Goal: Task Accomplishment & Management: Use online tool/utility

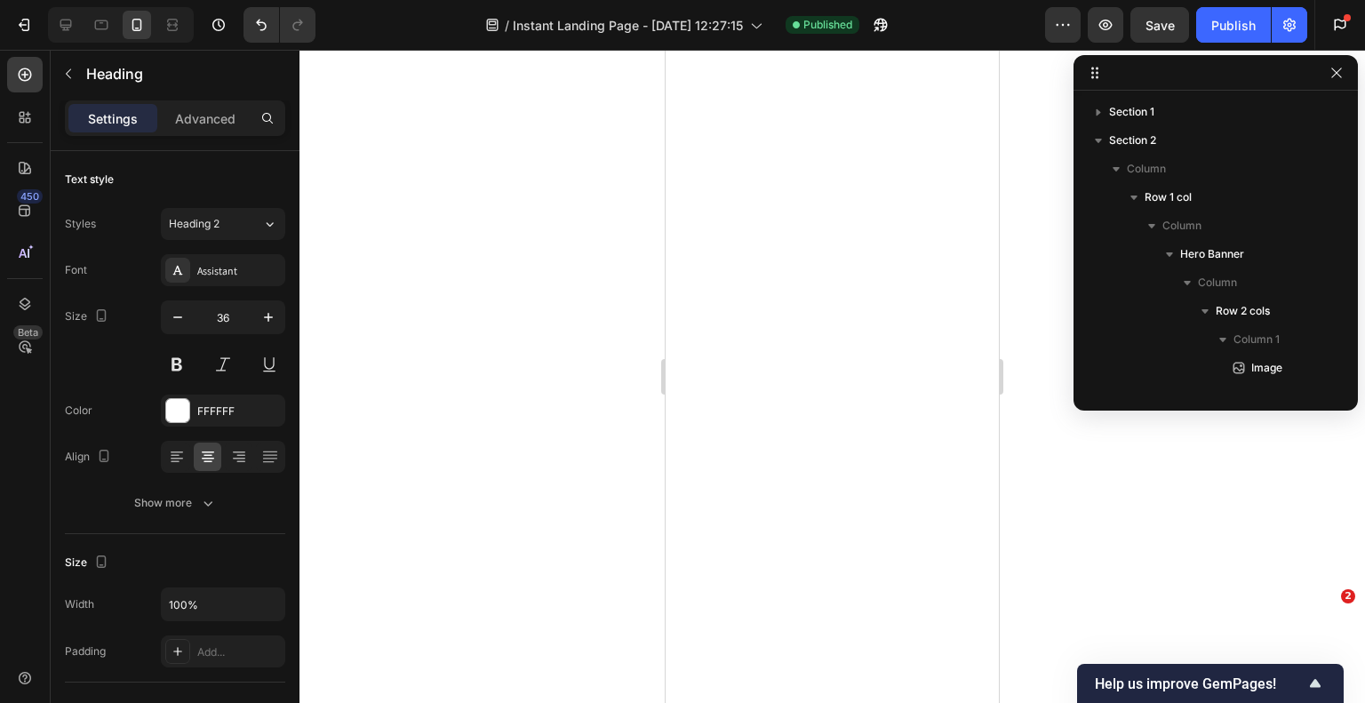
click at [178, 364] on button at bounding box center [177, 364] width 32 height 32
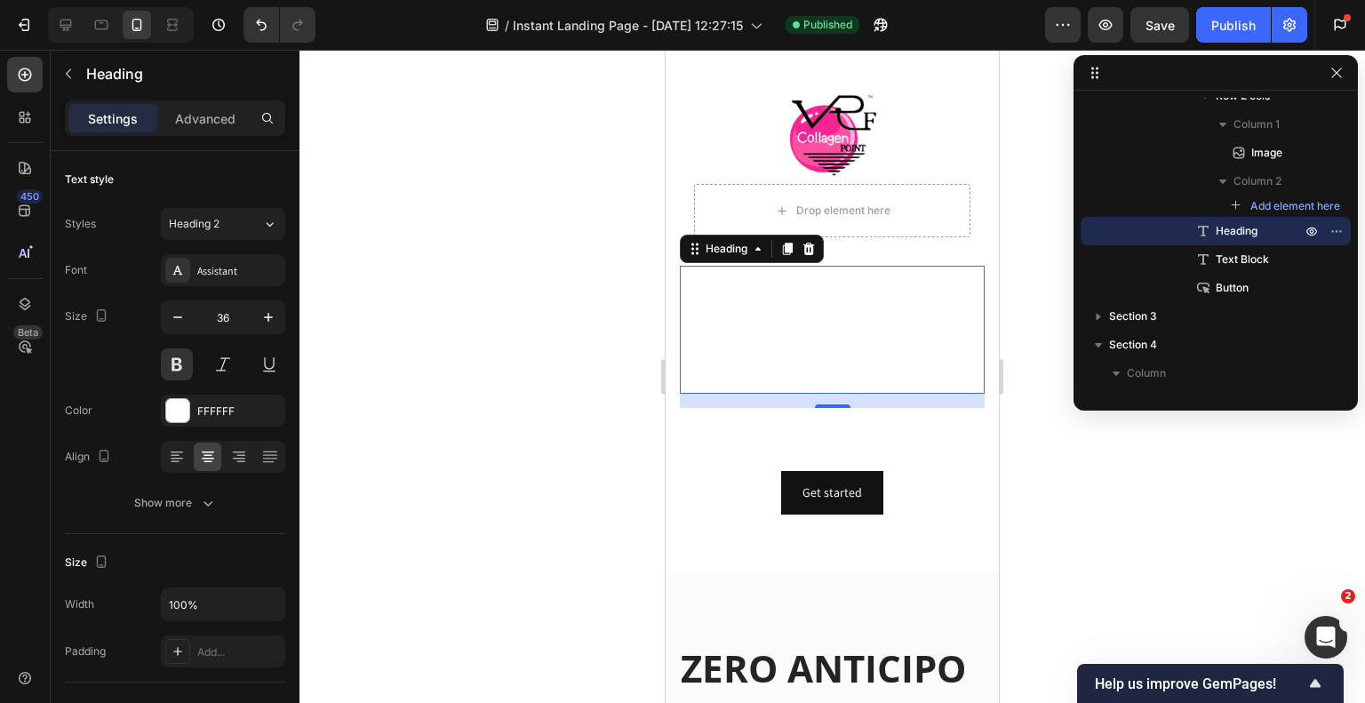
scroll to position [2998, 0]
click at [174, 314] on icon "button" at bounding box center [178, 317] width 18 height 18
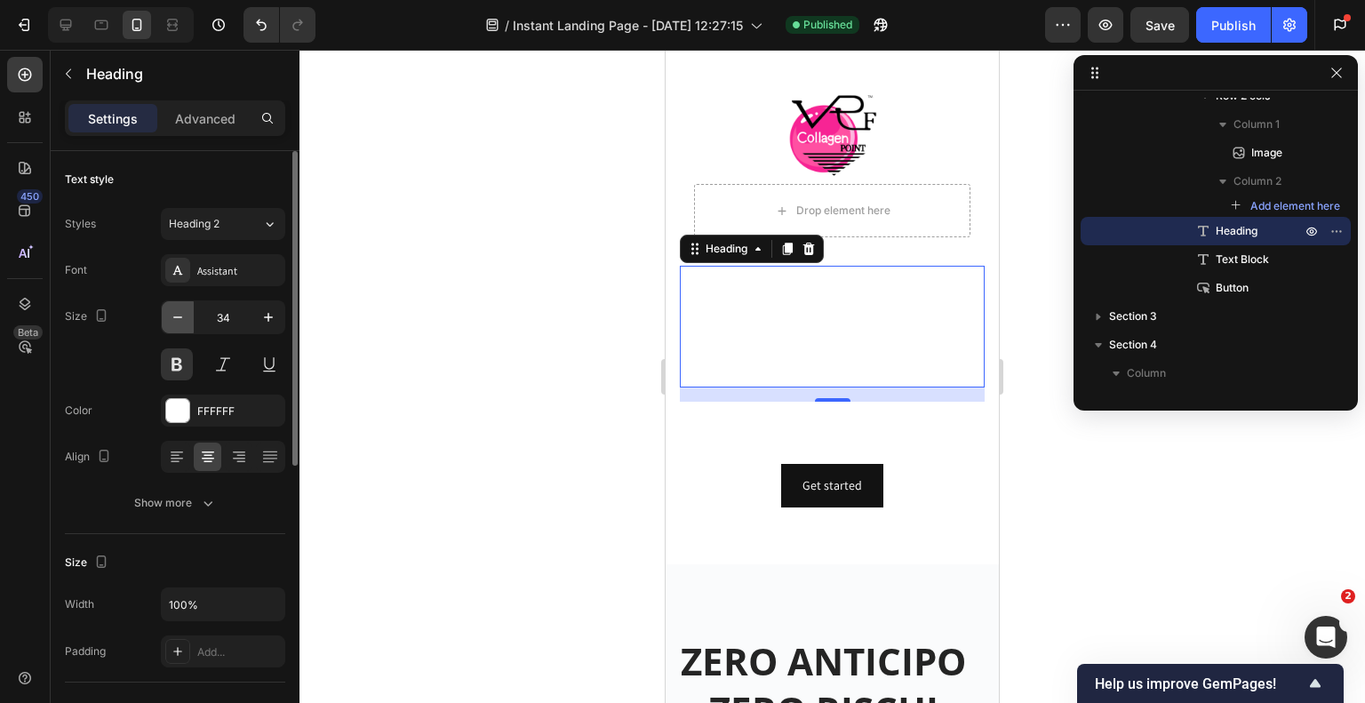
click at [174, 314] on icon "button" at bounding box center [178, 317] width 18 height 18
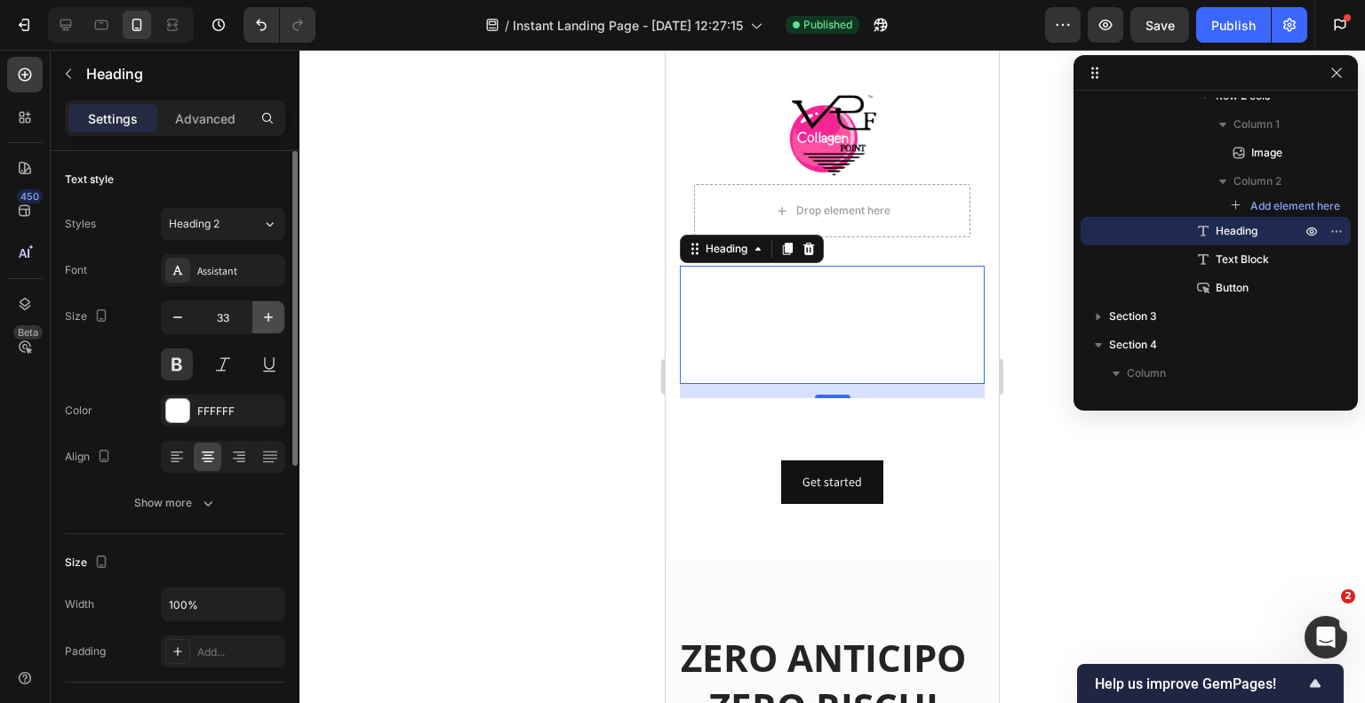
click at [269, 315] on icon "button" at bounding box center [268, 317] width 9 height 9
type input "34"
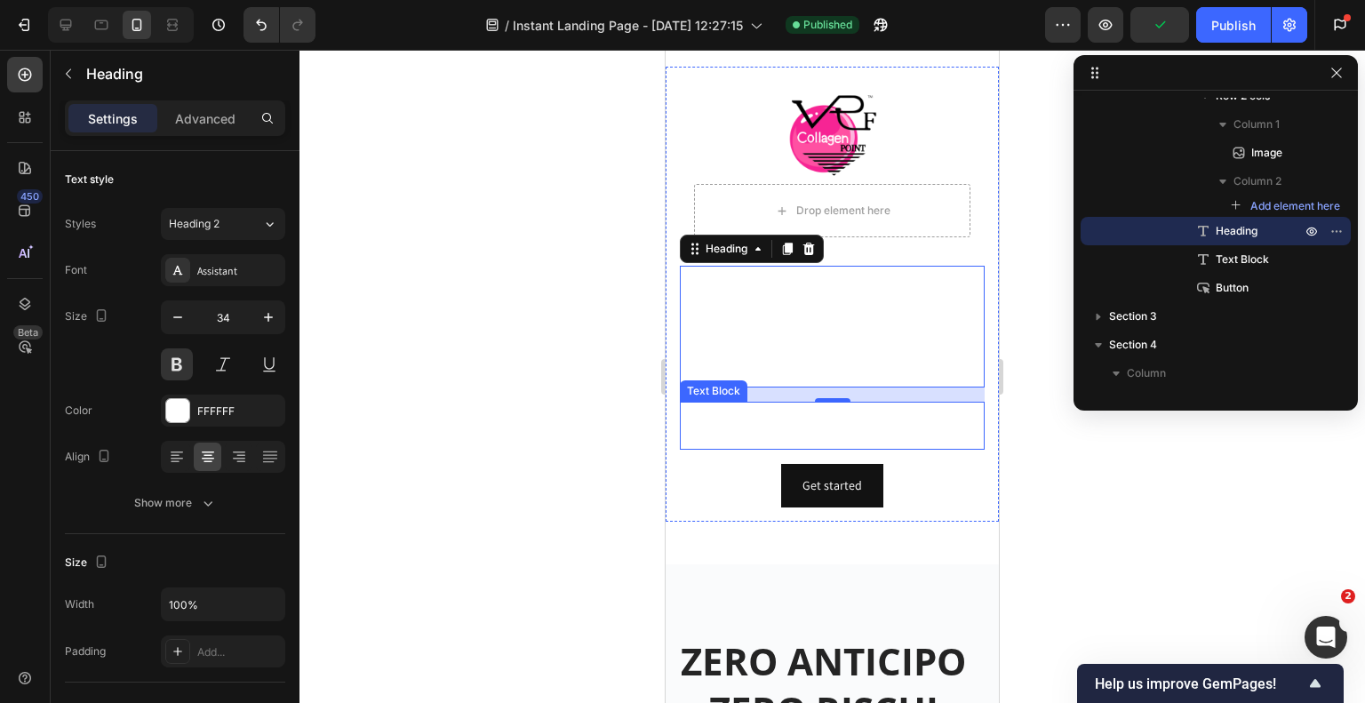
click at [765, 411] on p "Trasforma il tuo centro con il trattamento di FILI al COLLAGENE più richiesto d…" at bounding box center [832, 425] width 301 height 44
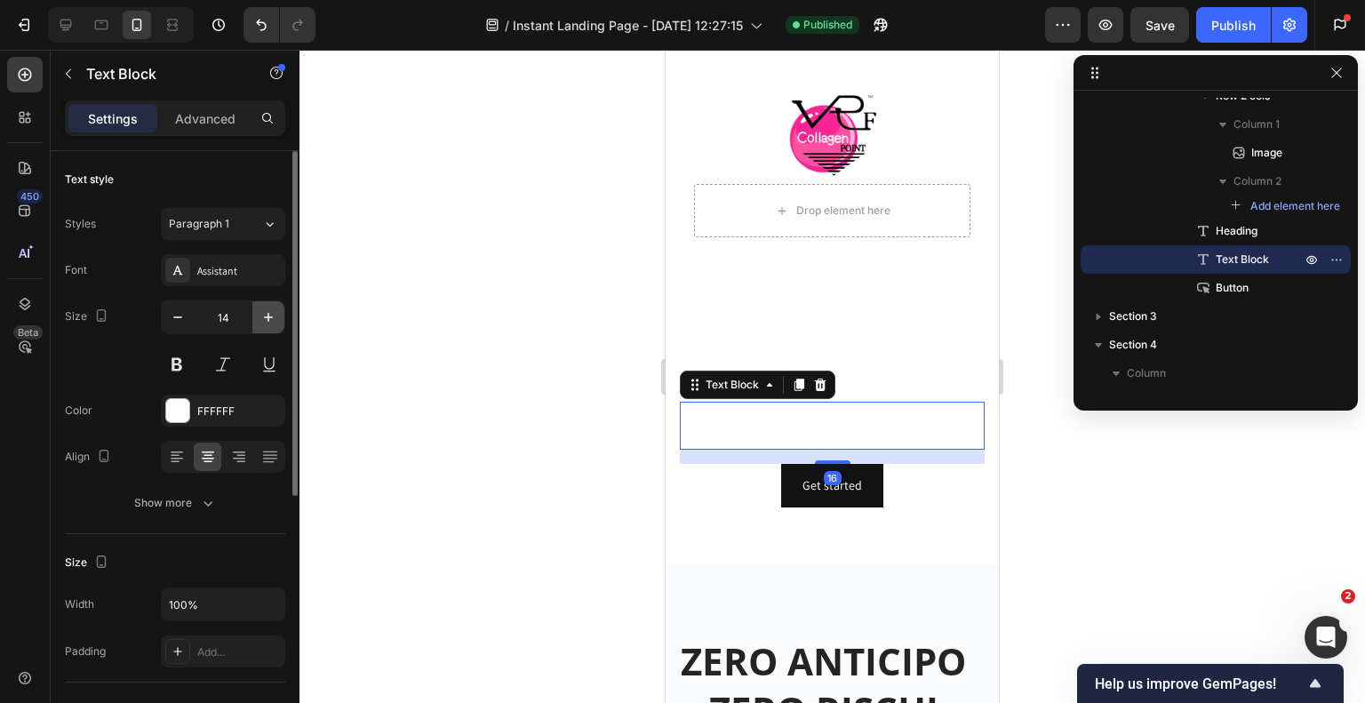
click at [259, 325] on button "button" at bounding box center [268, 317] width 32 height 32
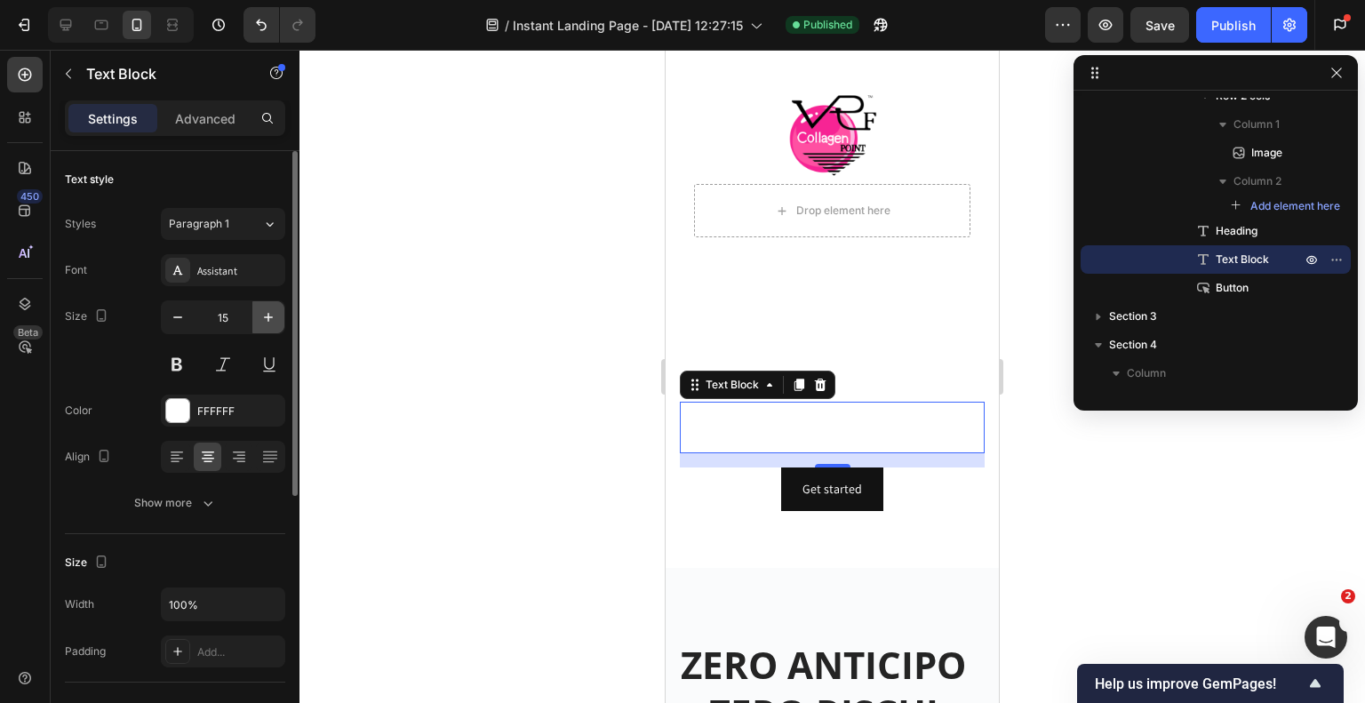
click at [259, 325] on button "button" at bounding box center [268, 317] width 32 height 32
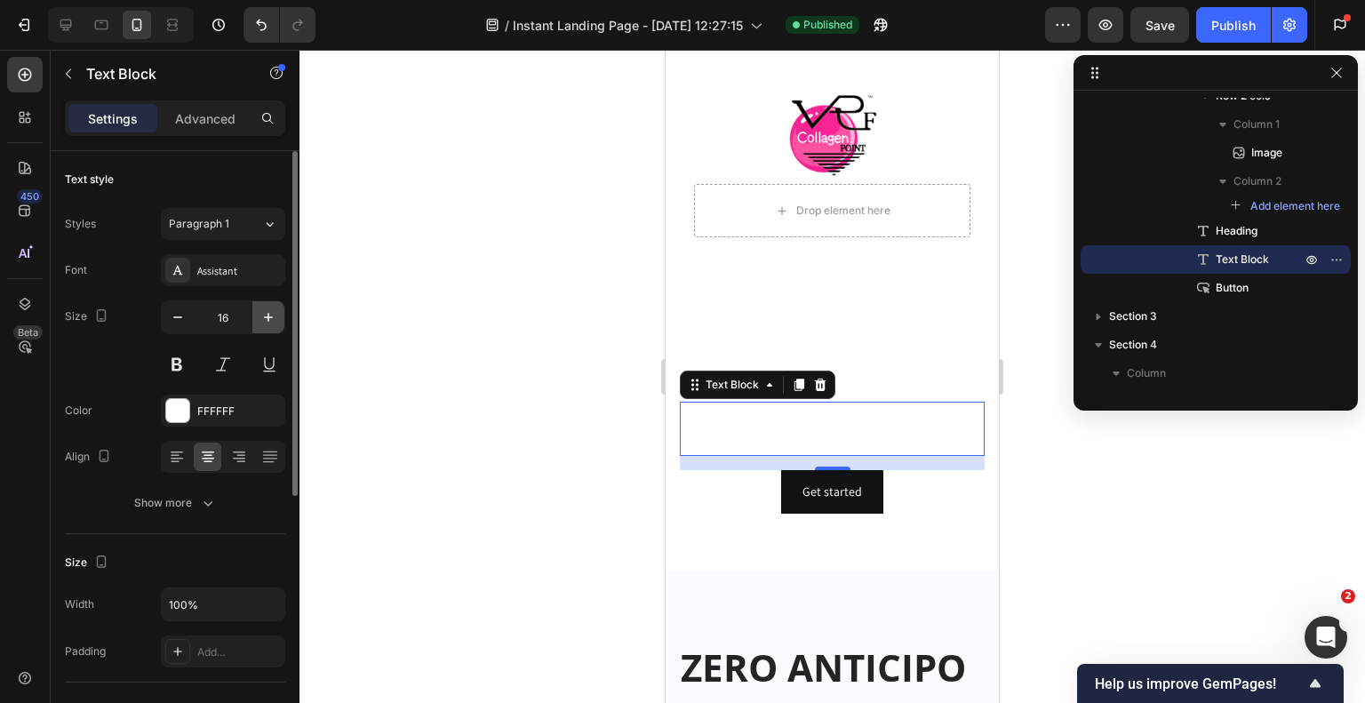
click at [259, 325] on button "button" at bounding box center [268, 317] width 32 height 32
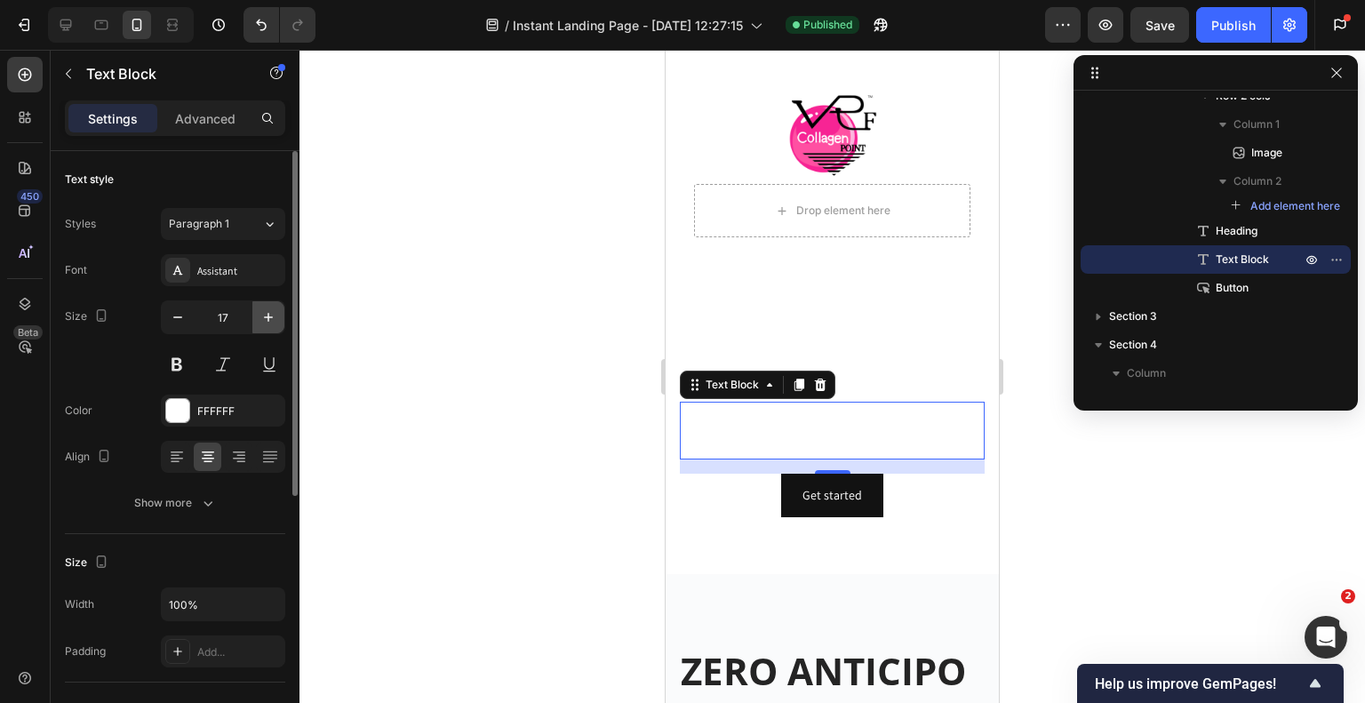
type input "18"
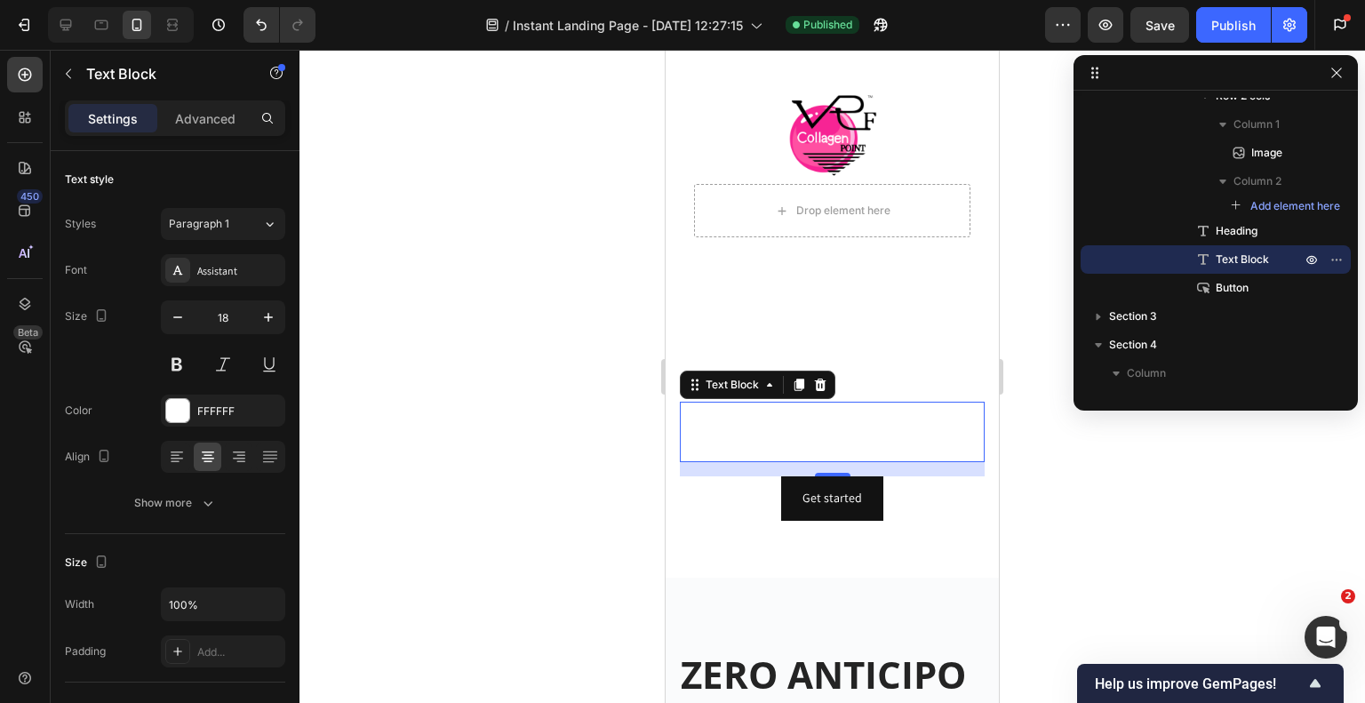
click at [557, 361] on div at bounding box center [832, 376] width 1066 height 653
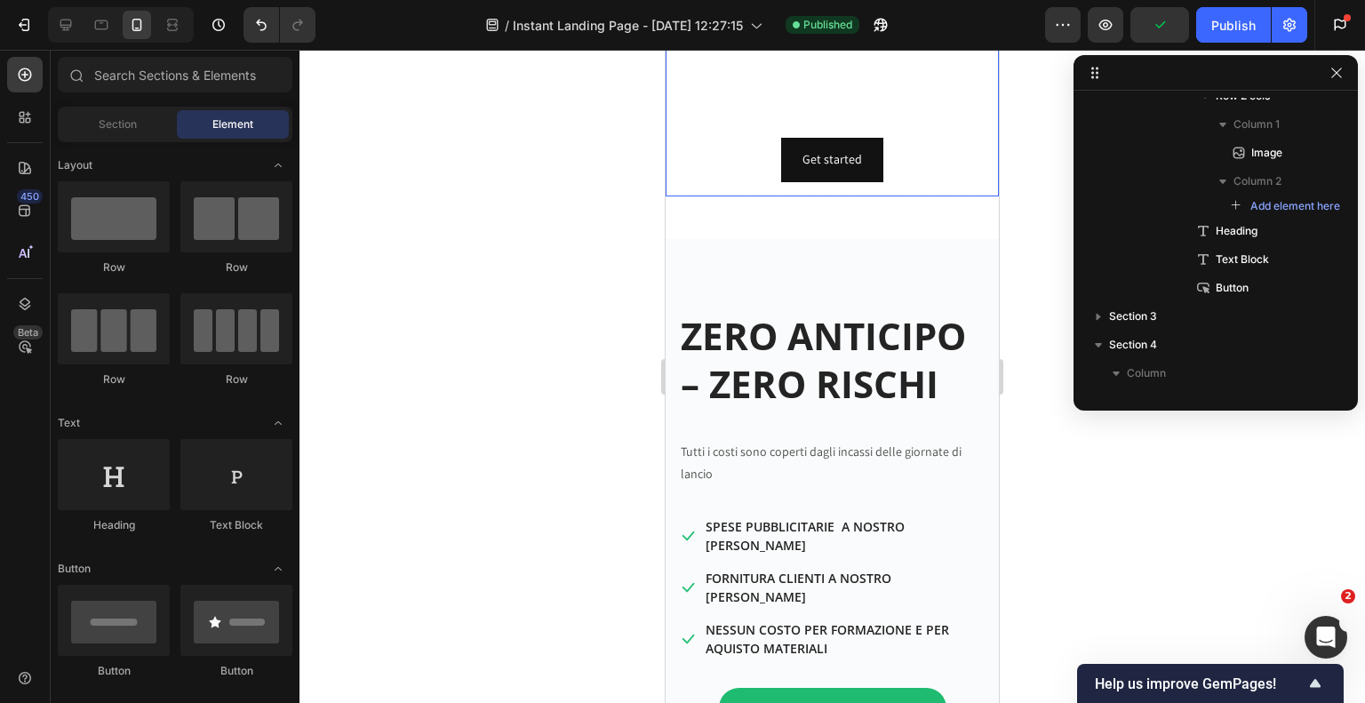
scroll to position [444, 0]
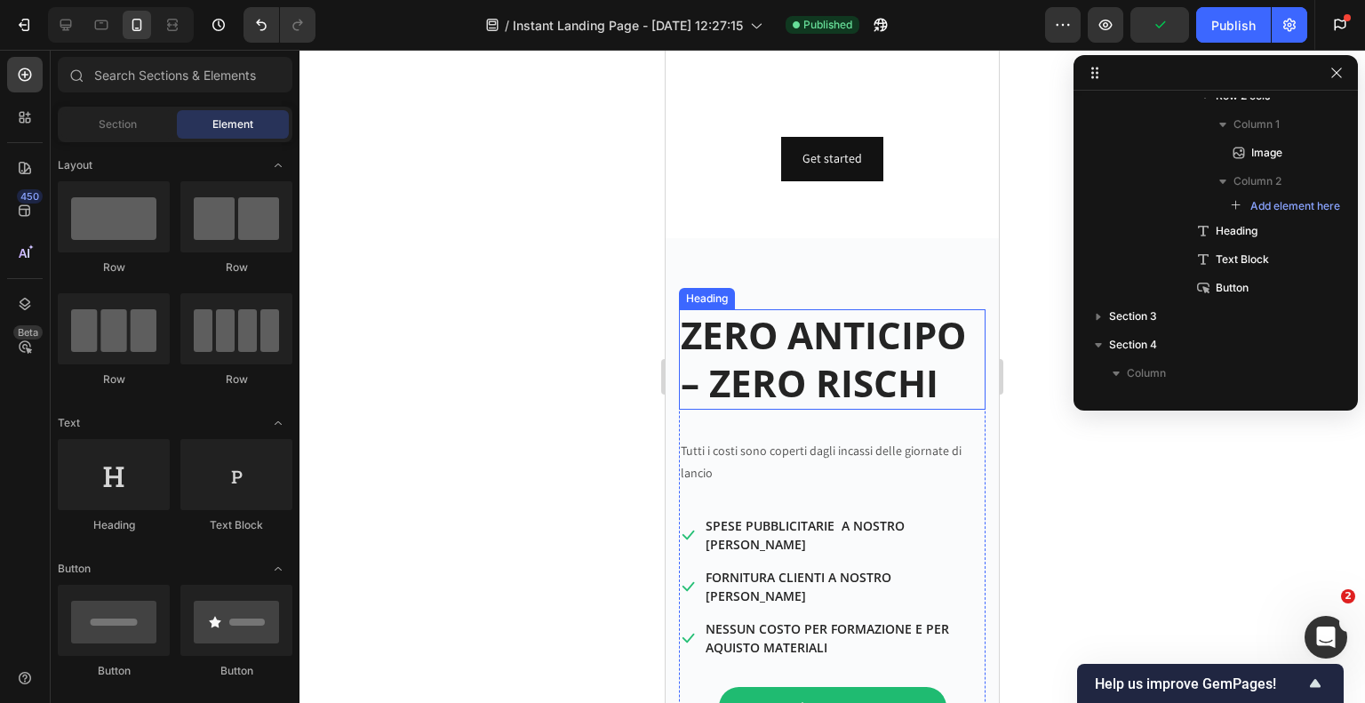
click at [831, 361] on strong "ZERO ANTICIPO – ZERO RISCHI" at bounding box center [823, 359] width 285 height 100
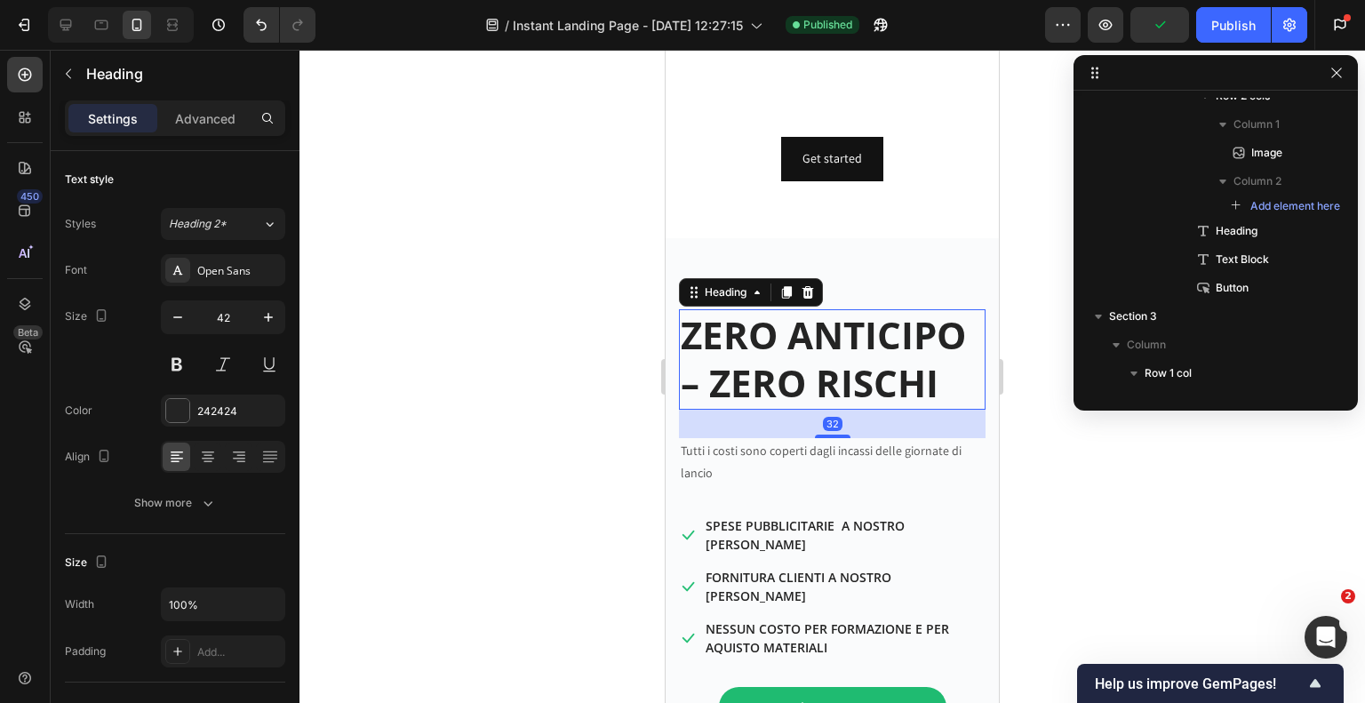
scroll to position [528, 0]
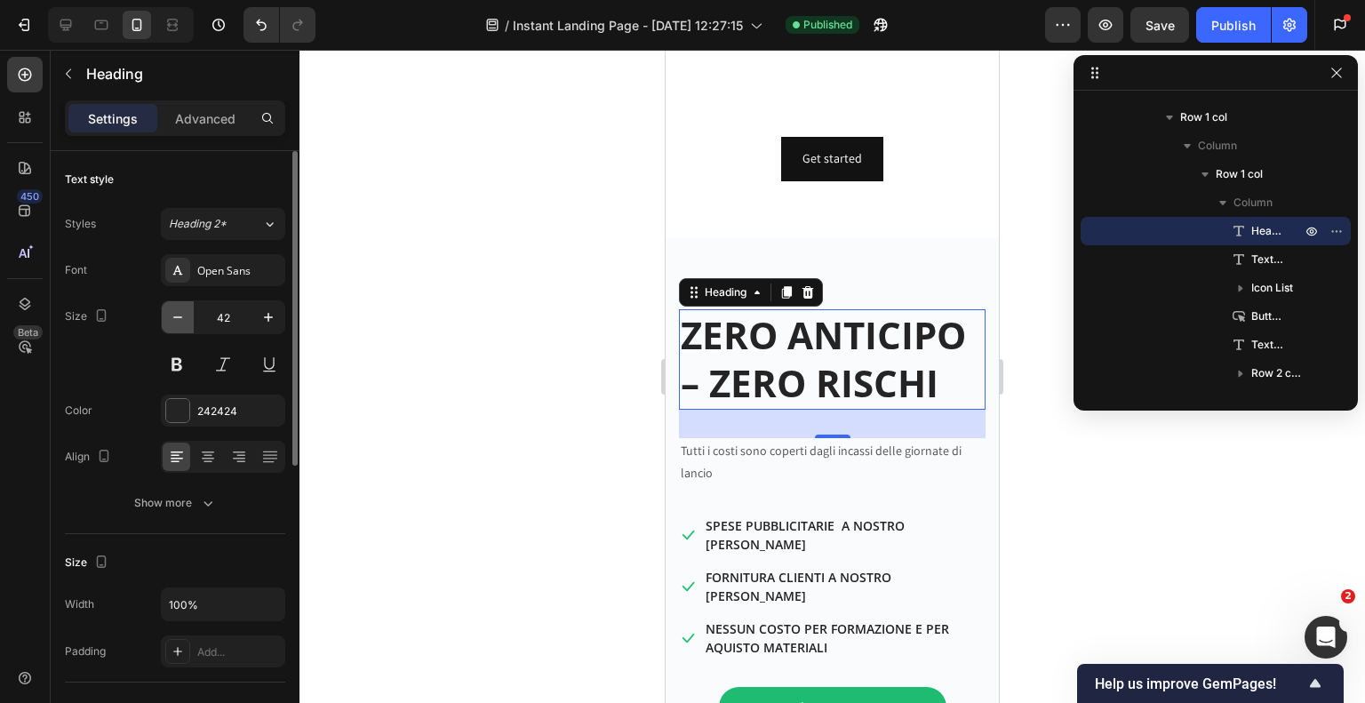
click at [169, 324] on icon "button" at bounding box center [178, 317] width 18 height 18
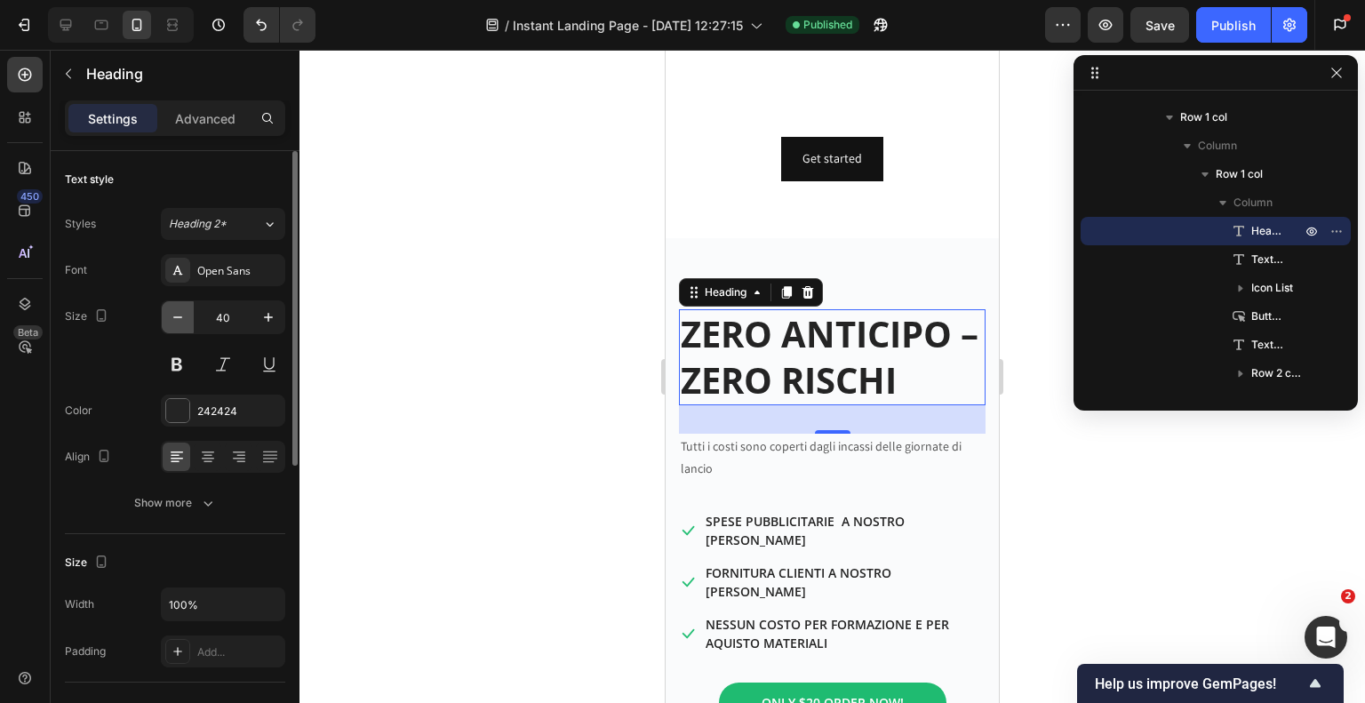
click at [169, 324] on icon "button" at bounding box center [178, 317] width 18 height 18
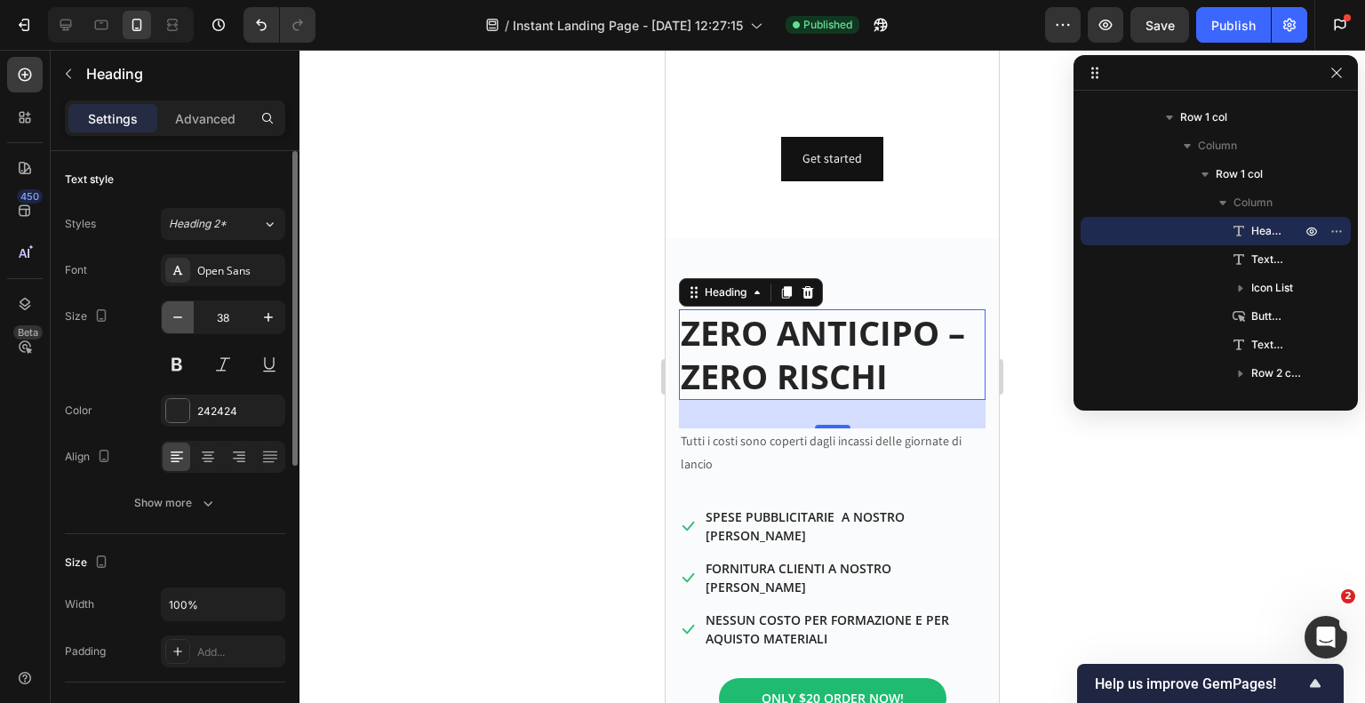
click at [169, 324] on icon "button" at bounding box center [178, 317] width 18 height 18
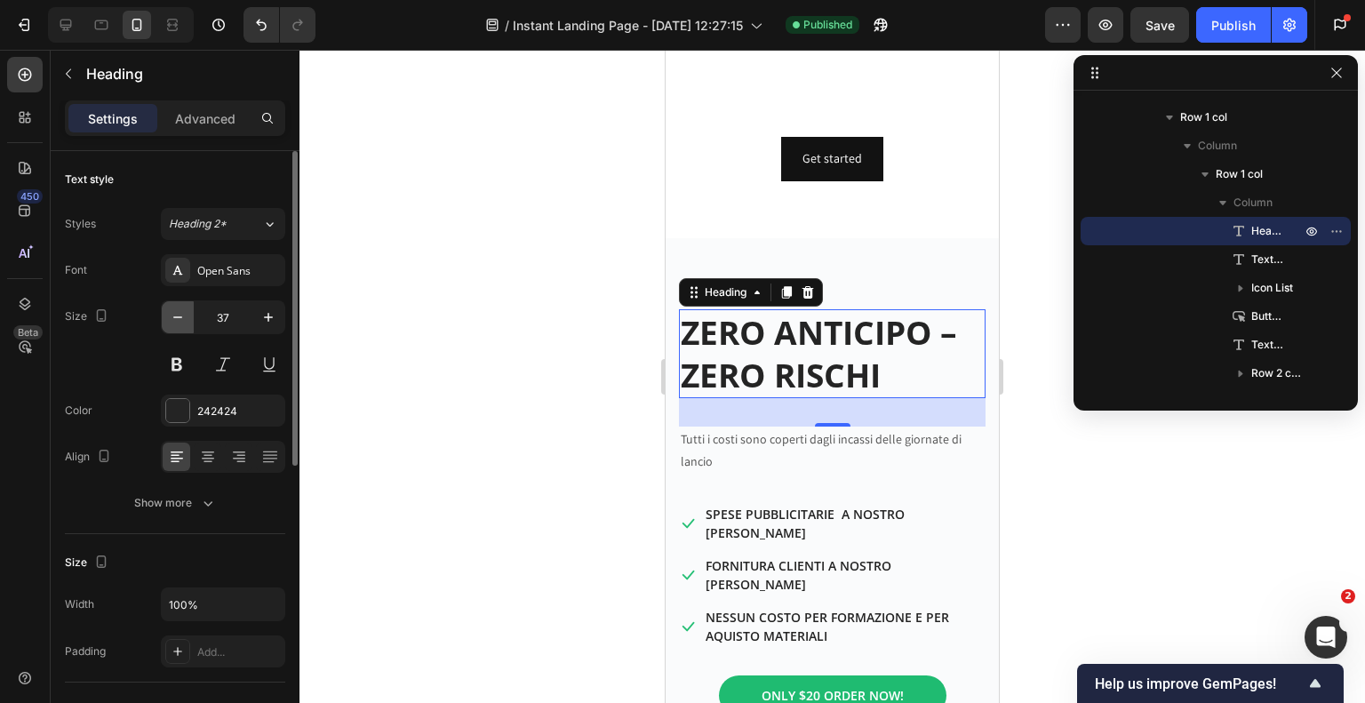
click at [169, 324] on icon "button" at bounding box center [178, 317] width 18 height 18
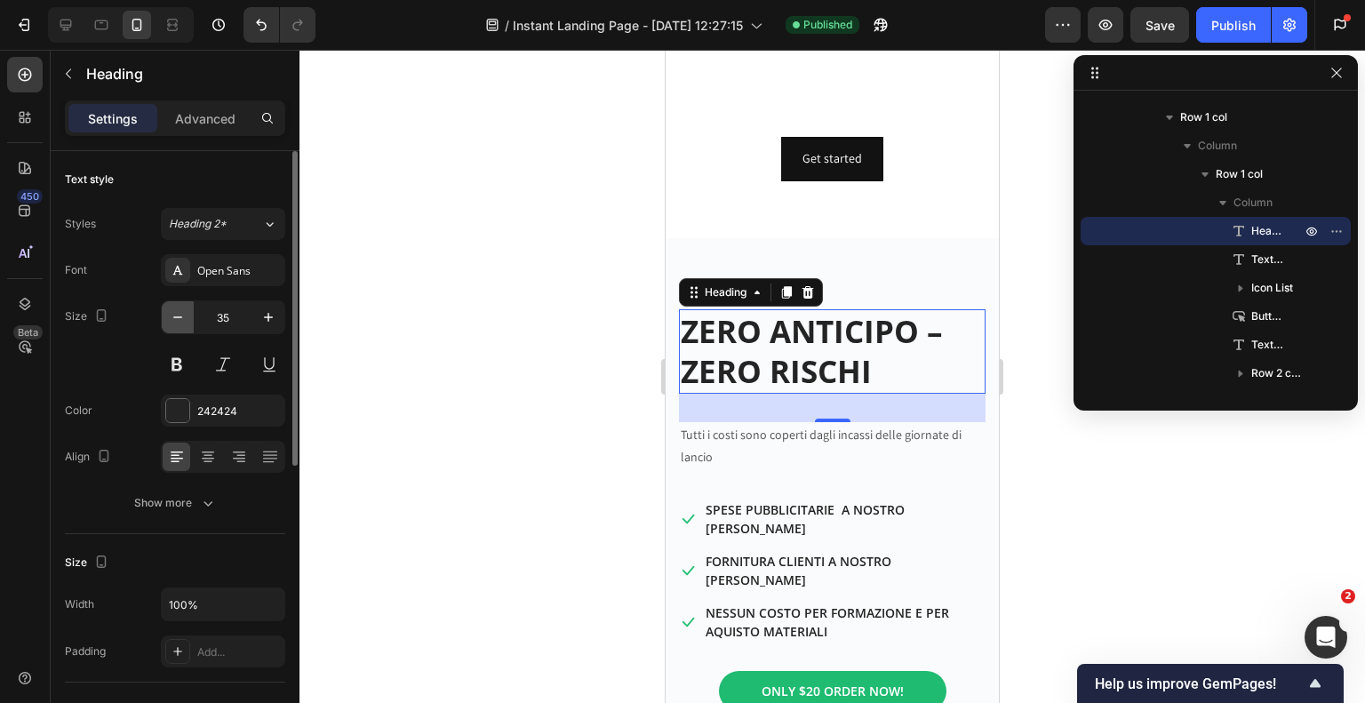
click at [169, 324] on icon "button" at bounding box center [178, 317] width 18 height 18
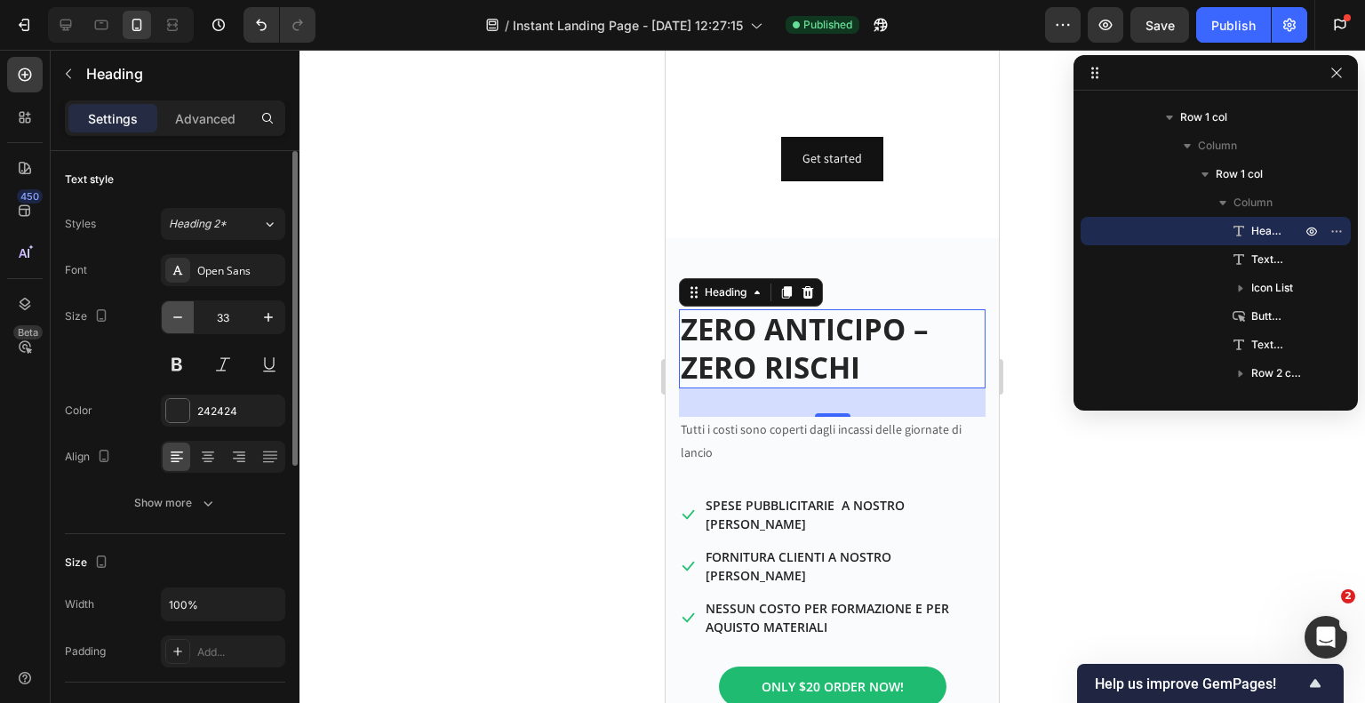
click at [169, 324] on icon "button" at bounding box center [178, 317] width 18 height 18
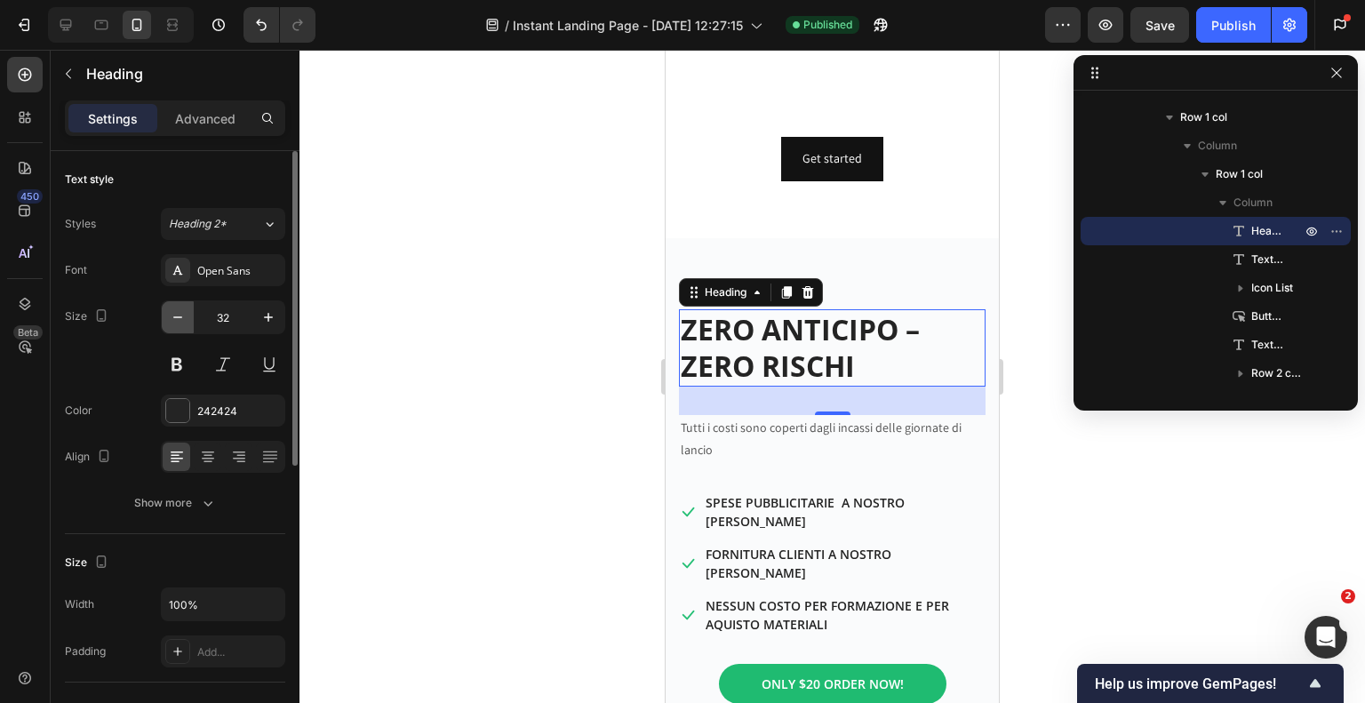
click at [169, 324] on icon "button" at bounding box center [178, 317] width 18 height 18
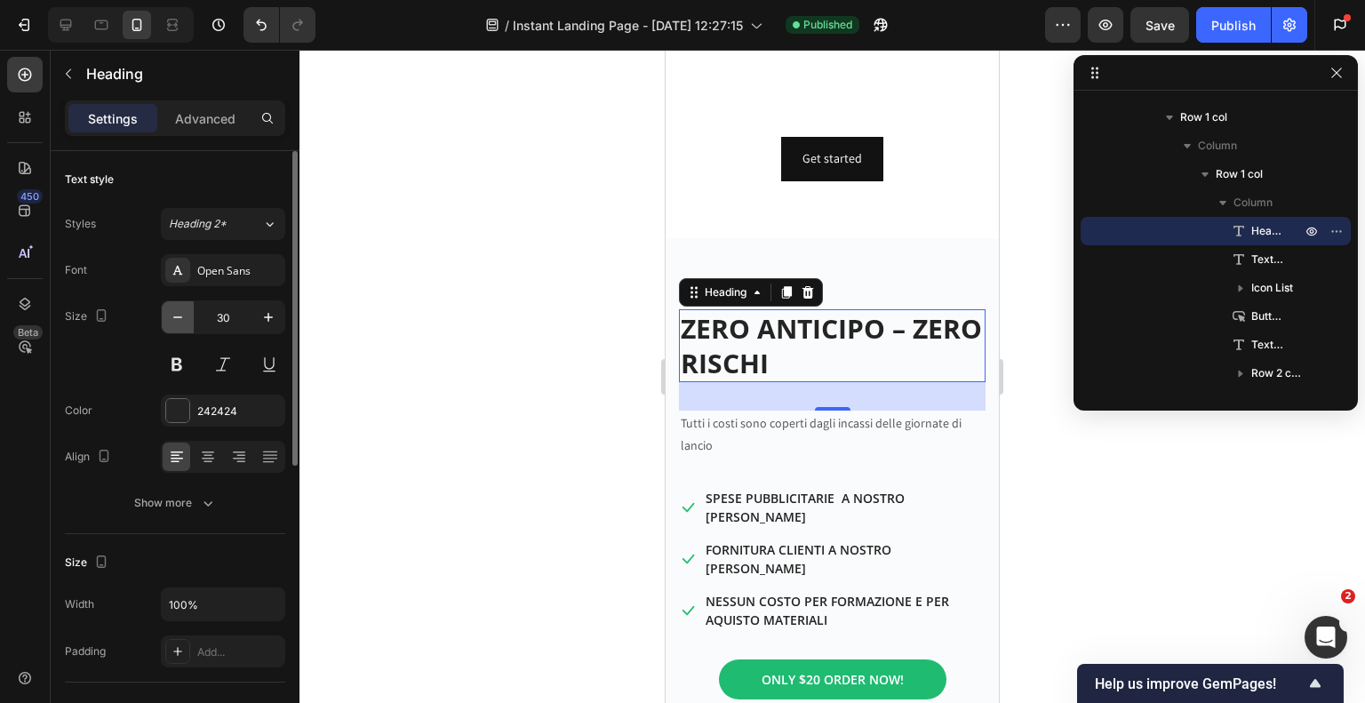
click at [169, 324] on icon "button" at bounding box center [178, 317] width 18 height 18
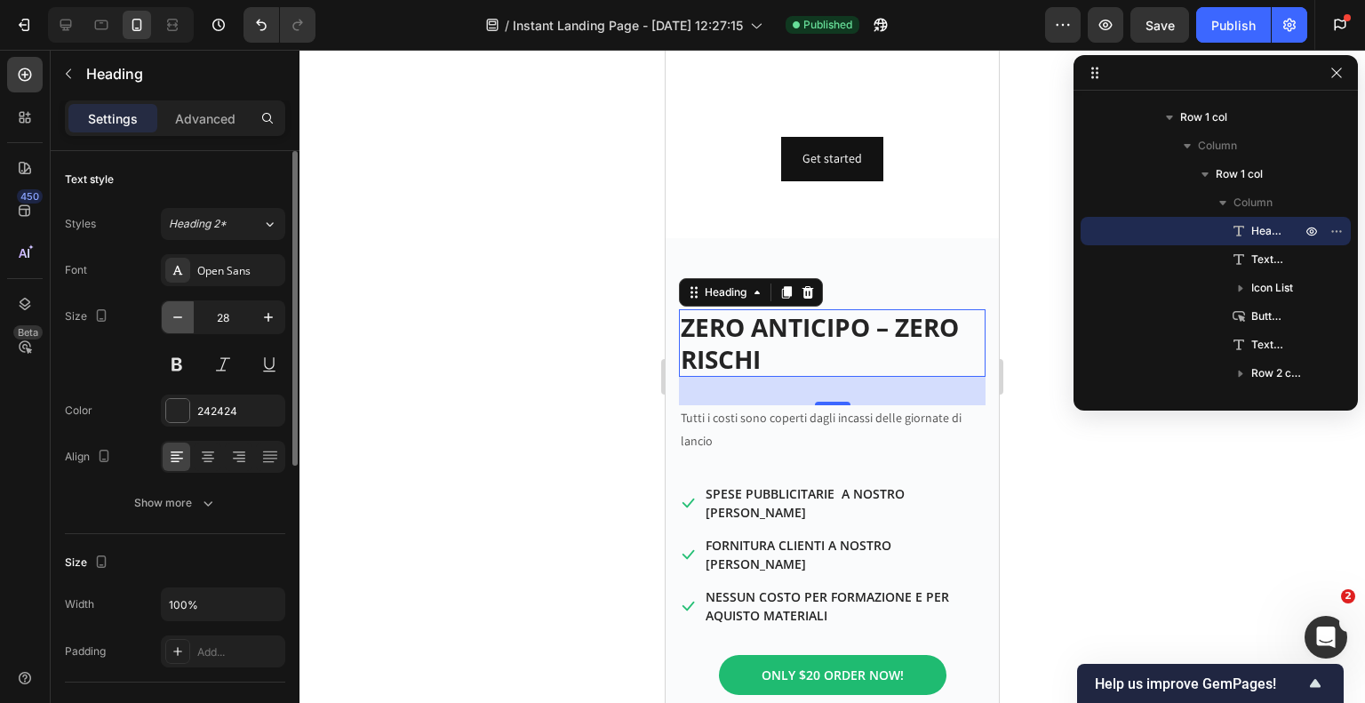
click at [169, 324] on icon "button" at bounding box center [178, 317] width 18 height 18
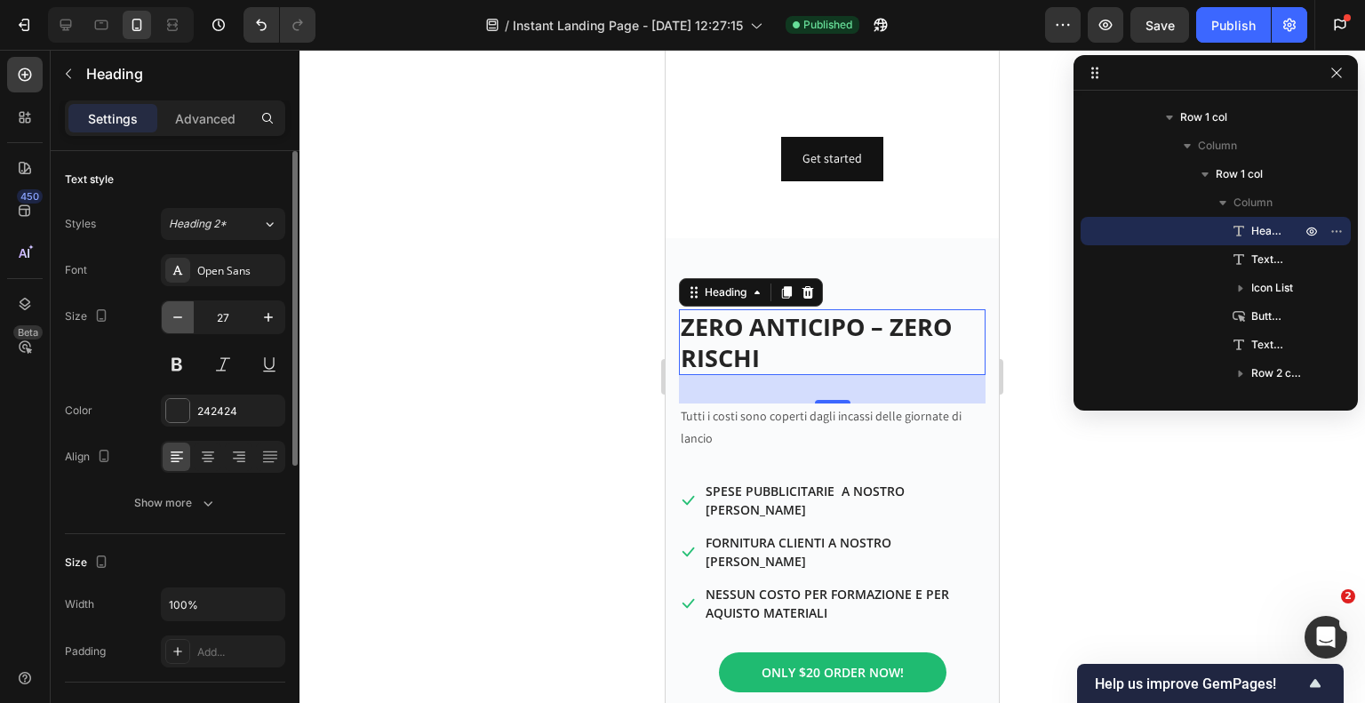
click at [169, 324] on icon "button" at bounding box center [178, 317] width 18 height 18
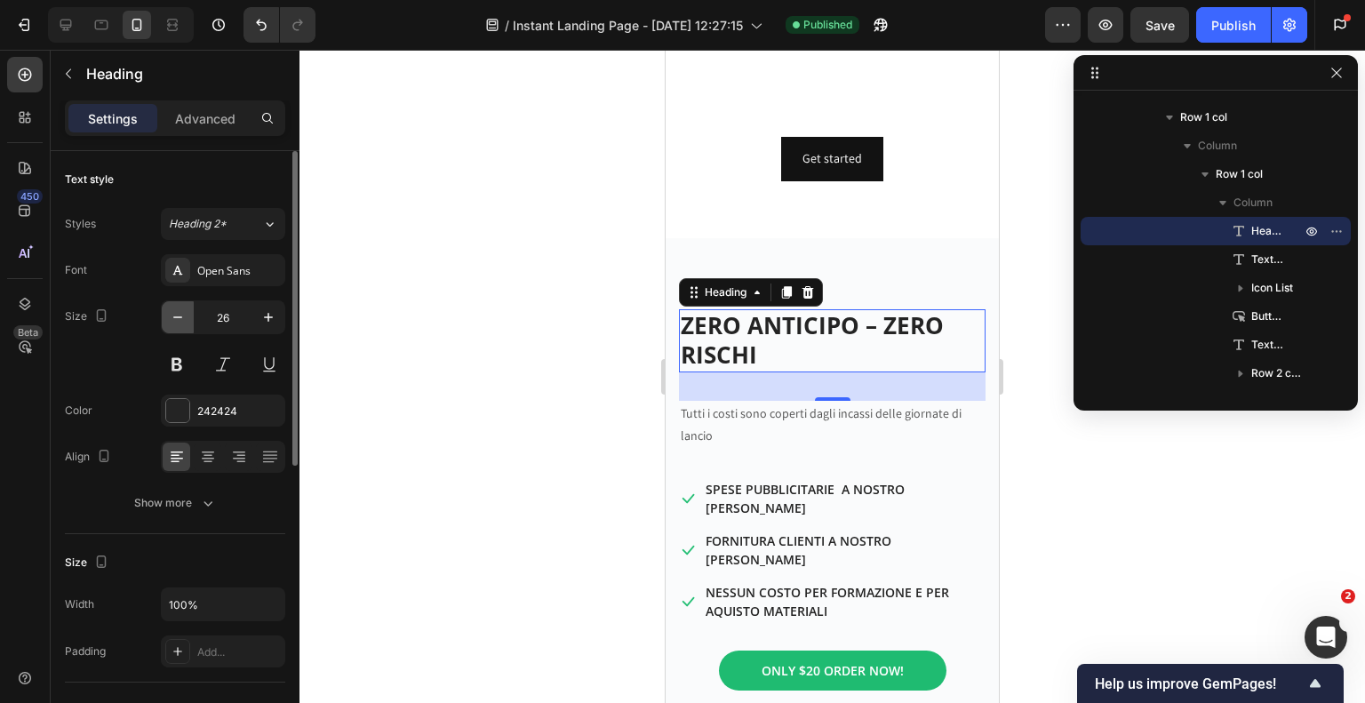
click at [169, 324] on icon "button" at bounding box center [178, 317] width 18 height 18
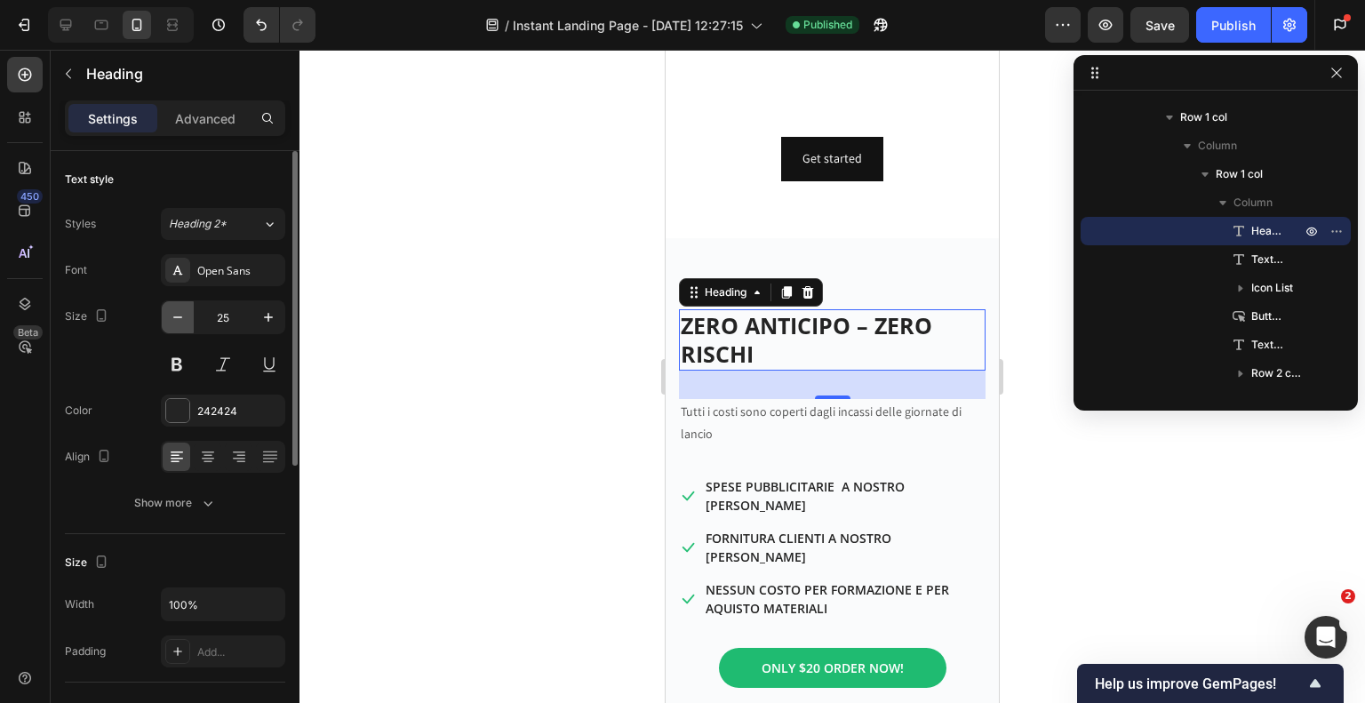
click at [169, 324] on icon "button" at bounding box center [178, 317] width 18 height 18
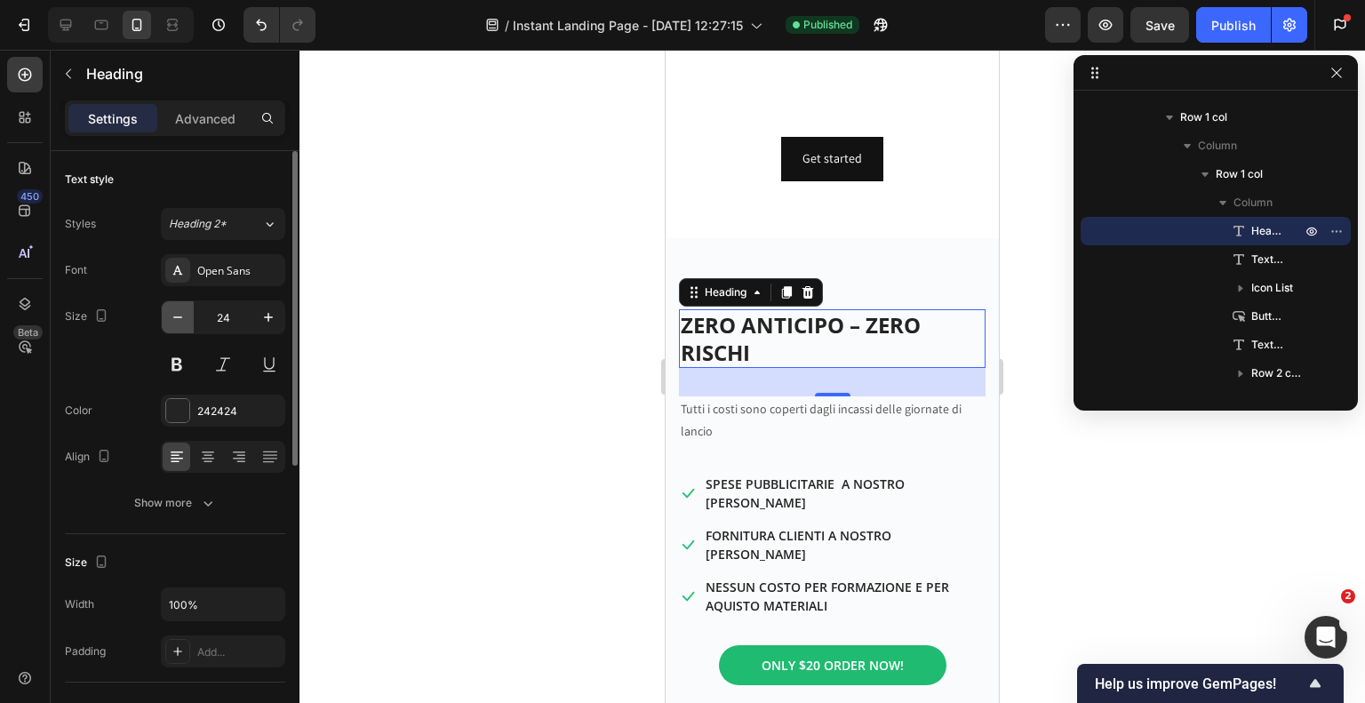
click at [169, 324] on icon "button" at bounding box center [178, 317] width 18 height 18
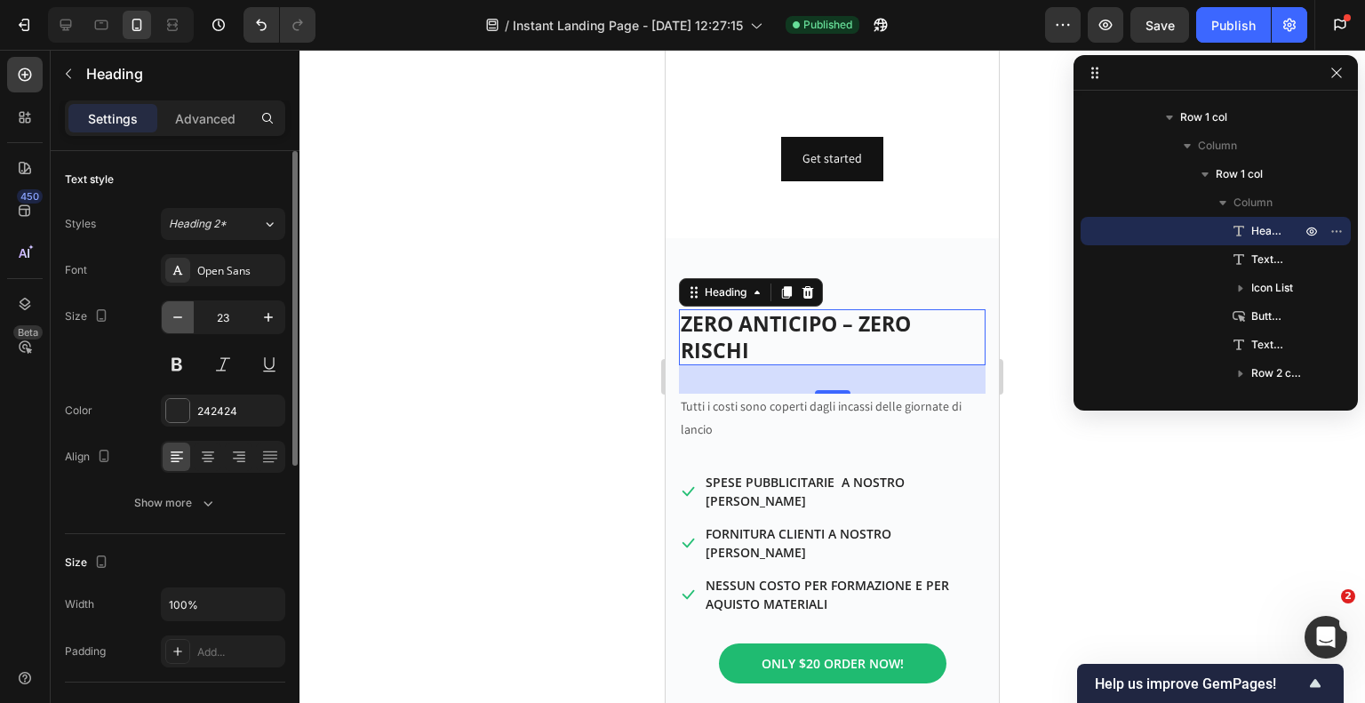
click at [169, 324] on icon "button" at bounding box center [178, 317] width 18 height 18
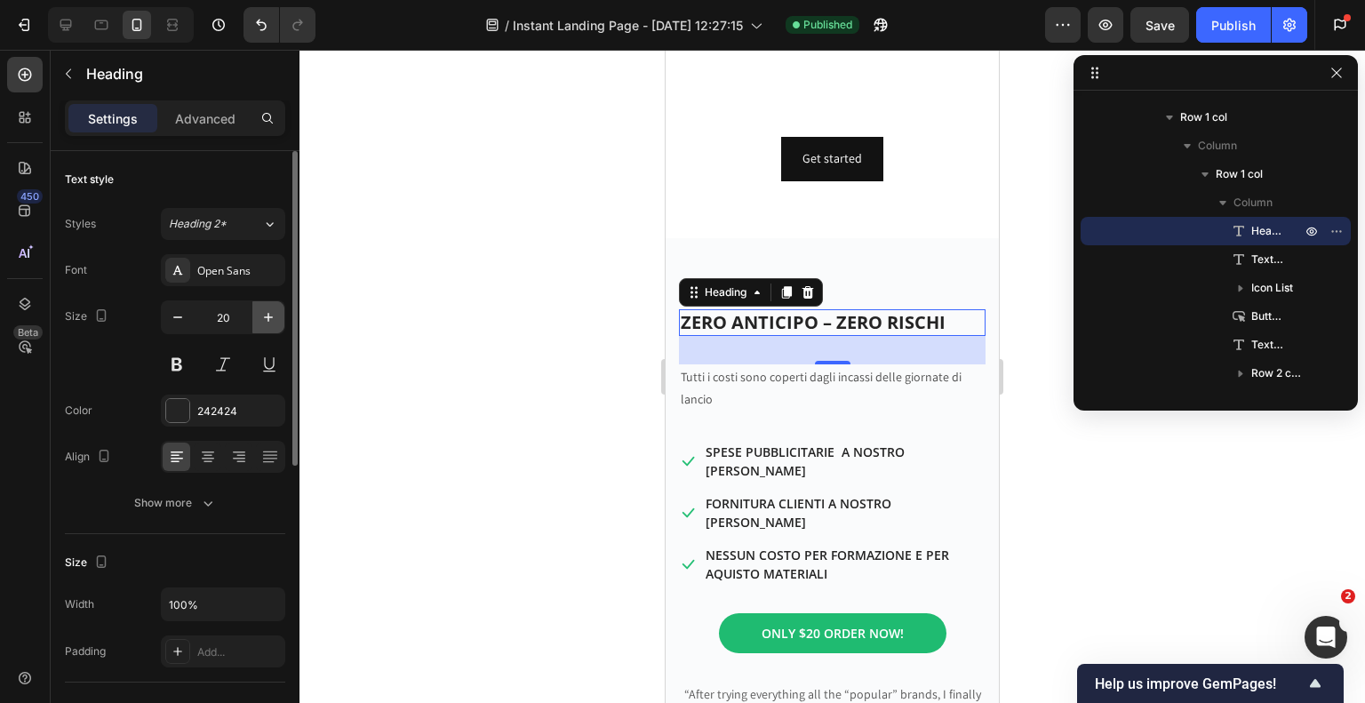
click at [274, 316] on icon "button" at bounding box center [268, 317] width 18 height 18
type input "22"
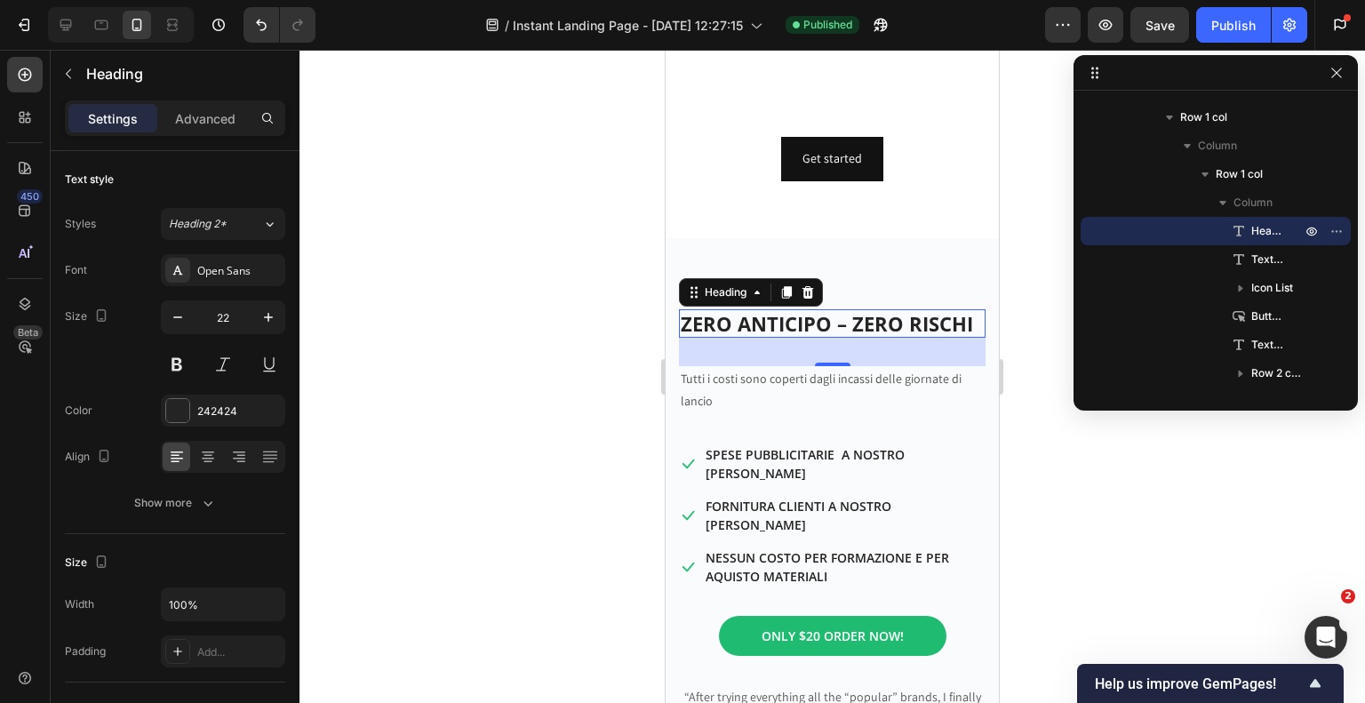
click at [499, 298] on div at bounding box center [832, 376] width 1066 height 653
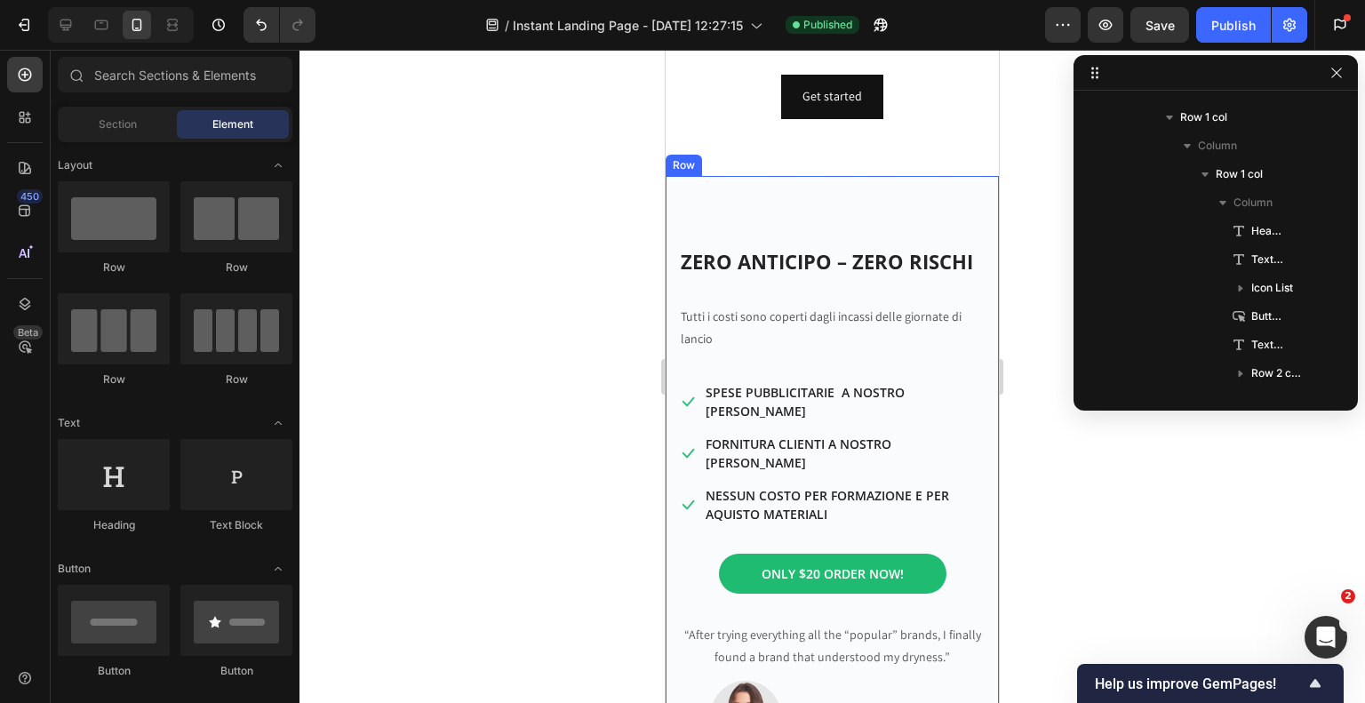
scroll to position [622, 0]
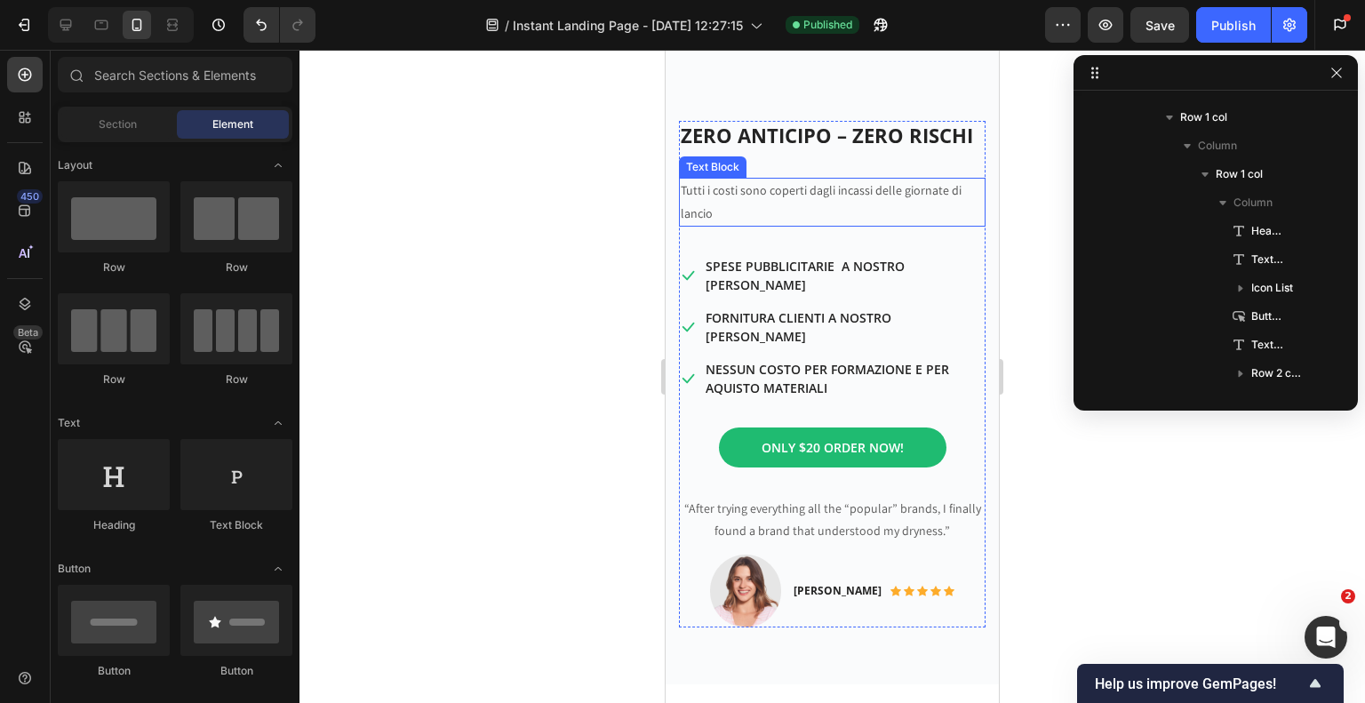
click at [783, 202] on p "Tutti i costi sono coperti dagli incassi delle giornate di lancio" at bounding box center [832, 202] width 303 height 44
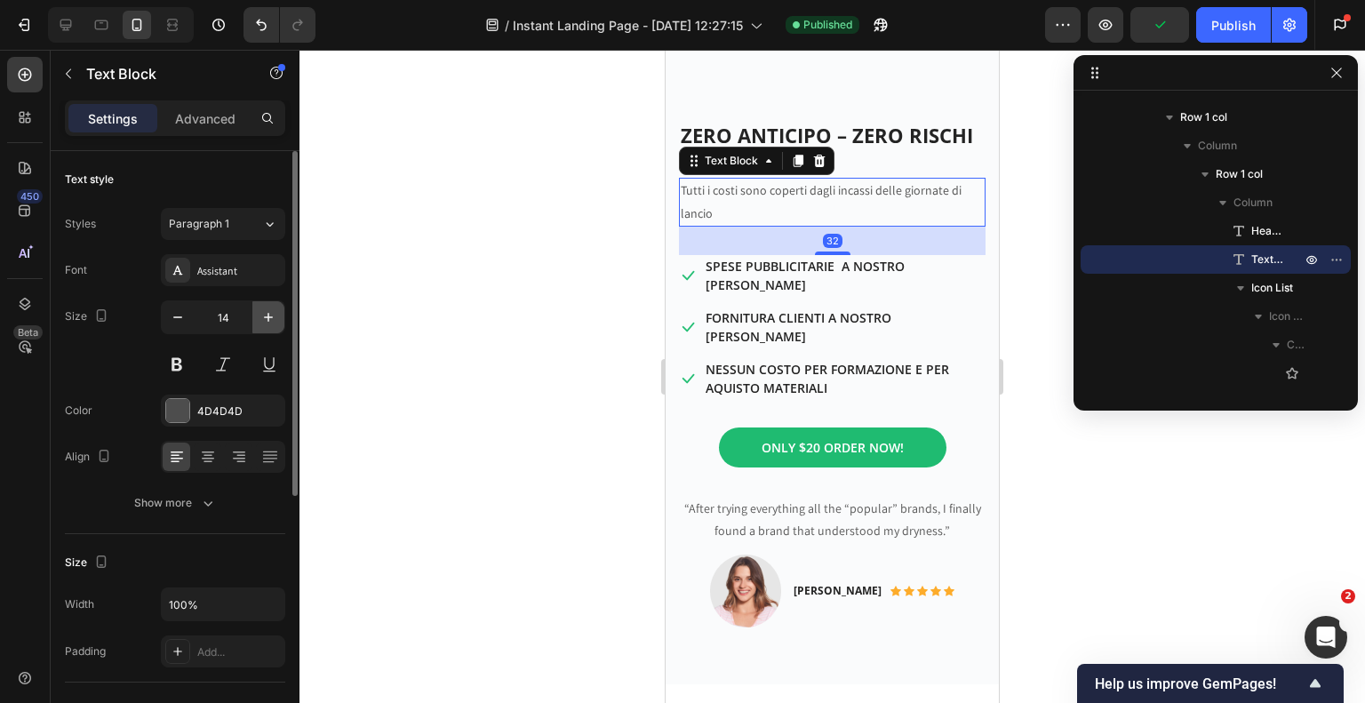
click at [261, 317] on icon "button" at bounding box center [268, 317] width 18 height 18
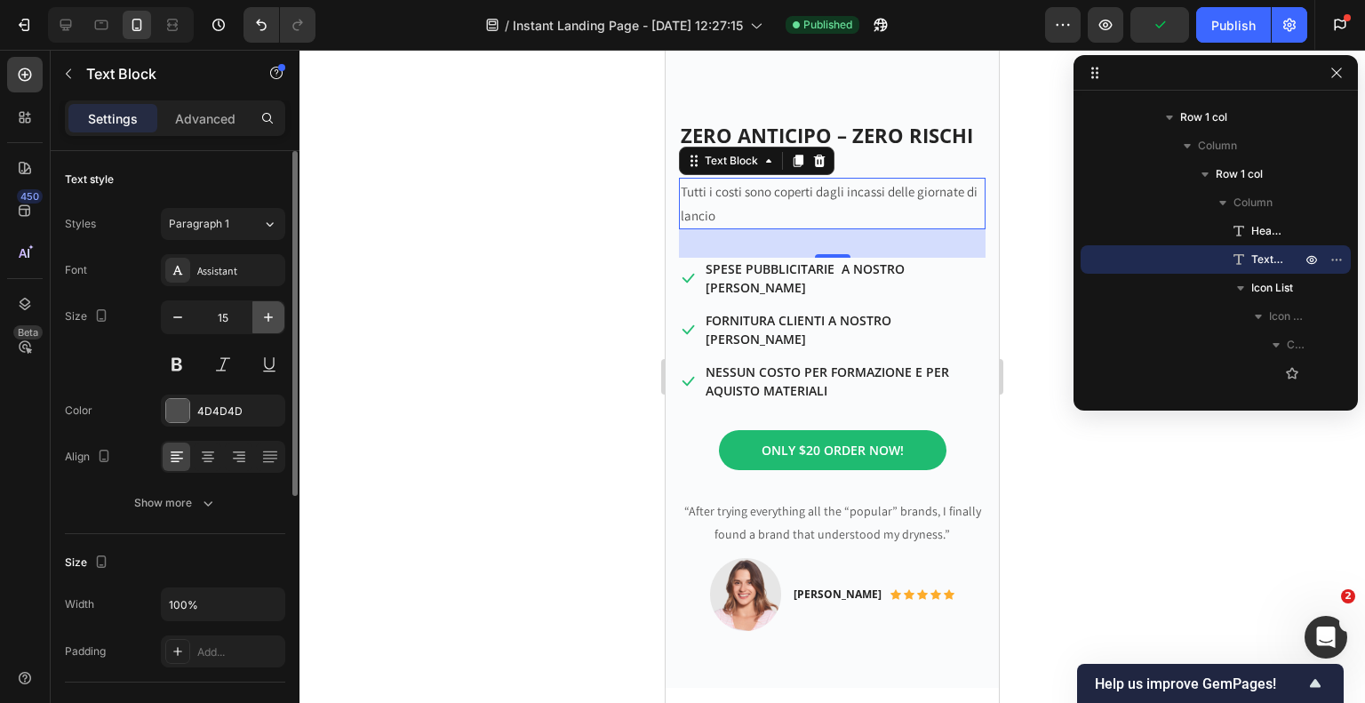
click at [261, 317] on icon "button" at bounding box center [268, 317] width 18 height 18
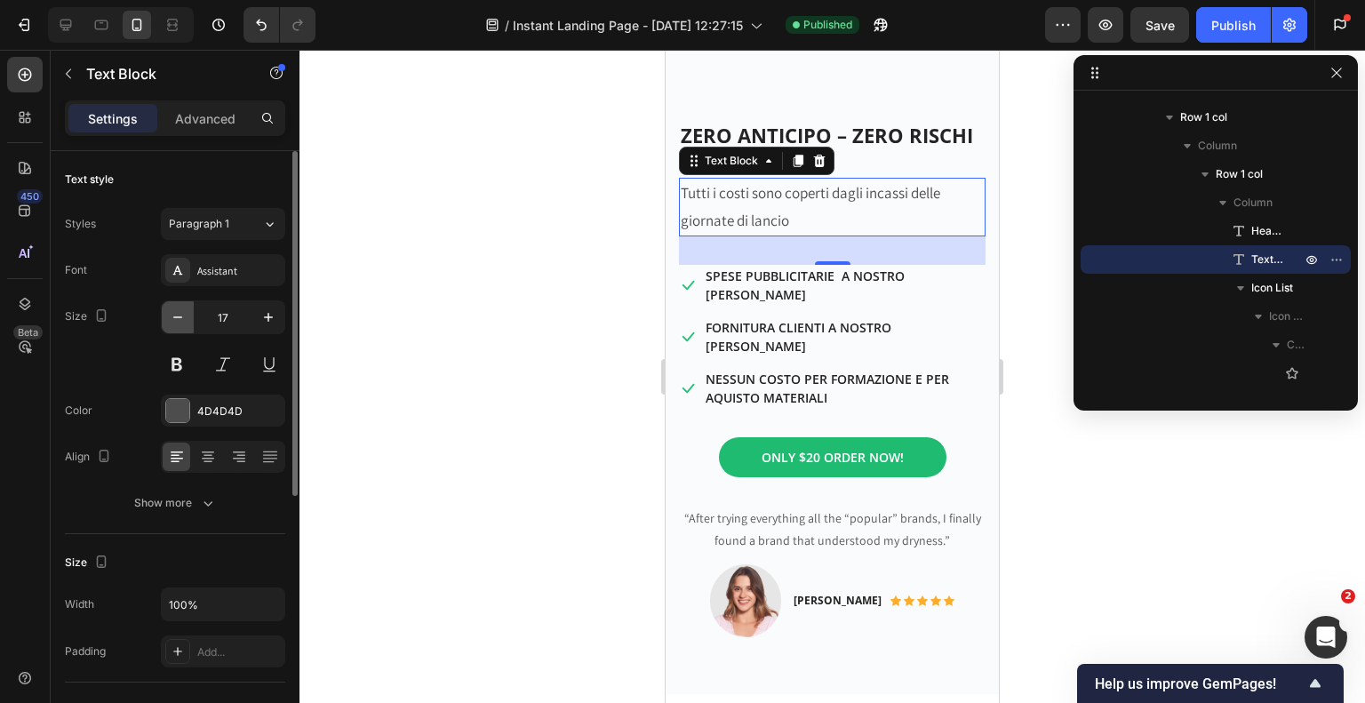
click at [179, 319] on icon "button" at bounding box center [178, 317] width 18 height 18
type input "16"
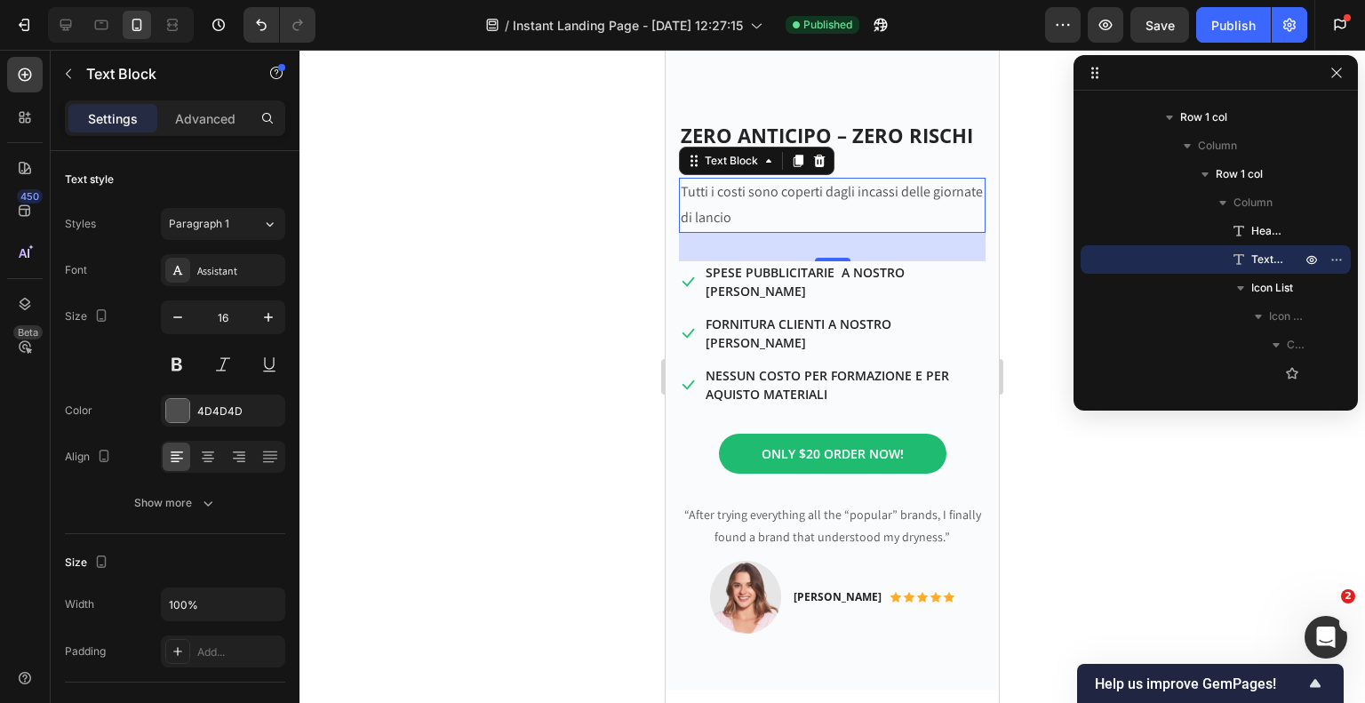
click at [521, 226] on div at bounding box center [832, 376] width 1066 height 653
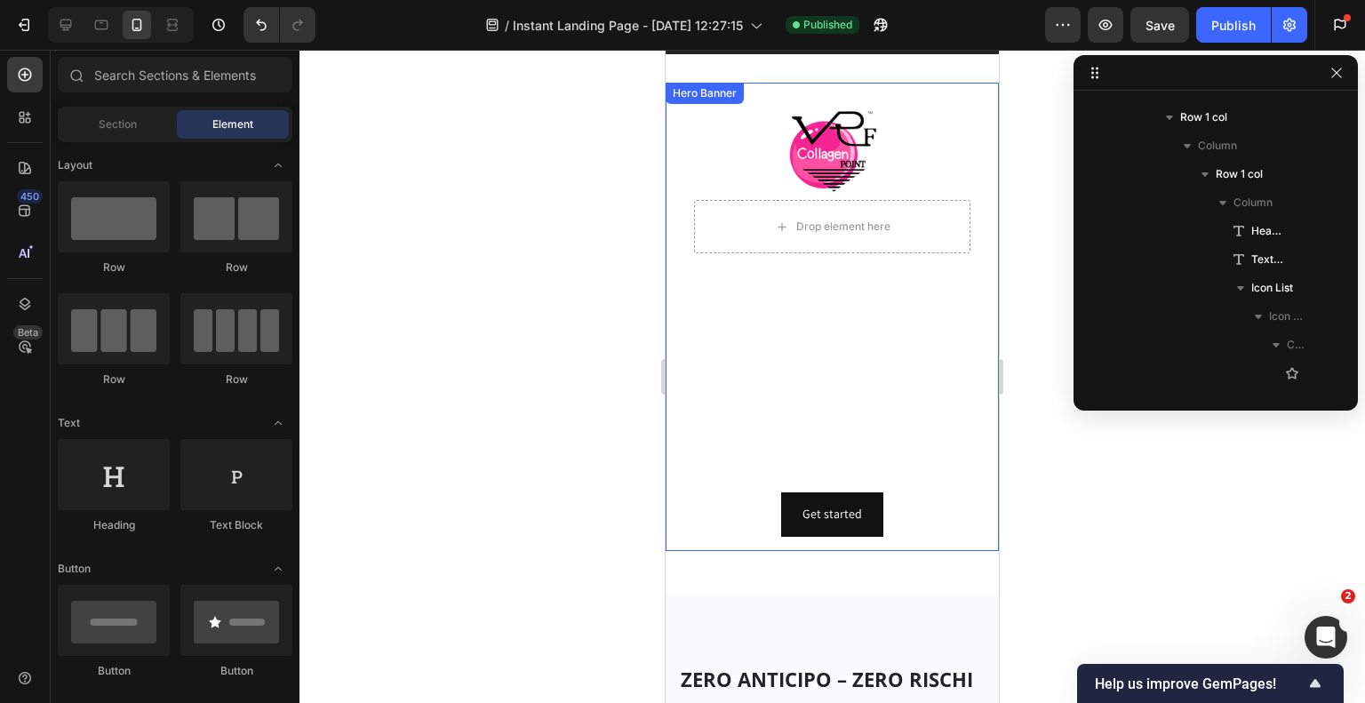
scroll to position [178, 0]
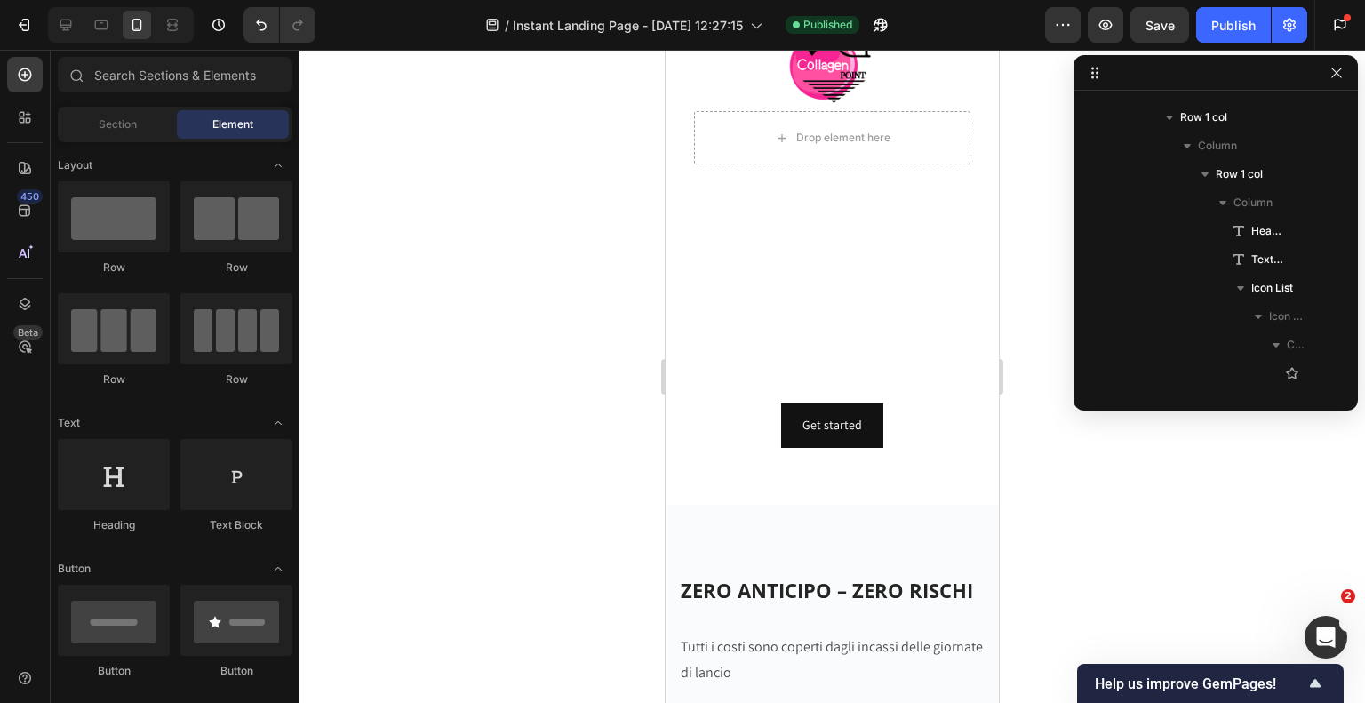
click at [425, 217] on div at bounding box center [832, 376] width 1066 height 653
click at [18, 23] on icon "button" at bounding box center [24, 25] width 18 height 18
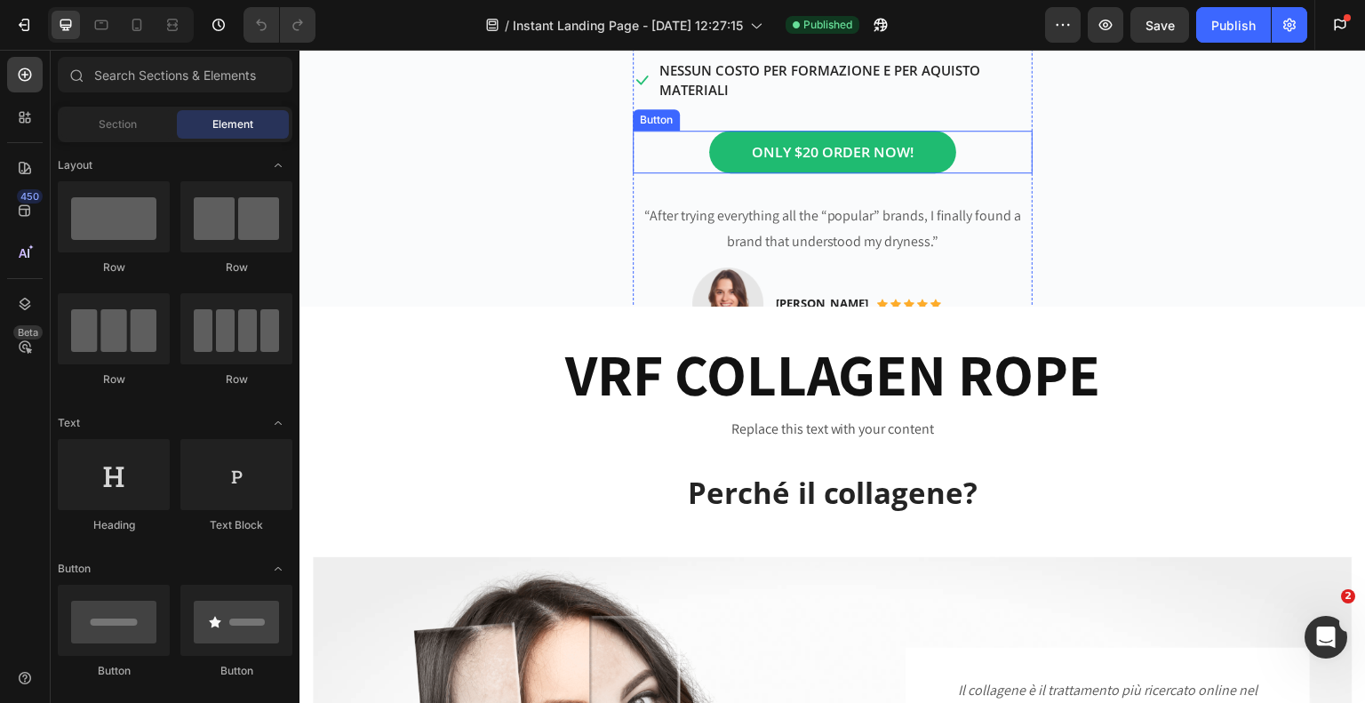
scroll to position [978, 0]
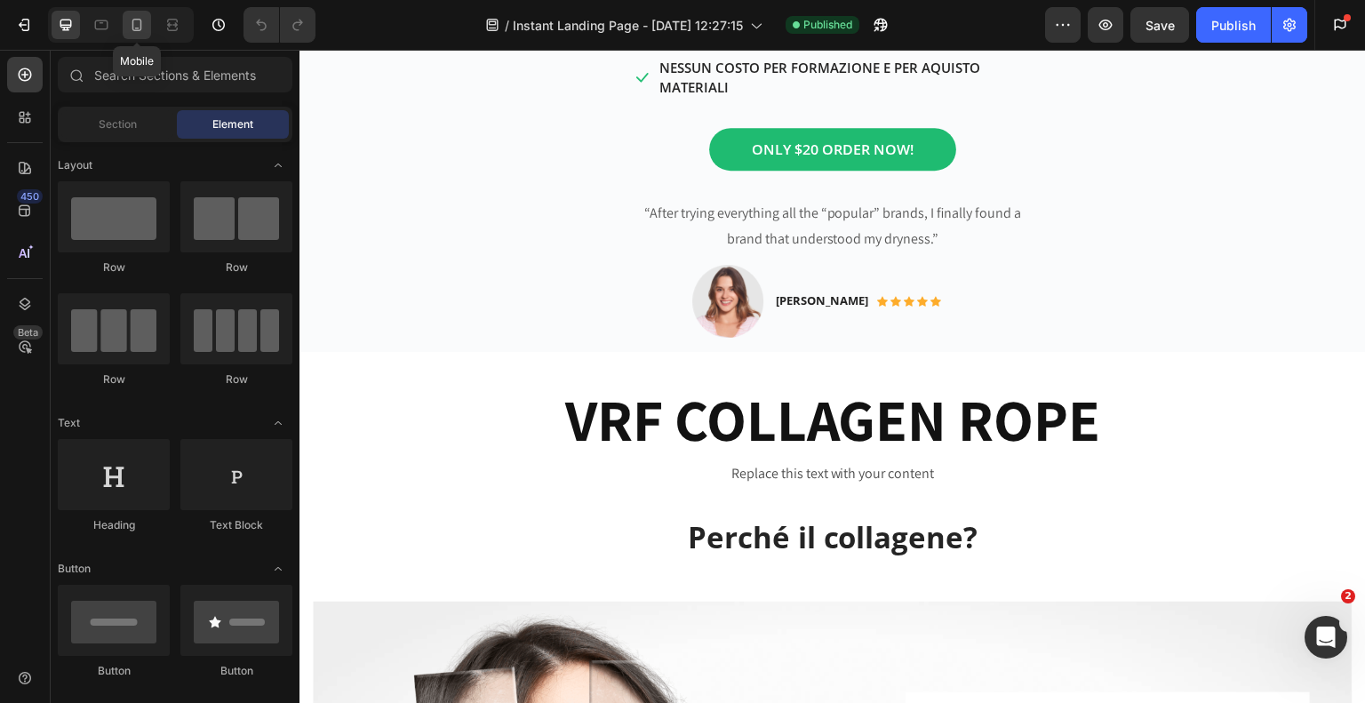
click at [145, 21] on icon at bounding box center [137, 25] width 18 height 18
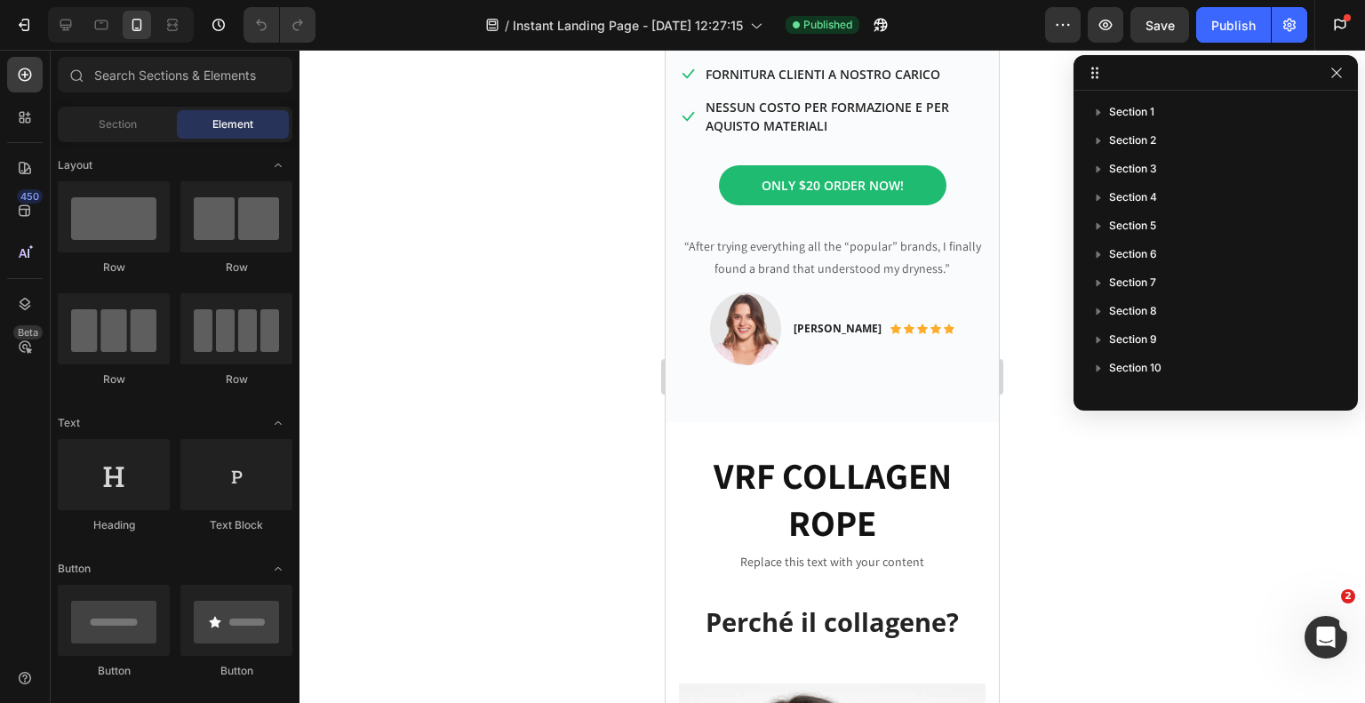
scroll to position [1002, 0]
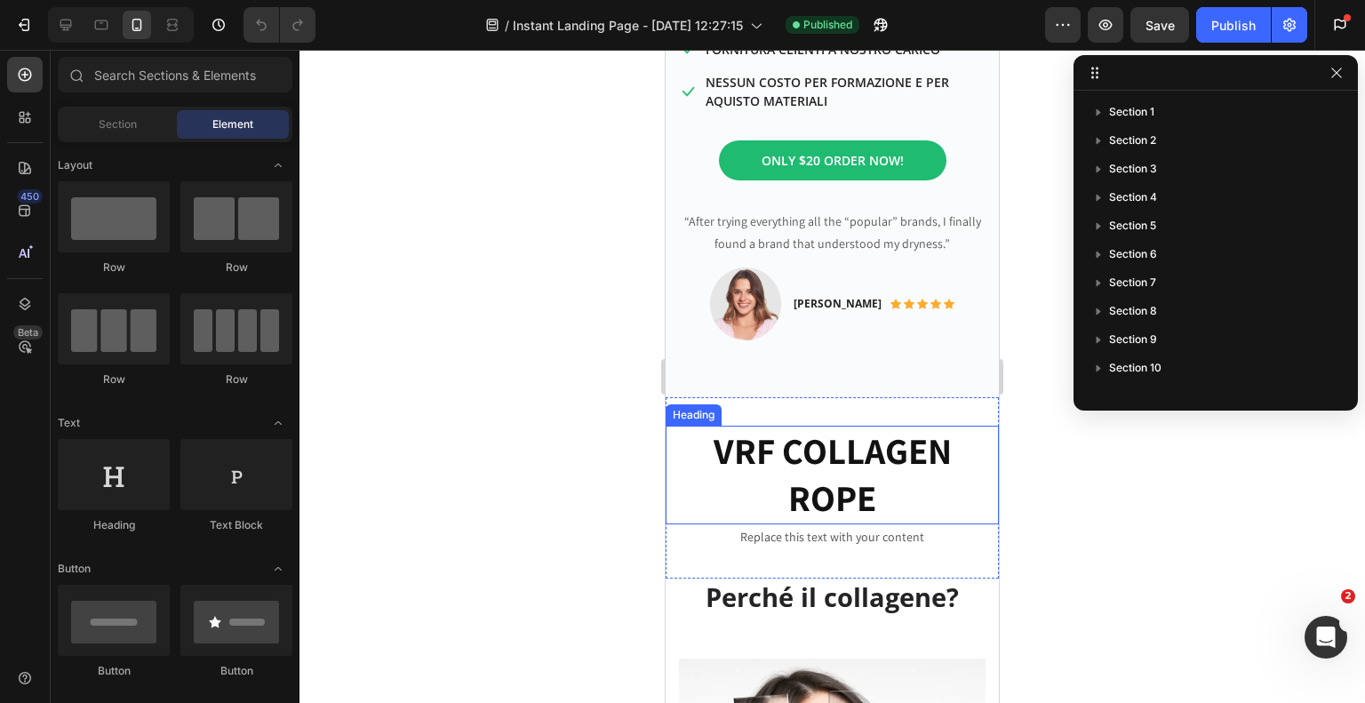
click at [851, 473] on h2 "VRF COLLAGEN ROPE" at bounding box center [832, 475] width 333 height 99
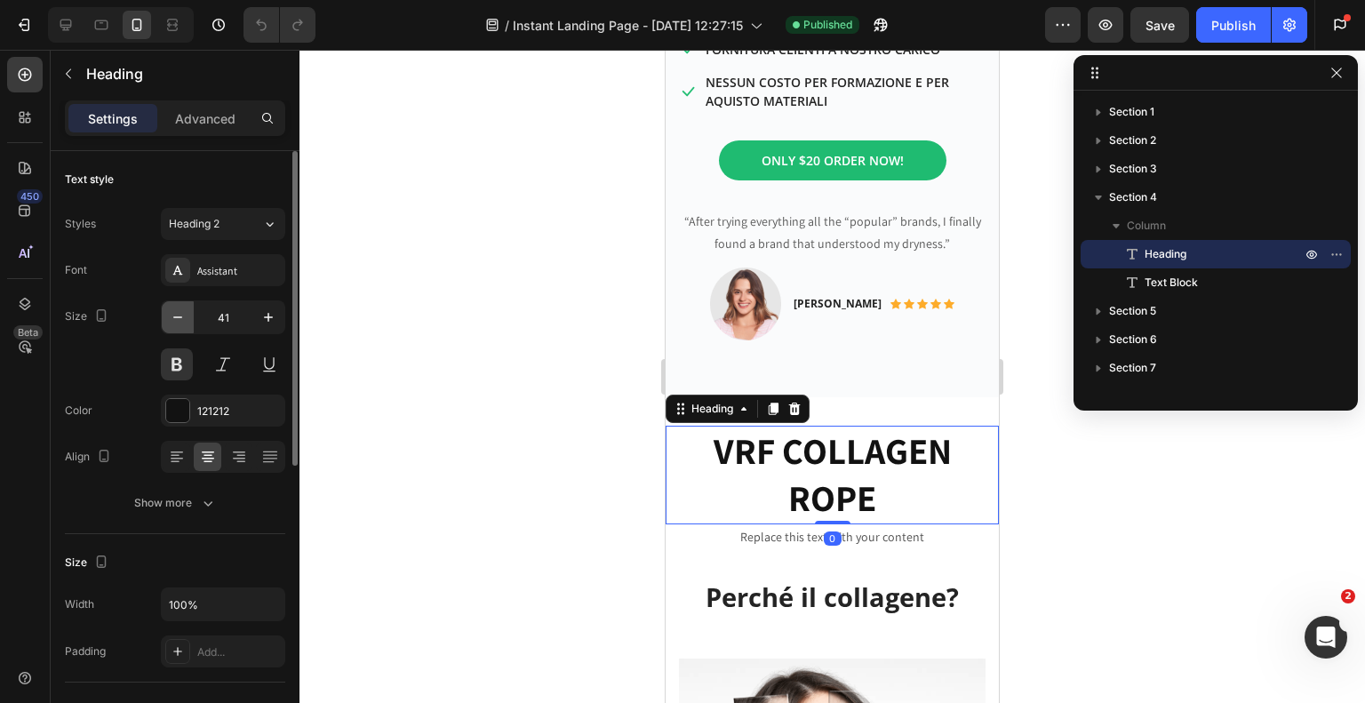
click at [170, 319] on icon "button" at bounding box center [178, 317] width 18 height 18
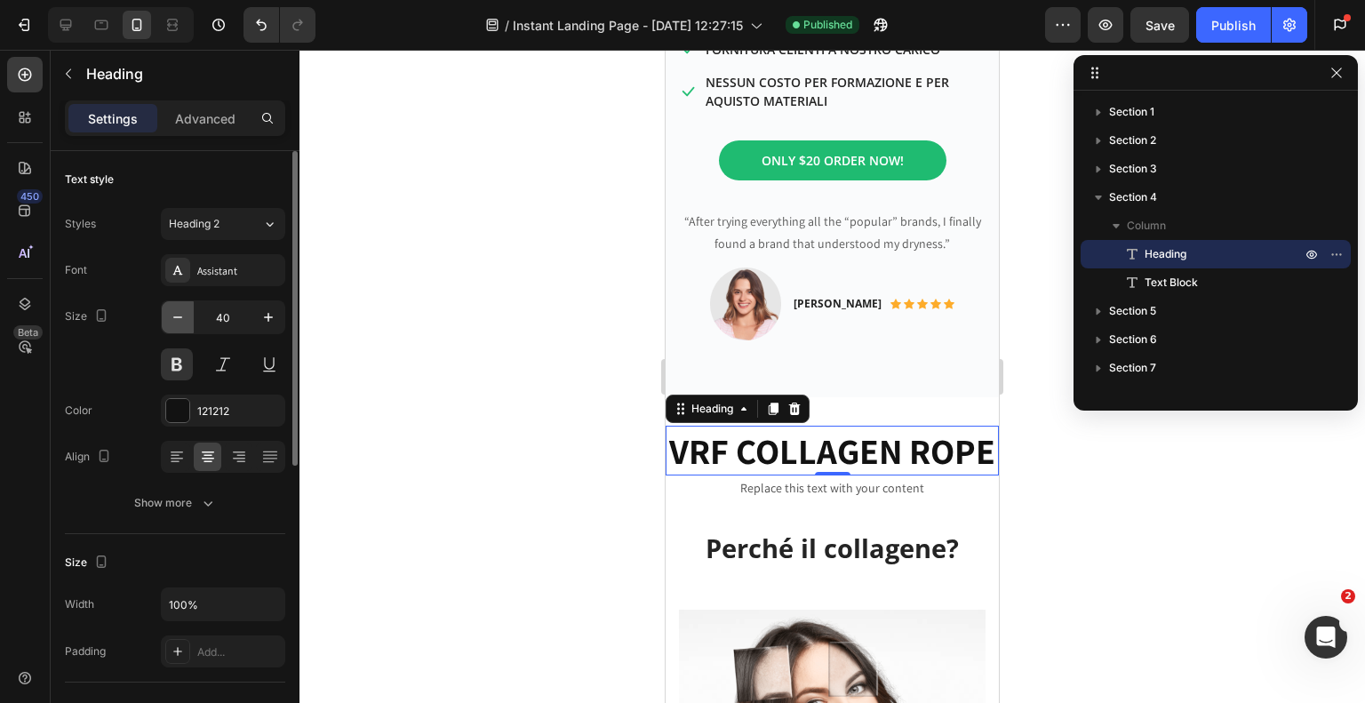
click at [170, 318] on icon "button" at bounding box center [178, 317] width 18 height 18
type input "38"
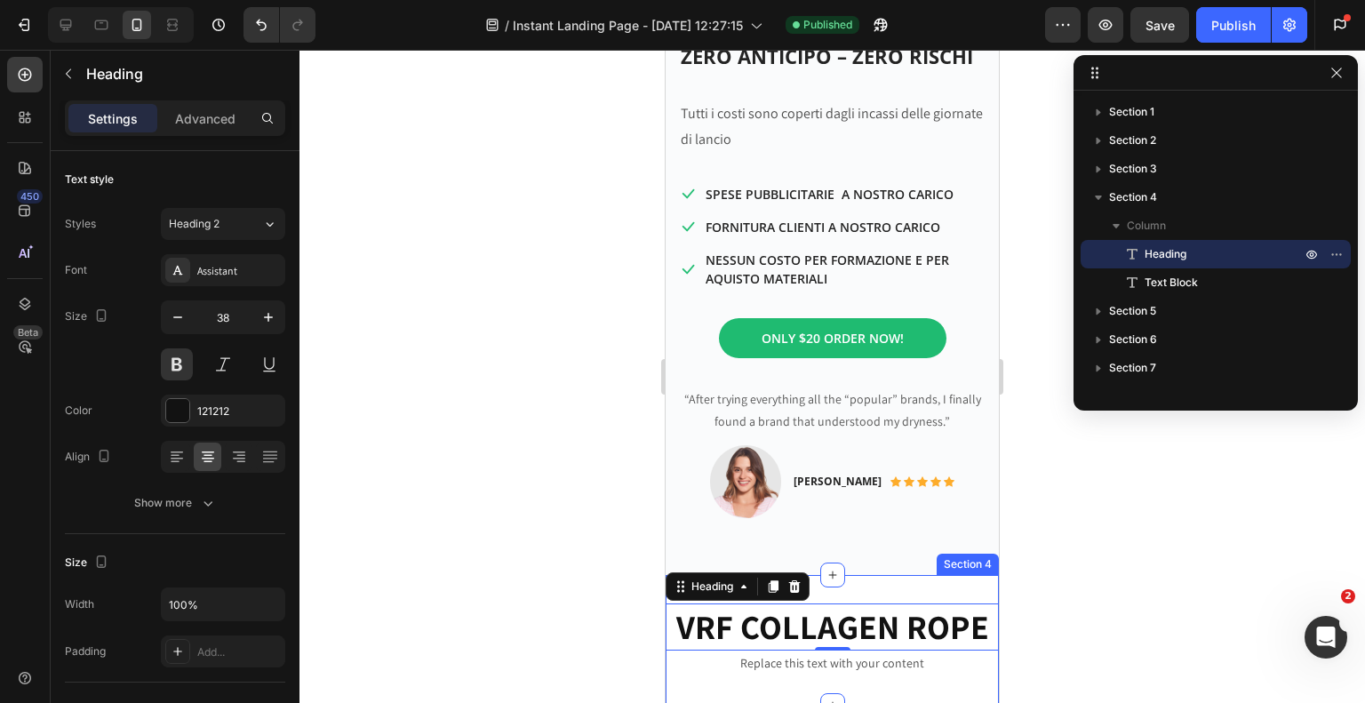
scroll to position [914, 0]
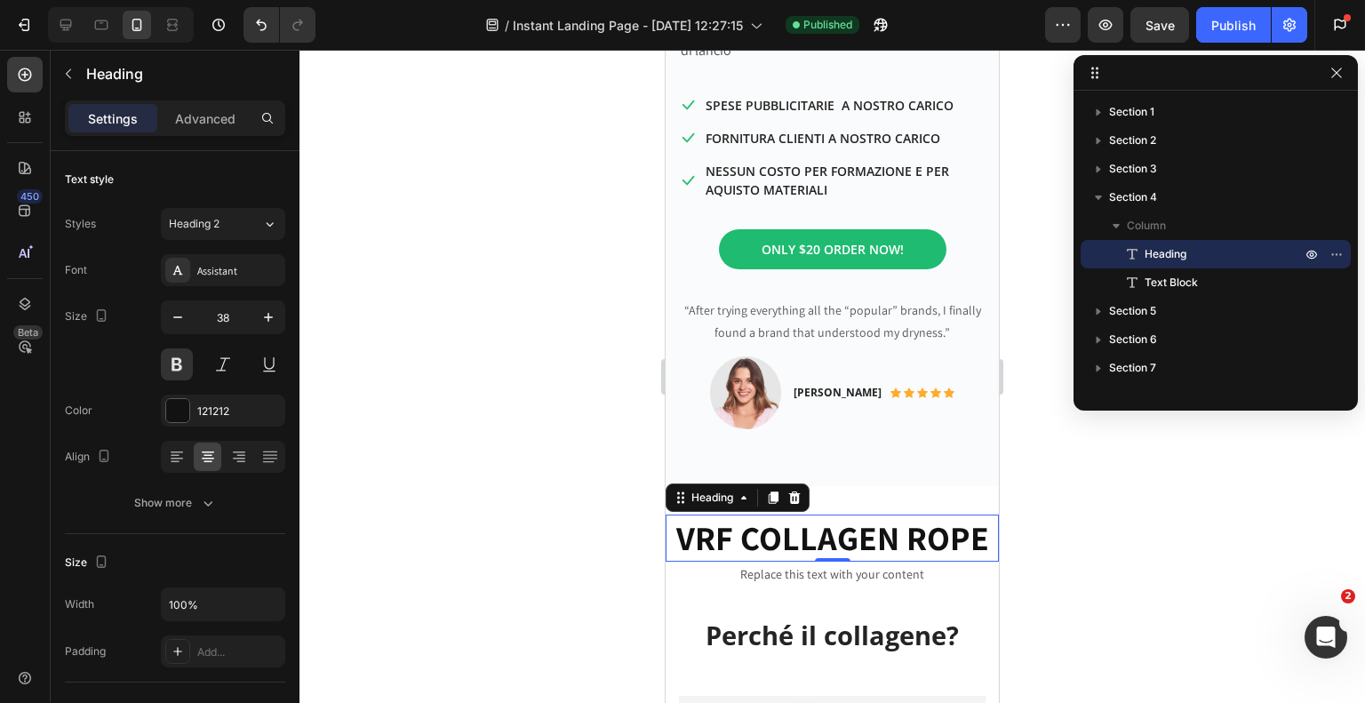
click at [469, 304] on div at bounding box center [832, 376] width 1066 height 653
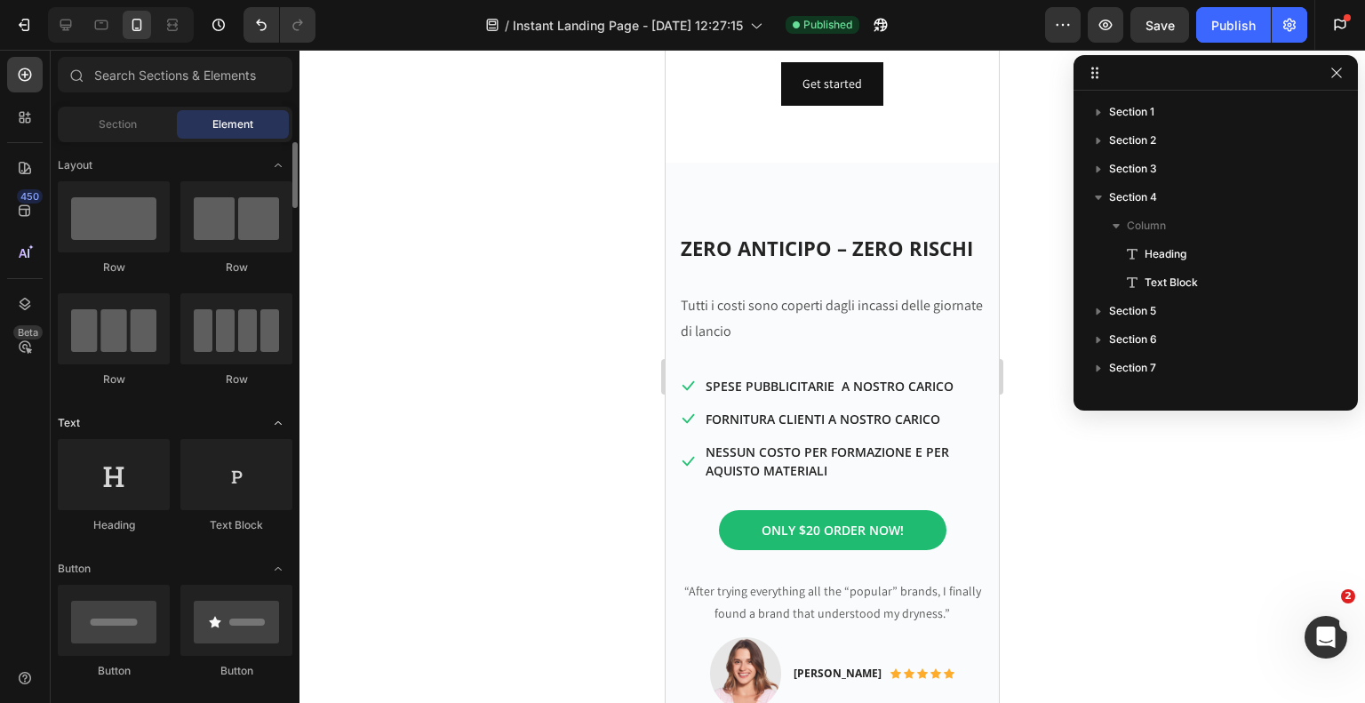
scroll to position [89, 0]
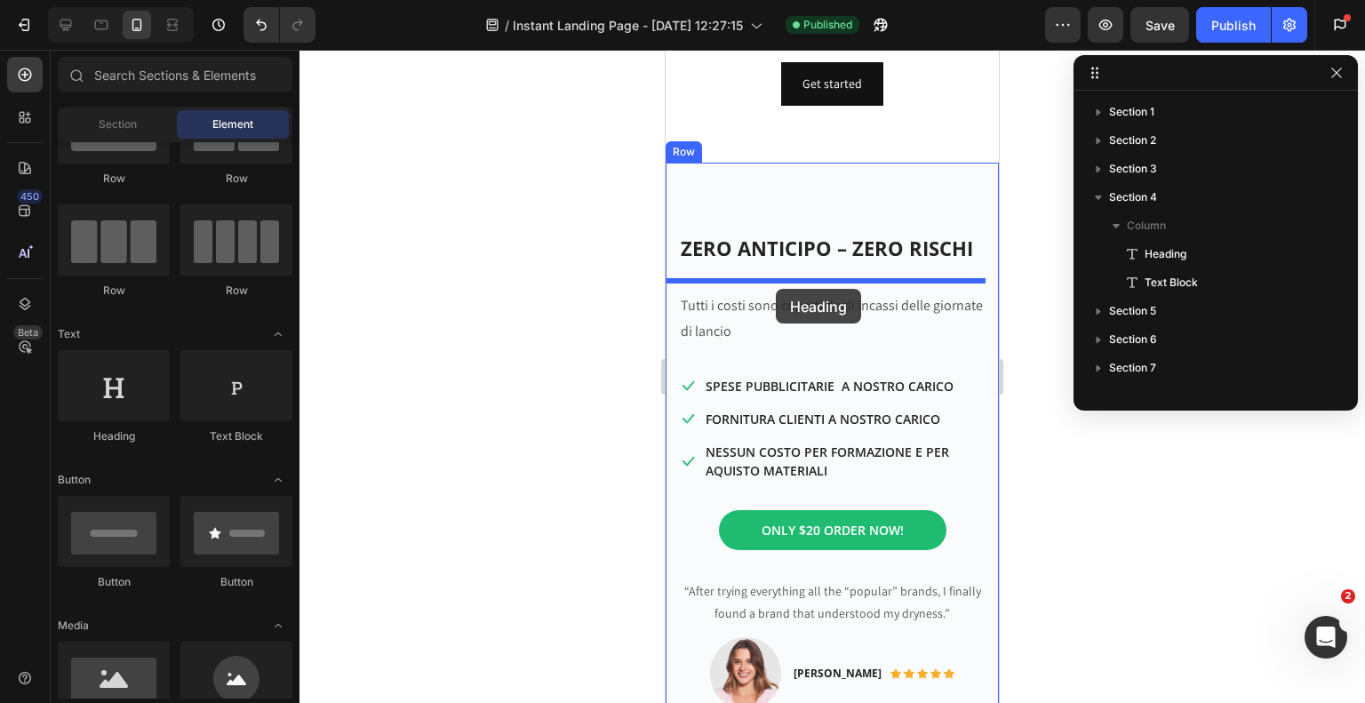
drag, startPoint x: 778, startPoint y: 454, endPoint x: 1253, endPoint y: 494, distance: 477.1
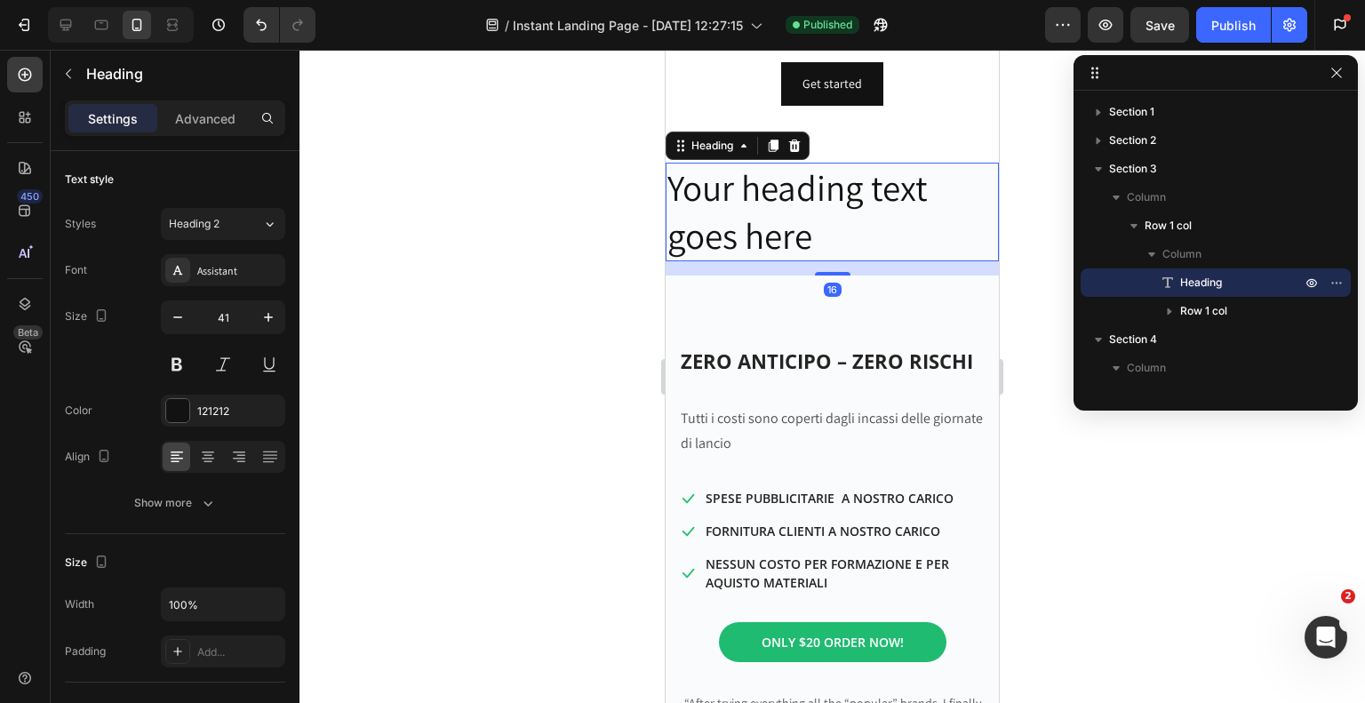
click at [825, 261] on h2 "Your heading text goes here" at bounding box center [832, 212] width 333 height 99
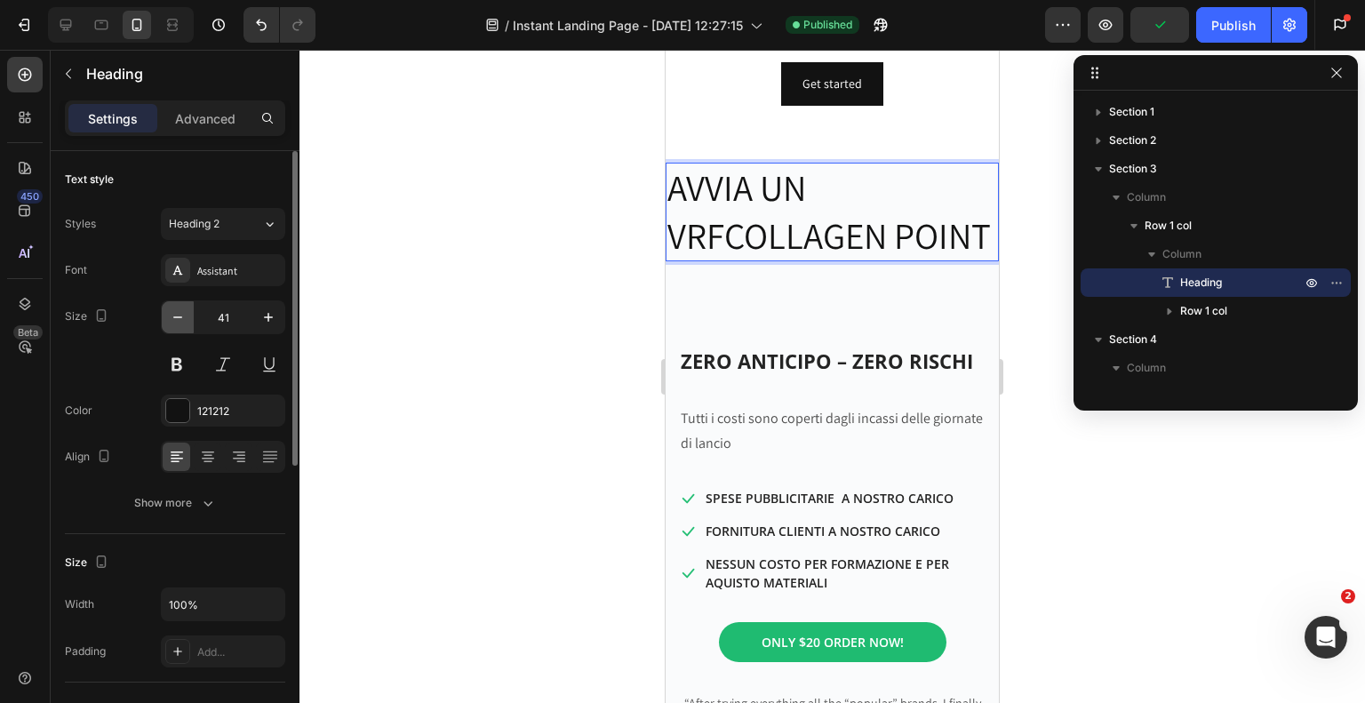
click at [180, 323] on icon "button" at bounding box center [178, 317] width 18 height 18
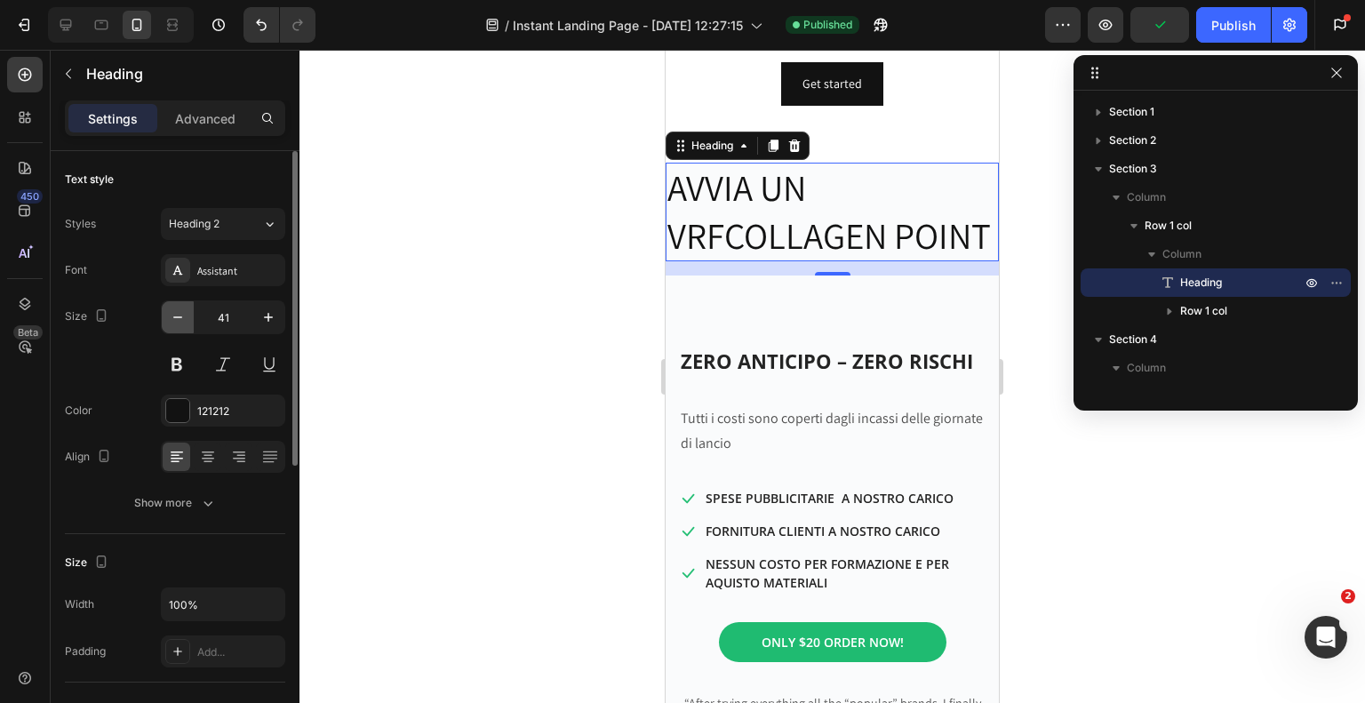
click at [180, 323] on icon "button" at bounding box center [178, 317] width 18 height 18
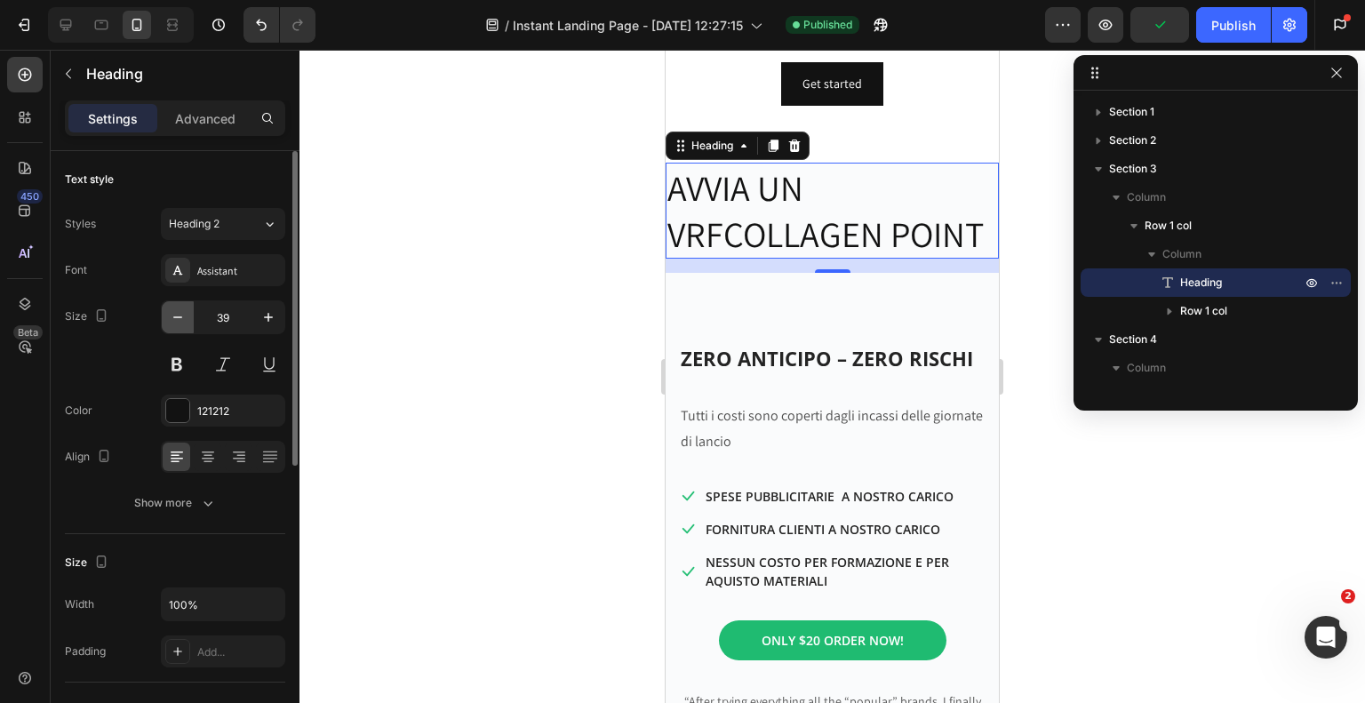
click at [180, 323] on icon "button" at bounding box center [178, 317] width 18 height 18
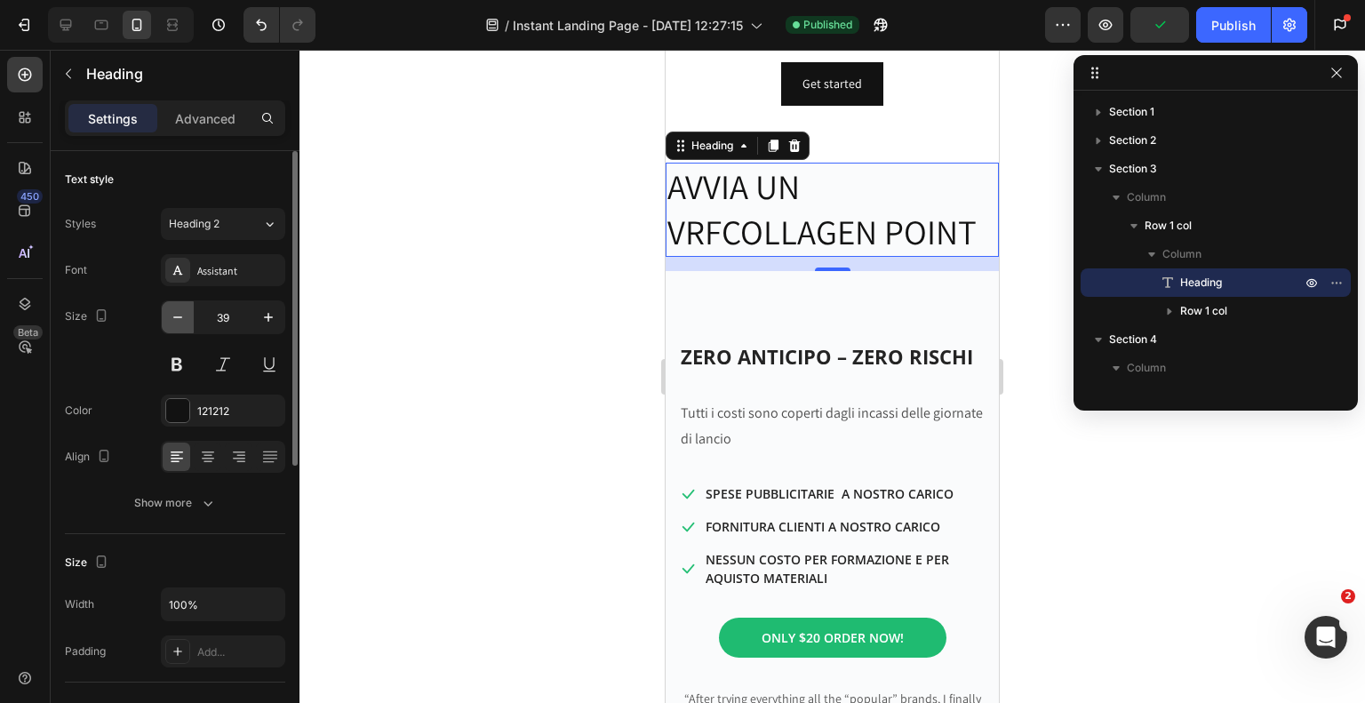
click at [180, 323] on icon "button" at bounding box center [178, 317] width 18 height 18
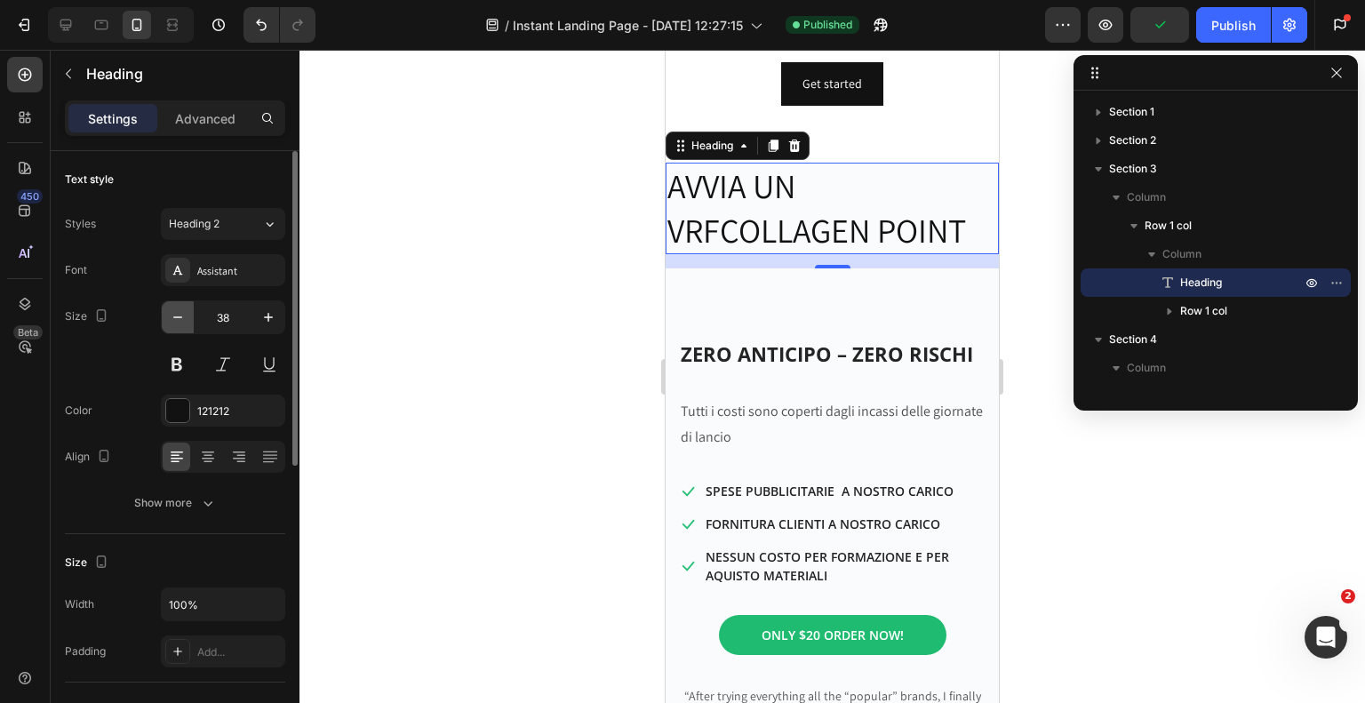
click at [180, 323] on icon "button" at bounding box center [178, 317] width 18 height 18
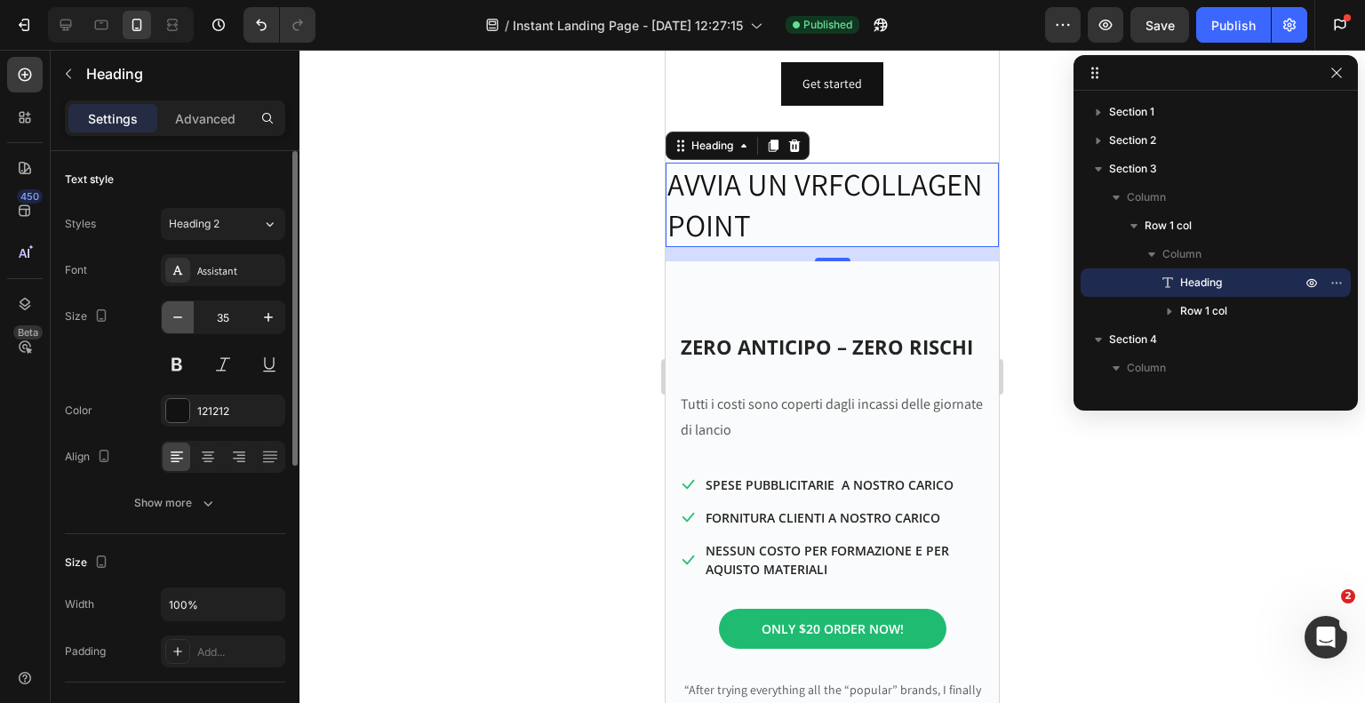
click at [180, 323] on icon "button" at bounding box center [178, 317] width 18 height 18
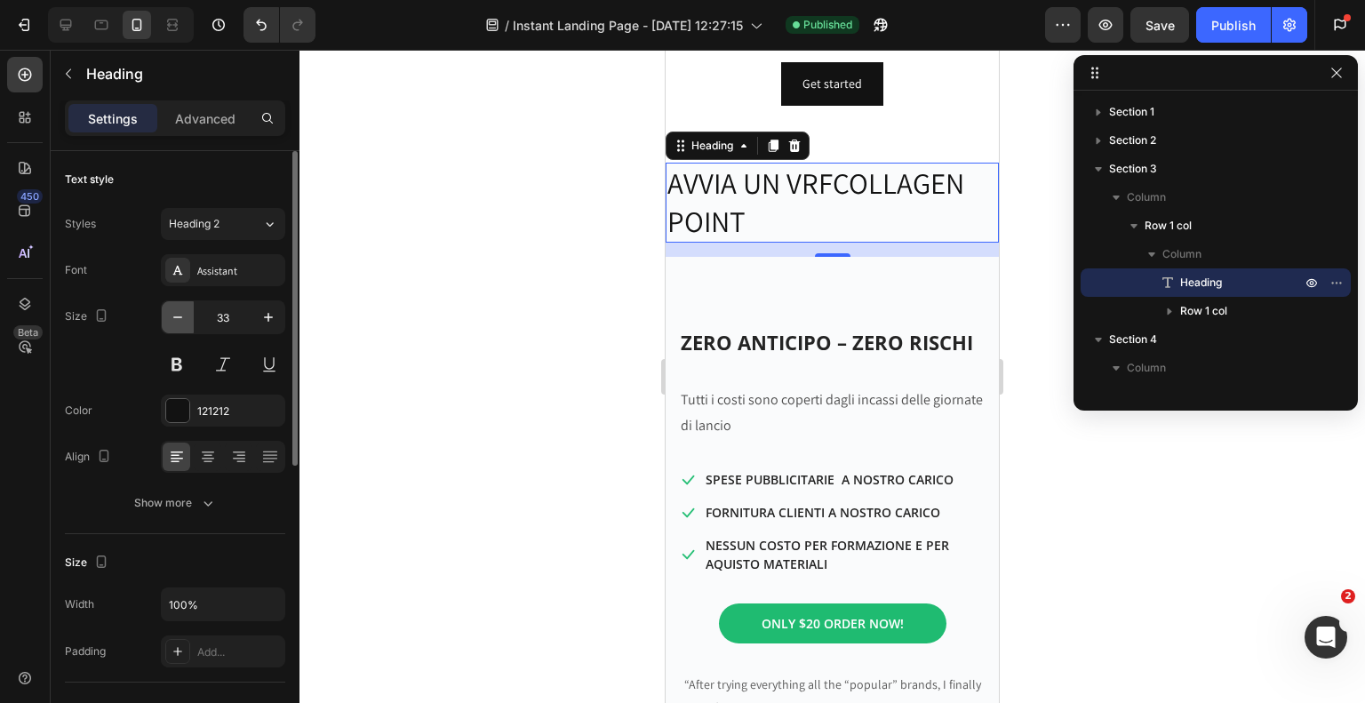
click at [180, 323] on icon "button" at bounding box center [178, 317] width 18 height 18
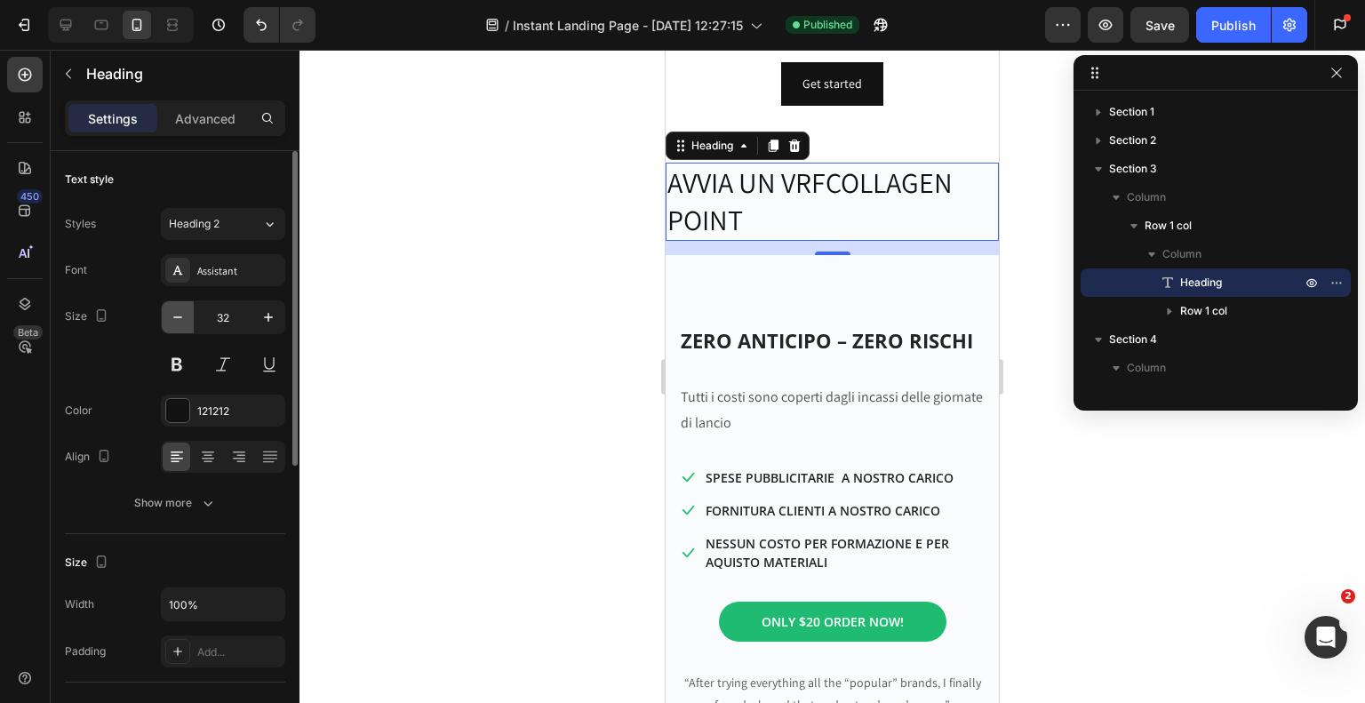
click at [180, 323] on icon "button" at bounding box center [178, 317] width 18 height 18
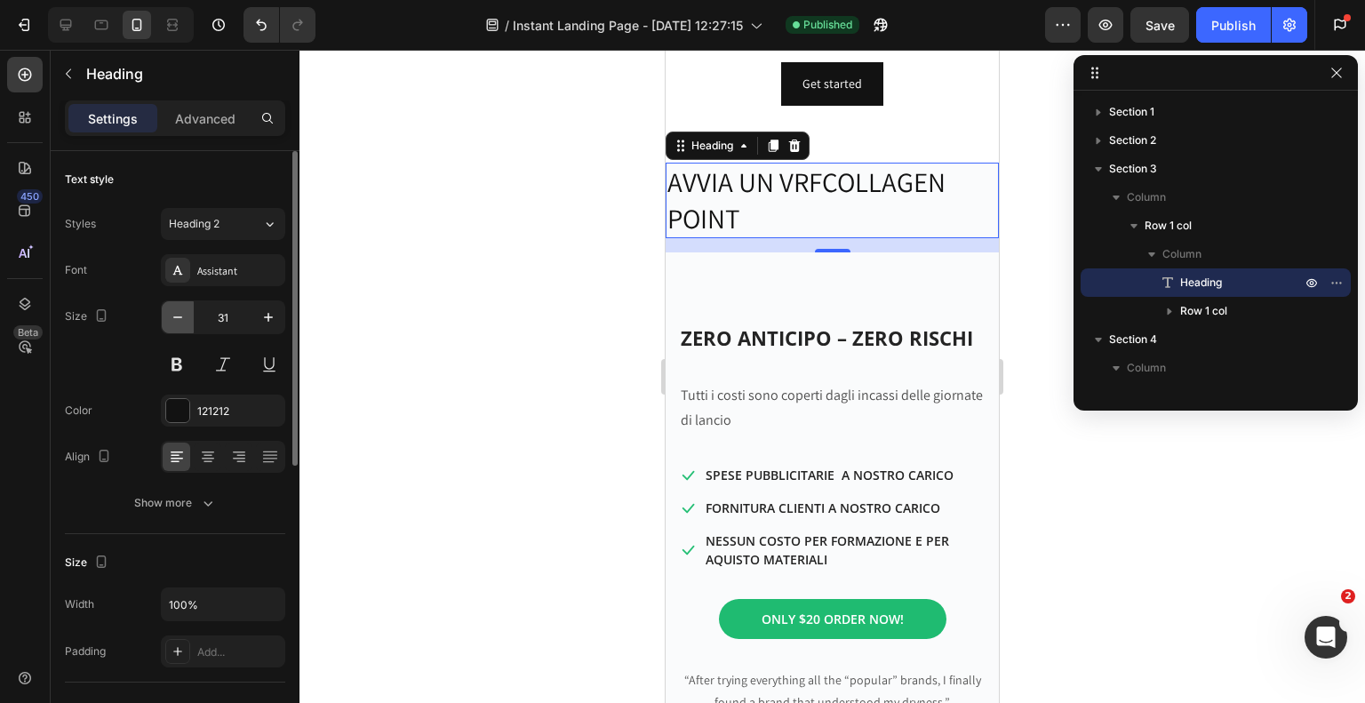
click at [180, 323] on icon "button" at bounding box center [178, 317] width 18 height 18
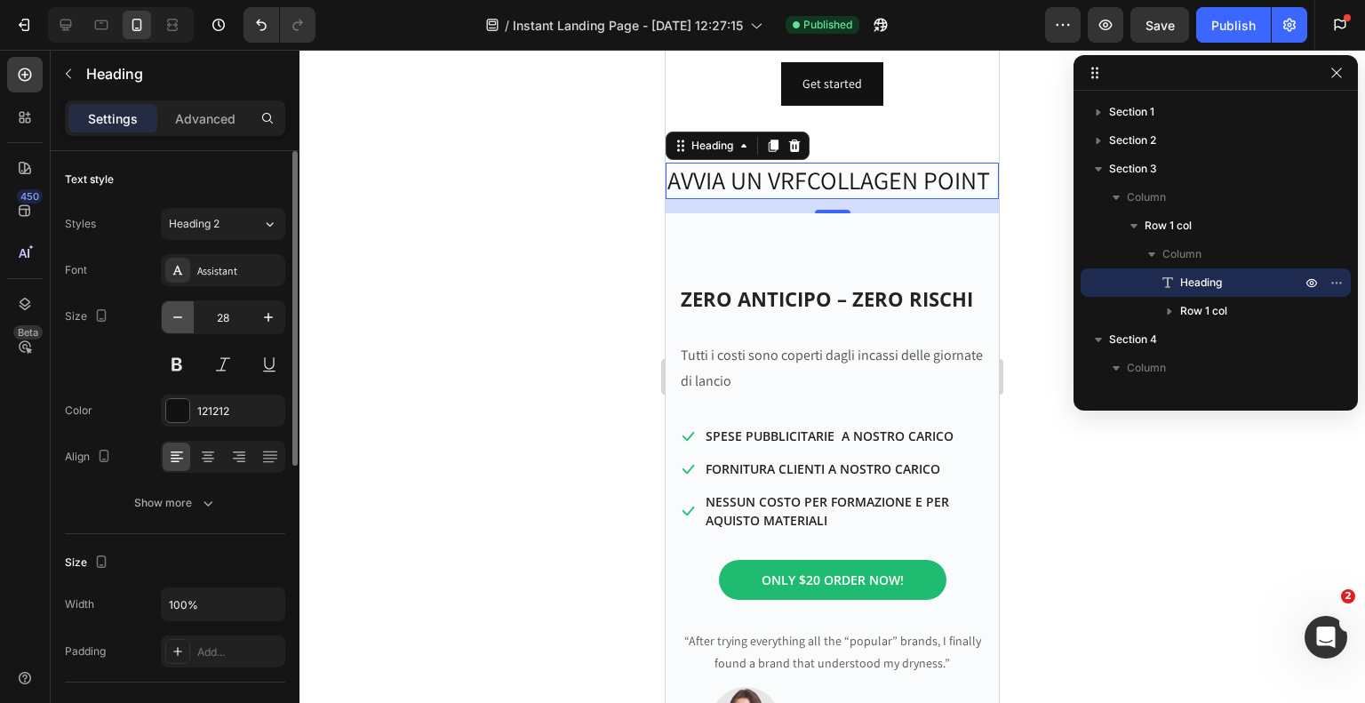
click at [180, 323] on icon "button" at bounding box center [178, 317] width 18 height 18
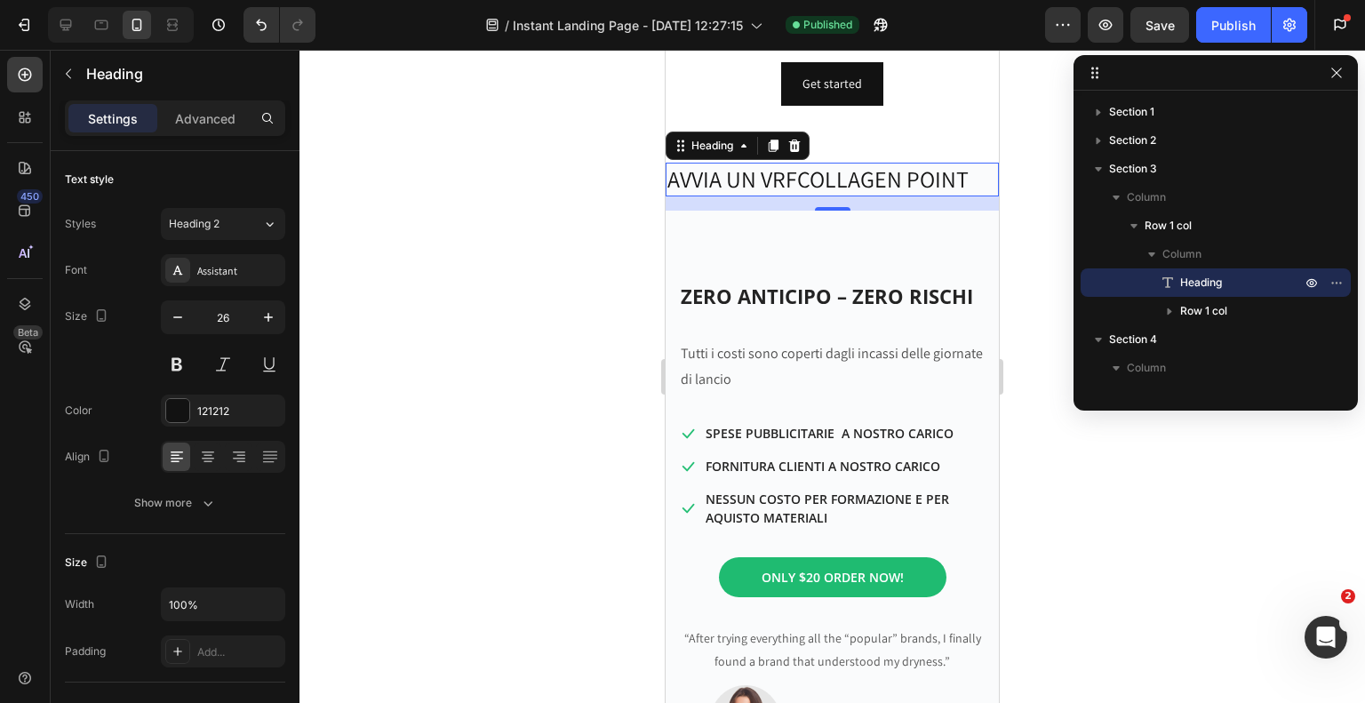
click at [794, 195] on p "AVVIA UN VRFCOLLAGEN POINT" at bounding box center [832, 179] width 330 height 30
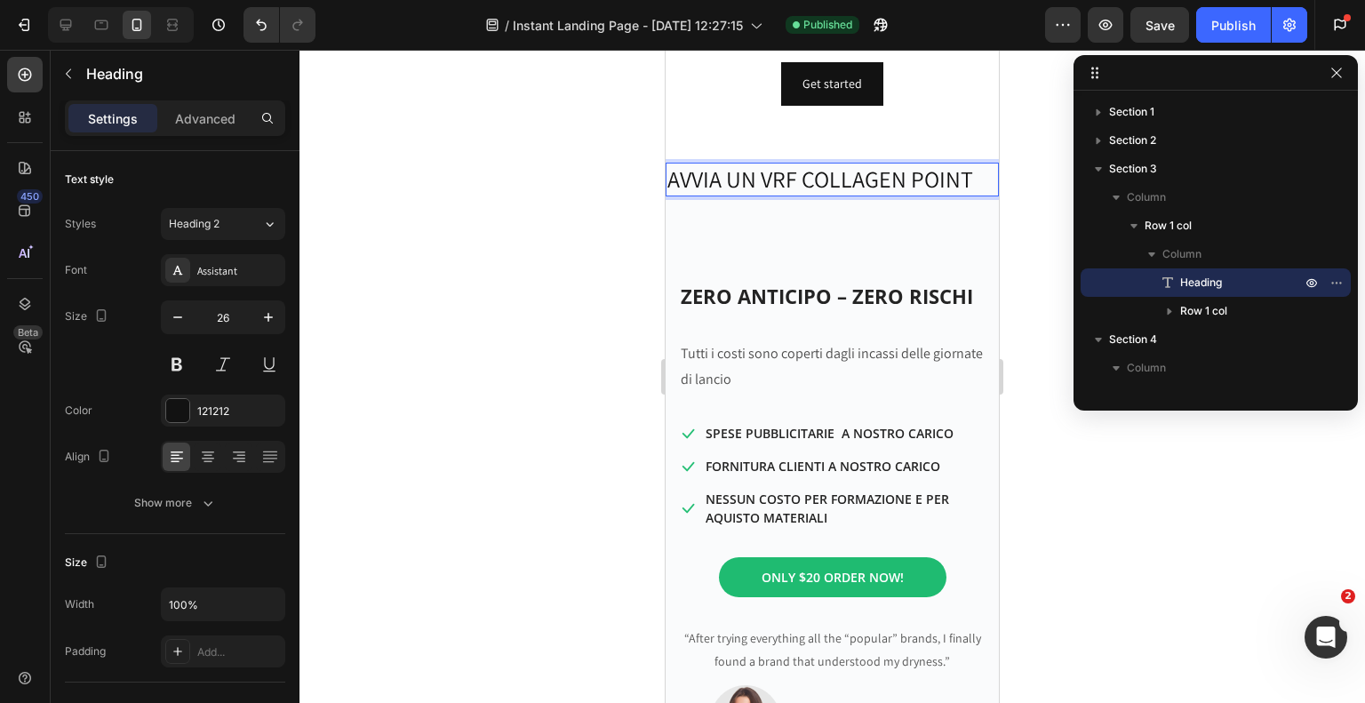
click at [701, 195] on p "AVVIA UN VRF COLLAGEN POINT" at bounding box center [832, 179] width 330 height 30
click at [175, 362] on button at bounding box center [177, 364] width 32 height 32
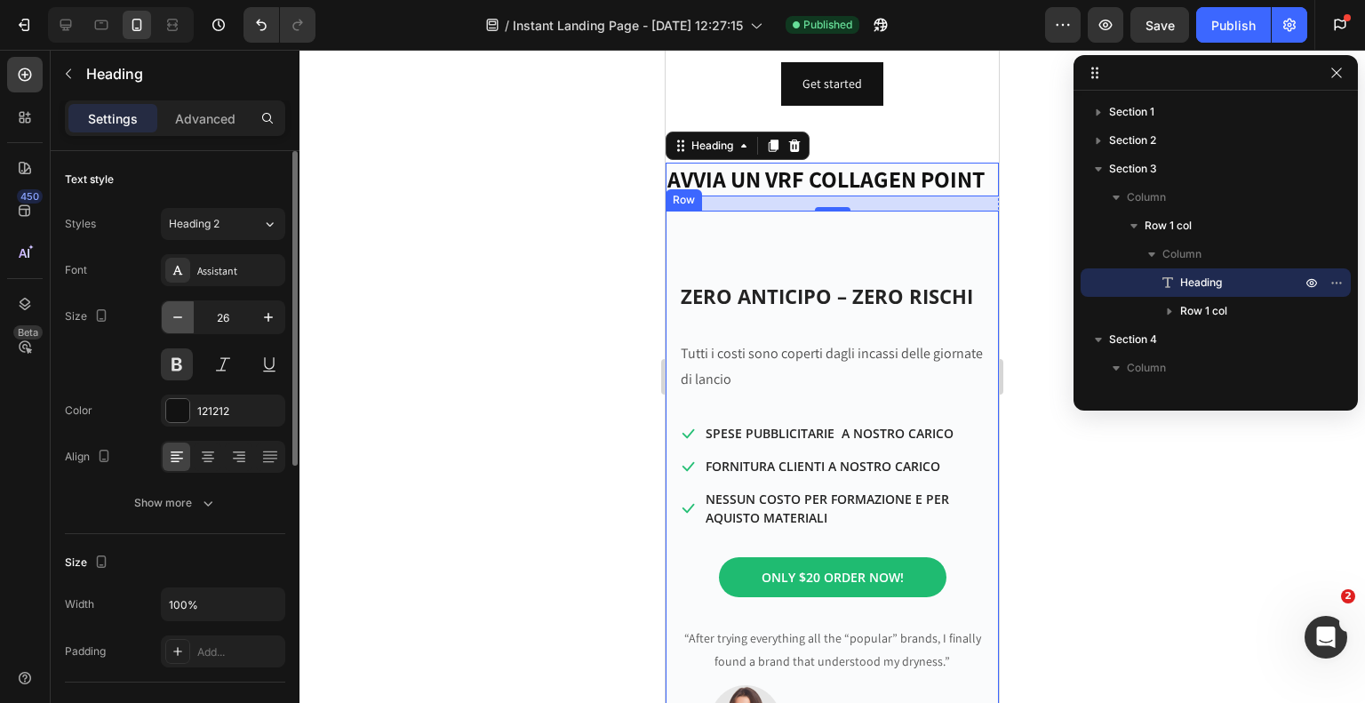
click at [174, 313] on icon "button" at bounding box center [178, 317] width 18 height 18
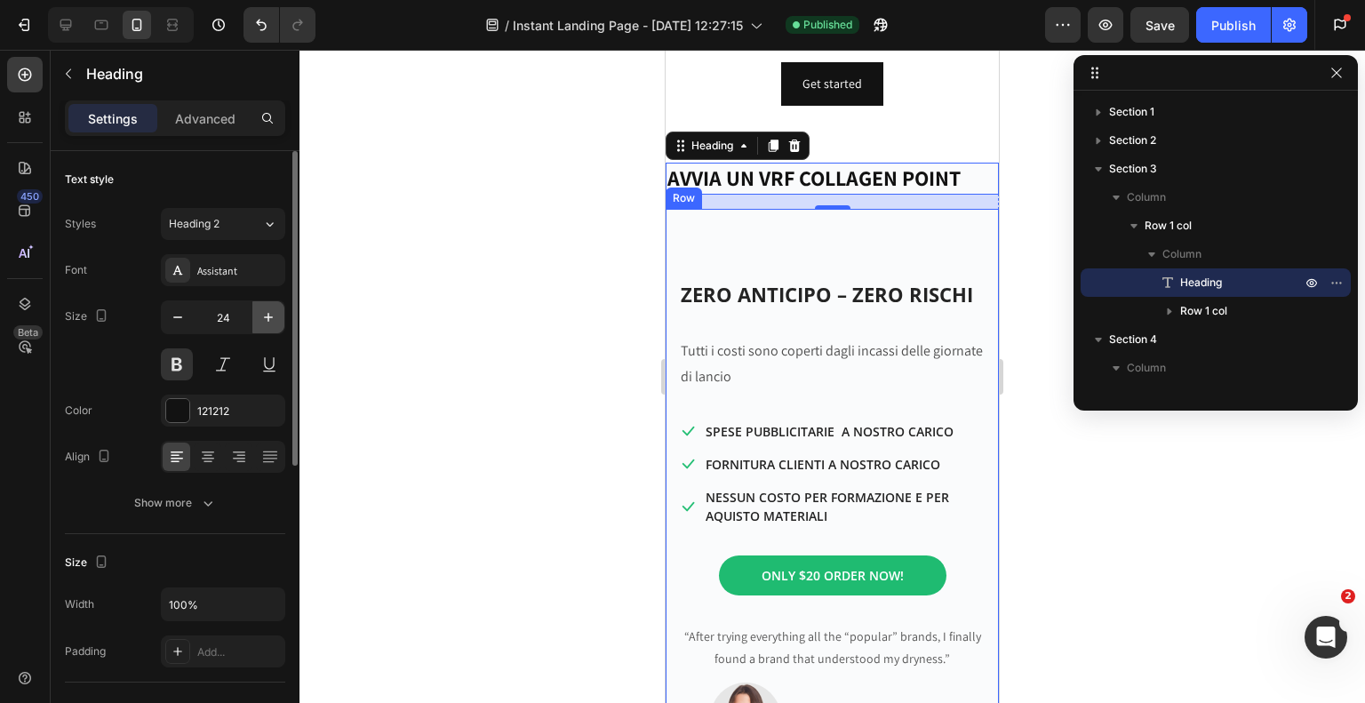
click at [263, 321] on icon "button" at bounding box center [268, 317] width 18 height 18
type input "25"
click at [563, 299] on div at bounding box center [832, 376] width 1066 height 653
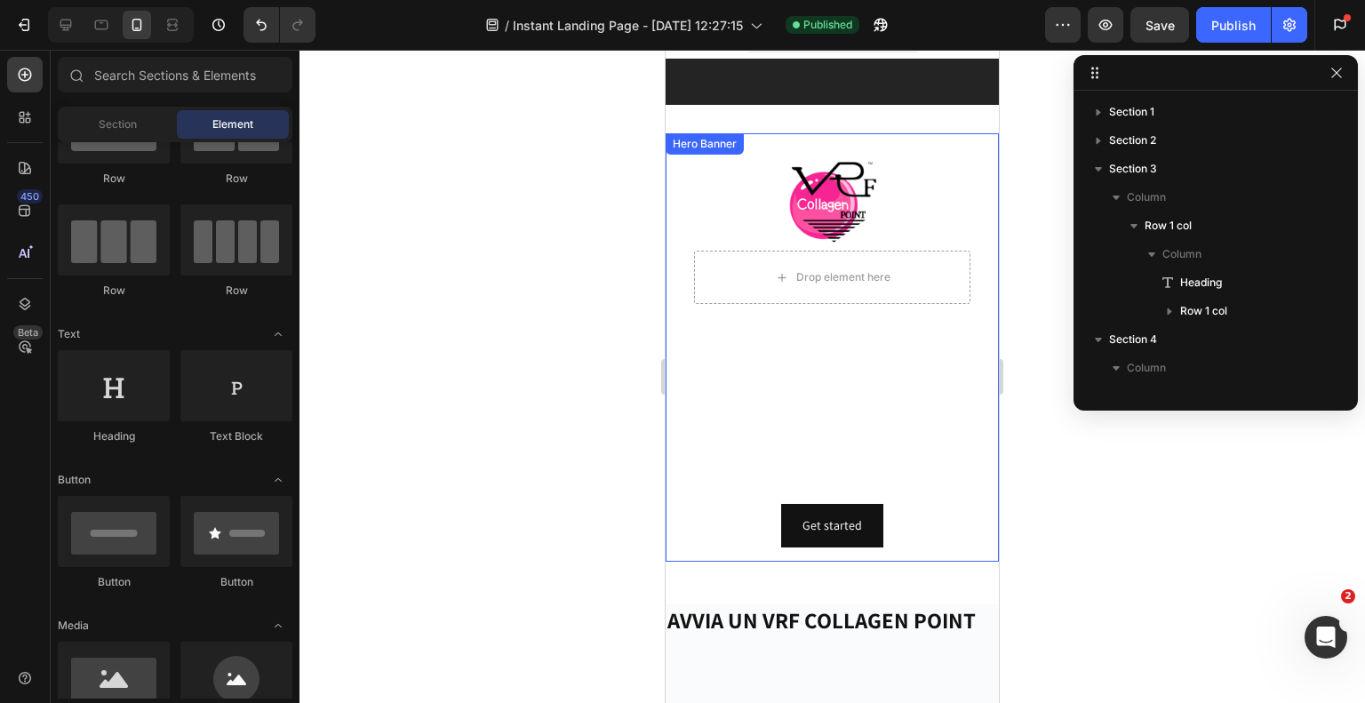
scroll to position [25, 0]
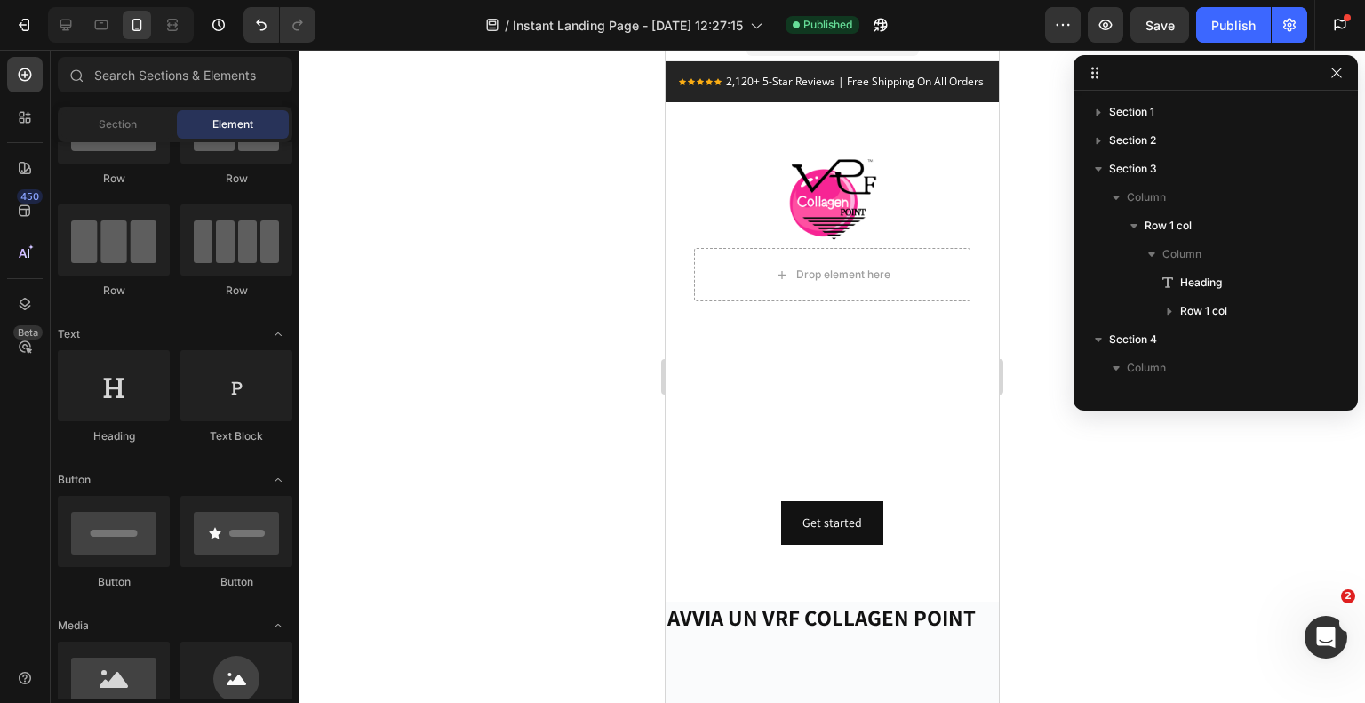
click at [405, 427] on div at bounding box center [832, 376] width 1066 height 653
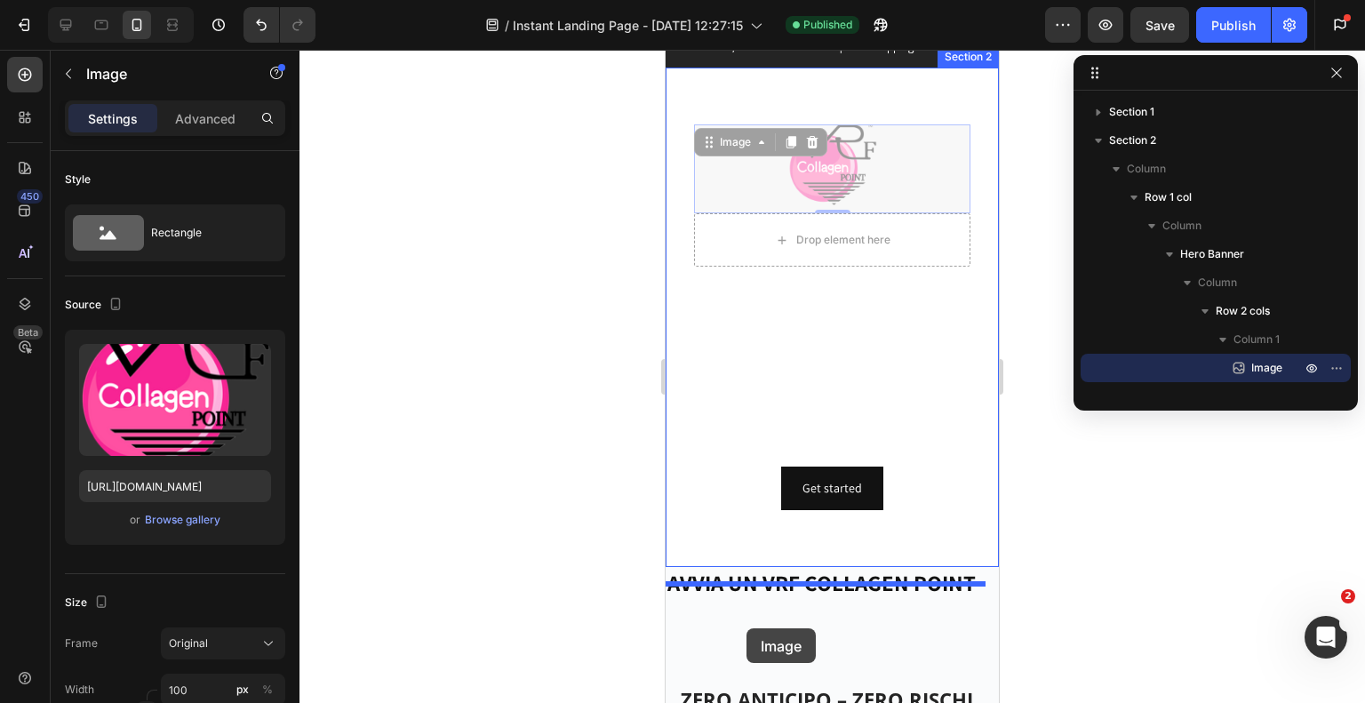
scroll to position [68, 0]
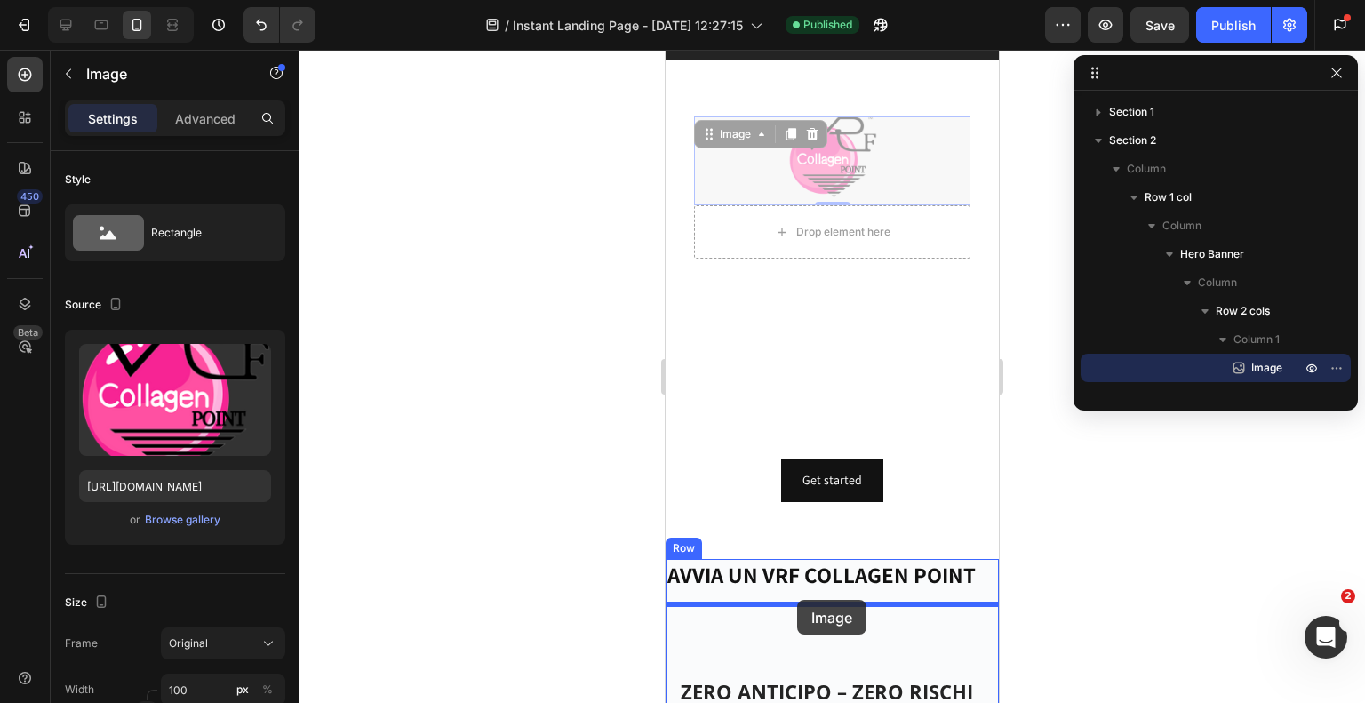
drag, startPoint x: 712, startPoint y: 191, endPoint x: 1242, endPoint y: 696, distance: 731.7
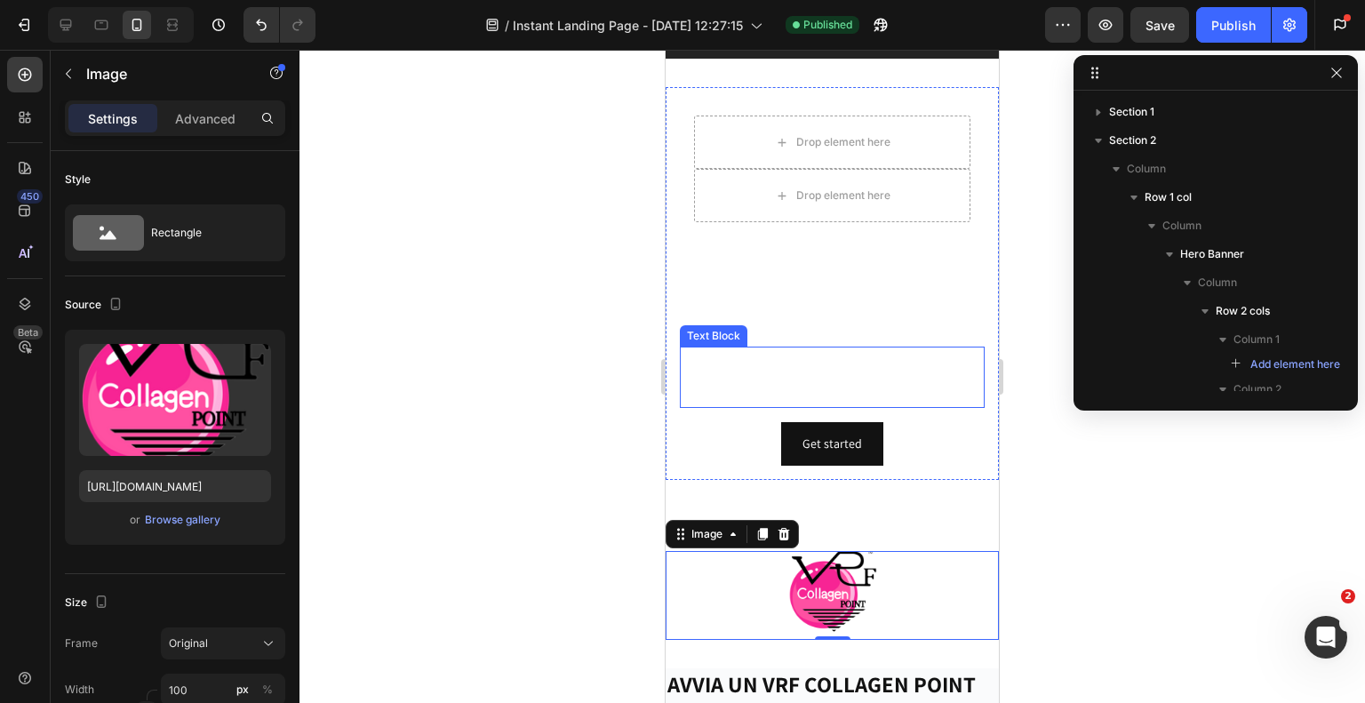
scroll to position [0, 0]
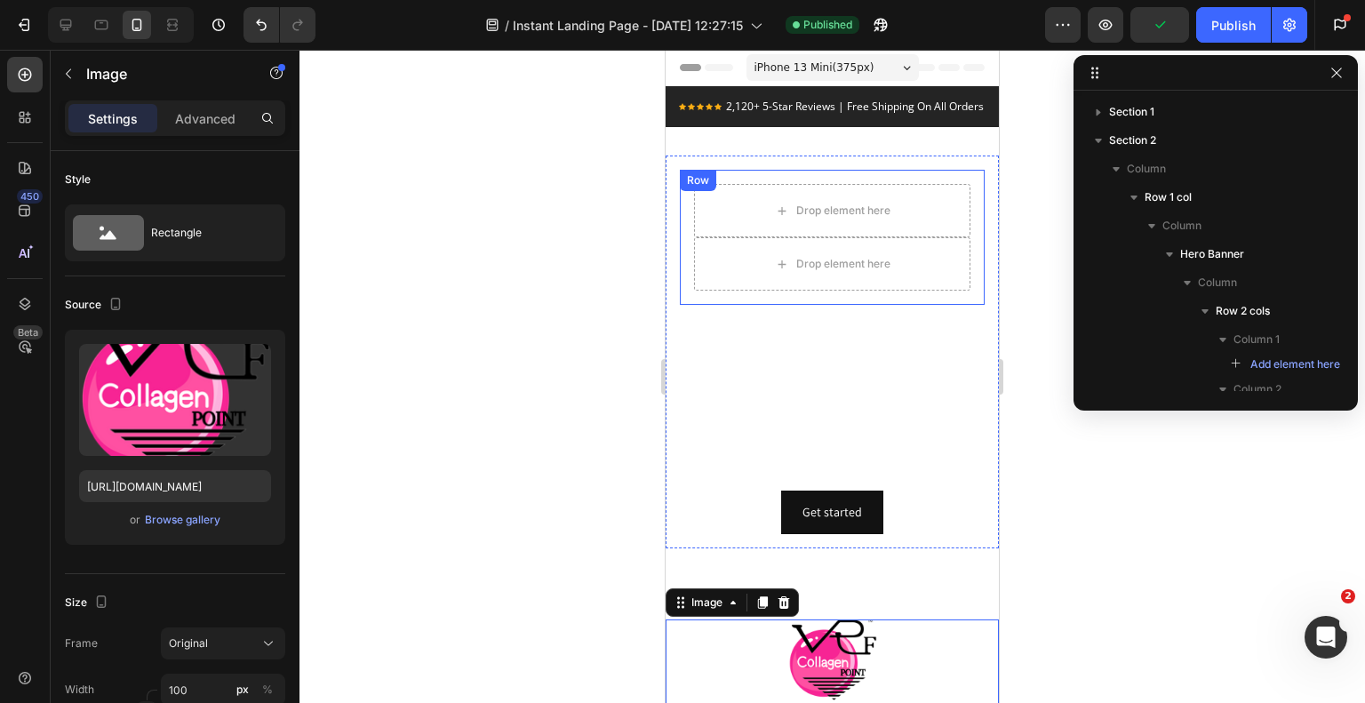
click at [952, 193] on div "Drop element here Drop element here Row" at bounding box center [832, 237] width 305 height 135
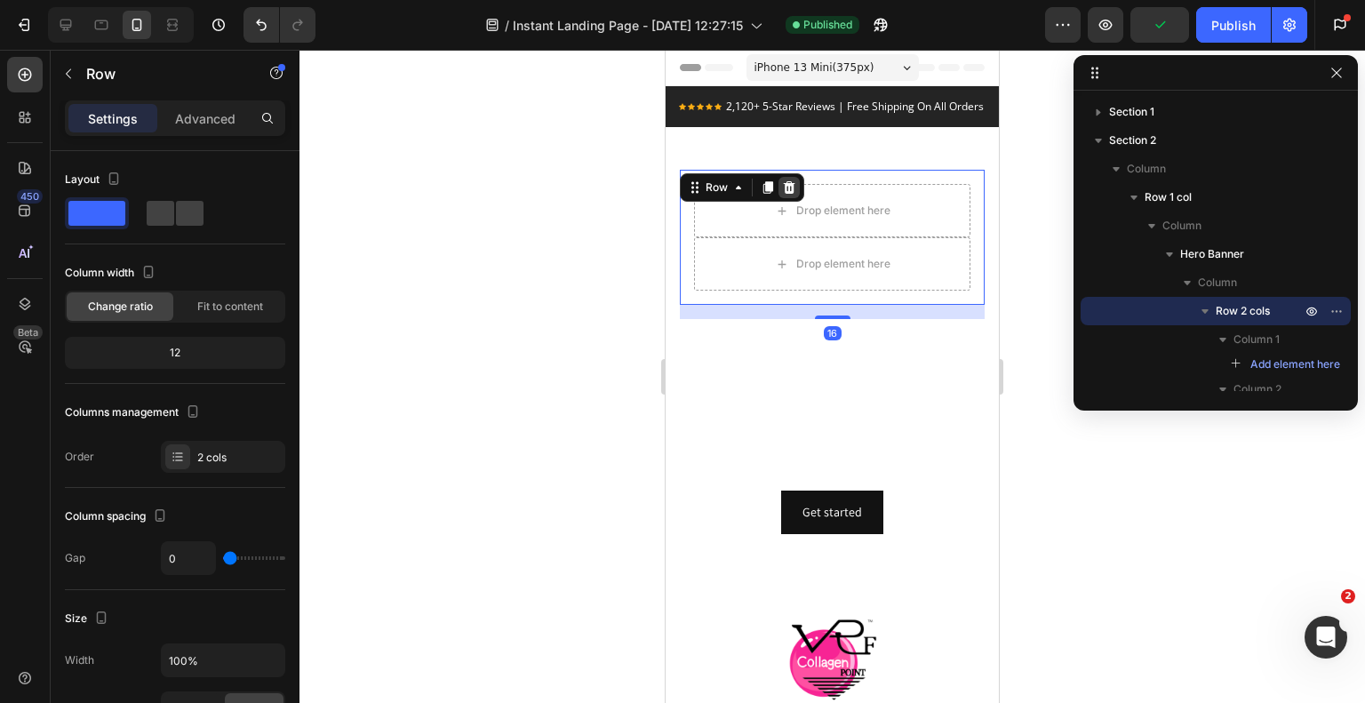
drag, startPoint x: 785, startPoint y: 202, endPoint x: 1326, endPoint y: 268, distance: 545.3
click at [785, 194] on icon at bounding box center [790, 187] width 12 height 12
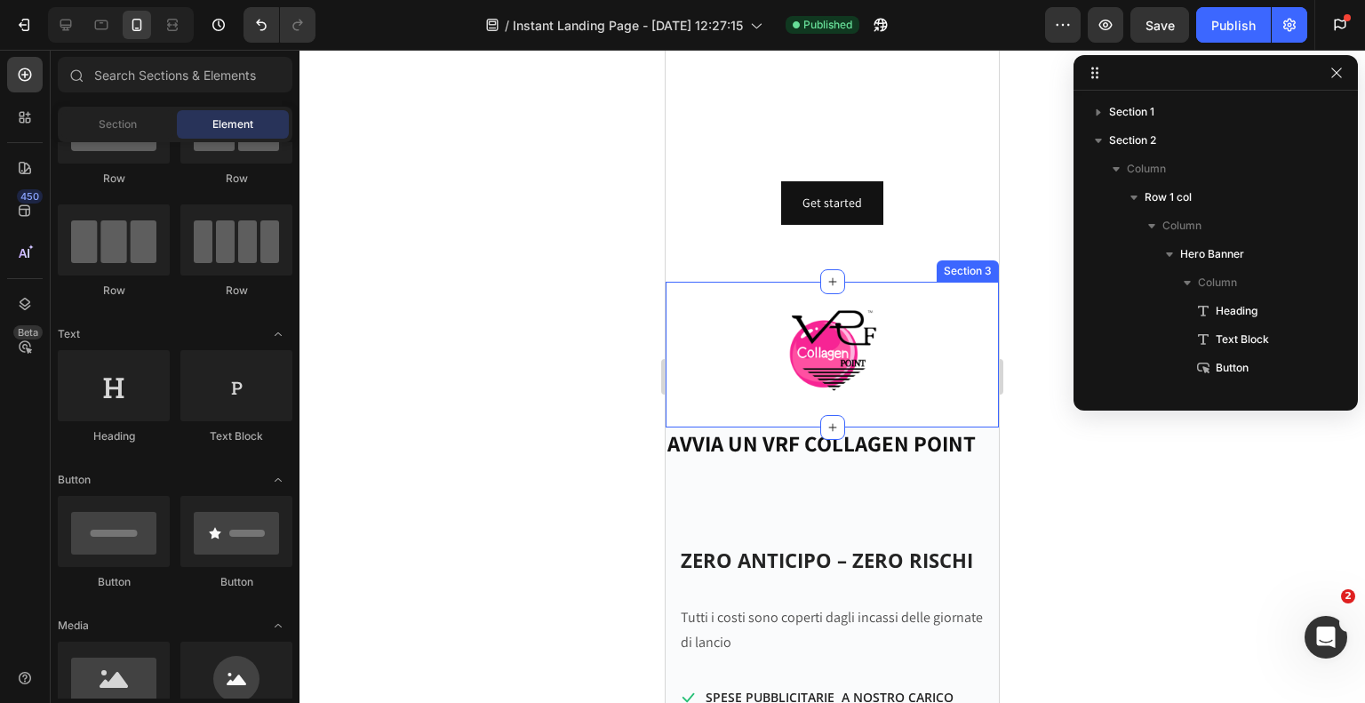
scroll to position [178, 0]
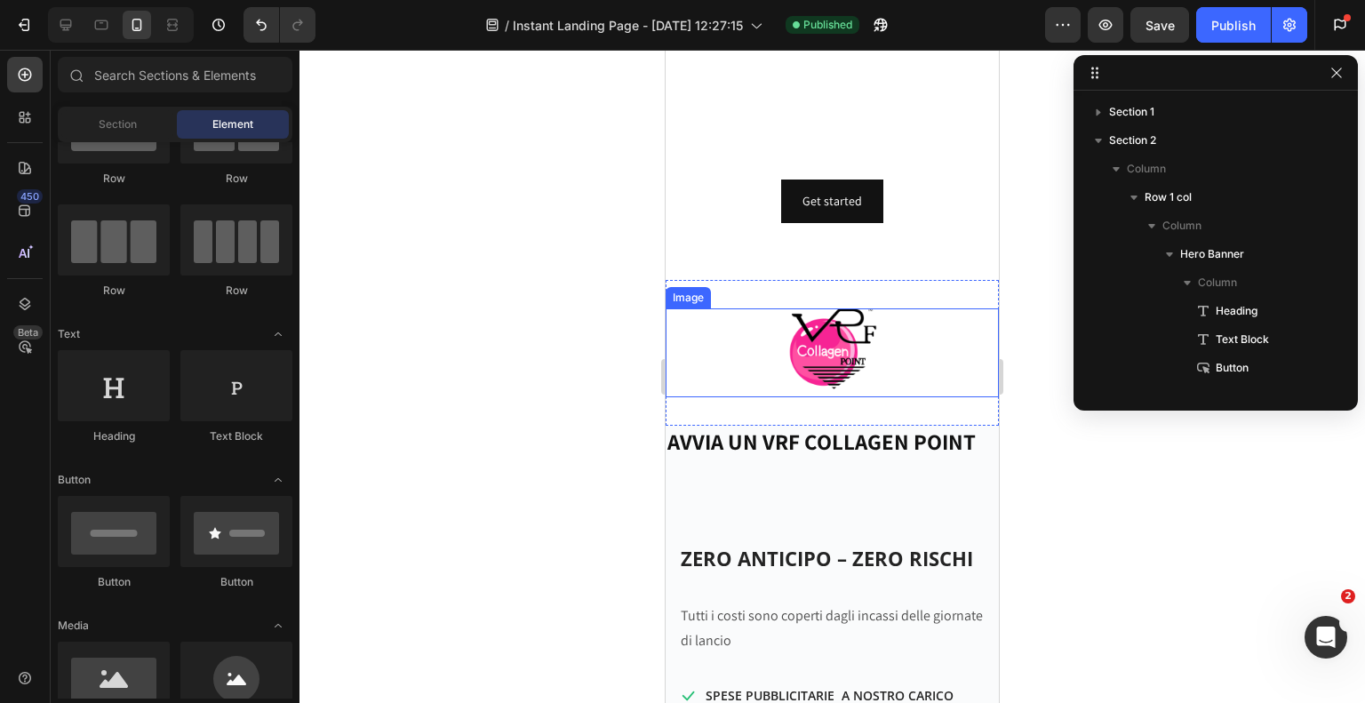
click at [762, 397] on div at bounding box center [832, 352] width 333 height 89
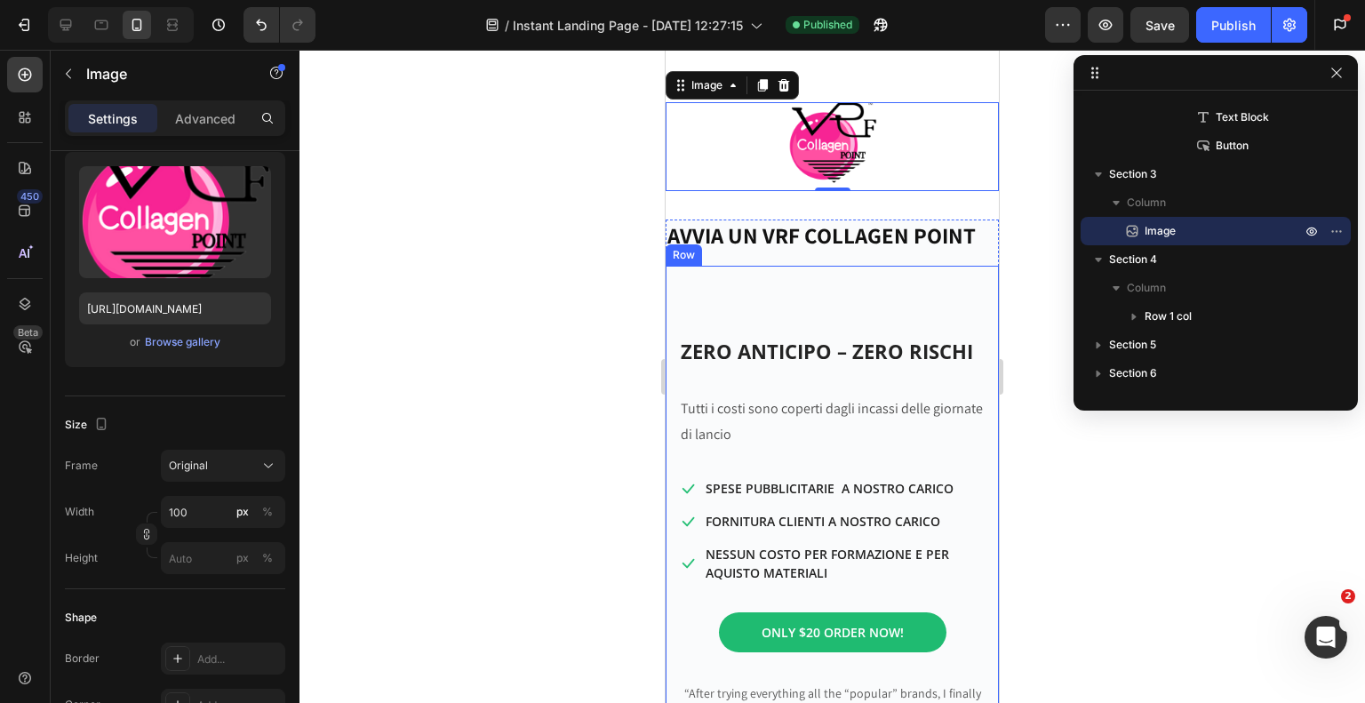
scroll to position [444, 0]
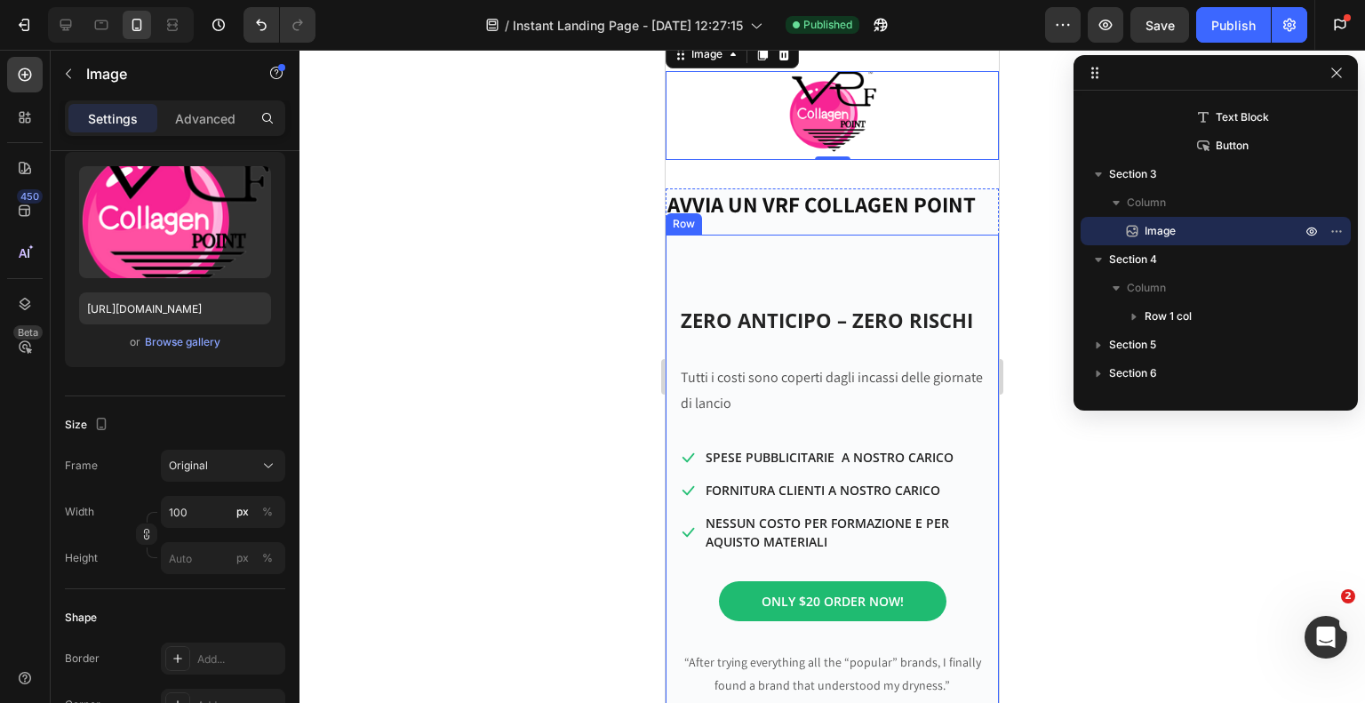
click at [715, 267] on div "ZERO ANTICIPO – ZERO RISCHI Heading Tutti i costi sono coperti dagli incassi de…" at bounding box center [832, 537] width 333 height 604
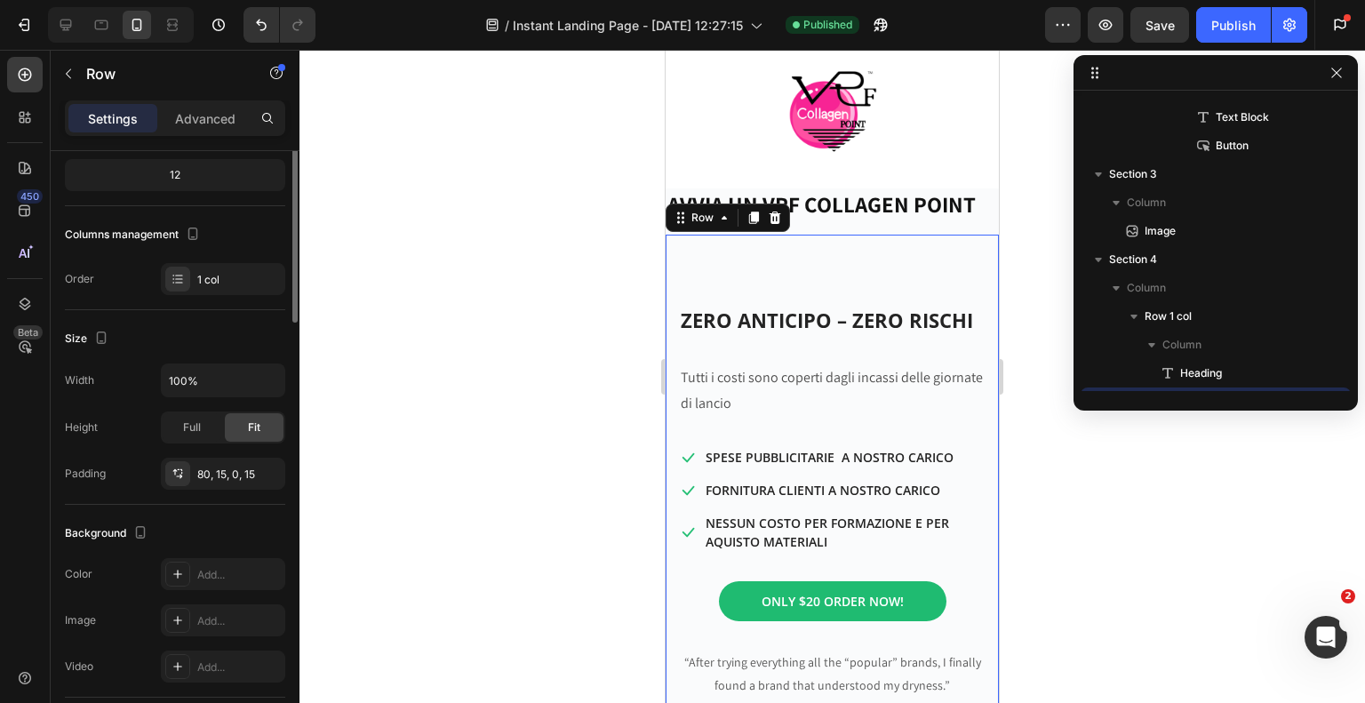
scroll to position [0, 0]
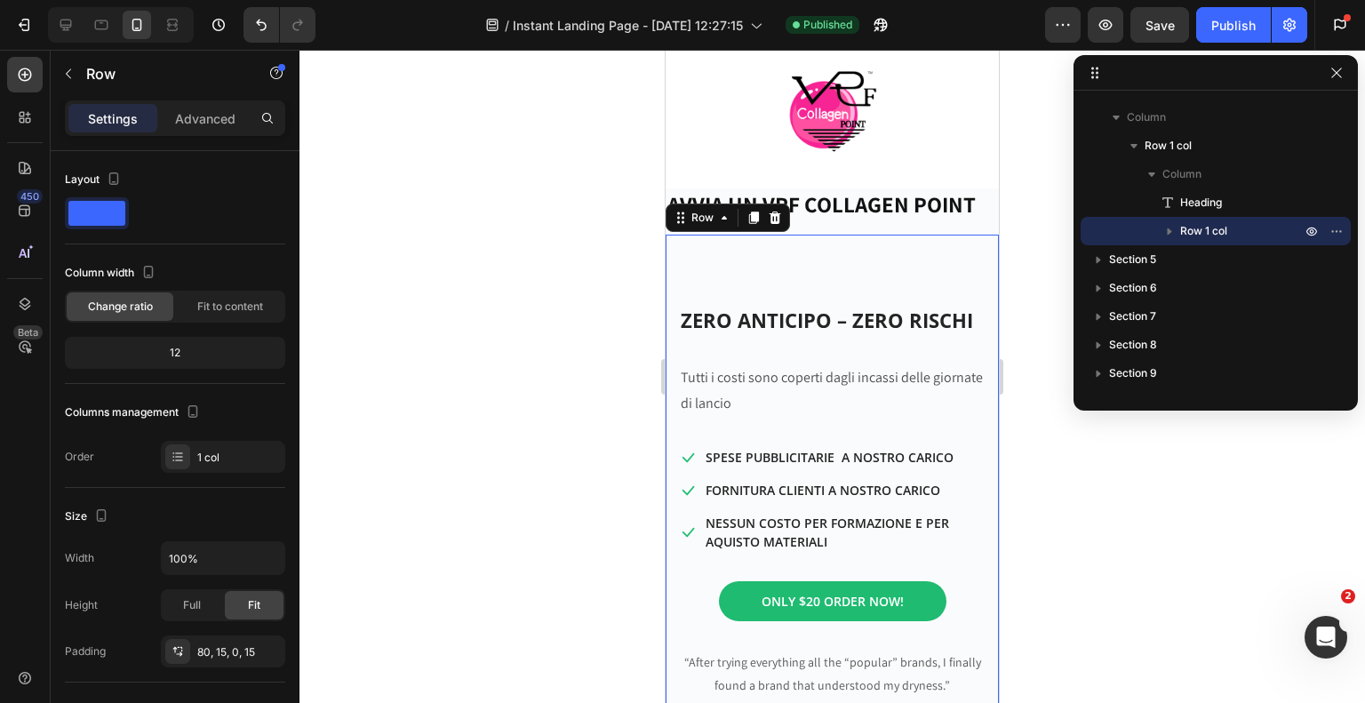
click at [549, 331] on div at bounding box center [832, 376] width 1066 height 653
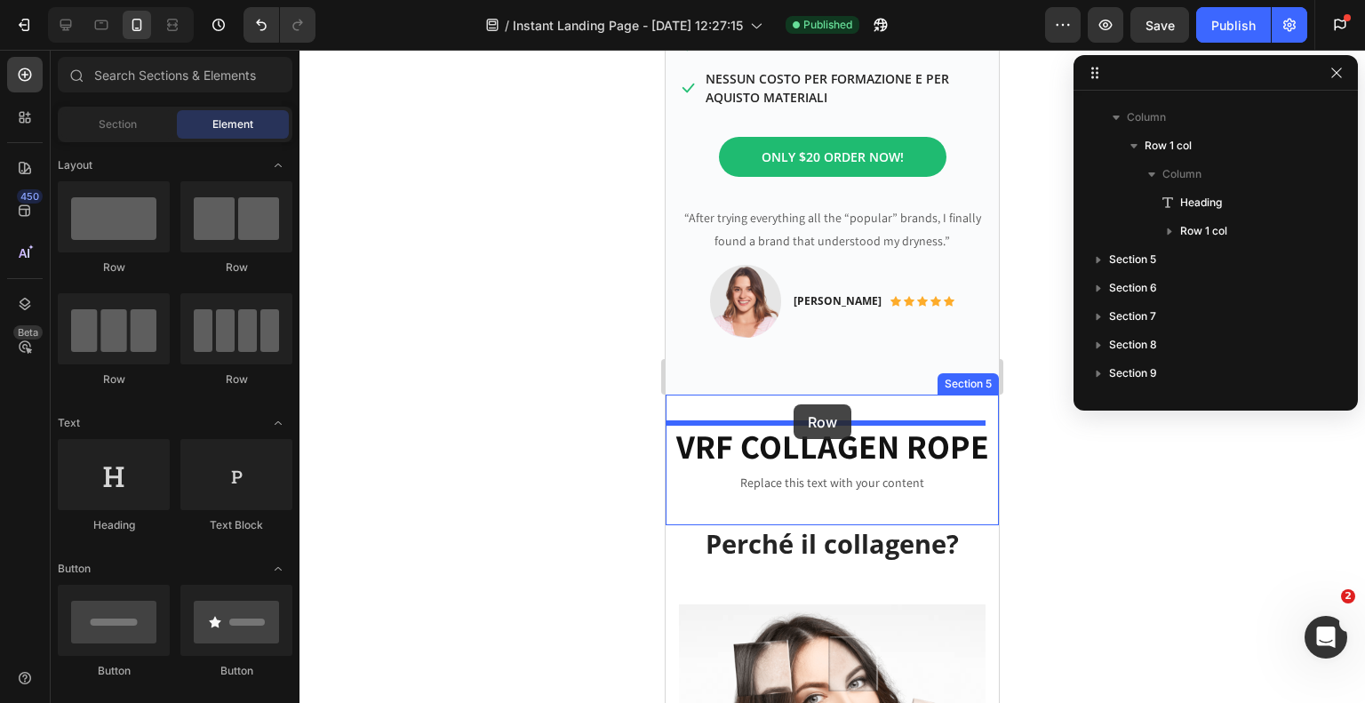
drag, startPoint x: 768, startPoint y: 287, endPoint x: 794, endPoint y: 404, distance: 120.1
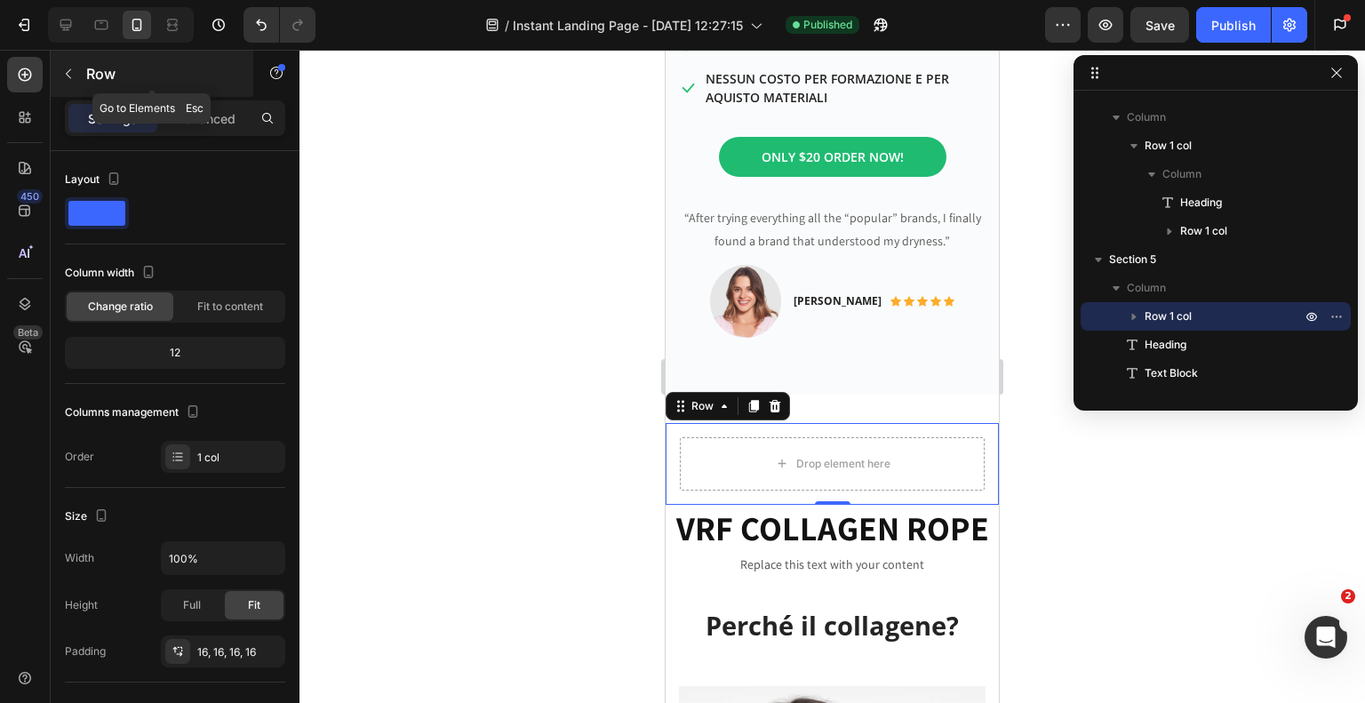
click at [74, 76] on icon "button" at bounding box center [68, 74] width 14 height 14
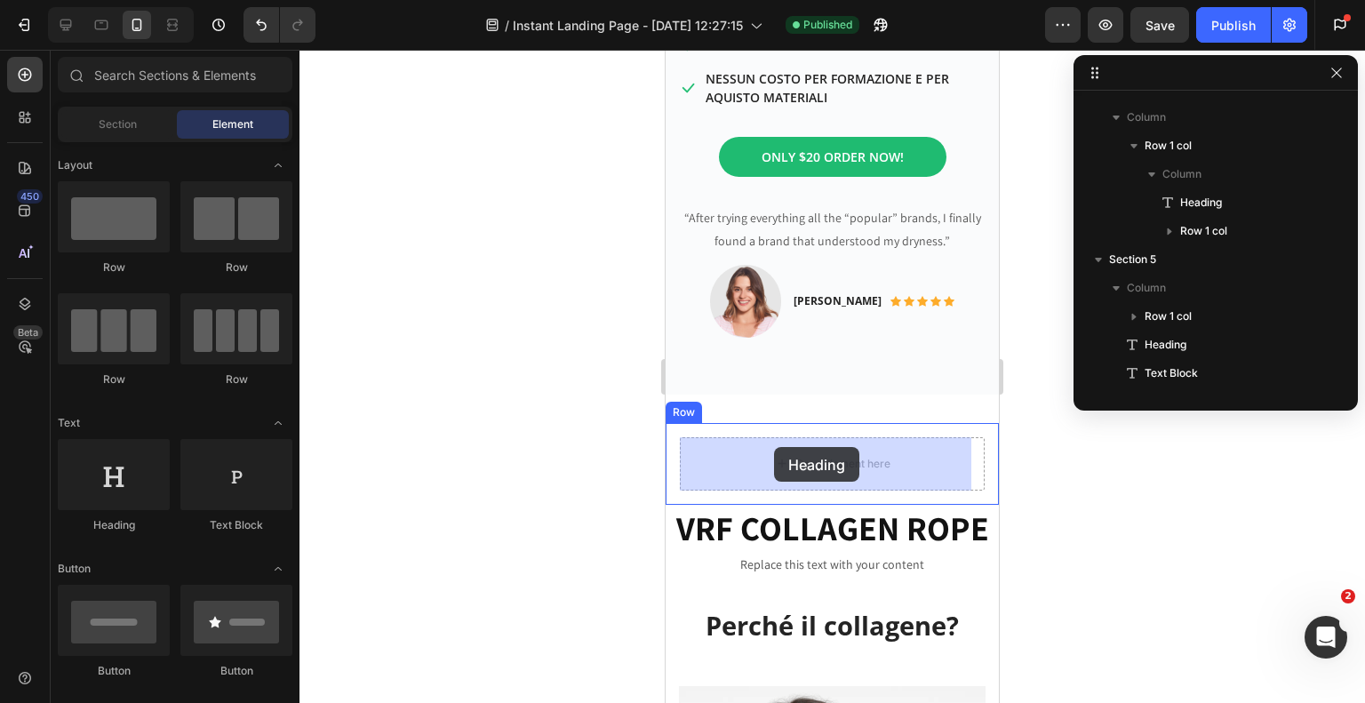
drag, startPoint x: 764, startPoint y: 551, endPoint x: 774, endPoint y: 447, distance: 104.4
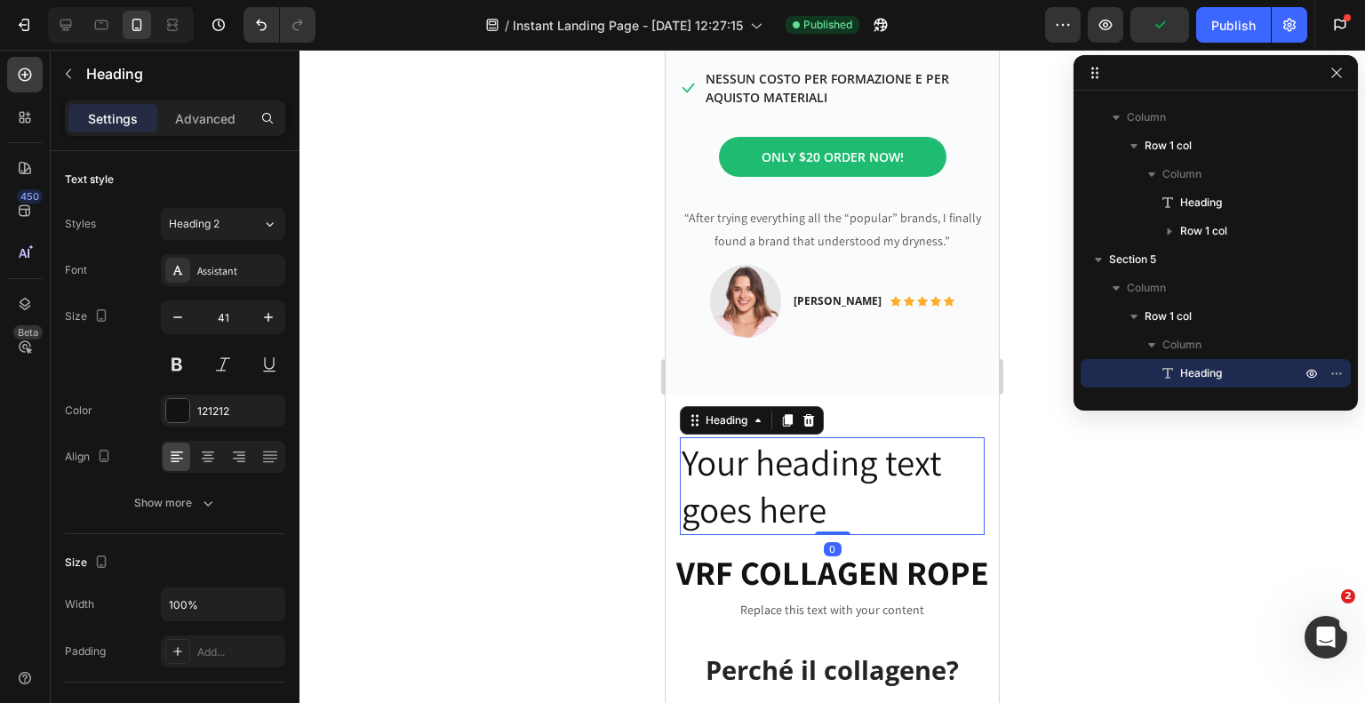
click at [834, 507] on h2 "Your heading text goes here" at bounding box center [832, 486] width 305 height 99
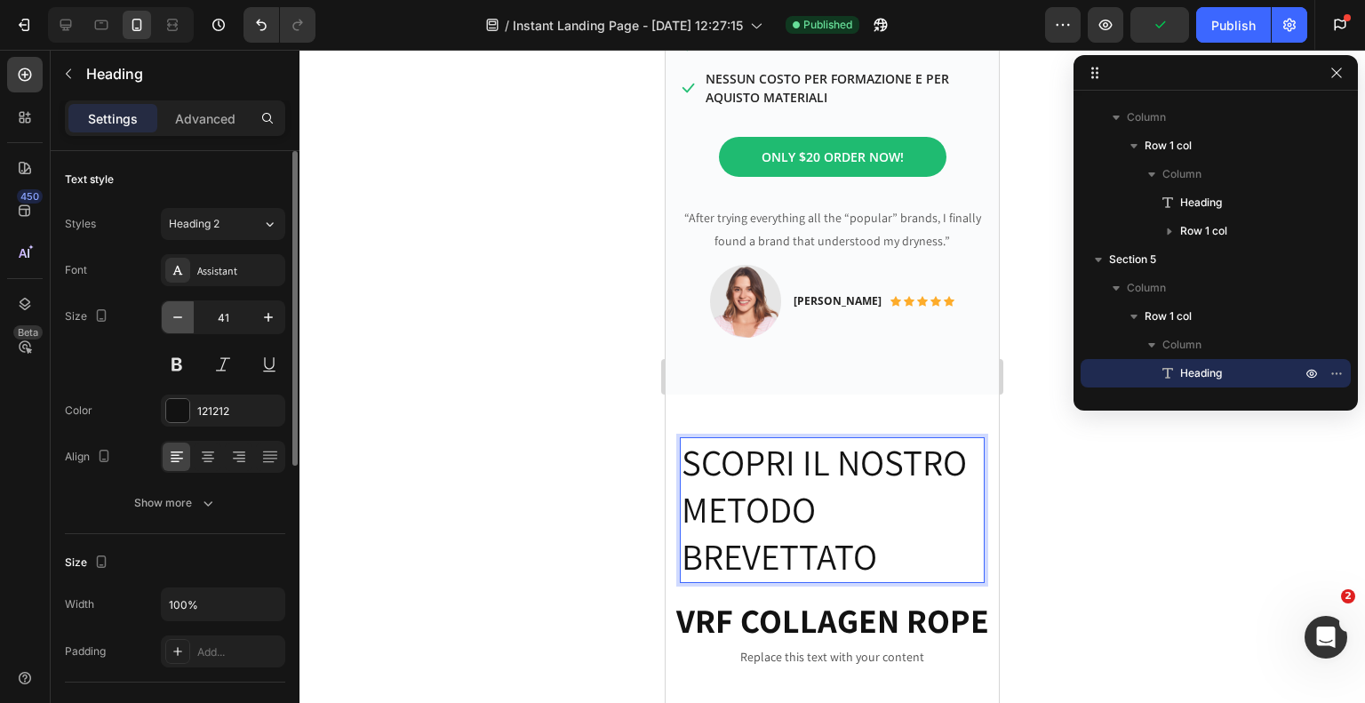
click at [174, 318] on icon "button" at bounding box center [178, 317] width 18 height 18
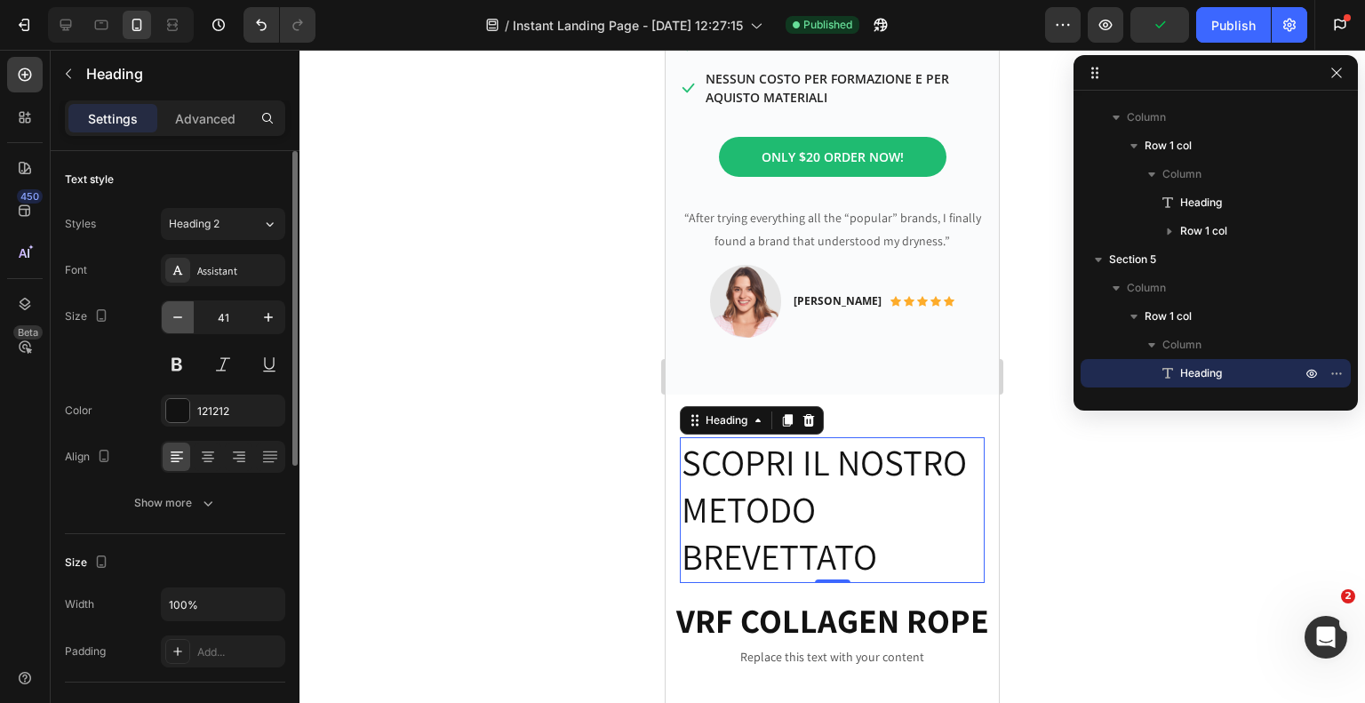
click at [174, 317] on icon "button" at bounding box center [178, 317] width 18 height 18
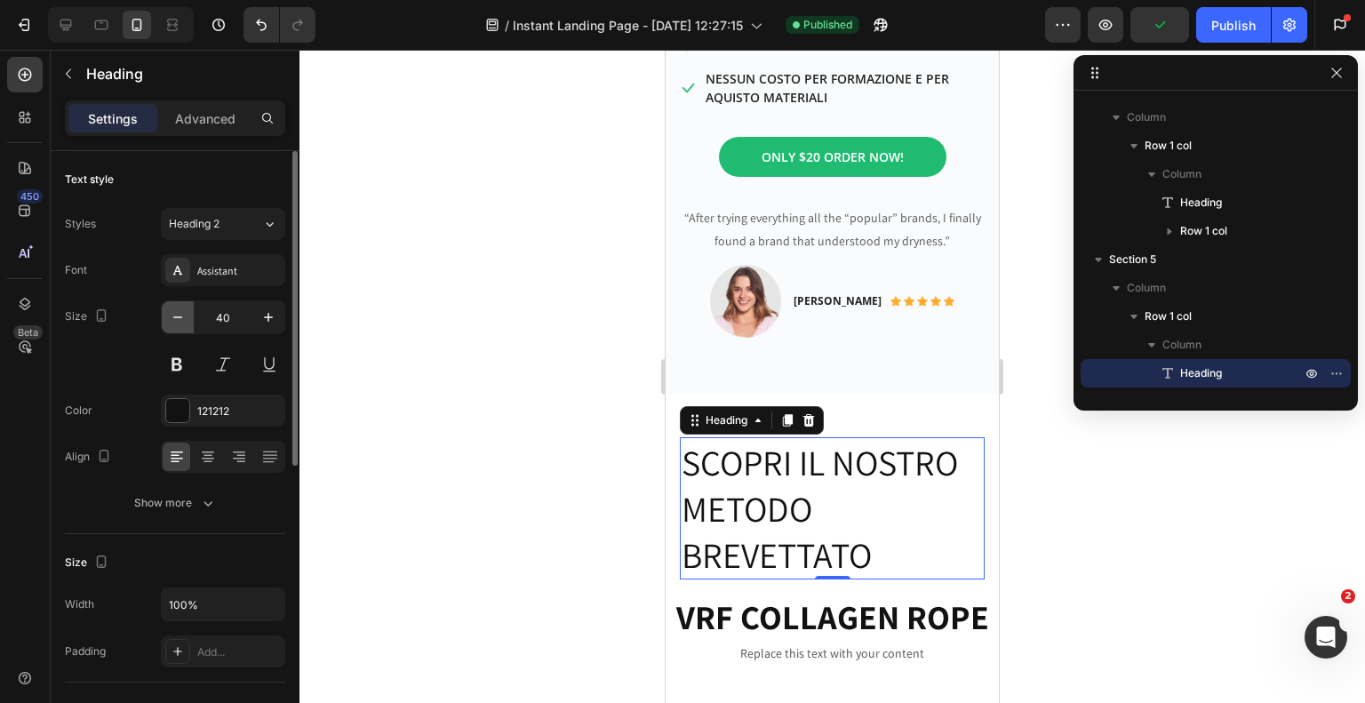
click at [174, 317] on icon "button" at bounding box center [178, 317] width 18 height 18
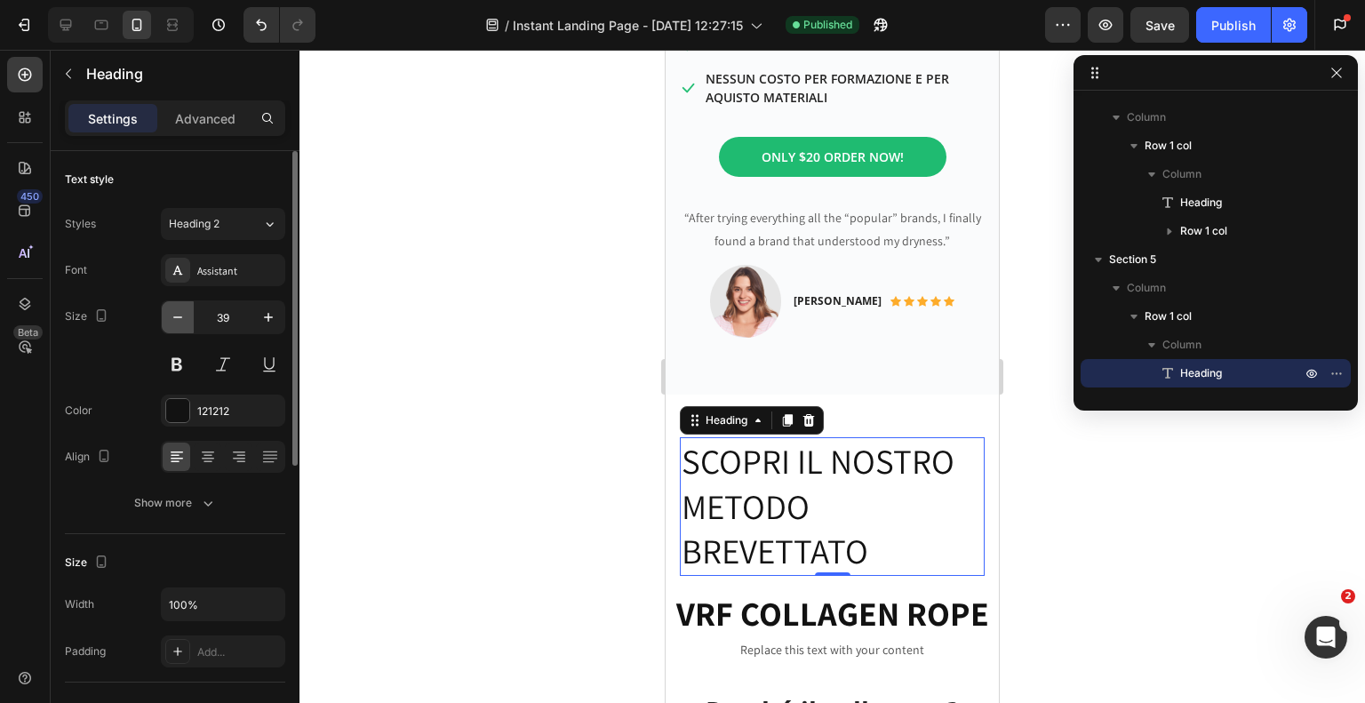
click at [174, 317] on icon "button" at bounding box center [178, 317] width 18 height 18
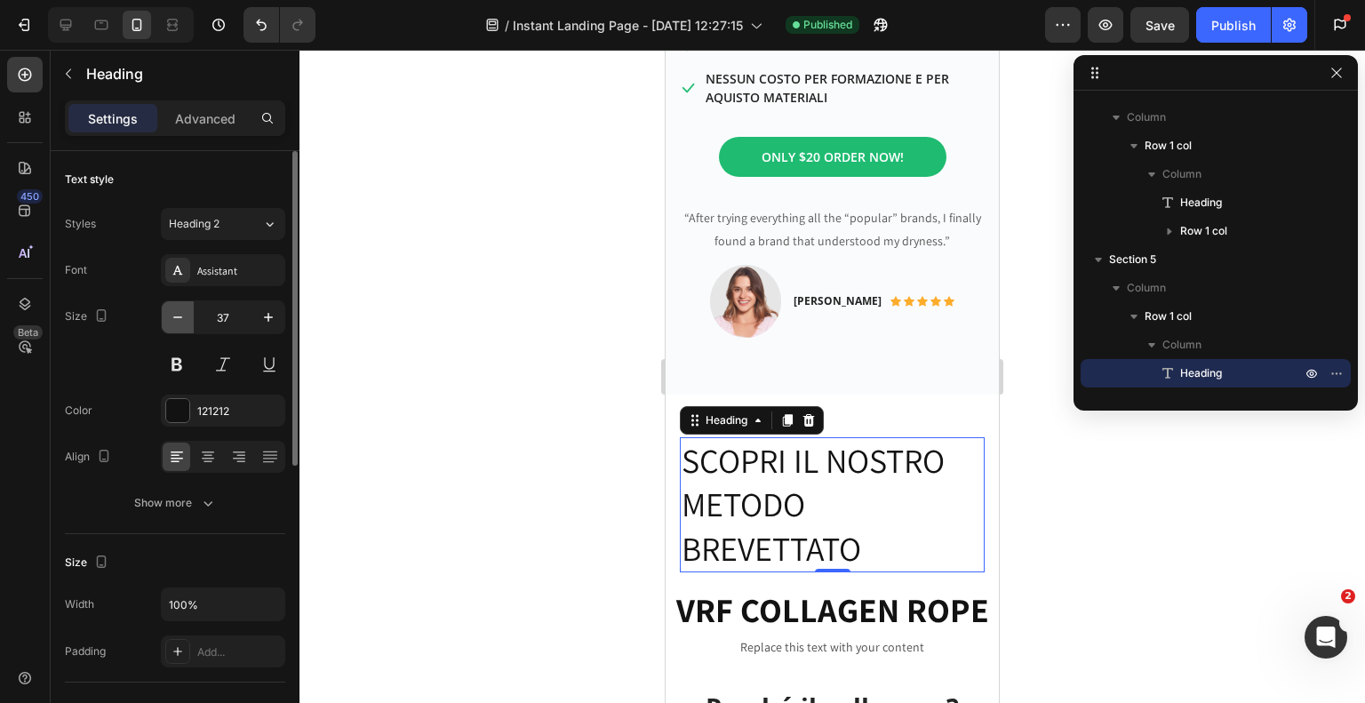
click at [174, 317] on icon "button" at bounding box center [178, 317] width 18 height 18
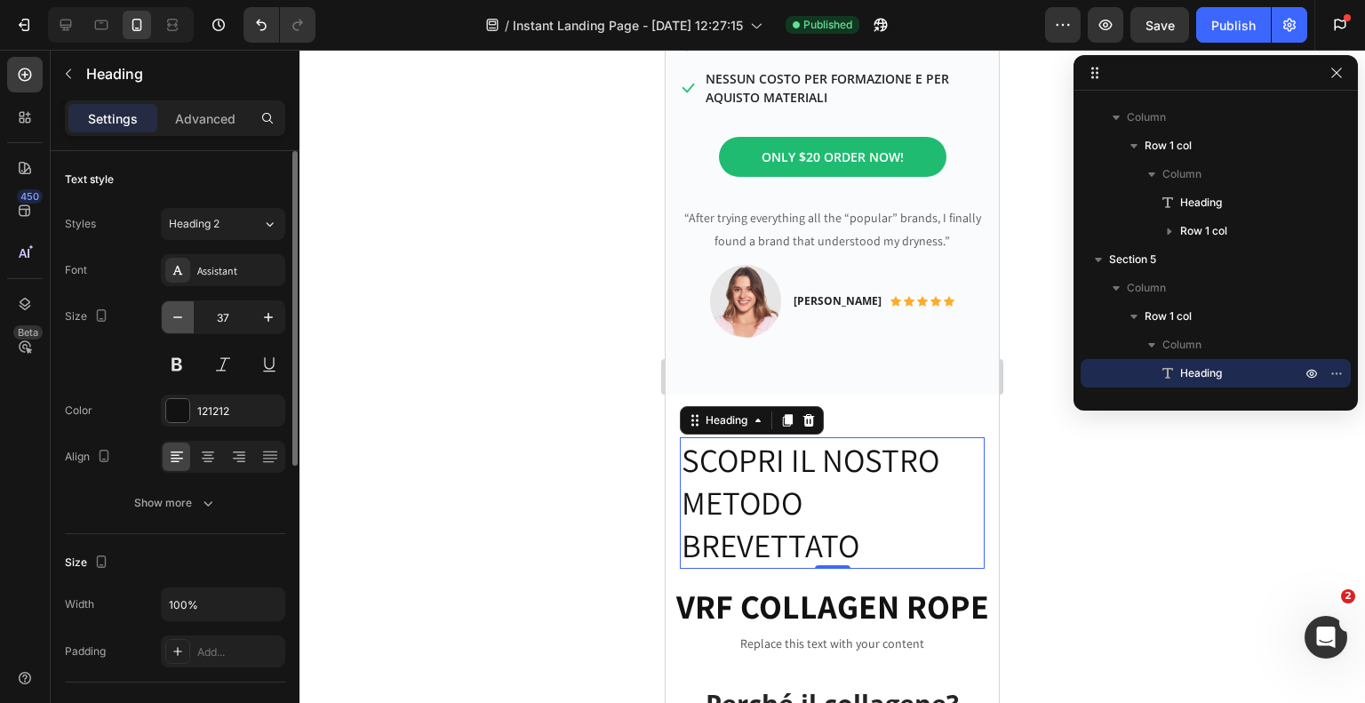
click at [174, 317] on icon "button" at bounding box center [178, 317] width 18 height 18
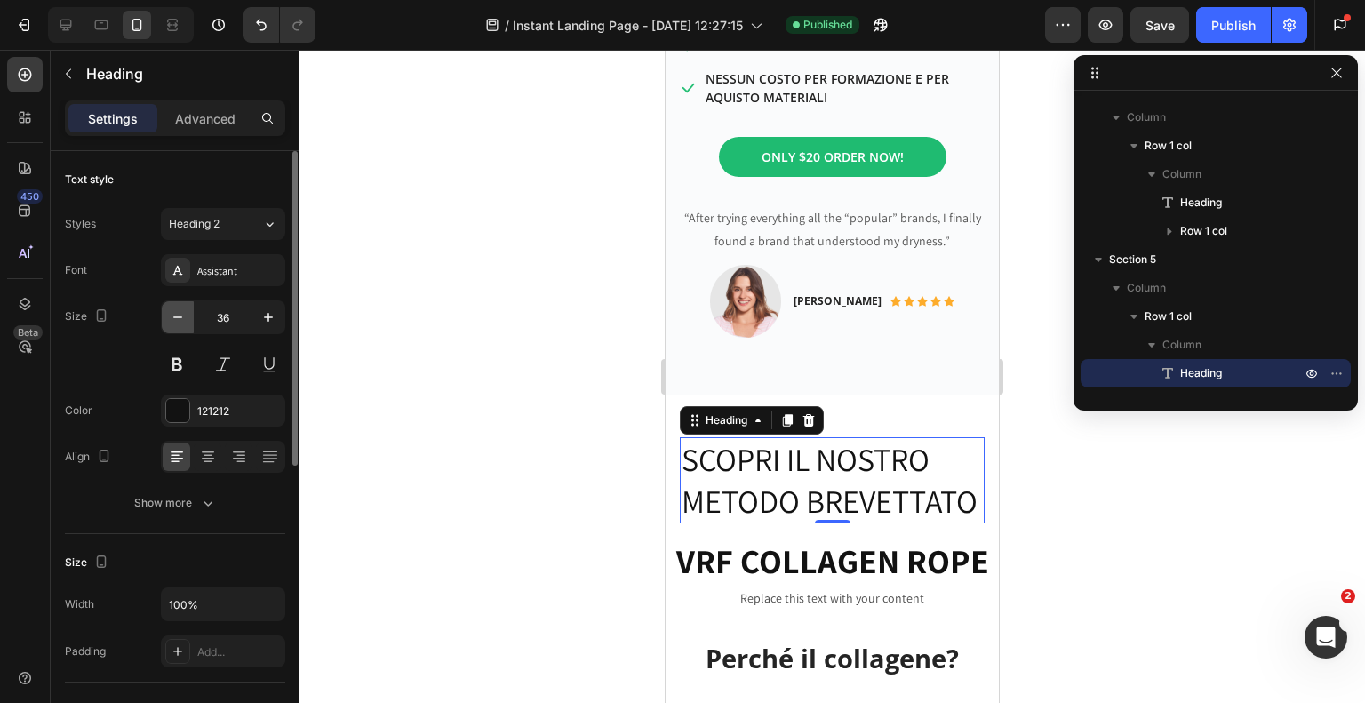
click at [174, 317] on icon "button" at bounding box center [178, 317] width 18 height 18
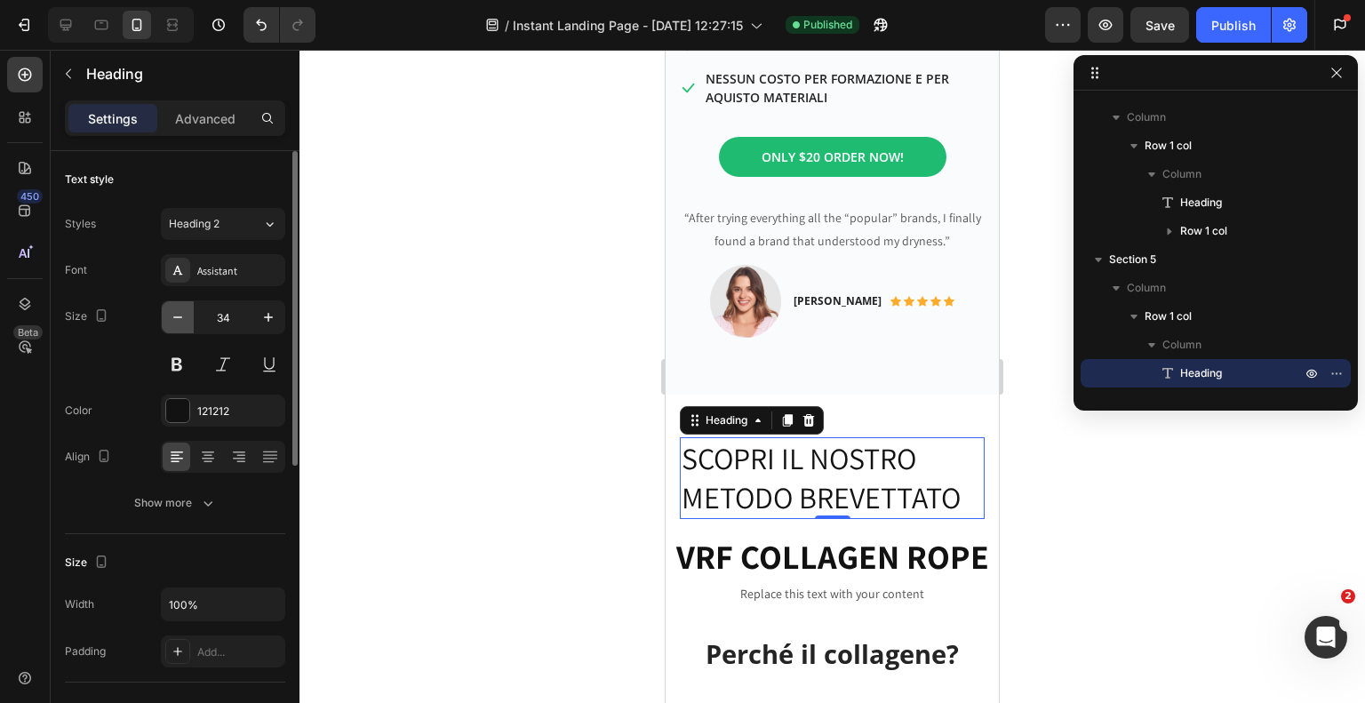
click at [174, 317] on icon "button" at bounding box center [178, 317] width 18 height 18
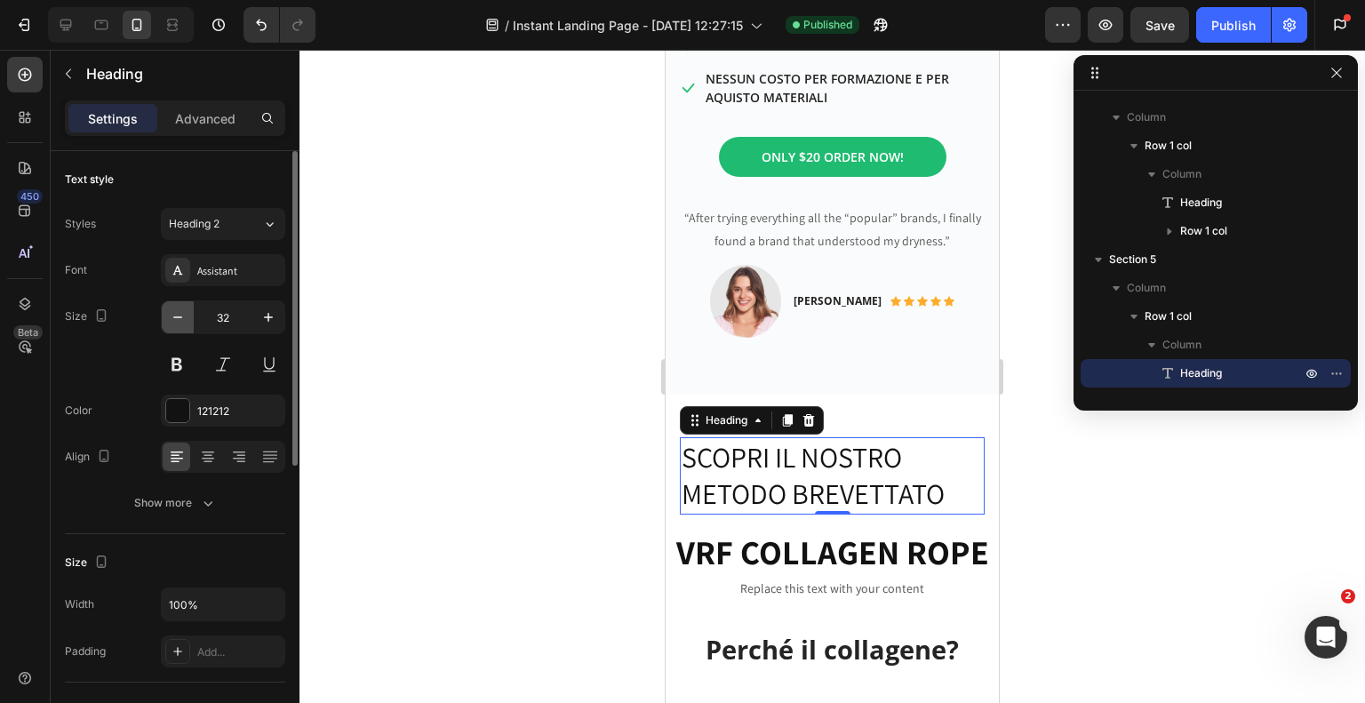
click at [174, 317] on icon "button" at bounding box center [178, 317] width 18 height 18
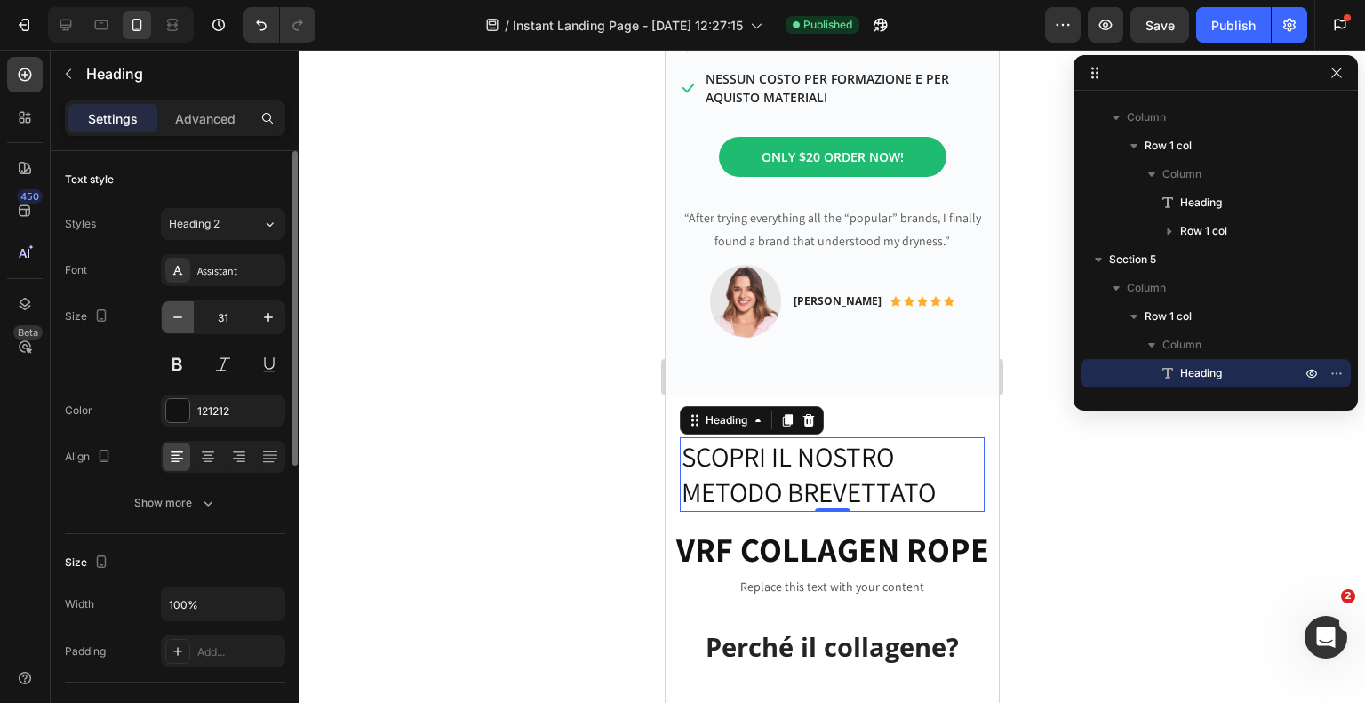
click at [174, 317] on icon "button" at bounding box center [178, 317] width 18 height 18
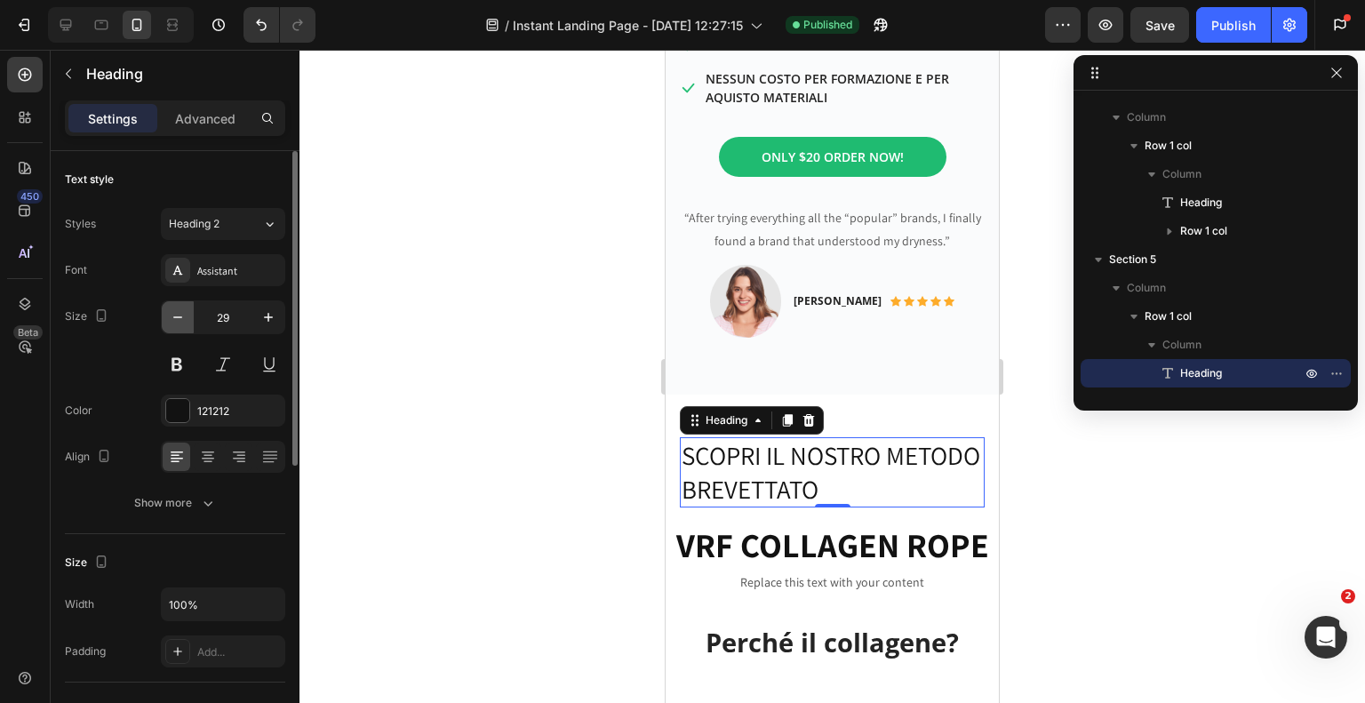
click at [174, 317] on icon "button" at bounding box center [178, 317] width 18 height 18
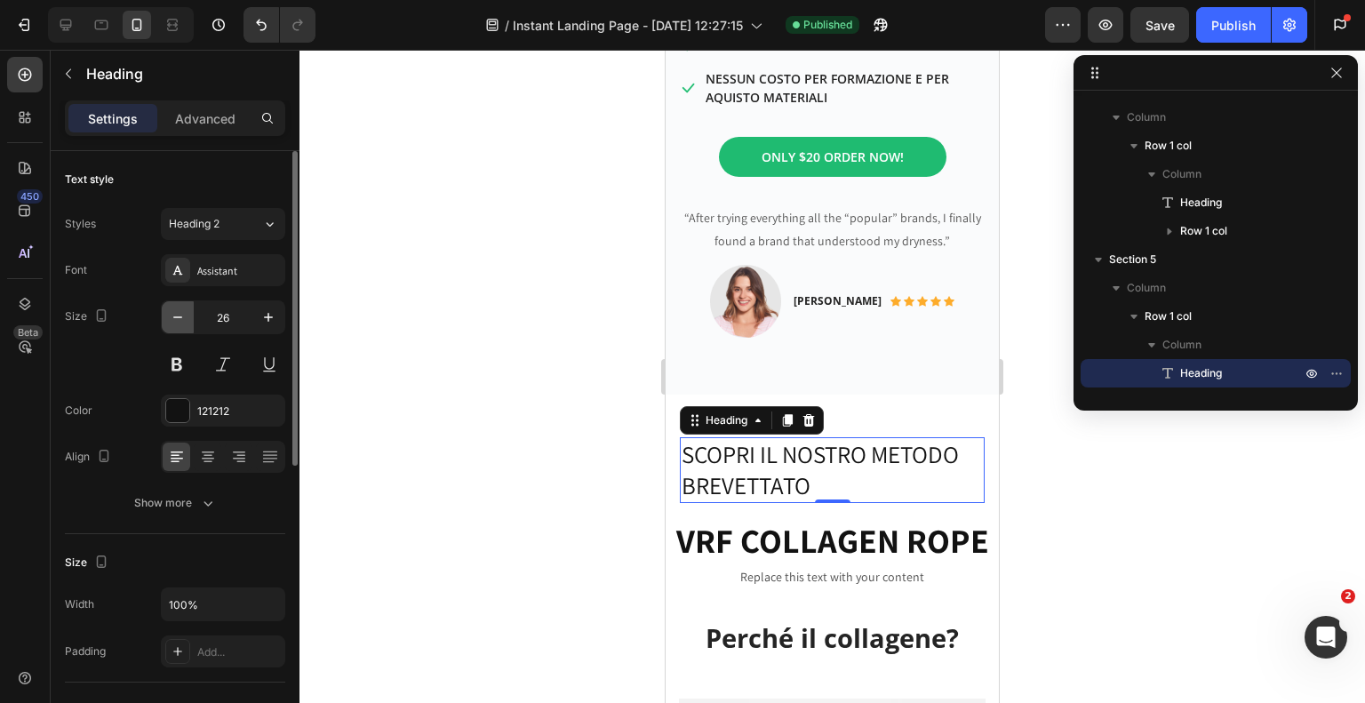
click at [174, 317] on icon "button" at bounding box center [178, 317] width 18 height 18
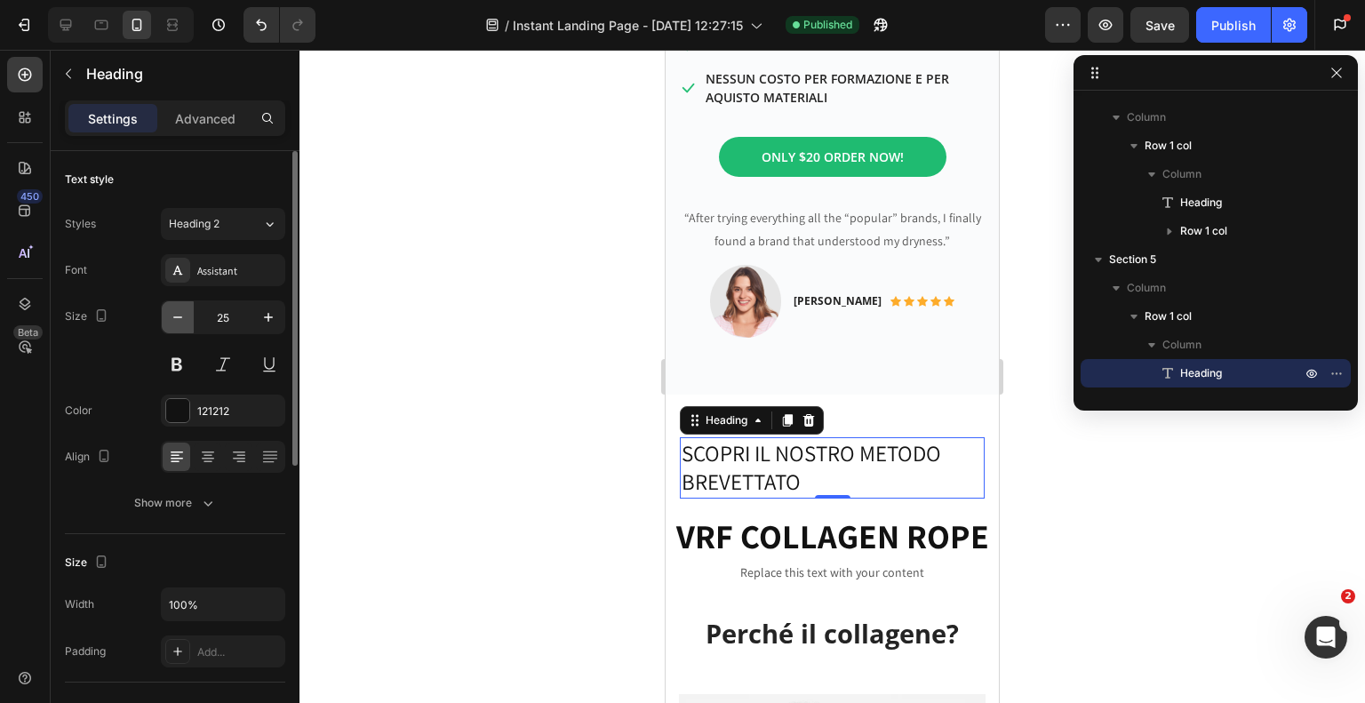
click at [174, 317] on icon "button" at bounding box center [178, 317] width 18 height 18
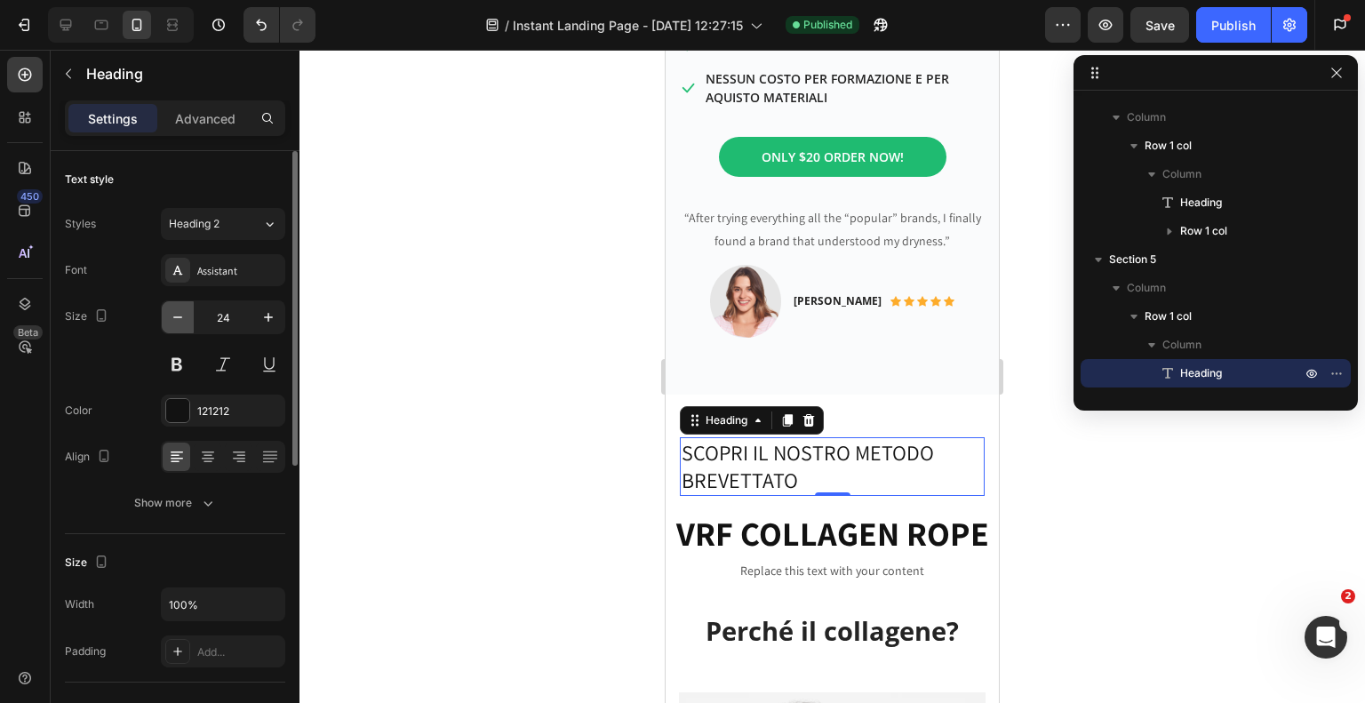
click at [174, 317] on icon "button" at bounding box center [178, 317] width 18 height 18
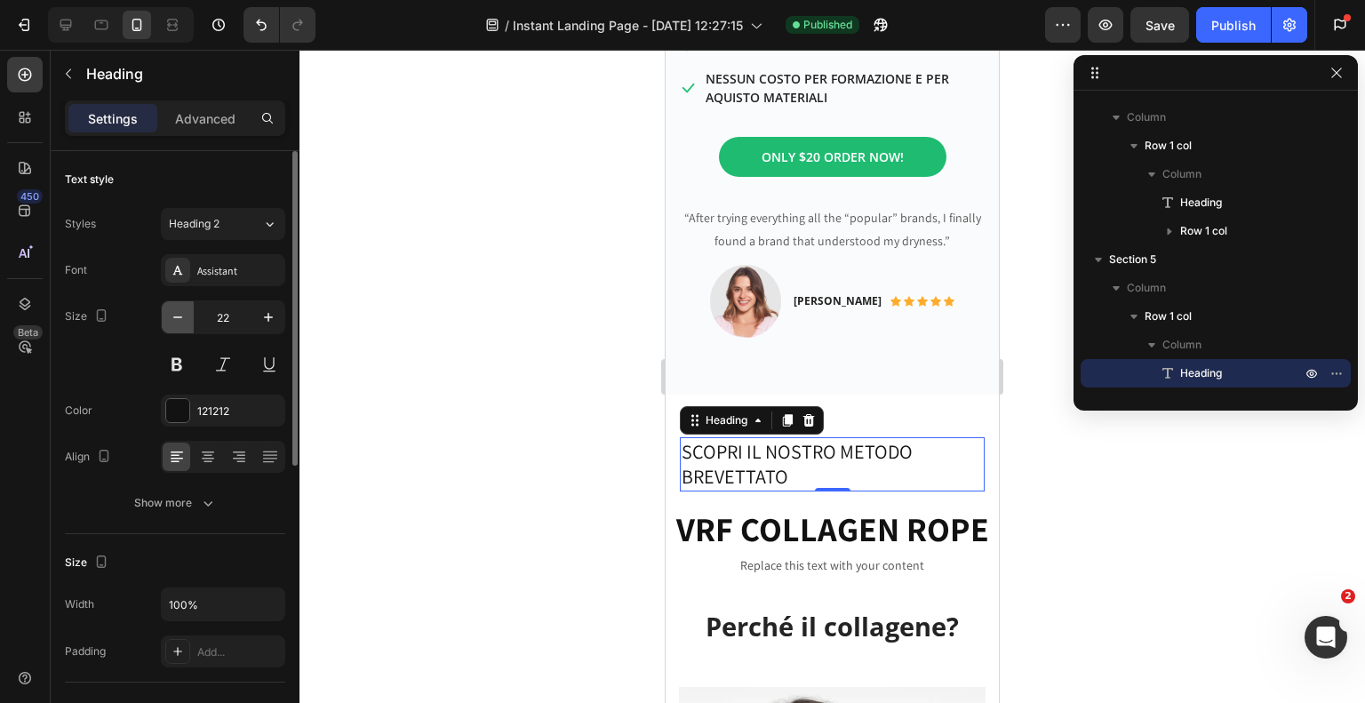
click at [174, 317] on icon "button" at bounding box center [178, 317] width 18 height 18
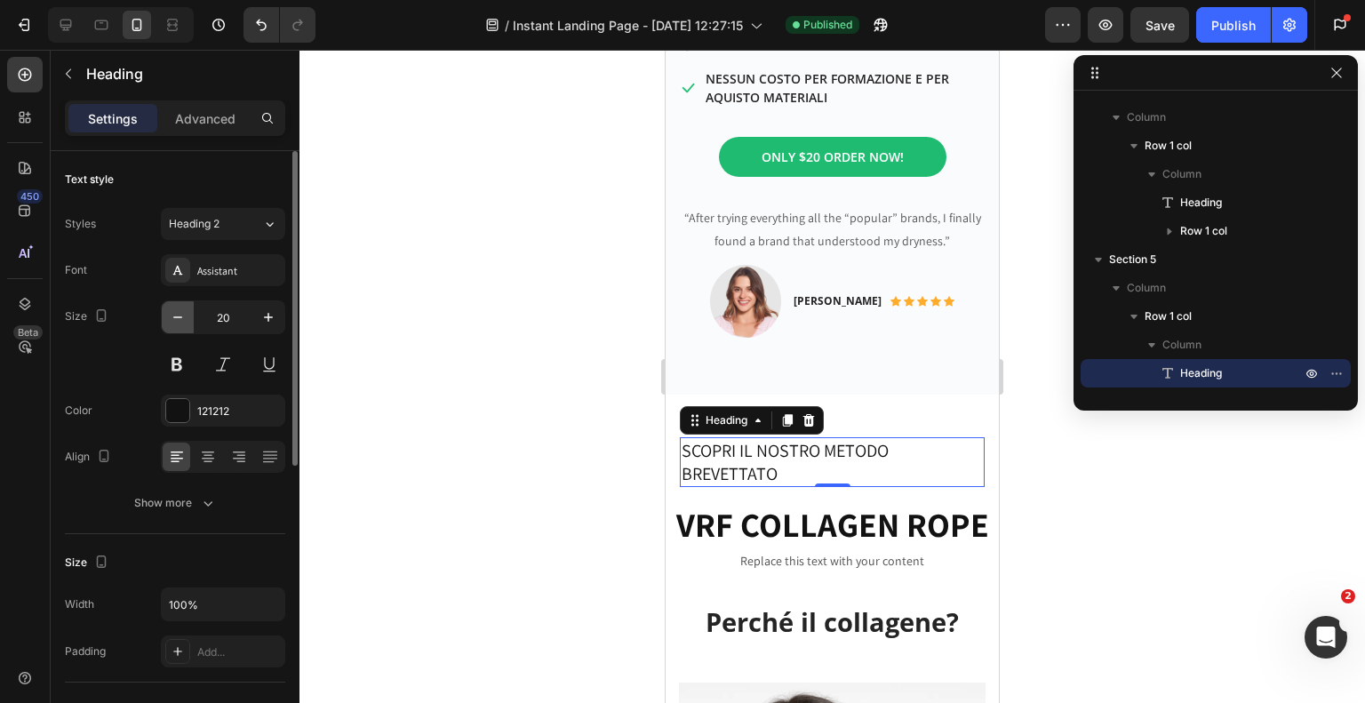
click at [174, 317] on icon "button" at bounding box center [178, 317] width 18 height 18
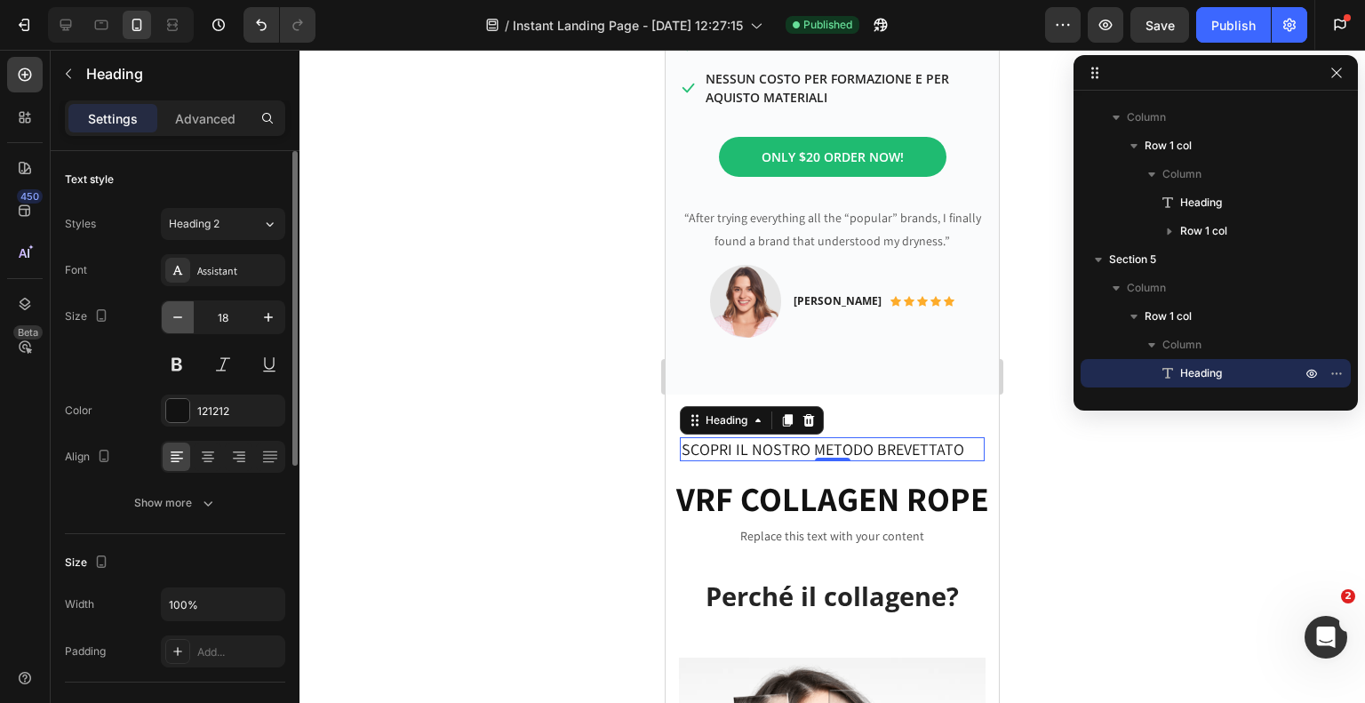
click at [174, 317] on icon "button" at bounding box center [178, 317] width 18 height 18
click at [272, 316] on icon "button" at bounding box center [268, 317] width 9 height 9
type input "19"
click at [564, 445] on div at bounding box center [832, 376] width 1066 height 653
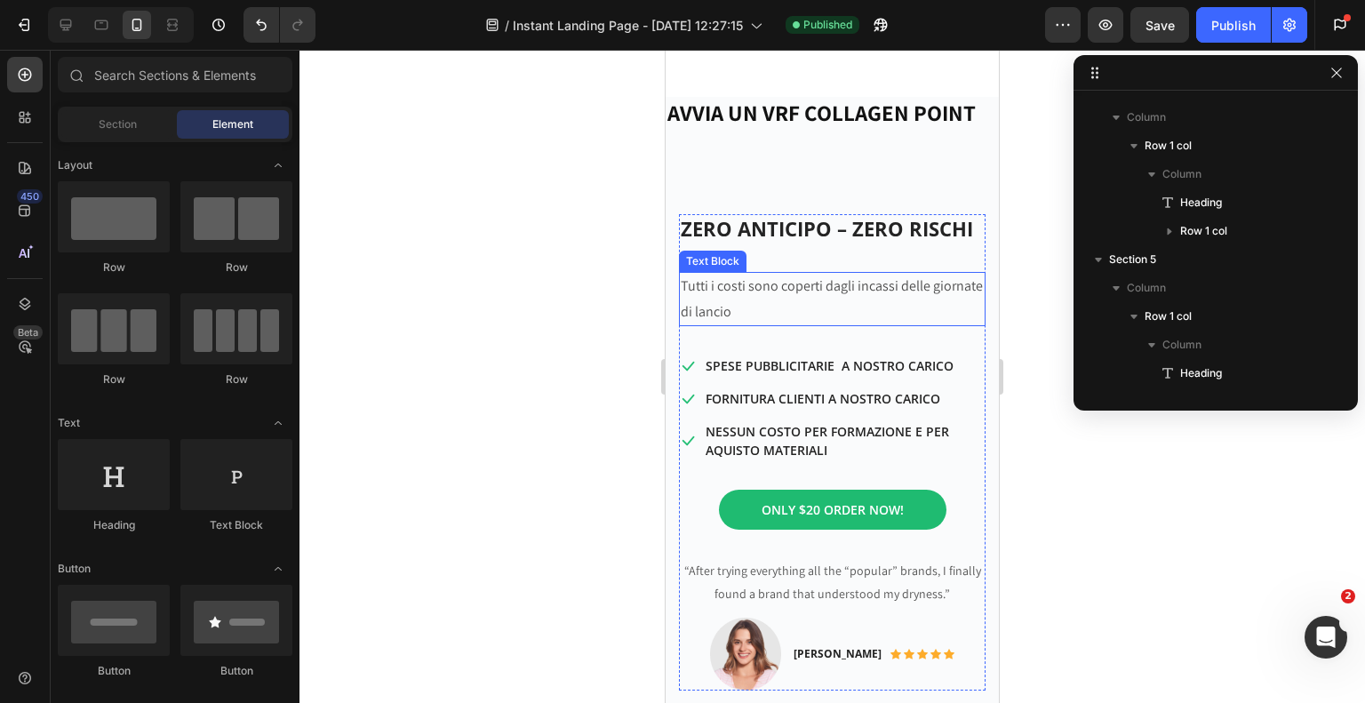
scroll to position [355, 0]
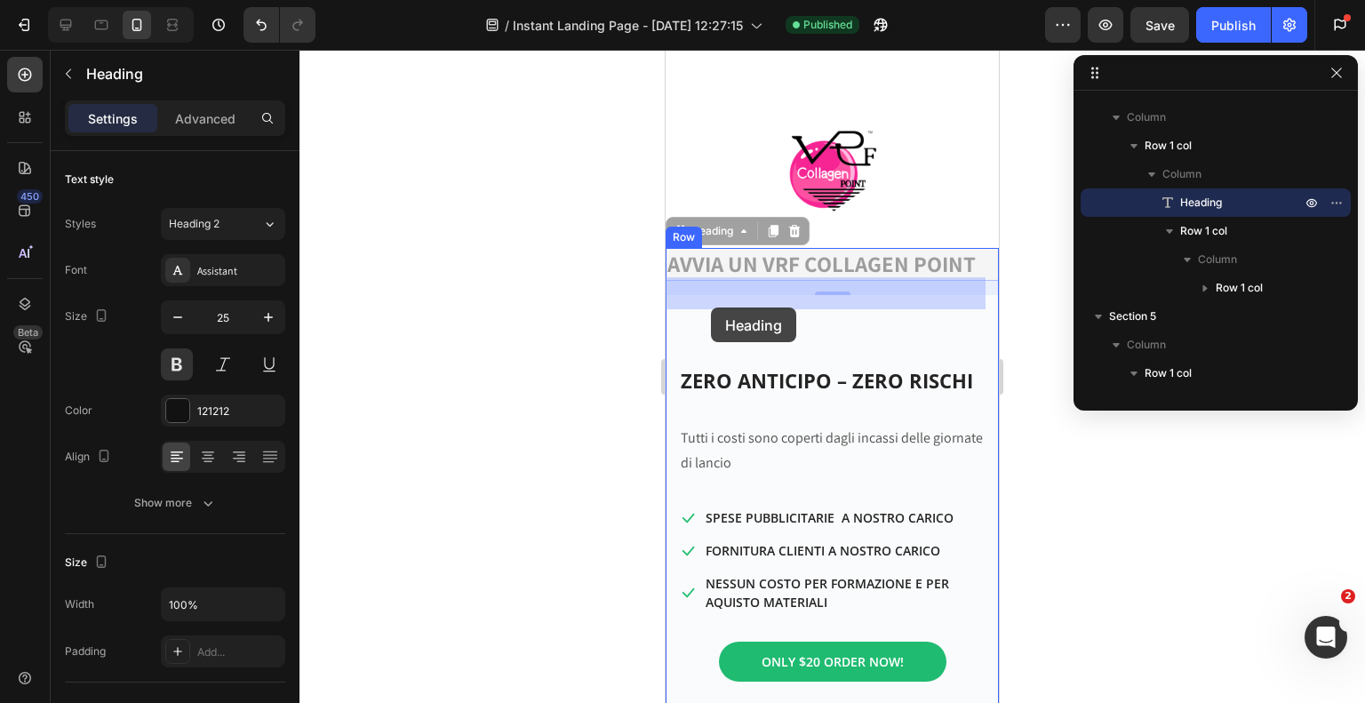
drag, startPoint x: 693, startPoint y: 263, endPoint x: 711, endPoint y: 307, distance: 47.9
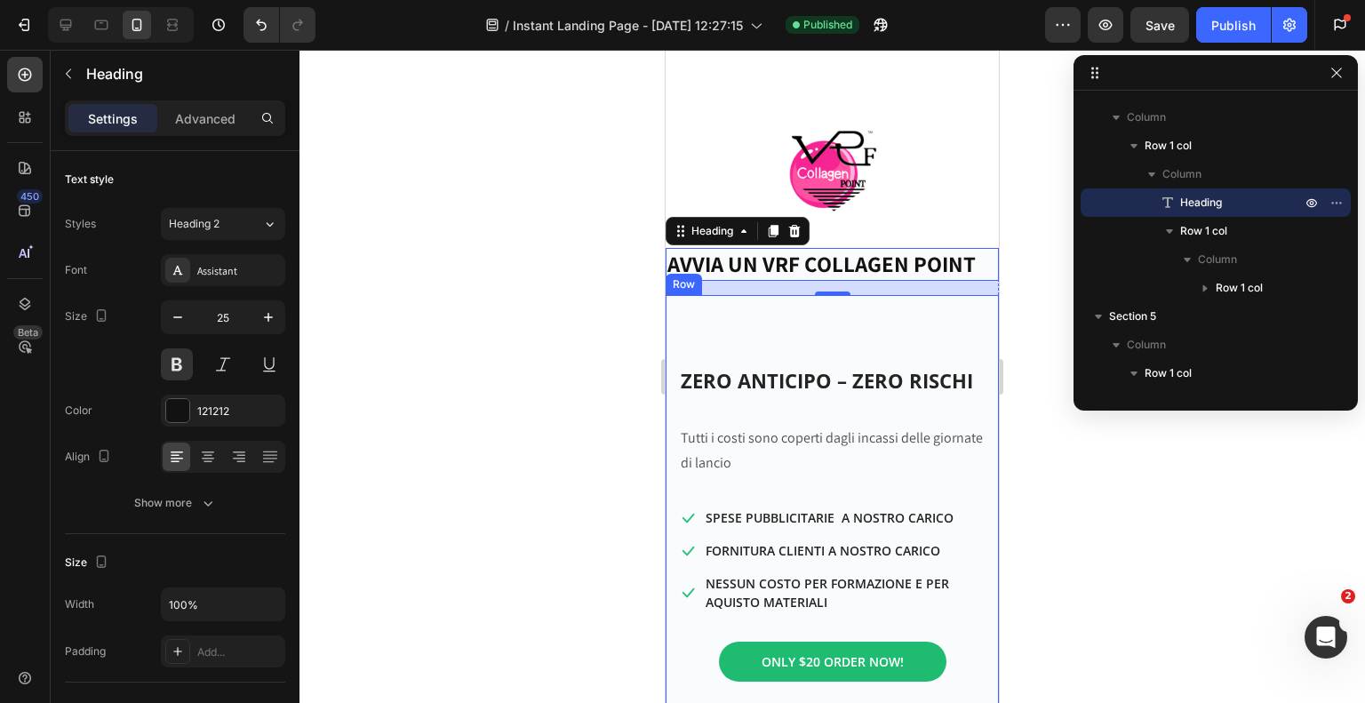
drag, startPoint x: 679, startPoint y: 260, endPoint x: 686, endPoint y: 287, distance: 27.6
click at [691, 314] on div "AVVIA UN VRF COLLAGEN POINT Heading 16 ZERO ANTICIPO – ZERO RISCHI Heading Tutt…" at bounding box center [832, 573] width 333 height 651
drag, startPoint x: 683, startPoint y: 259, endPoint x: 707, endPoint y: 372, distance: 116.4
click at [707, 372] on div "AVVIA UN VRF COLLAGEN POINT Heading 16 ZERO ANTICIPO – ZERO RISCHI Heading Tutt…" at bounding box center [832, 573] width 333 height 651
click at [515, 283] on div at bounding box center [832, 376] width 1066 height 653
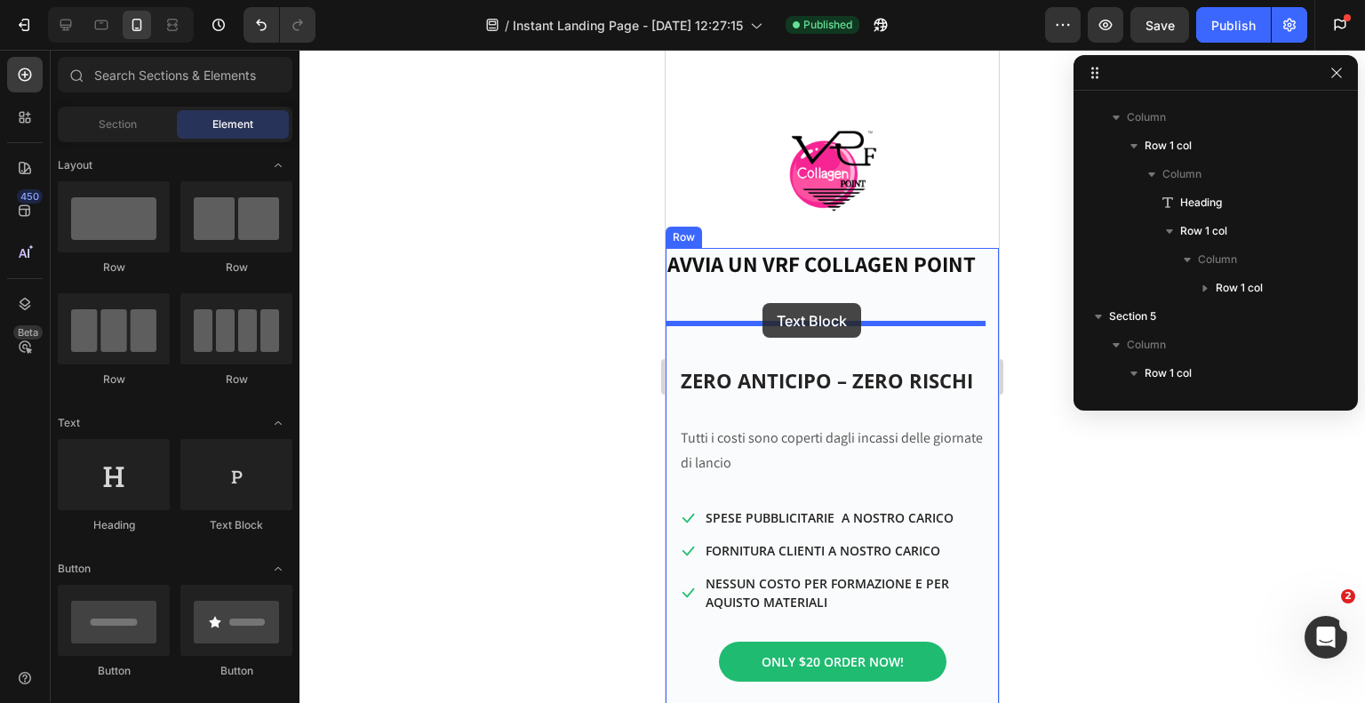
drag, startPoint x: 896, startPoint y: 531, endPoint x: 762, endPoint y: 303, distance: 264.4
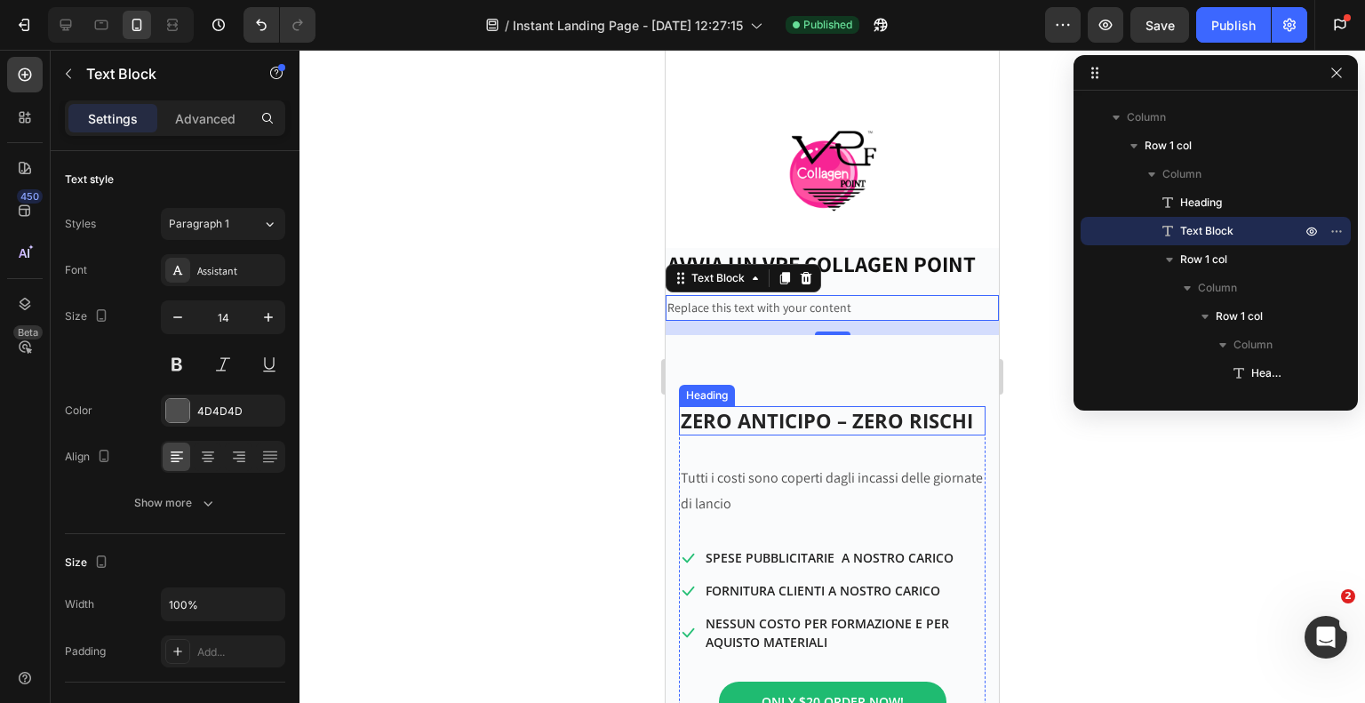
click at [786, 434] on strong "ZERO ANTICIPO – ZERO RISCHI" at bounding box center [827, 420] width 292 height 27
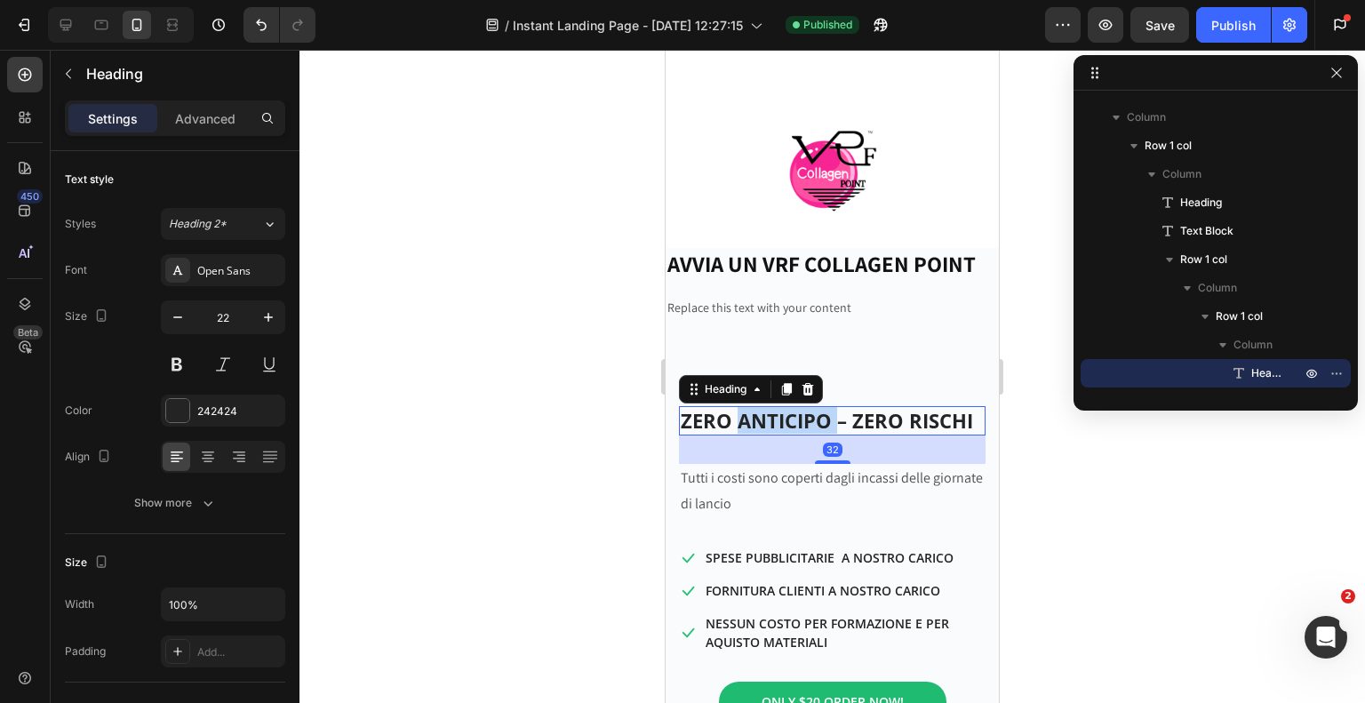
click at [786, 434] on strong "ZERO ANTICIPO – ZERO RISCHI" at bounding box center [827, 420] width 292 height 27
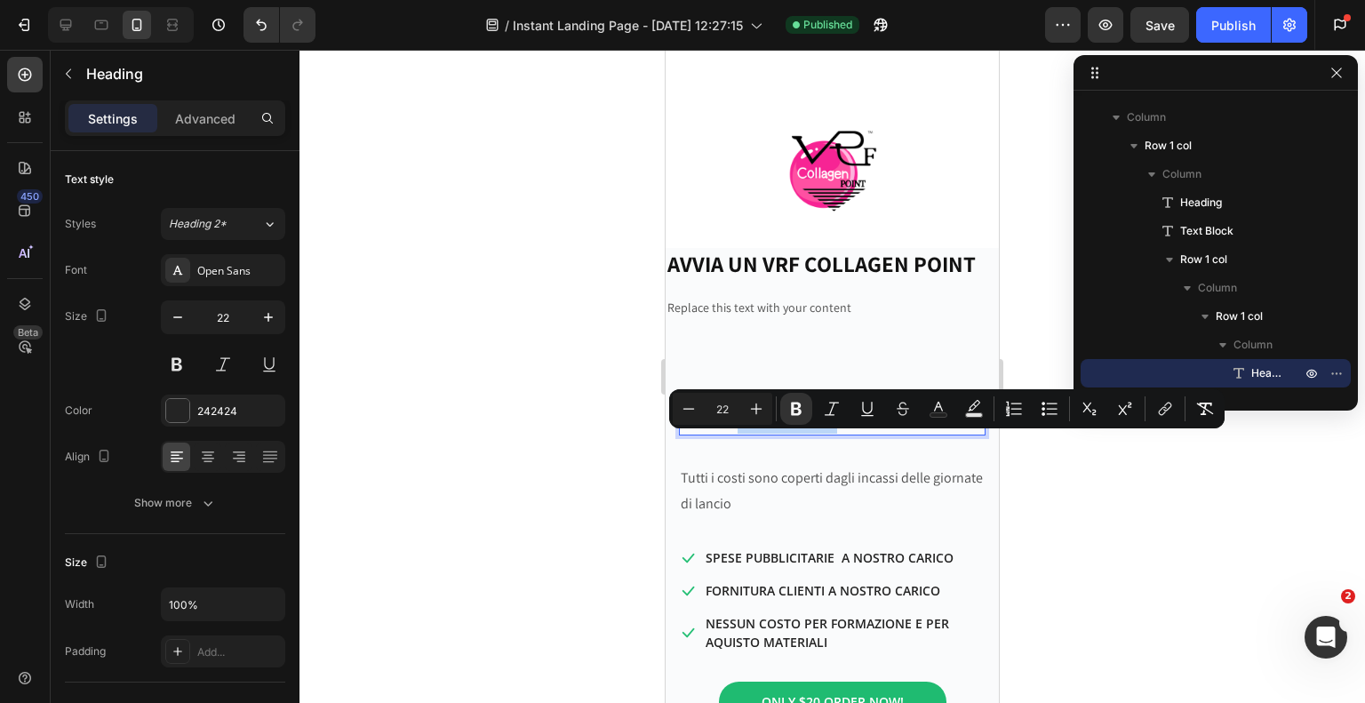
click at [786, 434] on strong "ZERO ANTICIPO – ZERO RISCHI" at bounding box center [827, 420] width 292 height 27
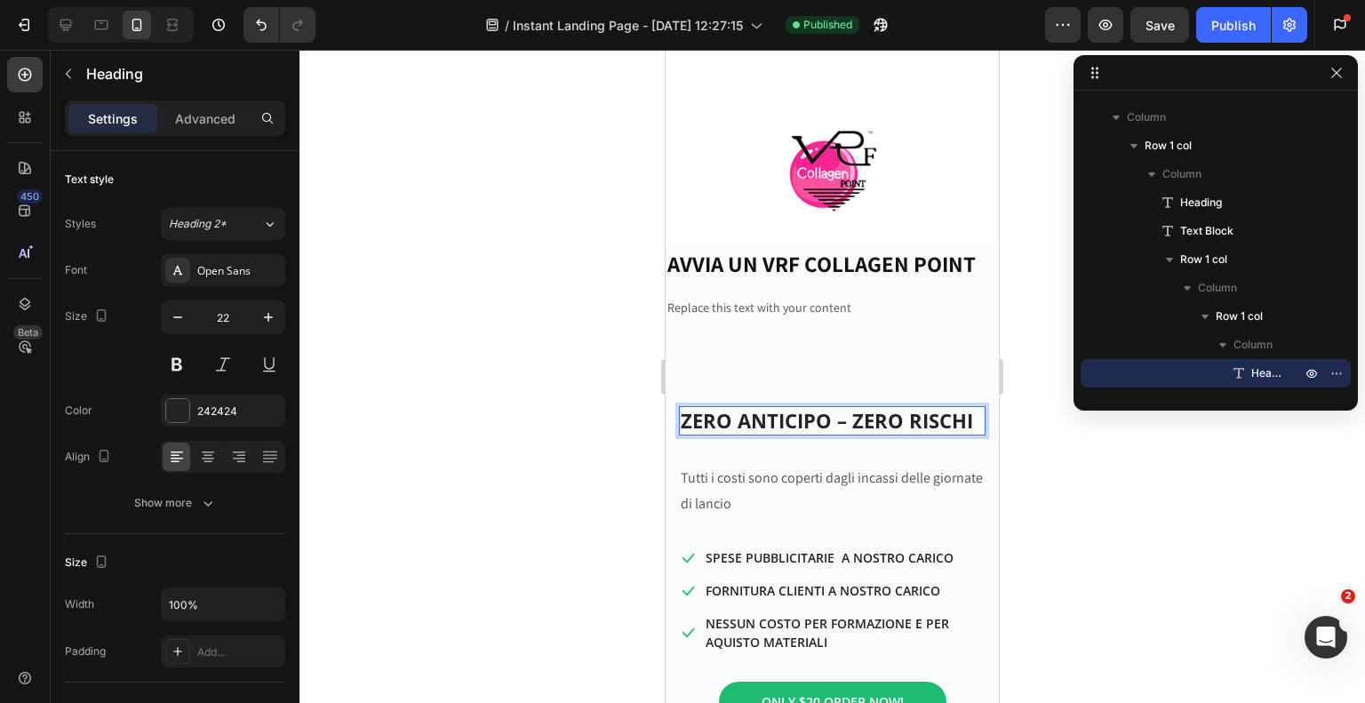
click at [786, 434] on strong "ZERO ANTICIPO – ZERO RISCHI" at bounding box center [827, 420] width 292 height 27
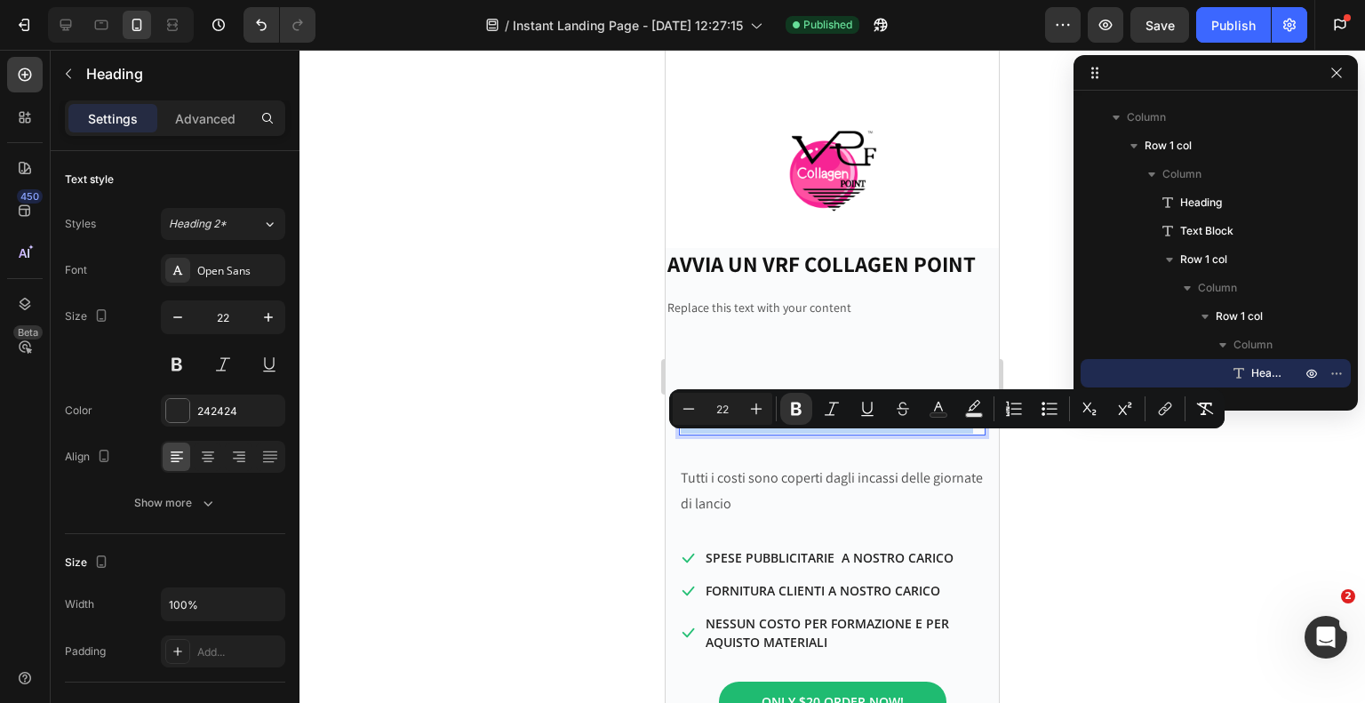
copy strong "ZERO ANTICIPO – ZERO RISCHI"
click at [810, 321] on div "Replace this text with your content" at bounding box center [832, 308] width 333 height 26
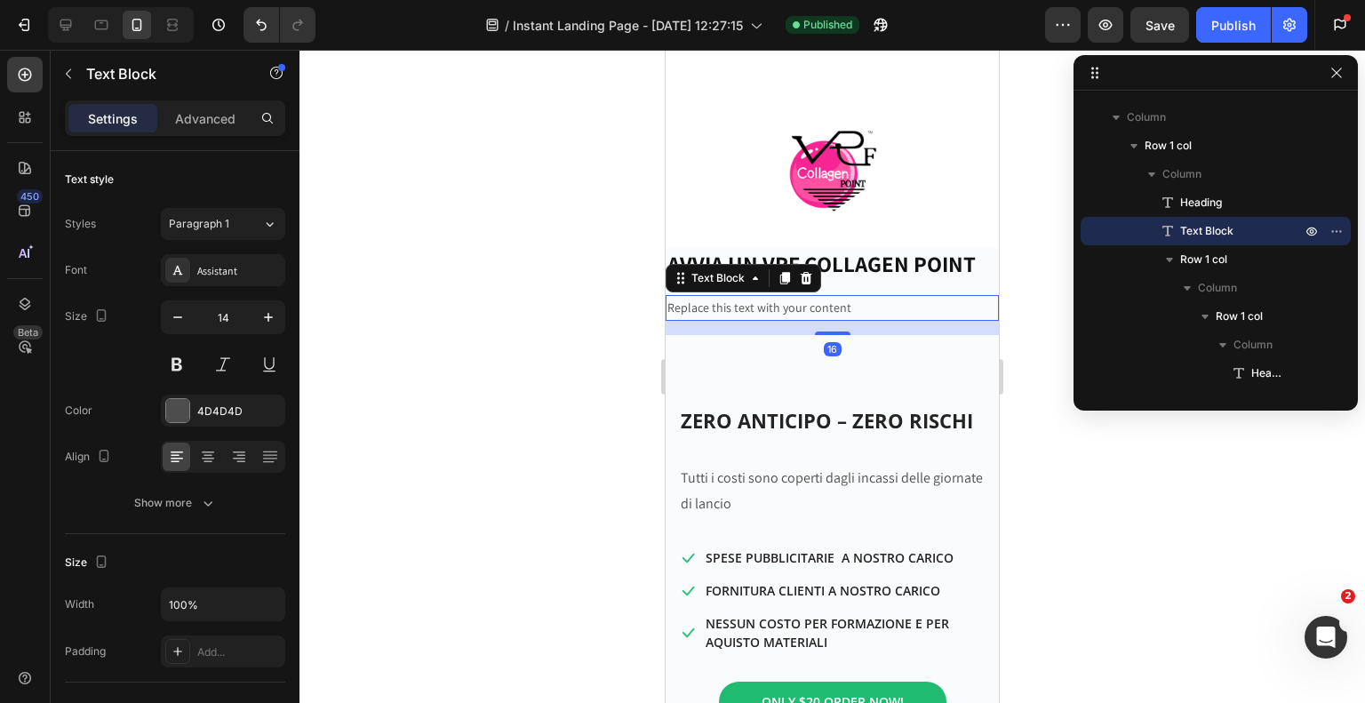
click at [860, 321] on div "Replace this text with your content" at bounding box center [832, 308] width 333 height 26
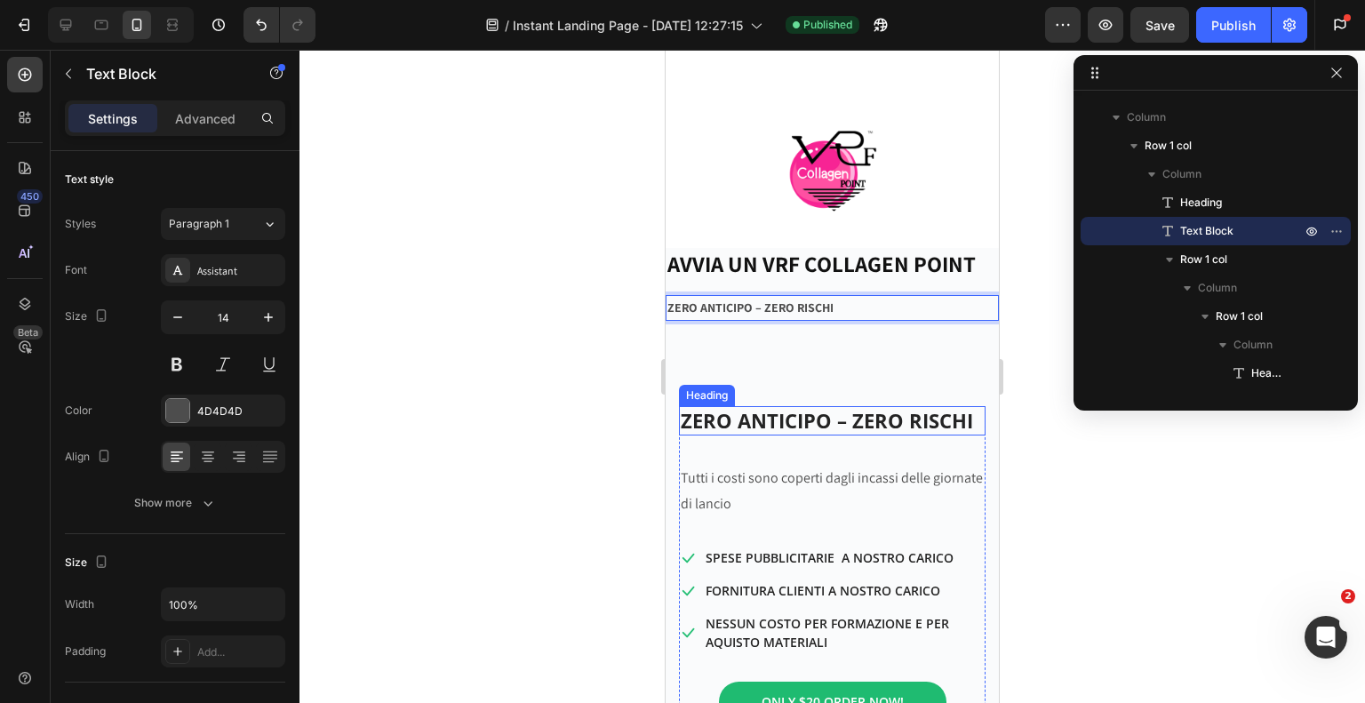
click at [752, 434] on strong "ZERO ANTICIPO – ZERO RISCHI" at bounding box center [827, 420] width 292 height 27
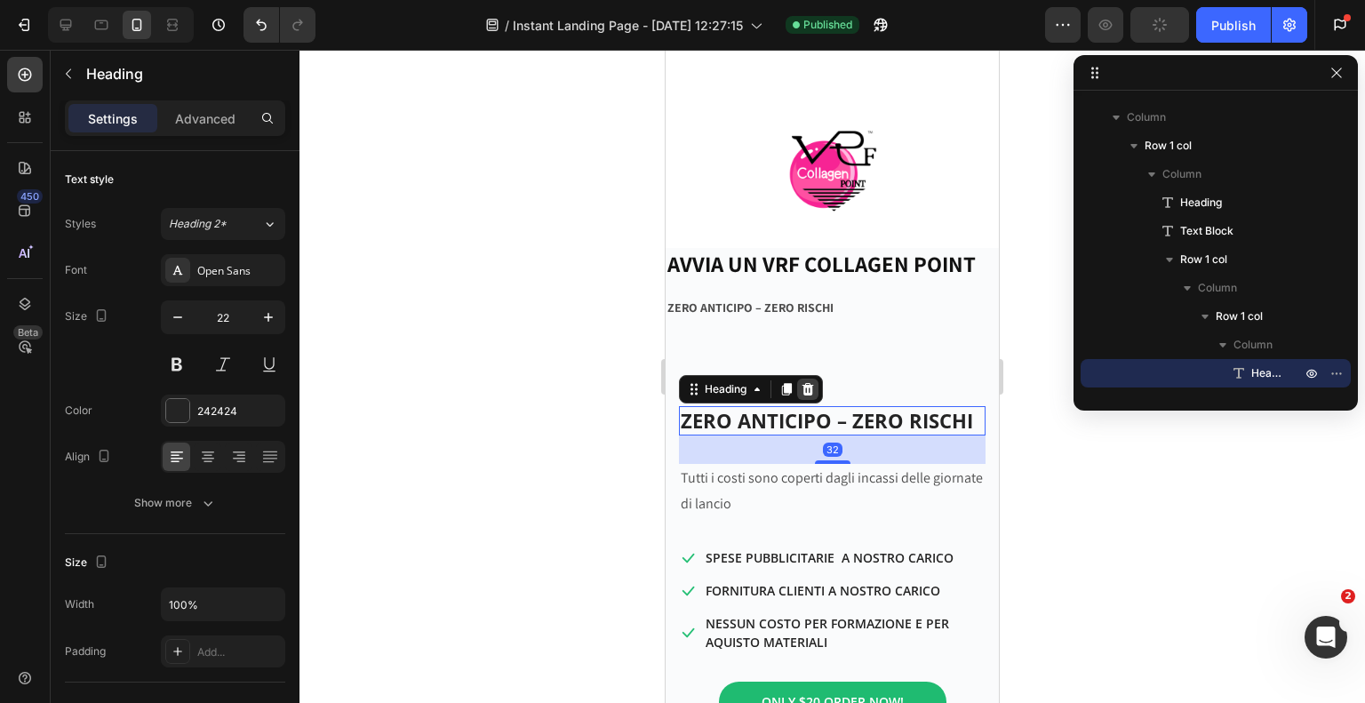
click at [810, 396] on icon at bounding box center [808, 389] width 14 height 14
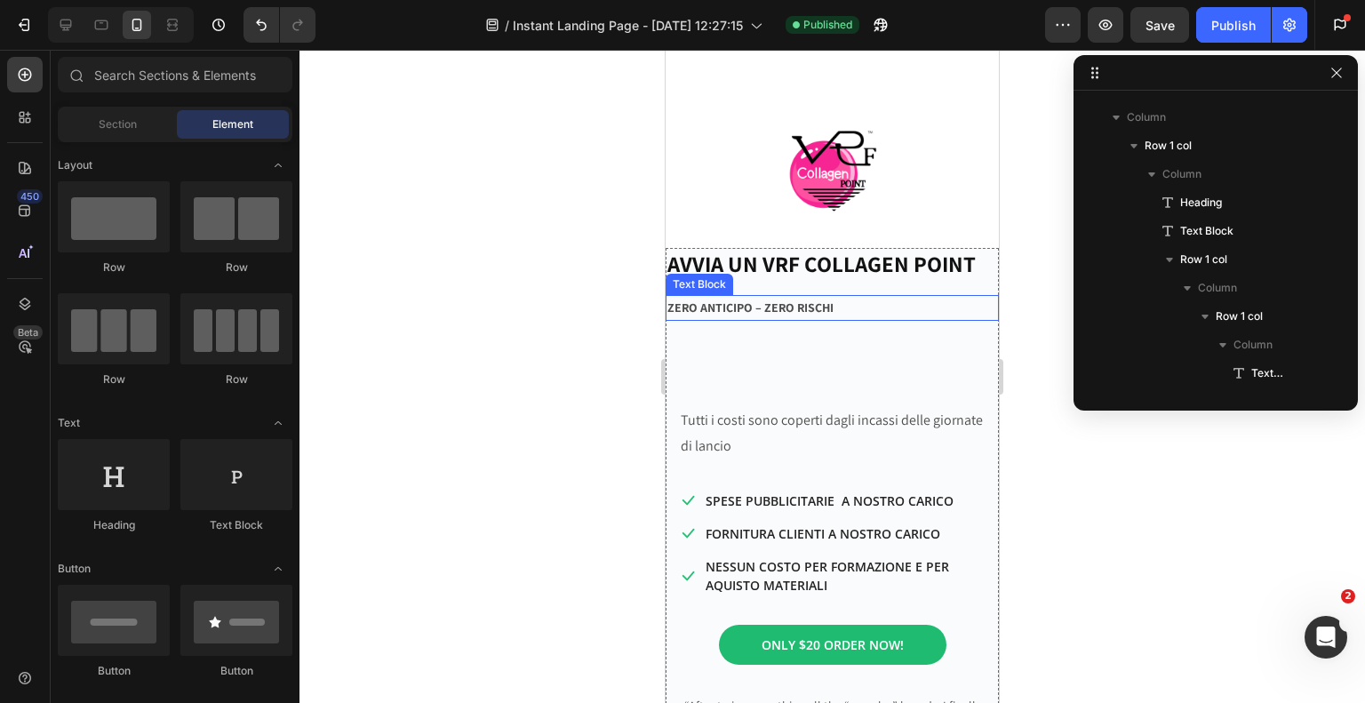
click at [736, 315] on strong "ZERO ANTICIPO – ZERO RISCHI" at bounding box center [750, 307] width 166 height 16
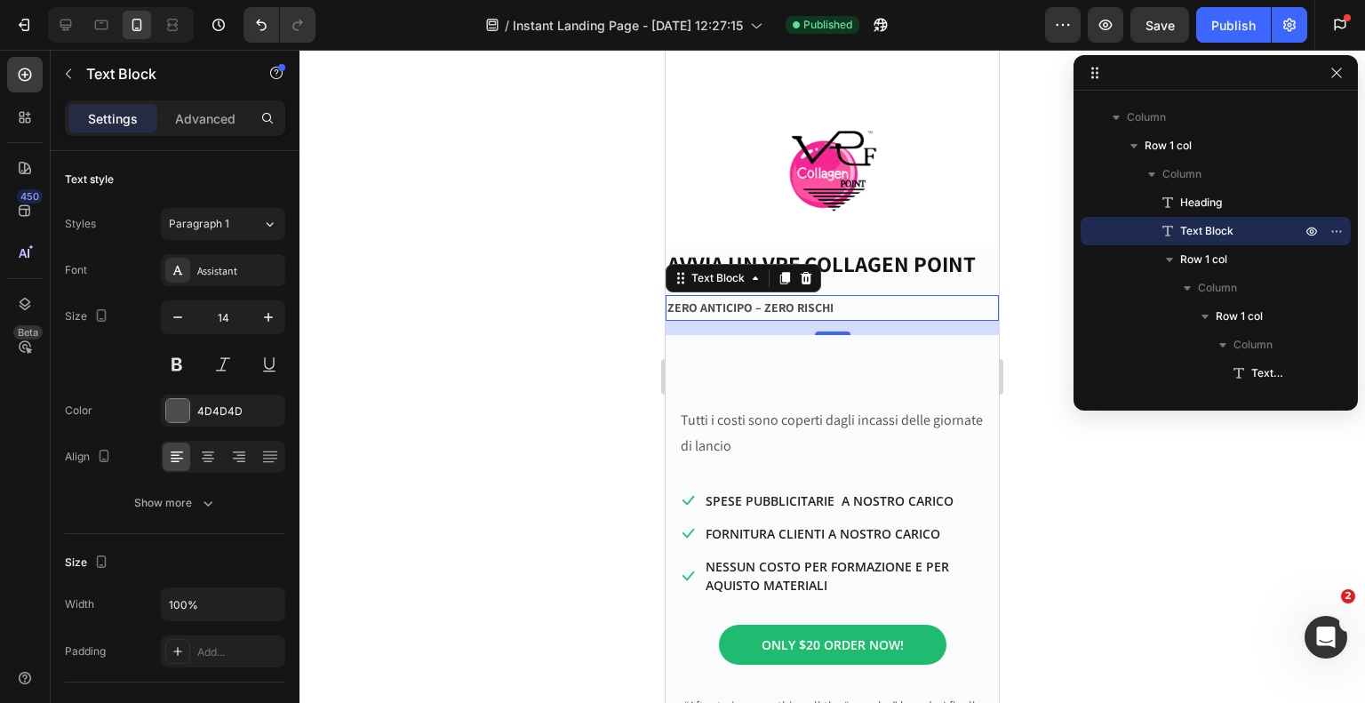
click at [529, 364] on div at bounding box center [832, 376] width 1066 height 653
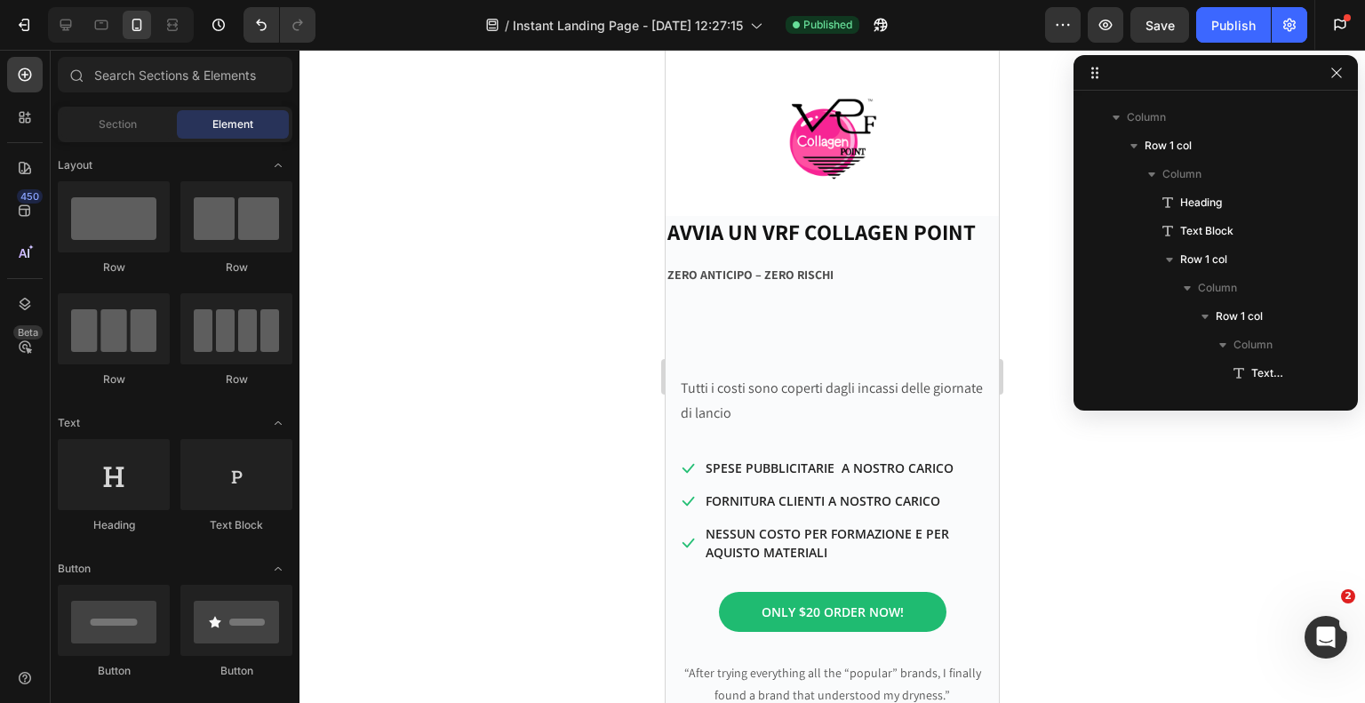
scroll to position [444, 0]
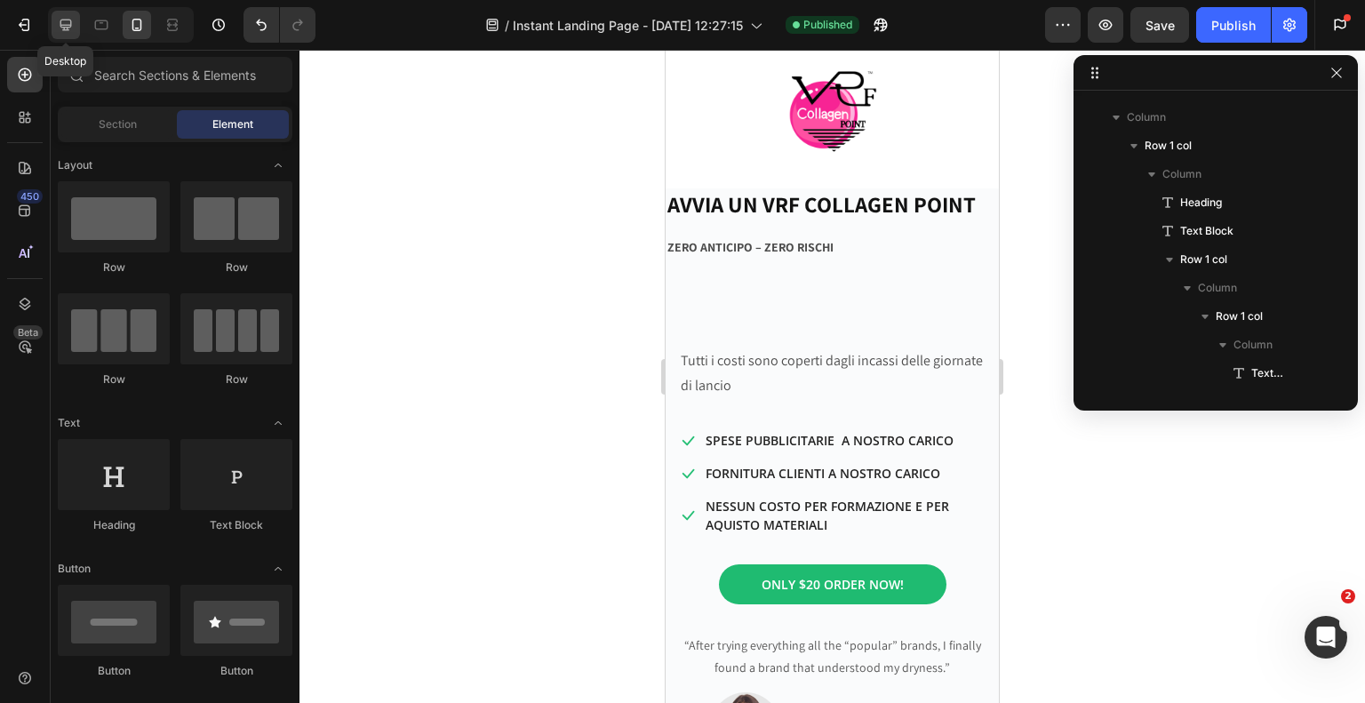
click at [69, 20] on icon at bounding box center [66, 25] width 18 height 18
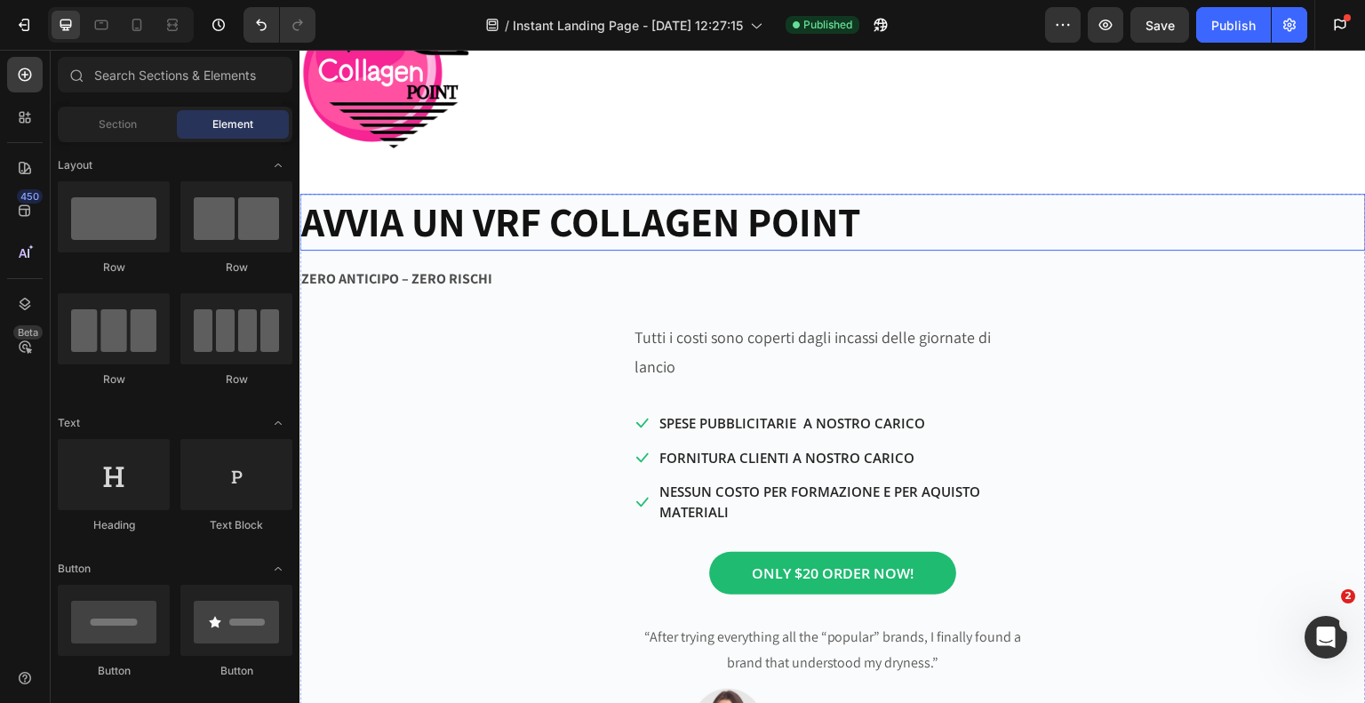
scroll to position [533, 0]
click at [306, 216] on h2 "AVVIA UN VRF COLLAGEN POINT" at bounding box center [832, 221] width 1066 height 57
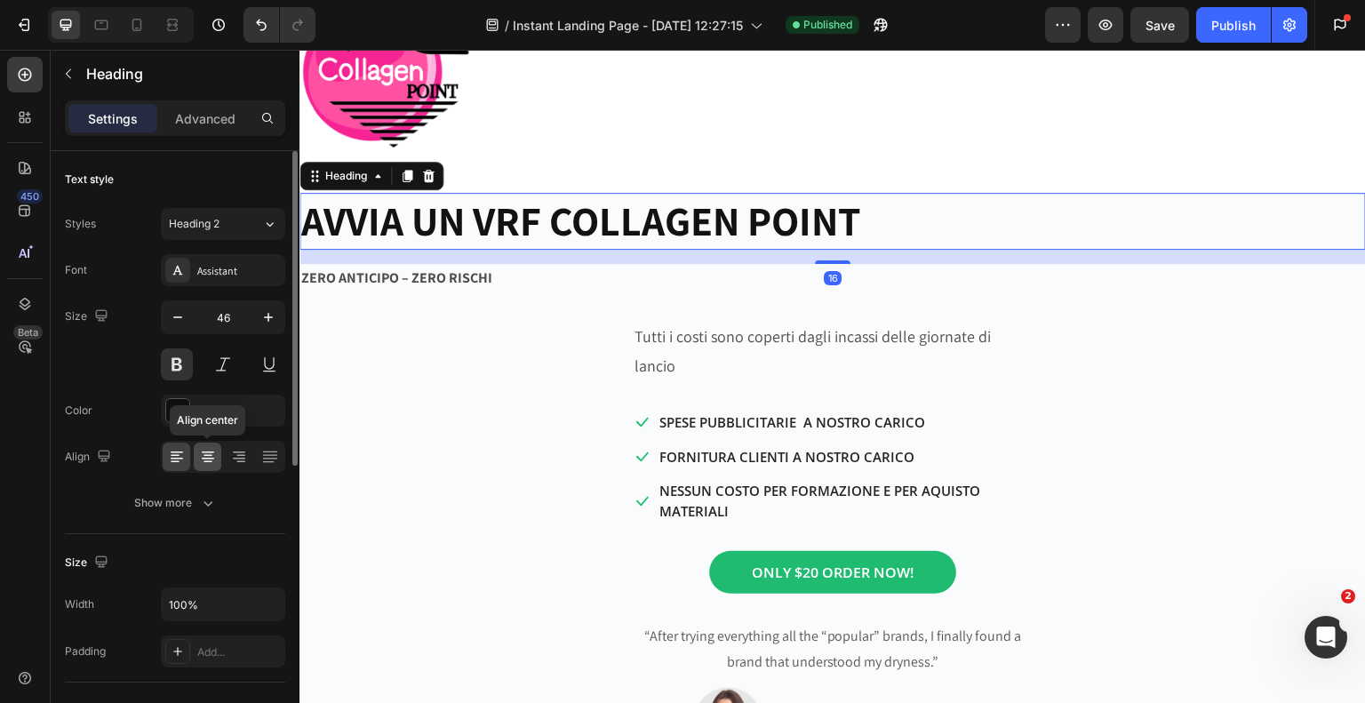
click at [209, 458] on icon at bounding box center [208, 459] width 12 height 2
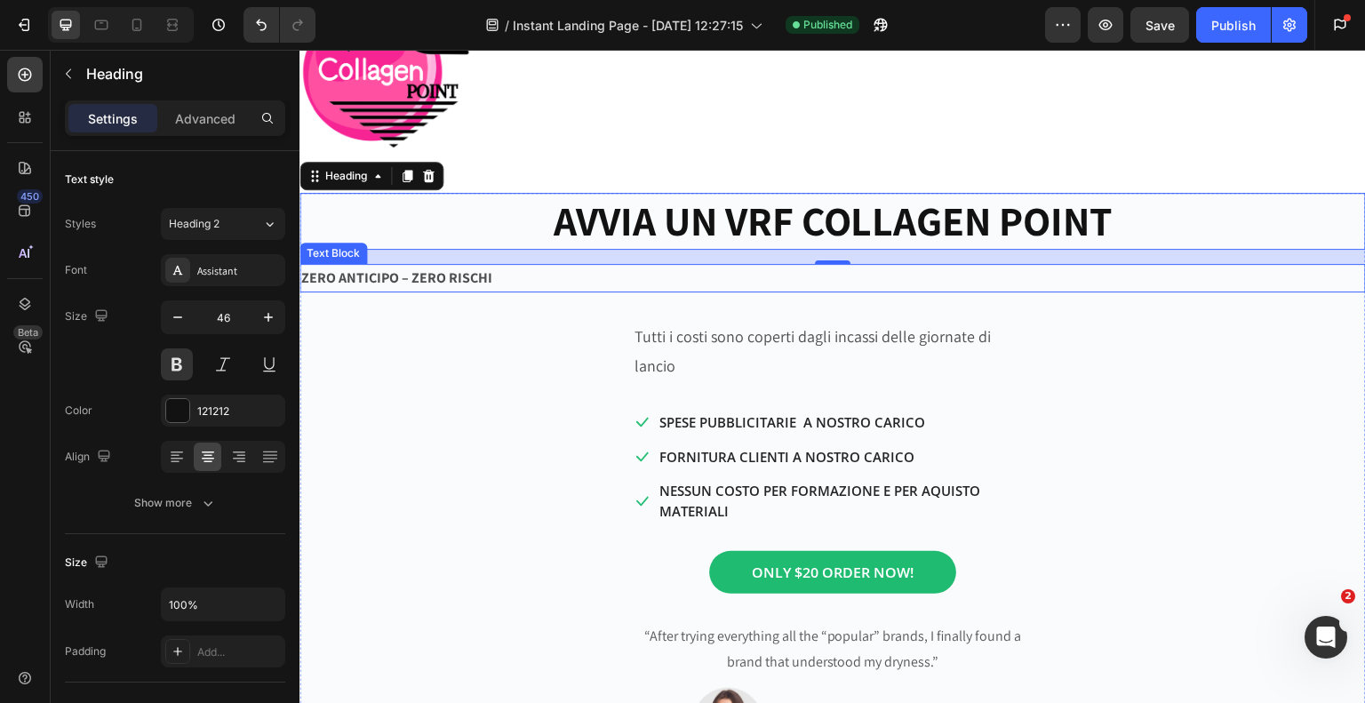
click at [306, 280] on strong "ZERO ANTICIPO – ZERO RISCHI" at bounding box center [396, 277] width 191 height 19
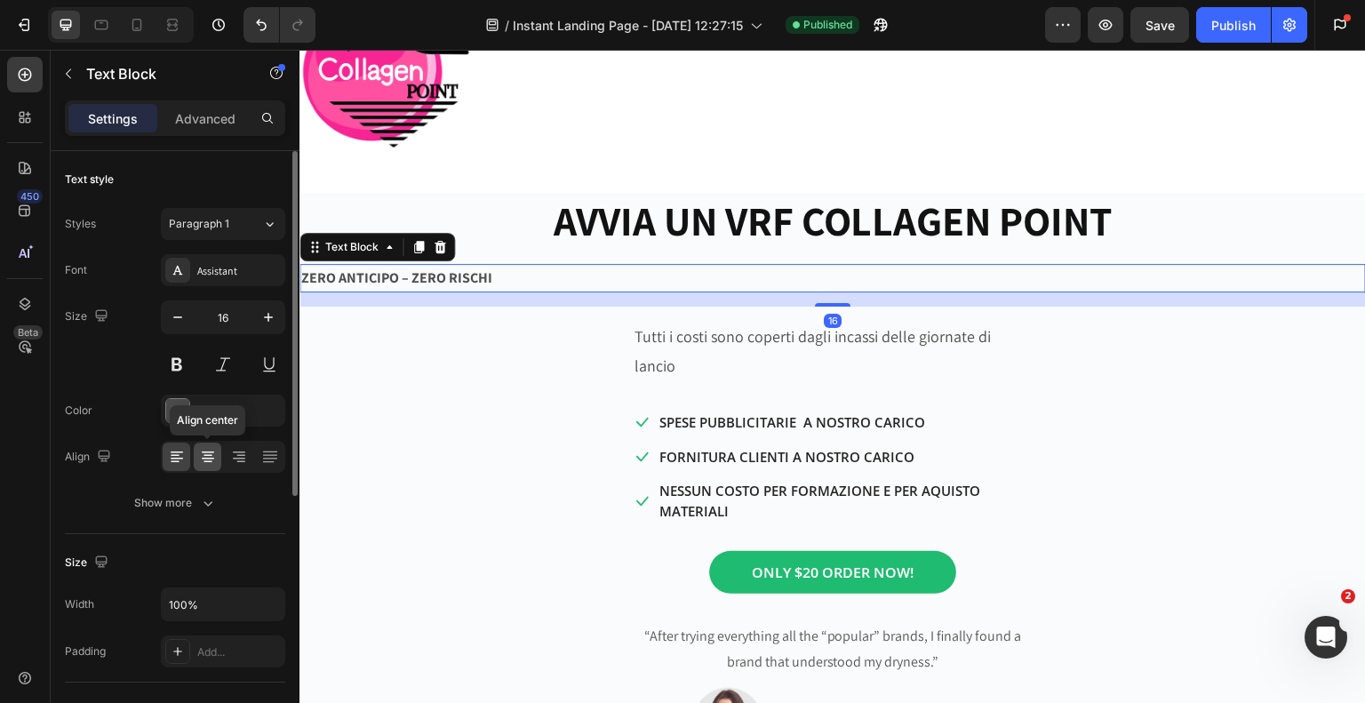
click at [212, 454] on icon at bounding box center [208, 457] width 18 height 18
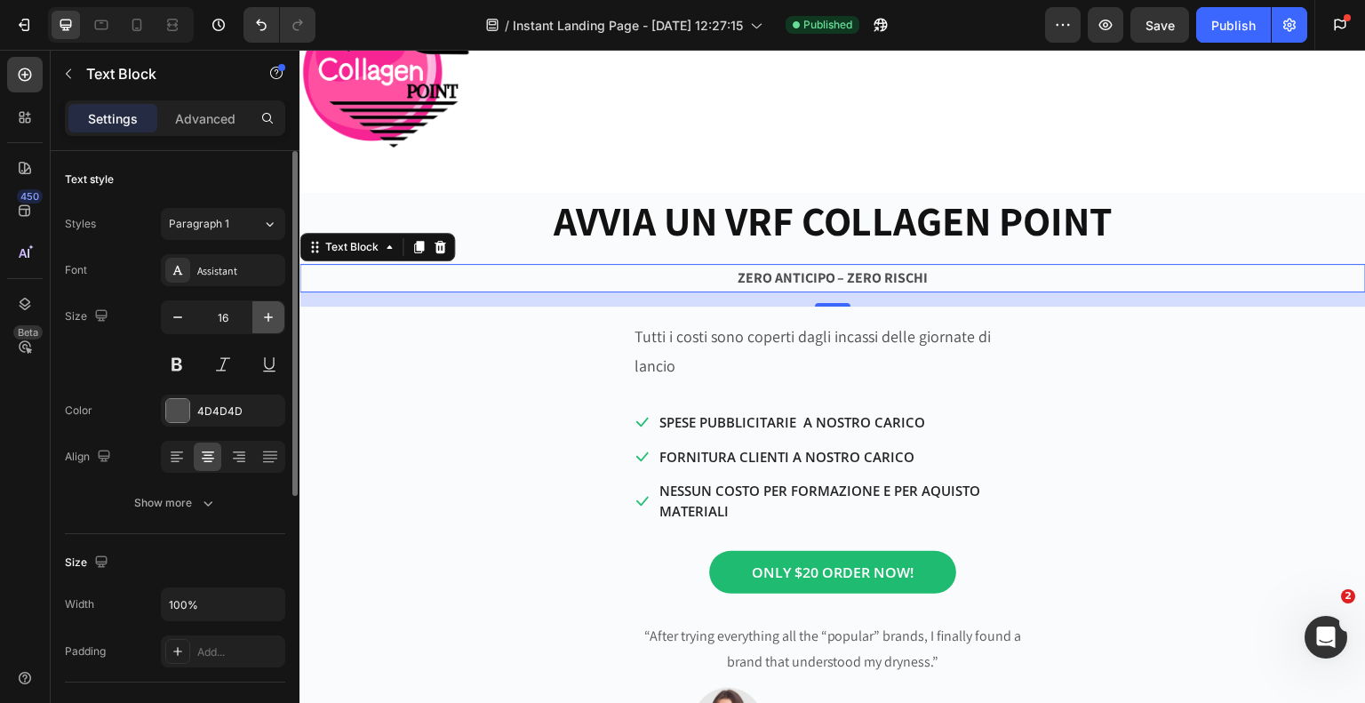
click at [269, 325] on icon "button" at bounding box center [268, 317] width 18 height 18
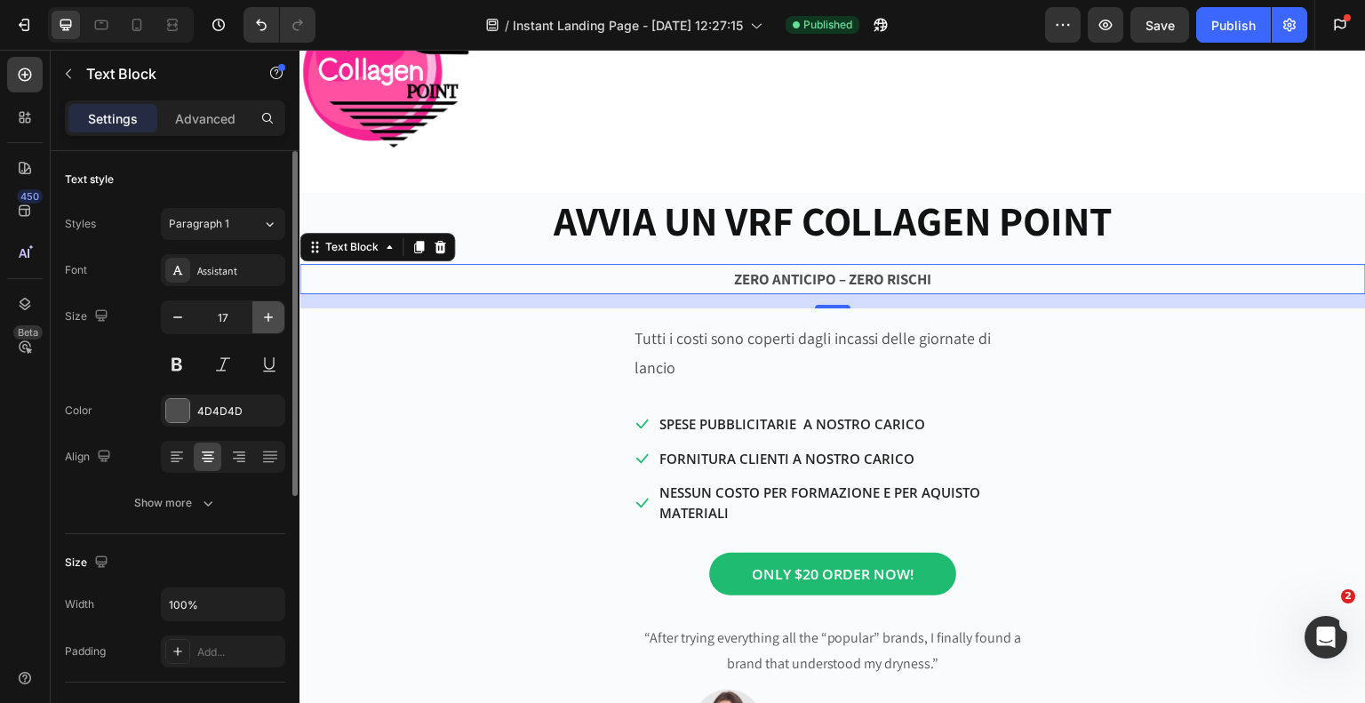
click at [269, 325] on icon "button" at bounding box center [268, 317] width 18 height 18
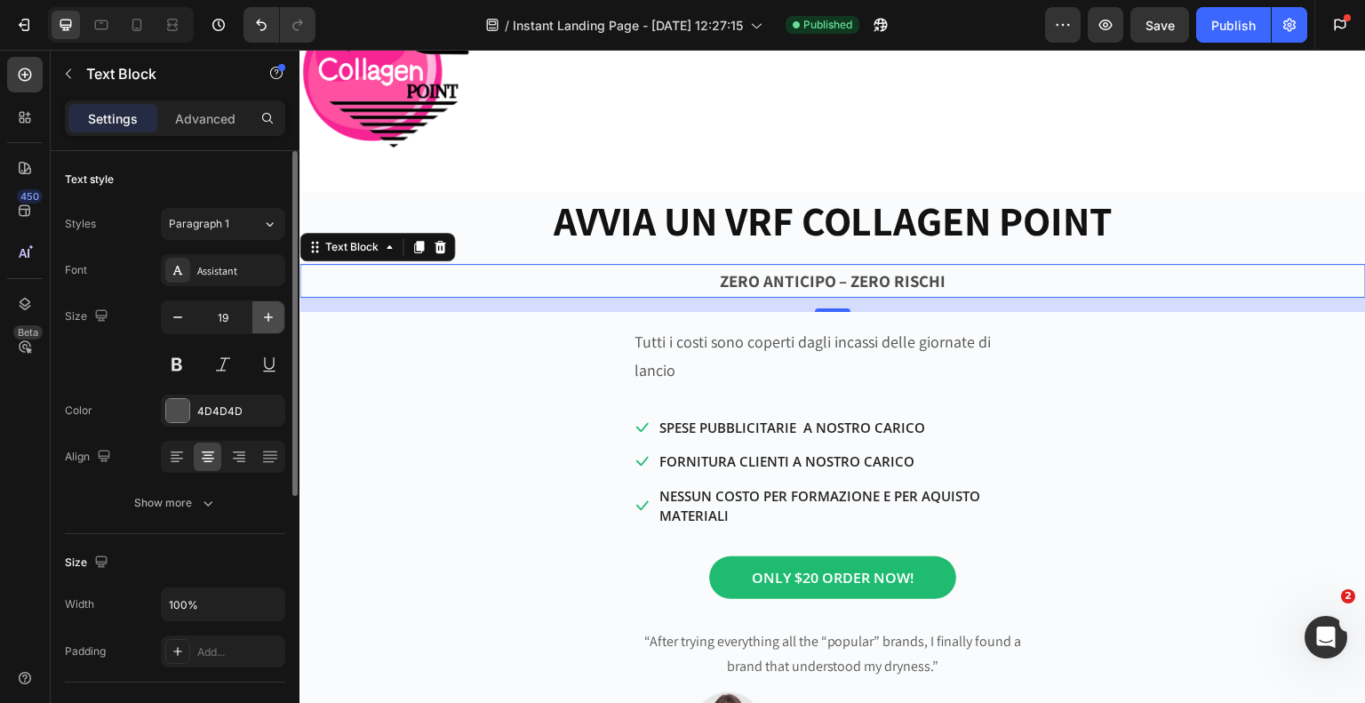
click at [269, 325] on icon "button" at bounding box center [268, 317] width 18 height 18
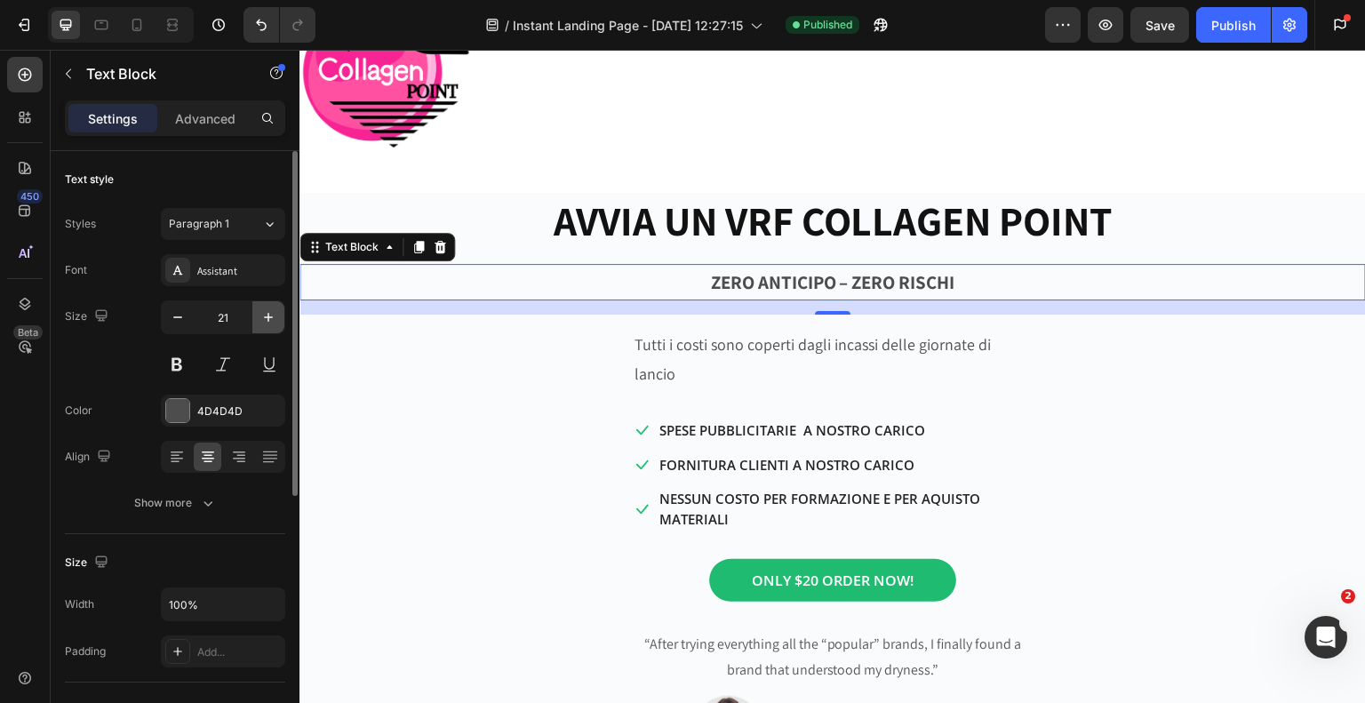
click at [269, 325] on icon "button" at bounding box center [268, 317] width 18 height 18
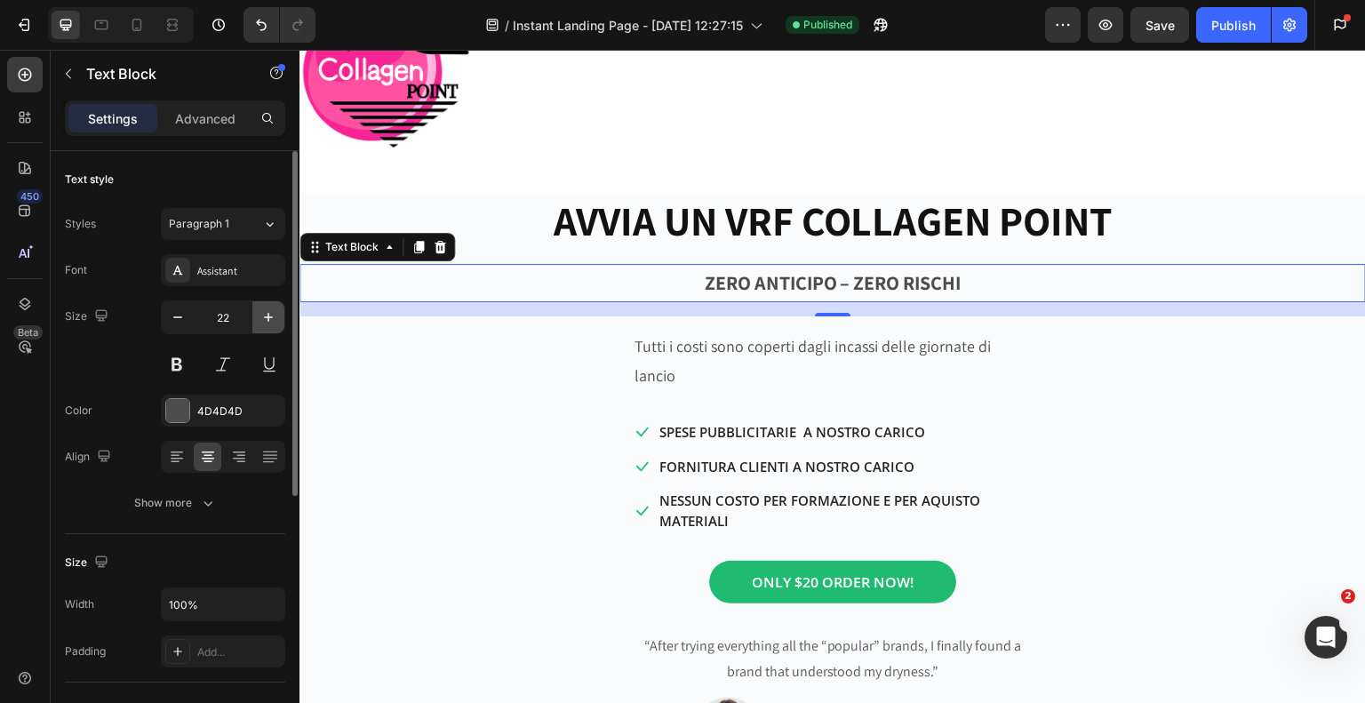
click at [269, 325] on icon "button" at bounding box center [268, 317] width 18 height 18
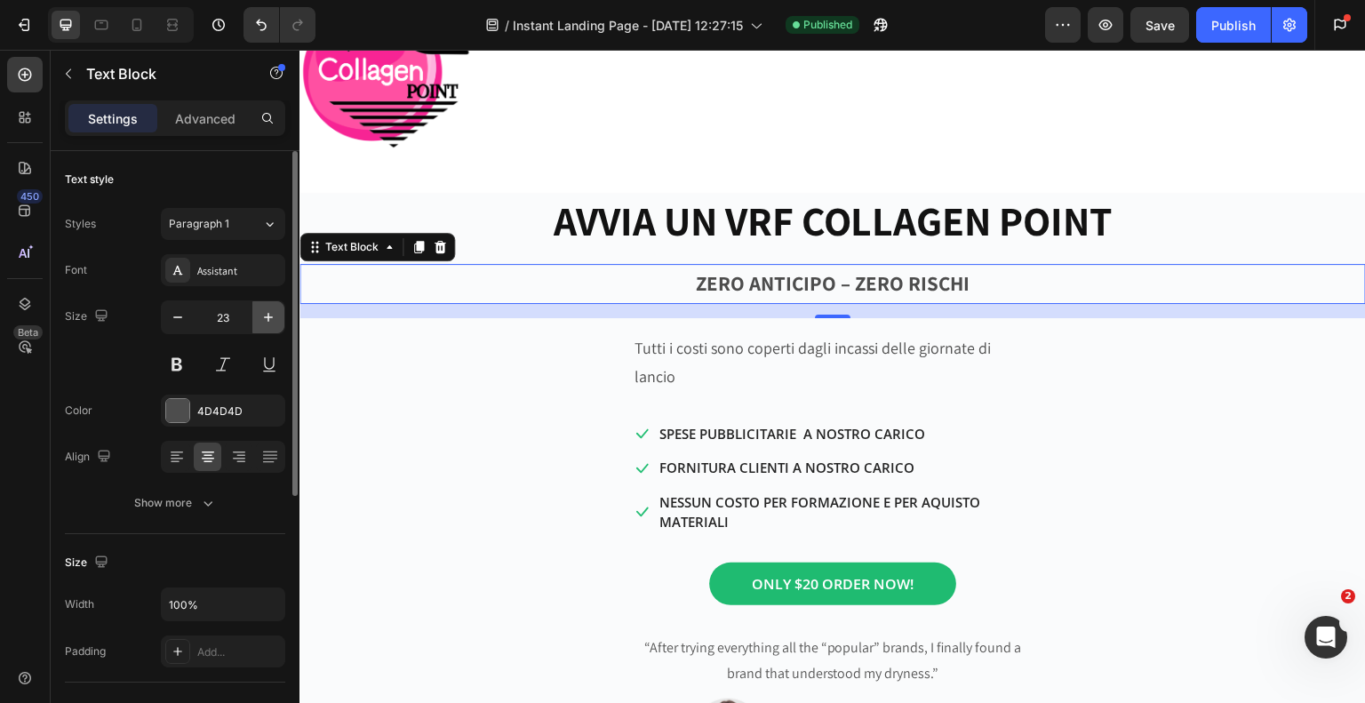
click at [269, 325] on icon "button" at bounding box center [268, 317] width 18 height 18
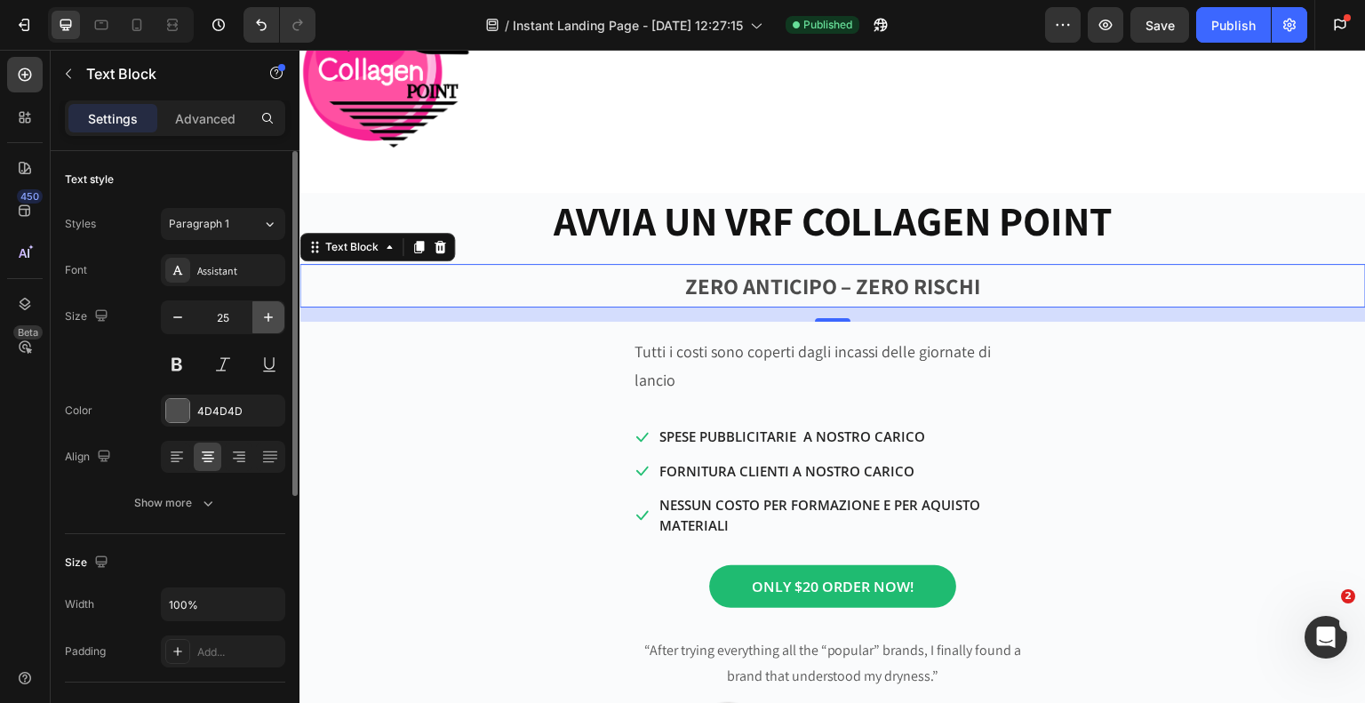
click at [269, 325] on icon "button" at bounding box center [268, 317] width 18 height 18
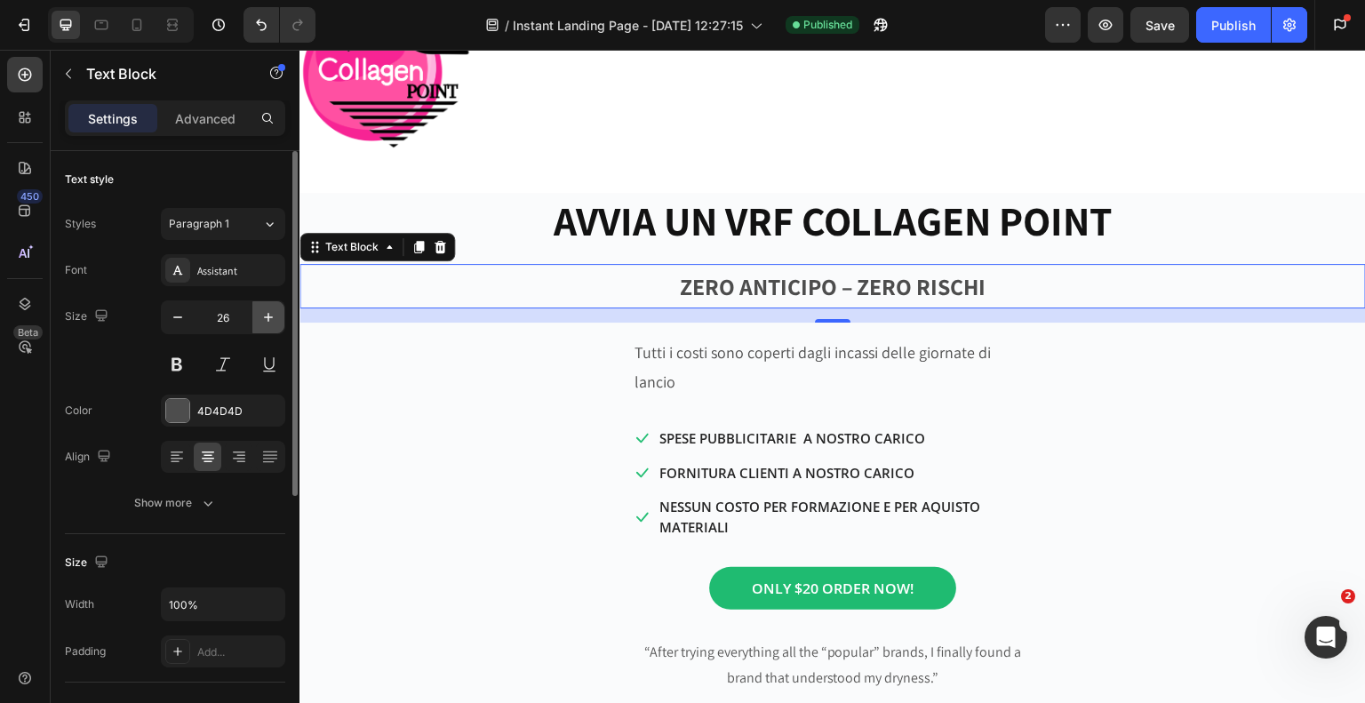
click at [269, 325] on icon "button" at bounding box center [268, 317] width 18 height 18
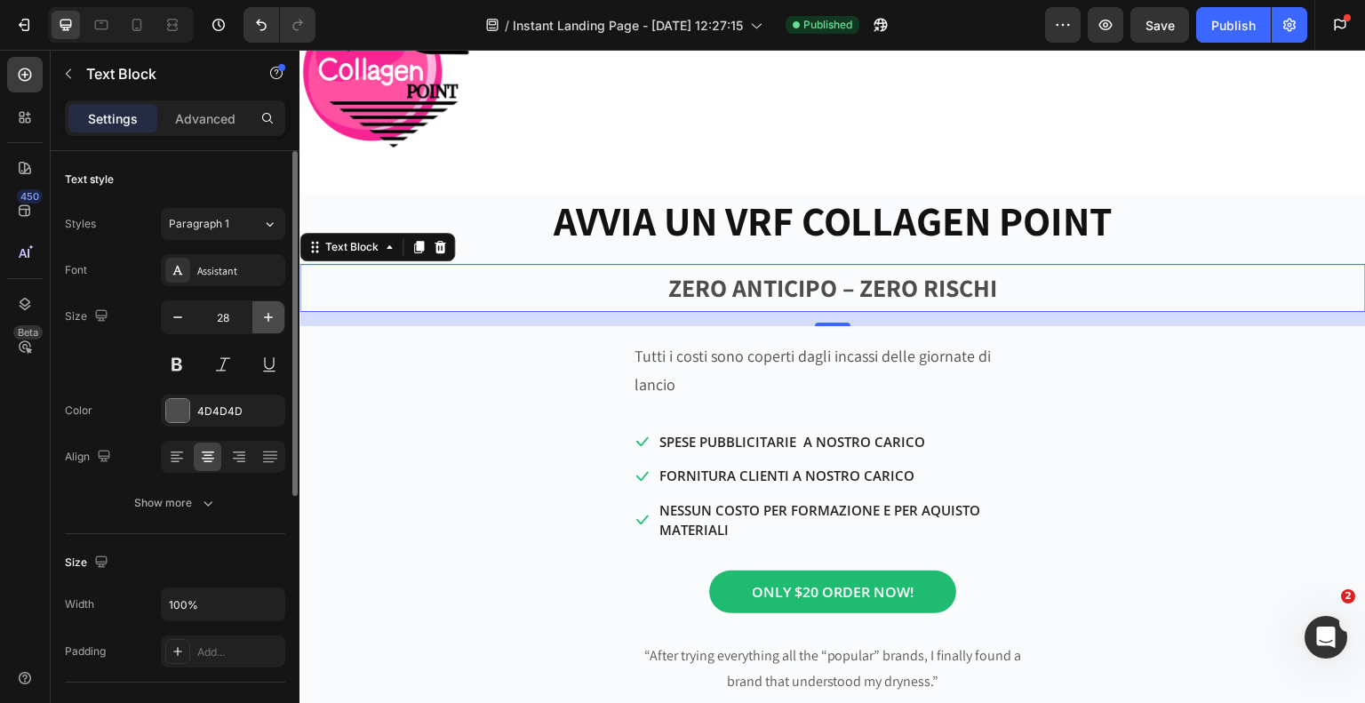
click at [269, 325] on icon "button" at bounding box center [268, 317] width 18 height 18
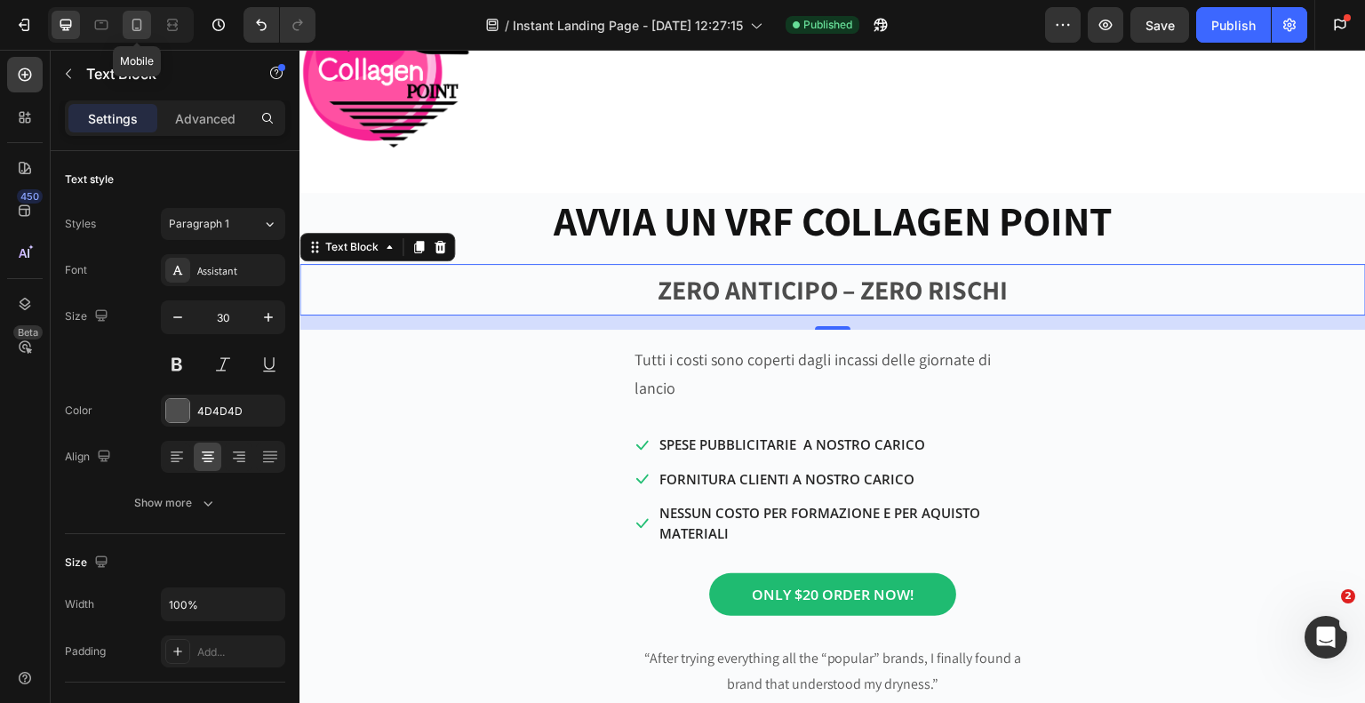
click at [143, 25] on icon at bounding box center [137, 25] width 18 height 18
type input "14"
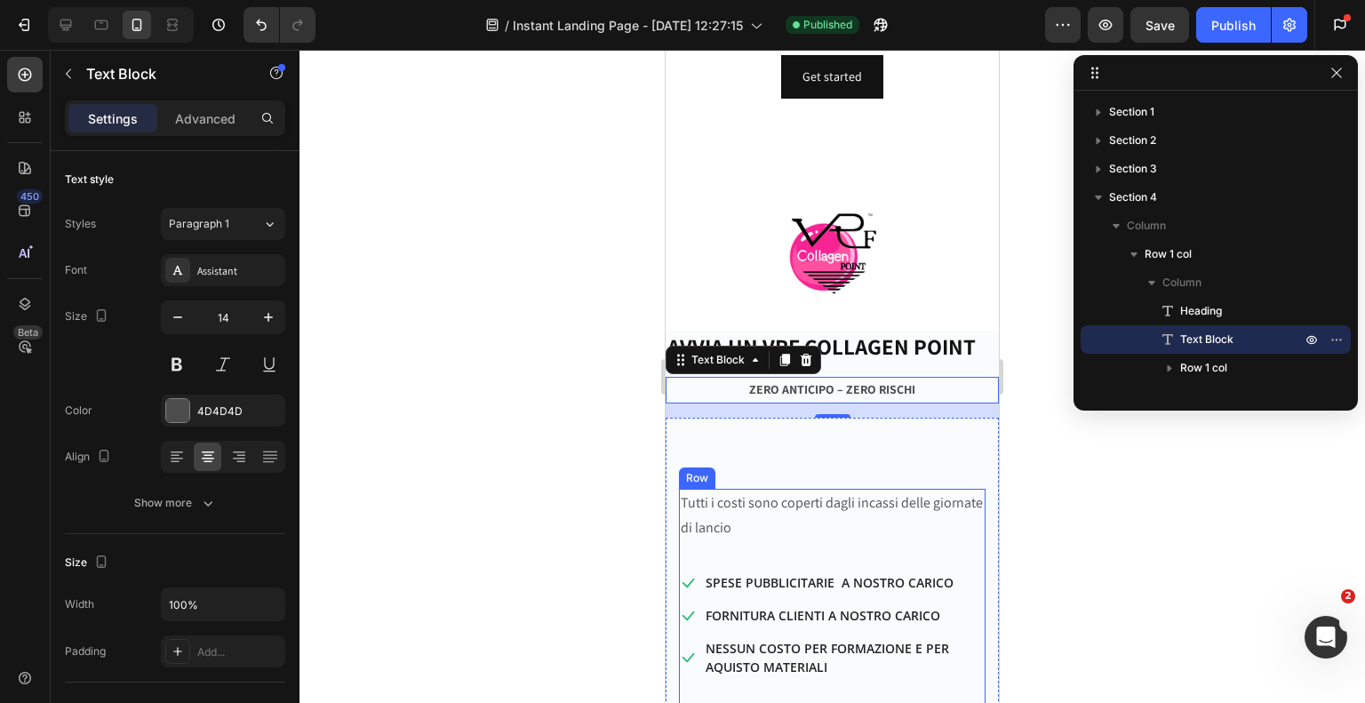
scroll to position [300, 0]
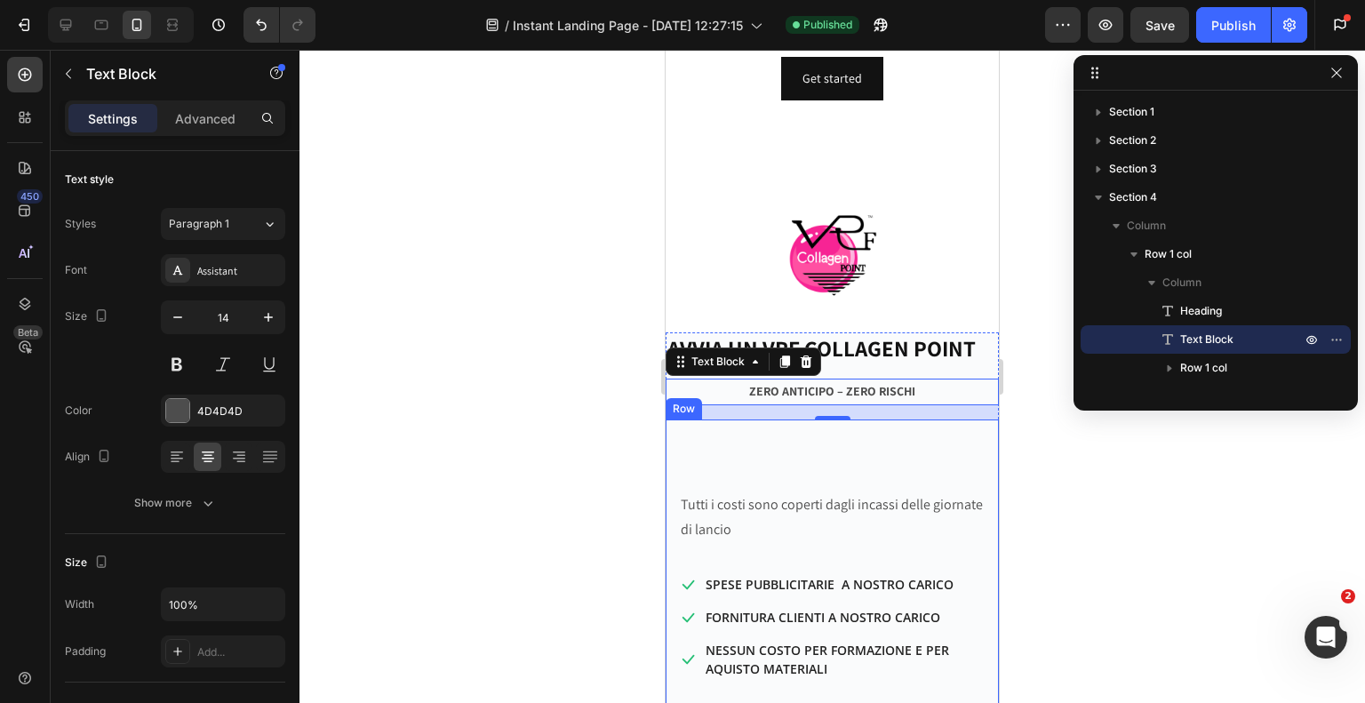
click at [556, 372] on div at bounding box center [832, 376] width 1066 height 653
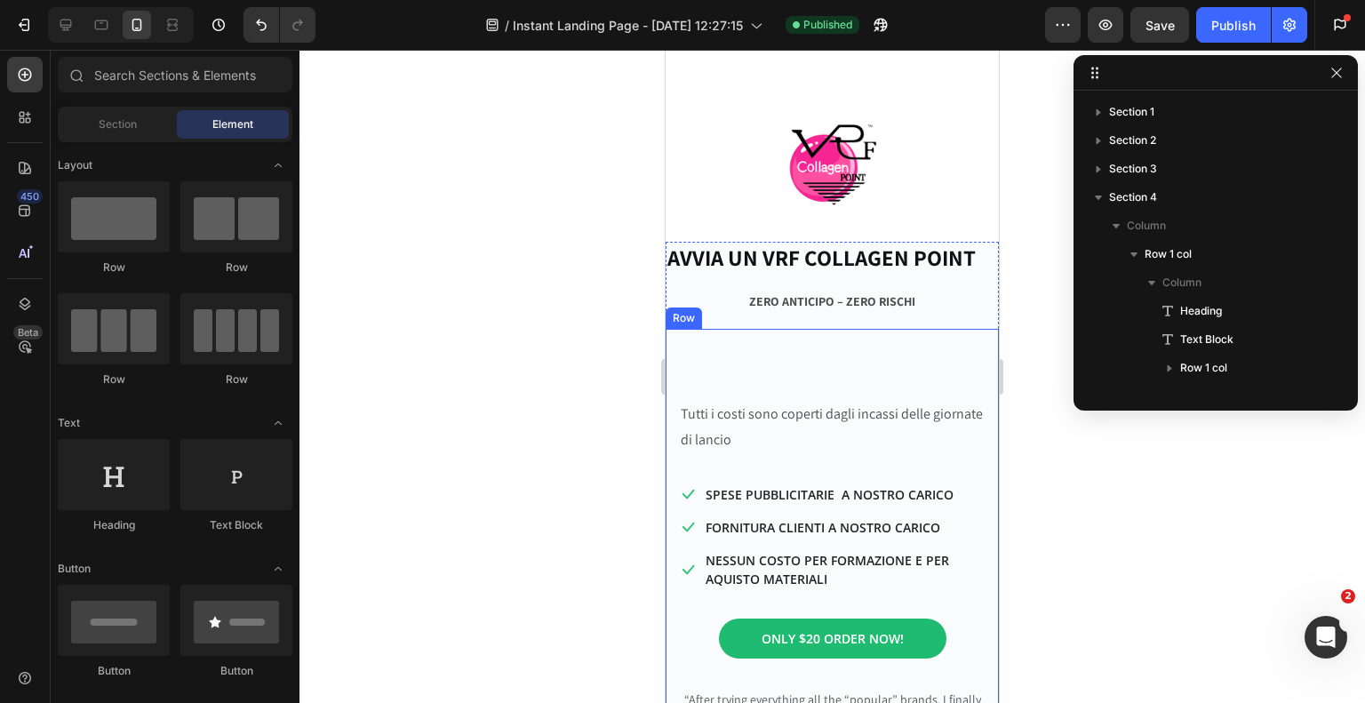
scroll to position [389, 0]
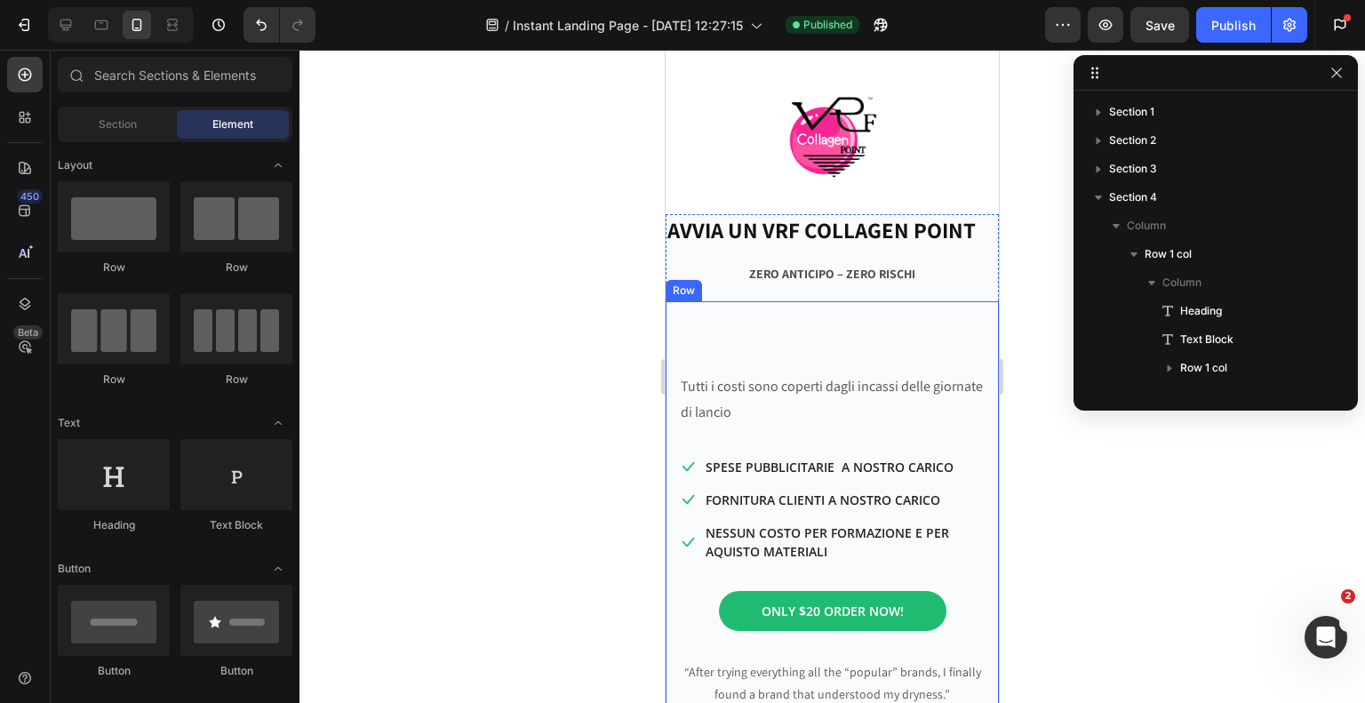
click at [783, 358] on div "Tutti i costi sono coperti dagli incassi delle giornate di lancio Text Block Ic…" at bounding box center [832, 574] width 333 height 547
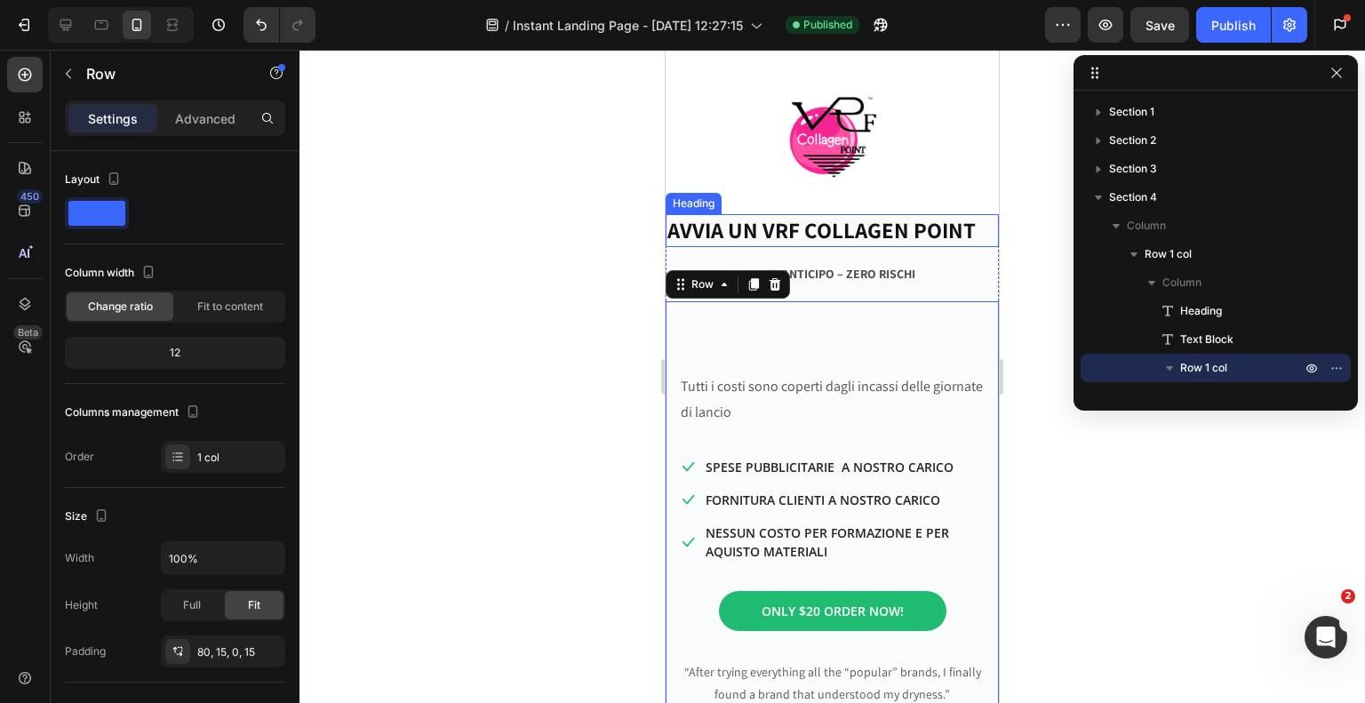
scroll to position [300, 0]
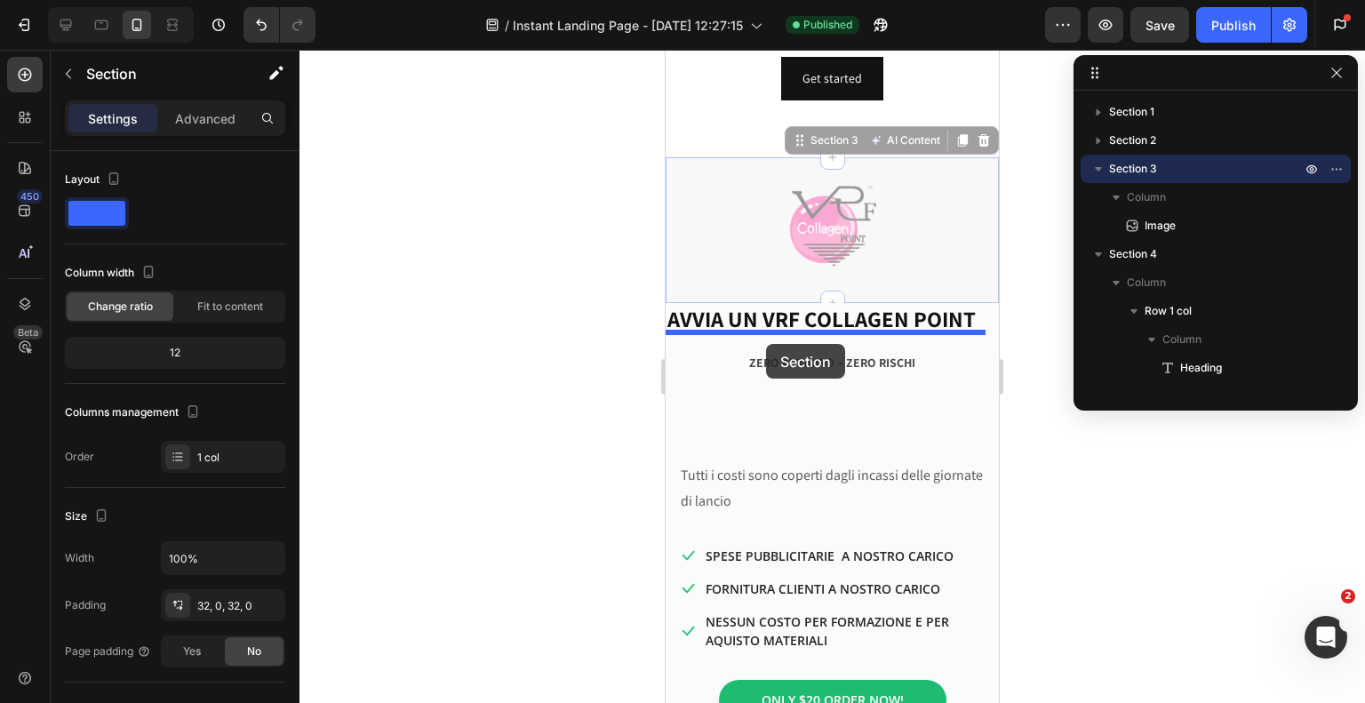
drag, startPoint x: 953, startPoint y: 178, endPoint x: 766, endPoint y: 344, distance: 249.9
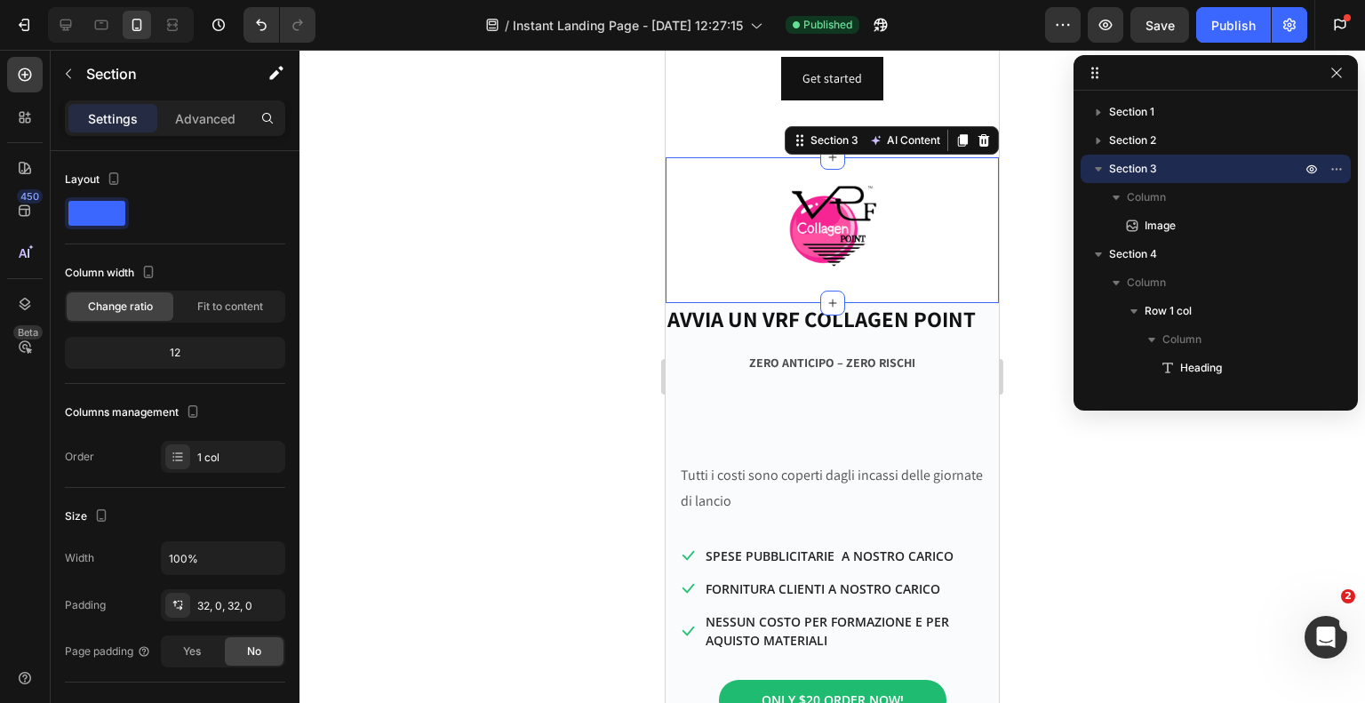
click at [459, 335] on div at bounding box center [832, 376] width 1066 height 653
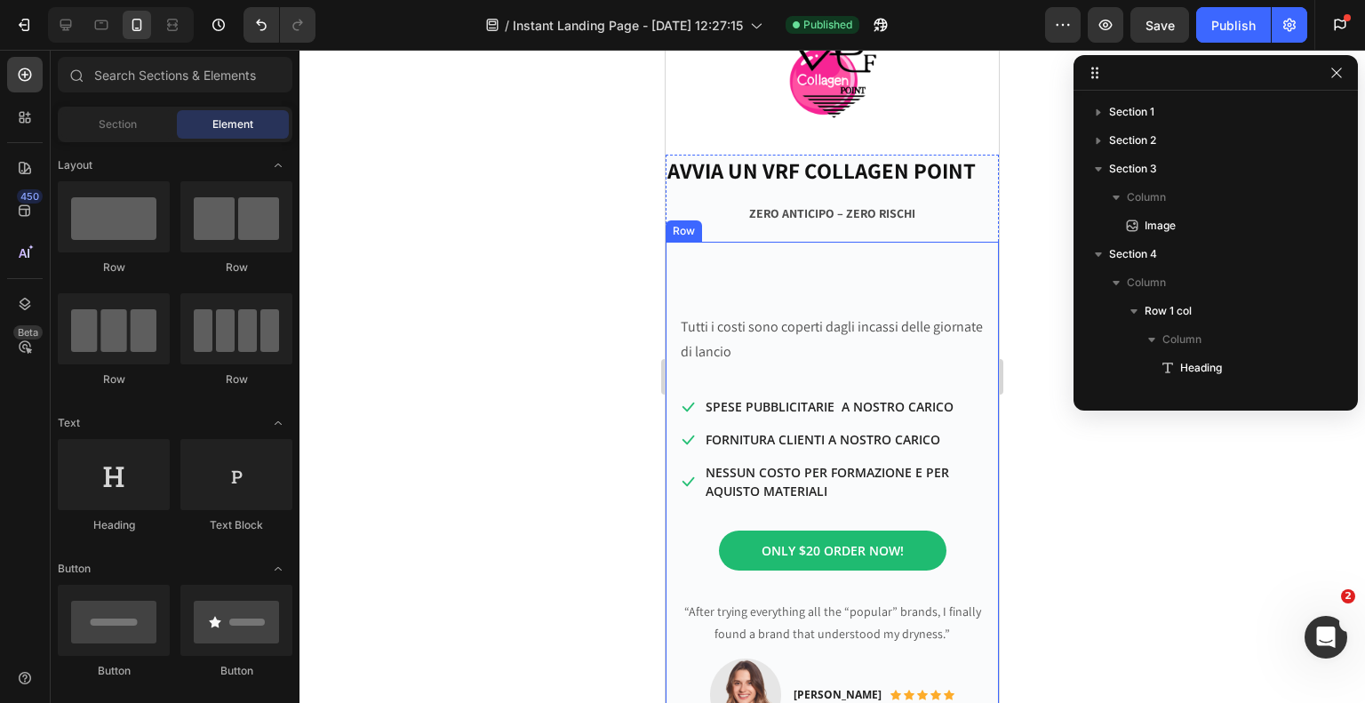
scroll to position [567, 0]
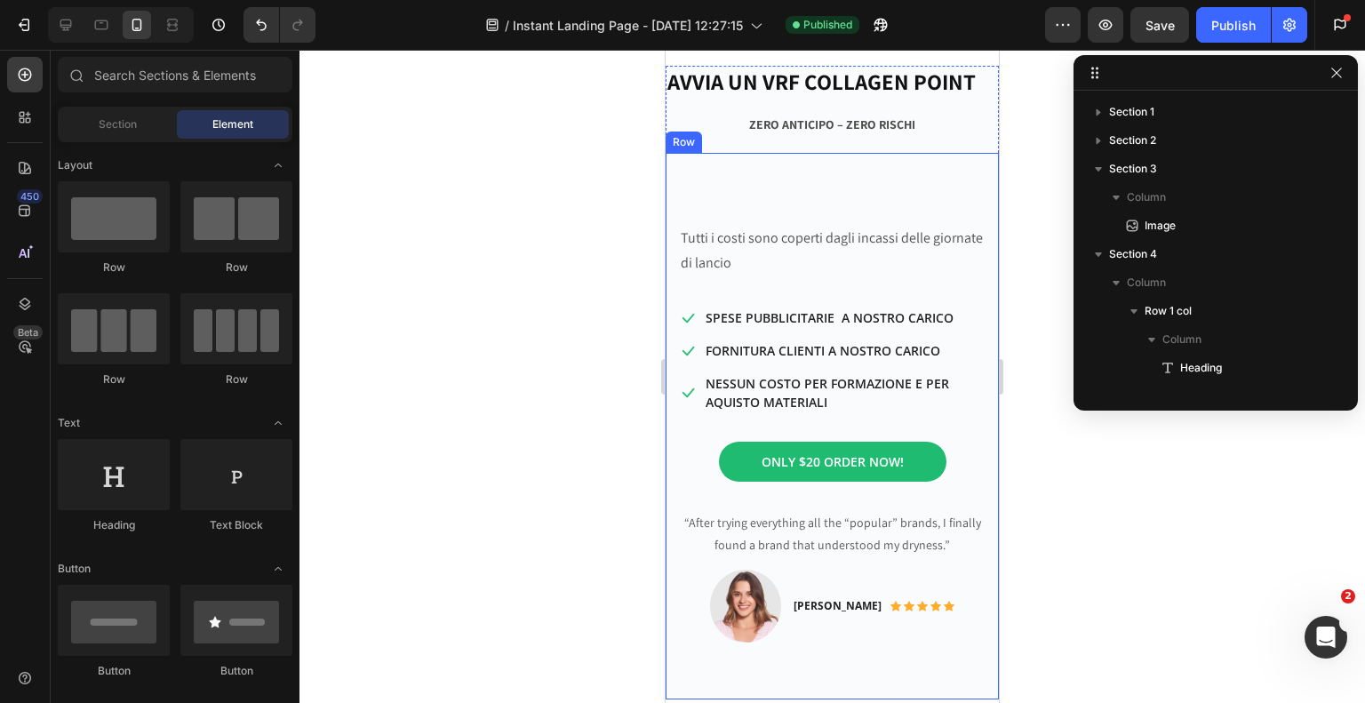
click at [427, 237] on div at bounding box center [832, 376] width 1066 height 653
click at [36, 180] on div at bounding box center [25, 168] width 36 height 36
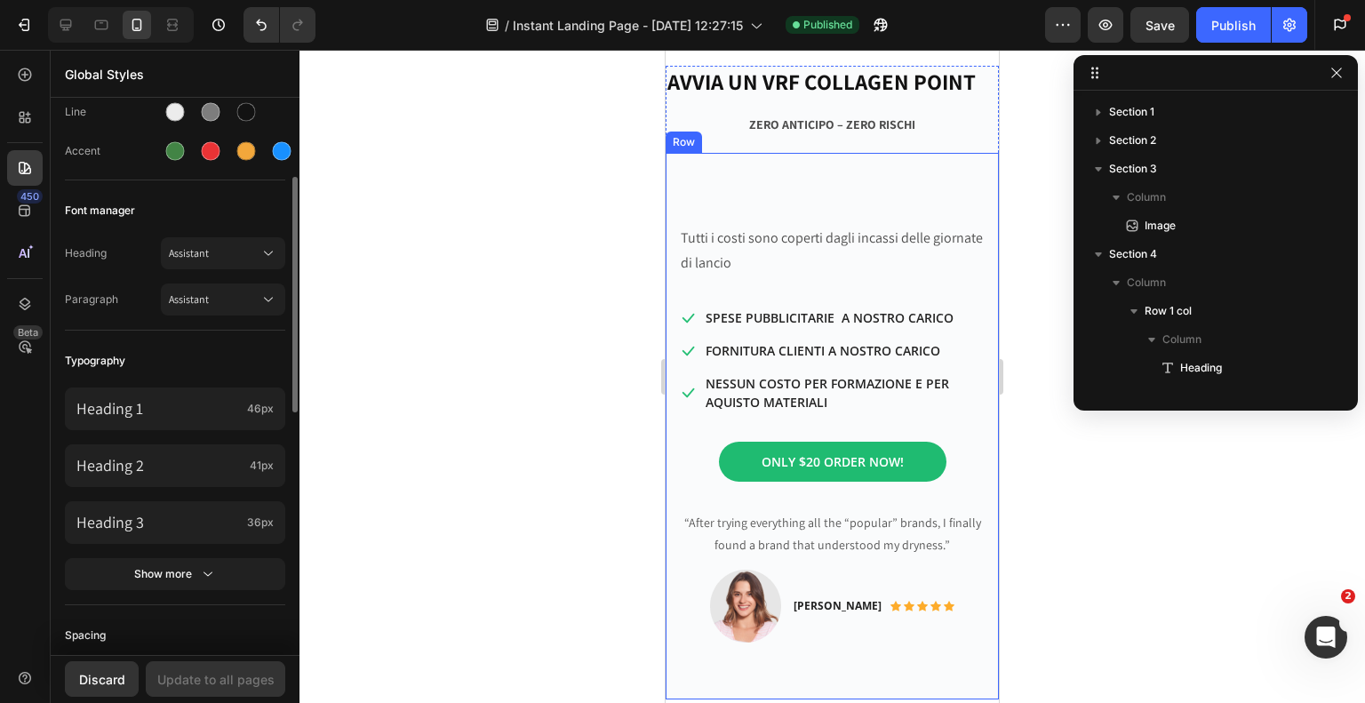
scroll to position [0, 0]
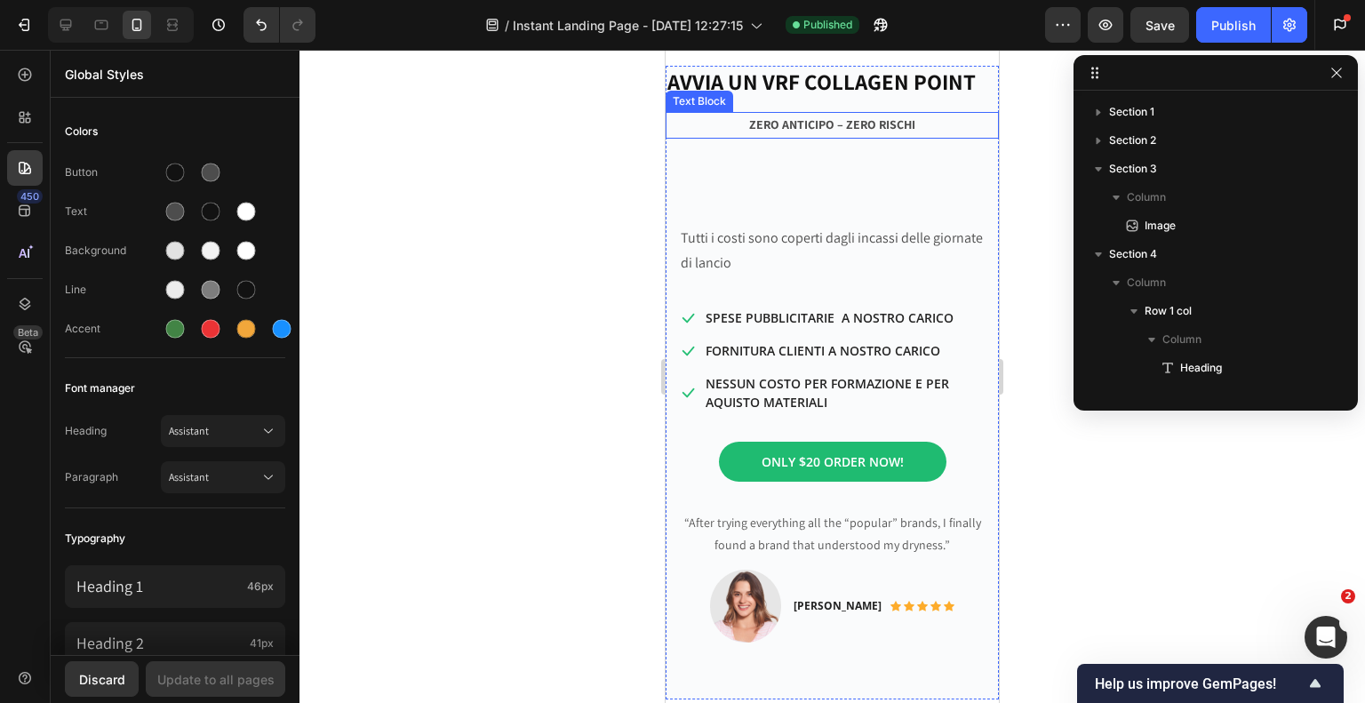
click at [827, 124] on strong "ZERO ANTICIPO – ZERO RISCHI" at bounding box center [832, 124] width 166 height 16
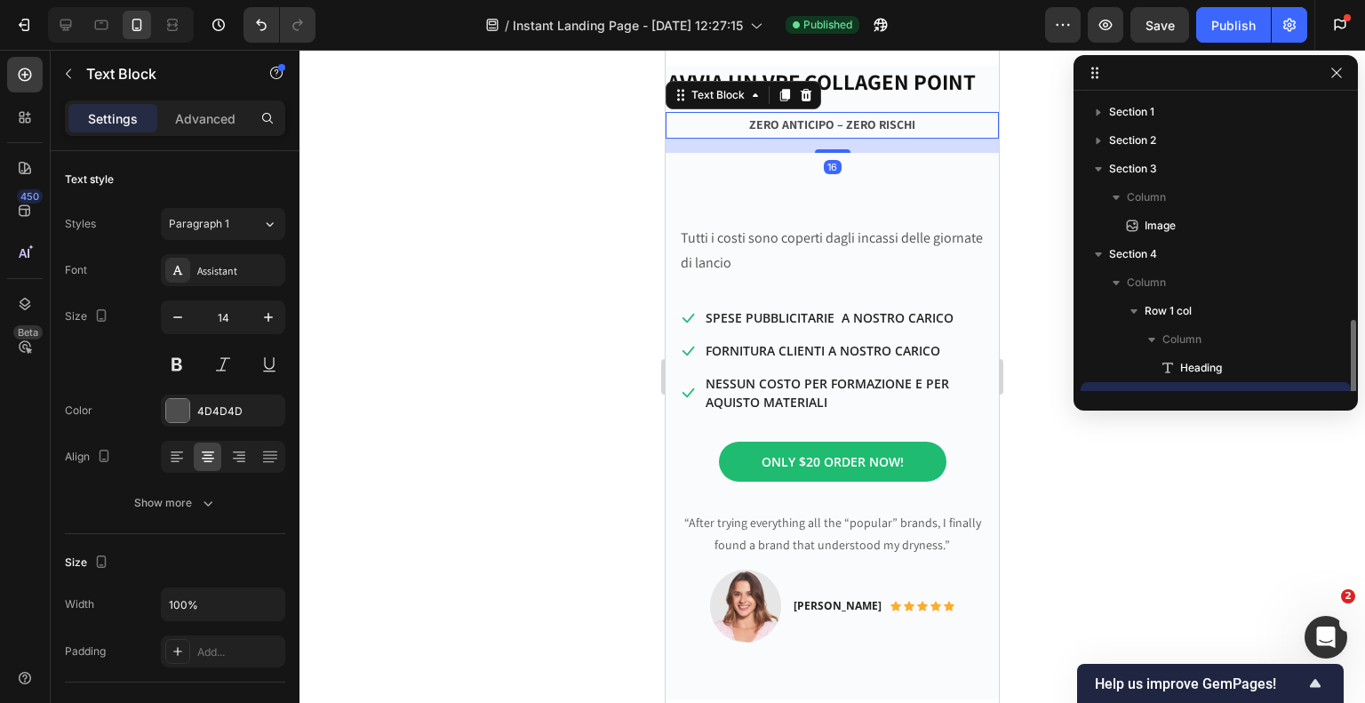
scroll to position [165, 0]
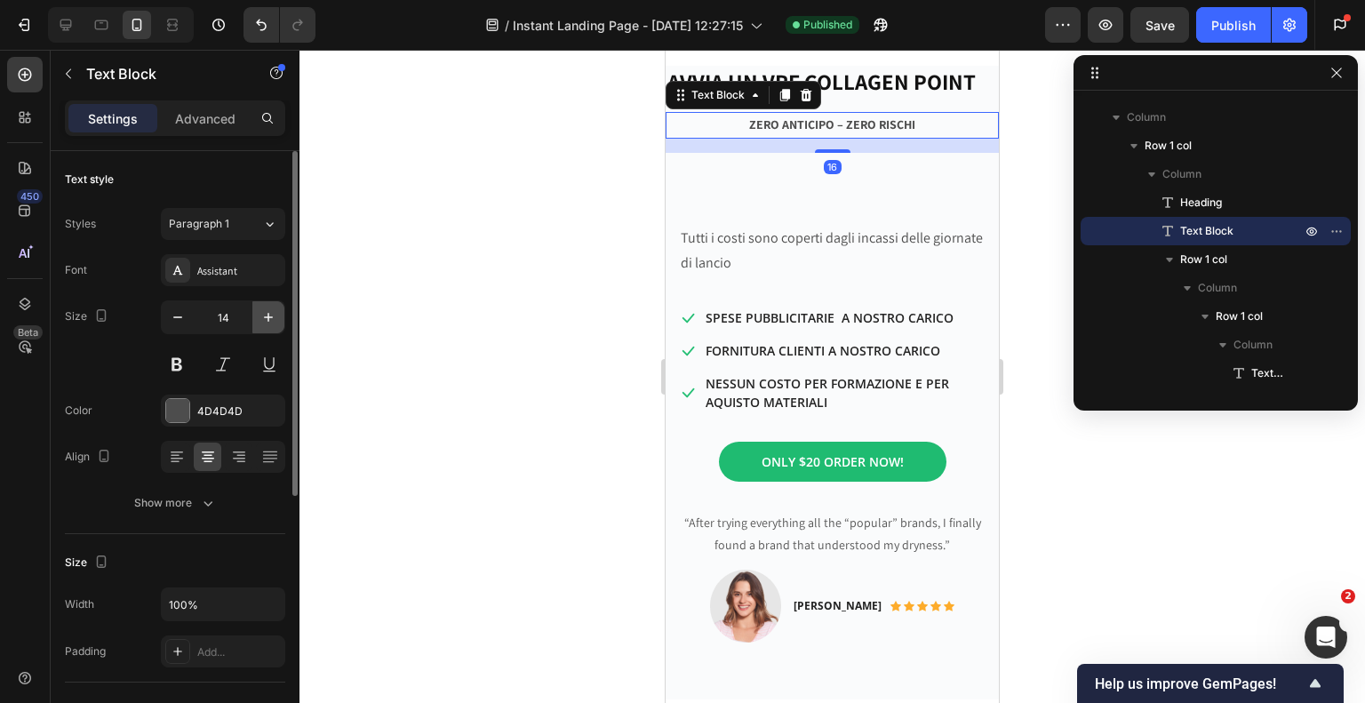
click at [263, 320] on icon "button" at bounding box center [268, 317] width 18 height 18
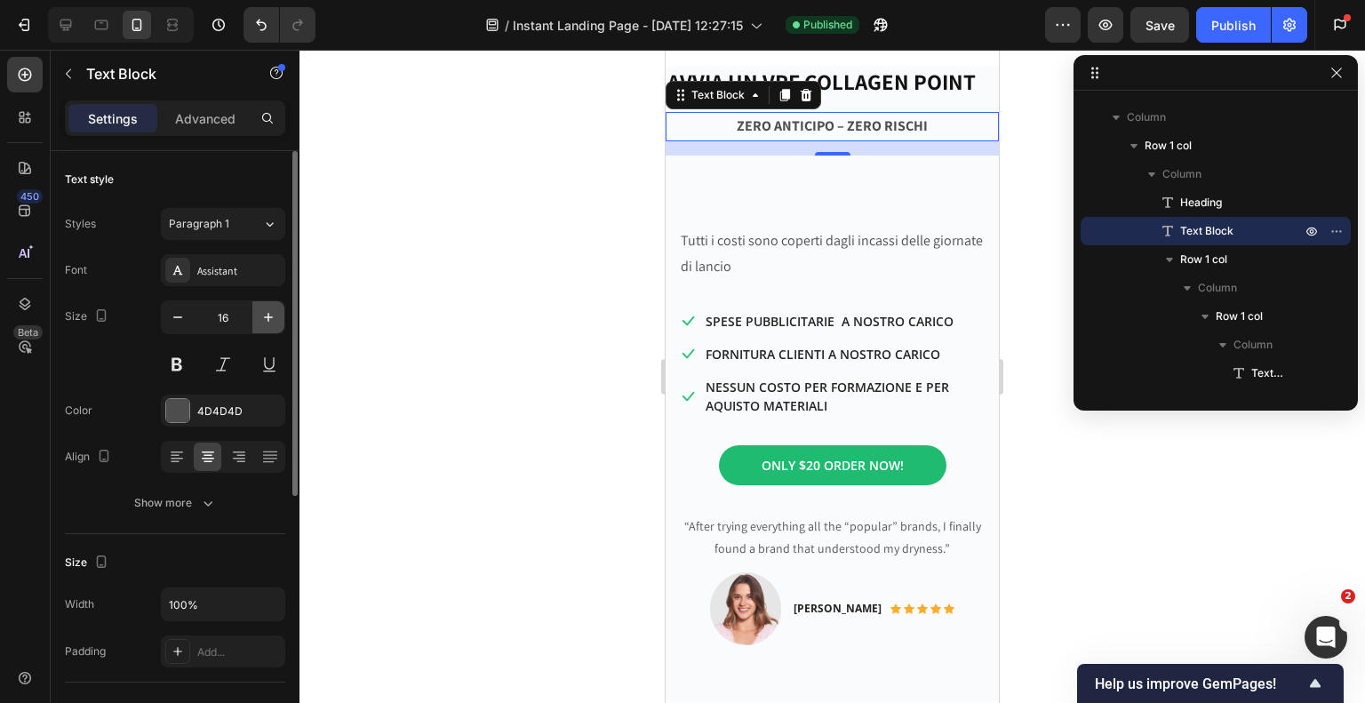
click at [263, 320] on icon "button" at bounding box center [268, 317] width 18 height 18
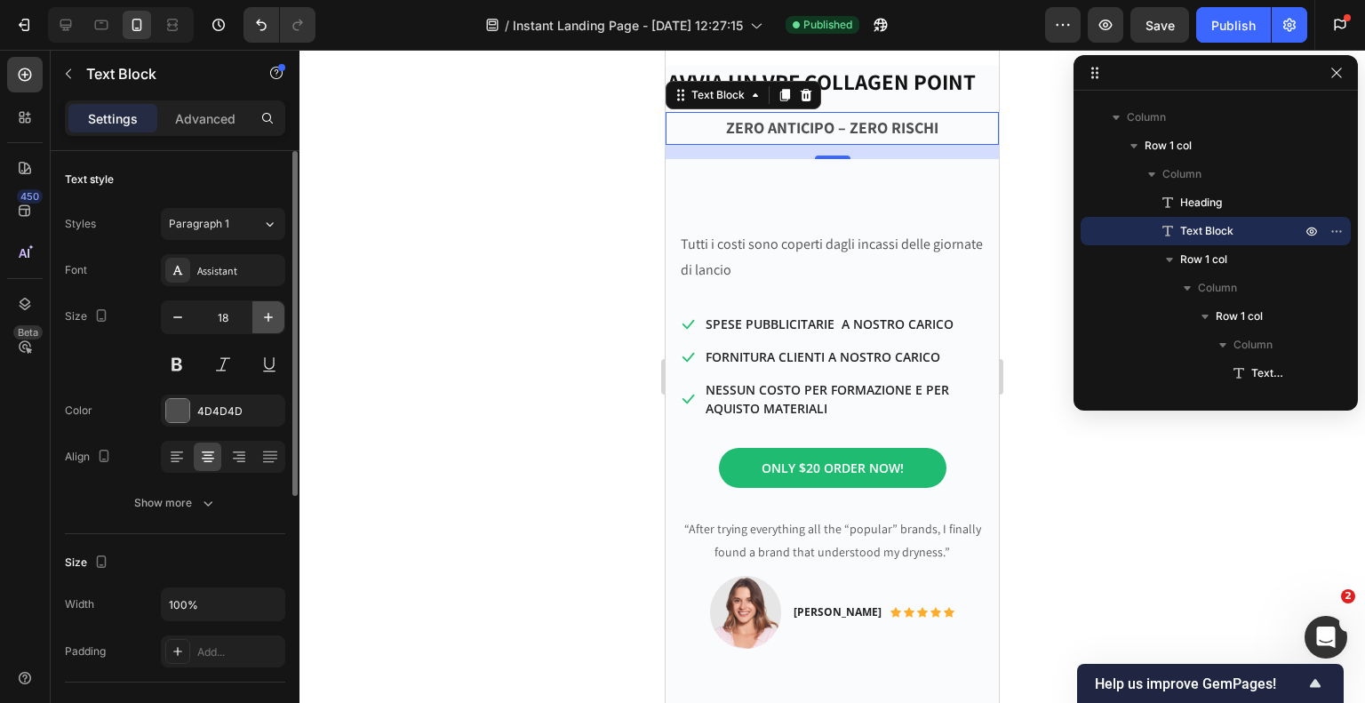
click at [263, 320] on icon "button" at bounding box center [268, 317] width 18 height 18
type input "19"
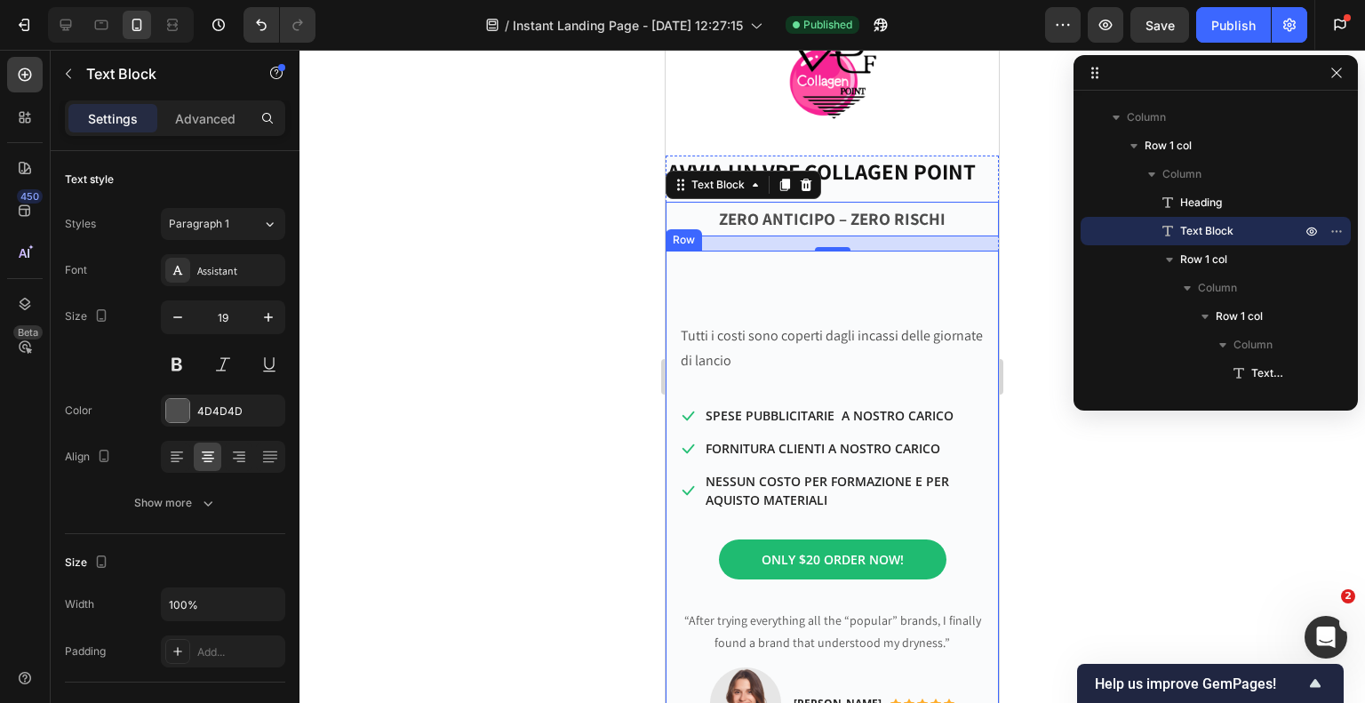
scroll to position [567, 0]
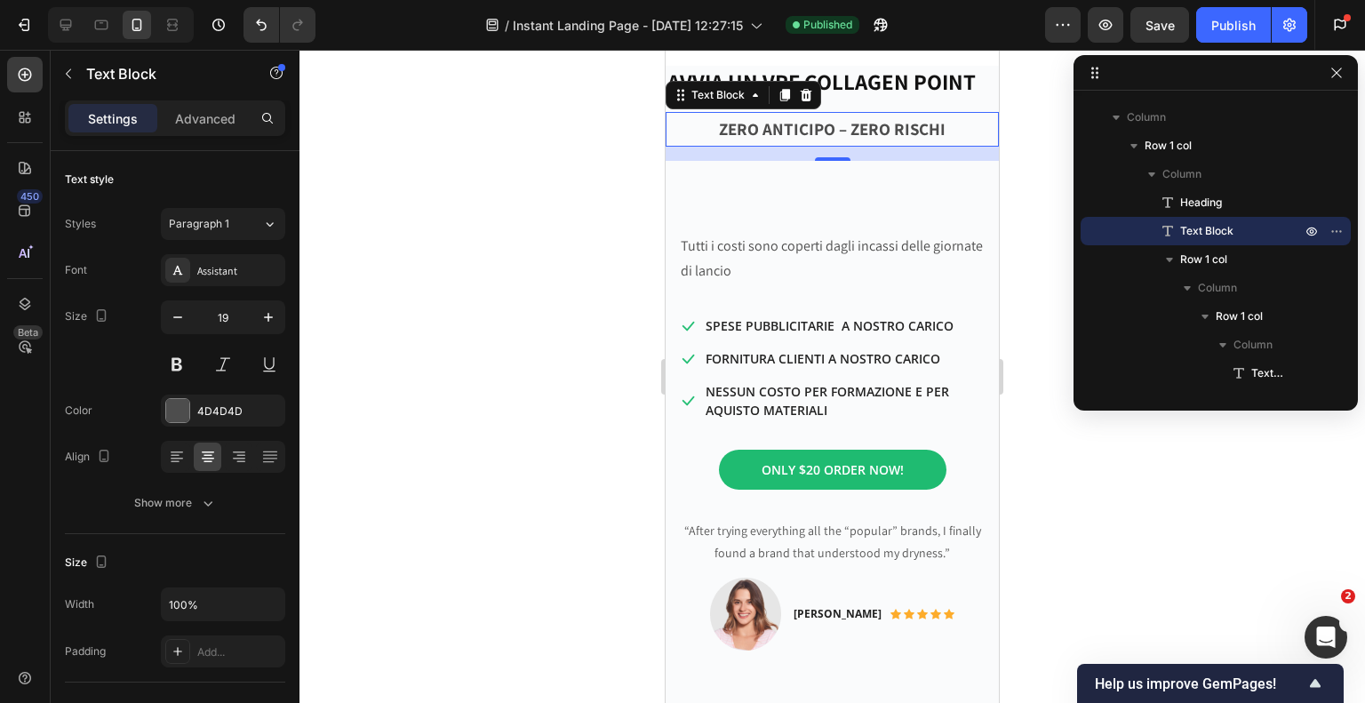
click at [513, 293] on div at bounding box center [832, 376] width 1066 height 653
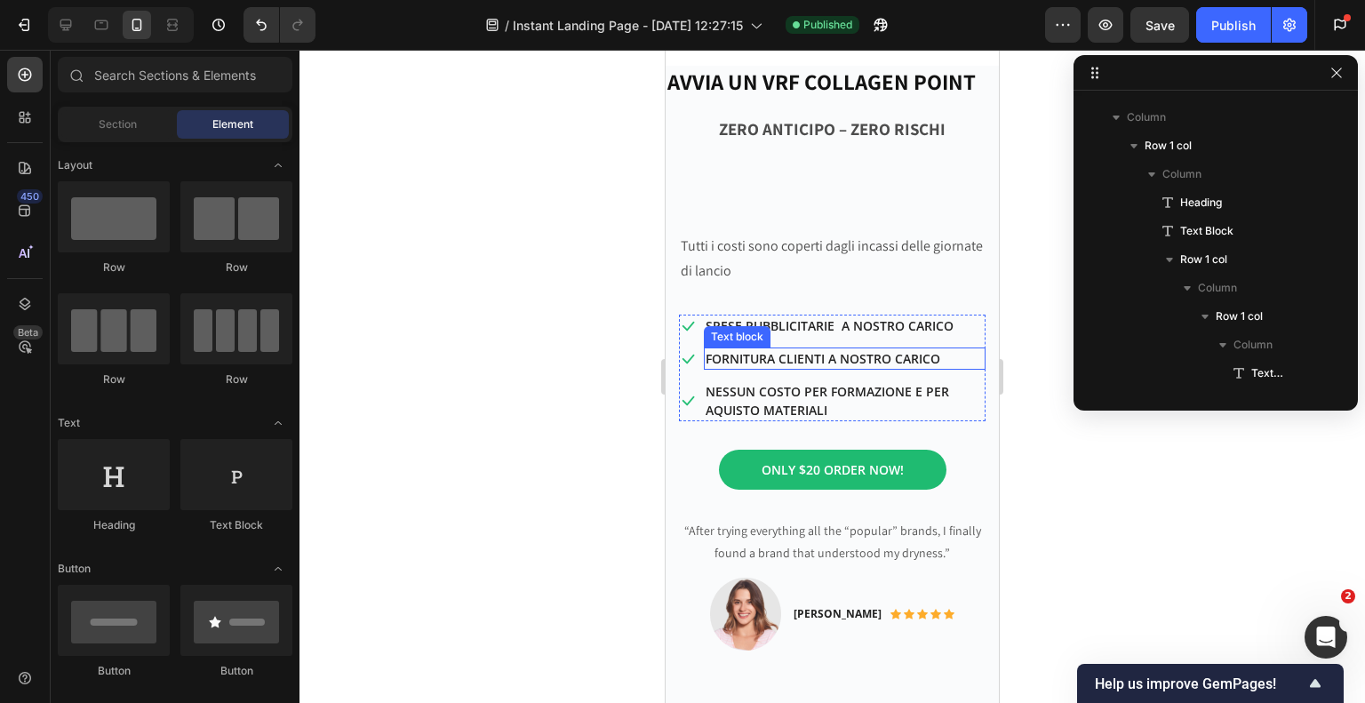
scroll to position [300, 0]
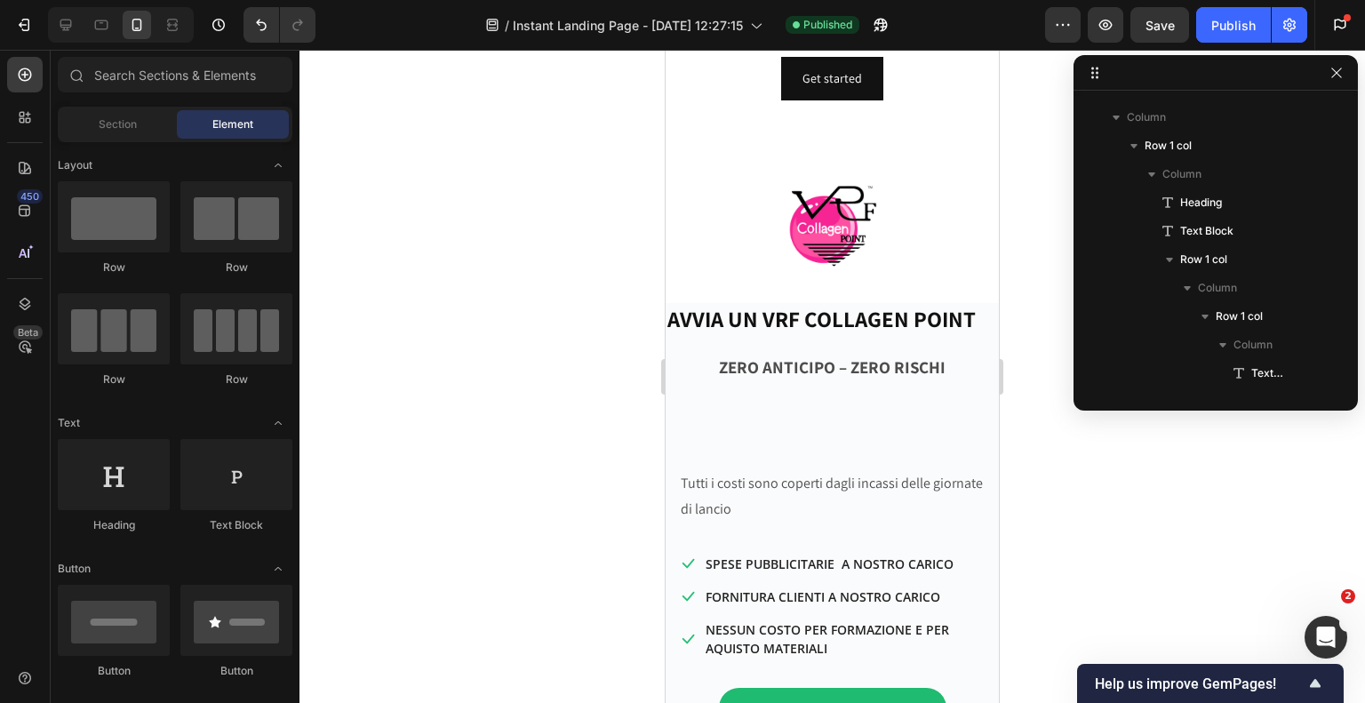
click at [560, 263] on div at bounding box center [832, 376] width 1066 height 653
click at [1337, 74] on icon "button" at bounding box center [1336, 73] width 10 height 10
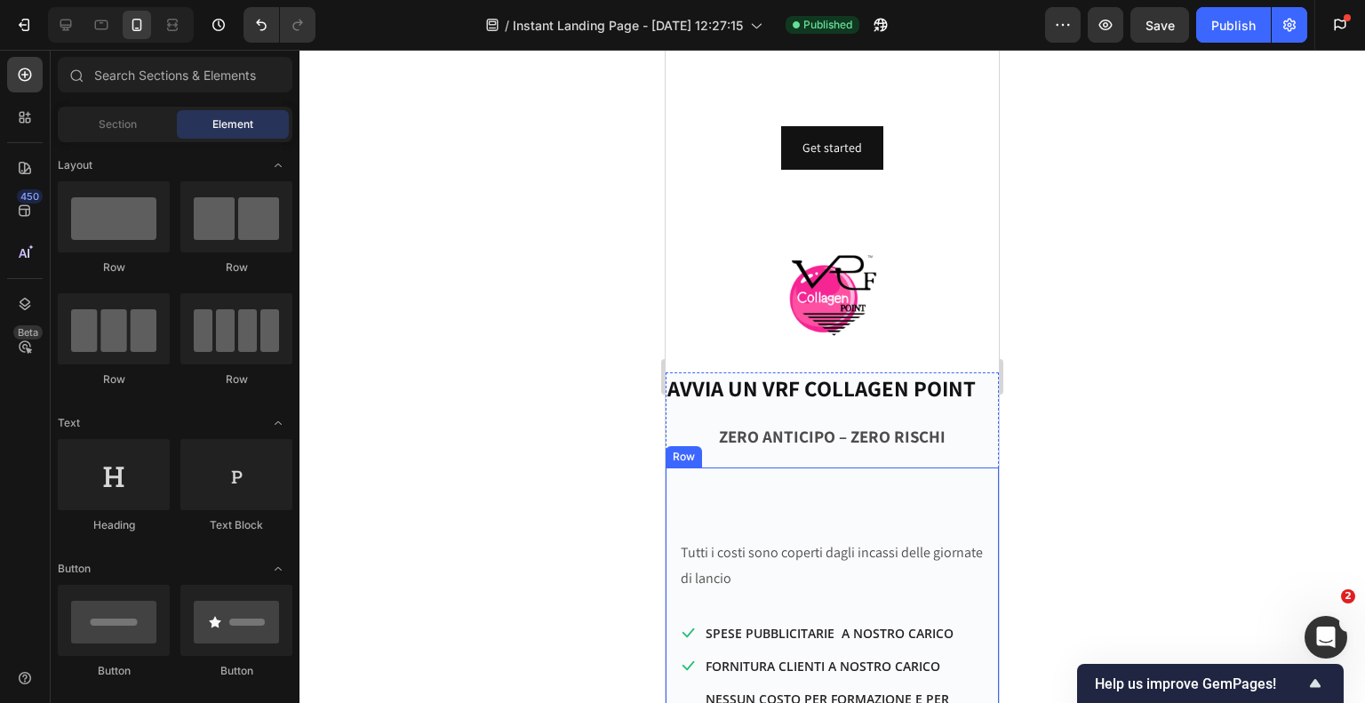
scroll to position [34, 0]
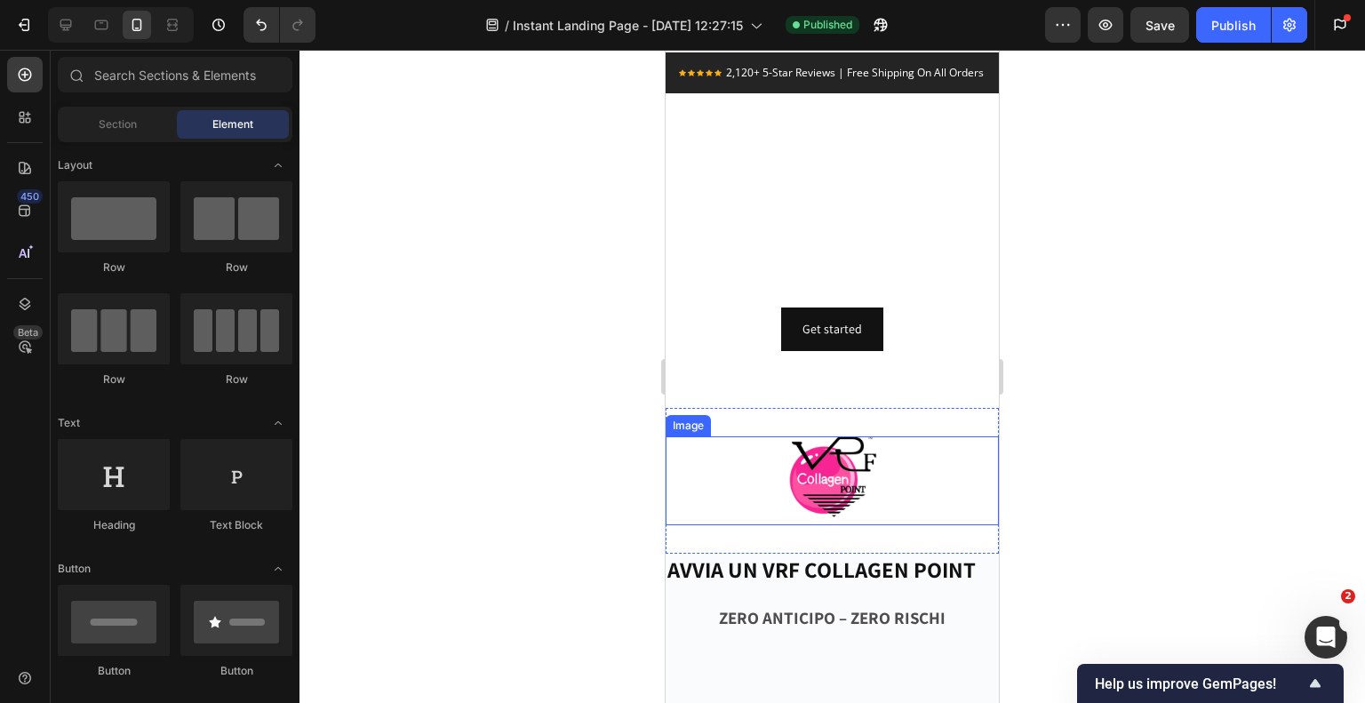
click at [744, 525] on div at bounding box center [832, 480] width 333 height 89
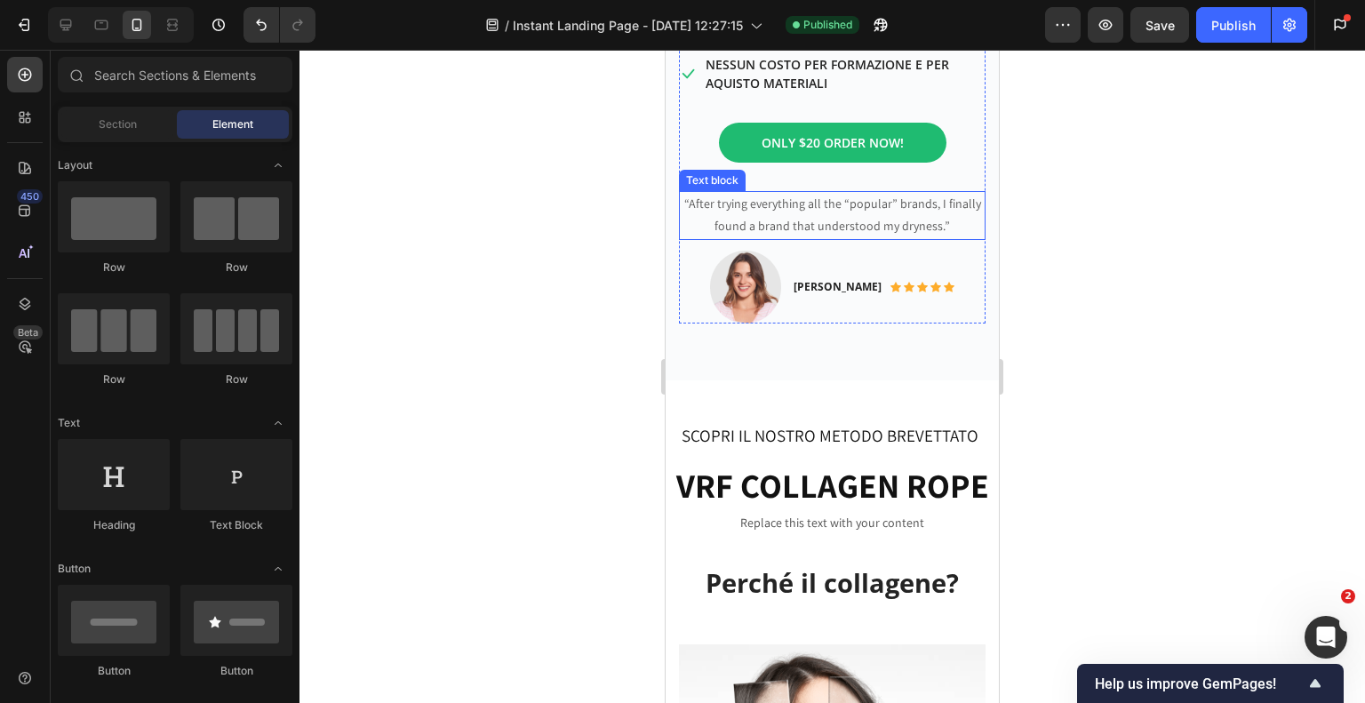
scroll to position [953, 0]
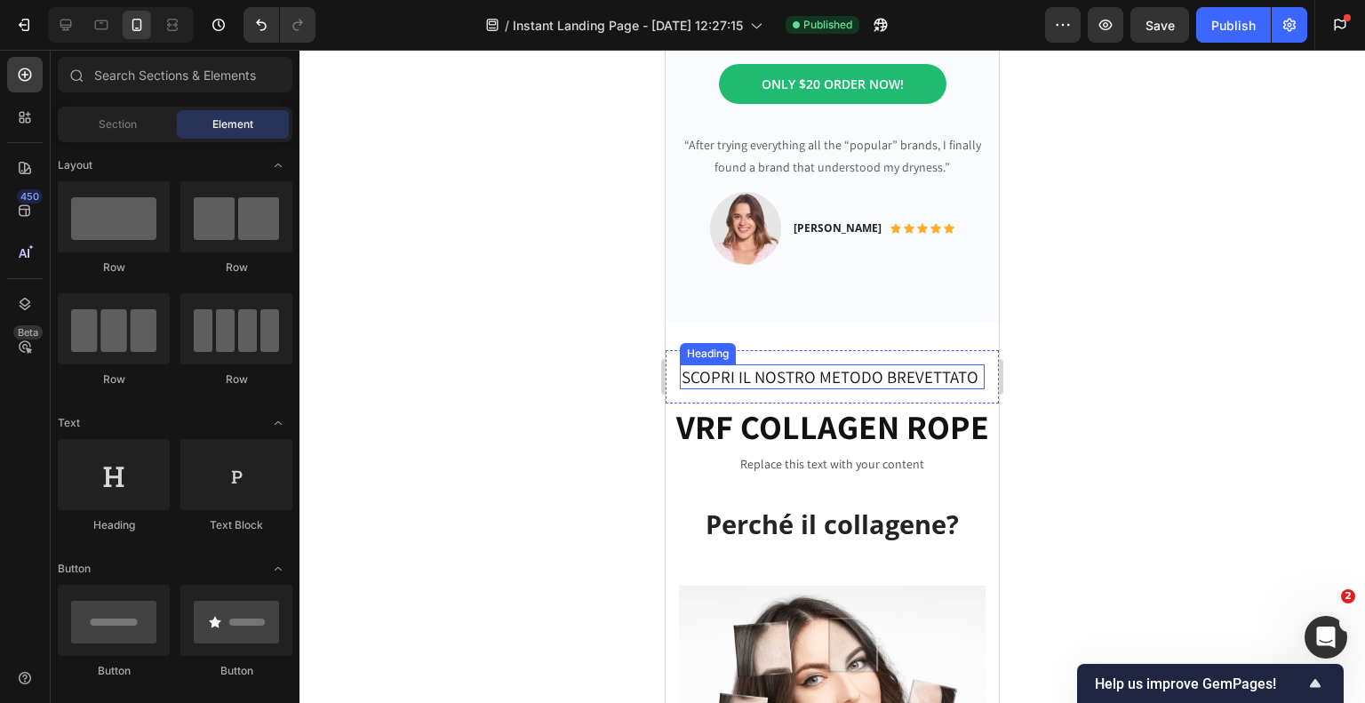
click at [788, 390] on h2 "SCOPRI IL NOSTRO METODO BREVETTATO" at bounding box center [832, 377] width 305 height 26
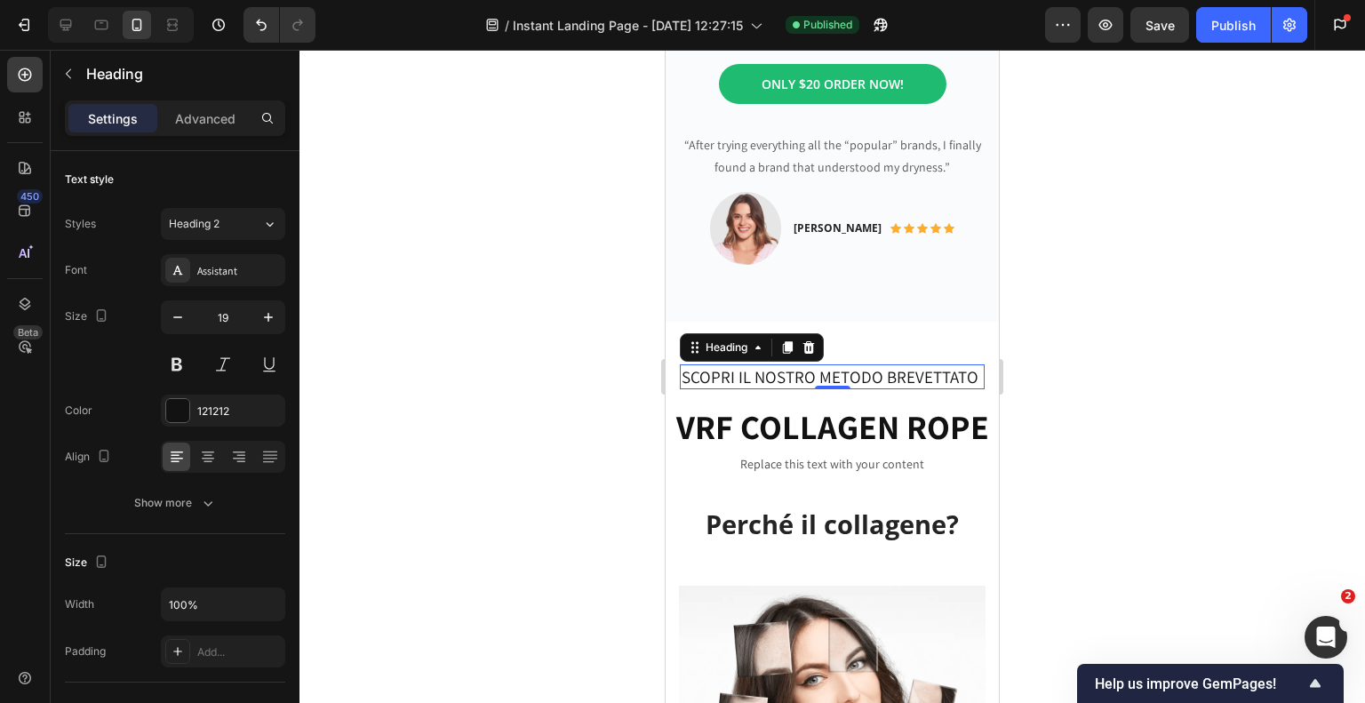
click at [778, 390] on h2 "SCOPRI IL NOSTRO METODO BREVETTATO" at bounding box center [832, 377] width 305 height 26
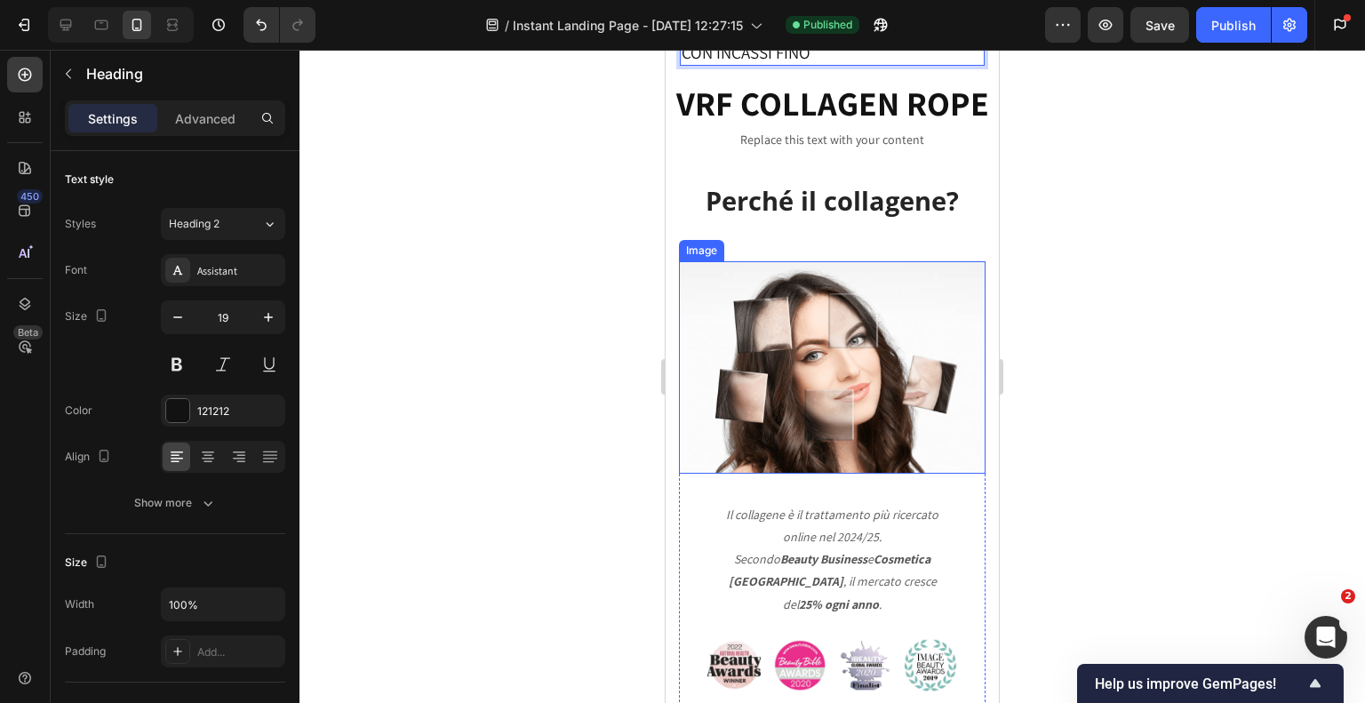
scroll to position [1130, 0]
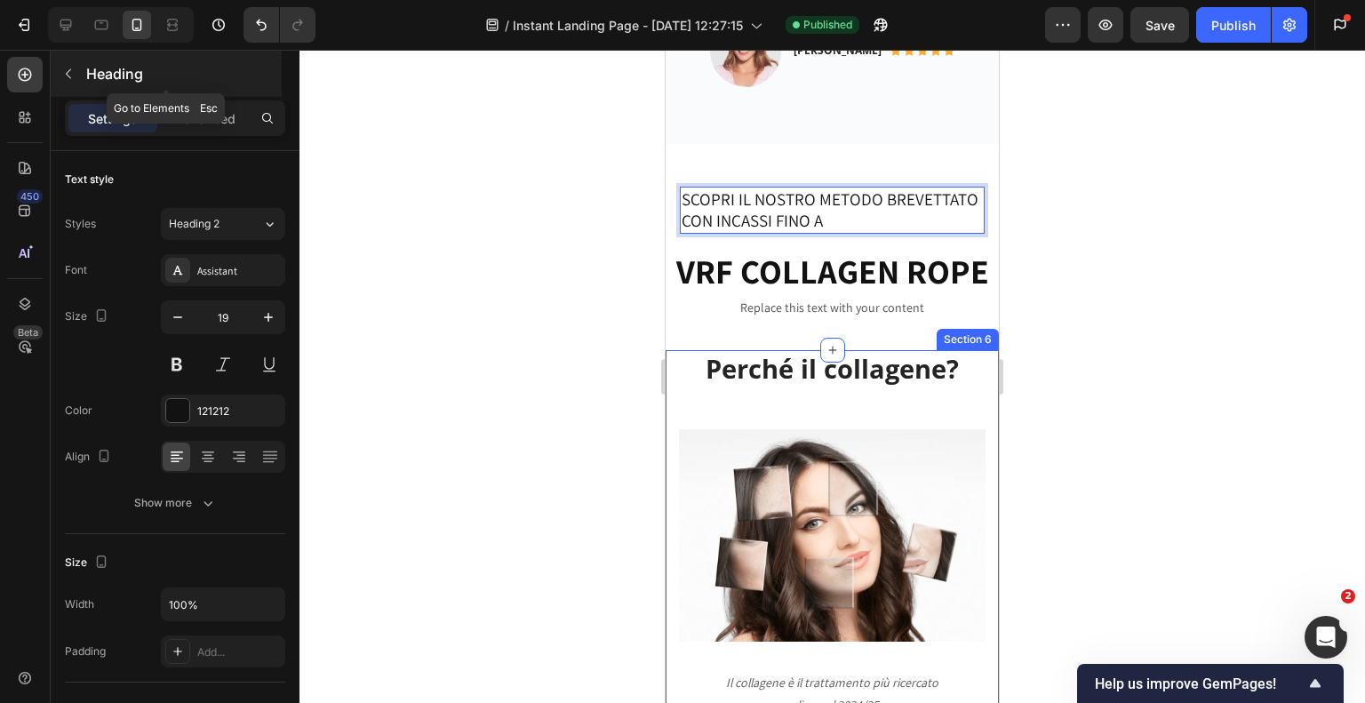
click at [69, 72] on icon "button" at bounding box center [68, 74] width 14 height 14
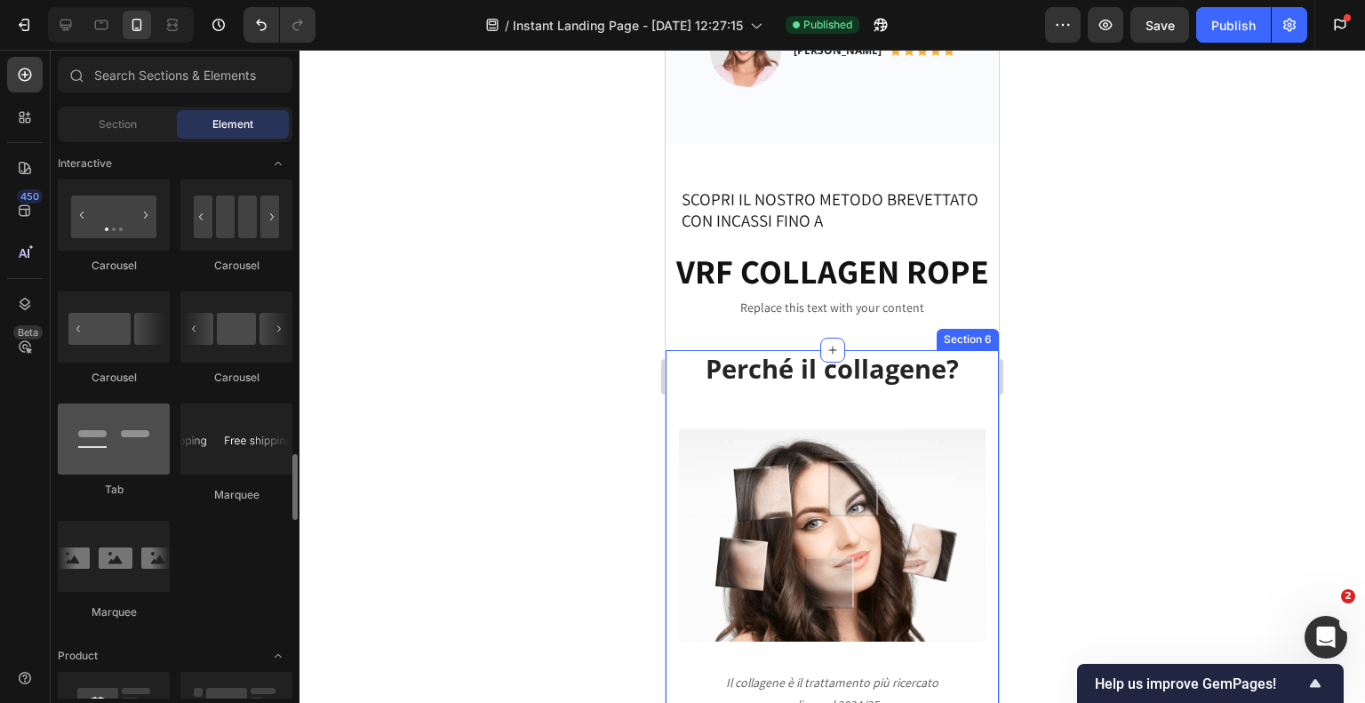
scroll to position [1866, 0]
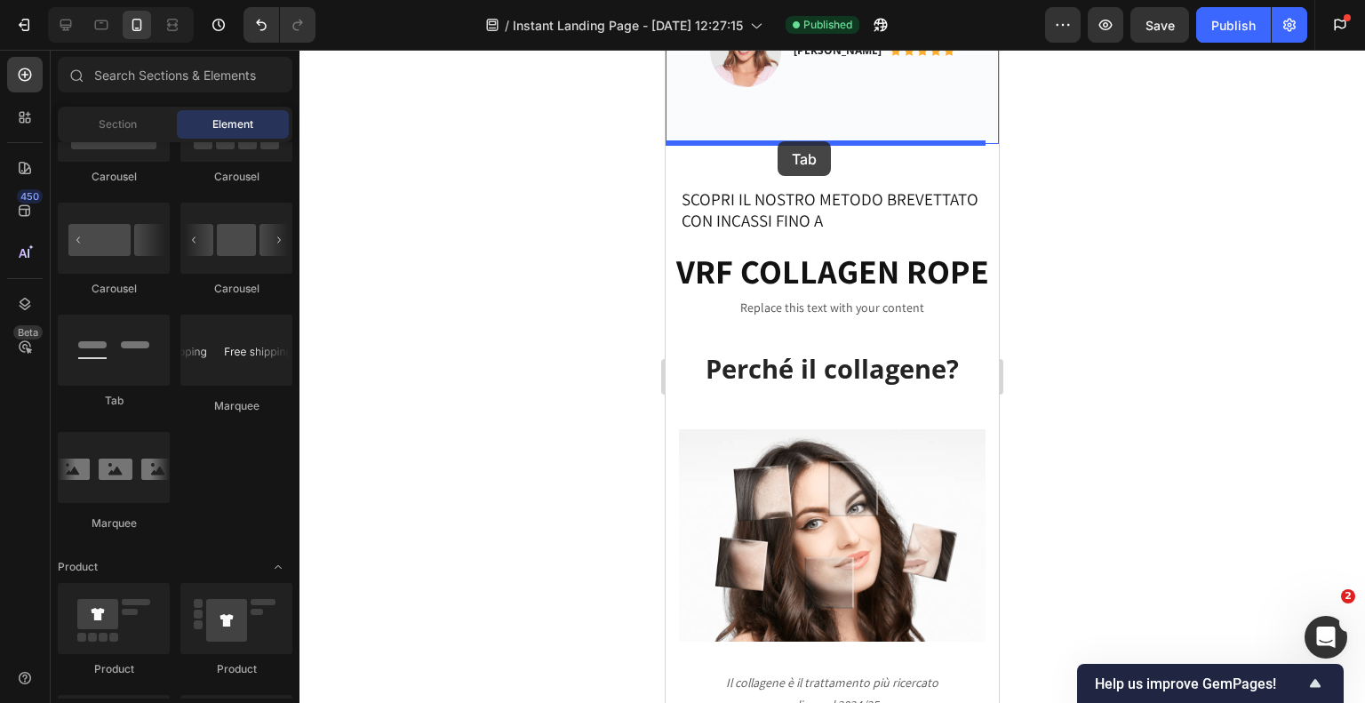
drag, startPoint x: 757, startPoint y: 408, endPoint x: 778, endPoint y: 141, distance: 267.4
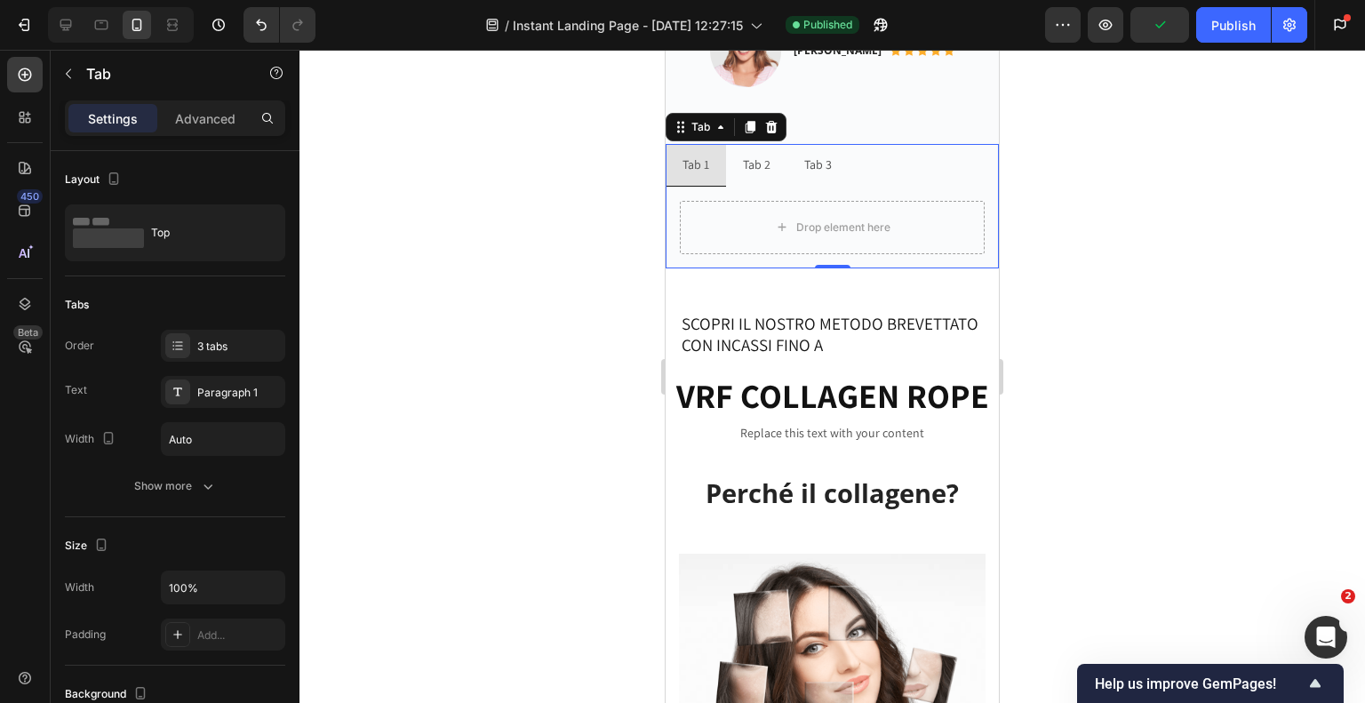
click at [747, 166] on div "Tab 2" at bounding box center [756, 165] width 33 height 28
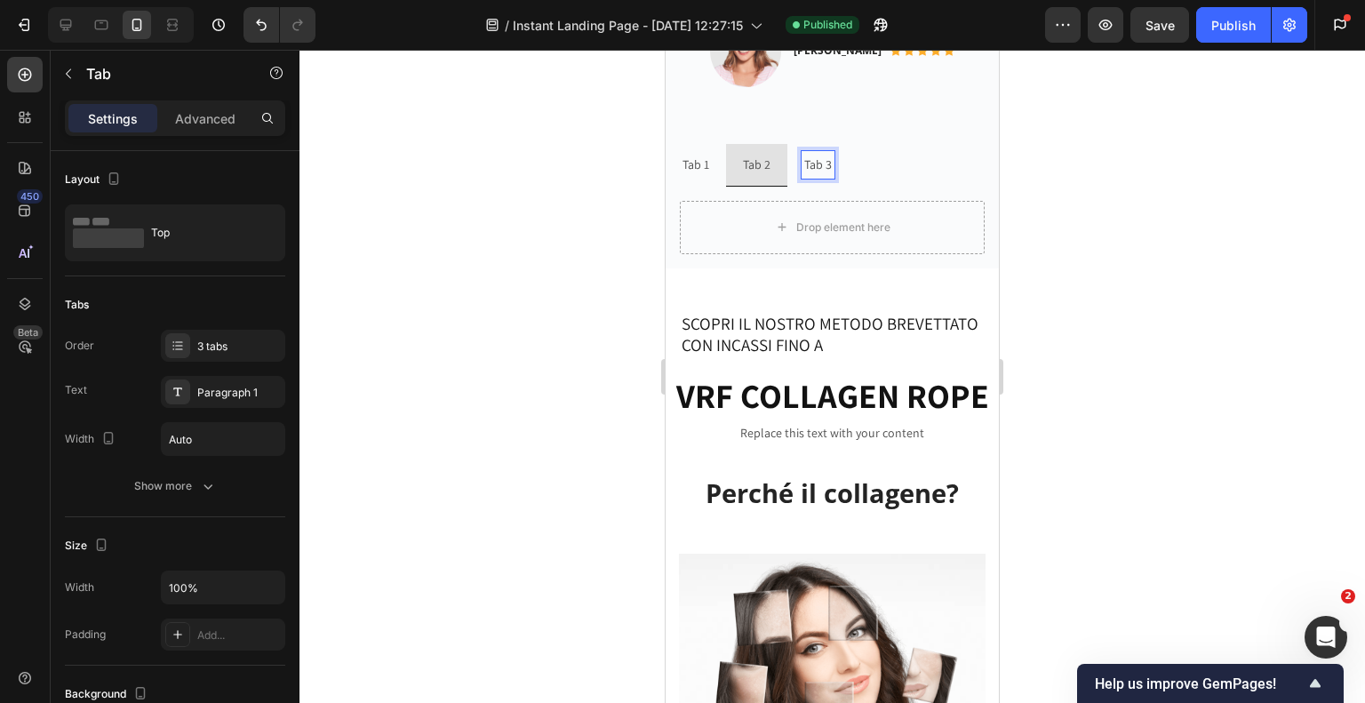
click at [821, 163] on p "Tab 3" at bounding box center [818, 165] width 28 height 22
click at [759, 164] on p "Tab 2" at bounding box center [757, 165] width 28 height 22
click at [707, 164] on p "Tab 1" at bounding box center [696, 165] width 27 height 22
click at [443, 259] on div at bounding box center [832, 376] width 1066 height 653
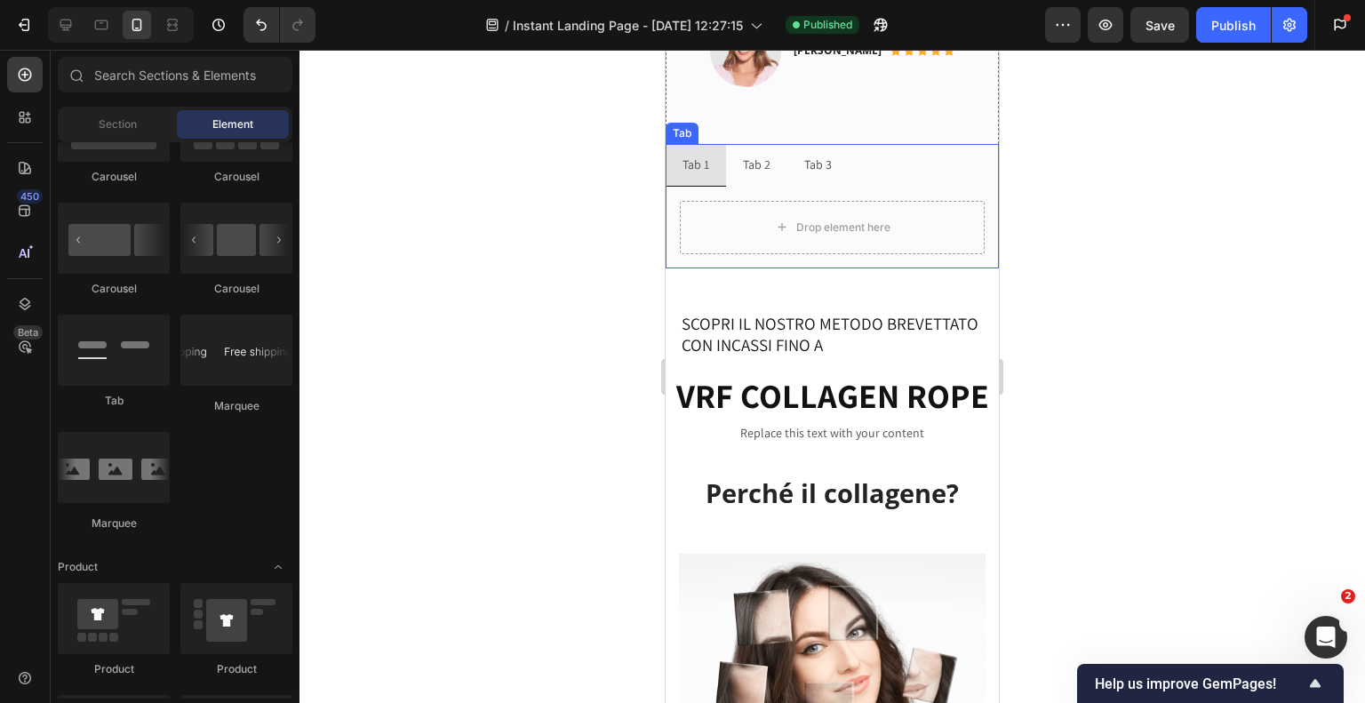
click at [889, 150] on ul "Tab 1 Tab 2 Tab 3" at bounding box center [832, 165] width 333 height 43
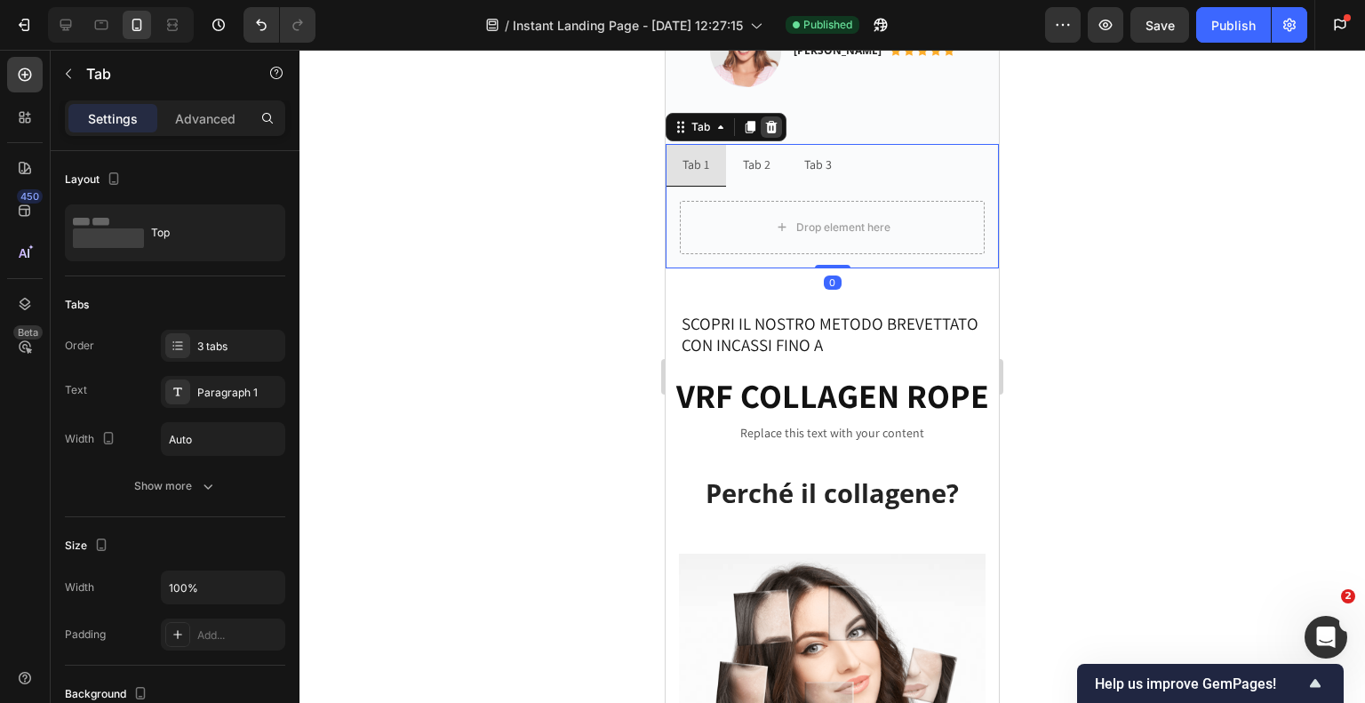
click at [775, 132] on icon at bounding box center [771, 127] width 14 height 14
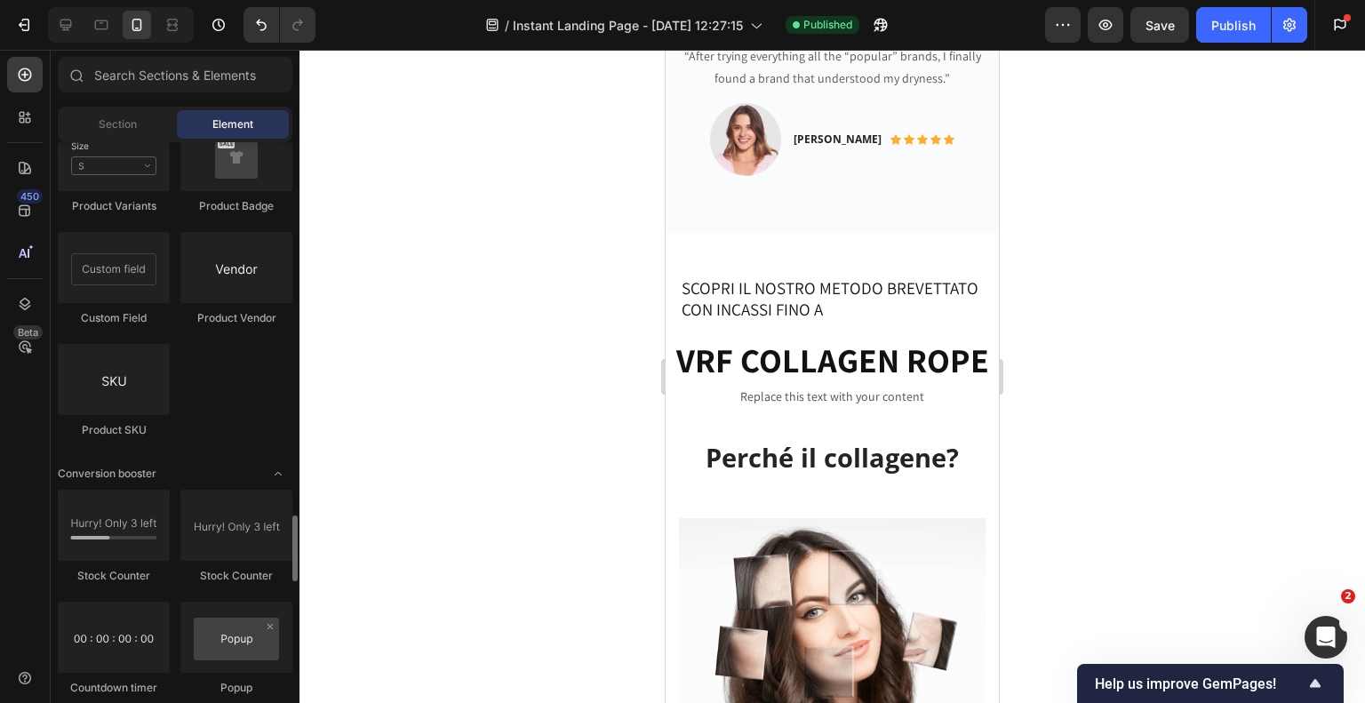
scroll to position [2669, 0]
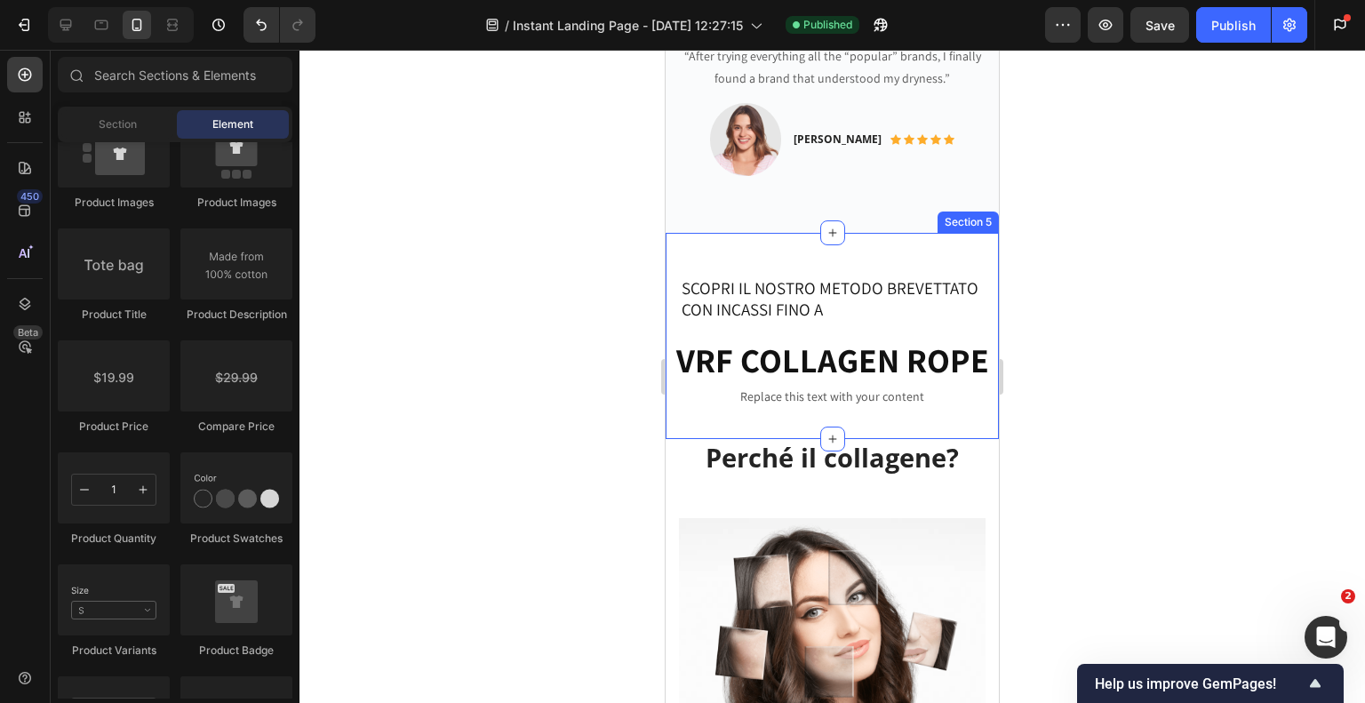
click at [895, 252] on div "SCOPRI IL NOSTRO METODO BREVETTATO CON INCASSI FINO A Heading Row VRF COLLAGEN …" at bounding box center [832, 336] width 333 height 206
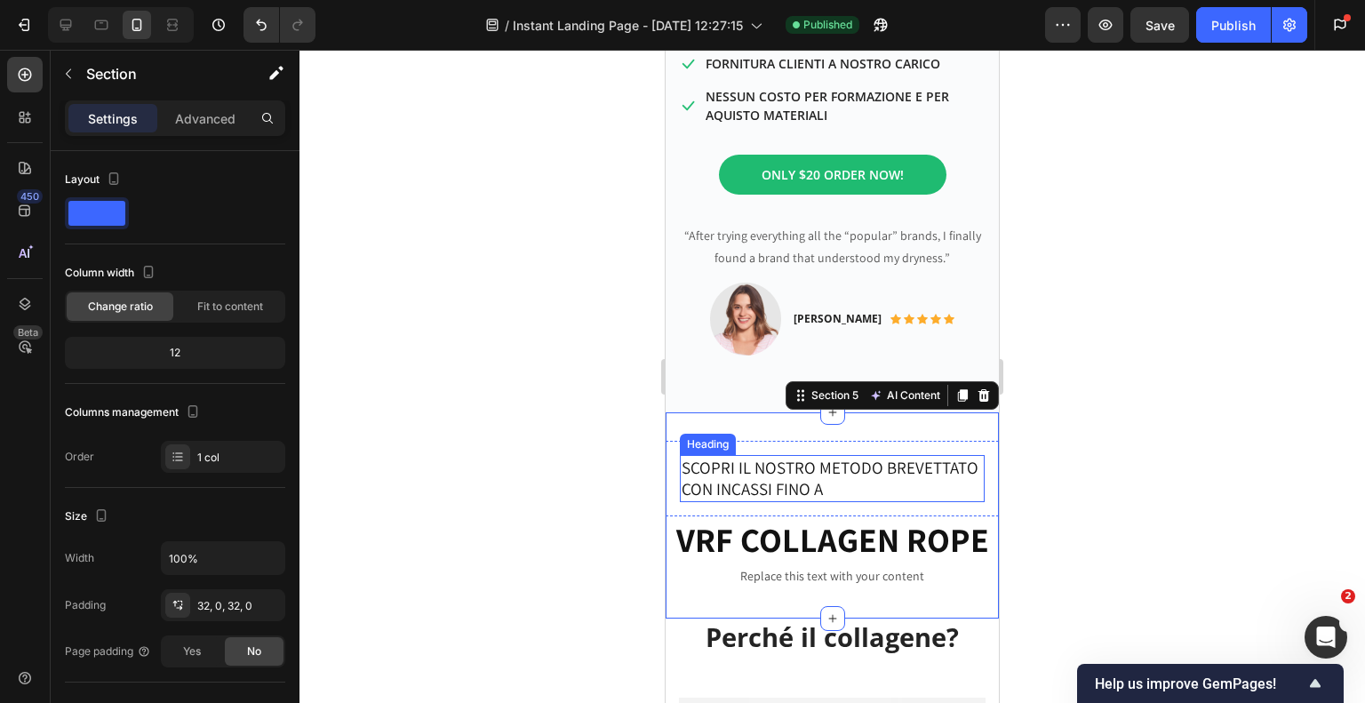
scroll to position [686, 0]
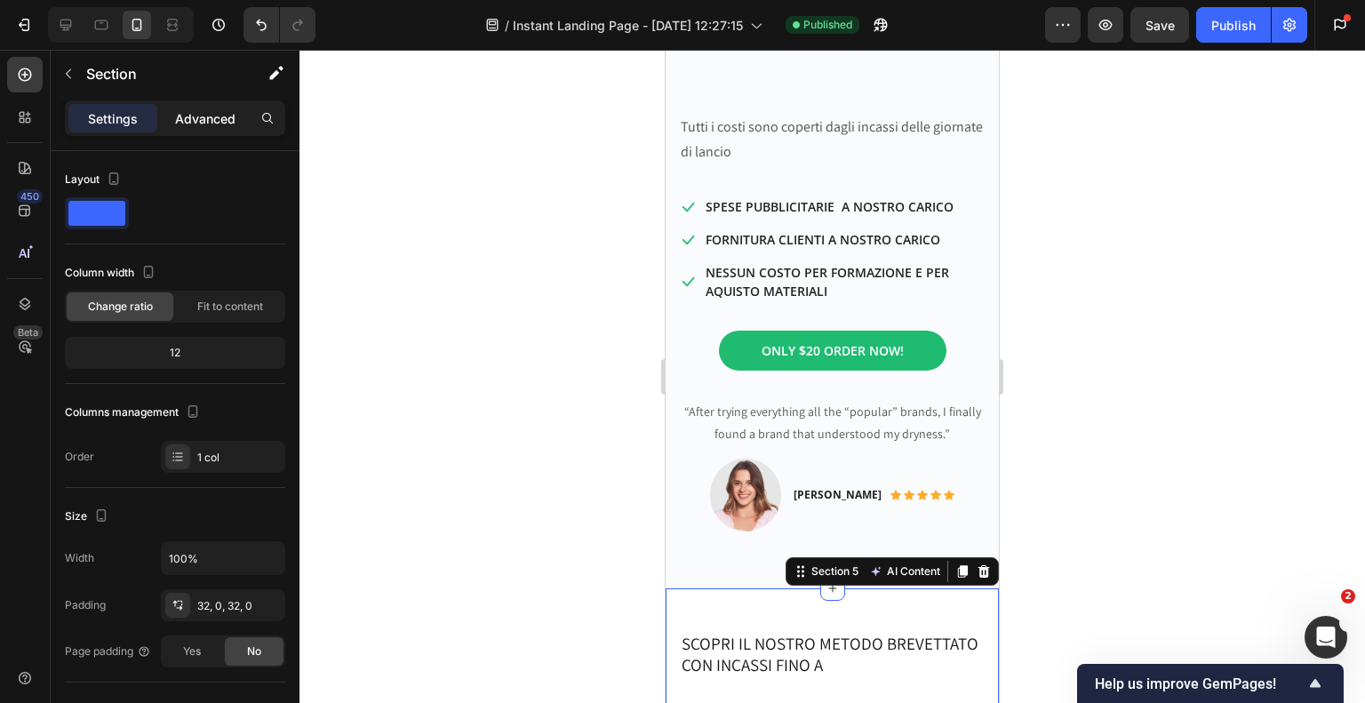
click at [220, 114] on p "Advanced" at bounding box center [205, 118] width 60 height 19
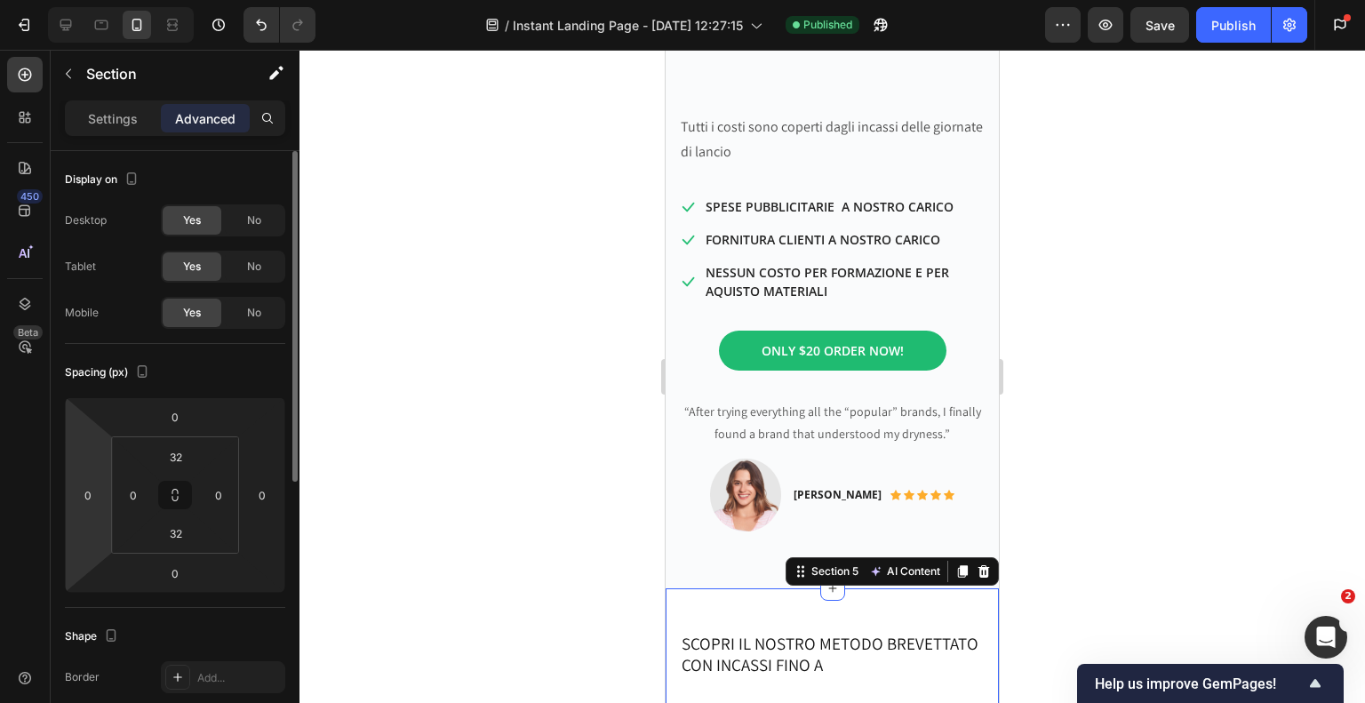
scroll to position [178, 0]
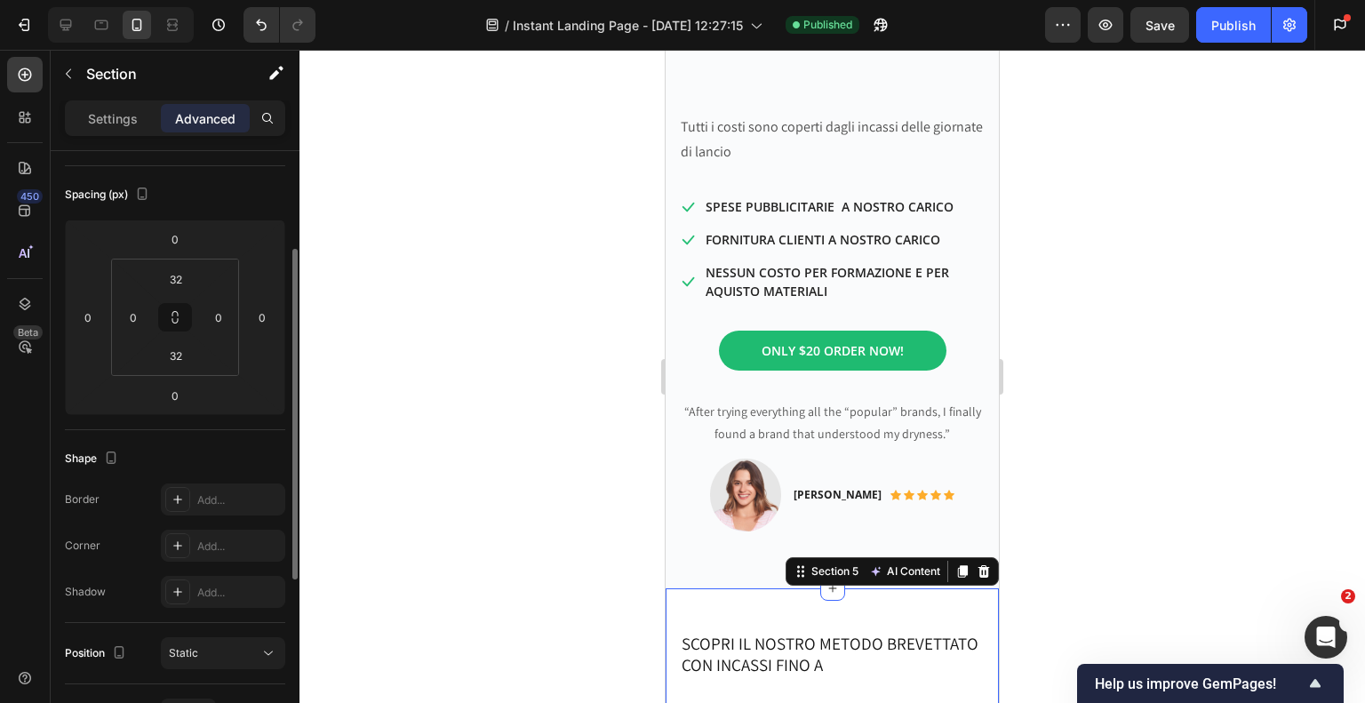
click at [85, 592] on div "Shadow" at bounding box center [85, 592] width 41 height 16
click at [212, 595] on div "Add..." at bounding box center [239, 593] width 84 height 16
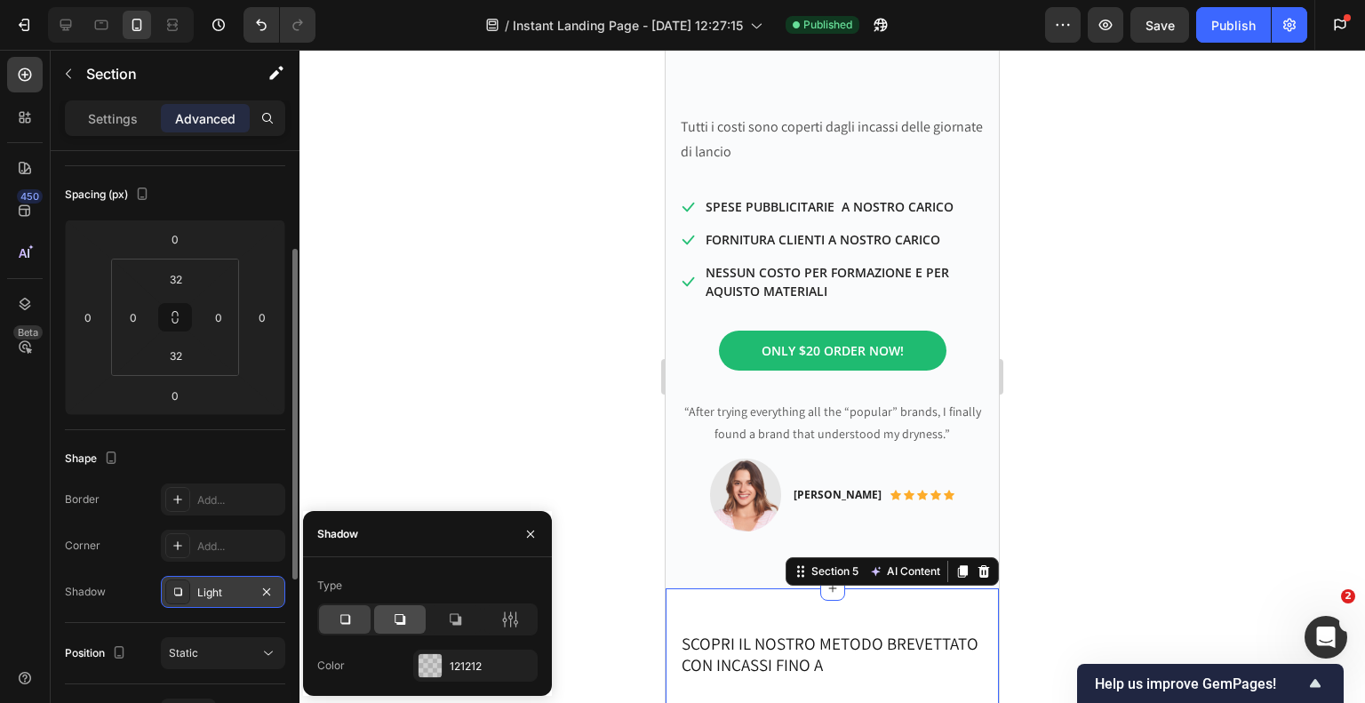
click at [398, 622] on icon at bounding box center [400, 619] width 11 height 11
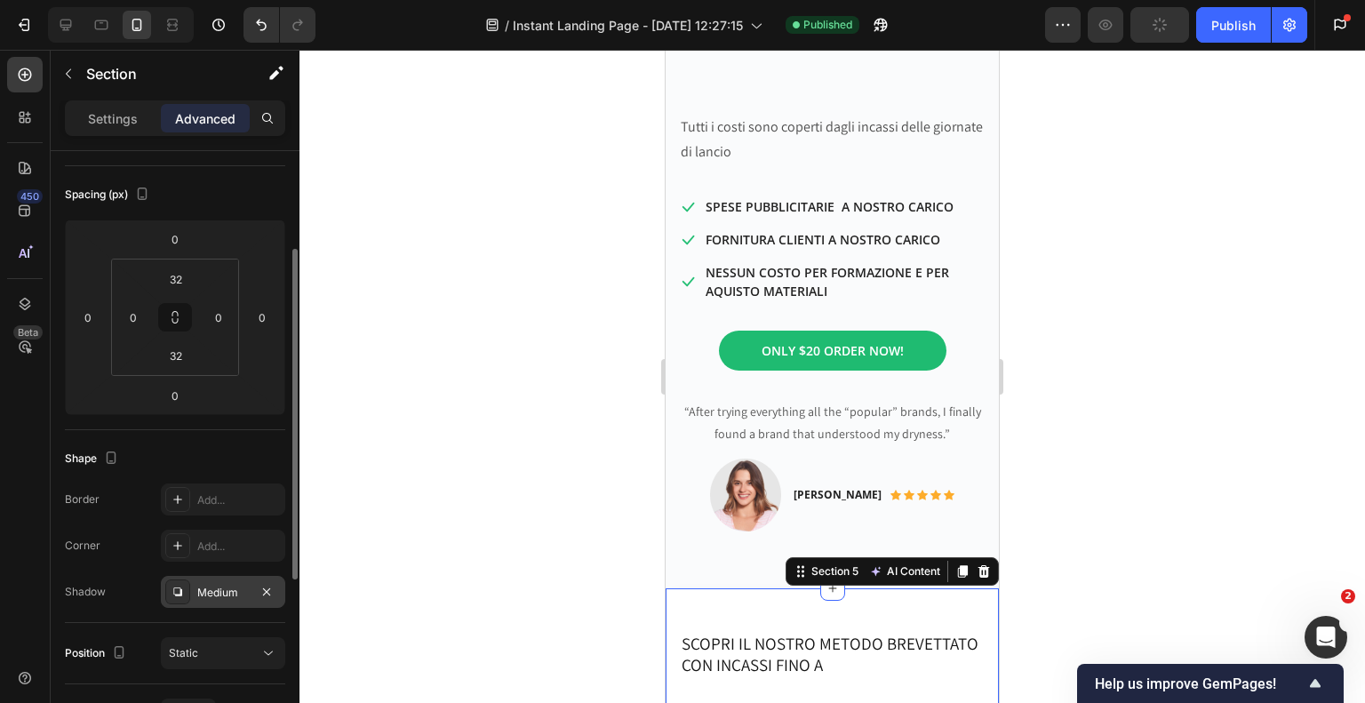
click at [508, 381] on div at bounding box center [832, 376] width 1066 height 653
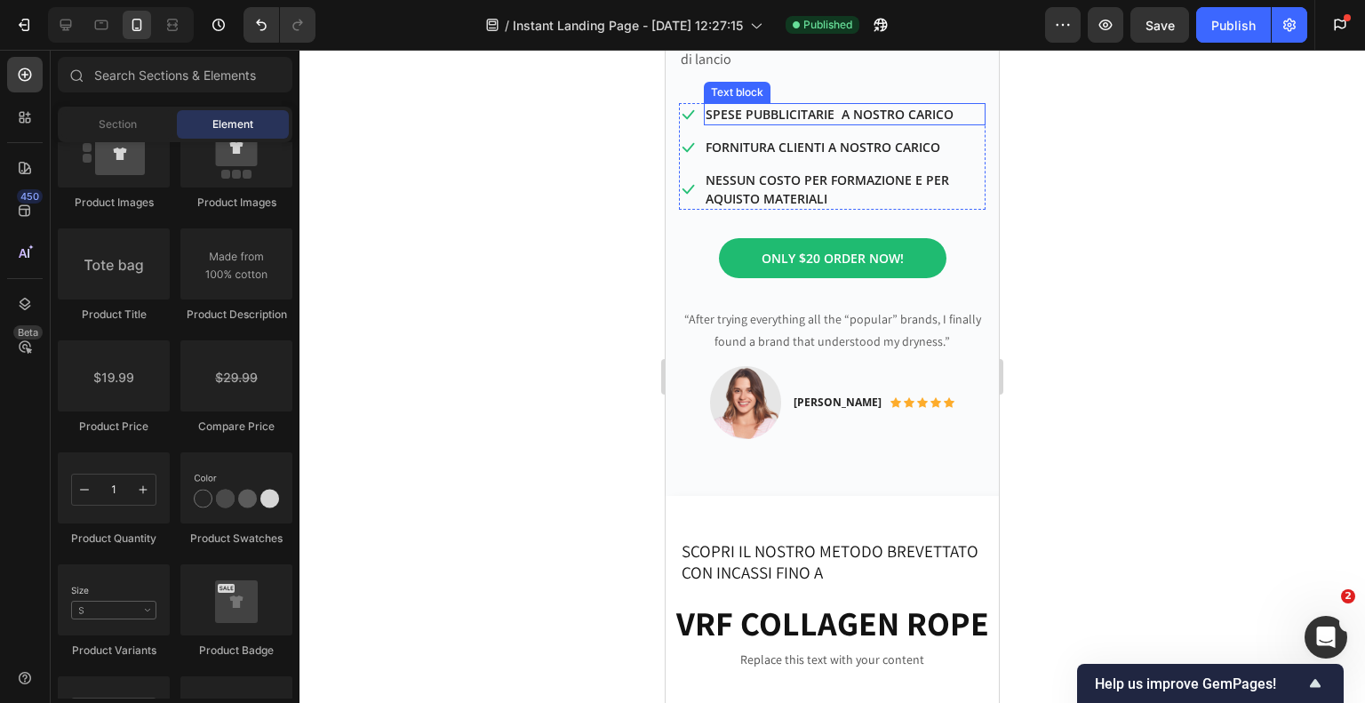
scroll to position [864, 0]
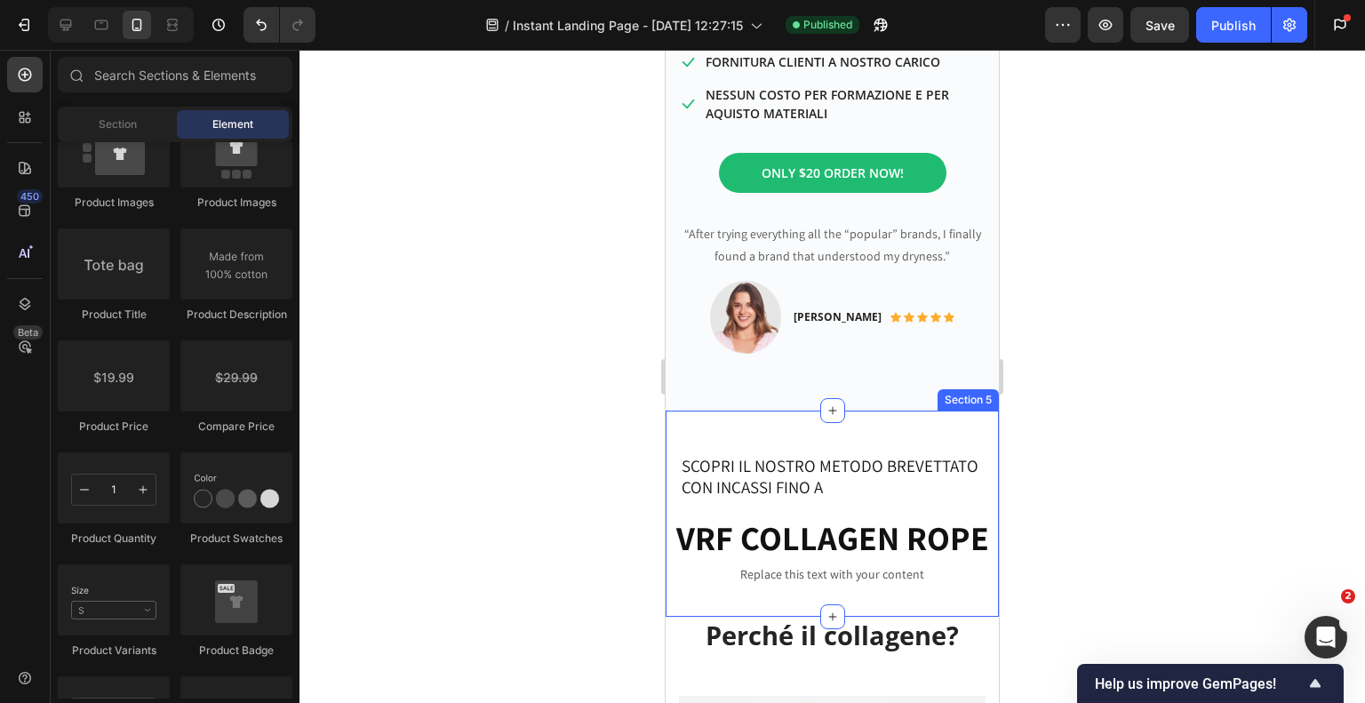
click at [835, 427] on div "SCOPRI IL NOSTRO METODO BREVETTATO CON INCASSI FINO A Heading Row VRF COLLAGEN …" at bounding box center [832, 514] width 333 height 206
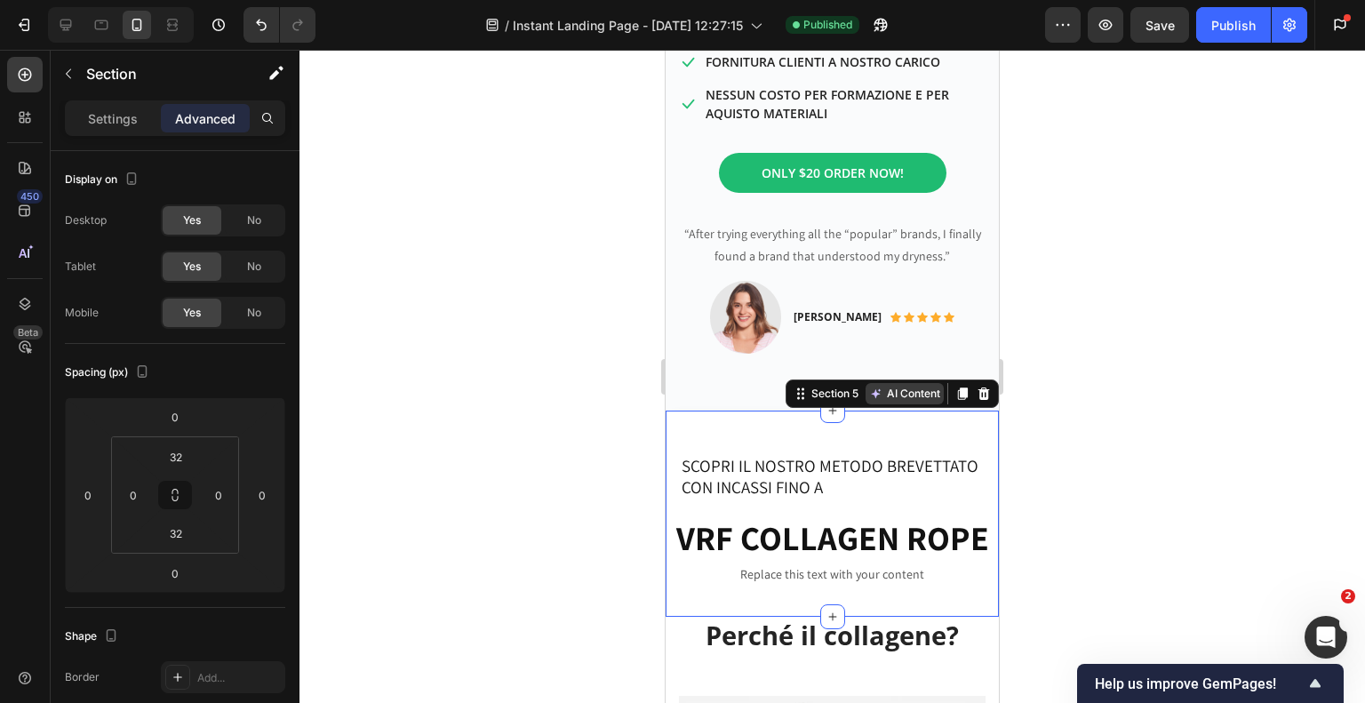
click at [913, 386] on button "AI Content" at bounding box center [905, 393] width 78 height 21
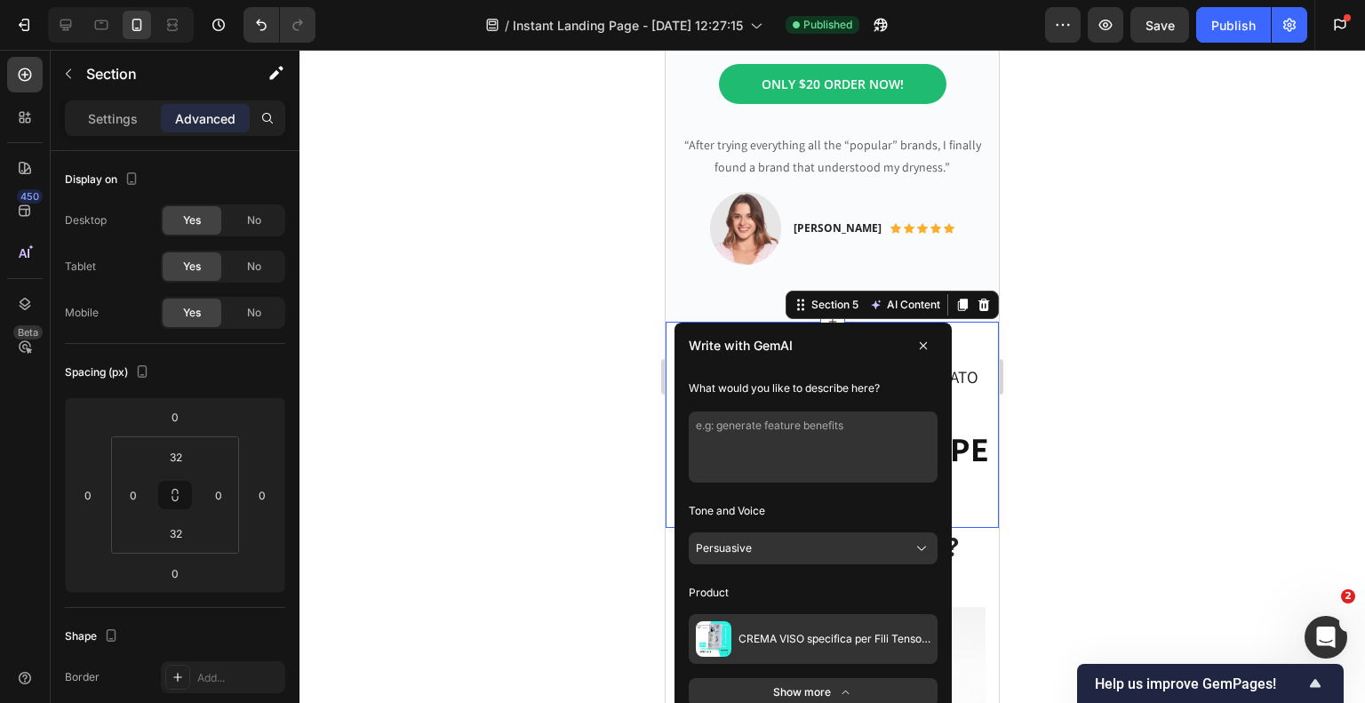
scroll to position [1042, 0]
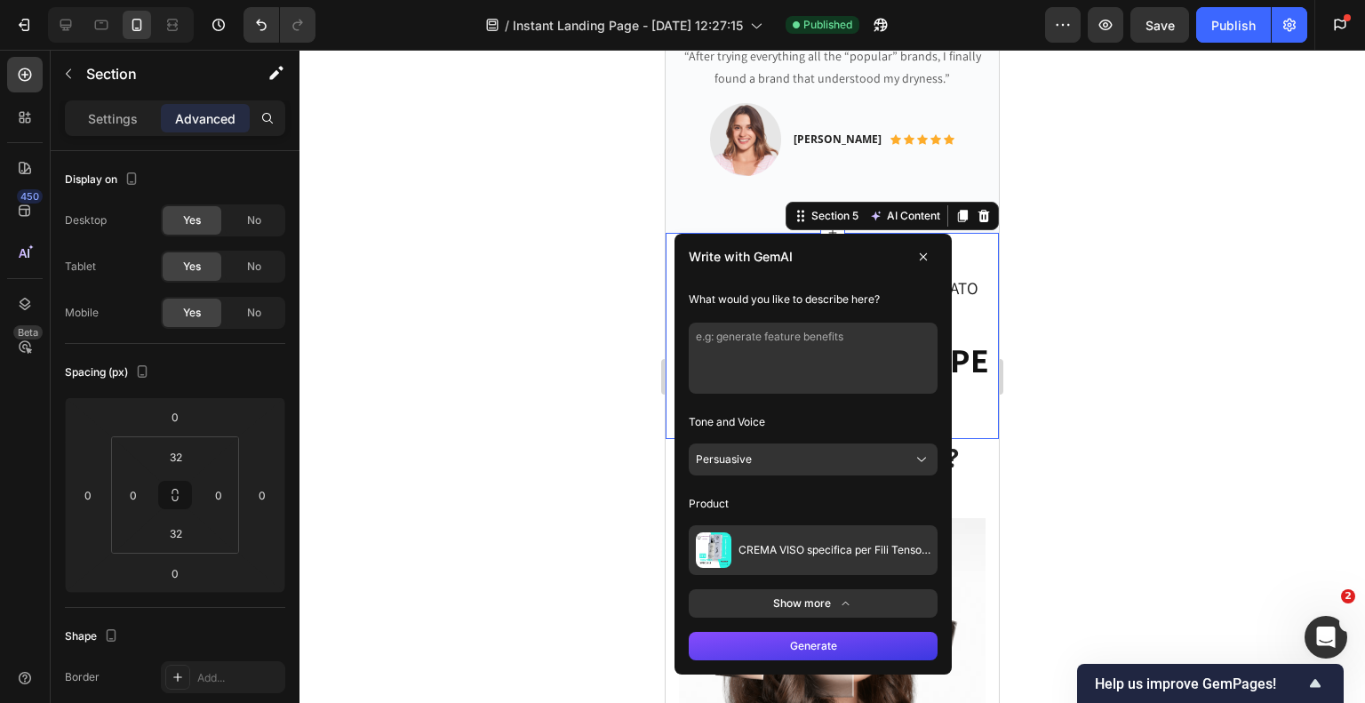
click at [916, 251] on icon at bounding box center [923, 257] width 14 height 14
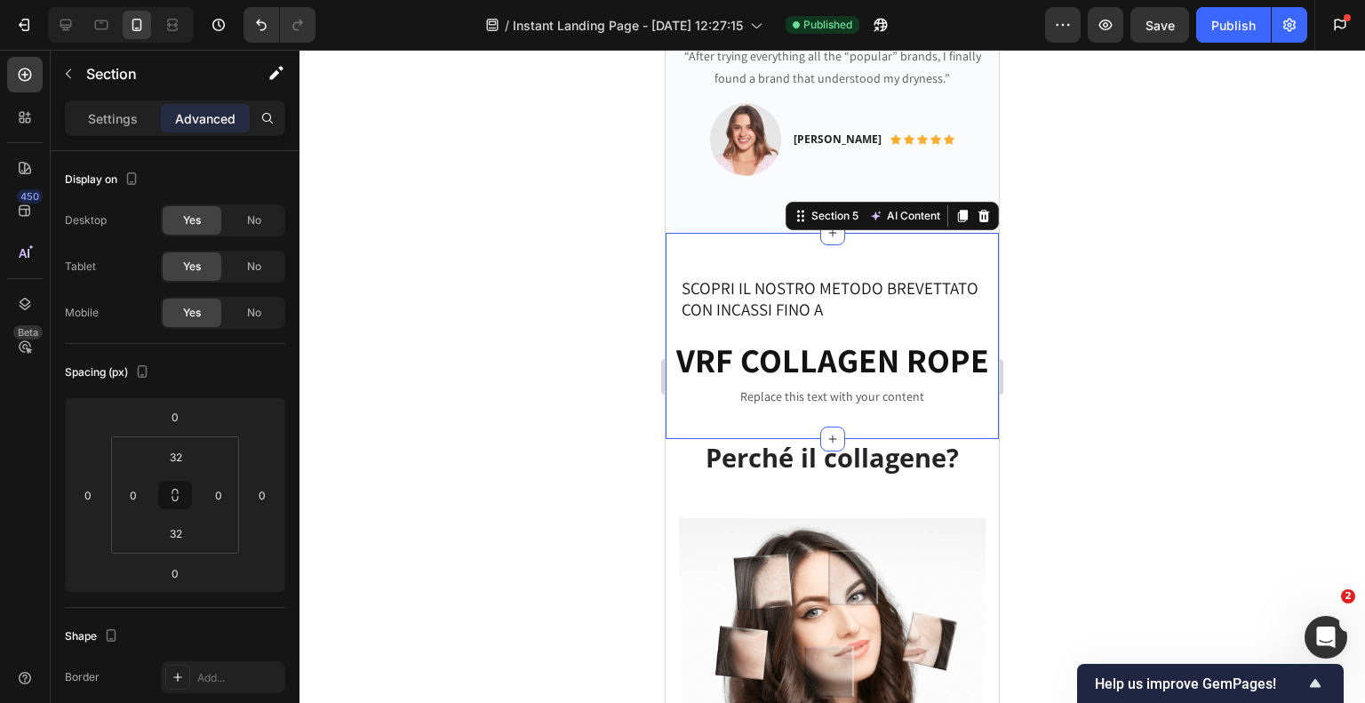
click at [949, 250] on div "SCOPRI IL NOSTRO METODO BREVETTATO CON INCASSI FINO A Heading Row VRF COLLAGEN …" at bounding box center [832, 336] width 333 height 206
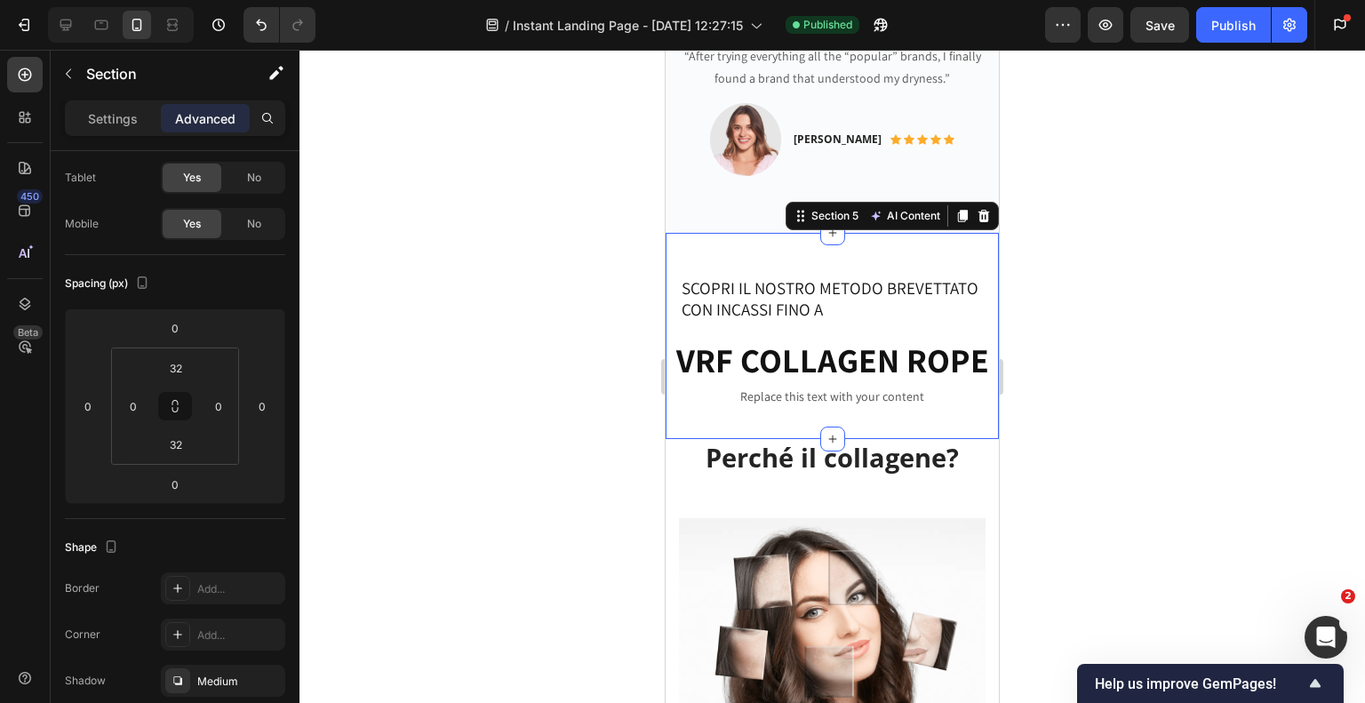
scroll to position [444, 0]
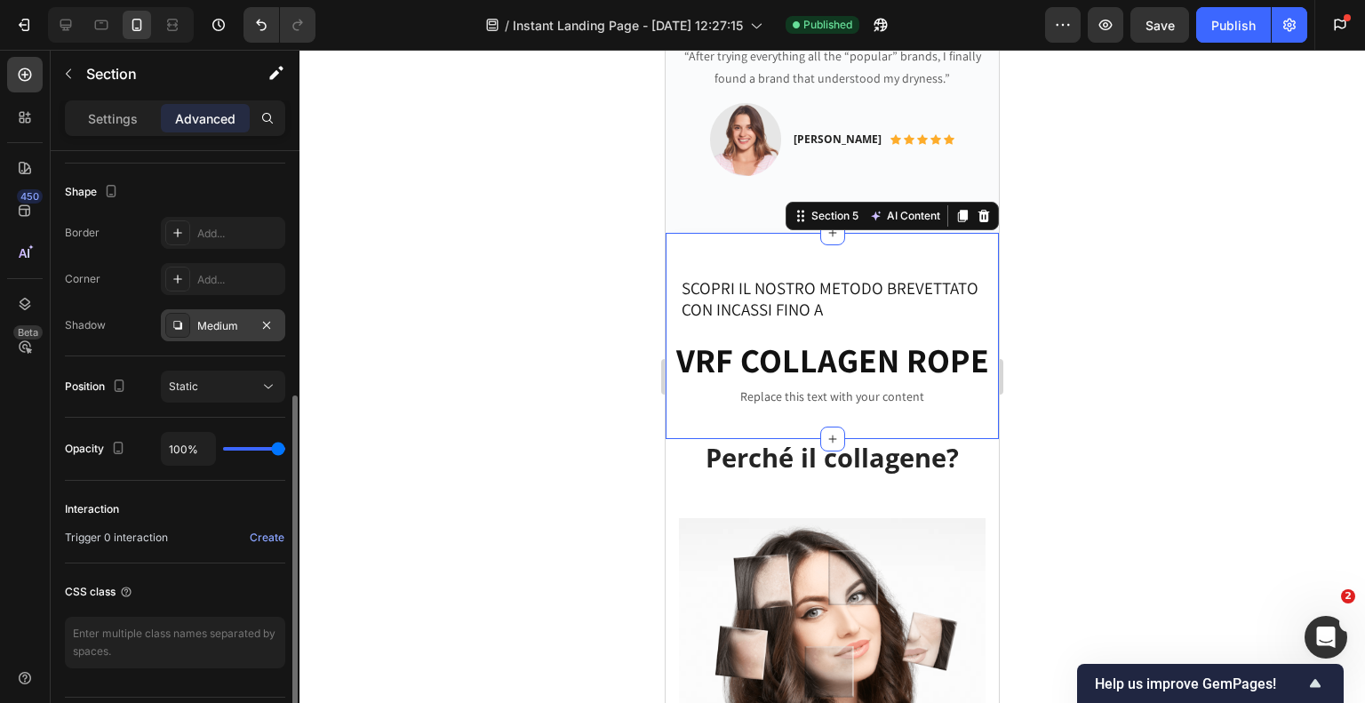
click at [212, 327] on div "Medium" at bounding box center [223, 326] width 52 height 16
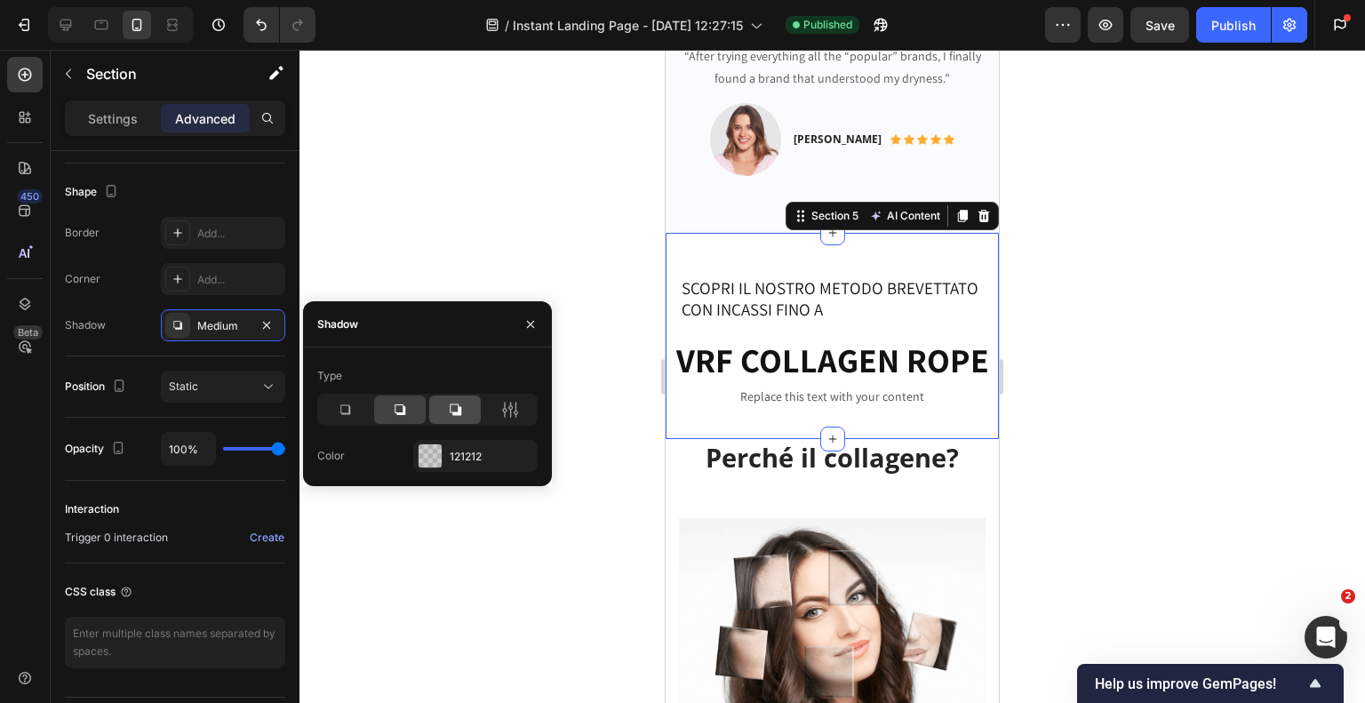
click at [457, 418] on icon at bounding box center [455, 410] width 18 height 18
click at [512, 410] on icon at bounding box center [510, 410] width 18 height 18
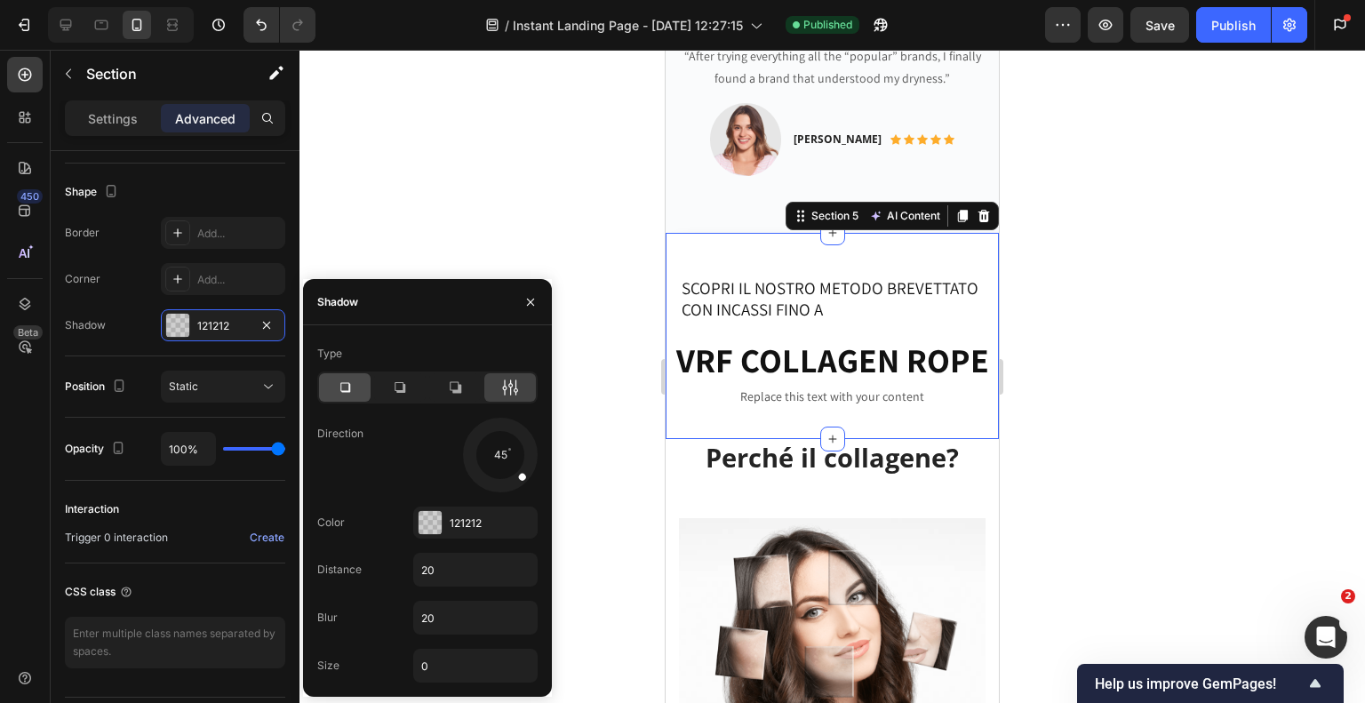
click at [348, 387] on icon at bounding box center [345, 388] width 10 height 10
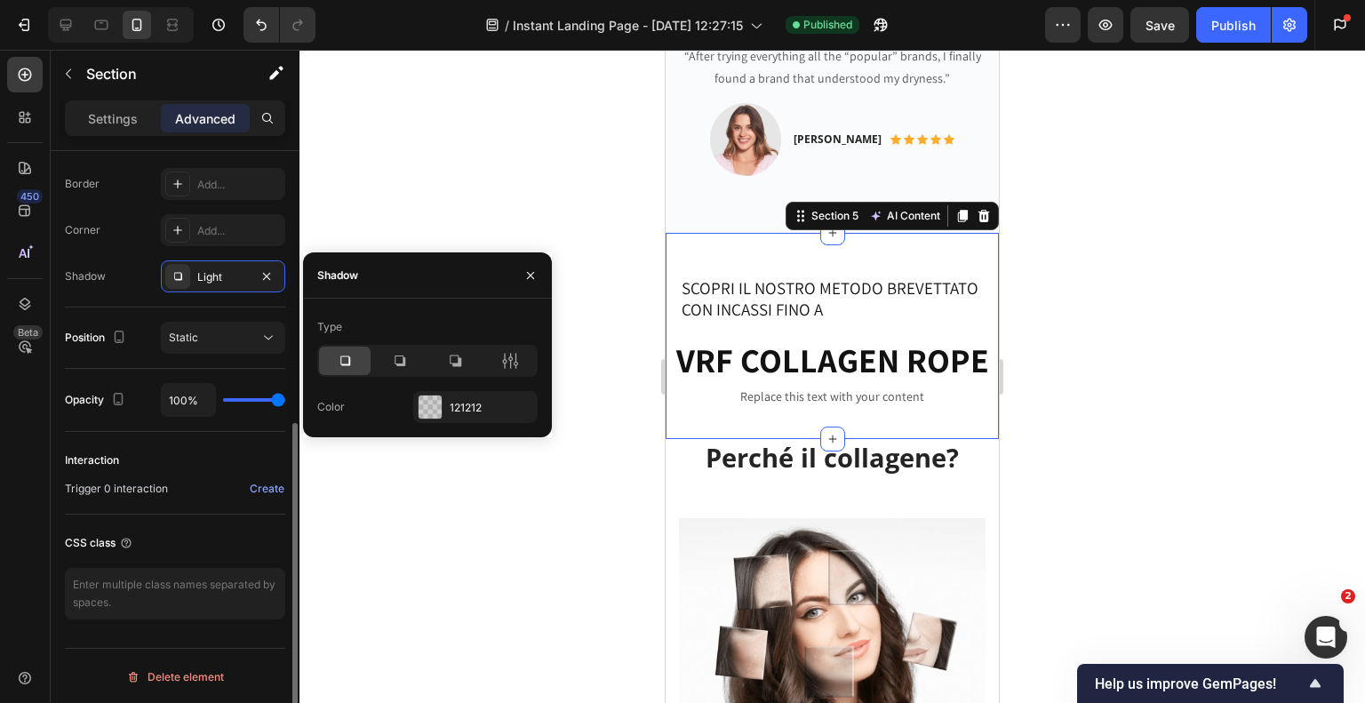
scroll to position [404, 0]
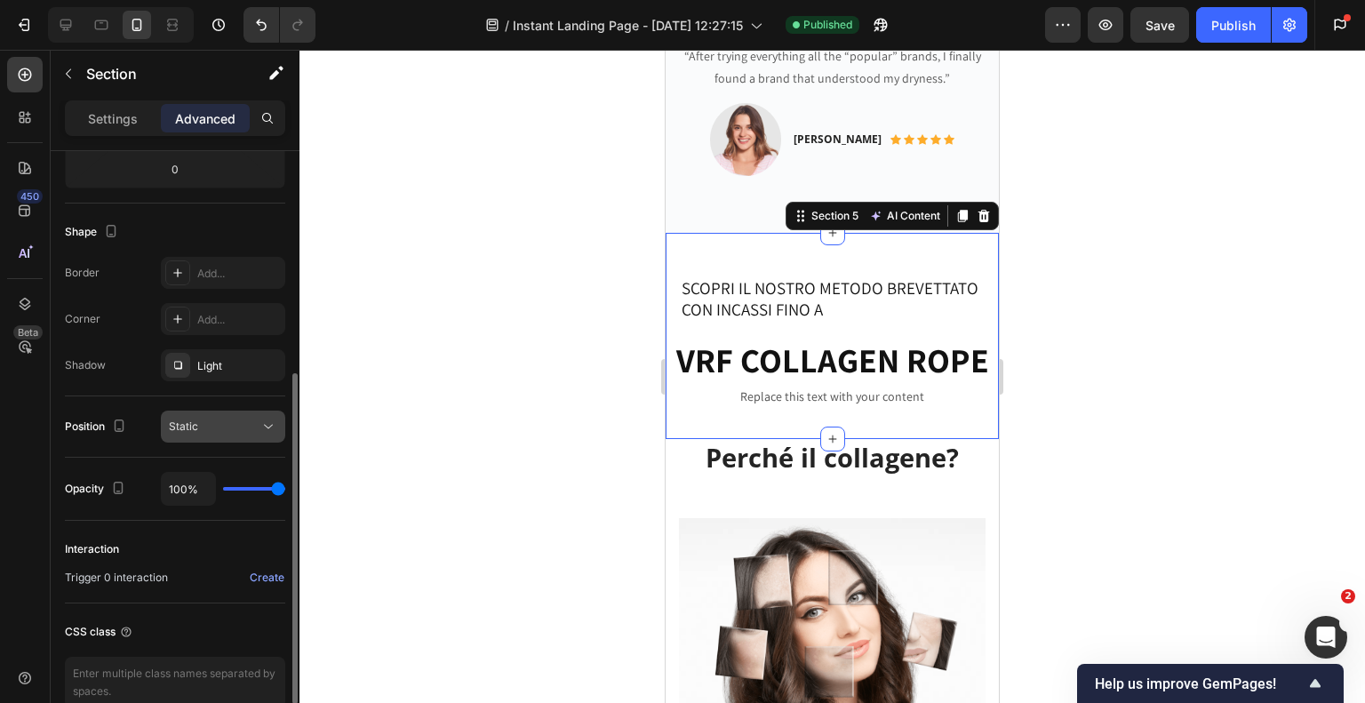
click at [268, 424] on icon at bounding box center [268, 427] width 18 height 18
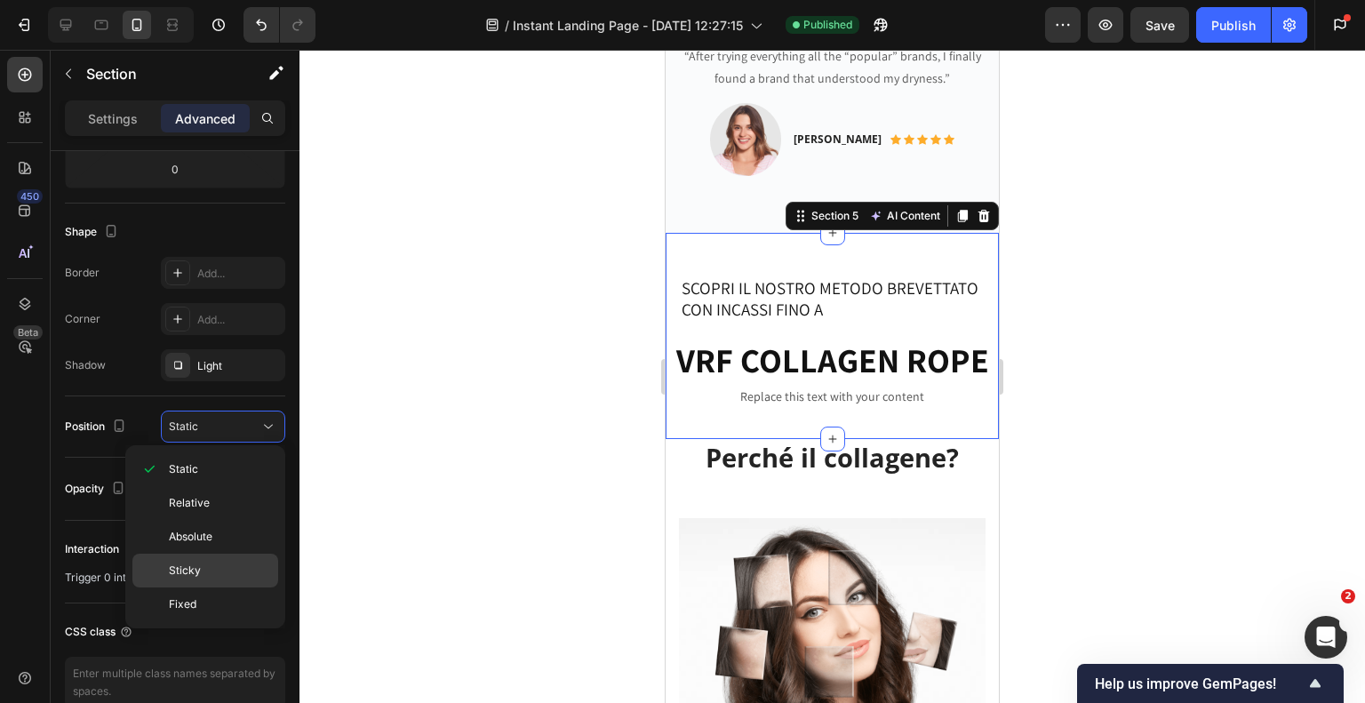
click at [207, 564] on p "Sticky" at bounding box center [219, 571] width 101 height 16
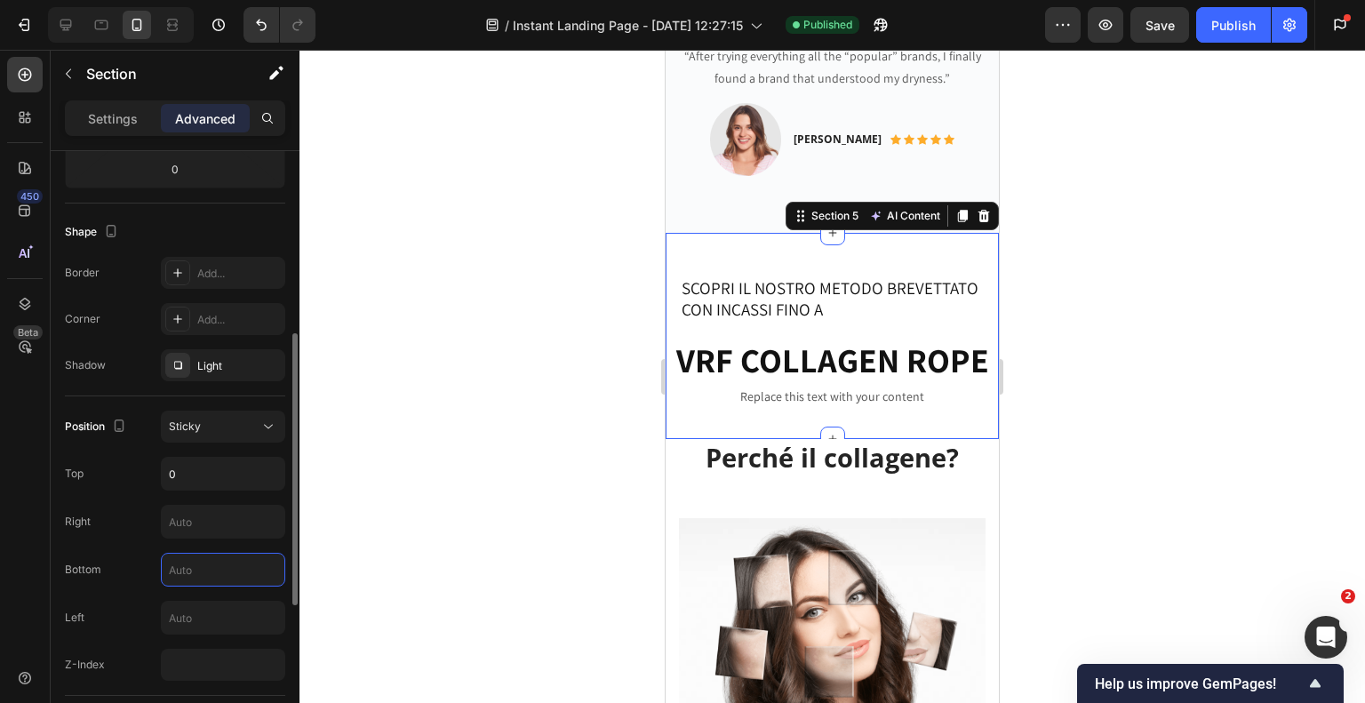
click at [207, 555] on input "text" at bounding box center [223, 570] width 123 height 32
click at [263, 421] on icon at bounding box center [268, 427] width 18 height 18
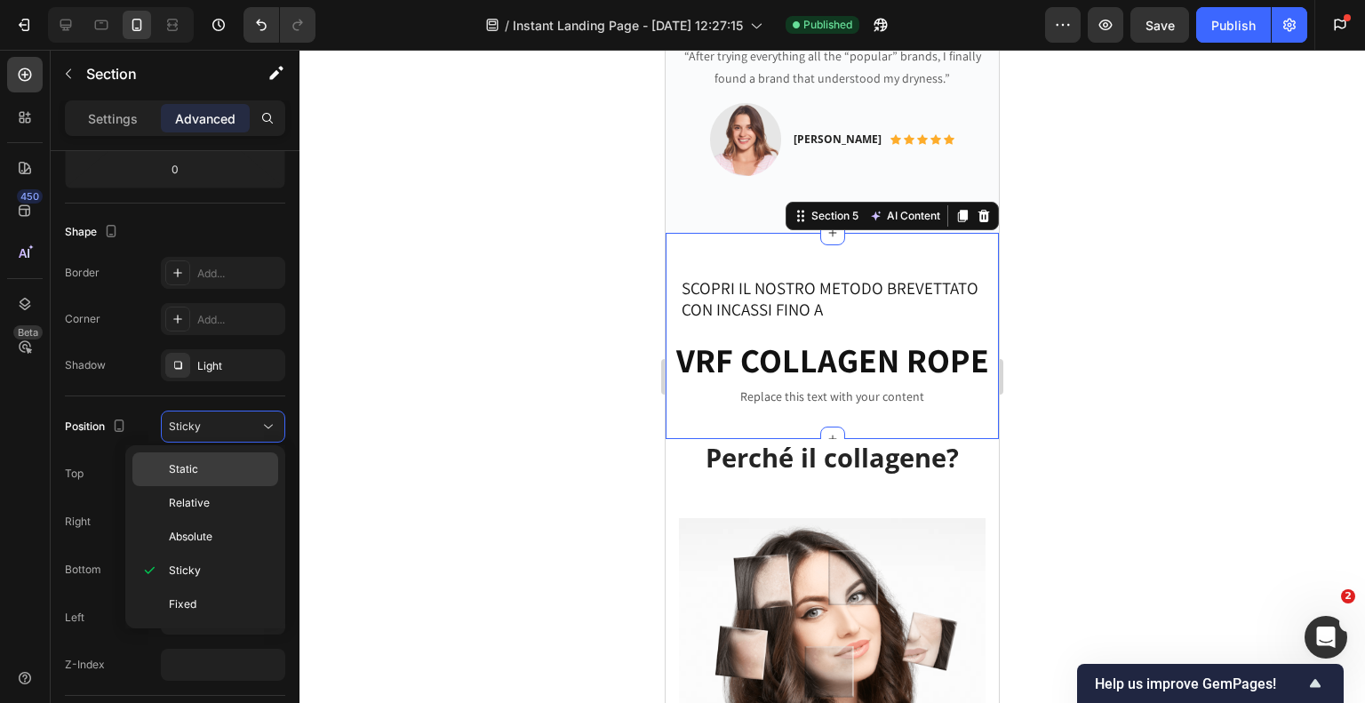
click at [192, 467] on span "Static" at bounding box center [183, 469] width 29 height 16
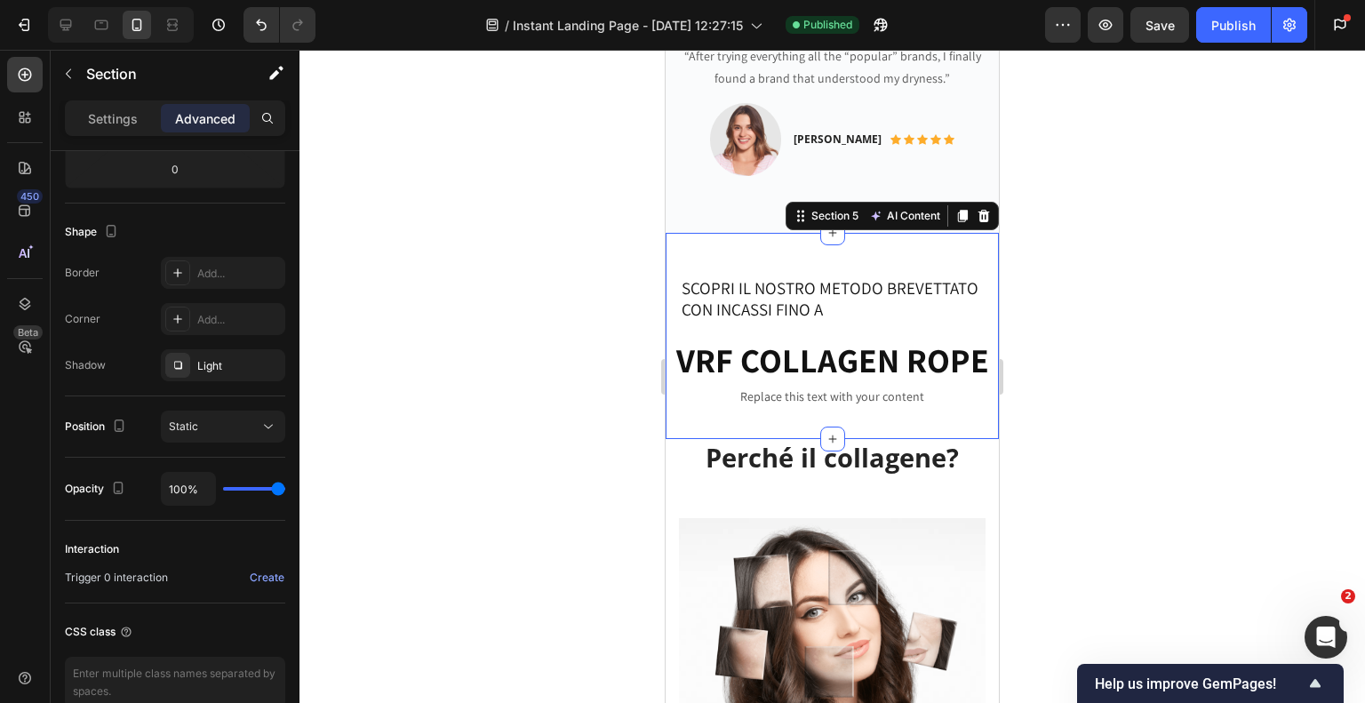
click at [697, 243] on div "SCOPRI IL NOSTRO METODO BREVETTATO CON INCASSI FINO A Heading Row VRF COLLAGEN …" at bounding box center [832, 336] width 333 height 206
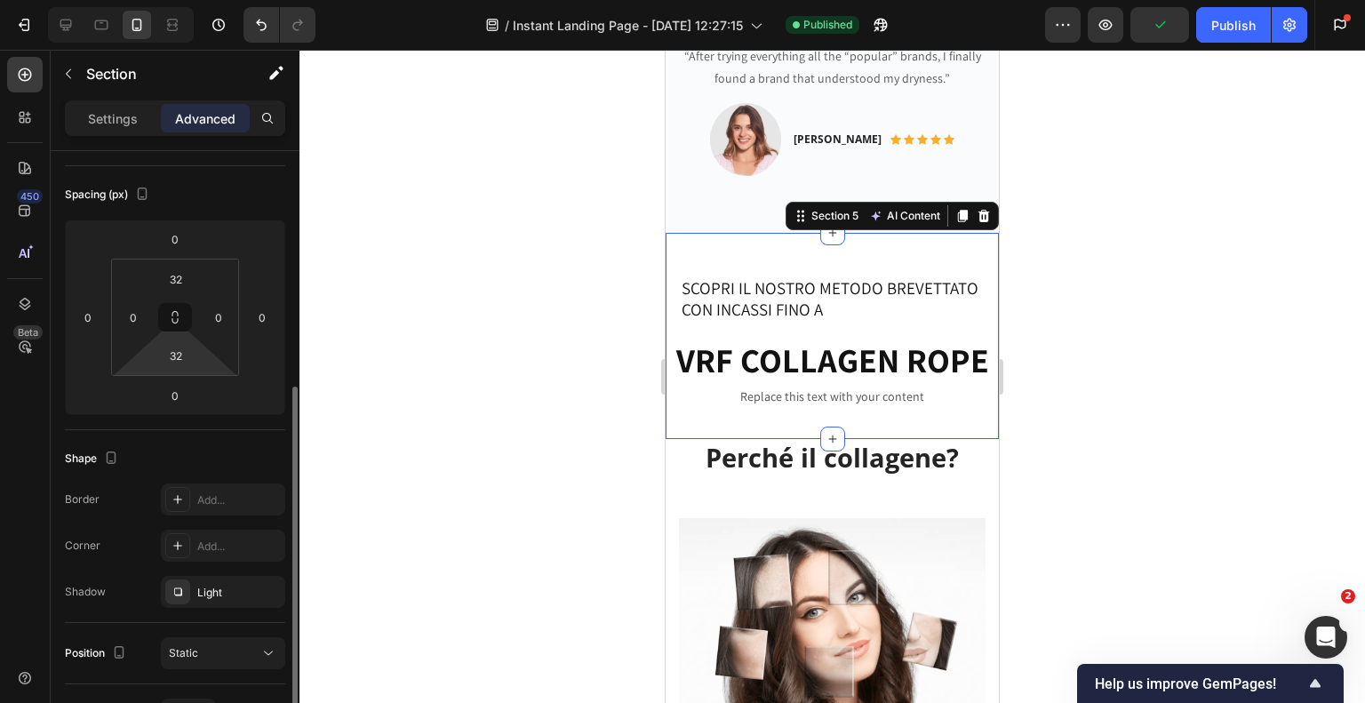
scroll to position [355, 0]
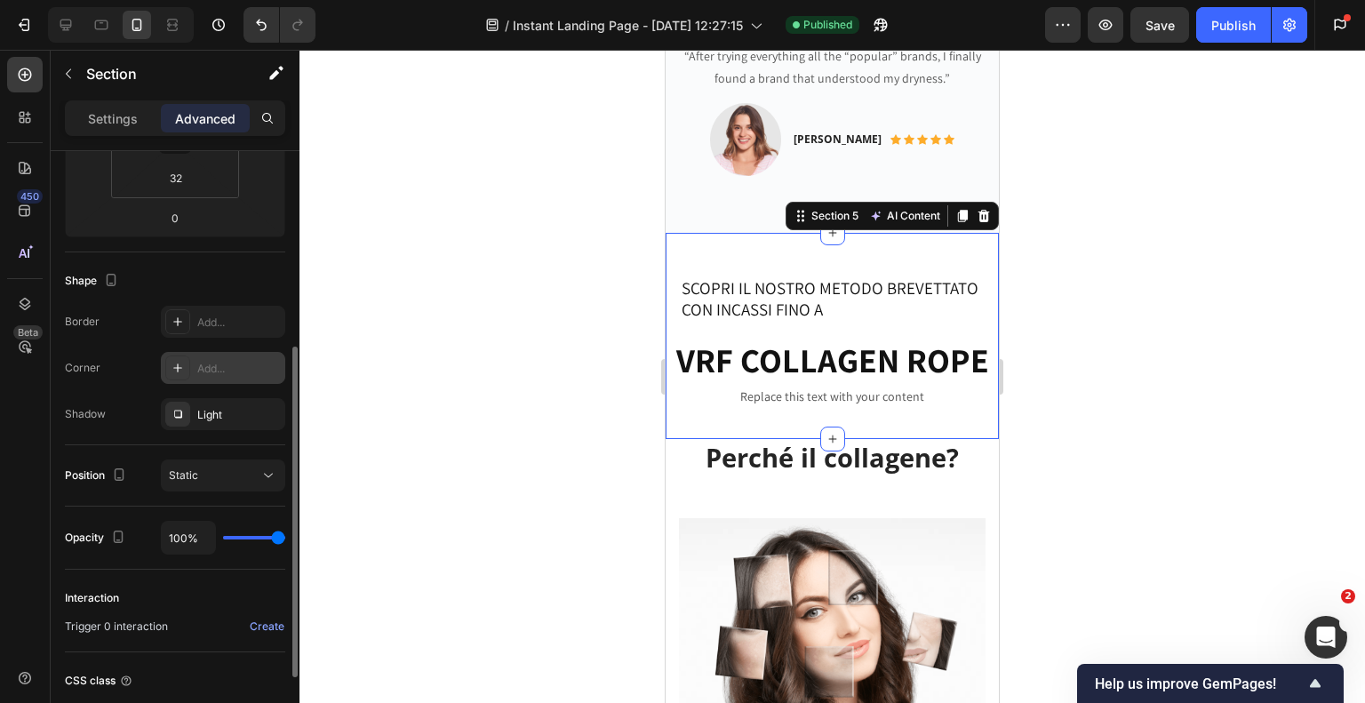
click at [229, 366] on div "Add..." at bounding box center [239, 369] width 84 height 16
click at [441, 195] on div at bounding box center [832, 376] width 1066 height 653
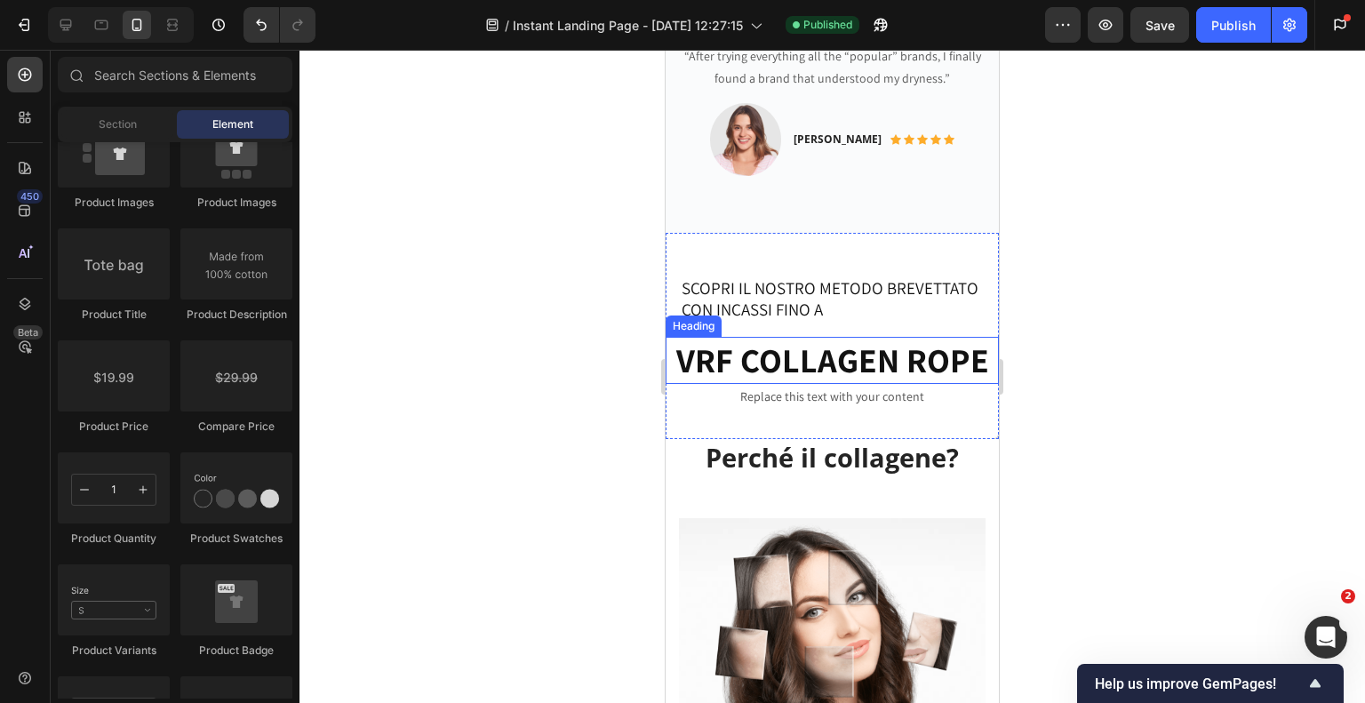
click at [469, 334] on div at bounding box center [832, 376] width 1066 height 653
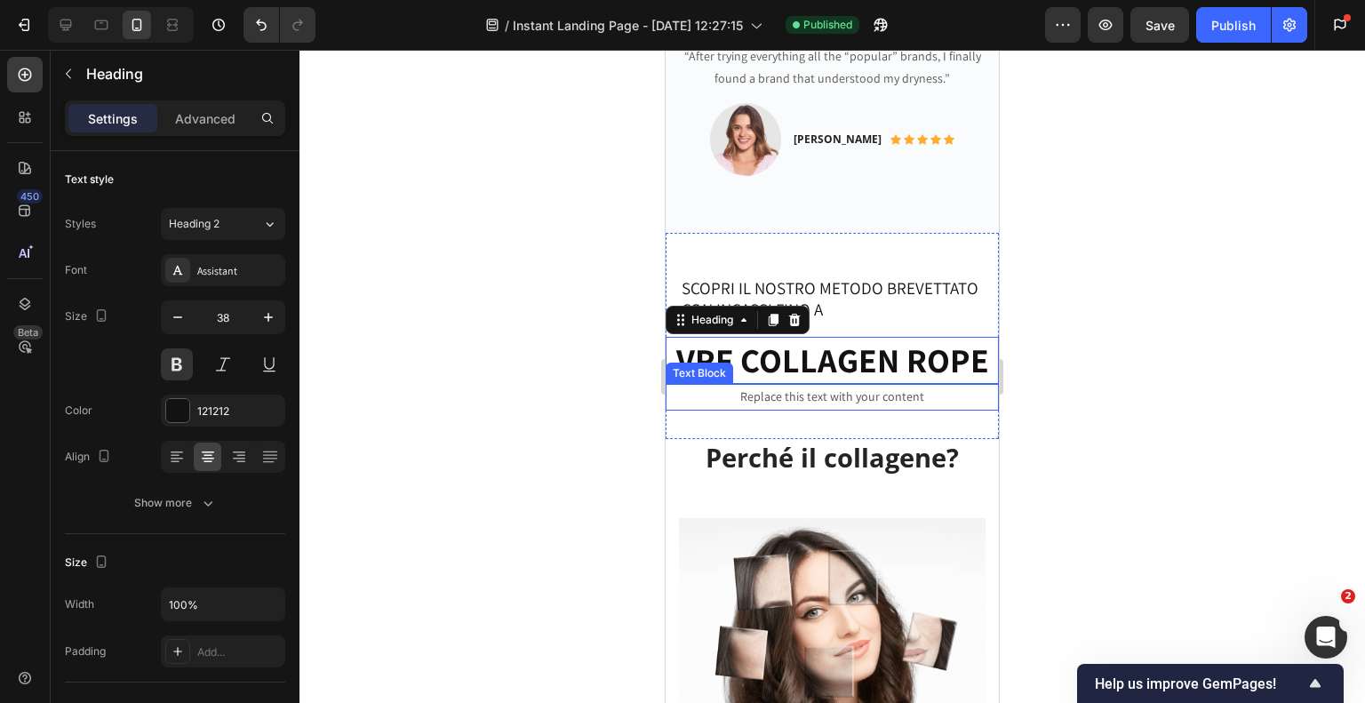
click at [713, 387] on div "SCOPRI IL NOSTRO METODO BREVETTATO CON INCASSI FINO A Heading Row VRF COLLAGEN …" at bounding box center [832, 335] width 333 height 149
click at [484, 401] on div at bounding box center [832, 376] width 1066 height 653
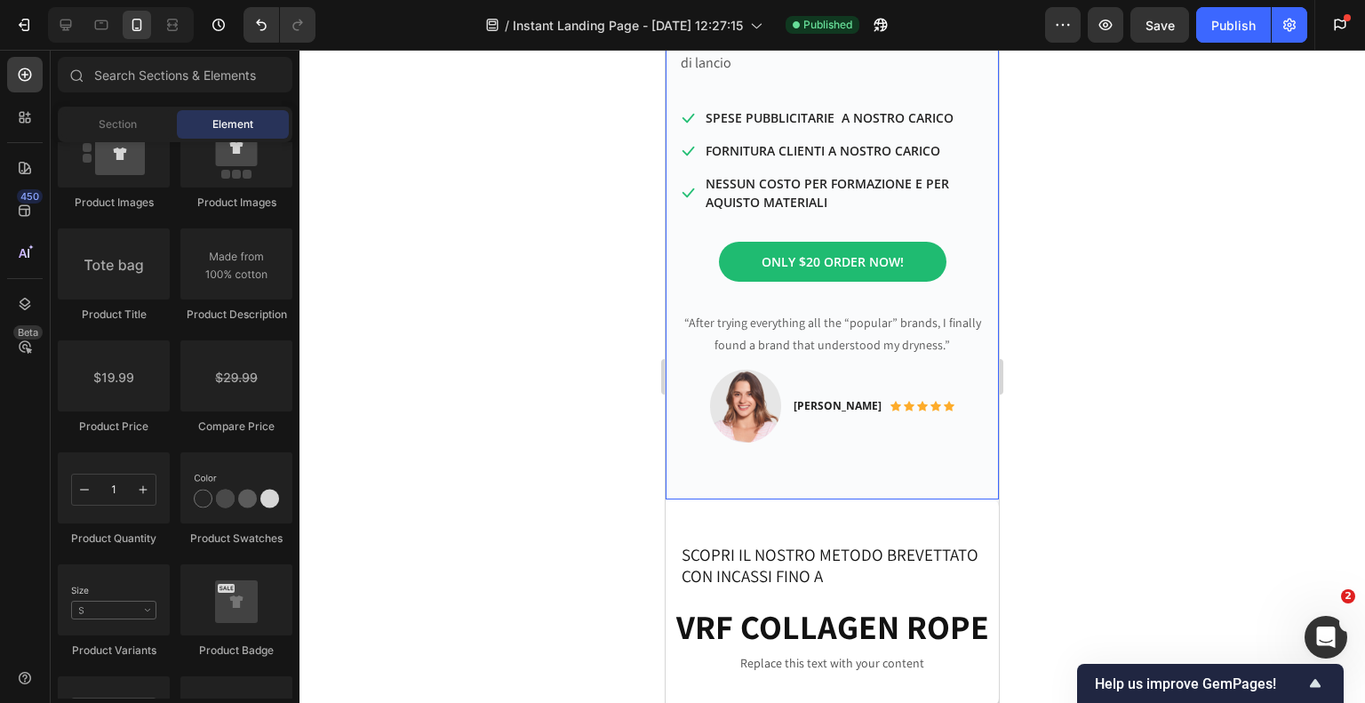
scroll to position [953, 0]
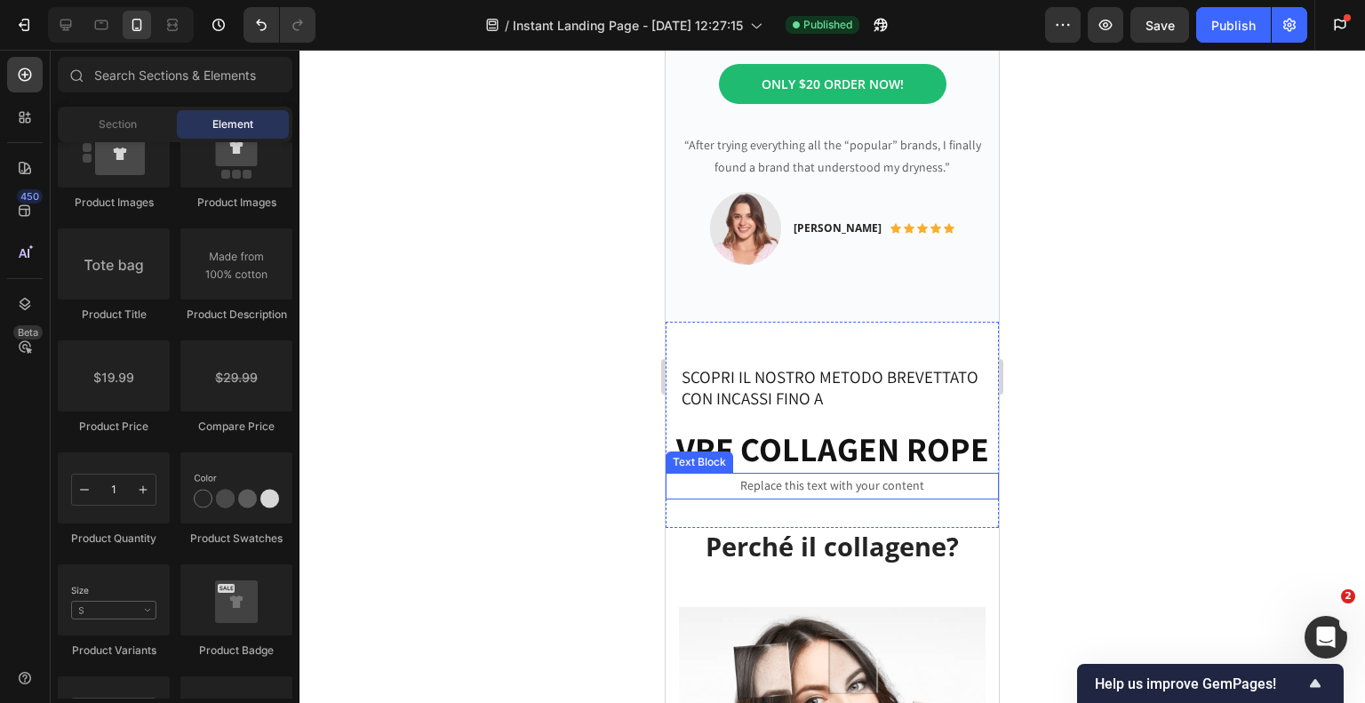
click at [918, 486] on div "Replace this text with your content" at bounding box center [832, 486] width 333 height 26
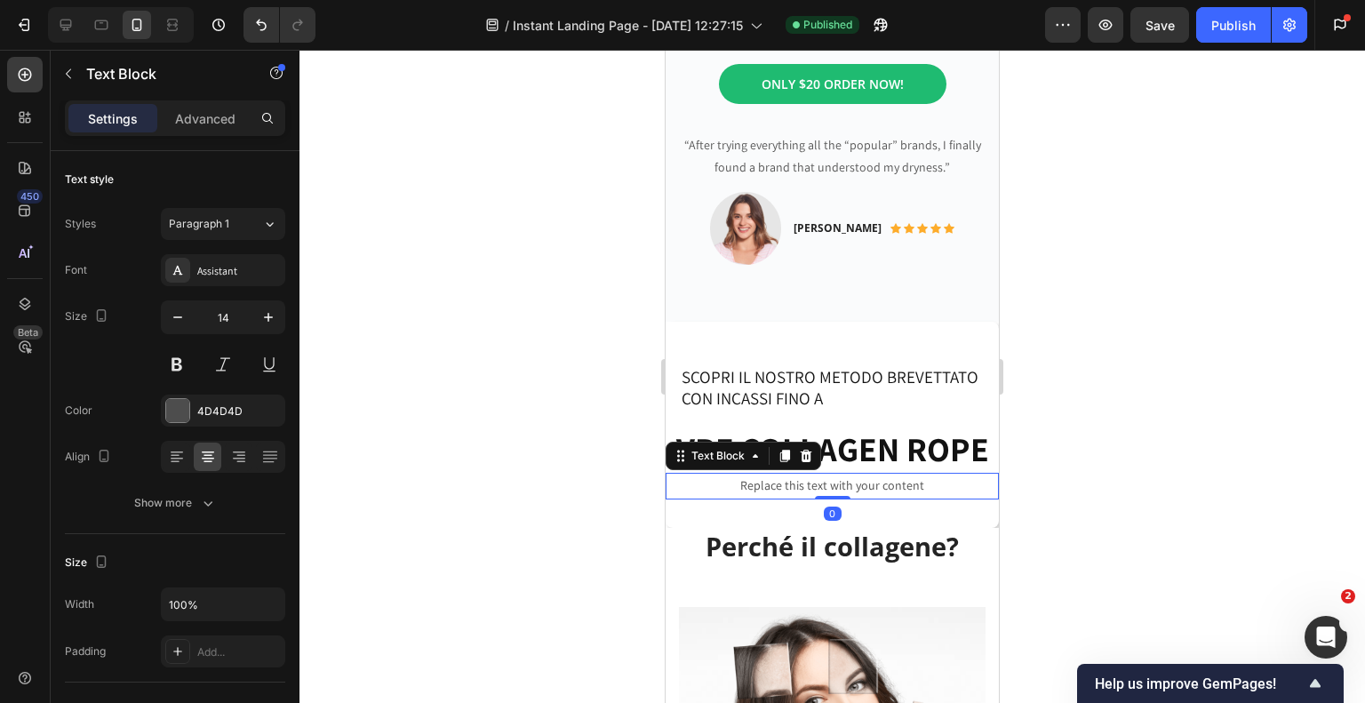
click at [918, 486] on div "Replace this text with your content" at bounding box center [832, 486] width 333 height 26
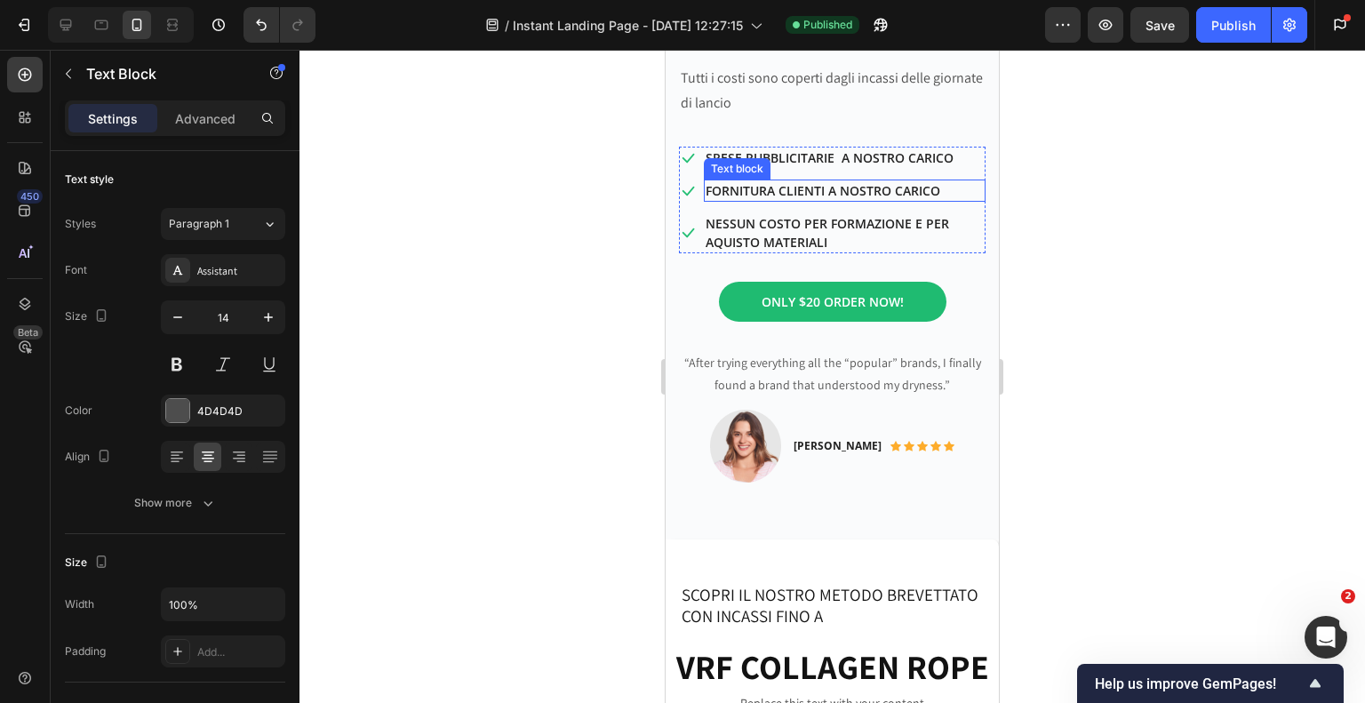
scroll to position [978, 0]
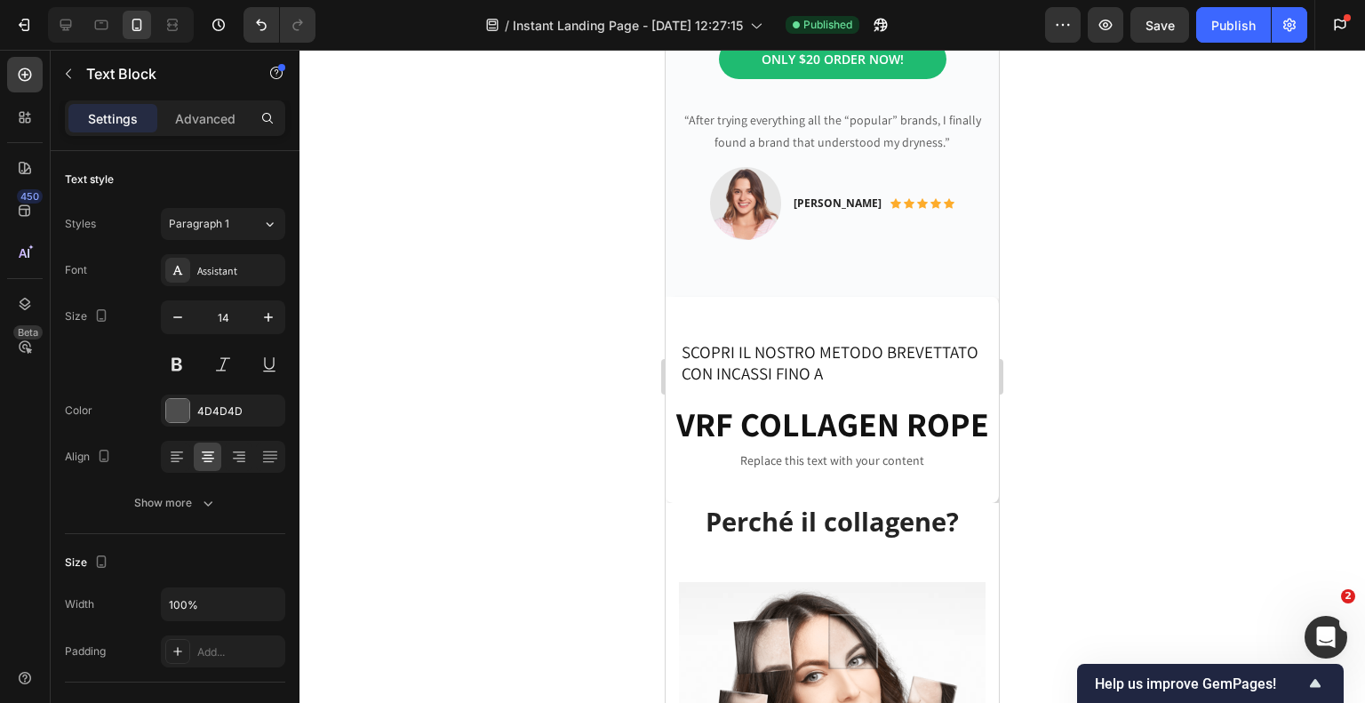
click at [869, 459] on div "Replace this text with your content" at bounding box center [832, 461] width 333 height 26
click at [926, 460] on p "Replace this text with your content" at bounding box center [832, 461] width 330 height 22
click at [934, 366] on h2 "SCOPRI IL NOSTRO METODO BREVETTATO CON INCASSI FINO A" at bounding box center [832, 362] width 305 height 47
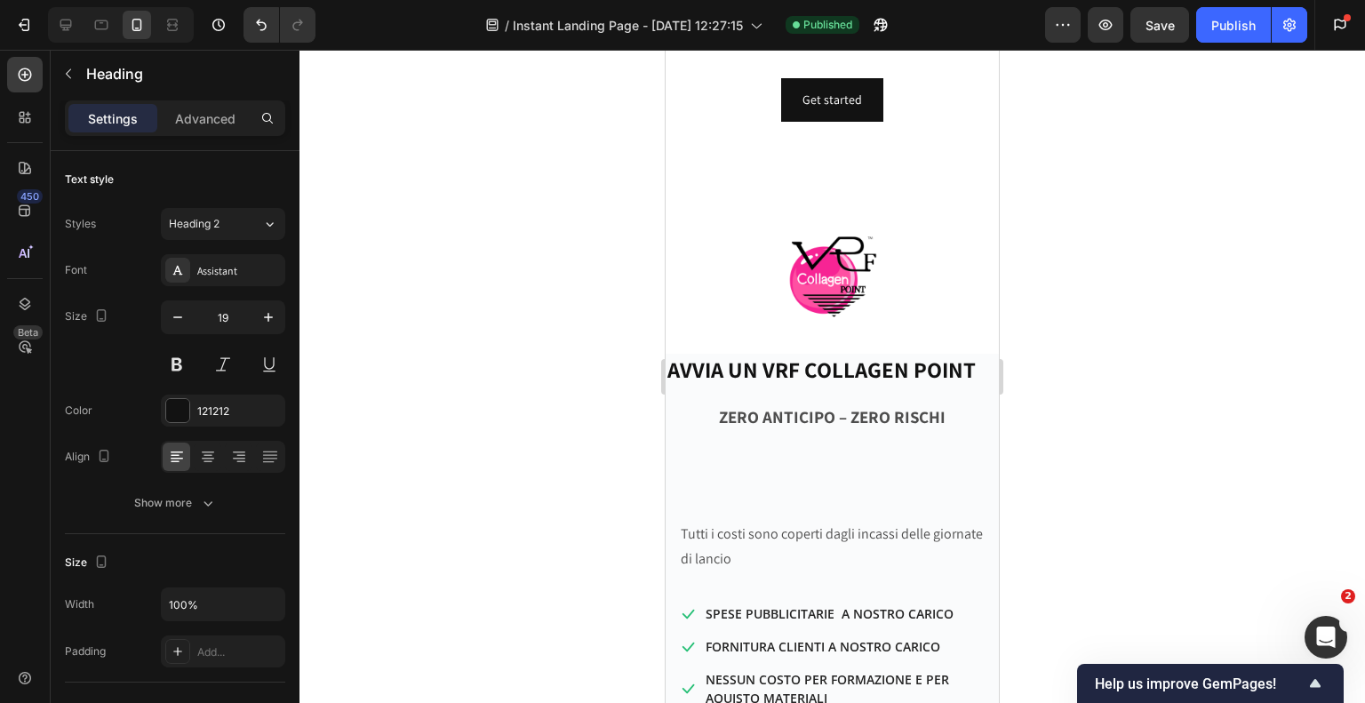
scroll to position [355, 0]
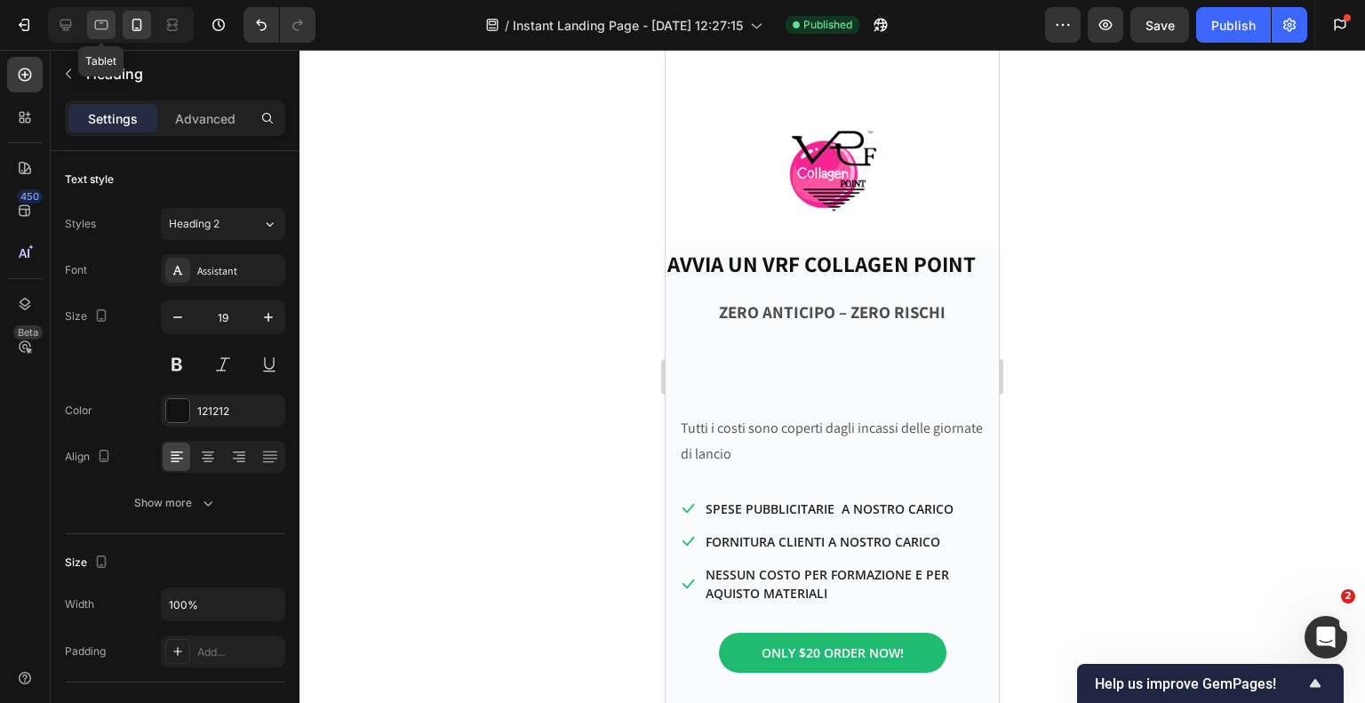
click at [100, 31] on icon at bounding box center [101, 25] width 18 height 18
type input "46"
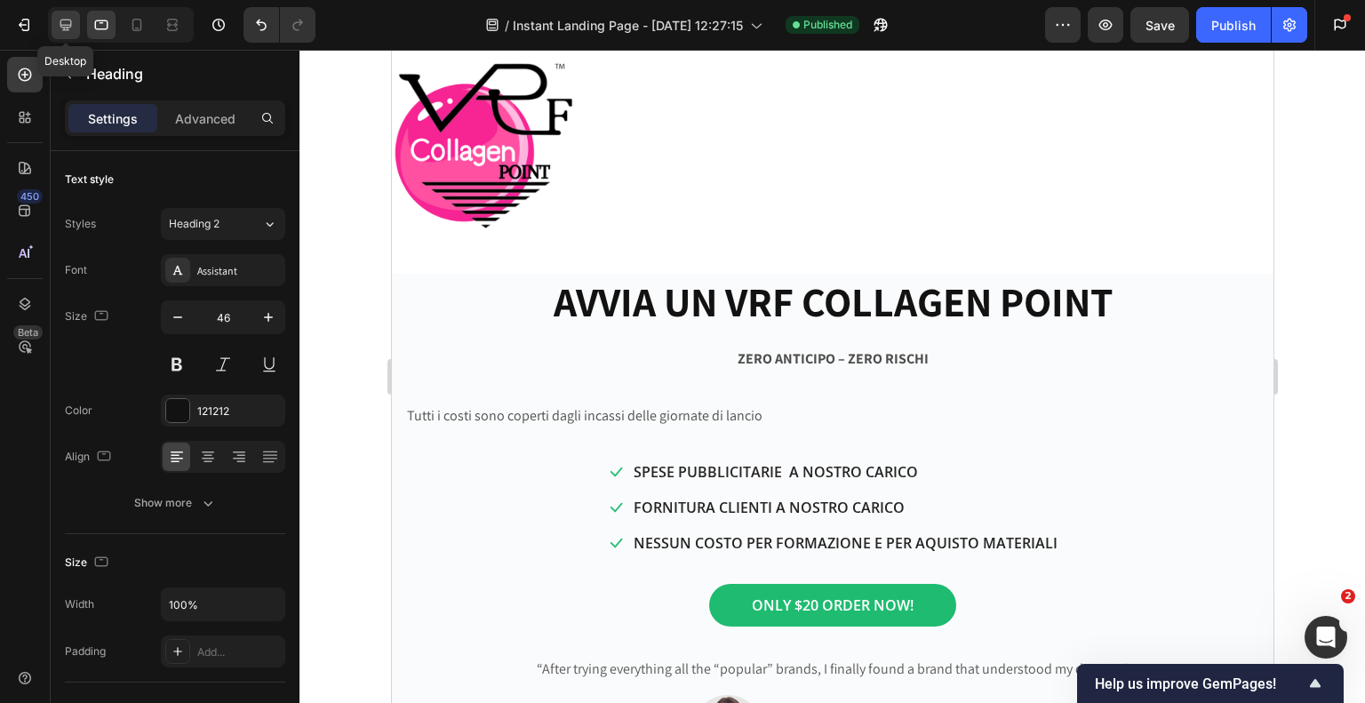
click at [73, 28] on icon at bounding box center [66, 25] width 18 height 18
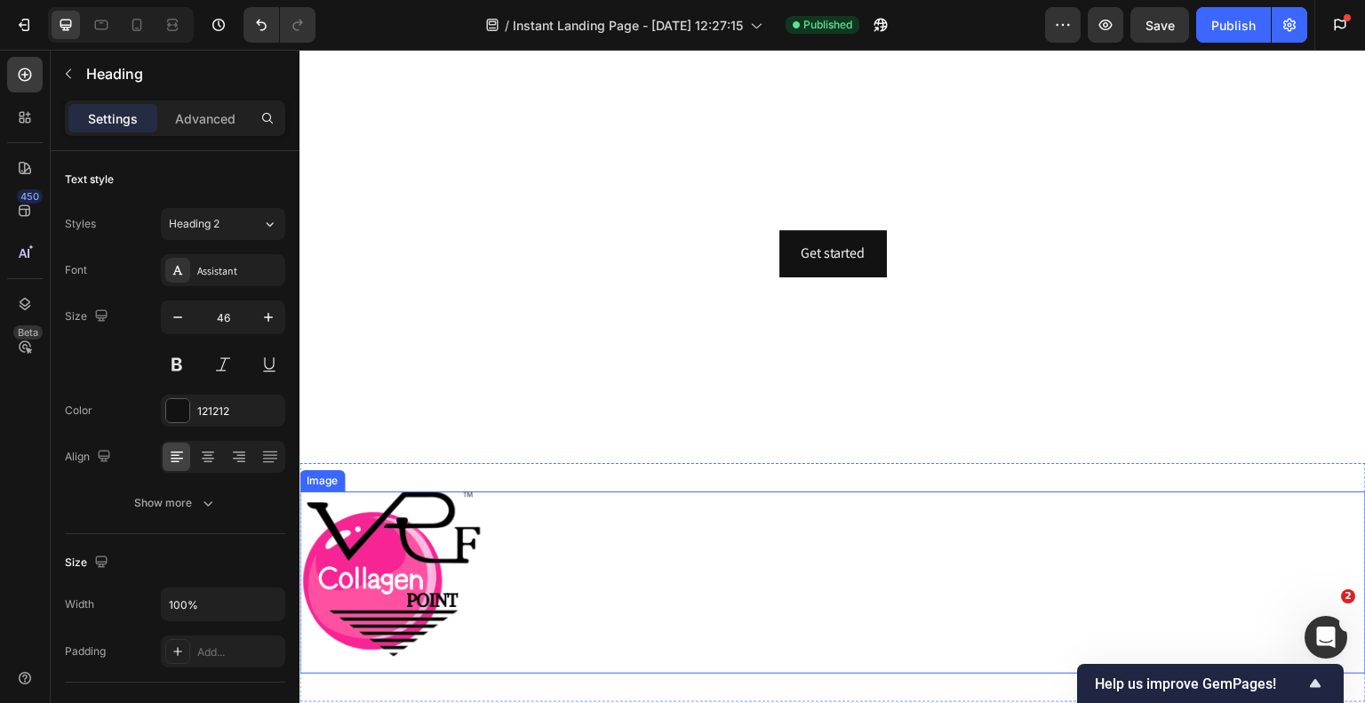
scroll to position [444, 0]
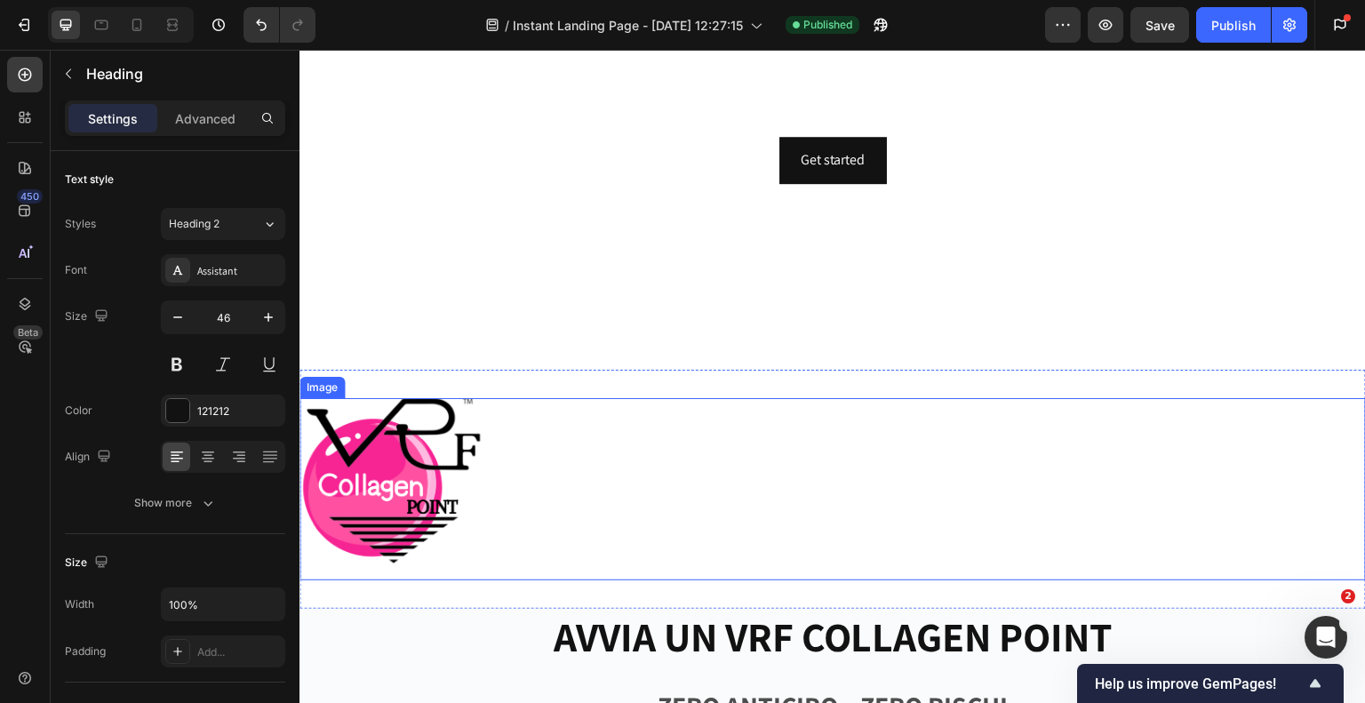
click at [500, 497] on div at bounding box center [832, 489] width 1066 height 182
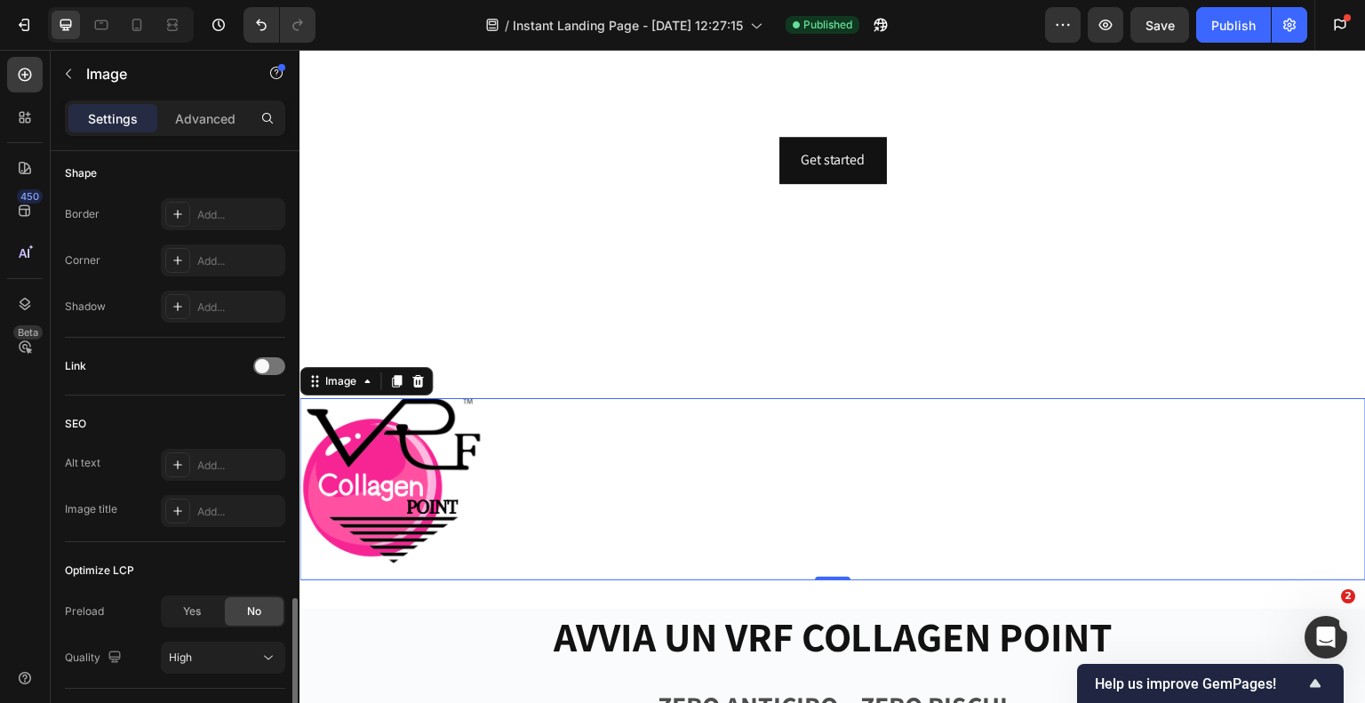
scroll to position [738, 0]
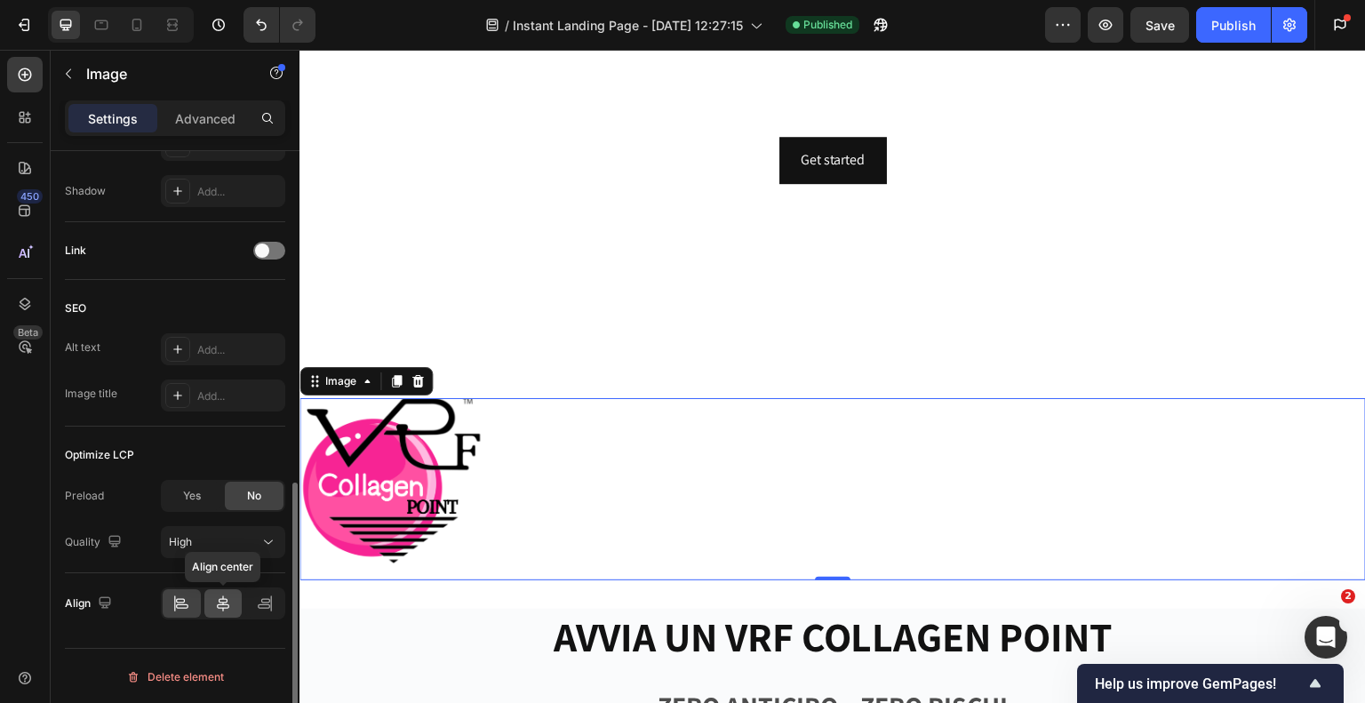
click at [220, 607] on icon at bounding box center [223, 604] width 18 height 18
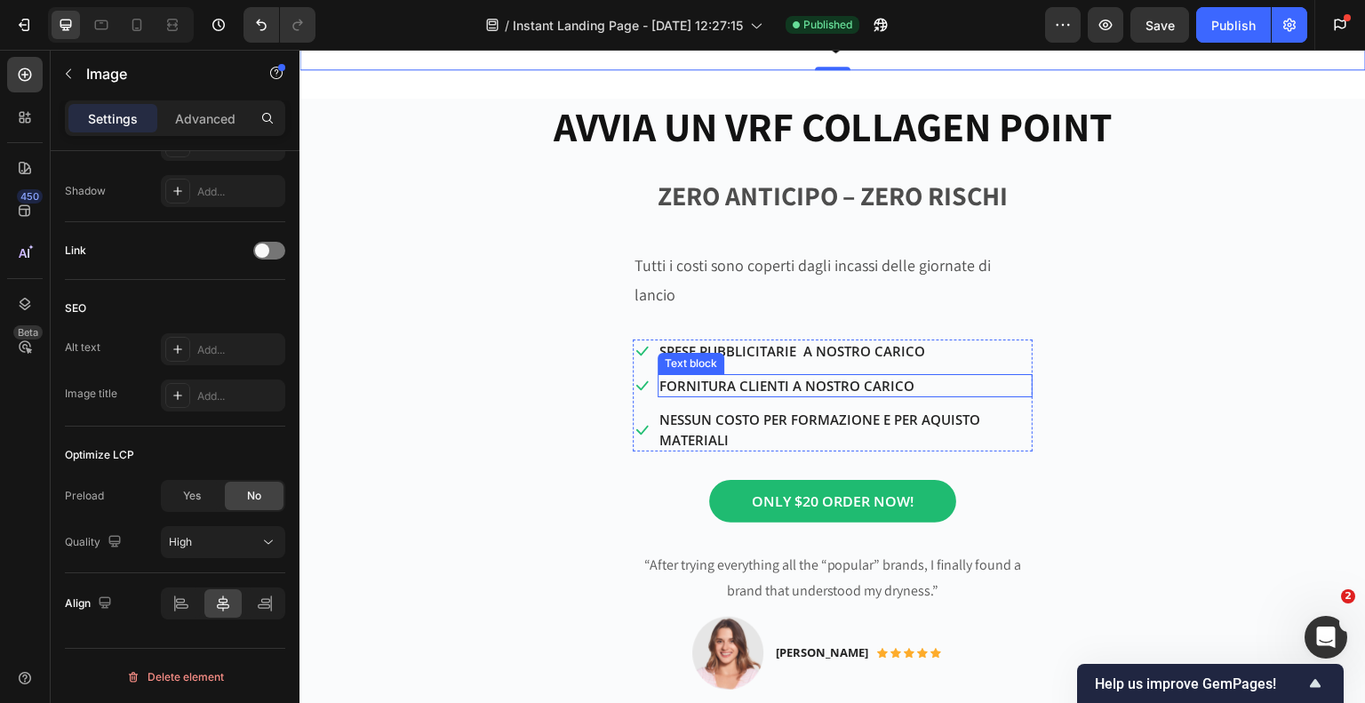
scroll to position [978, 0]
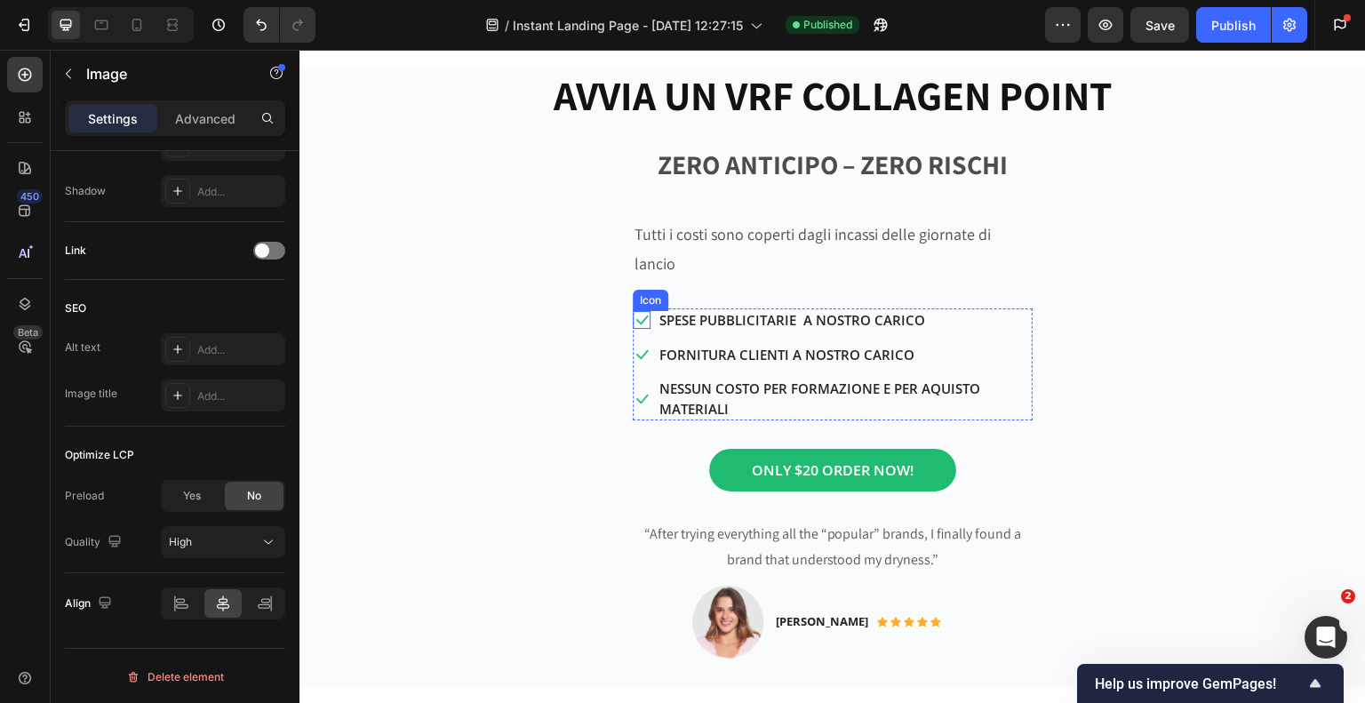
click at [634, 311] on icon at bounding box center [642, 320] width 18 height 18
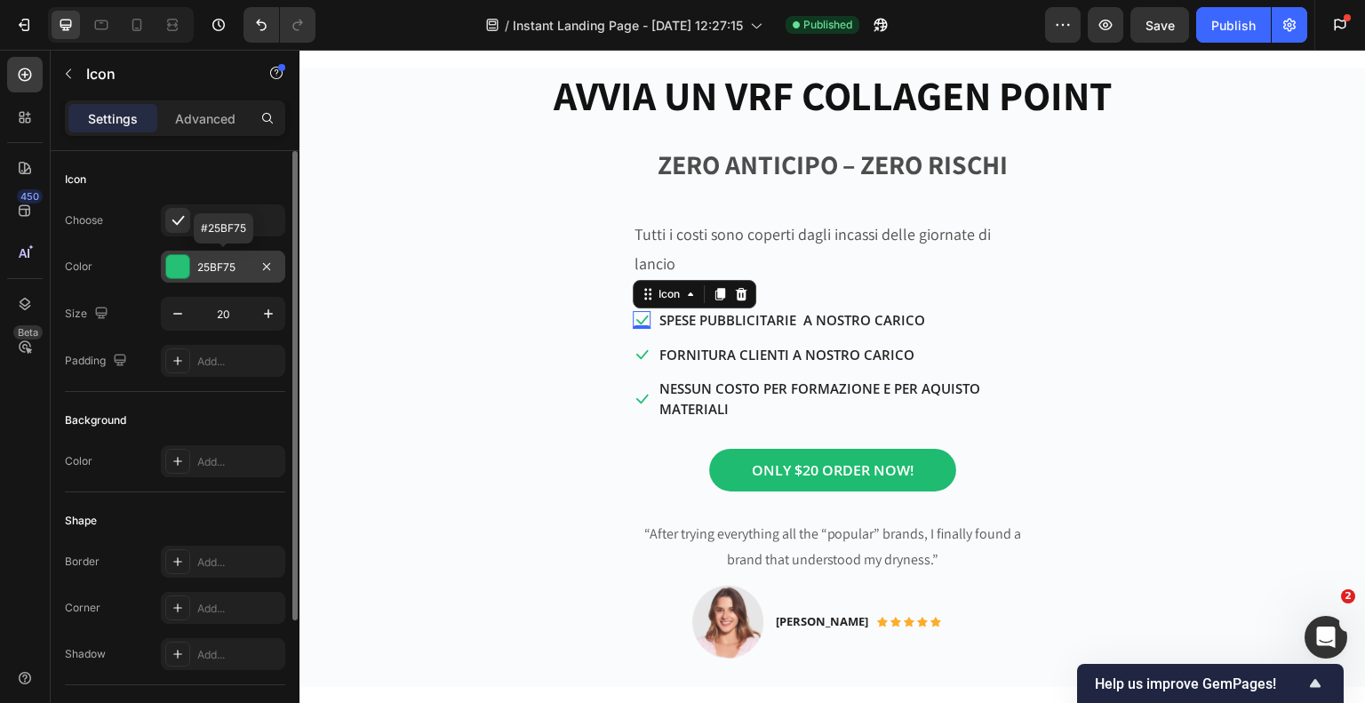
click at [176, 271] on div at bounding box center [177, 266] width 23 height 23
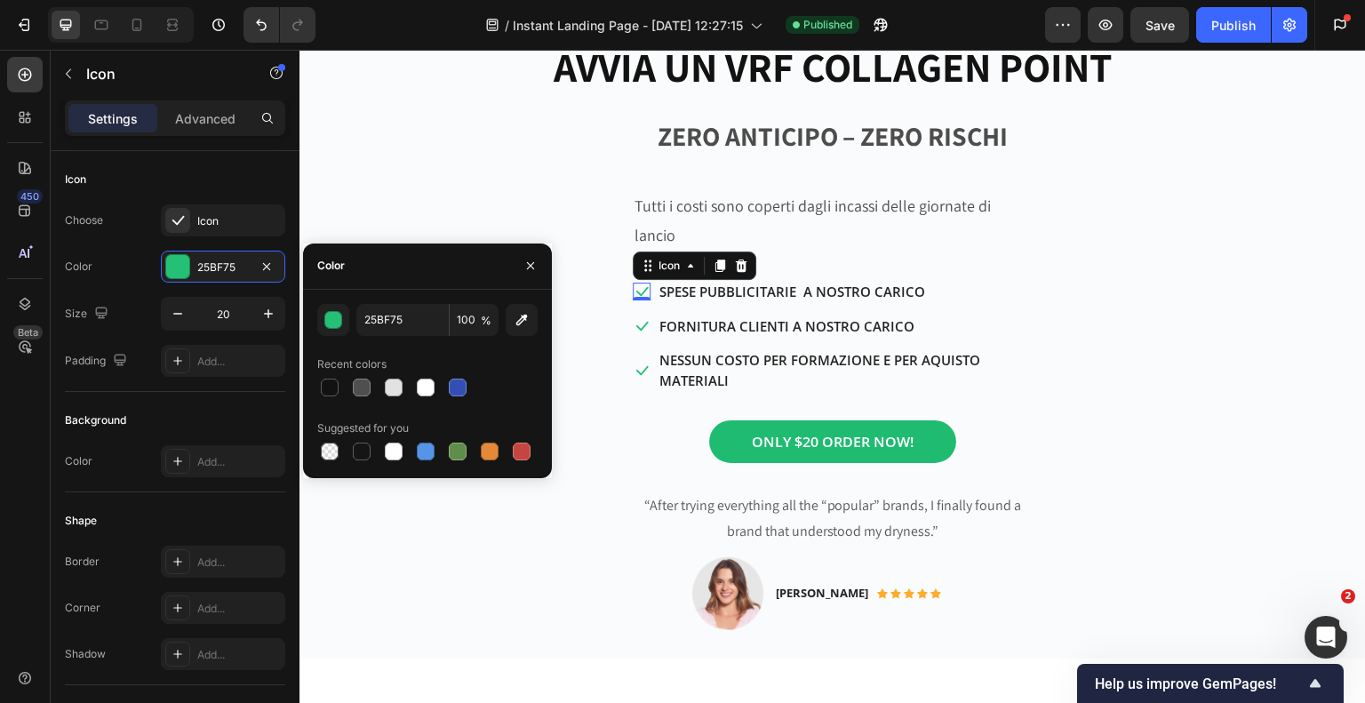
scroll to position [978, 0]
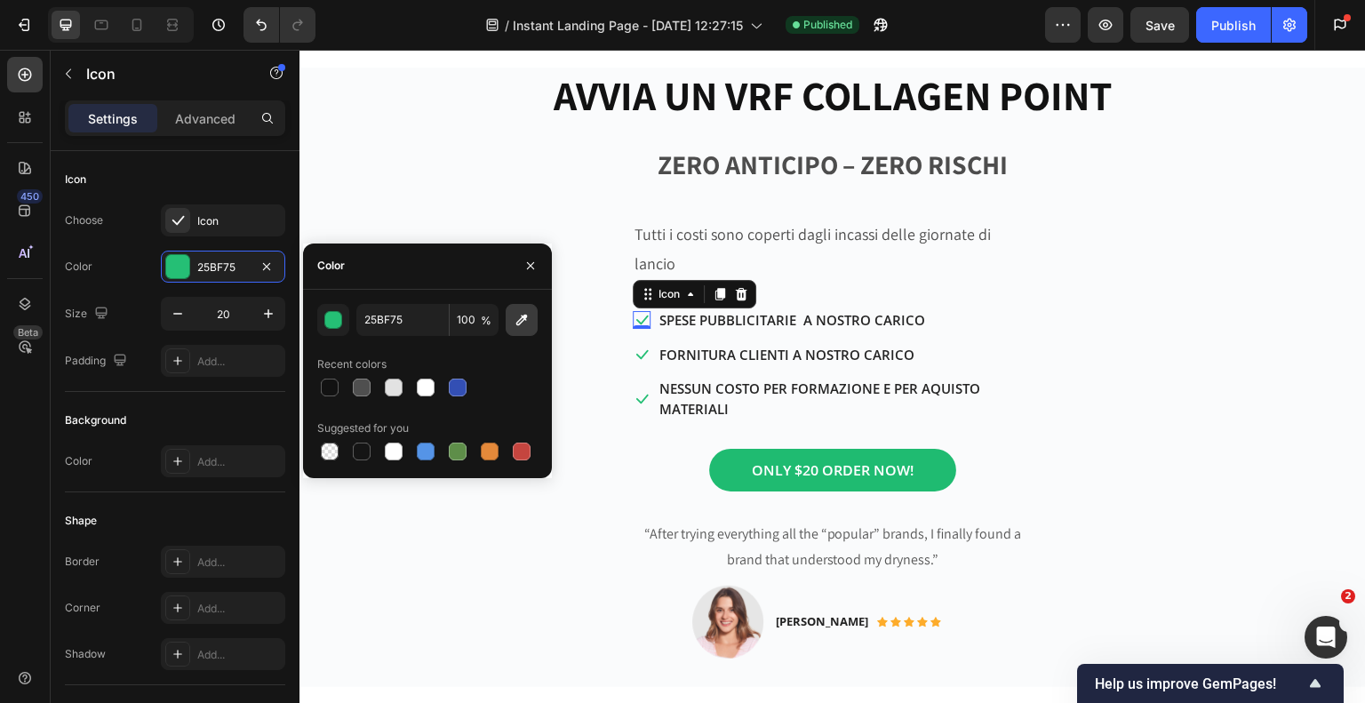
click at [515, 320] on icon "button" at bounding box center [522, 320] width 18 height 18
type input "151515"
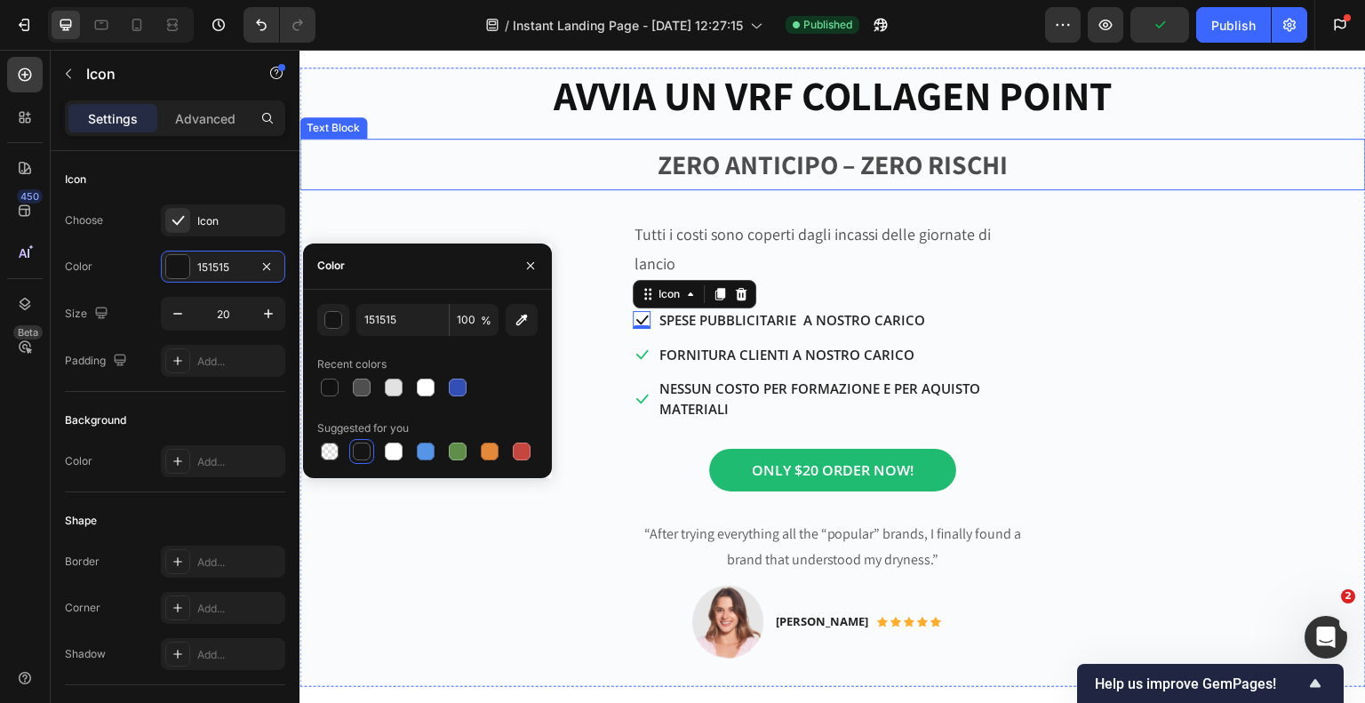
click at [519, 181] on p "ZERO ANTICIPO – ZERO RISCHI" at bounding box center [832, 164] width 1063 height 48
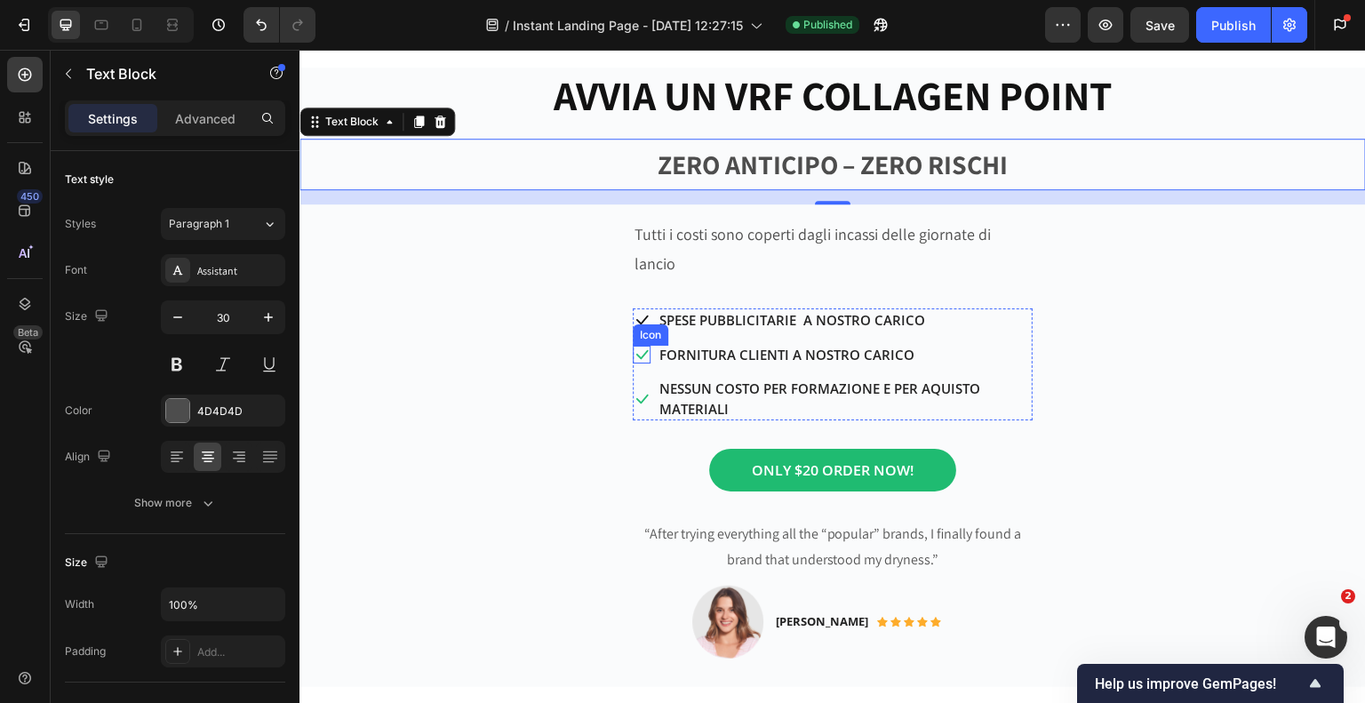
click at [637, 346] on icon at bounding box center [642, 355] width 18 height 18
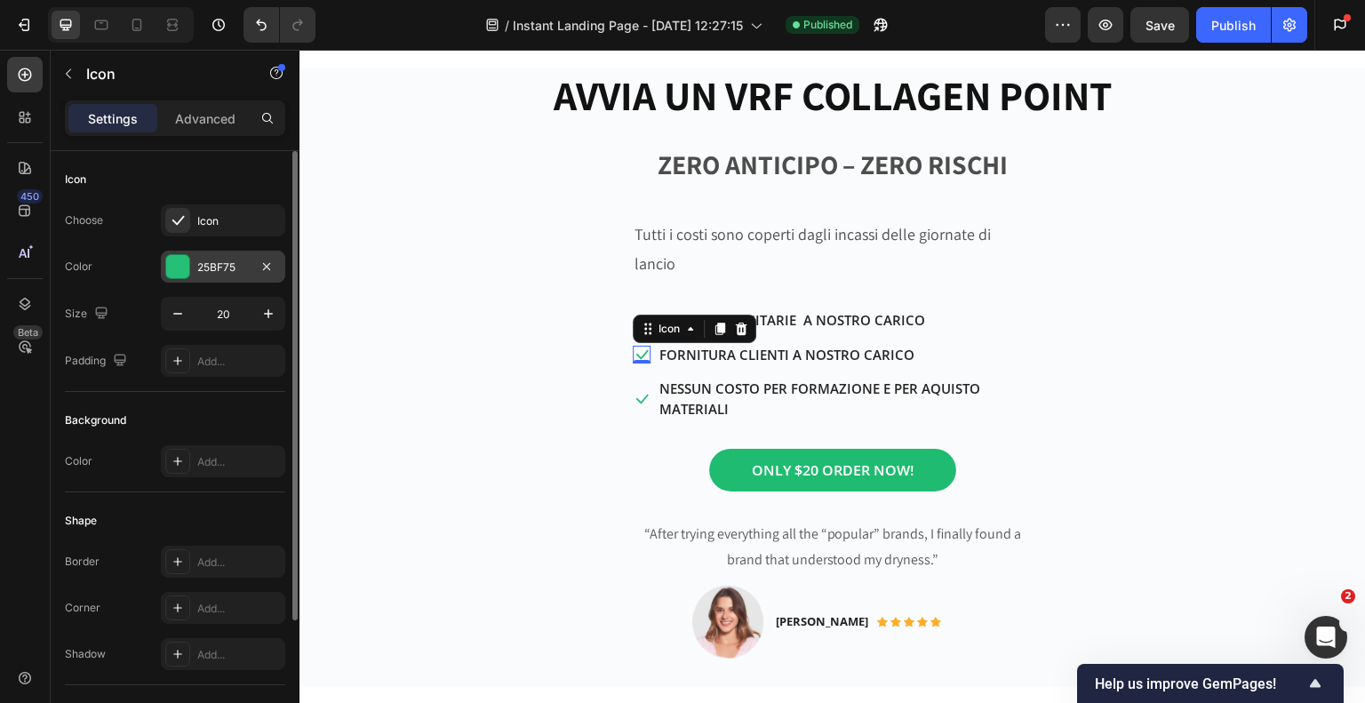
click at [180, 262] on div at bounding box center [177, 266] width 23 height 23
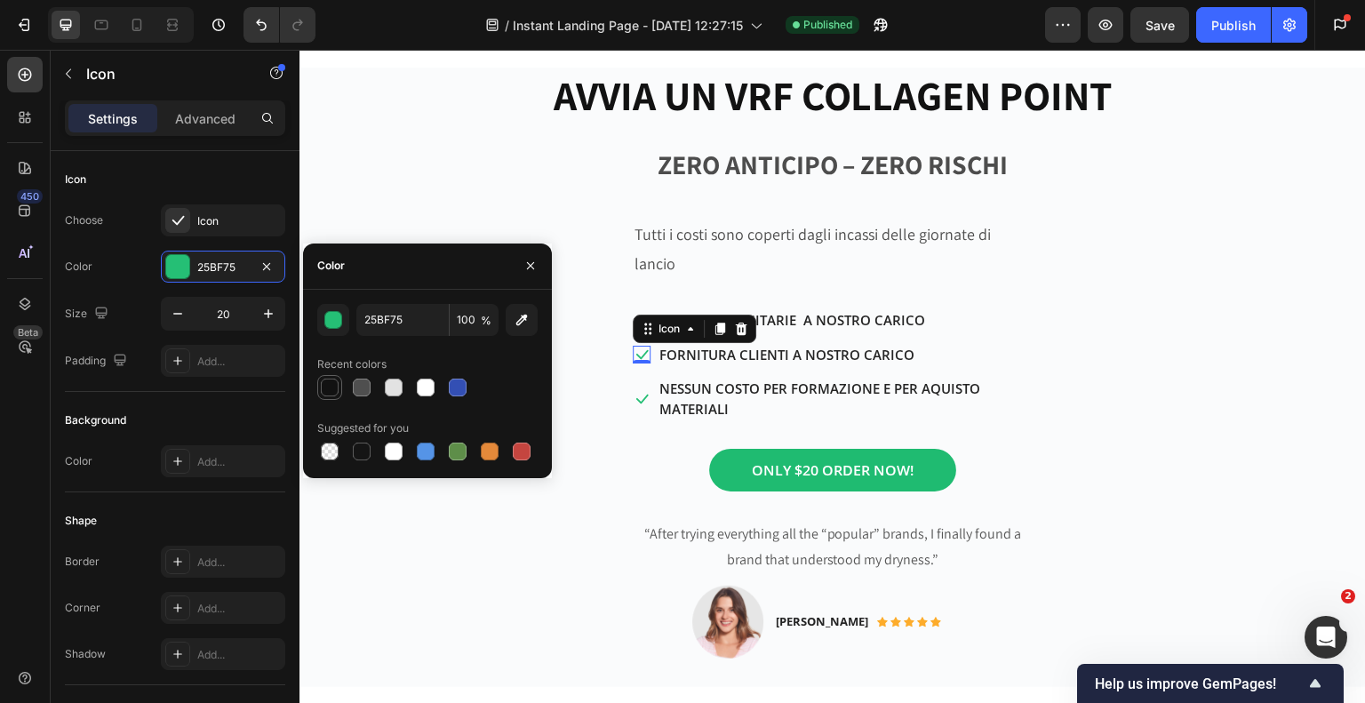
click at [321, 387] on div at bounding box center [330, 388] width 18 height 18
type input "121212"
click at [633, 390] on div "Icon" at bounding box center [642, 399] width 18 height 18
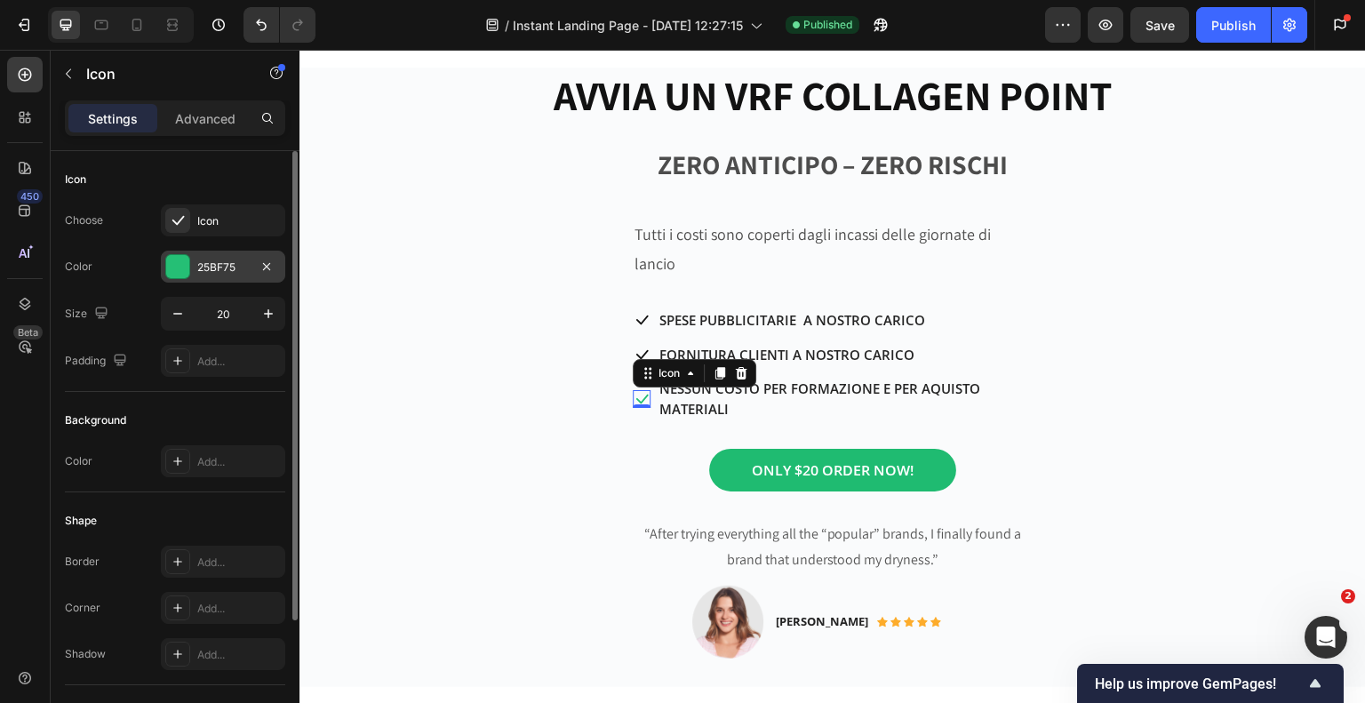
click at [172, 267] on div at bounding box center [177, 266] width 23 height 23
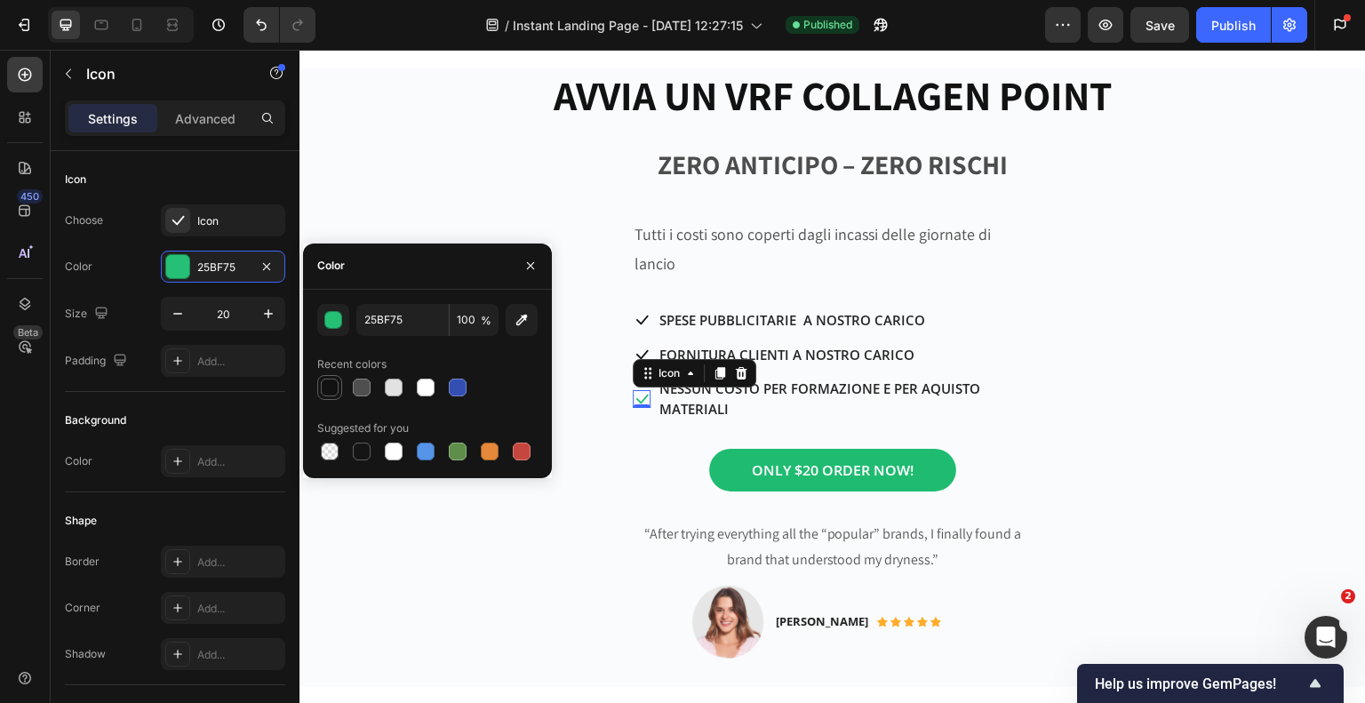
click at [331, 384] on div at bounding box center [330, 388] width 18 height 18
type input "121212"
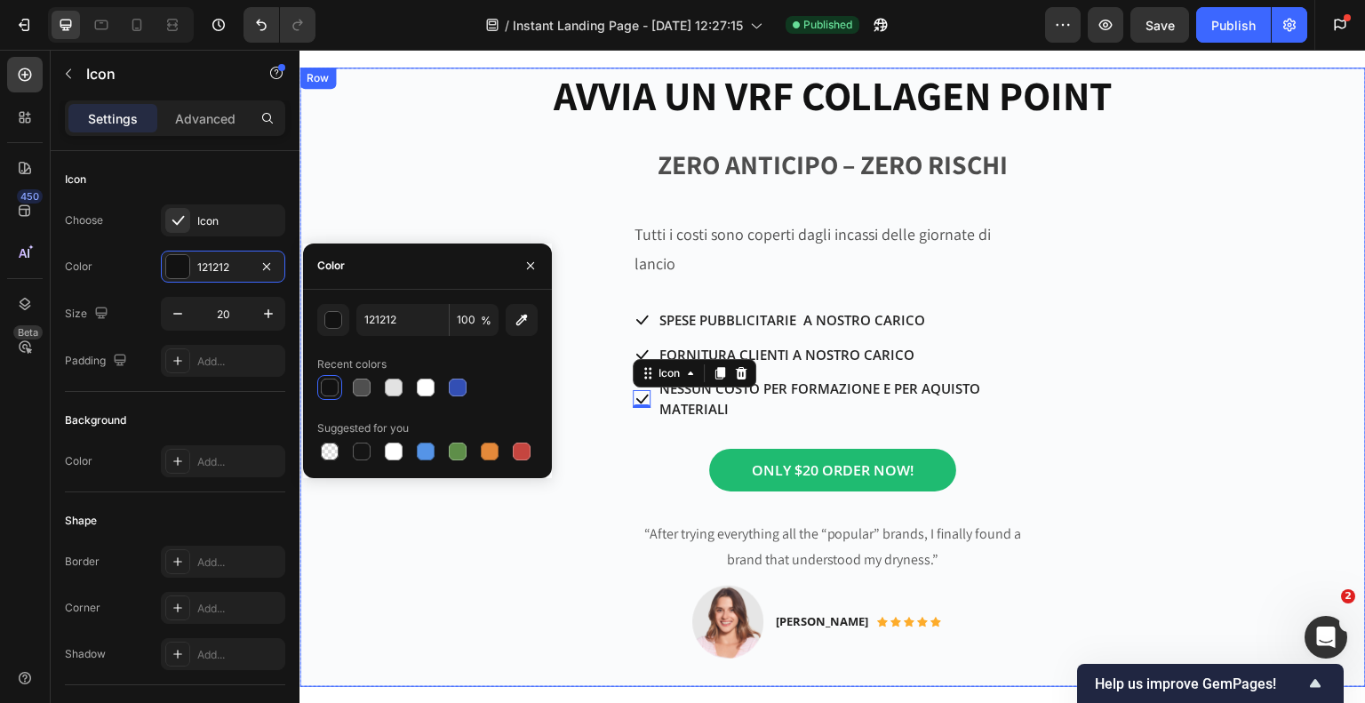
click at [428, 188] on p "ZERO ANTICIPO – ZERO RISCHI" at bounding box center [832, 164] width 1063 height 48
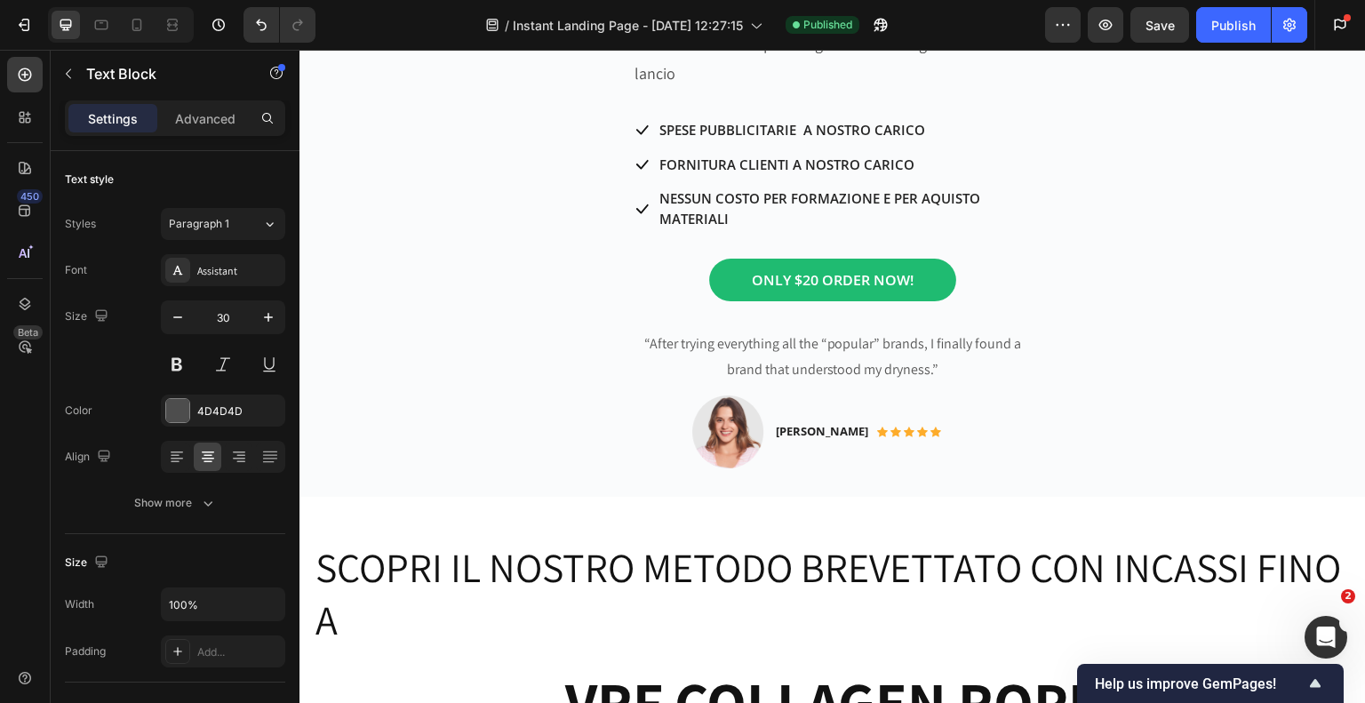
scroll to position [1333, 0]
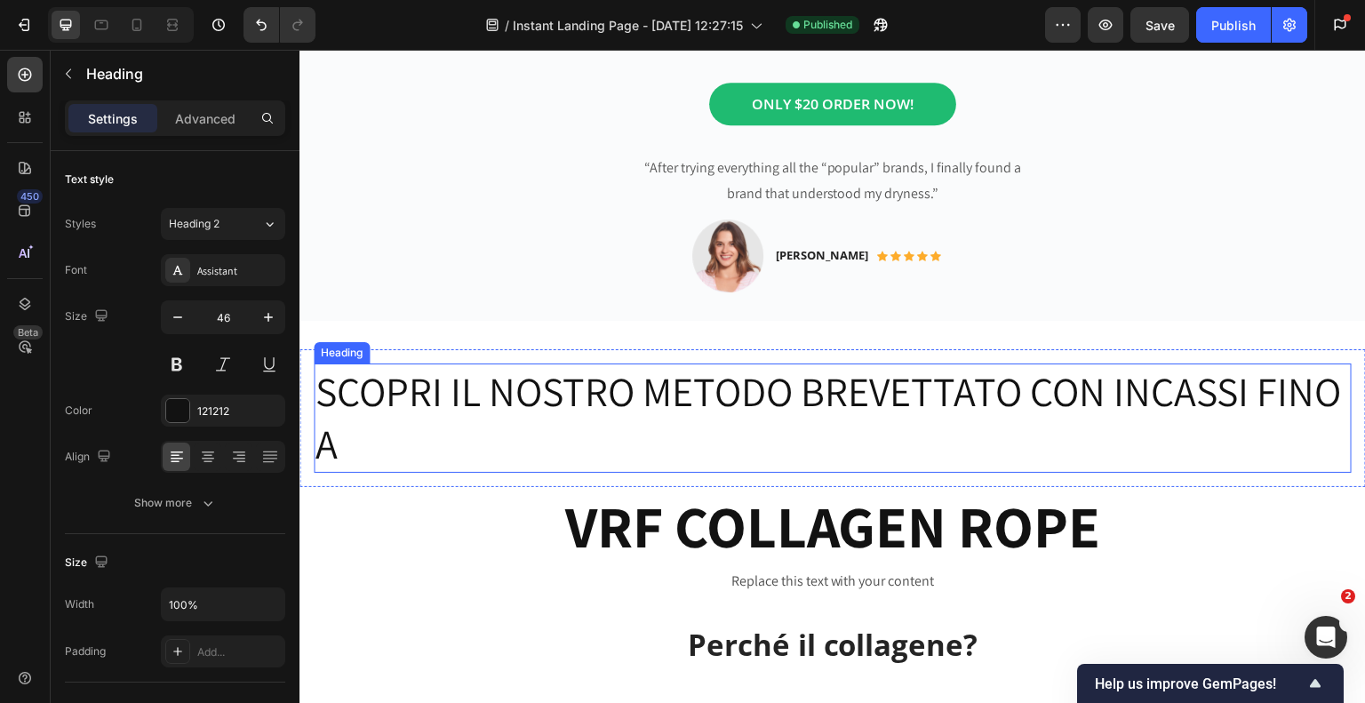
click at [441, 424] on h2 "SCOPRI IL NOSTRO METODO BREVETTATO CON INCASSI FINO A" at bounding box center [833, 418] width 1038 height 110
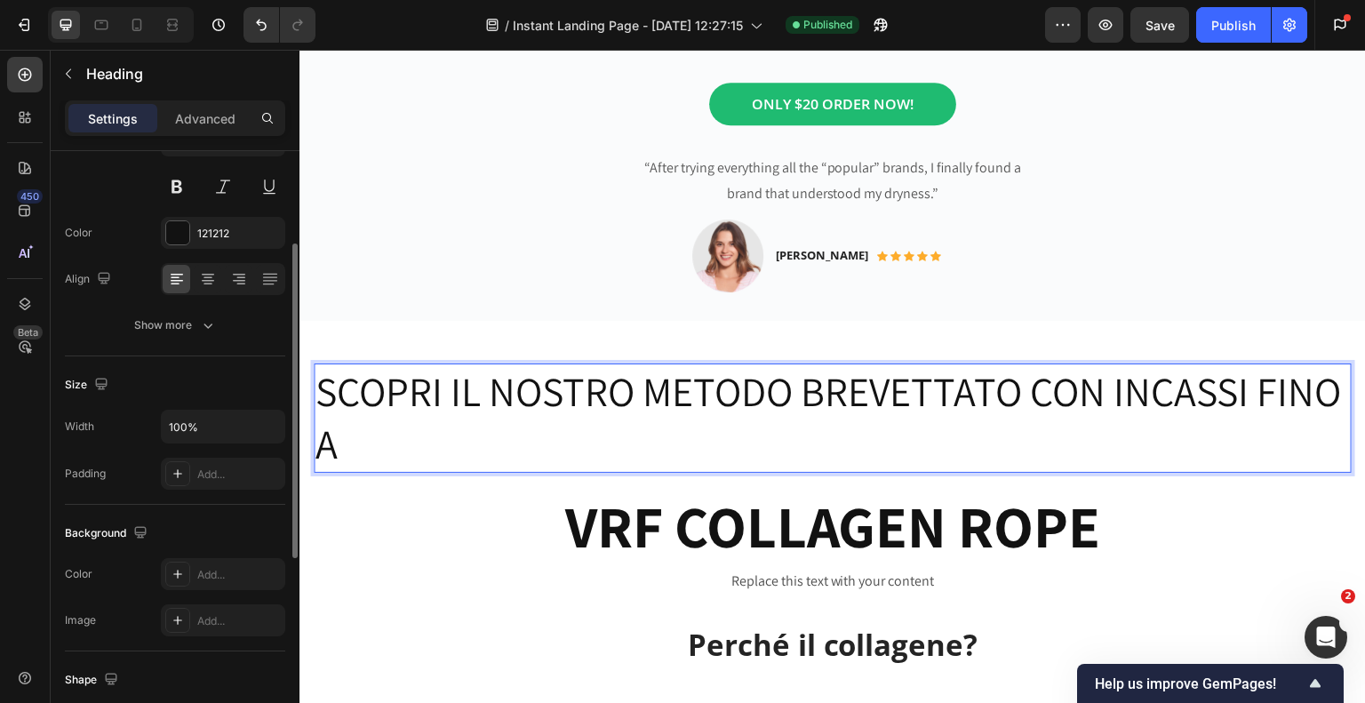
scroll to position [355, 0]
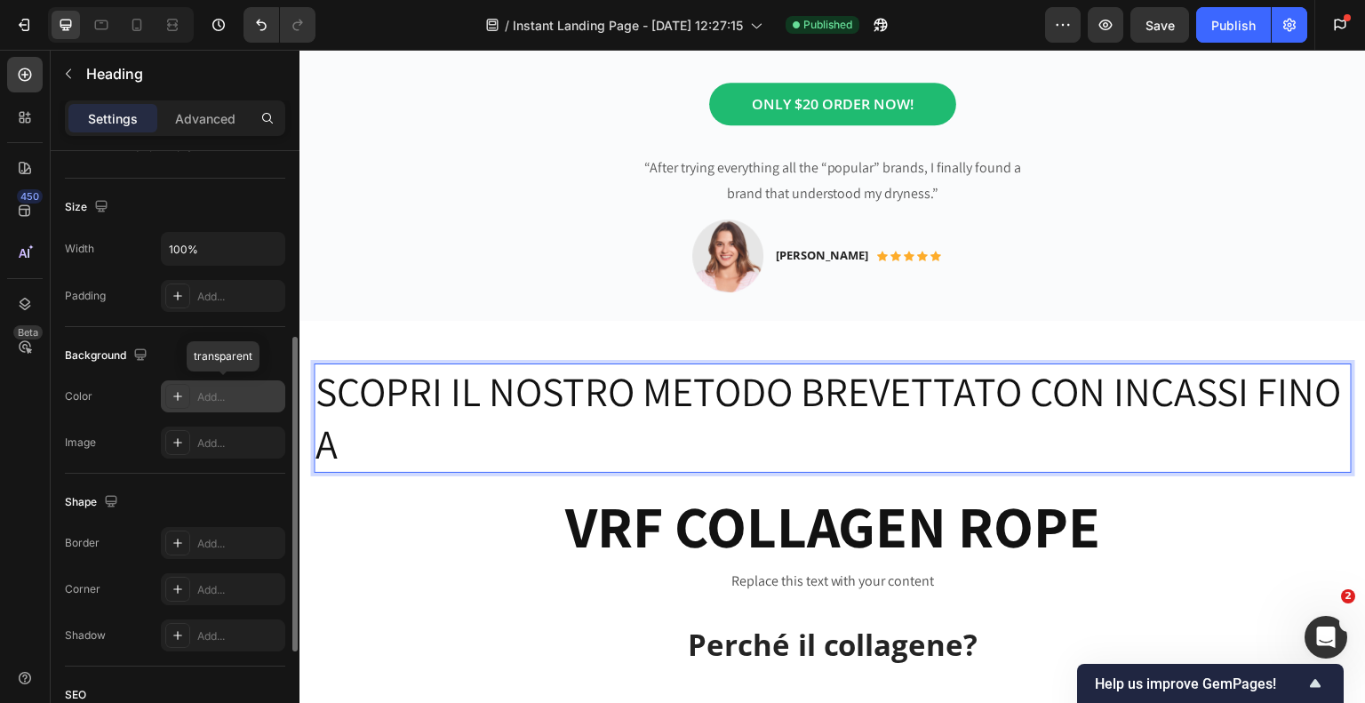
click at [191, 394] on div "Add..." at bounding box center [223, 396] width 124 height 32
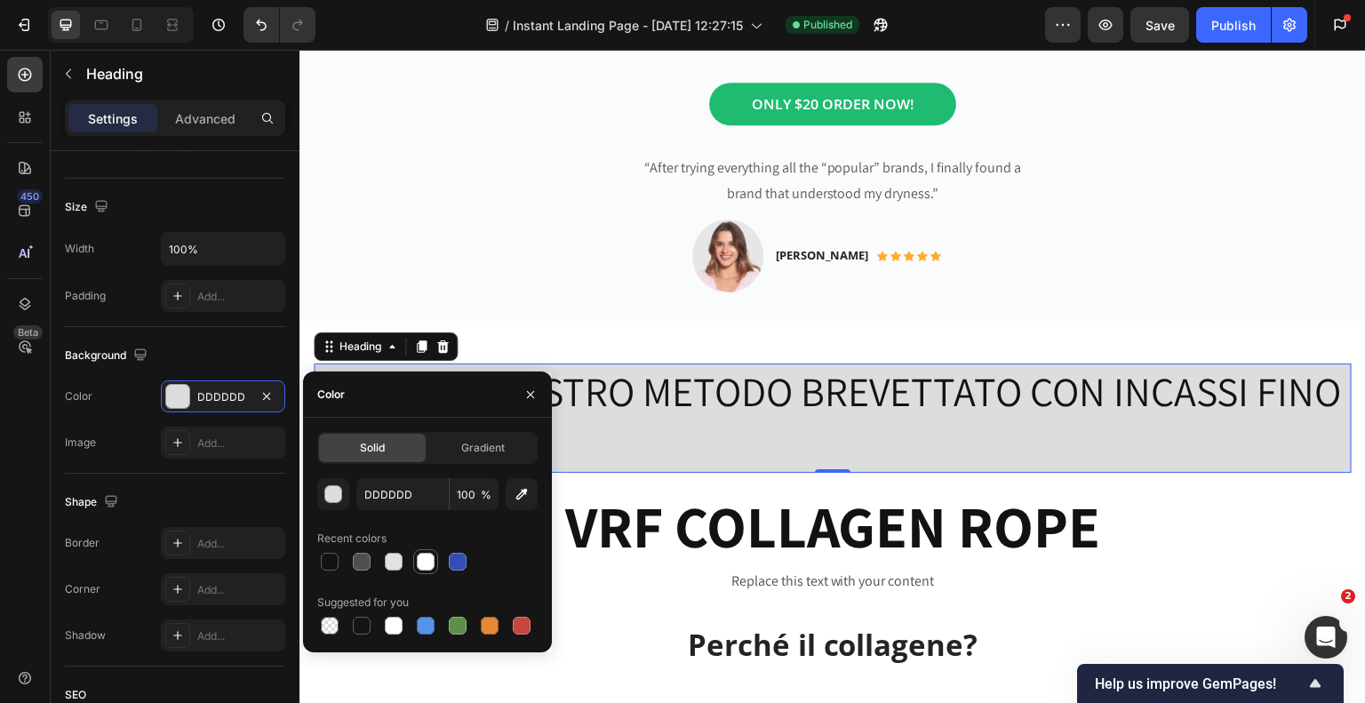
click at [422, 564] on div at bounding box center [426, 562] width 18 height 18
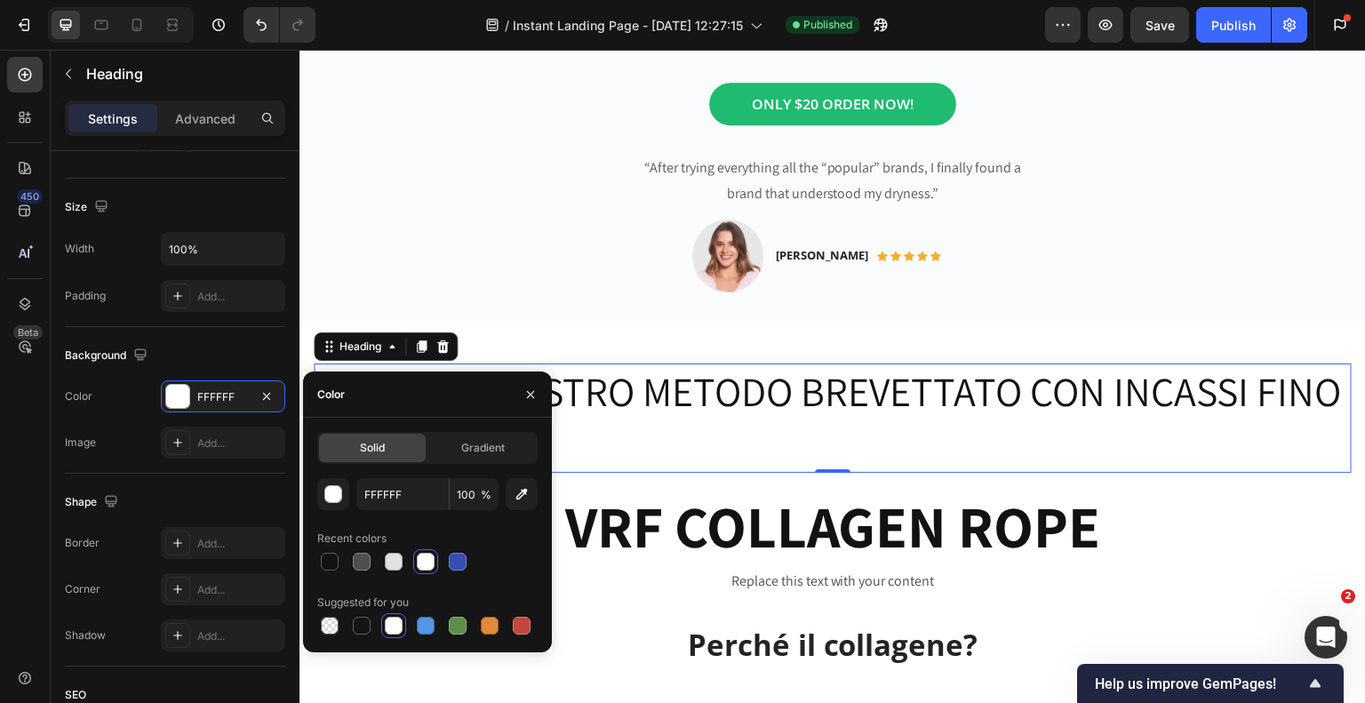
click at [460, 563] on div at bounding box center [458, 562] width 18 height 18
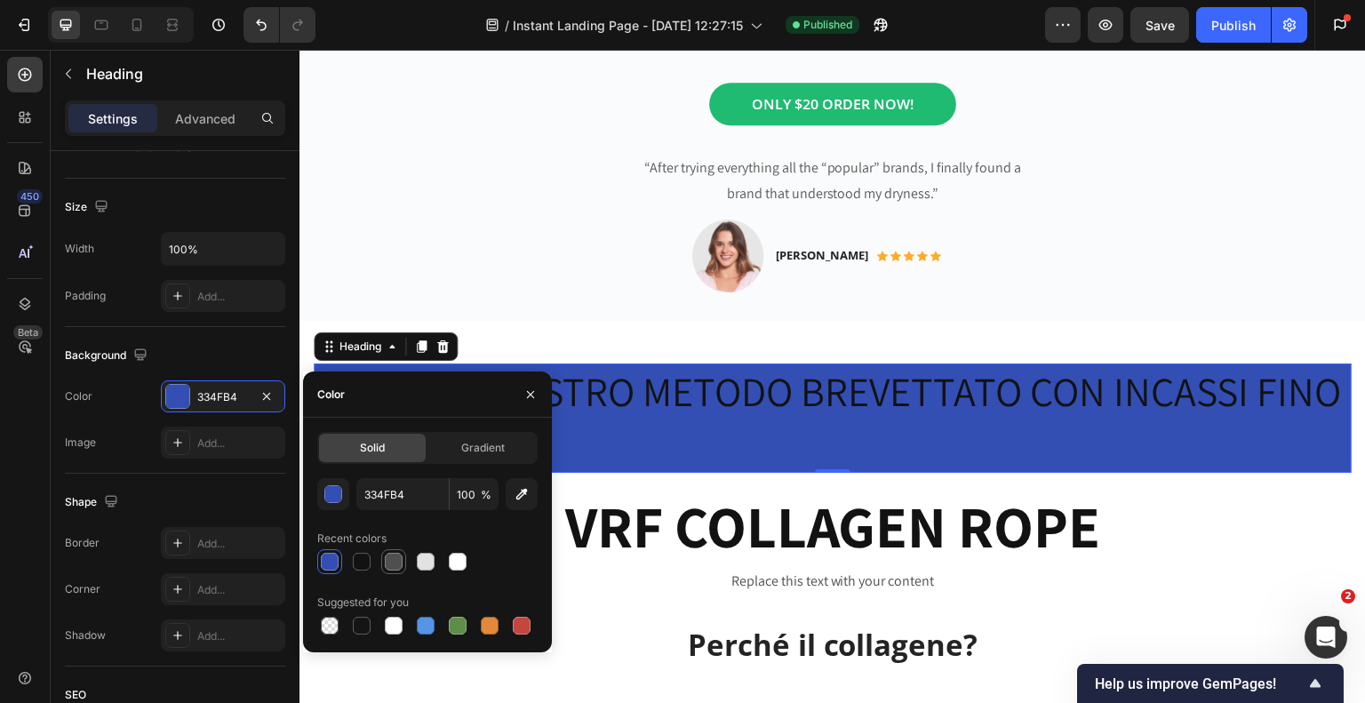
click at [391, 563] on div at bounding box center [394, 562] width 18 height 18
type input "4F4F4F"
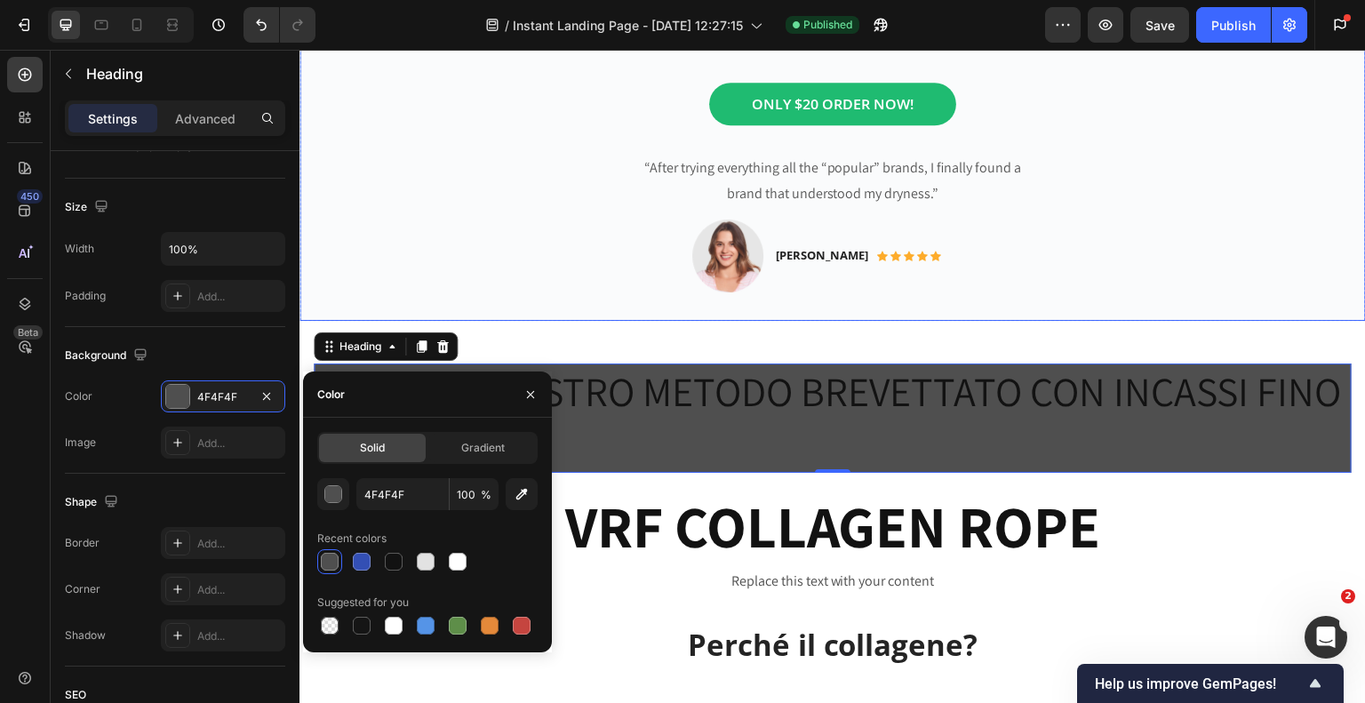
click at [455, 225] on div "AVVIA UN VRF COLLAGEN POINT Heading ZERO ANTICIPO – ZERO RISCHI Text Block Tutt…" at bounding box center [832, 10] width 1066 height 619
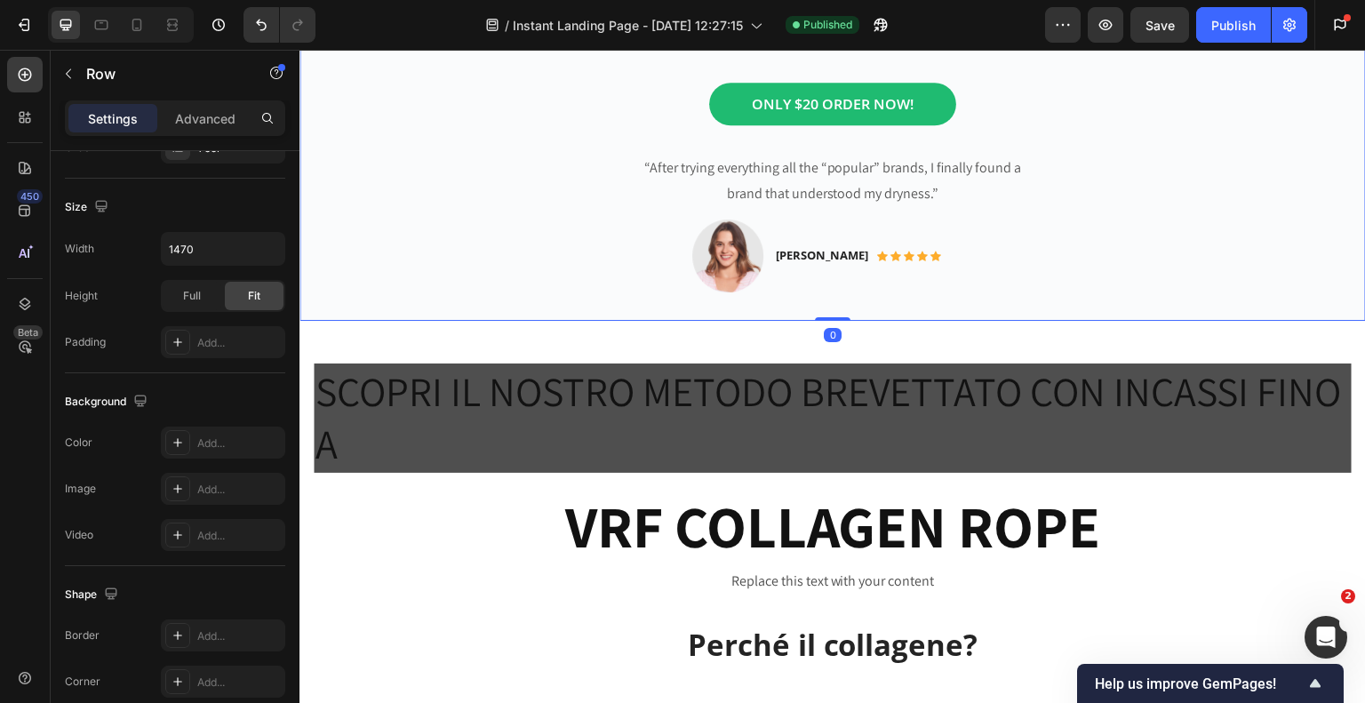
scroll to position [0, 0]
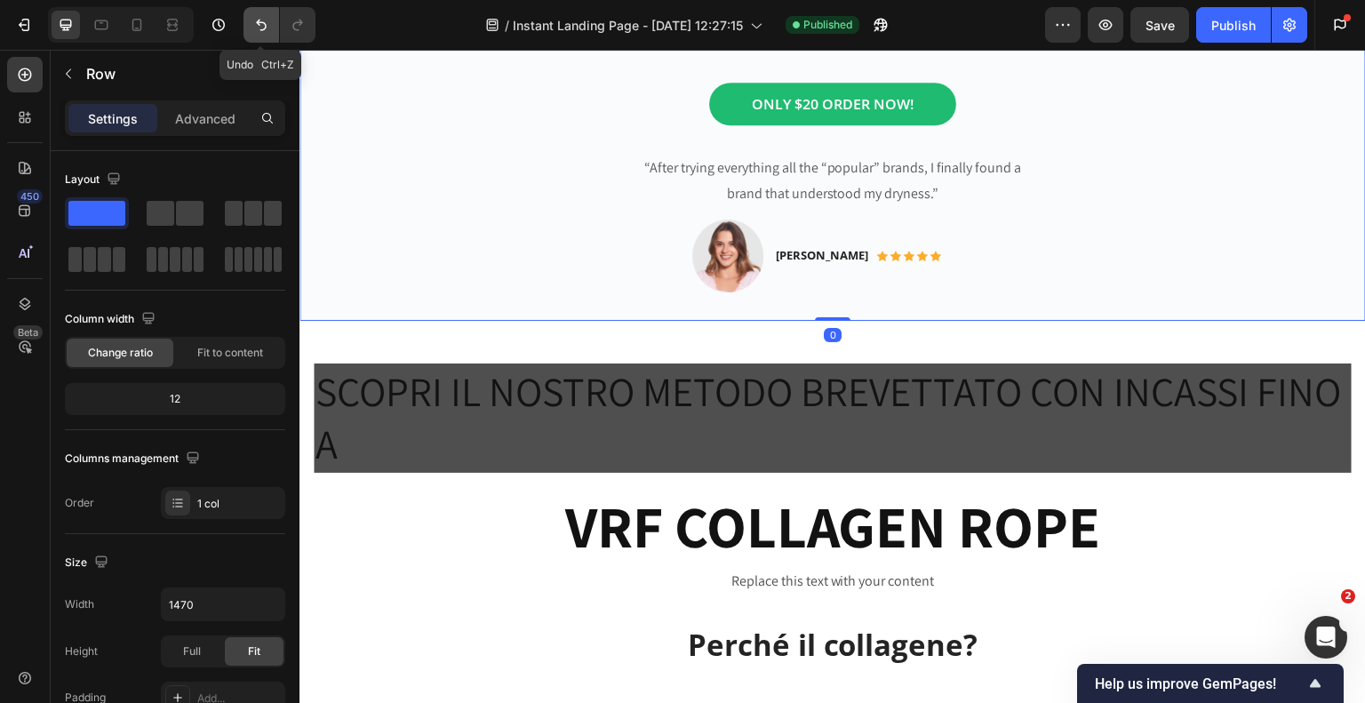
click at [265, 28] on icon "Undo/Redo" at bounding box center [261, 25] width 18 height 18
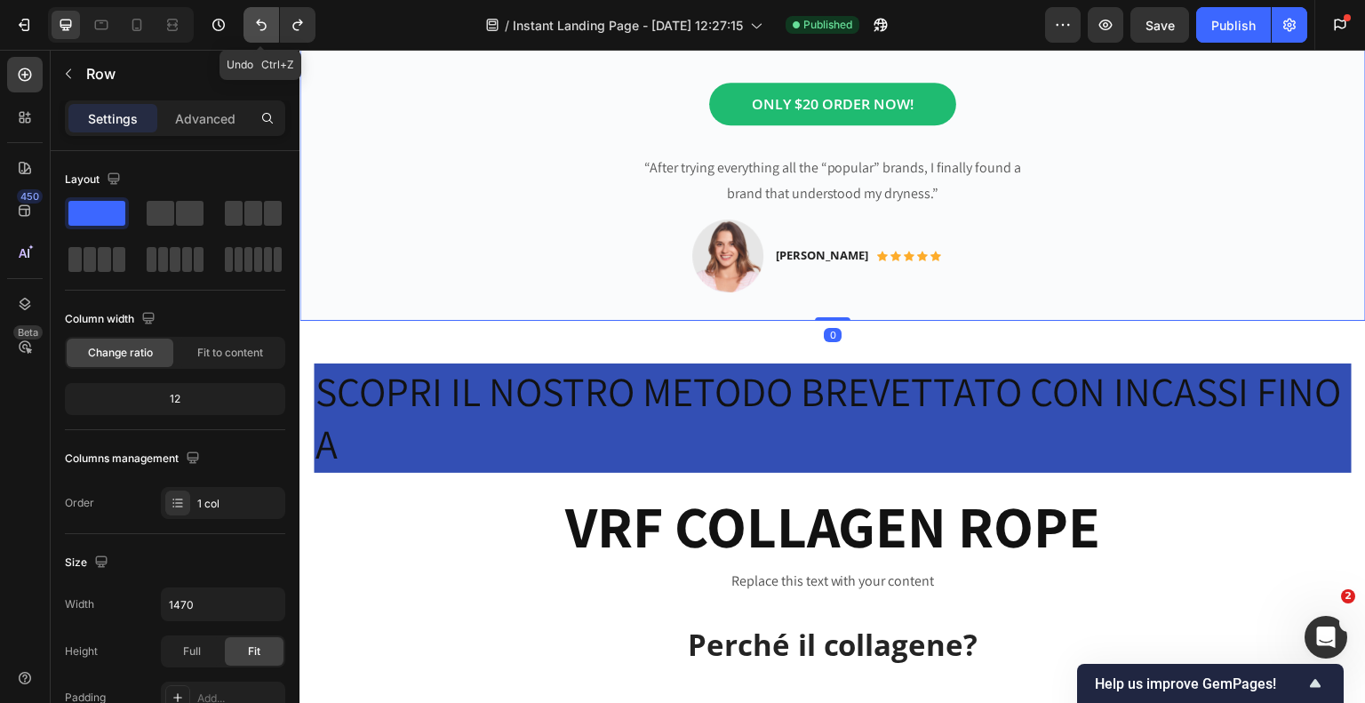
click at [265, 28] on icon "Undo/Redo" at bounding box center [261, 25] width 18 height 18
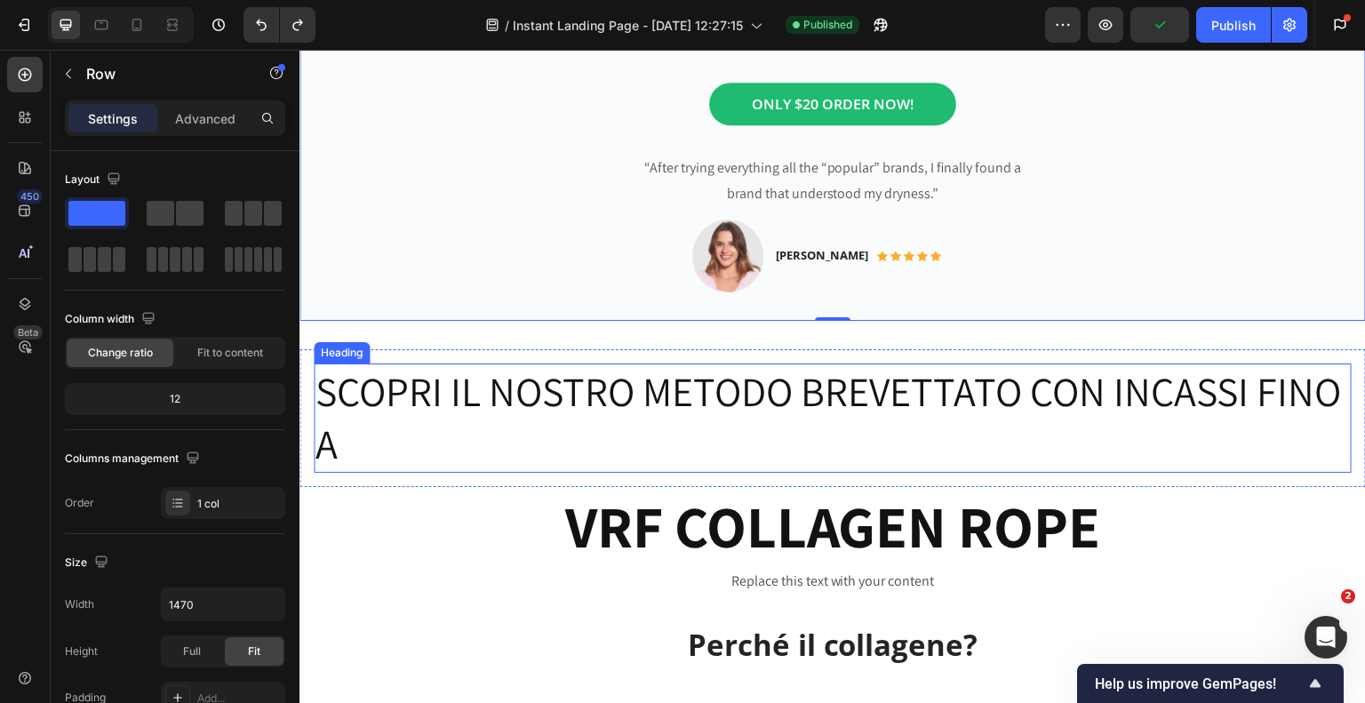
click at [488, 418] on p "SCOPRI IL NOSTRO METODO BREVETTATO CON INCASSI FINO A" at bounding box center [832, 418] width 1034 height 107
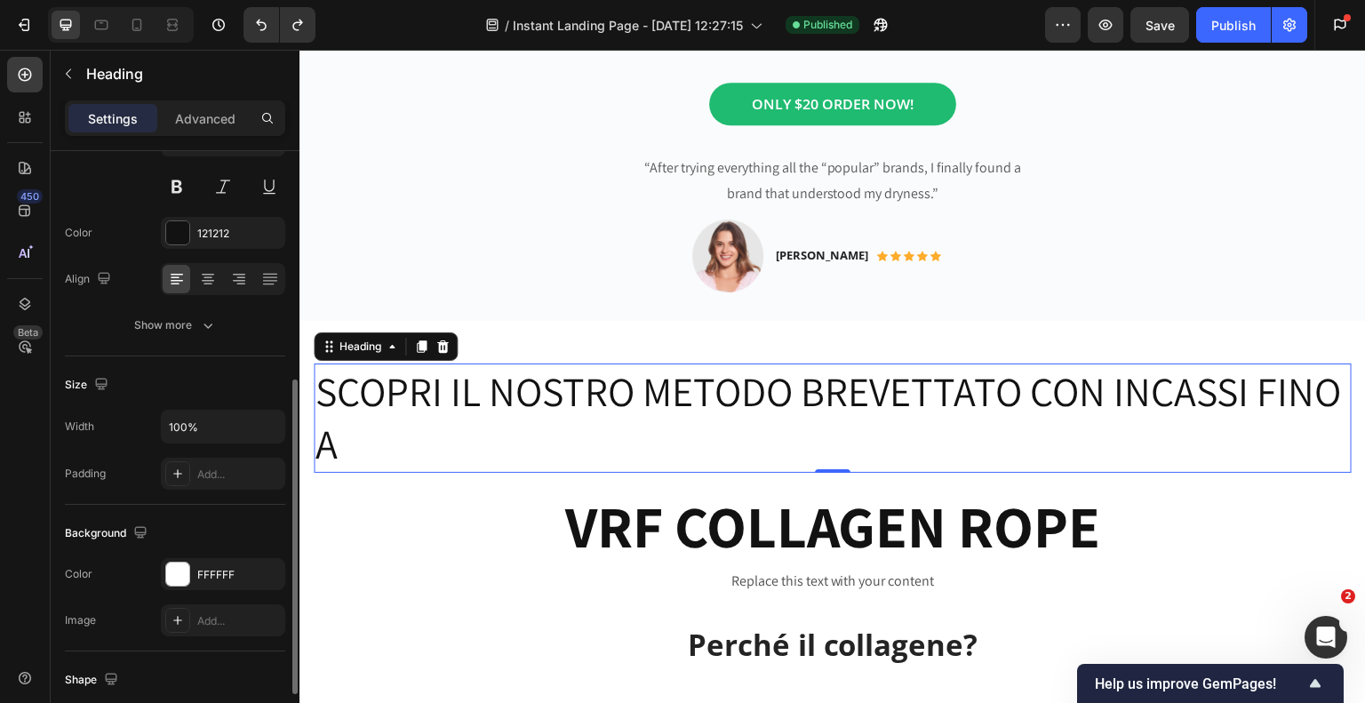
scroll to position [355, 0]
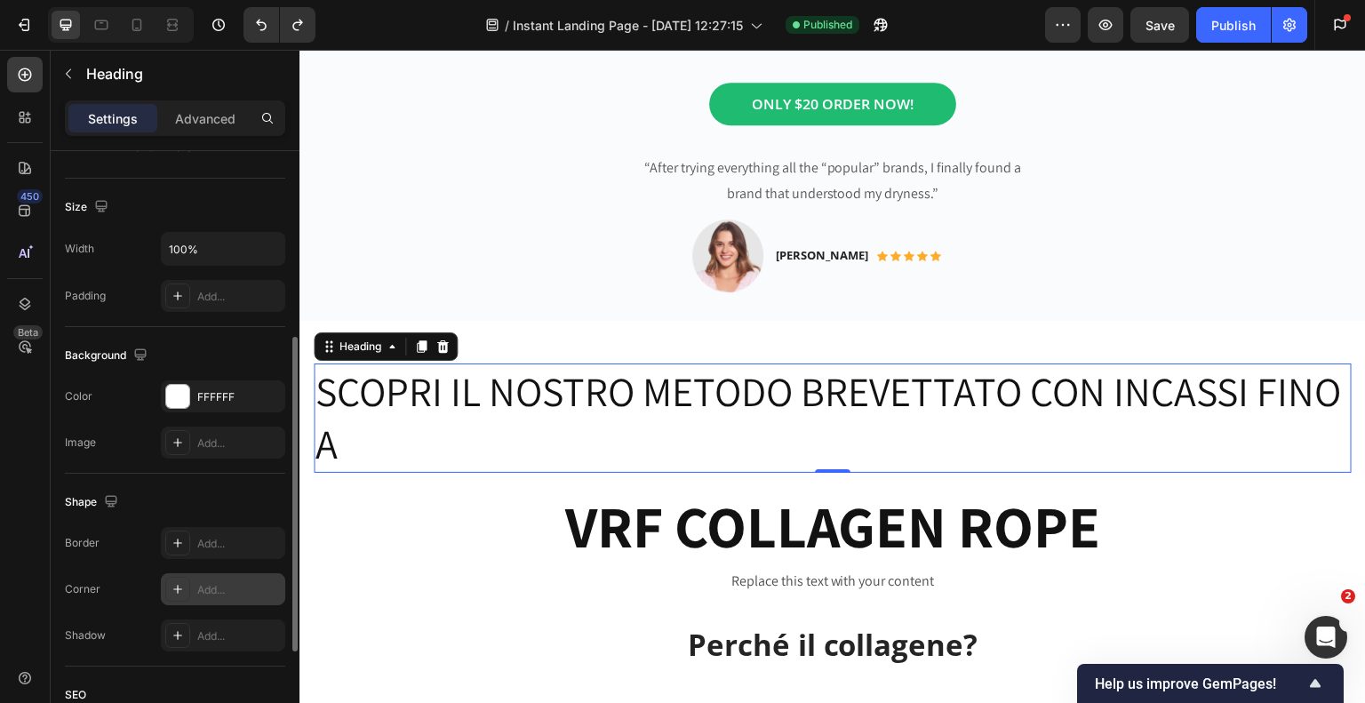
click at [197, 592] on div "Add..." at bounding box center [239, 590] width 84 height 16
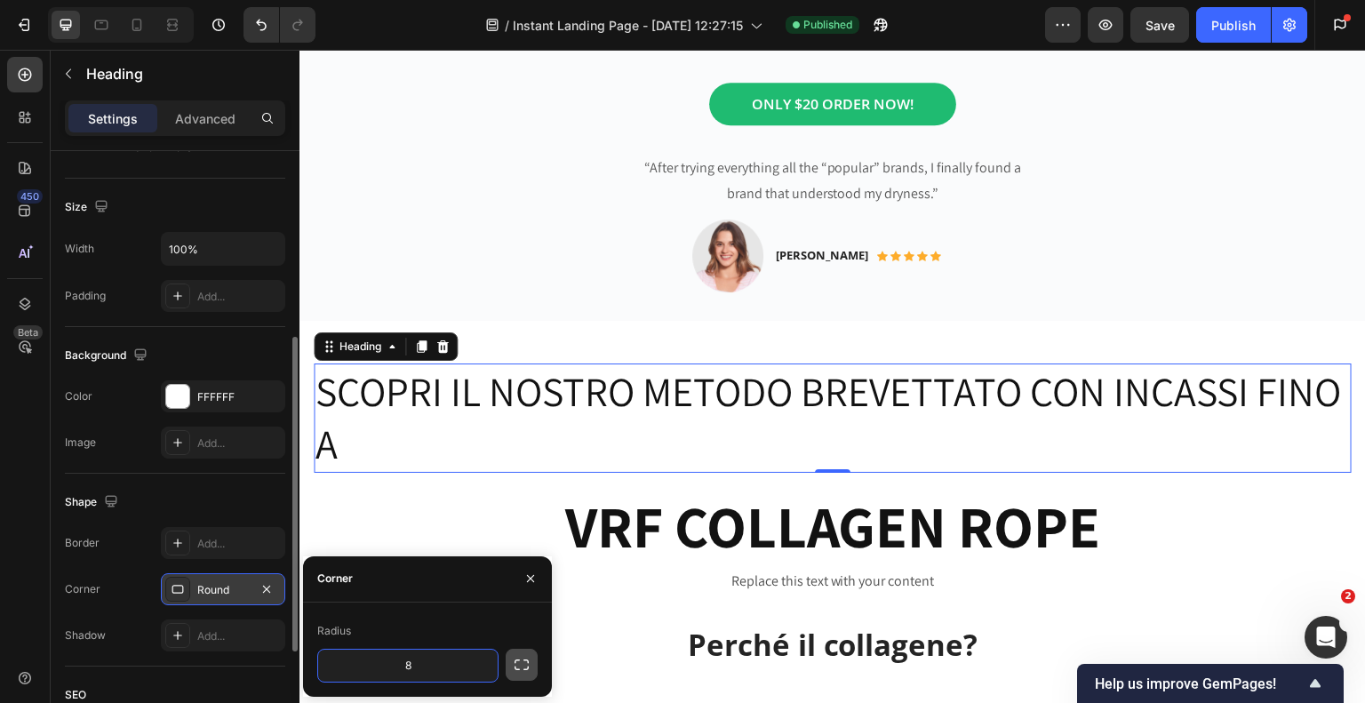
click at [523, 663] on icon "button" at bounding box center [522, 665] width 18 height 18
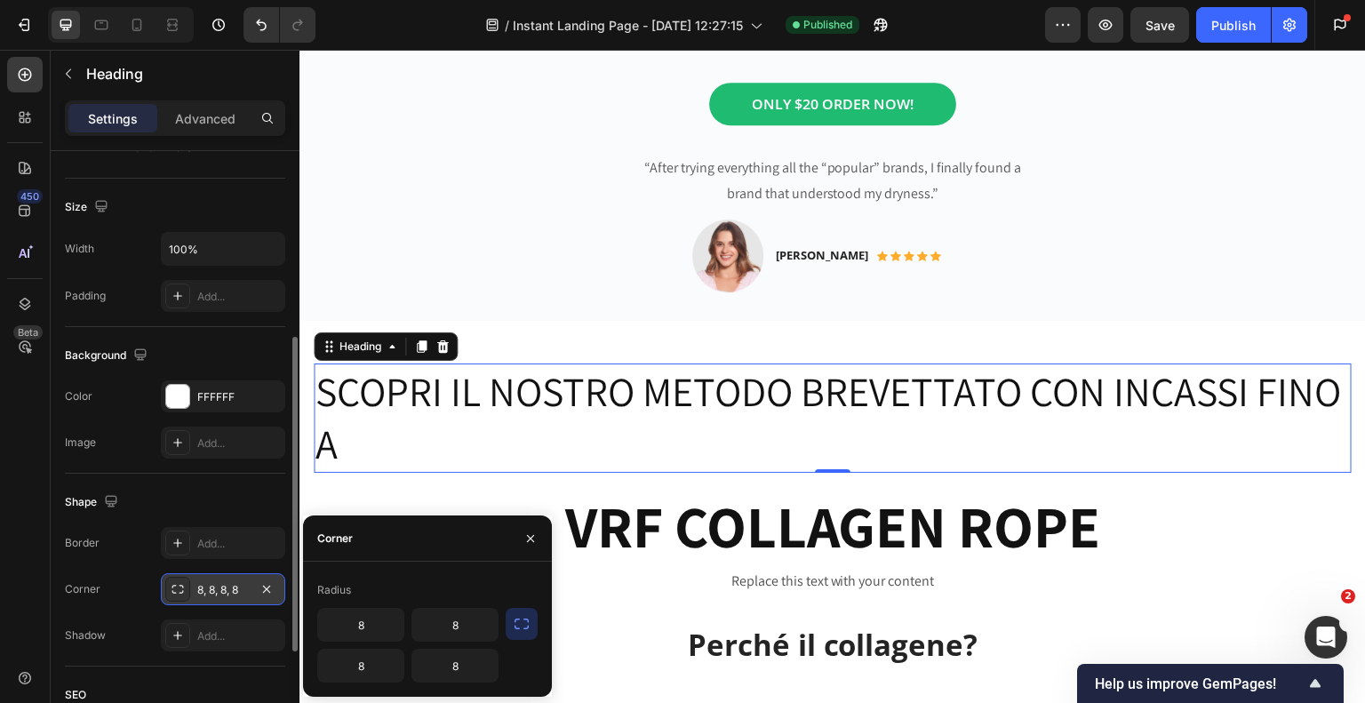
click at [519, 623] on icon "button" at bounding box center [522, 624] width 18 height 18
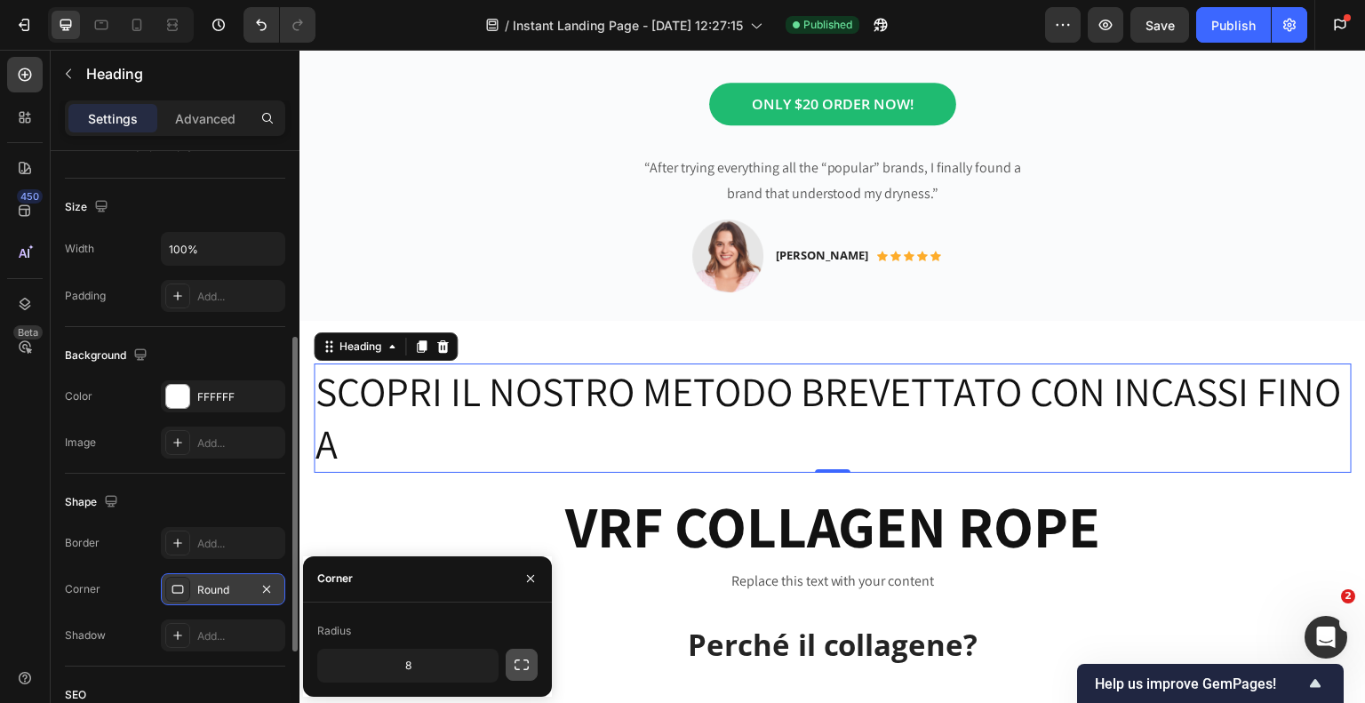
click at [525, 667] on icon "button" at bounding box center [522, 665] width 18 height 18
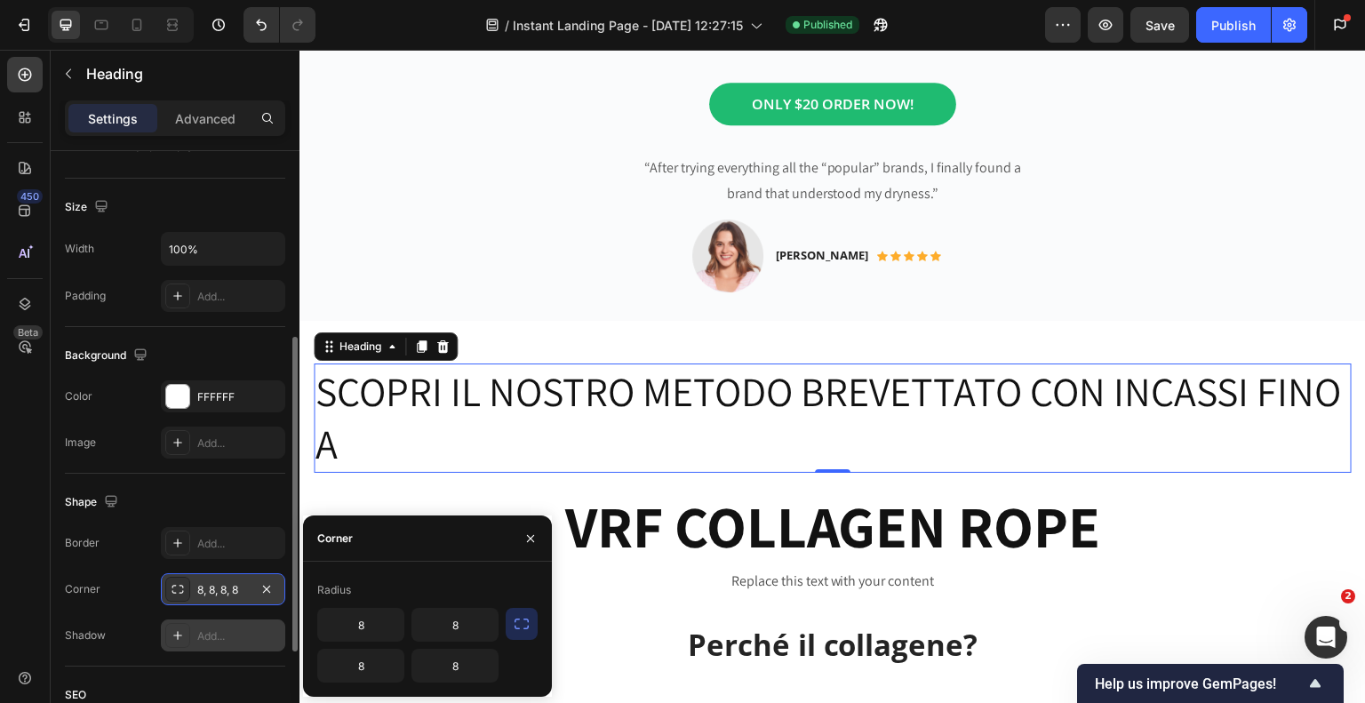
click at [210, 636] on div "Add..." at bounding box center [239, 636] width 84 height 16
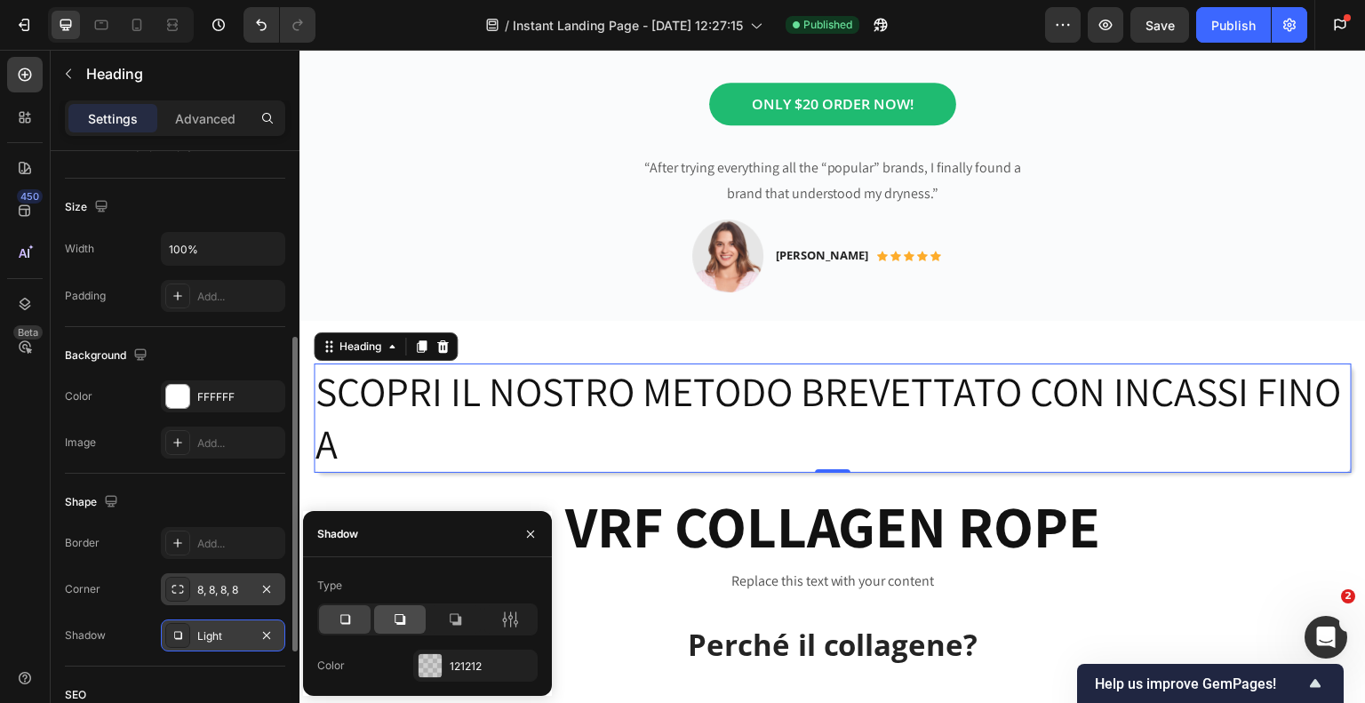
click at [394, 624] on icon at bounding box center [400, 620] width 18 height 18
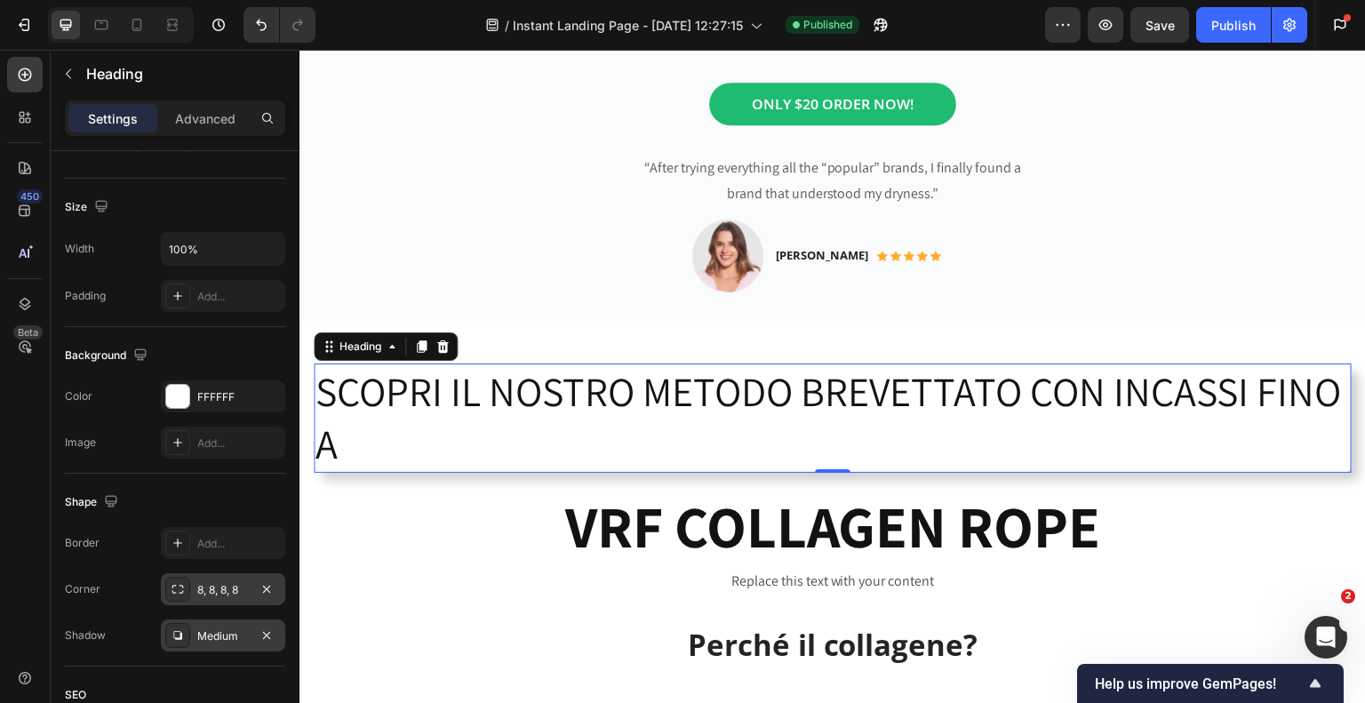
click at [181, 588] on icon at bounding box center [178, 589] width 14 height 14
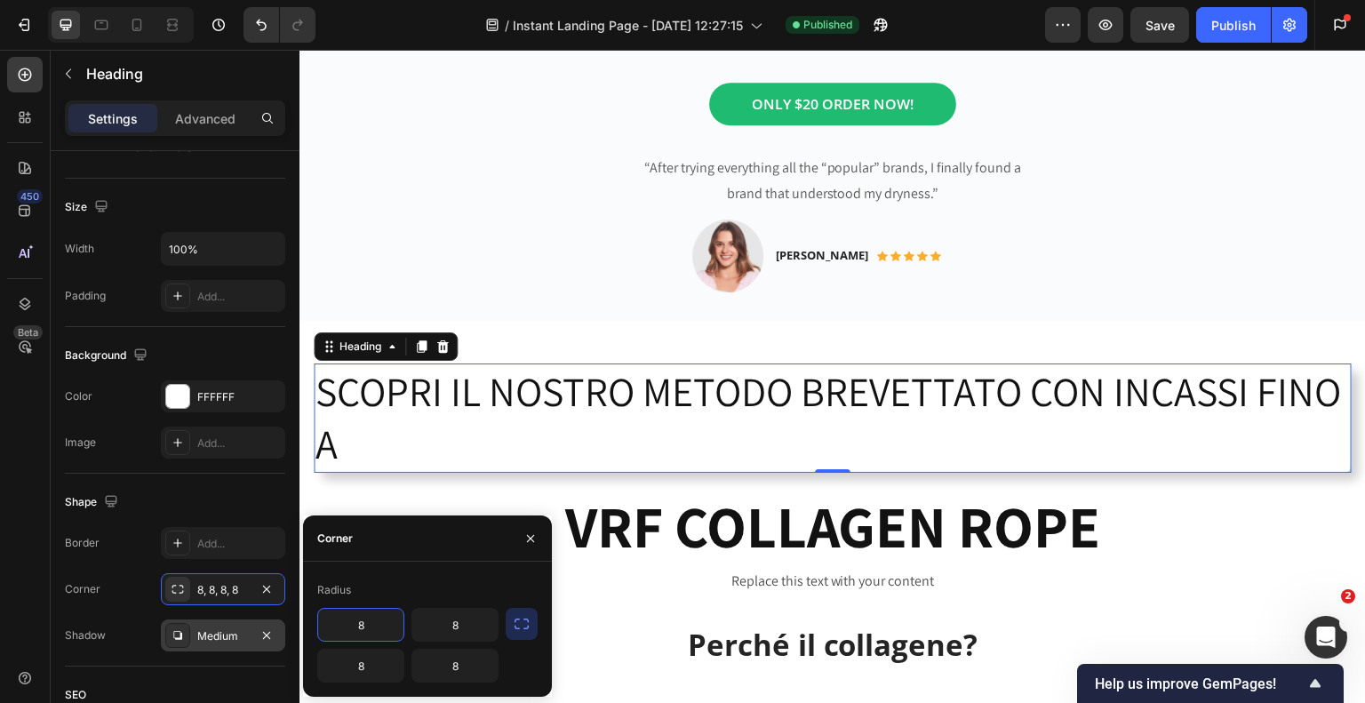
click at [372, 627] on input "8" at bounding box center [360, 625] width 85 height 32
type input "9"
type input "8"
type input "1"
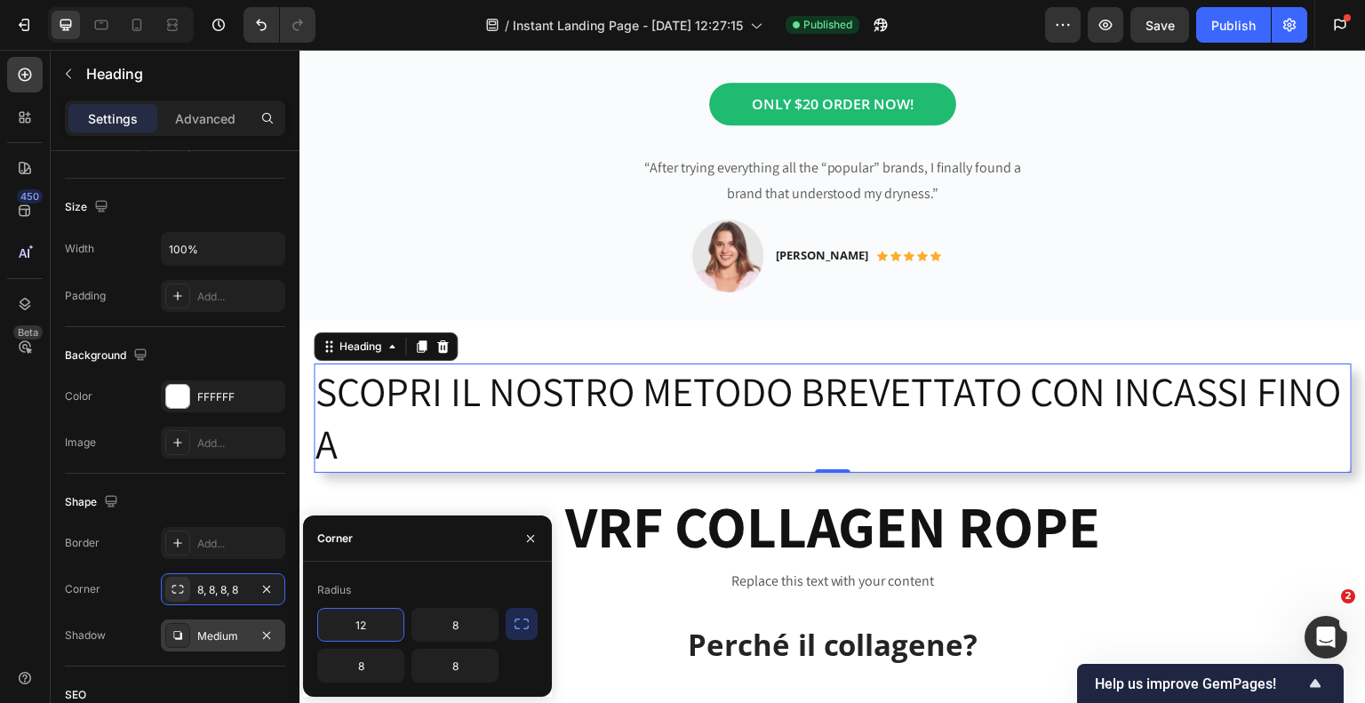
type input "1"
type input "8"
click at [516, 629] on icon "button" at bounding box center [522, 624] width 18 height 18
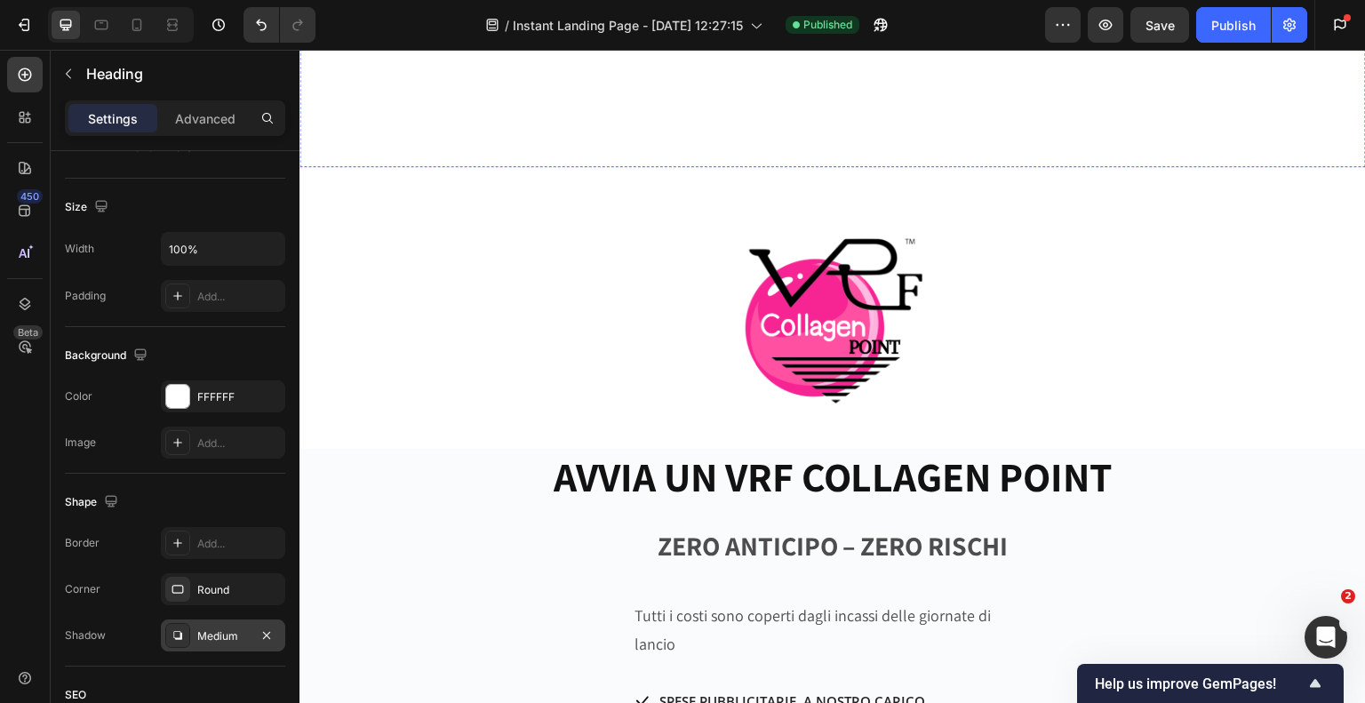
scroll to position [622, 0]
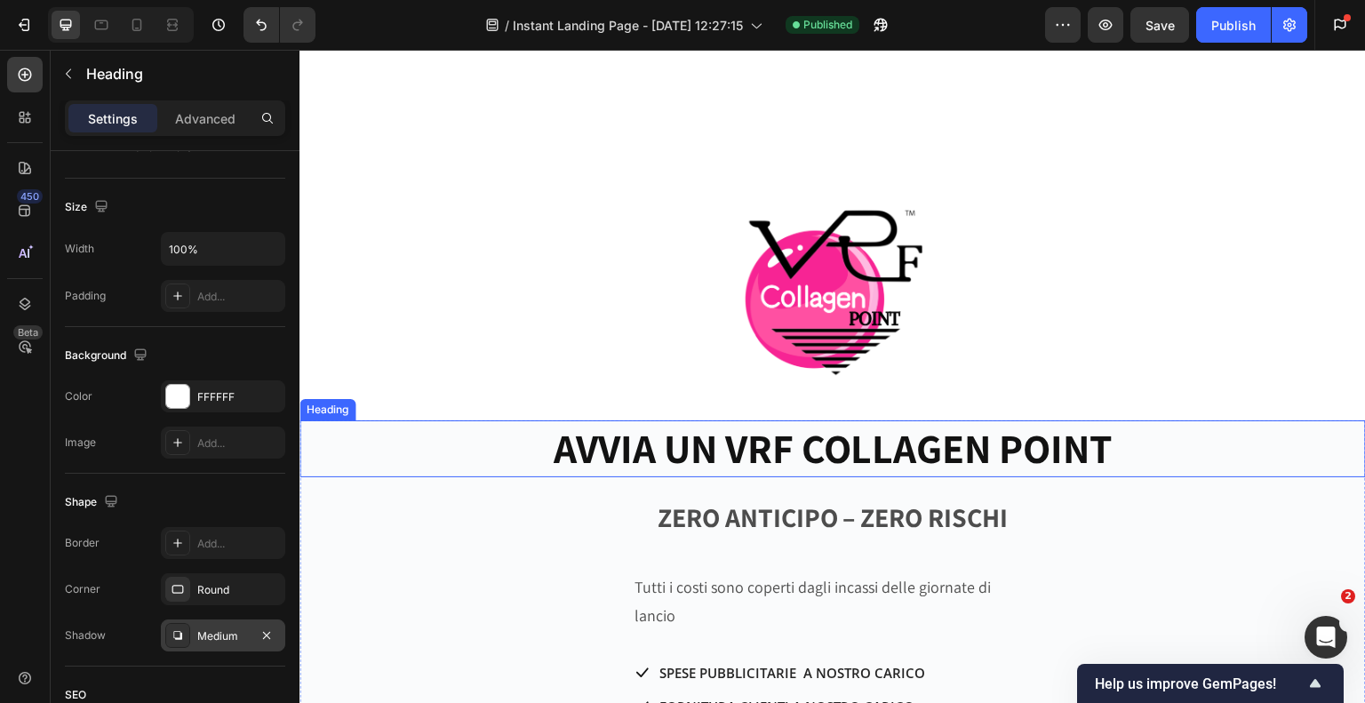
click at [994, 437] on h2 "AVVIA UN VRF COLLAGEN POINT" at bounding box center [832, 448] width 1066 height 57
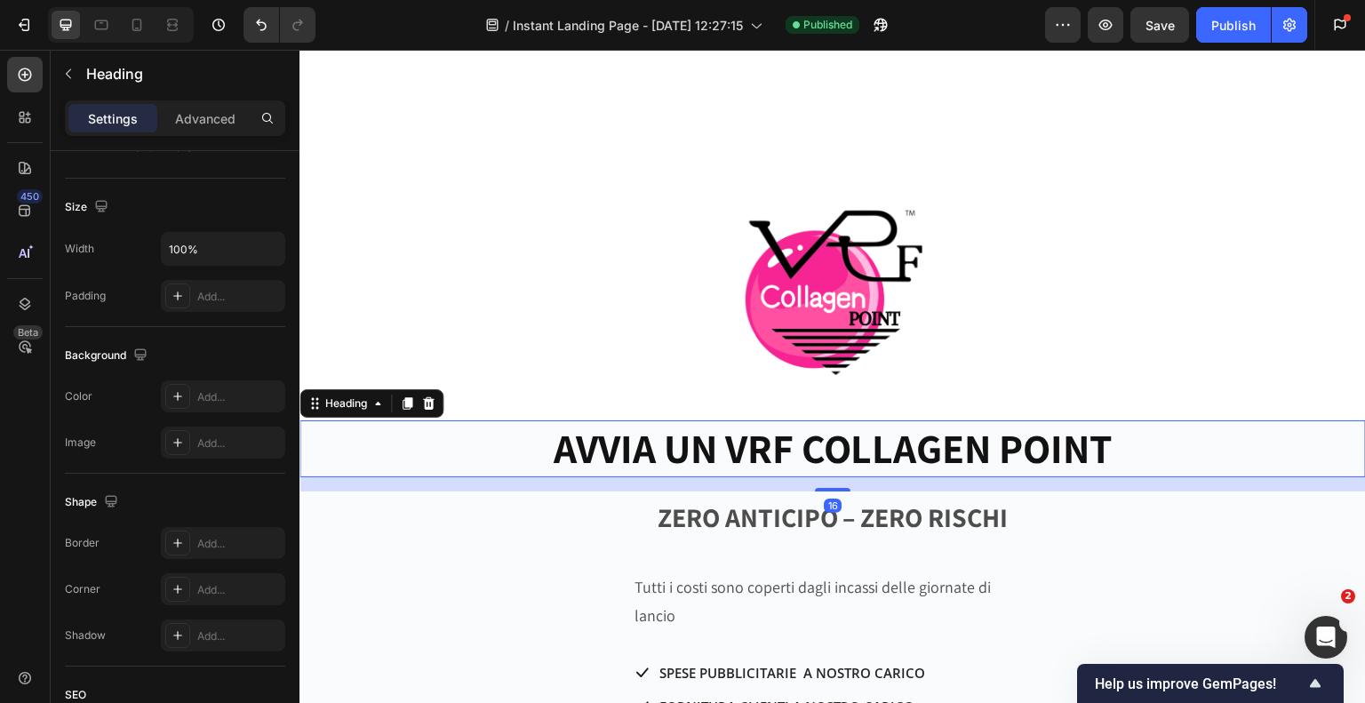
click at [710, 436] on h2 "AVVIA UN VRF COLLAGEN POINT" at bounding box center [832, 448] width 1066 height 57
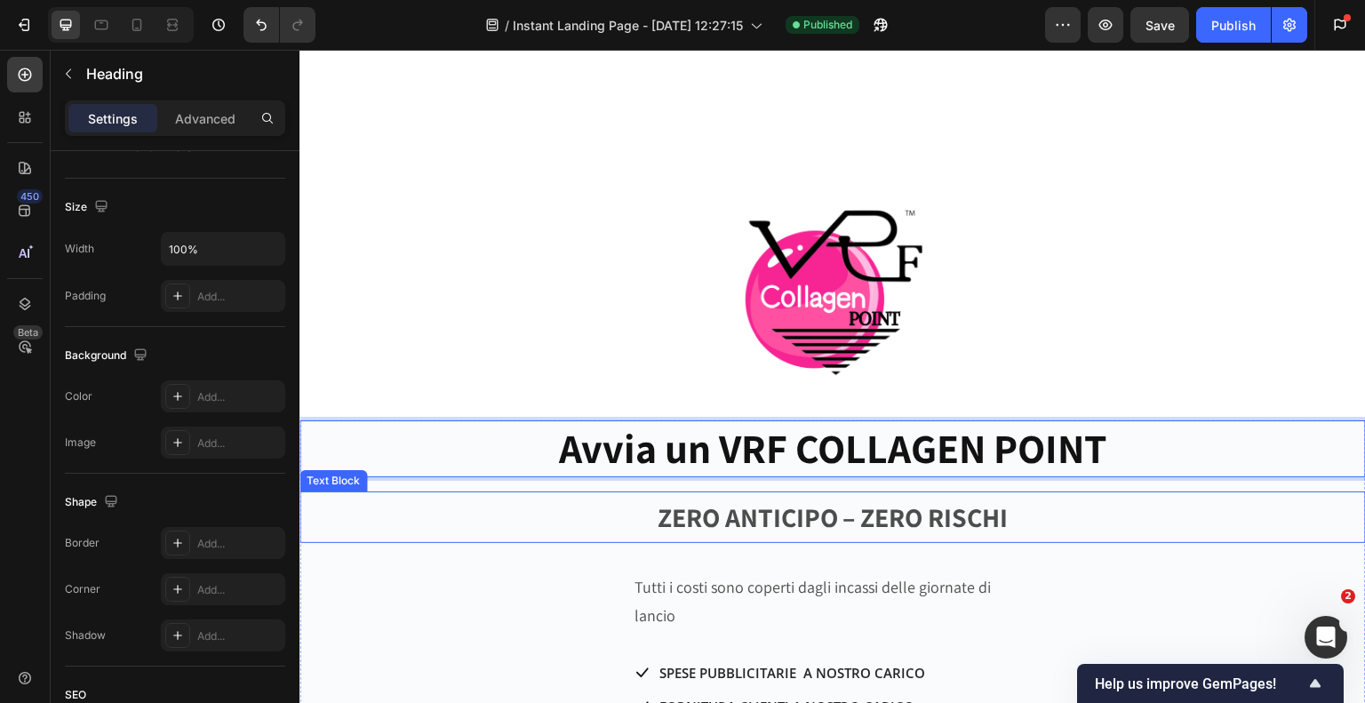
click at [772, 511] on strong "ZERO ANTICIPO – ZERO RISCHI" at bounding box center [833, 517] width 351 height 36
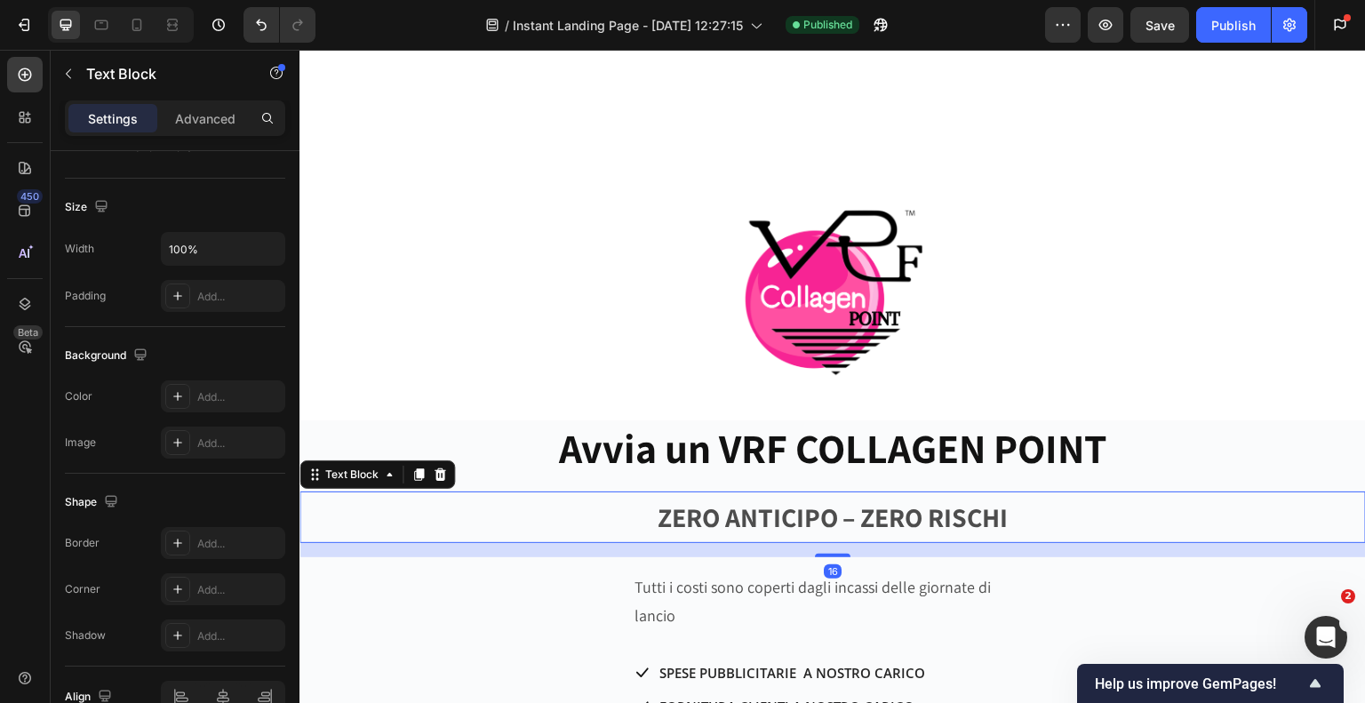
scroll to position [0, 0]
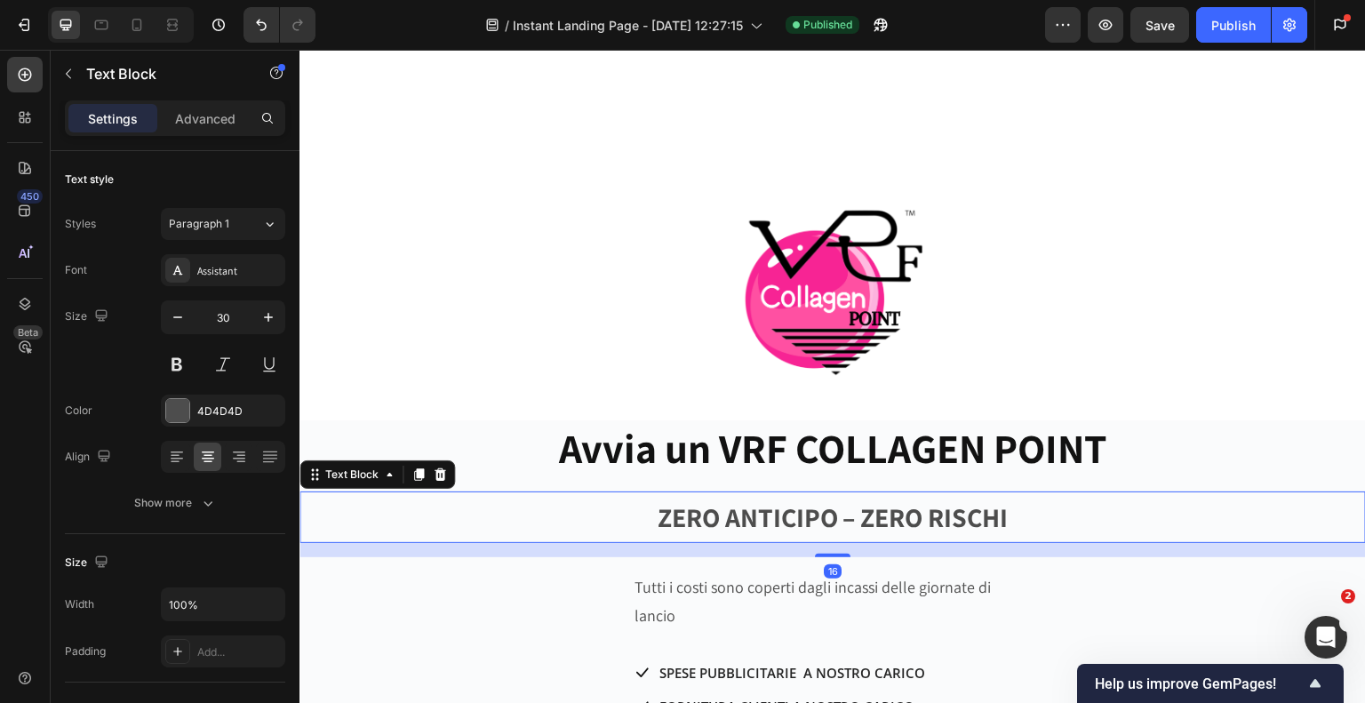
click at [826, 509] on strong "ZERO ANTICIPO – ZERO RISCHI" at bounding box center [833, 517] width 351 height 36
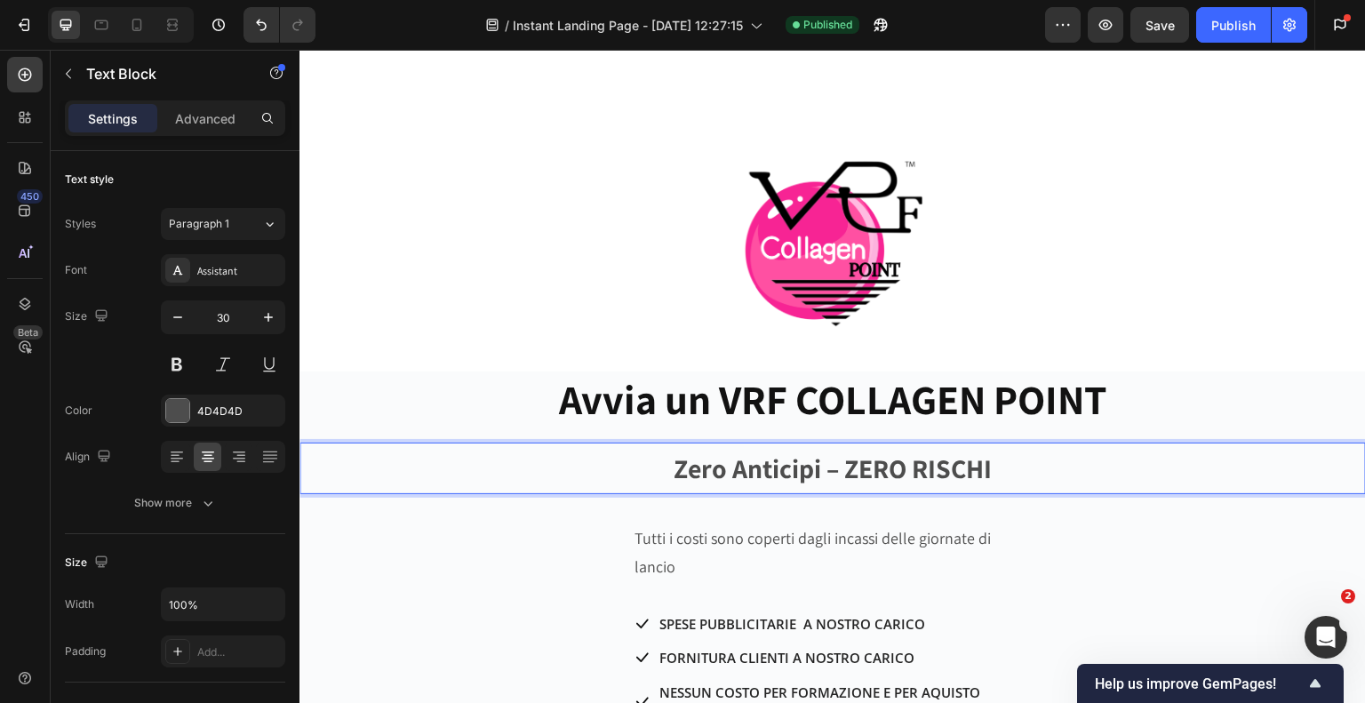
scroll to position [711, 0]
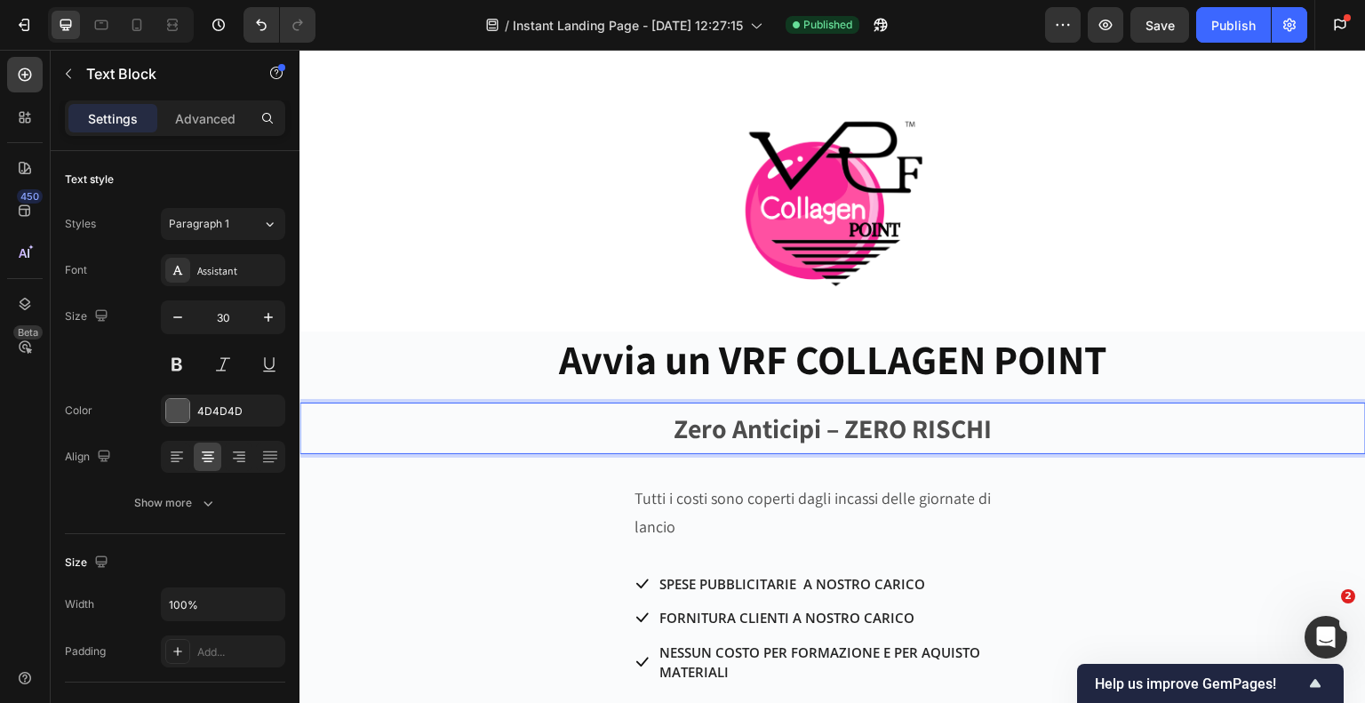
click at [1001, 420] on p "Zero Anticipi – ZERO RISCHI" at bounding box center [832, 428] width 1063 height 48
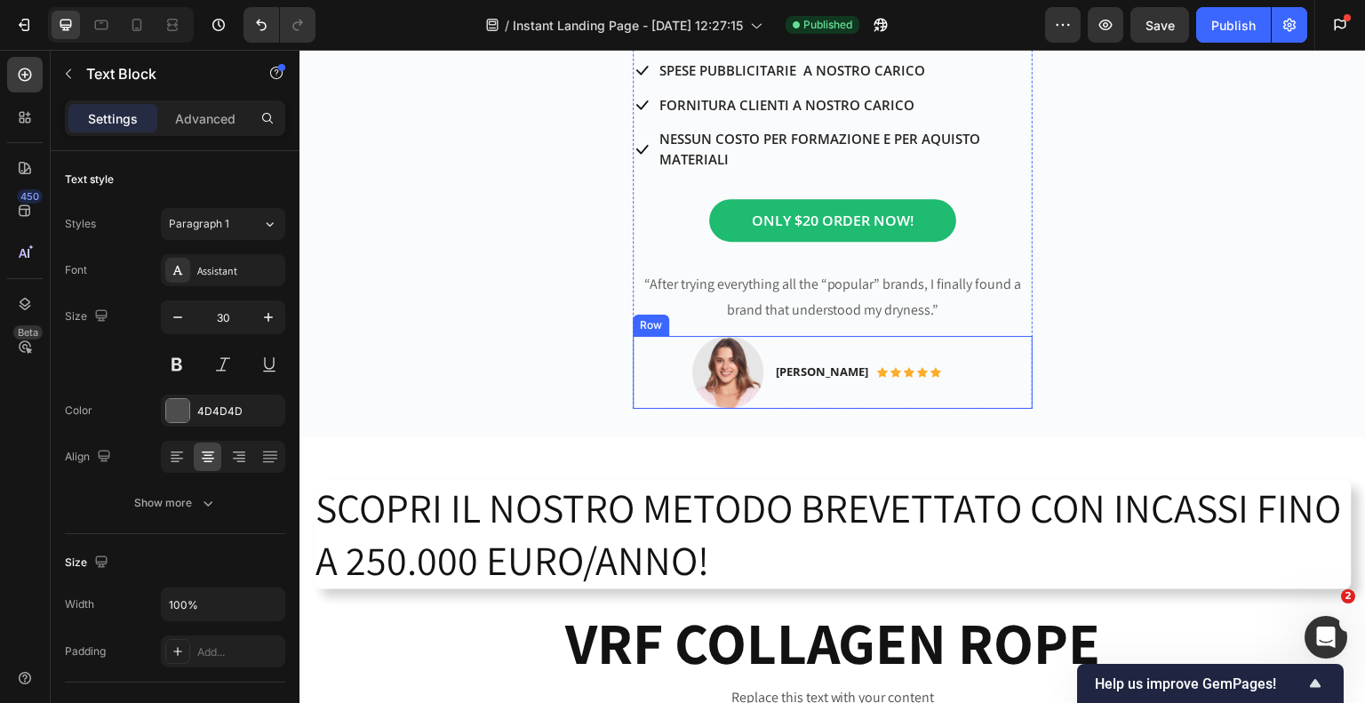
scroll to position [1333, 0]
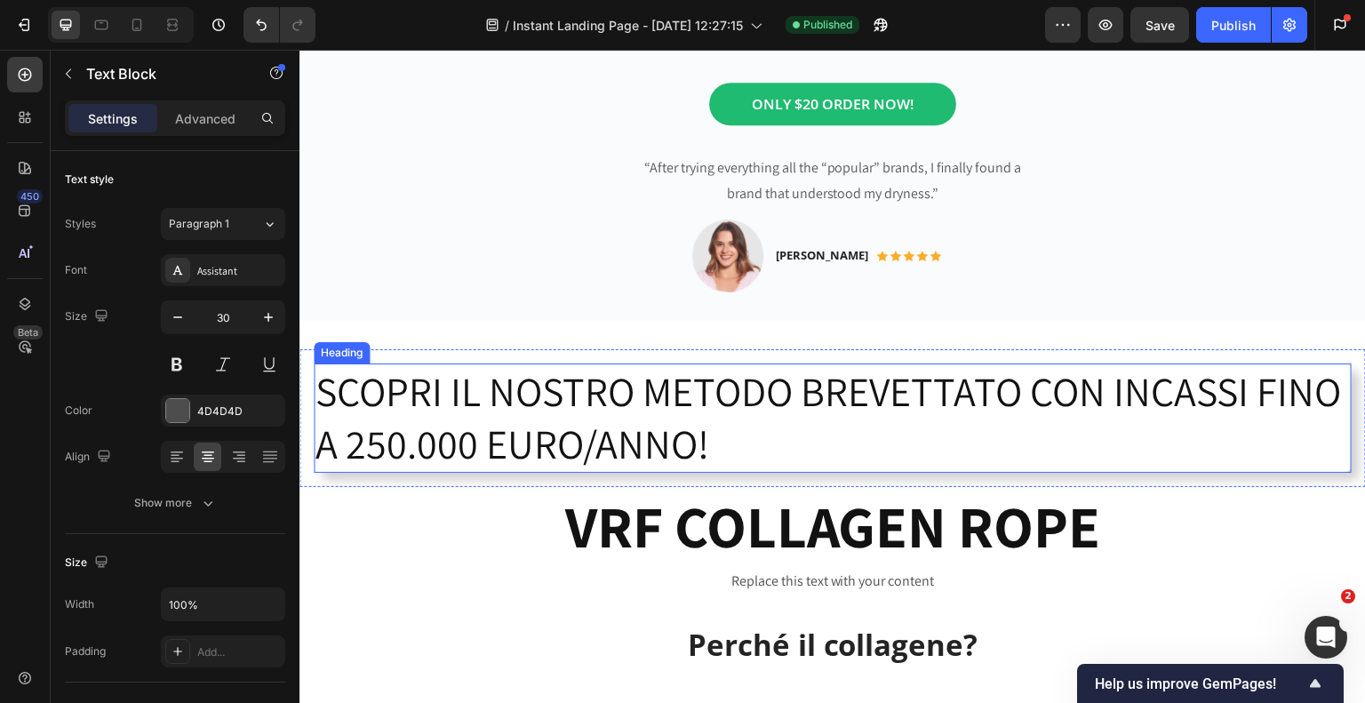
click at [862, 419] on h2 "SCOPRI IL NOSTRO METODO BREVETTATO CON INCASSI FINO A 250.000 EURO/ANNO!" at bounding box center [833, 418] width 1038 height 110
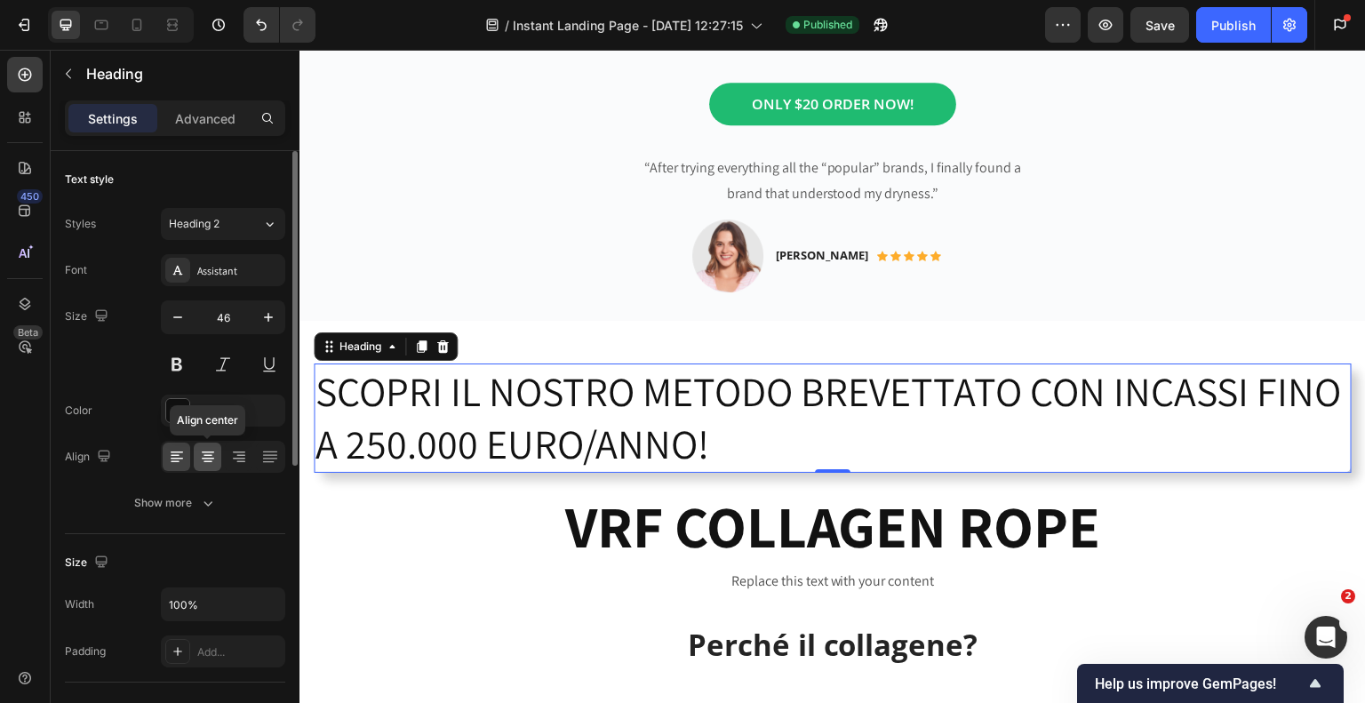
click at [207, 459] on icon at bounding box center [208, 457] width 18 height 18
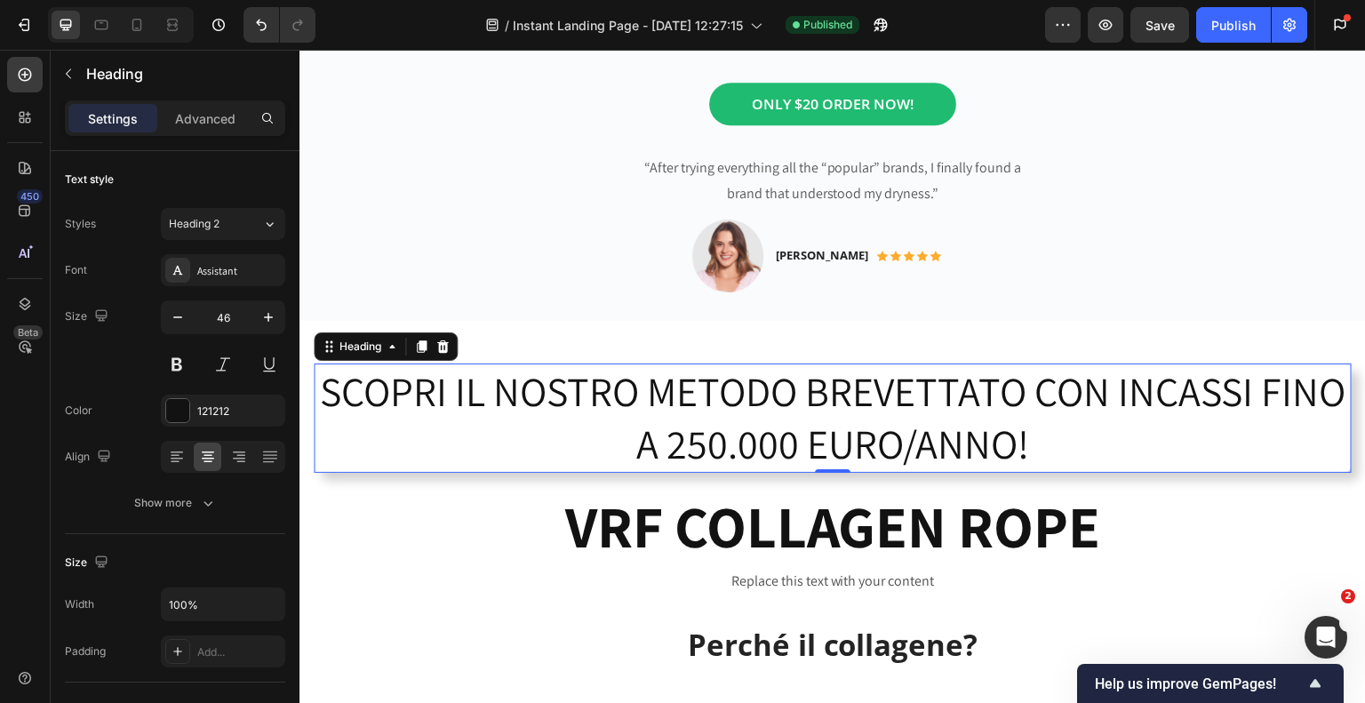
click at [1078, 411] on h2 "SCOPRI IL NOSTRO METODO BREVETTATO CON INCASSI FINO A 250.000 EURO/ANNO!" at bounding box center [833, 418] width 1038 height 110
click at [416, 392] on p "SCOPRI IL NOSTRO METODO BREVETTATO CON INCASSI FINO A 250.000 EURO/ANNO!" at bounding box center [832, 418] width 1034 height 107
click at [219, 368] on button at bounding box center [223, 364] width 32 height 32
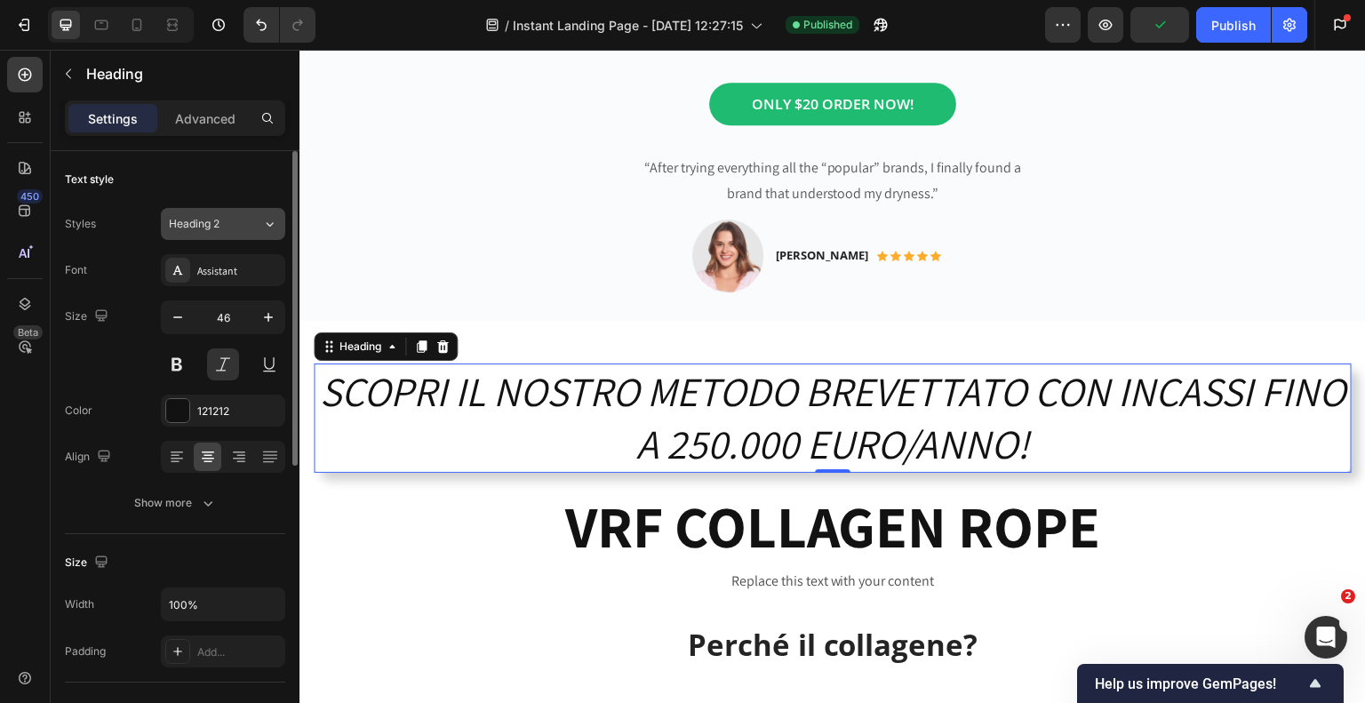
click at [268, 229] on icon at bounding box center [269, 224] width 15 height 18
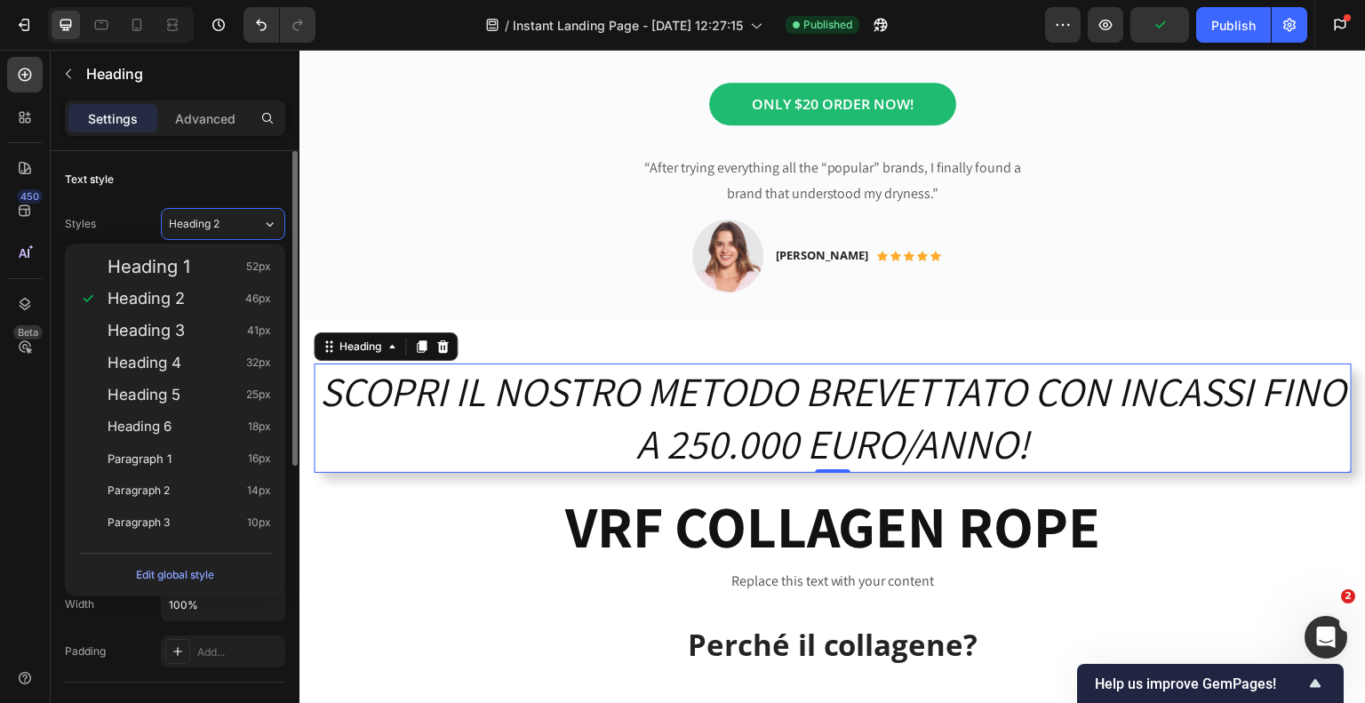
click at [169, 168] on div "Text style" at bounding box center [175, 179] width 220 height 28
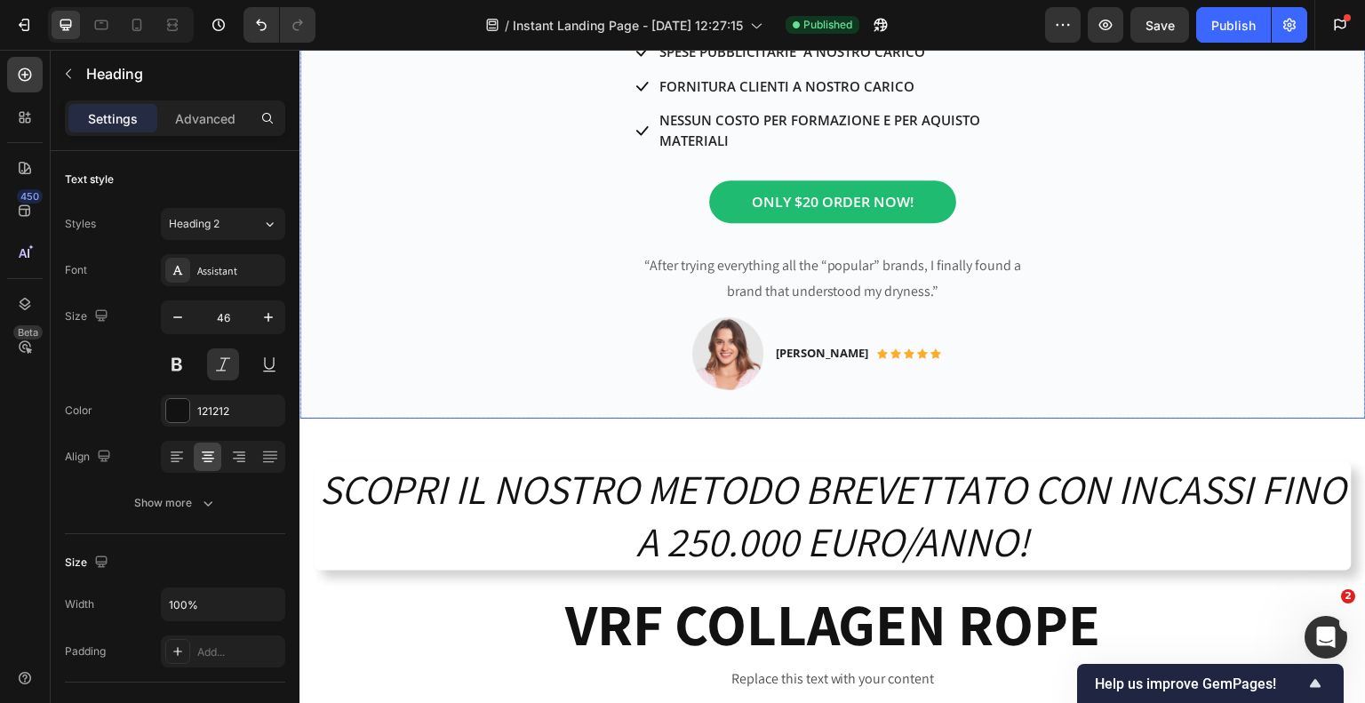
scroll to position [1422, 0]
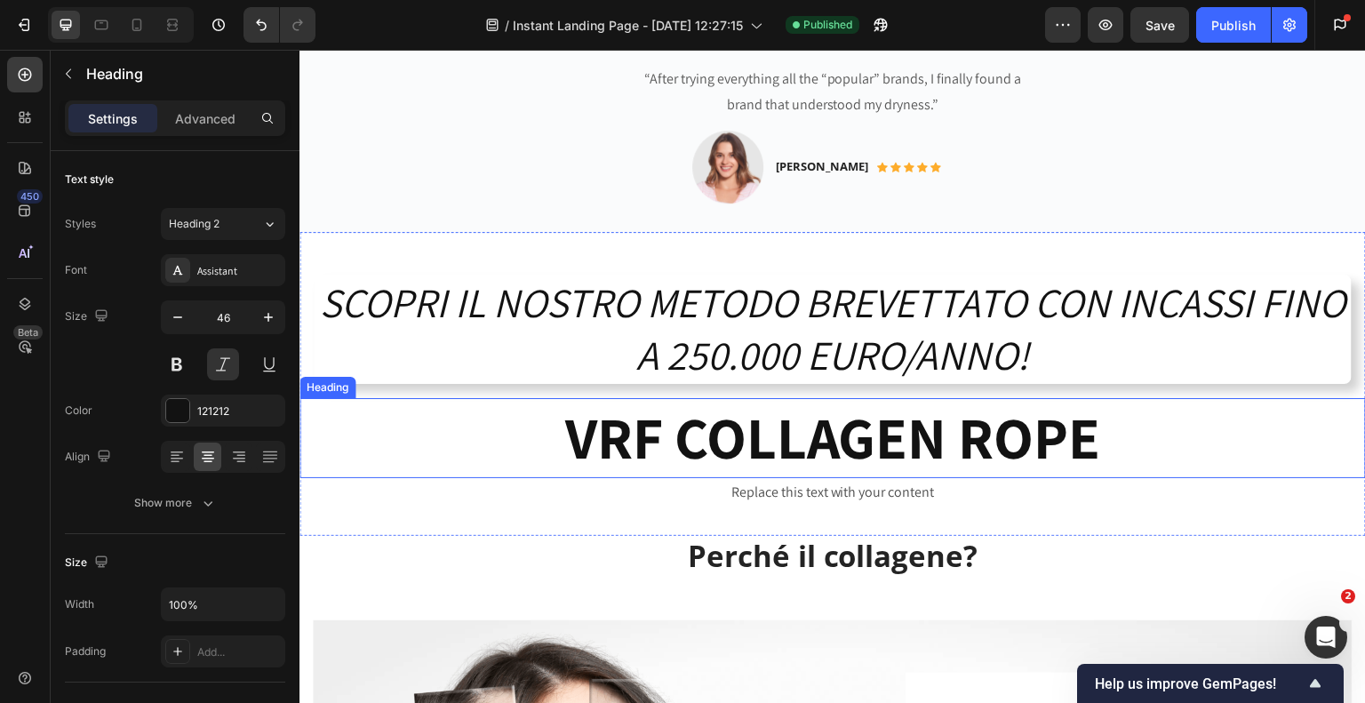
click at [673, 418] on h2 "VRF COLLAGEN ROPE" at bounding box center [832, 438] width 1066 height 80
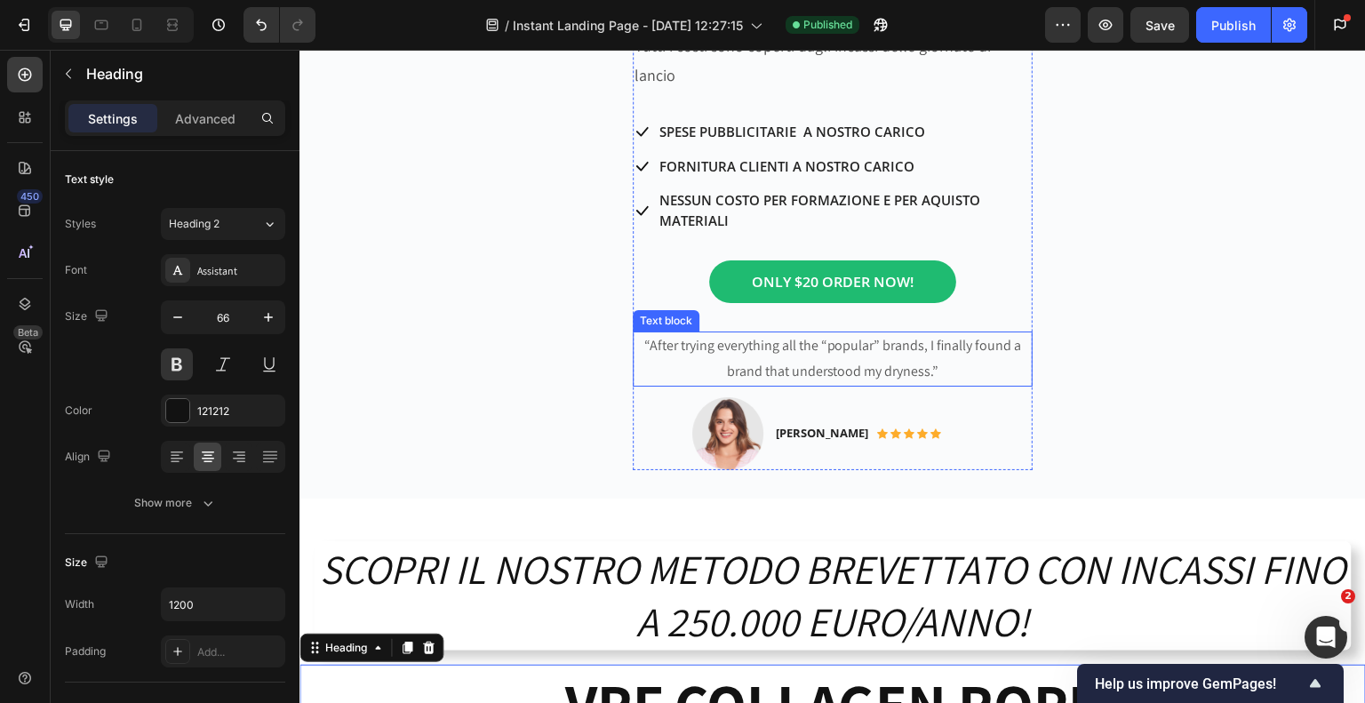
scroll to position [889, 0]
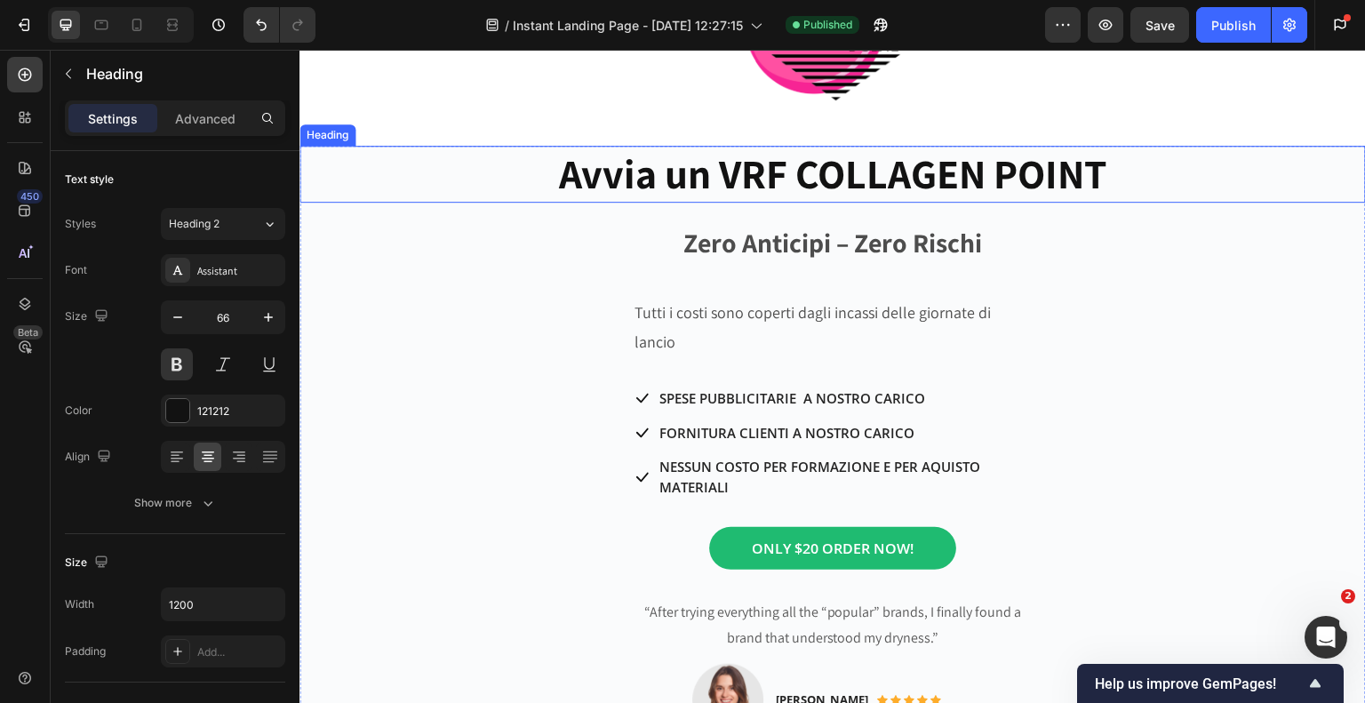
click at [705, 176] on p "Avvia un VRF COLLAGEN POINT" at bounding box center [832, 174] width 1063 height 53
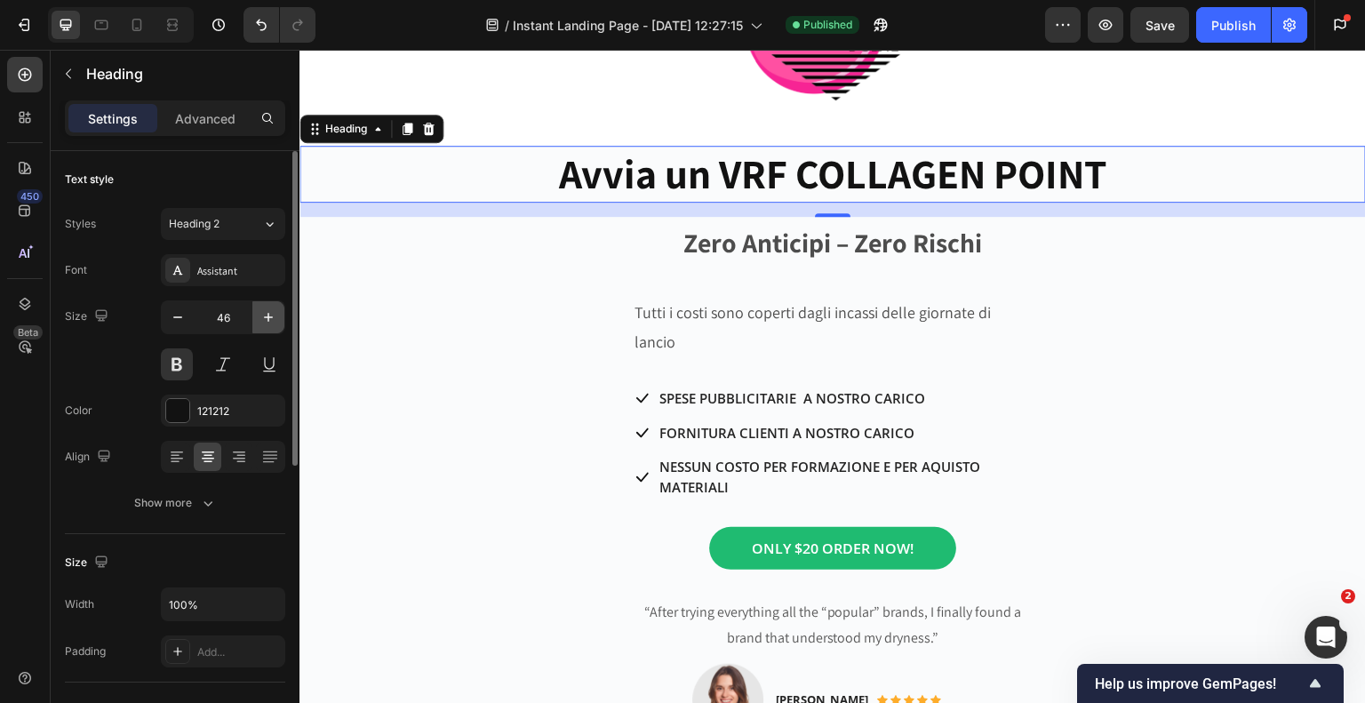
click at [267, 319] on icon "button" at bounding box center [268, 317] width 18 height 18
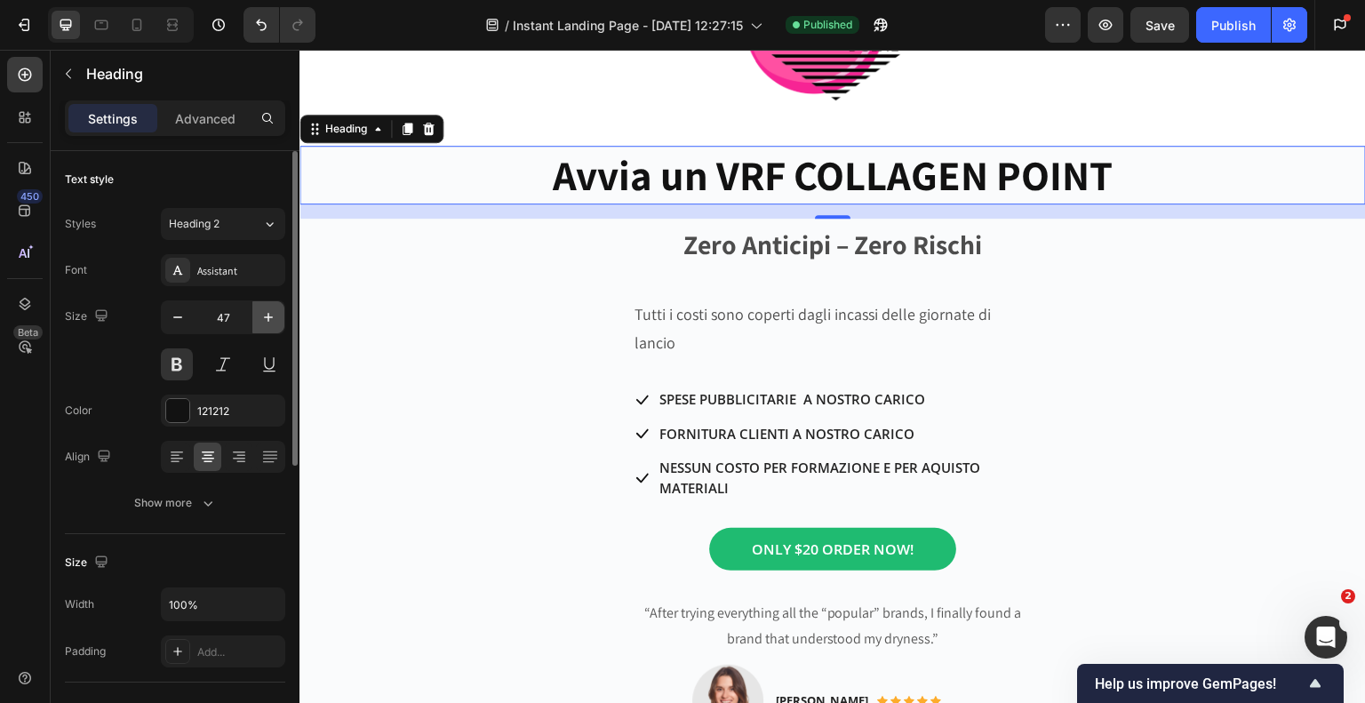
click at [267, 319] on icon "button" at bounding box center [268, 317] width 18 height 18
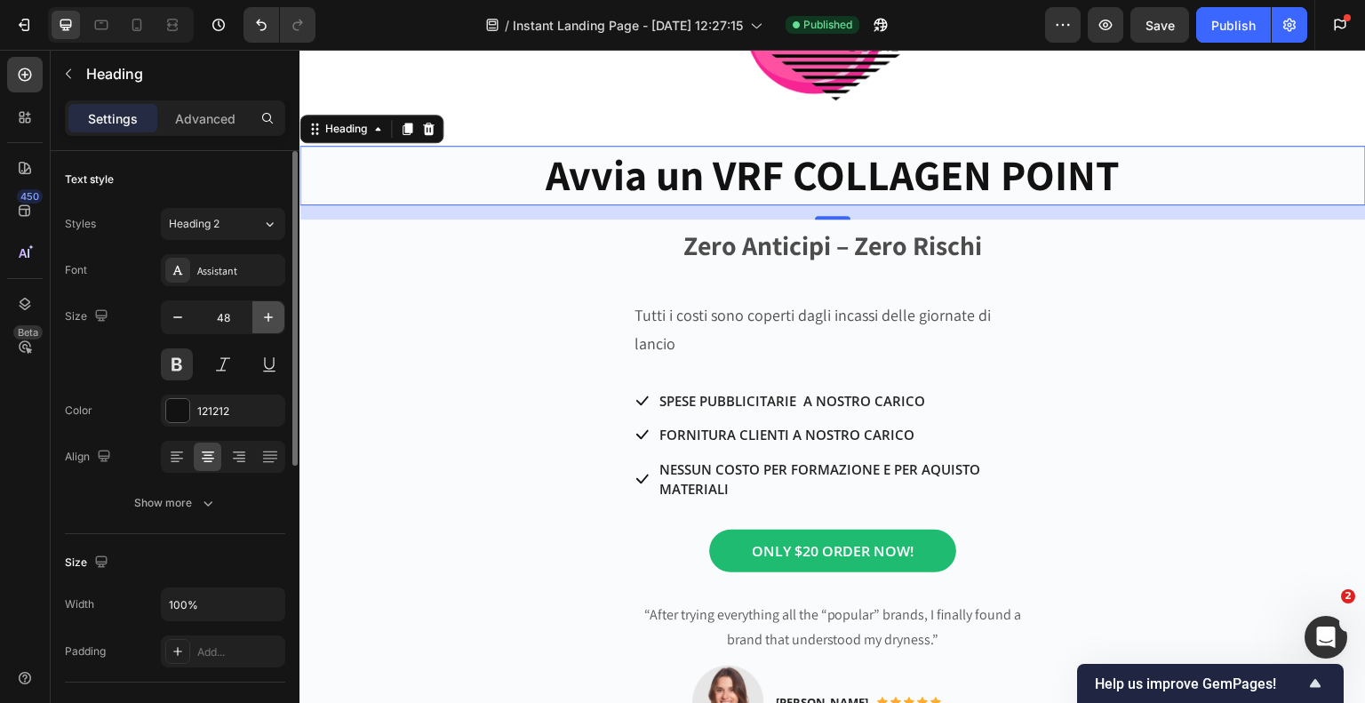
click at [267, 319] on icon "button" at bounding box center [268, 317] width 18 height 18
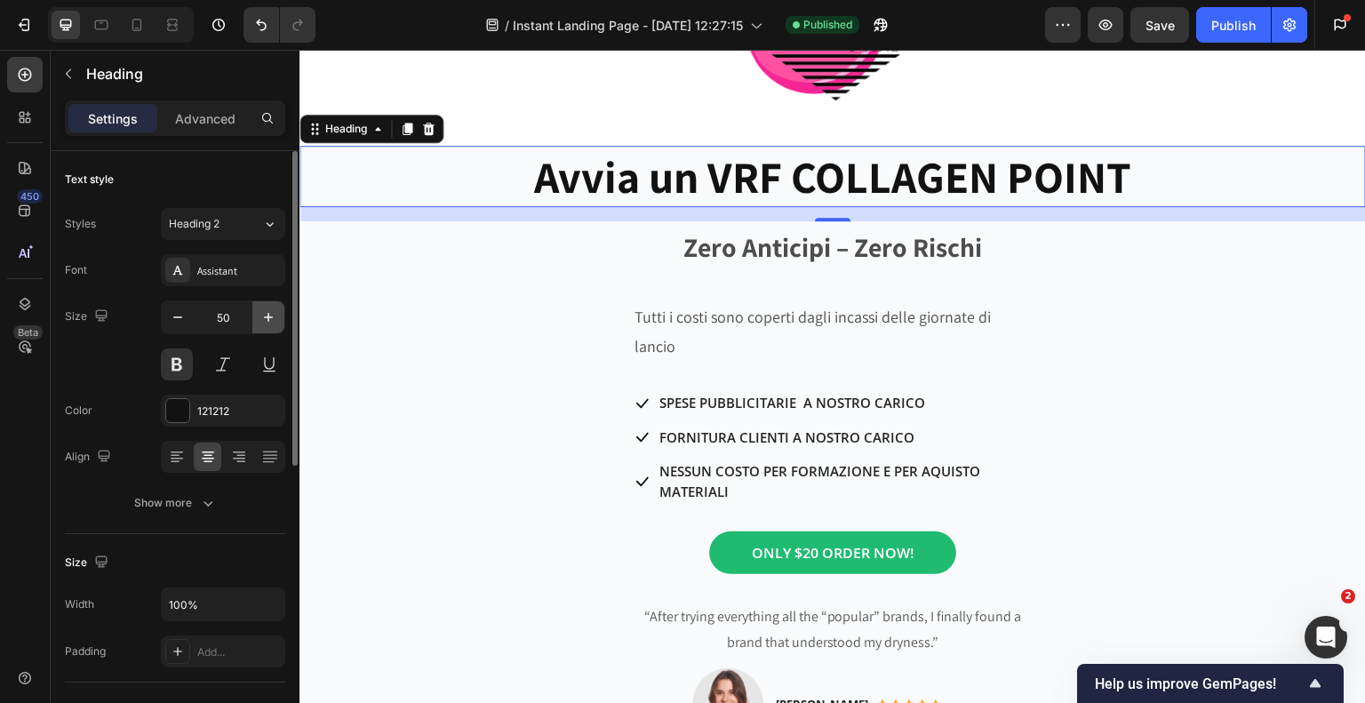
click at [267, 319] on icon "button" at bounding box center [268, 317] width 18 height 18
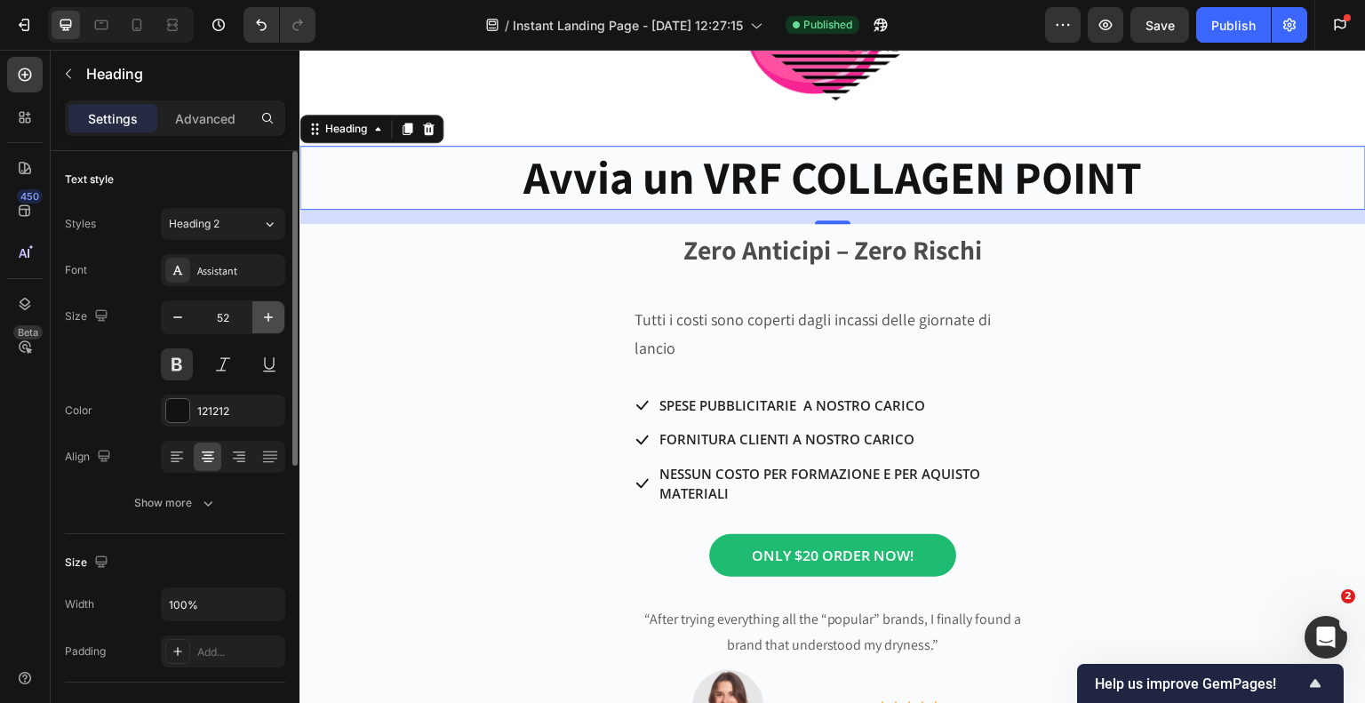
click at [267, 319] on icon "button" at bounding box center [268, 317] width 18 height 18
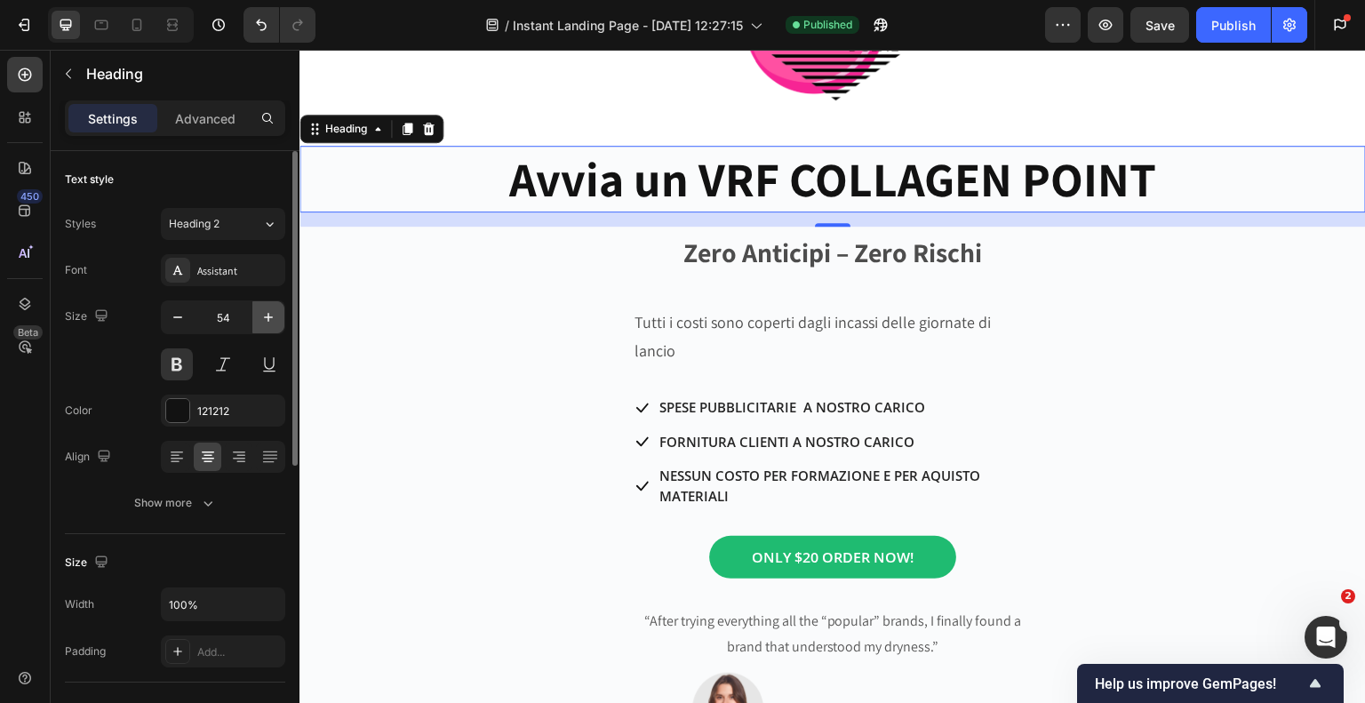
click at [267, 319] on icon "button" at bounding box center [268, 317] width 18 height 18
type input "56"
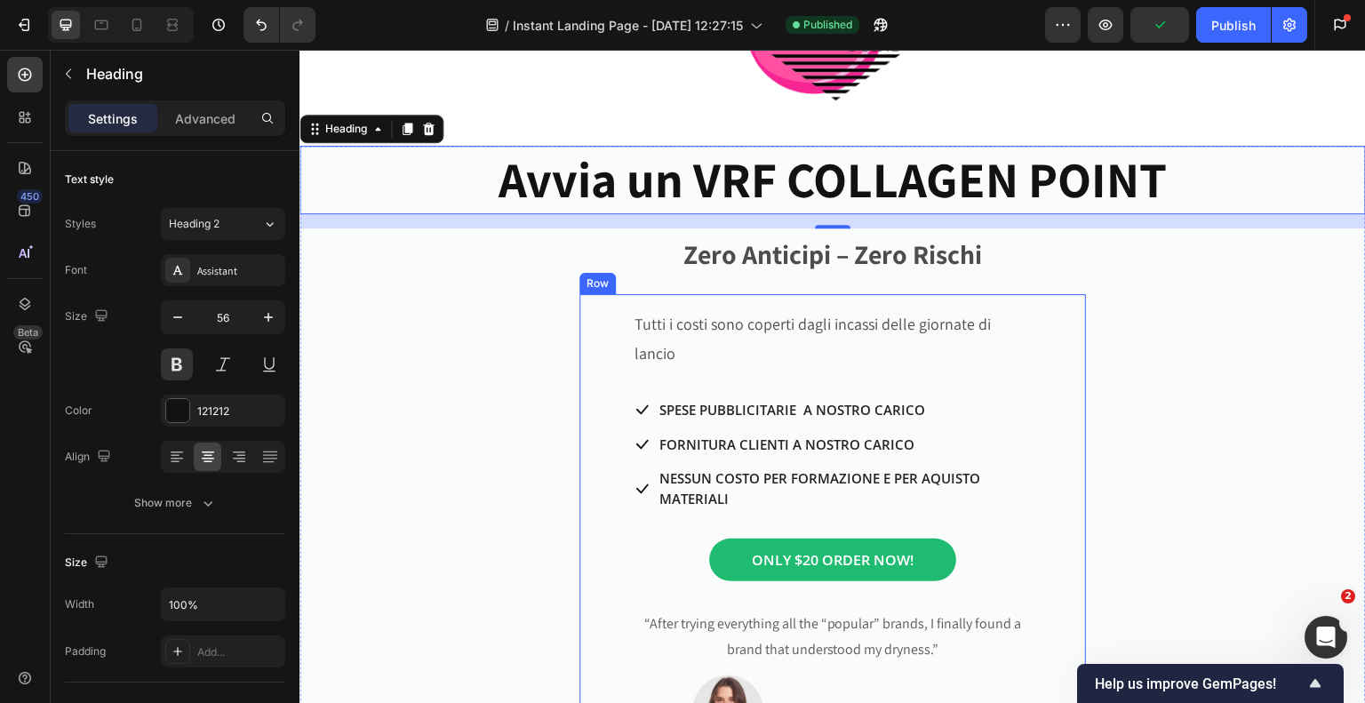
click at [598, 395] on div "Tutti i costi sono coperti dagli incassi delle giornate di lancio Text Block Ic…" at bounding box center [833, 527] width 480 height 439
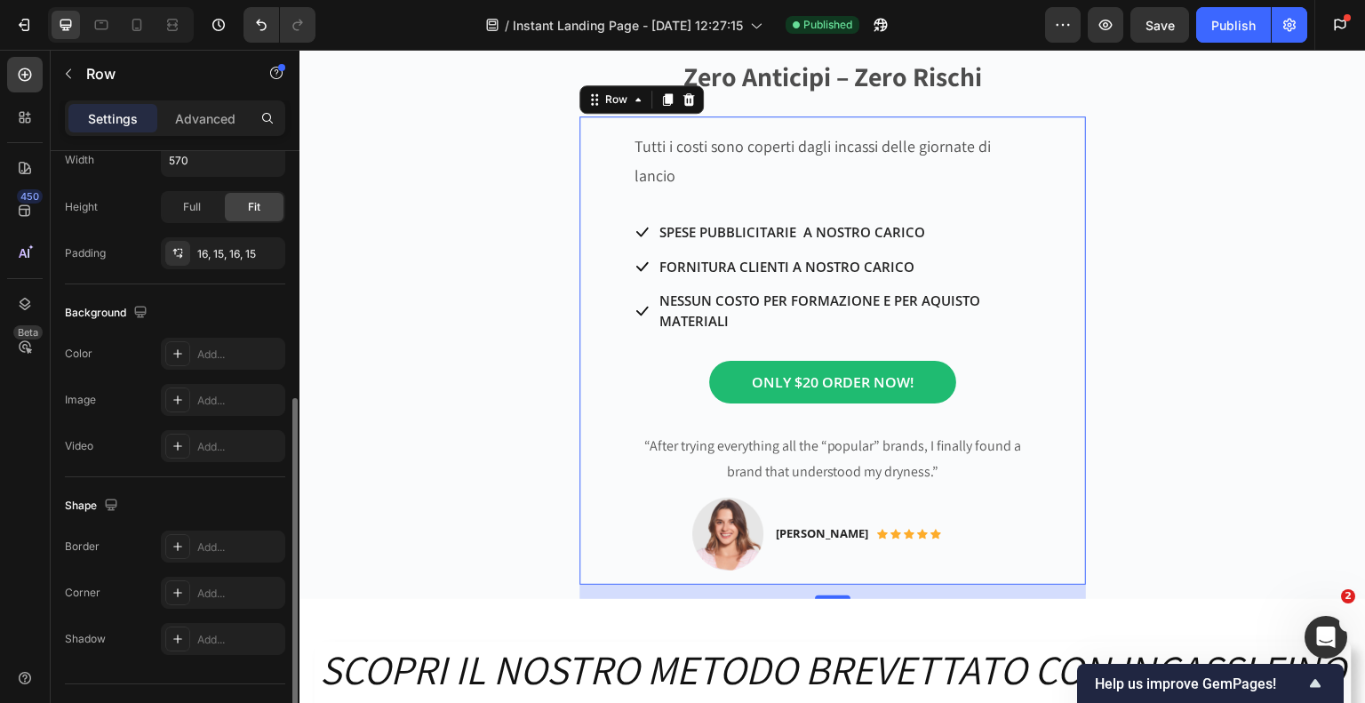
scroll to position [480, 0]
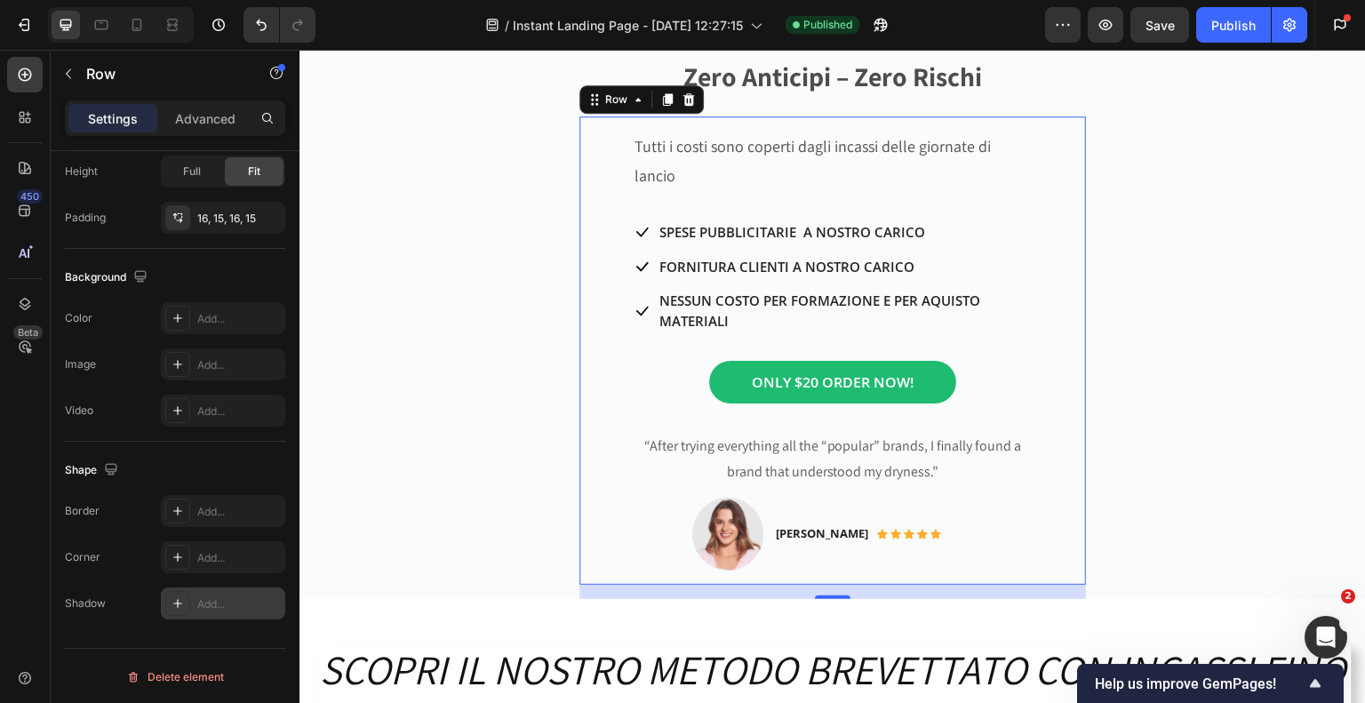
click at [201, 606] on div "Add..." at bounding box center [239, 604] width 84 height 16
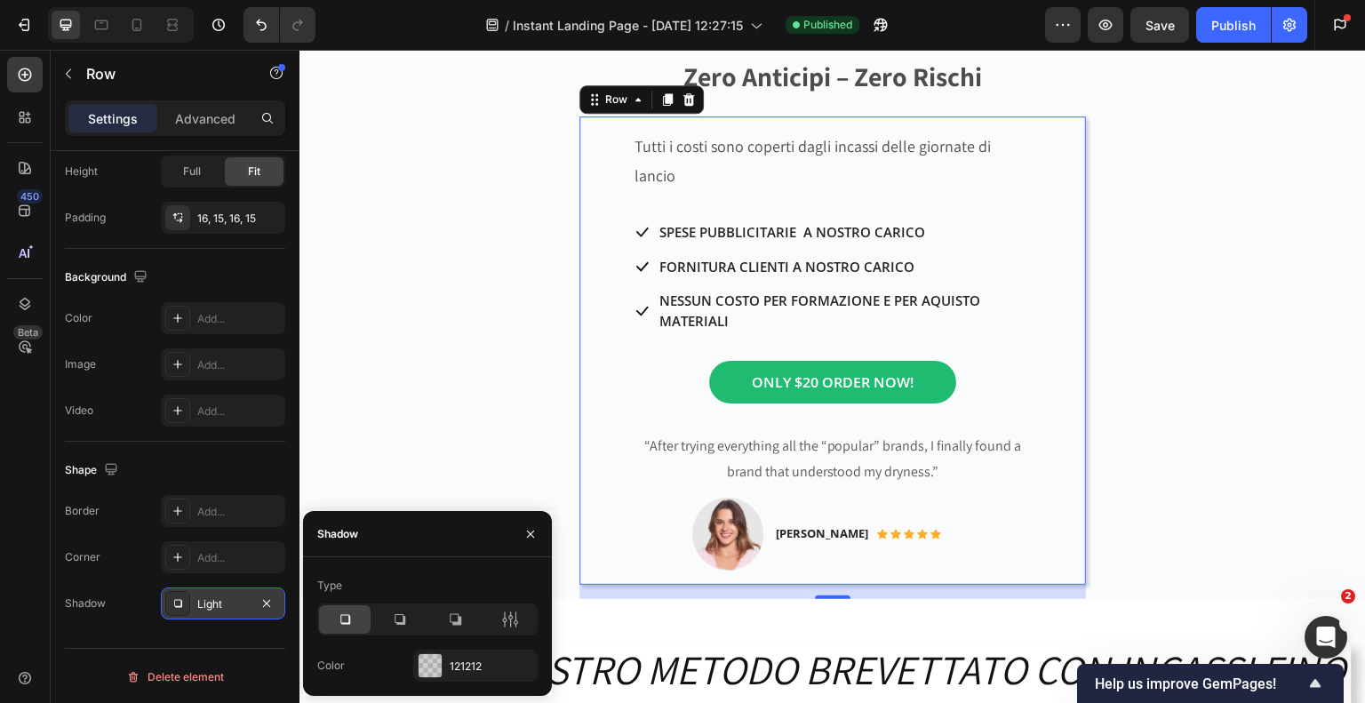
click at [348, 622] on icon at bounding box center [345, 620] width 10 height 10
click at [360, 282] on div "Avvia un VRF COLLAGEN POINT Heading Zero Anticipi – Zero Rischi Text Block Tutt…" at bounding box center [832, 283] width 1066 height 630
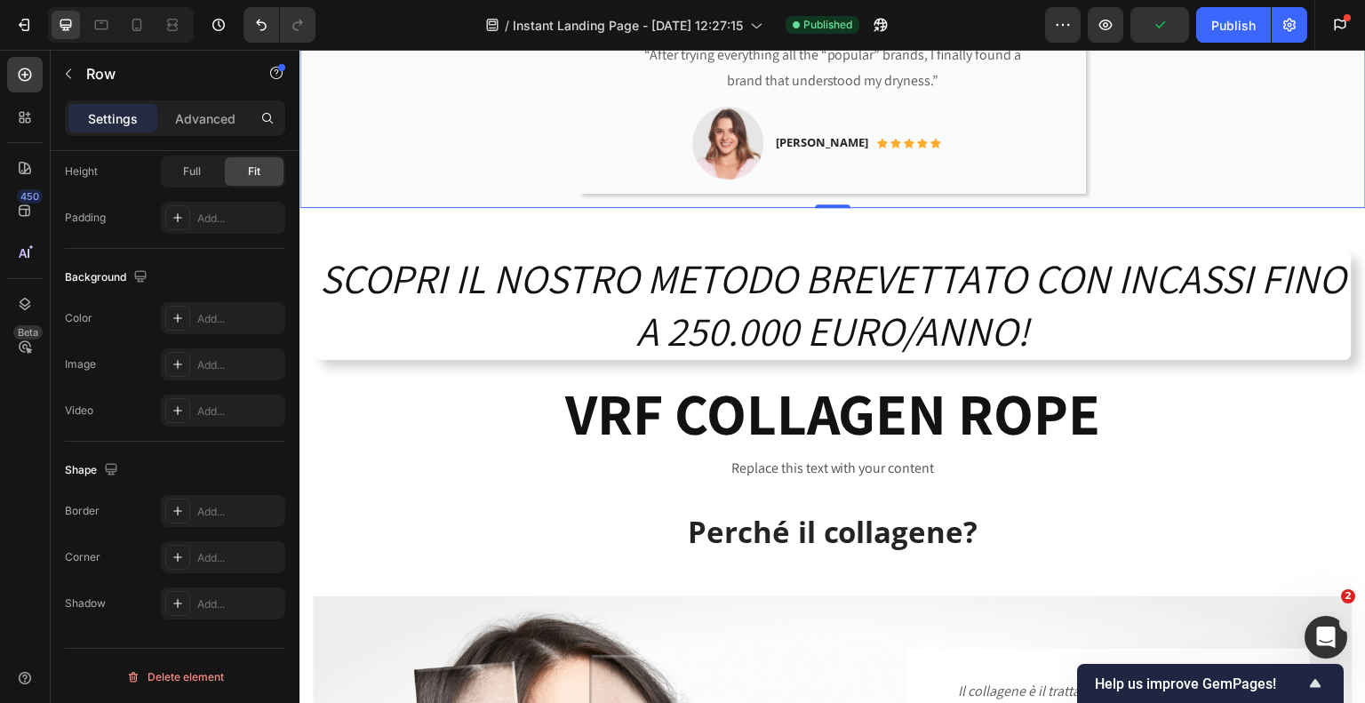
scroll to position [1511, 0]
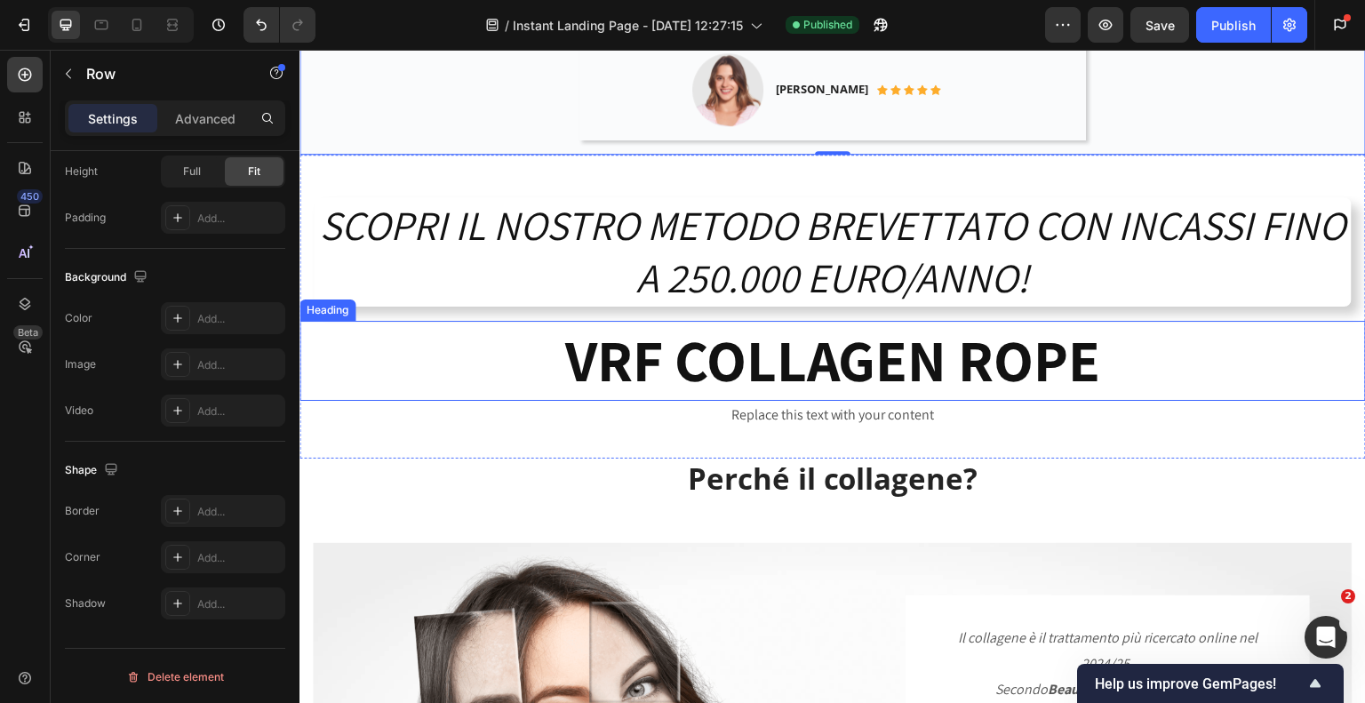
click at [629, 347] on h2 "VRF COLLAGEN ROPE" at bounding box center [832, 361] width 1066 height 80
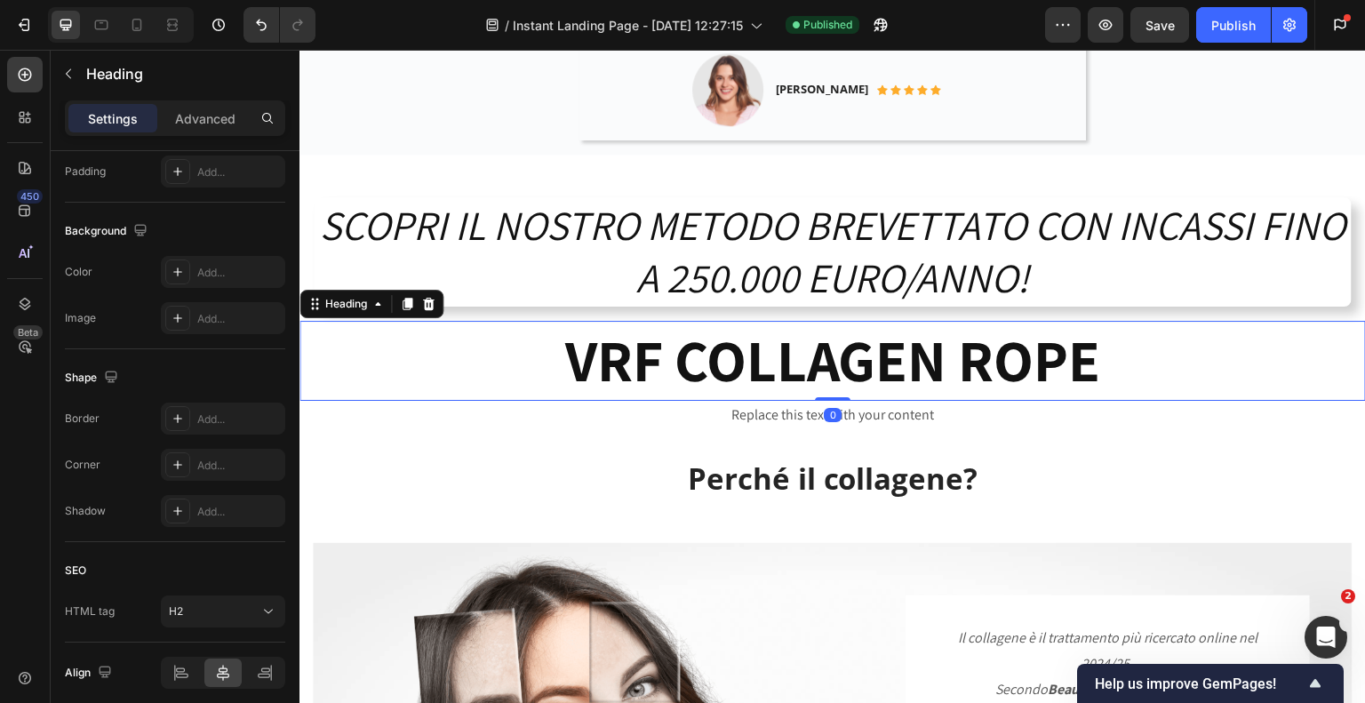
scroll to position [0, 0]
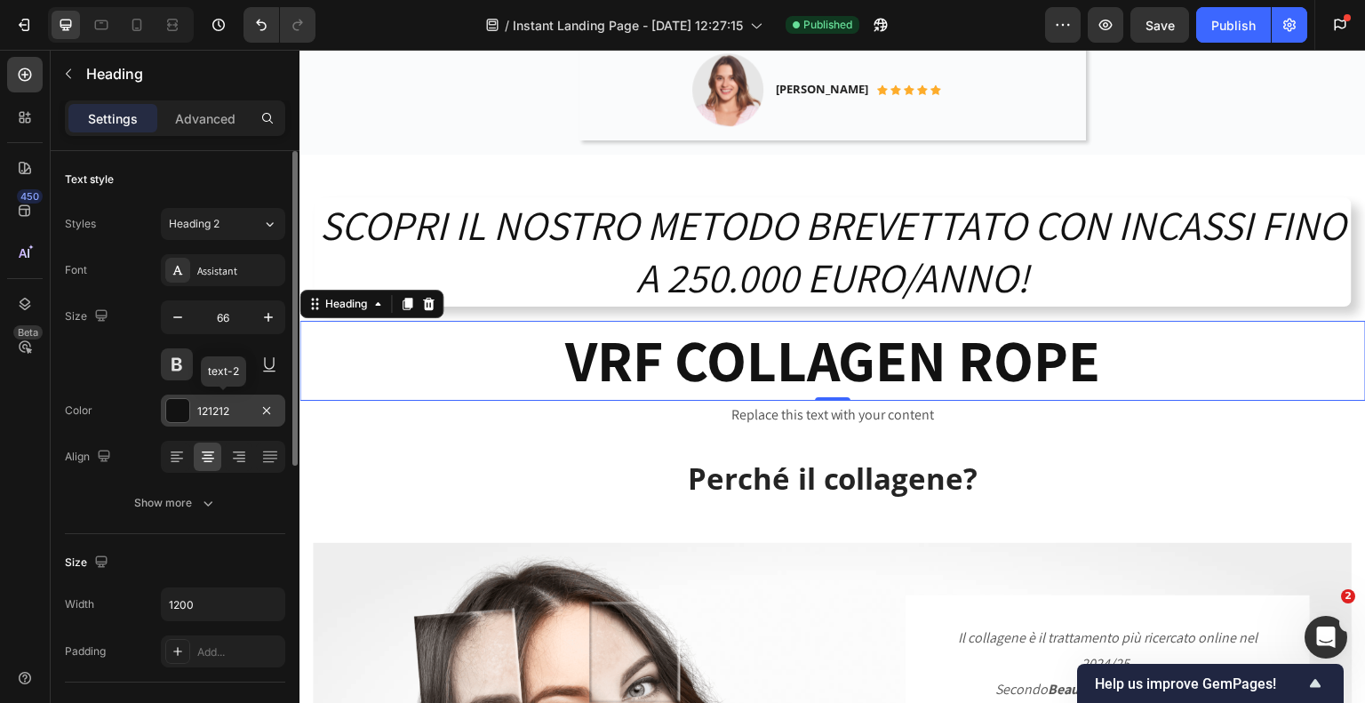
click at [177, 409] on div at bounding box center [177, 410] width 23 height 23
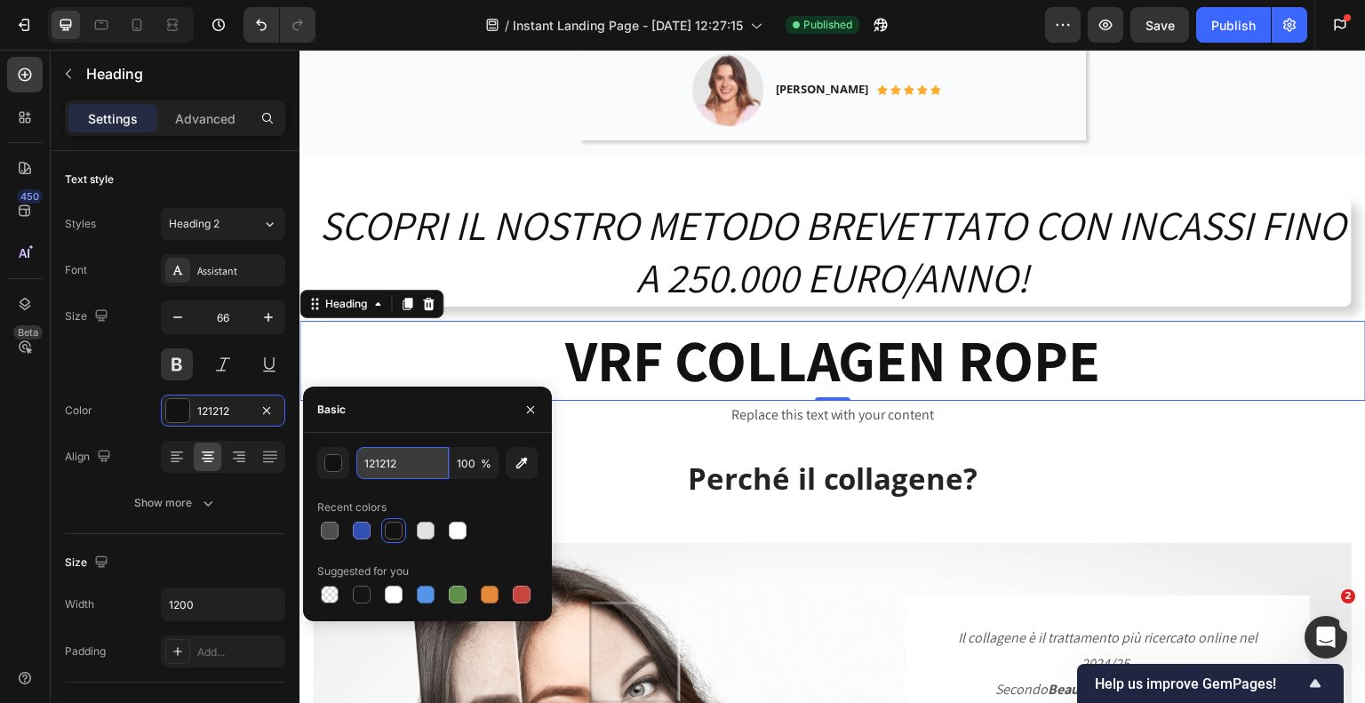
click at [395, 466] on input "121212" at bounding box center [402, 463] width 92 height 32
click at [523, 334] on h2 "VRF COLLAGEN ROPE" at bounding box center [832, 361] width 1066 height 80
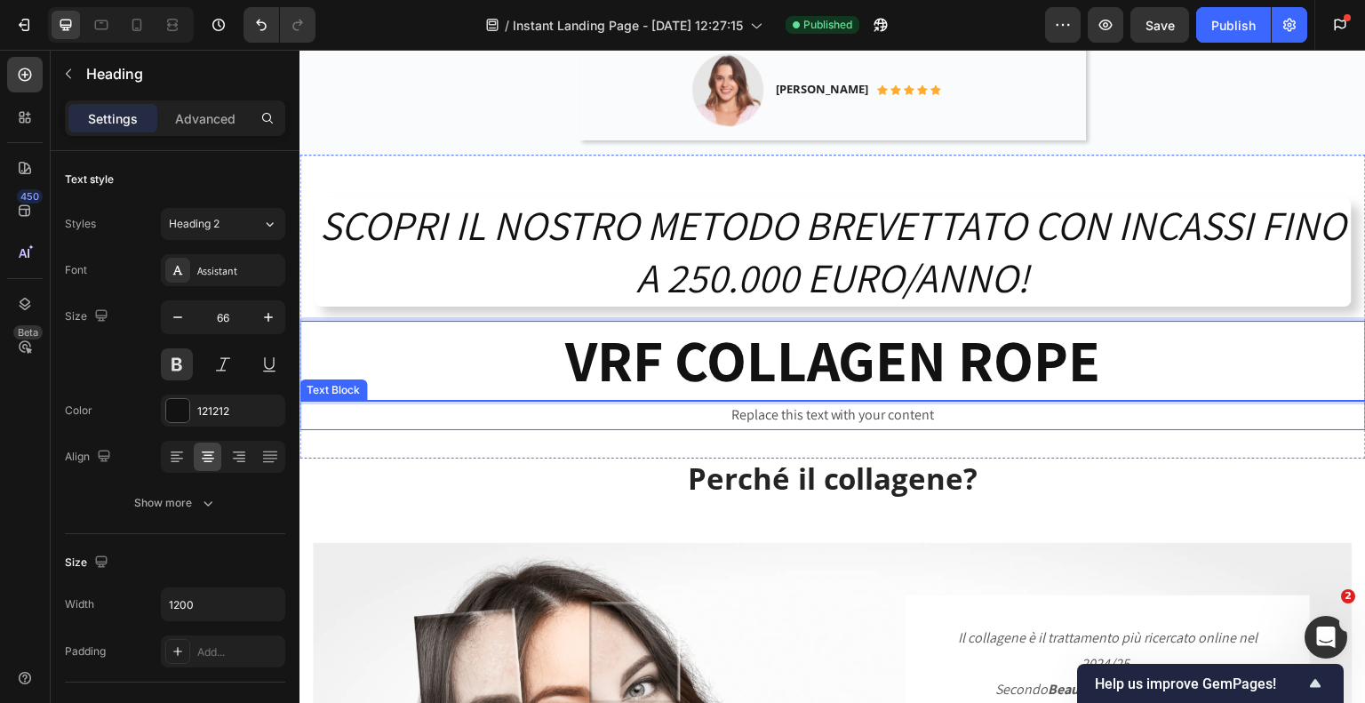
click at [847, 401] on div "Replace this text with your content" at bounding box center [832, 415] width 1066 height 29
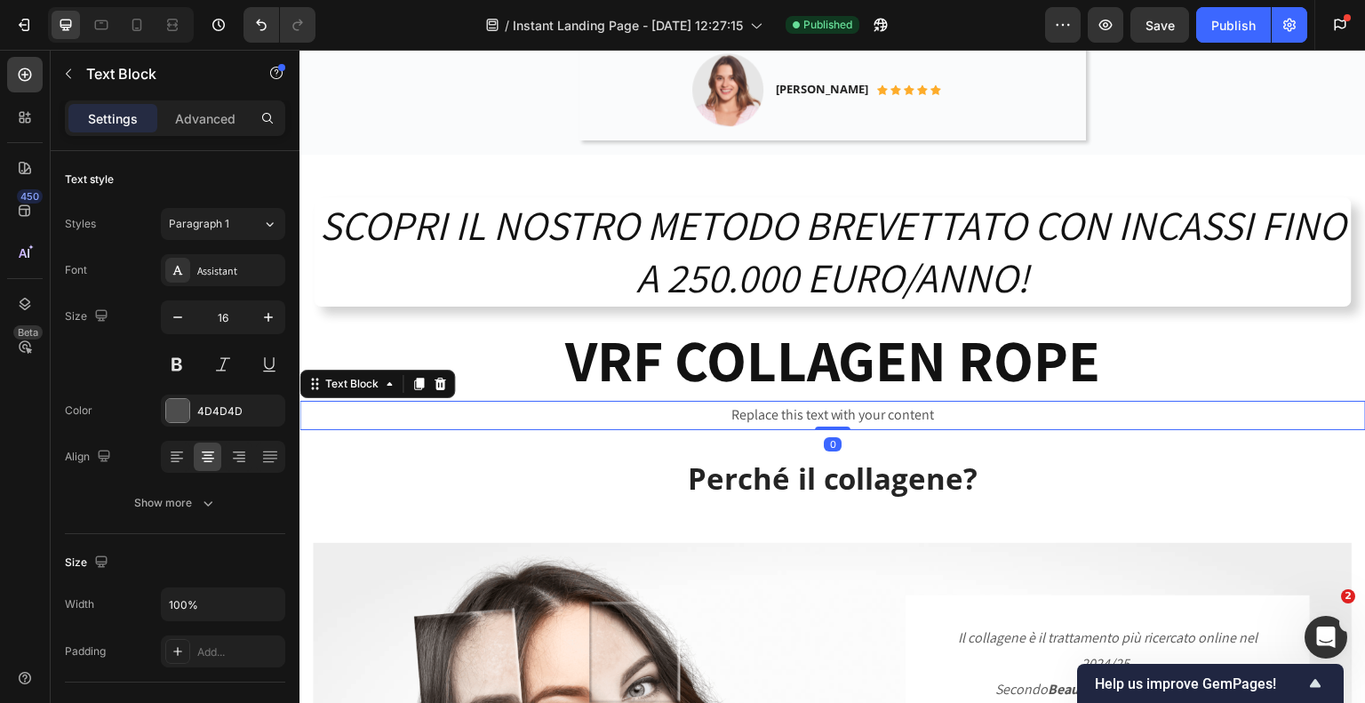
click at [944, 401] on div "Replace this text with your content" at bounding box center [832, 415] width 1066 height 29
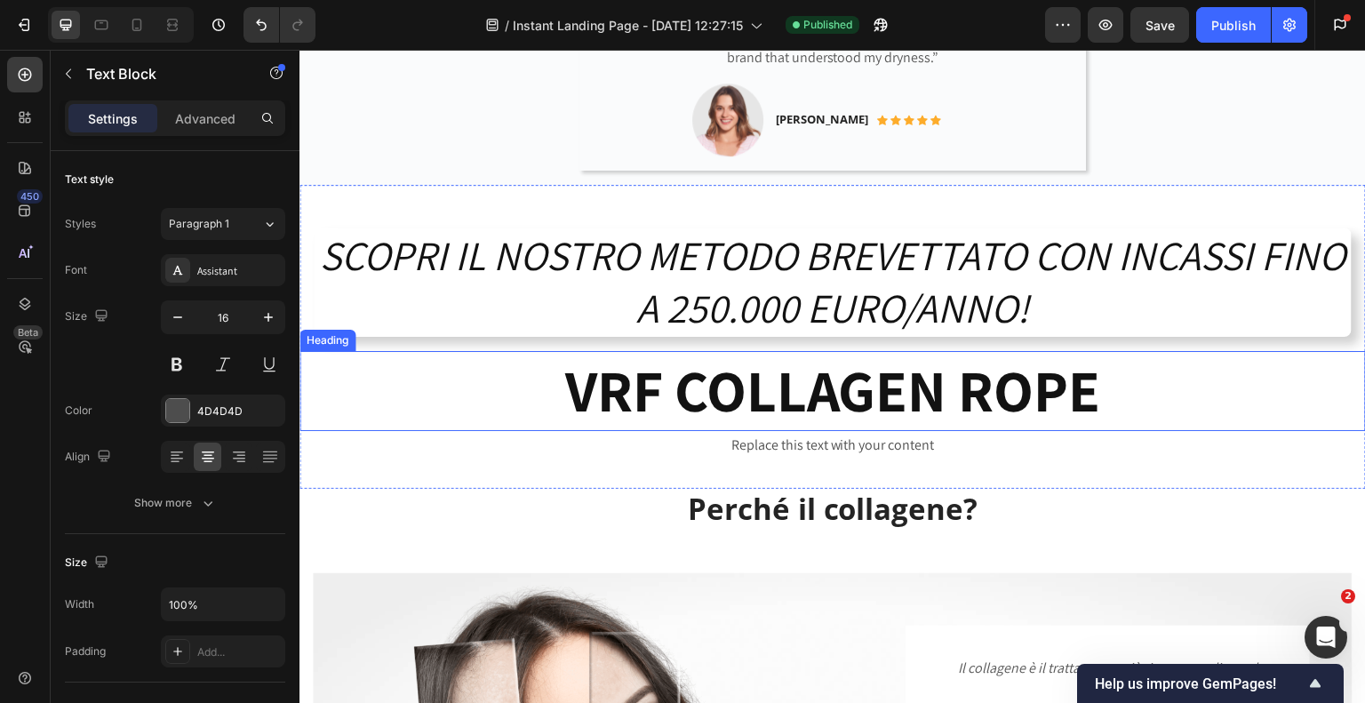
scroll to position [1511, 0]
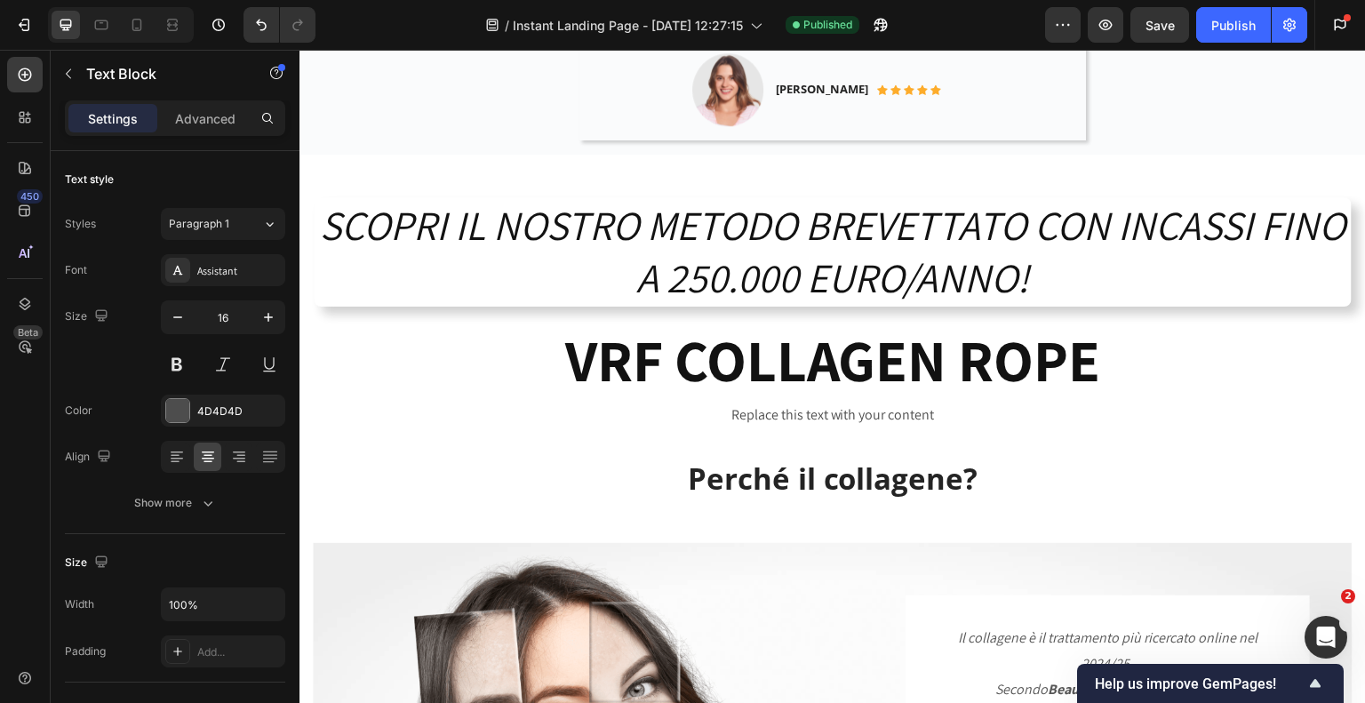
click at [914, 401] on div "Replace this text with your content" at bounding box center [832, 415] width 1066 height 29
click at [939, 403] on p "Replace this text with your content" at bounding box center [832, 416] width 1063 height 26
click at [173, 411] on div at bounding box center [177, 410] width 23 height 23
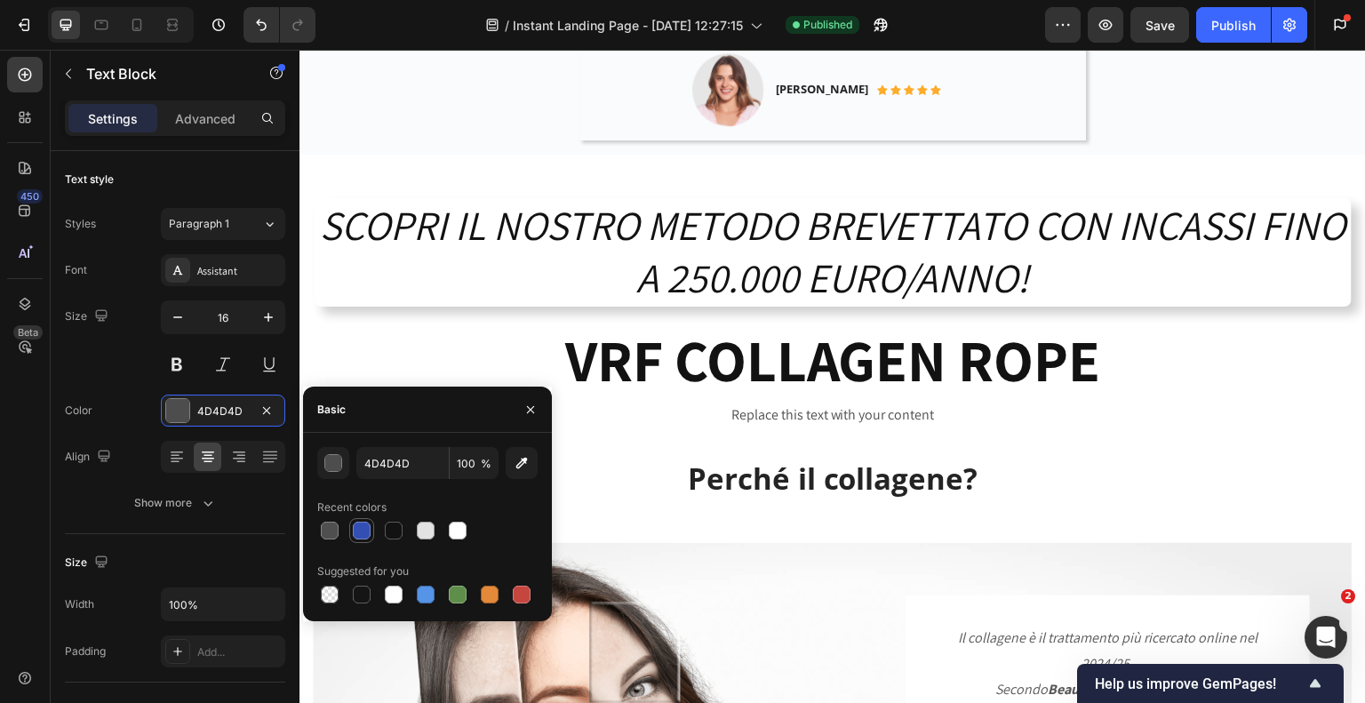
click at [361, 529] on div at bounding box center [362, 531] width 18 height 18
click at [329, 532] on div at bounding box center [330, 531] width 18 height 18
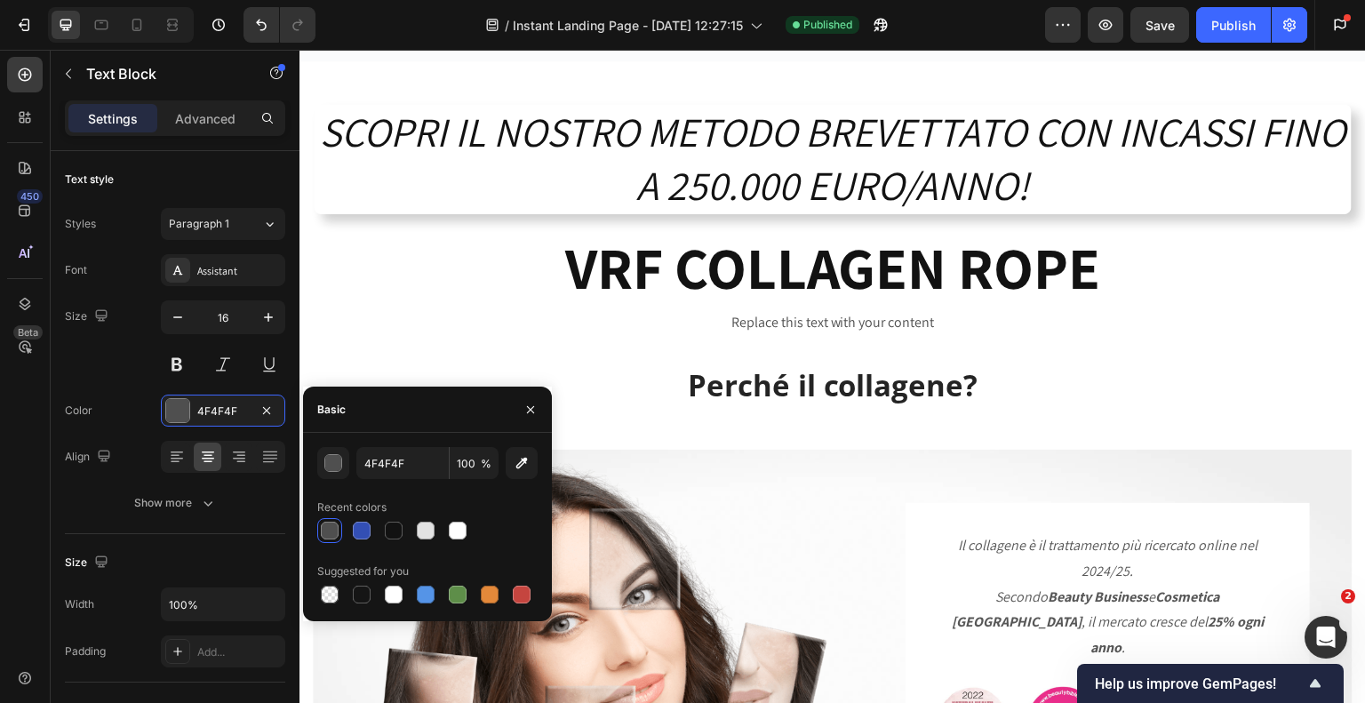
scroll to position [1600, 0]
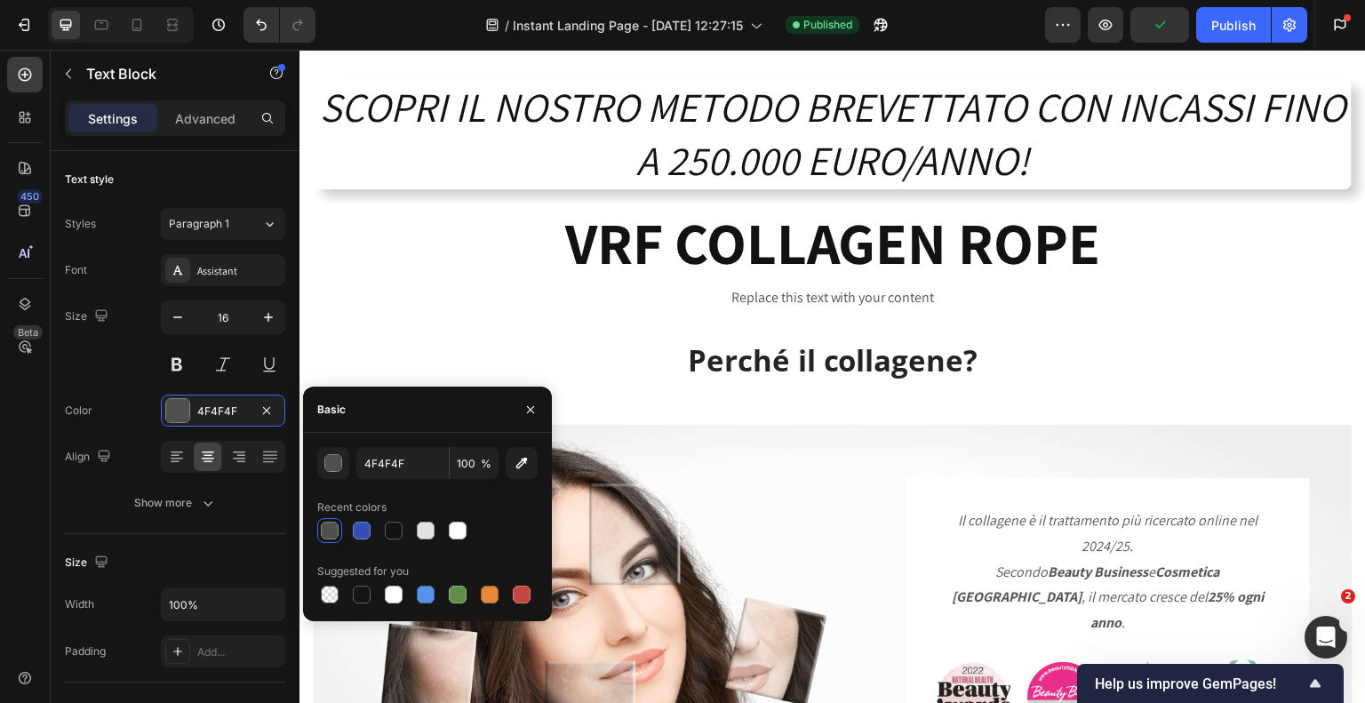
click at [422, 409] on div "Basic" at bounding box center [427, 410] width 249 height 46
click at [396, 466] on input "4F4F4F" at bounding box center [402, 463] width 92 height 32
click at [474, 466] on input "100" at bounding box center [474, 463] width 49 height 32
click at [523, 459] on icon "button" at bounding box center [522, 464] width 12 height 12
type input "FFFFFF"
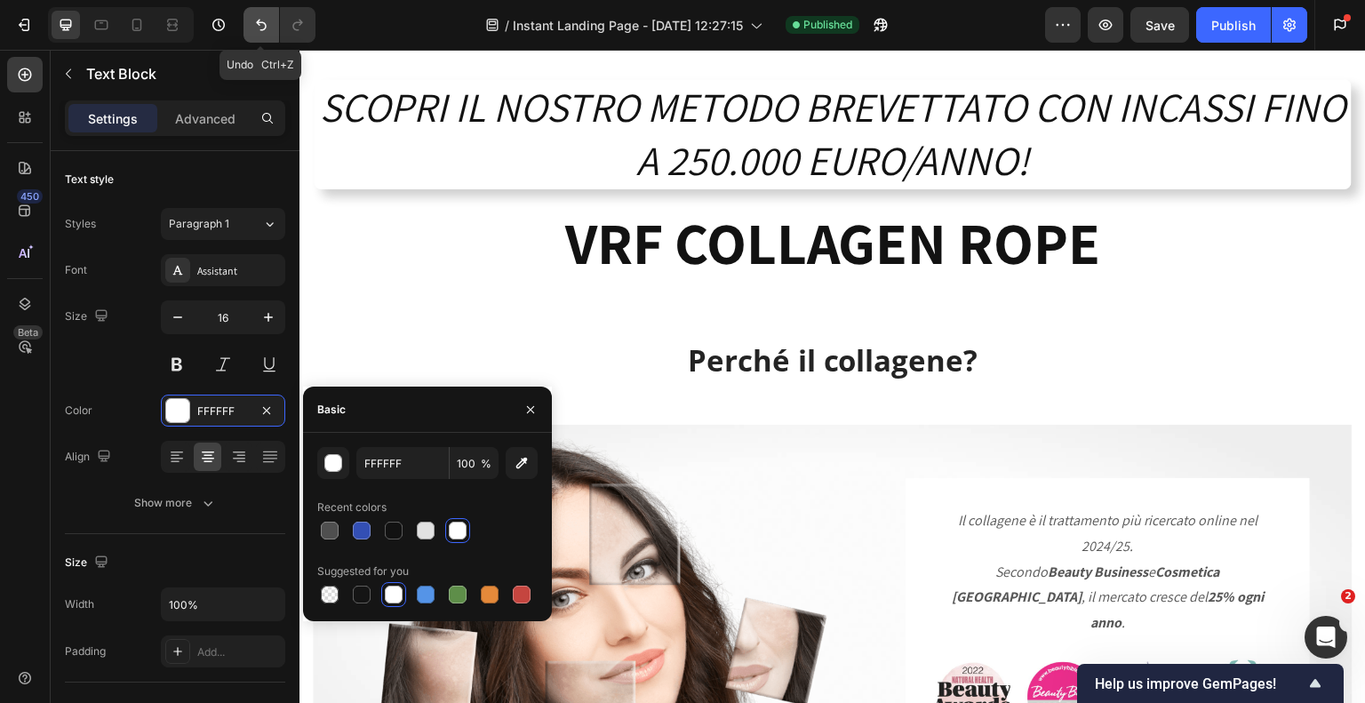
click at [263, 29] on icon "Undo/Redo" at bounding box center [261, 26] width 11 height 12
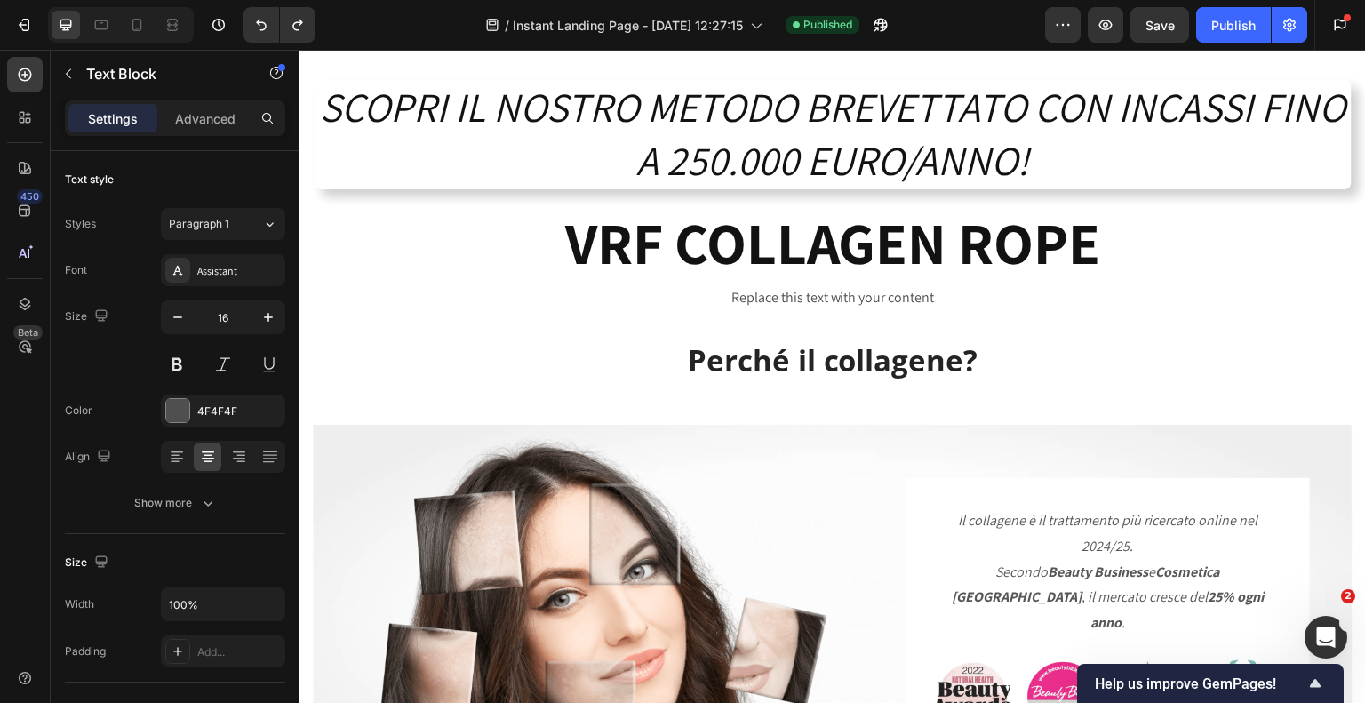
click at [812, 295] on p "Replace this text with your content" at bounding box center [832, 298] width 1063 height 26
click at [901, 287] on p "Replace this text with your content" at bounding box center [832, 298] width 1063 height 26
click at [948, 291] on p "Replace this text with your content" at bounding box center [832, 298] width 1063 height 26
click at [868, 300] on p "Perfetta senza Aghi" at bounding box center [832, 298] width 1063 height 26
click at [898, 292] on p "Perfetta senza Aghi" at bounding box center [832, 298] width 1063 height 26
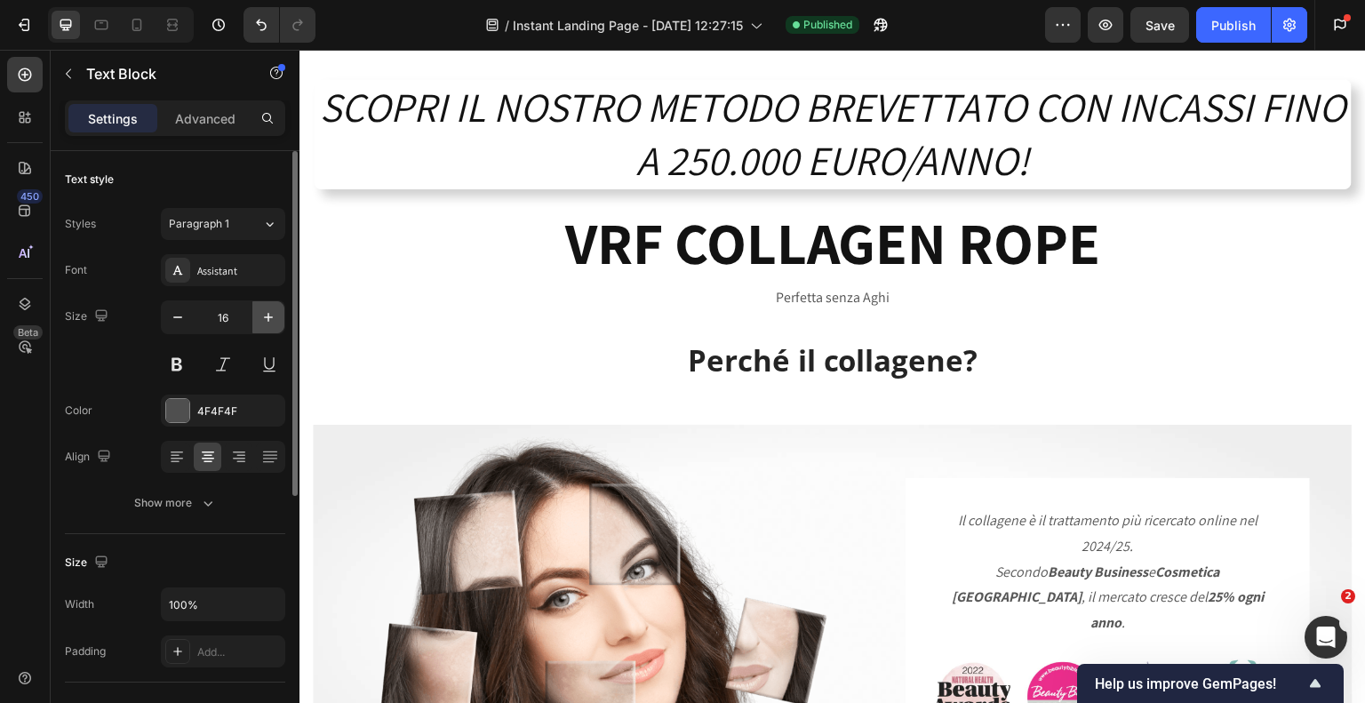
click at [266, 312] on icon "button" at bounding box center [268, 317] width 18 height 18
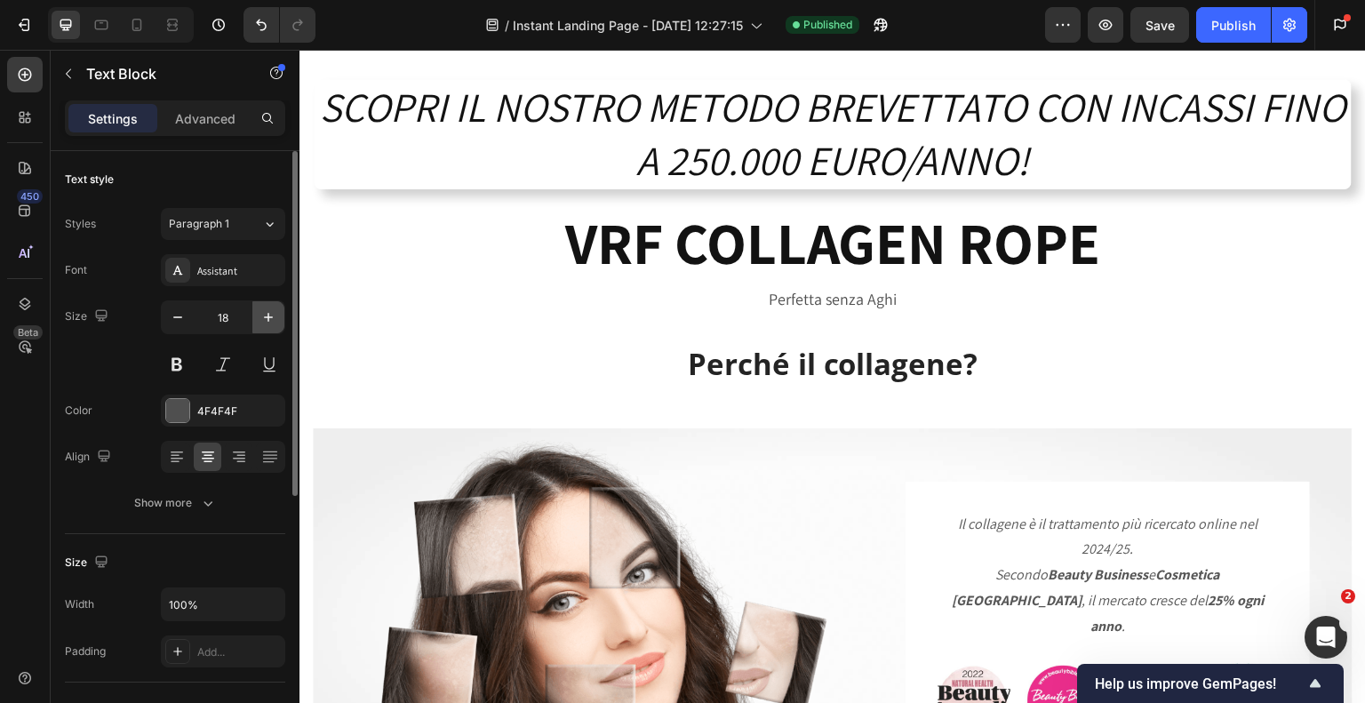
click at [266, 312] on icon "button" at bounding box center [268, 317] width 18 height 18
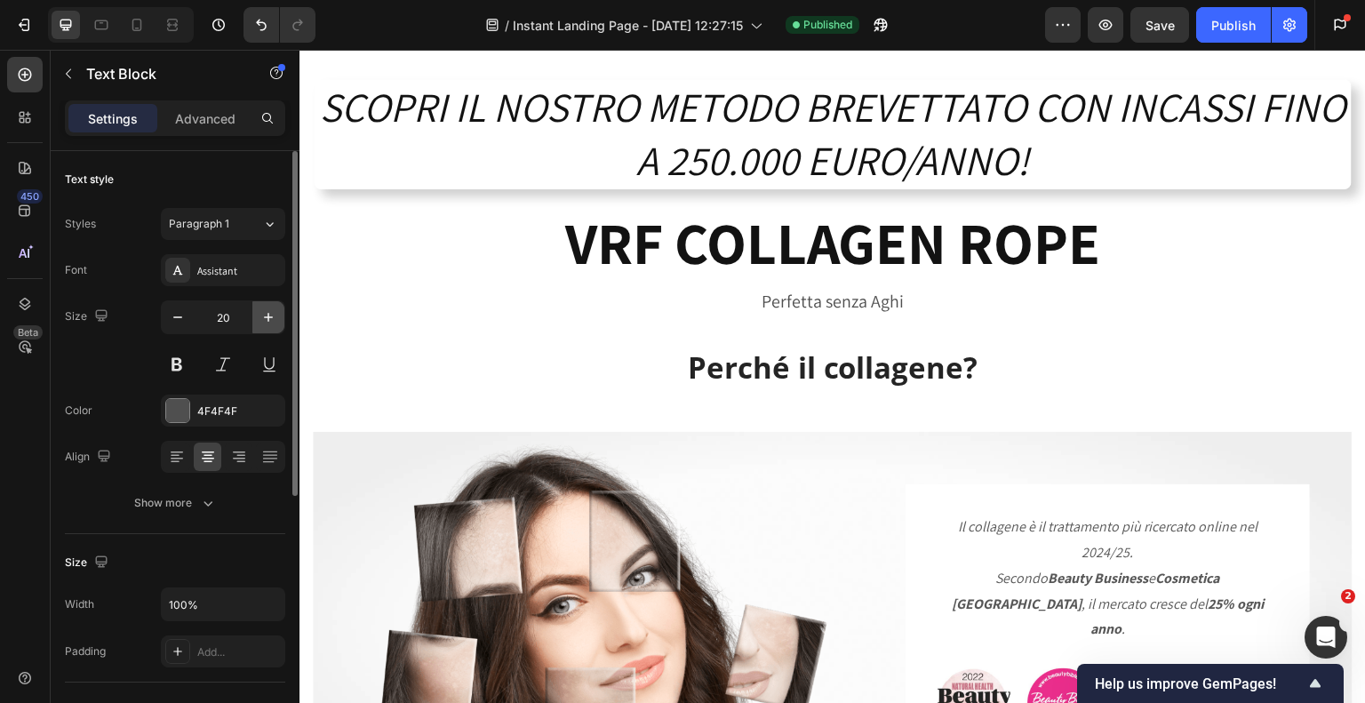
click at [266, 312] on icon "button" at bounding box center [268, 317] width 18 height 18
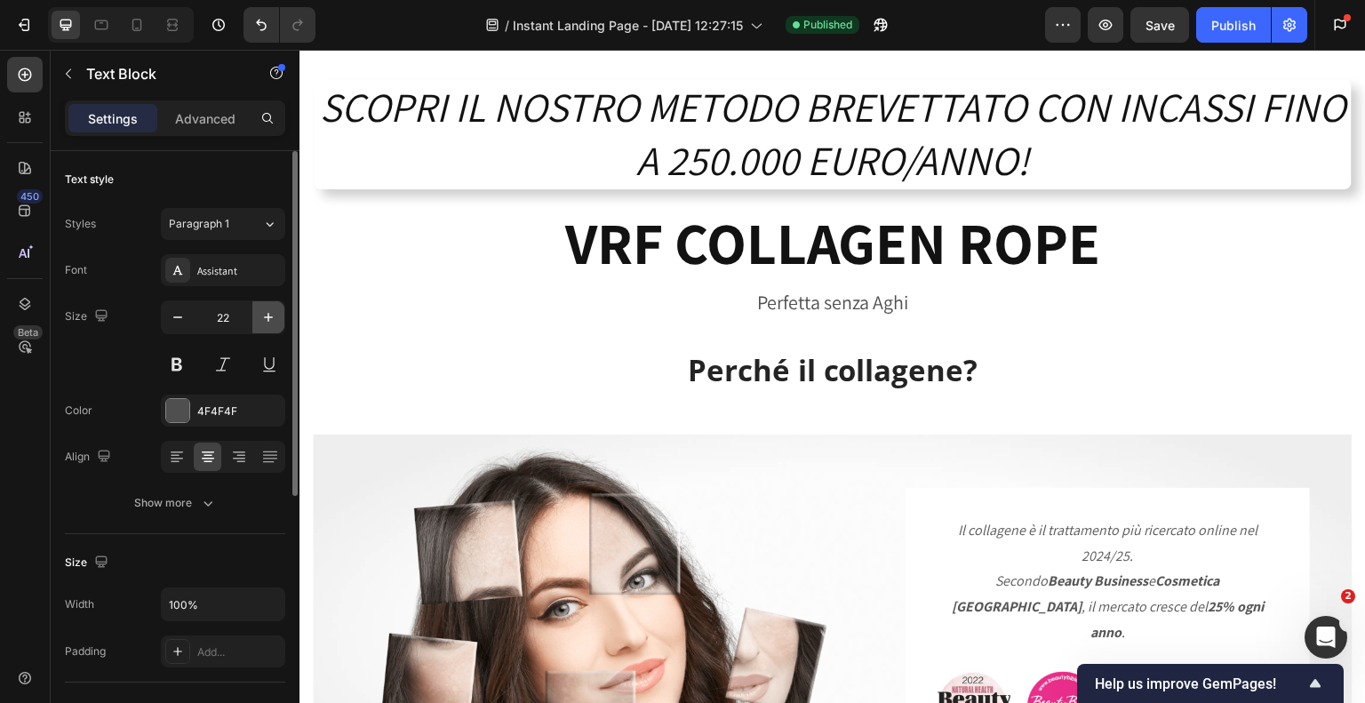
click at [266, 312] on icon "button" at bounding box center [268, 317] width 18 height 18
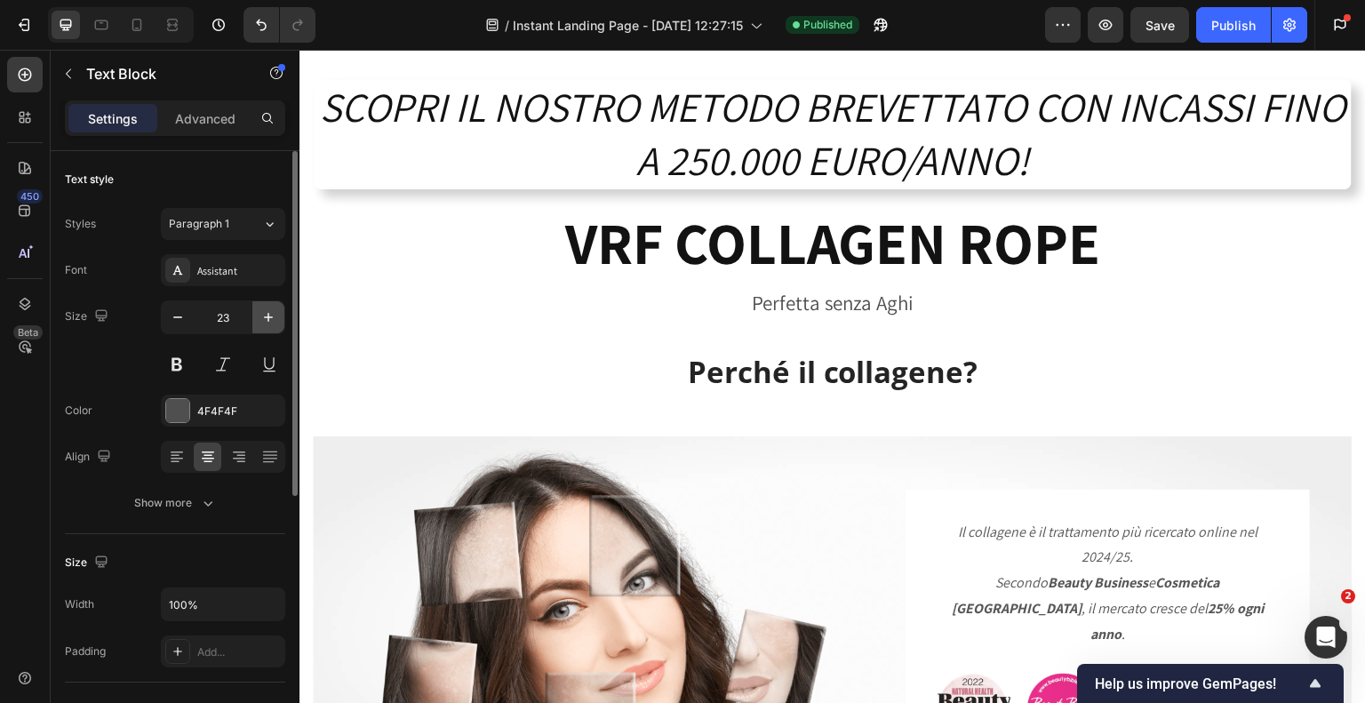
click at [266, 312] on icon "button" at bounding box center [268, 317] width 18 height 18
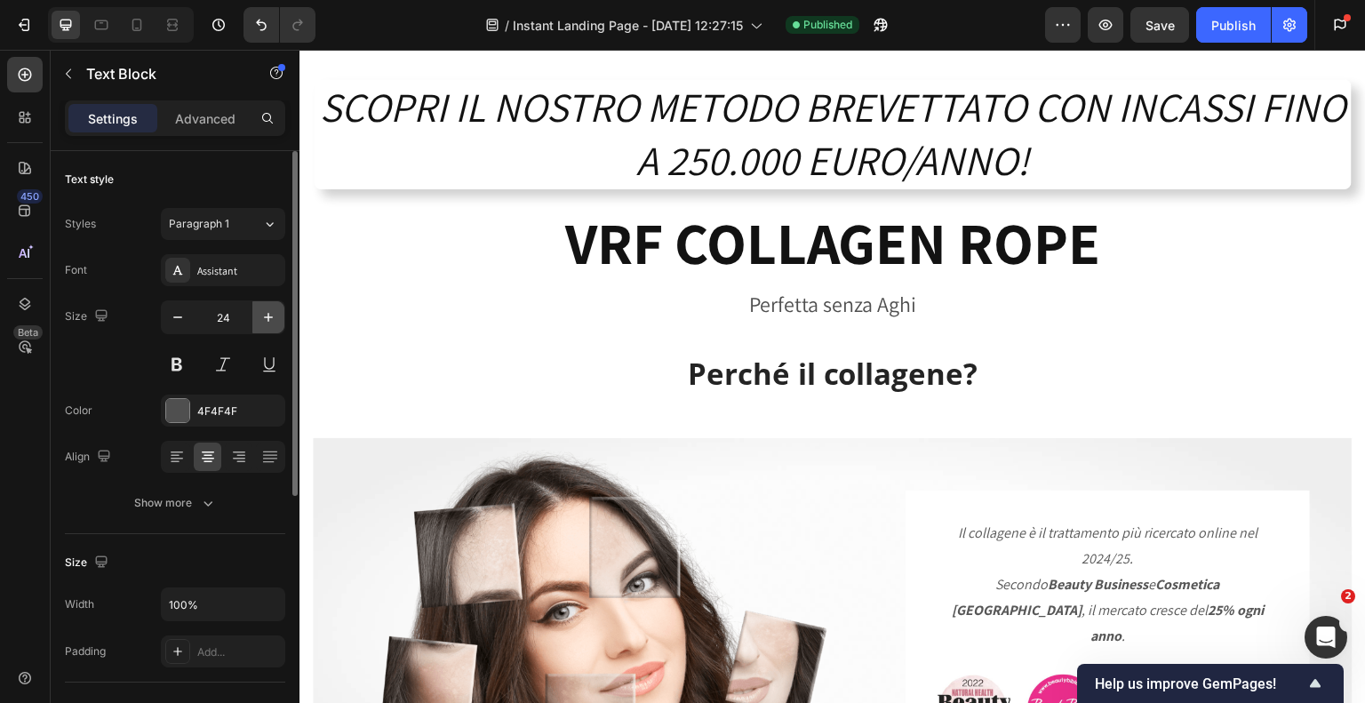
click at [266, 312] on icon "button" at bounding box center [268, 317] width 18 height 18
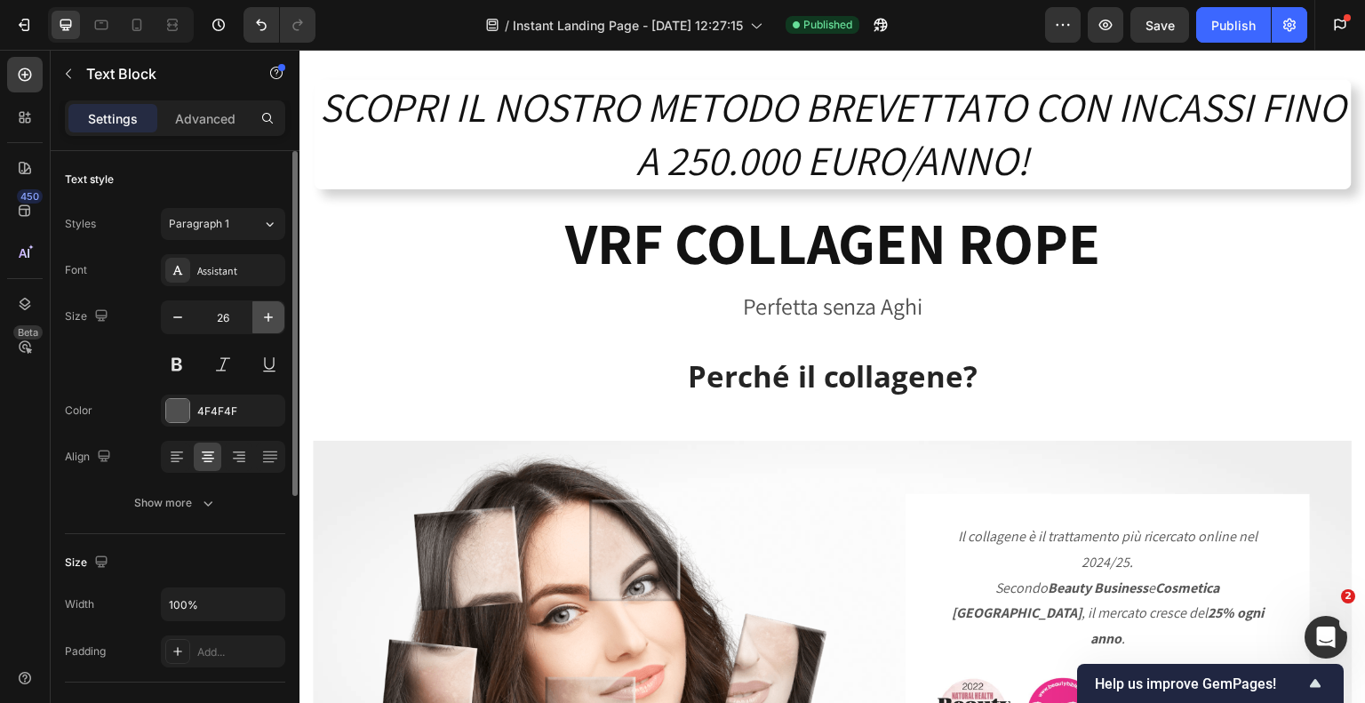
click at [266, 312] on icon "button" at bounding box center [268, 317] width 18 height 18
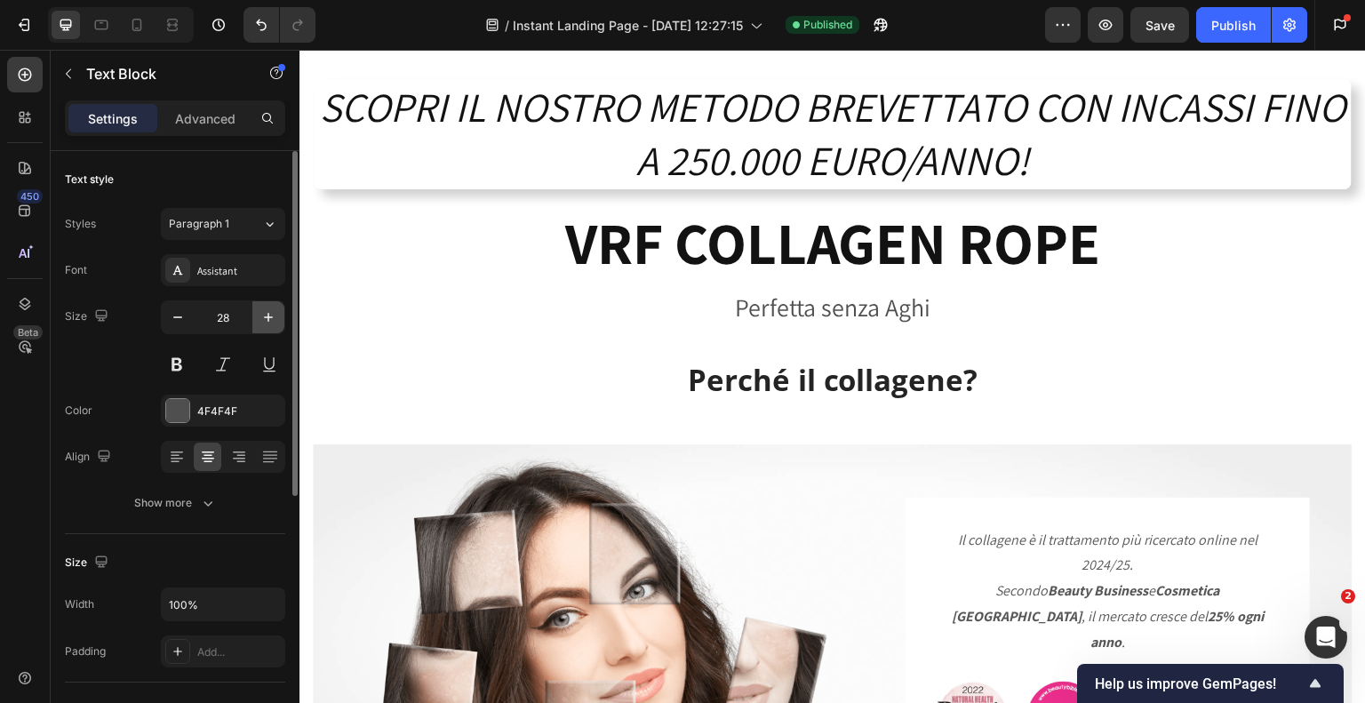
click at [266, 312] on icon "button" at bounding box center [268, 317] width 18 height 18
type input "29"
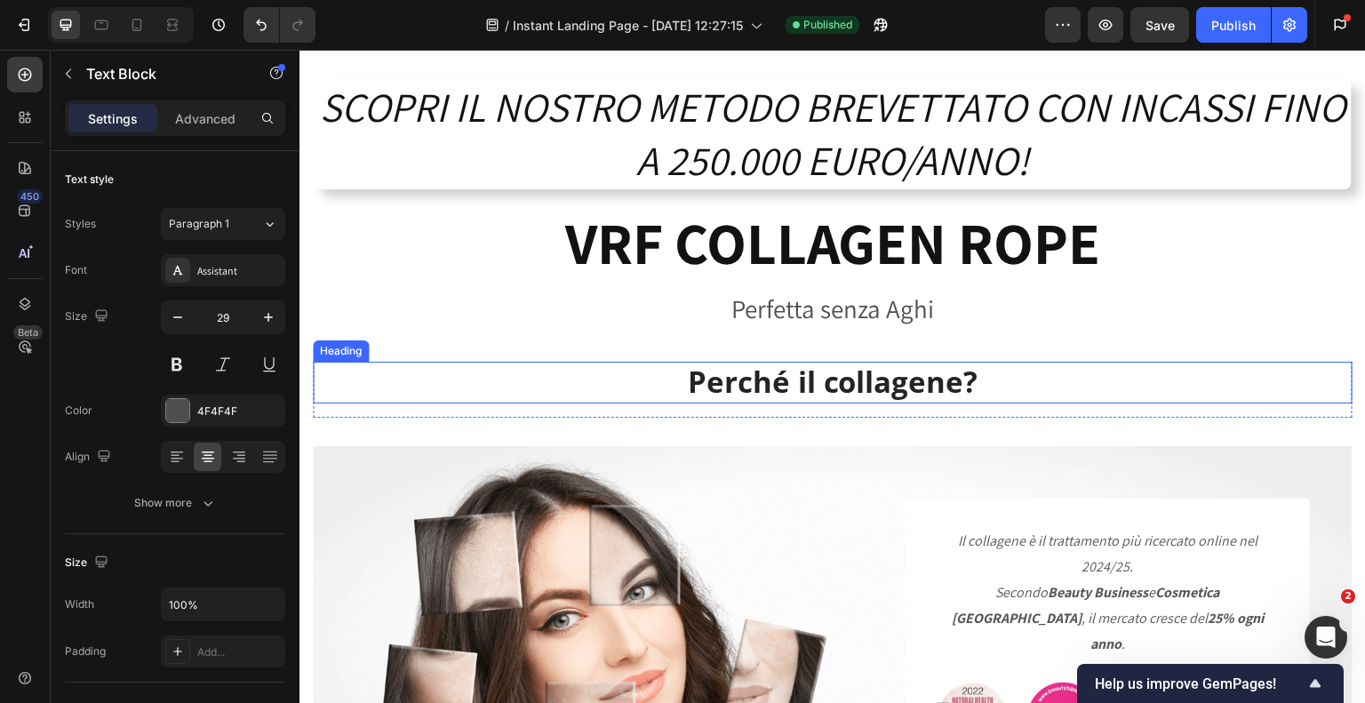
click at [878, 380] on h2 "Perché il collagene?" at bounding box center [833, 383] width 1040 height 42
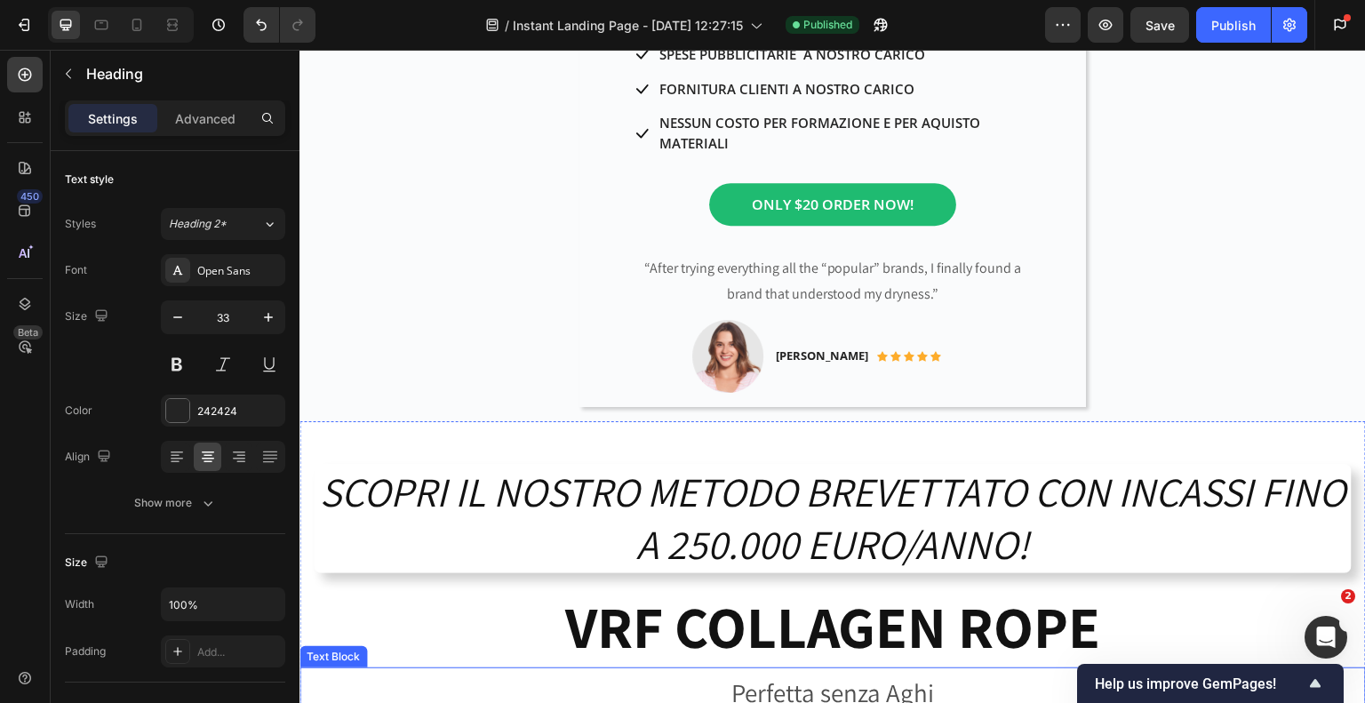
scroll to position [1511, 0]
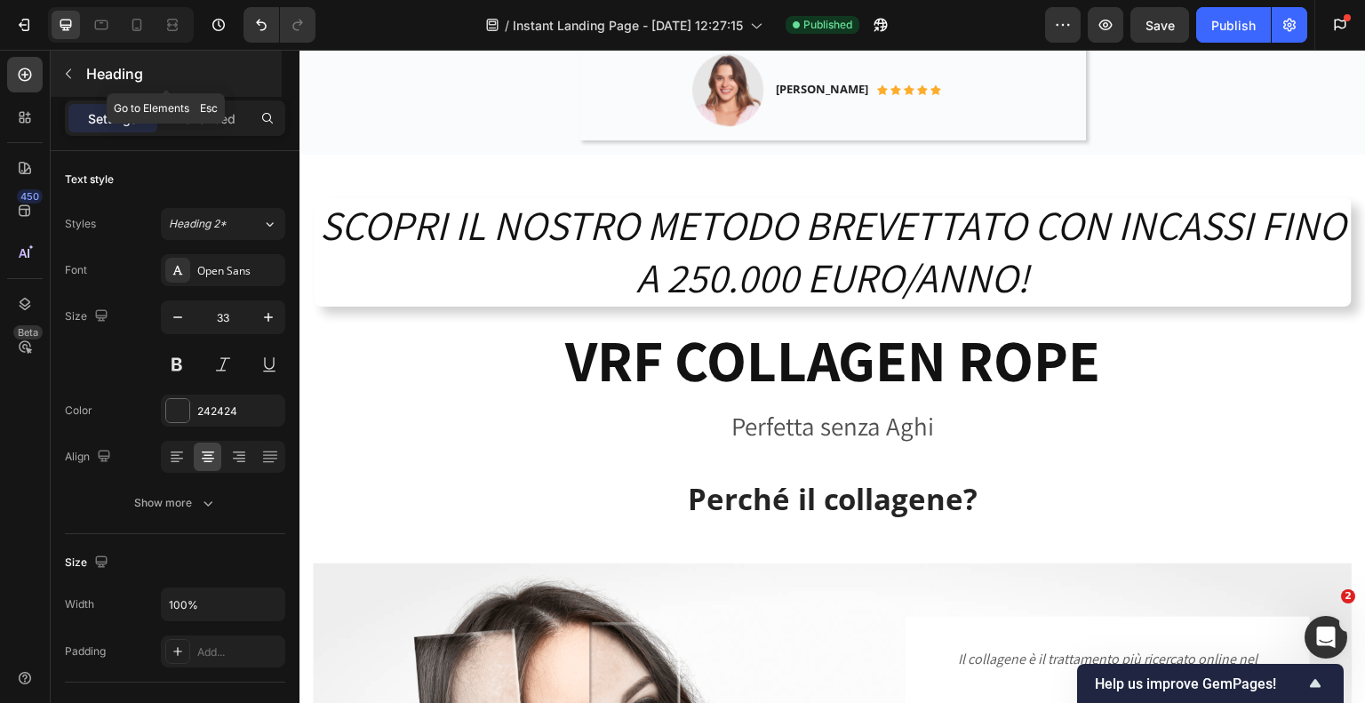
click at [68, 70] on icon "button" at bounding box center [68, 74] width 14 height 14
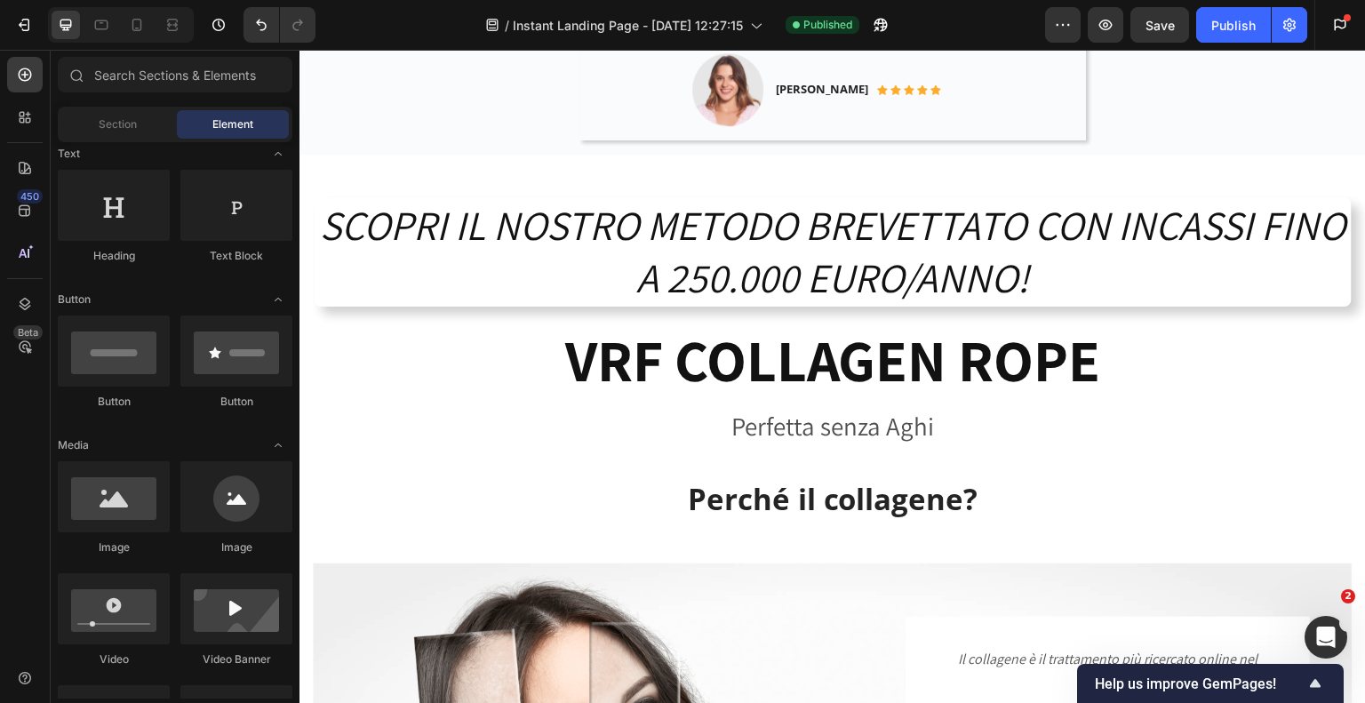
scroll to position [0, 0]
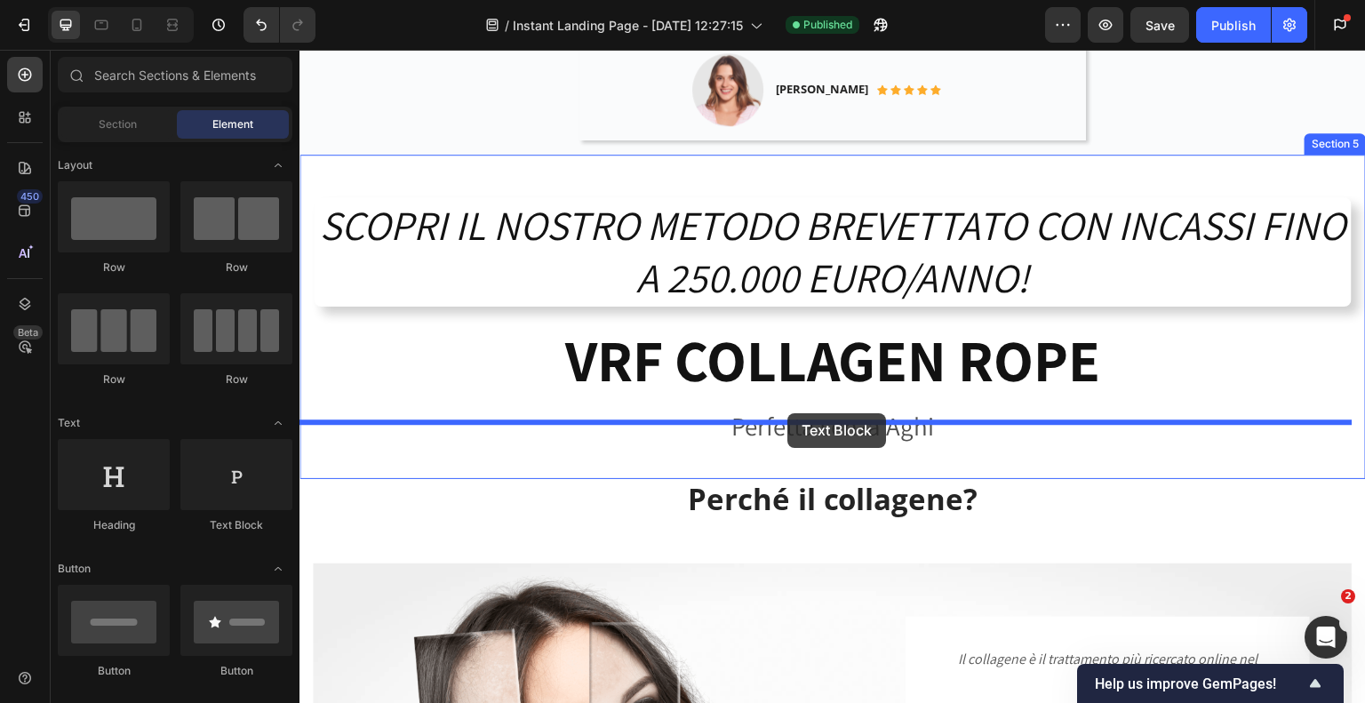
drag, startPoint x: 527, startPoint y: 535, endPoint x: 787, endPoint y: 413, distance: 287.4
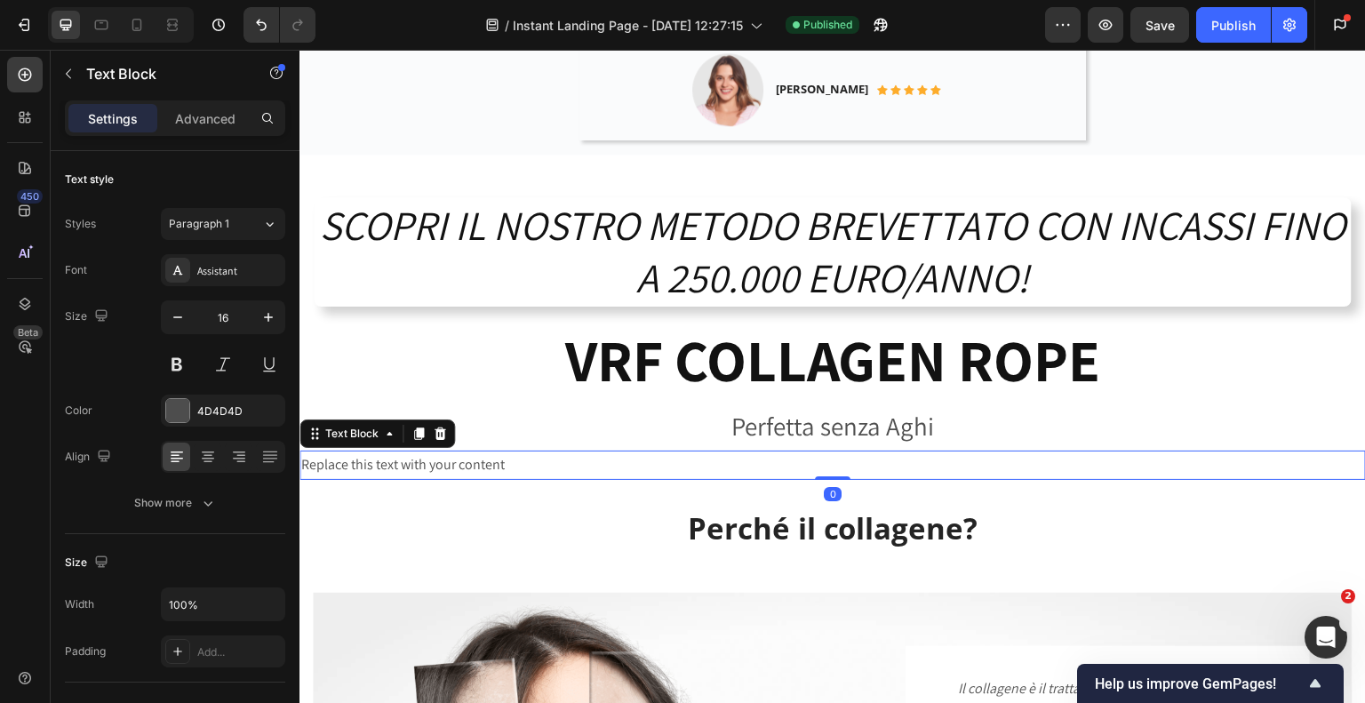
click at [509, 451] on div "Replace this text with your content" at bounding box center [832, 465] width 1066 height 29
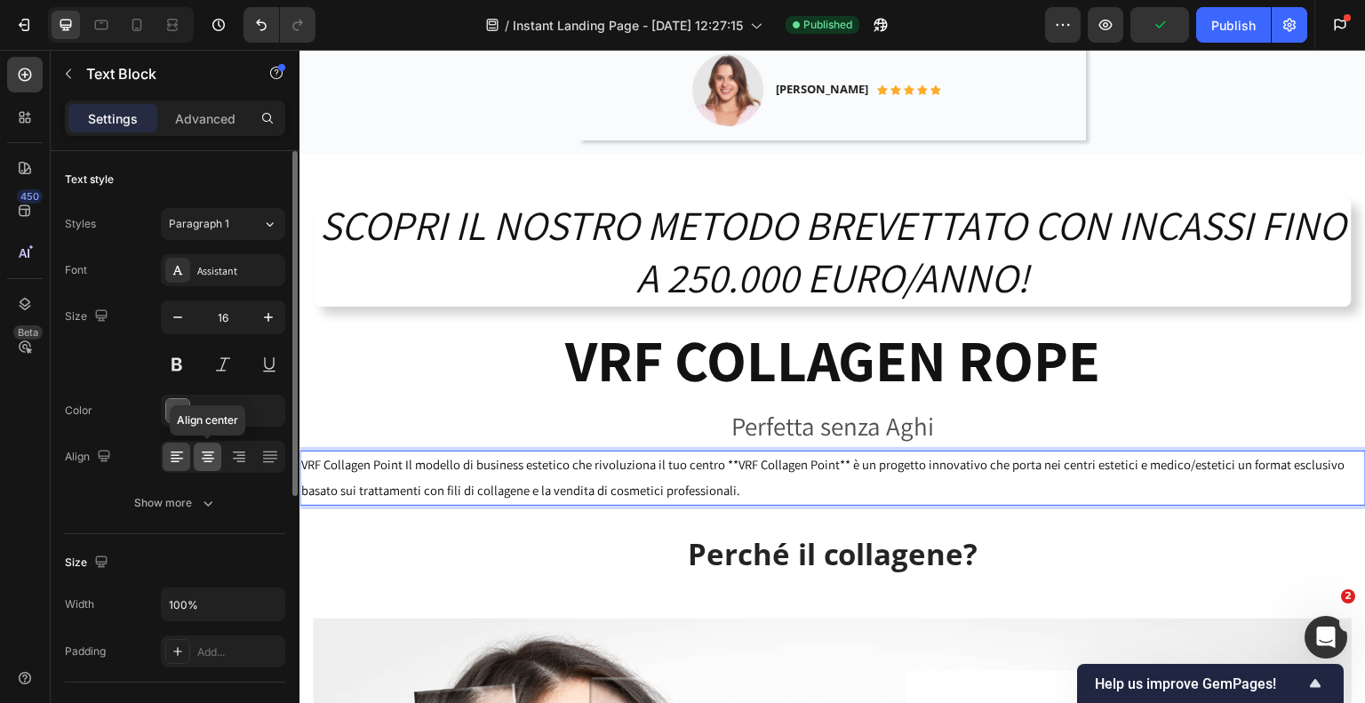
click at [205, 462] on icon at bounding box center [208, 457] width 18 height 18
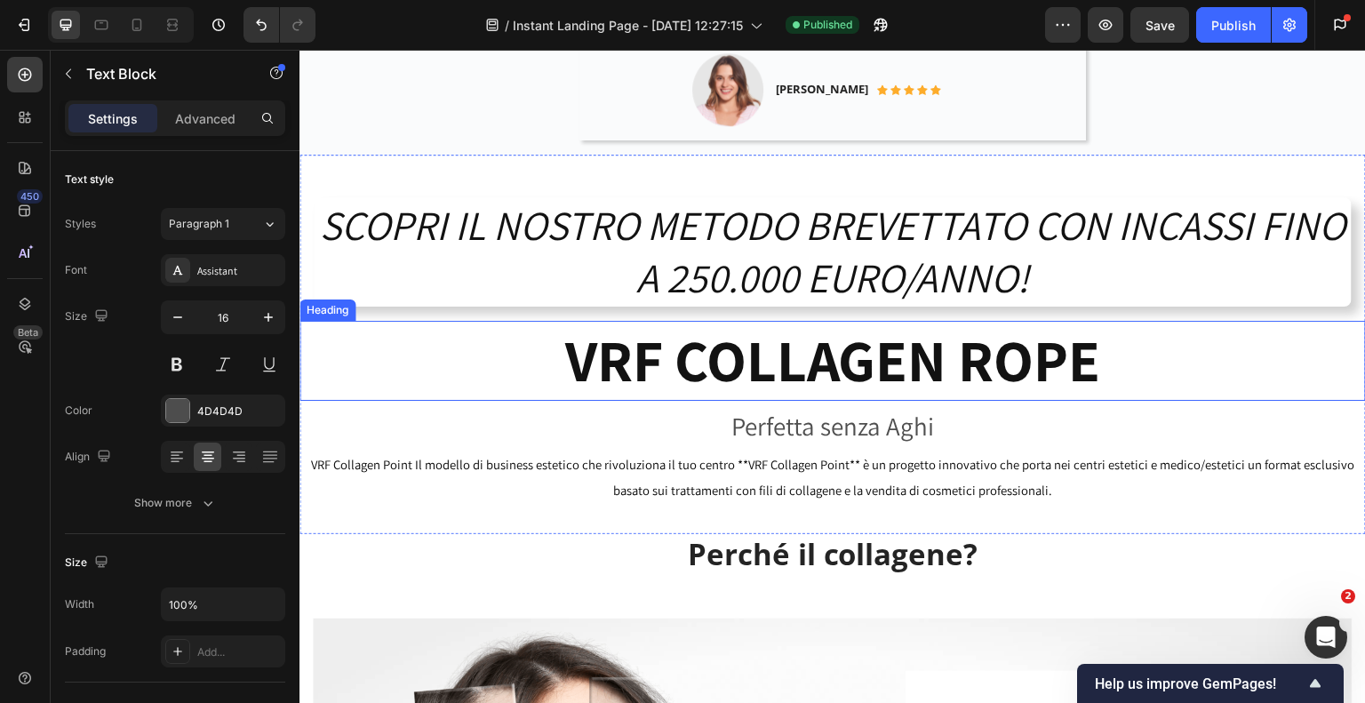
scroll to position [1600, 0]
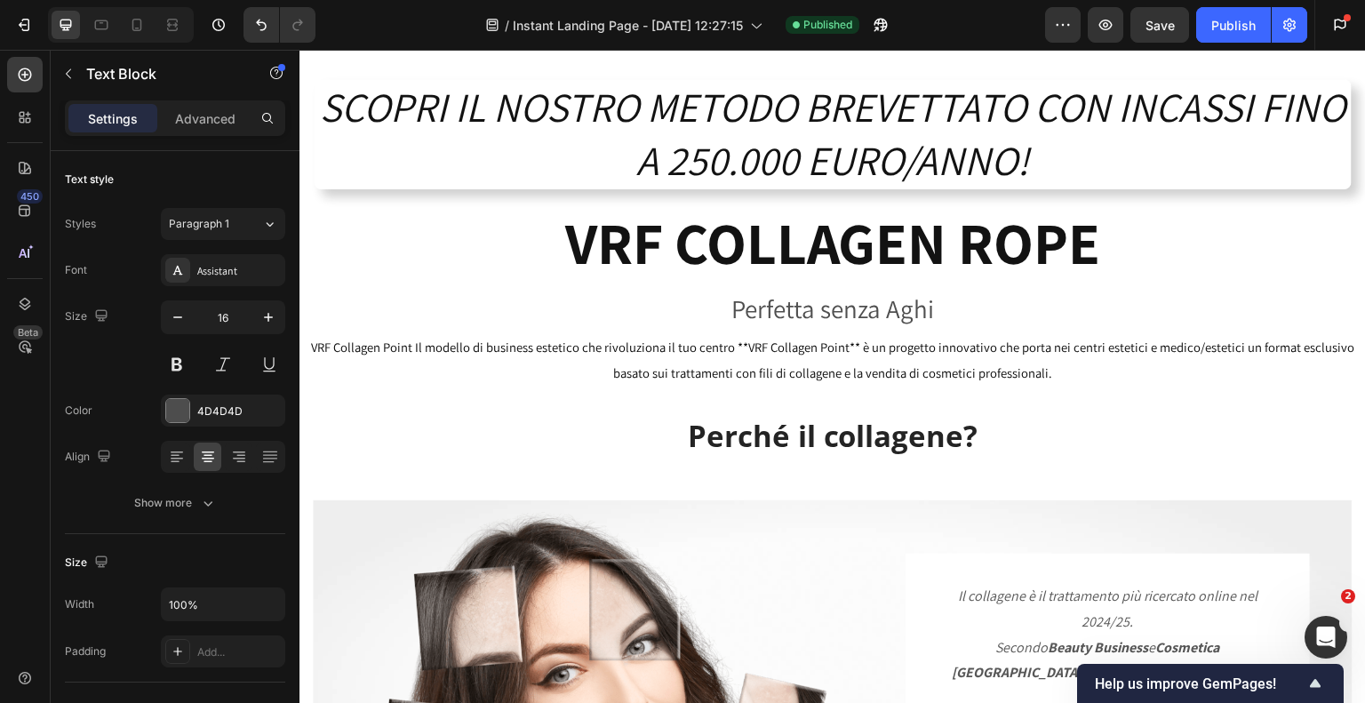
click at [848, 355] on p "VRF Collagen Point Il modello di business estetico che rivoluziona il tuo centr…" at bounding box center [832, 361] width 1063 height 52
click at [495, 397] on div "SCOPRI IL NOSTRO METODO BREVETTATO CON INCASSI FINO A 250.000 EURO/ANNO! Headin…" at bounding box center [832, 225] width 1066 height 379
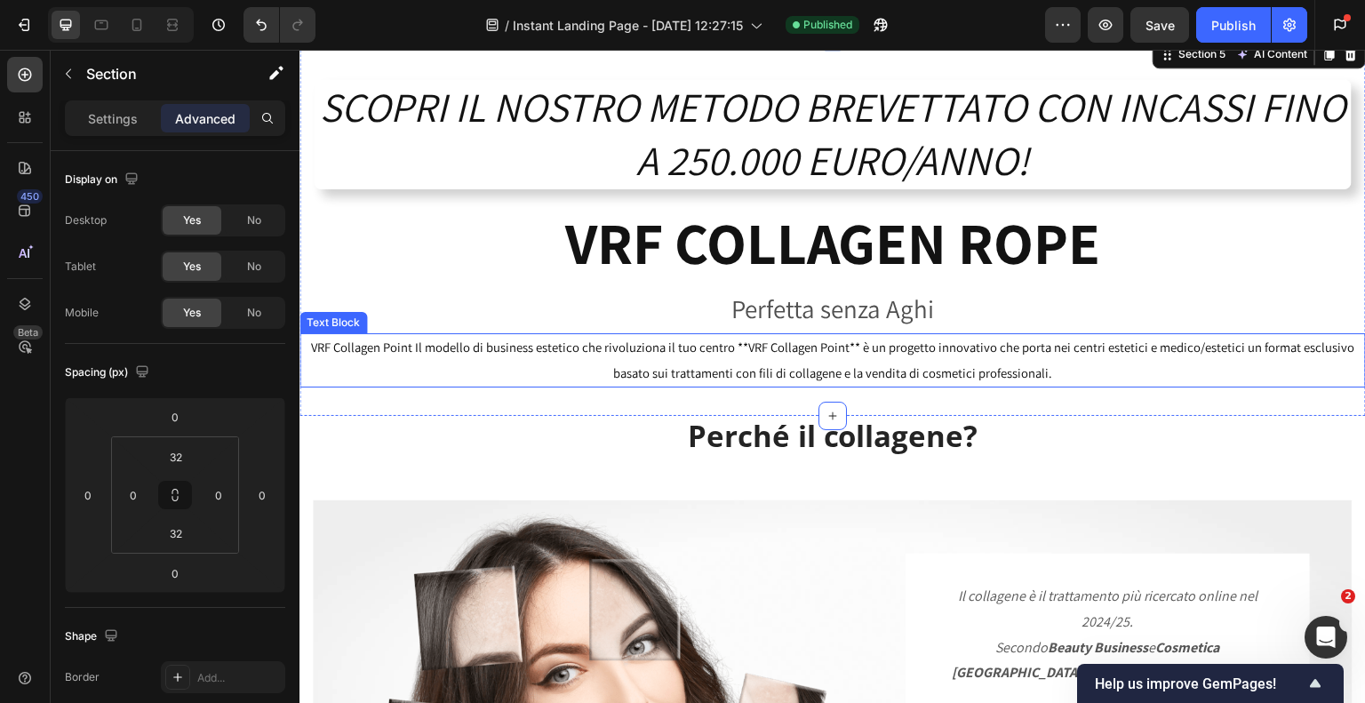
click at [579, 345] on span "VRF Collagen Point Il modello di business estetico che rivoluziona il tuo centr…" at bounding box center [832, 360] width 1043 height 43
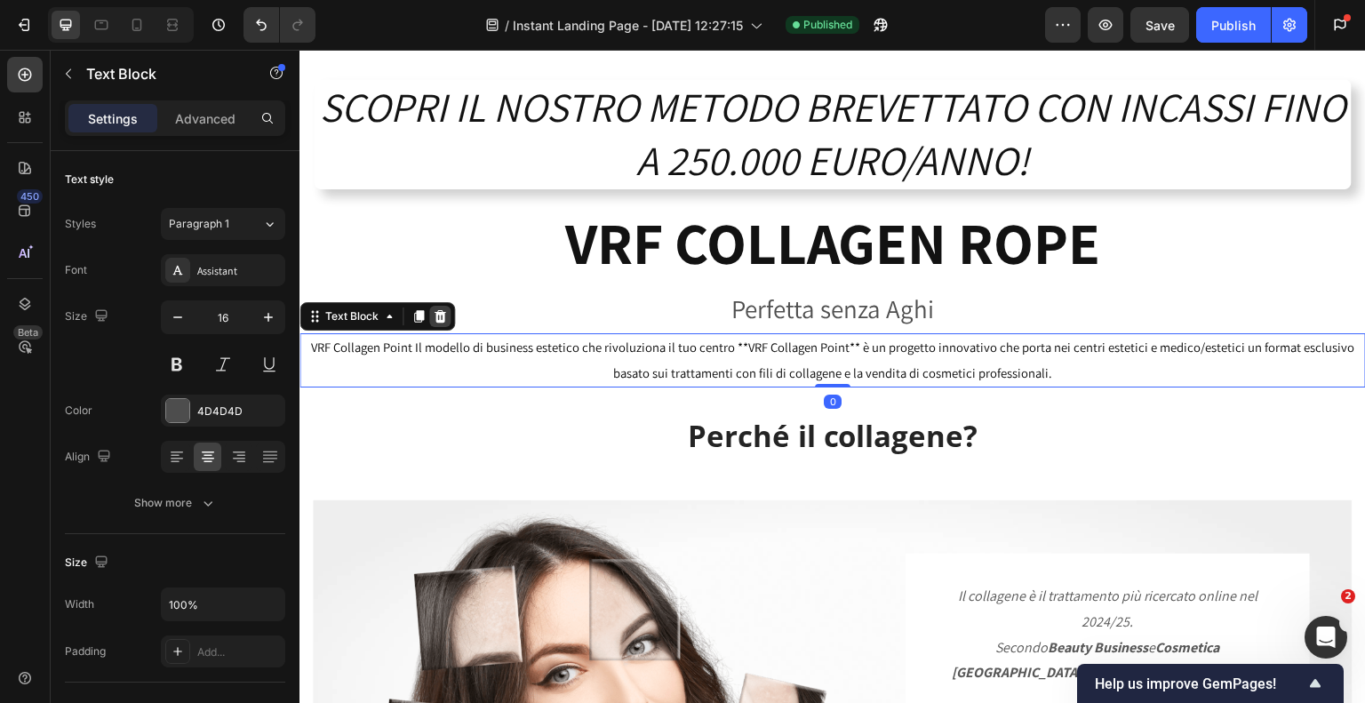
click at [437, 317] on icon at bounding box center [440, 316] width 14 height 14
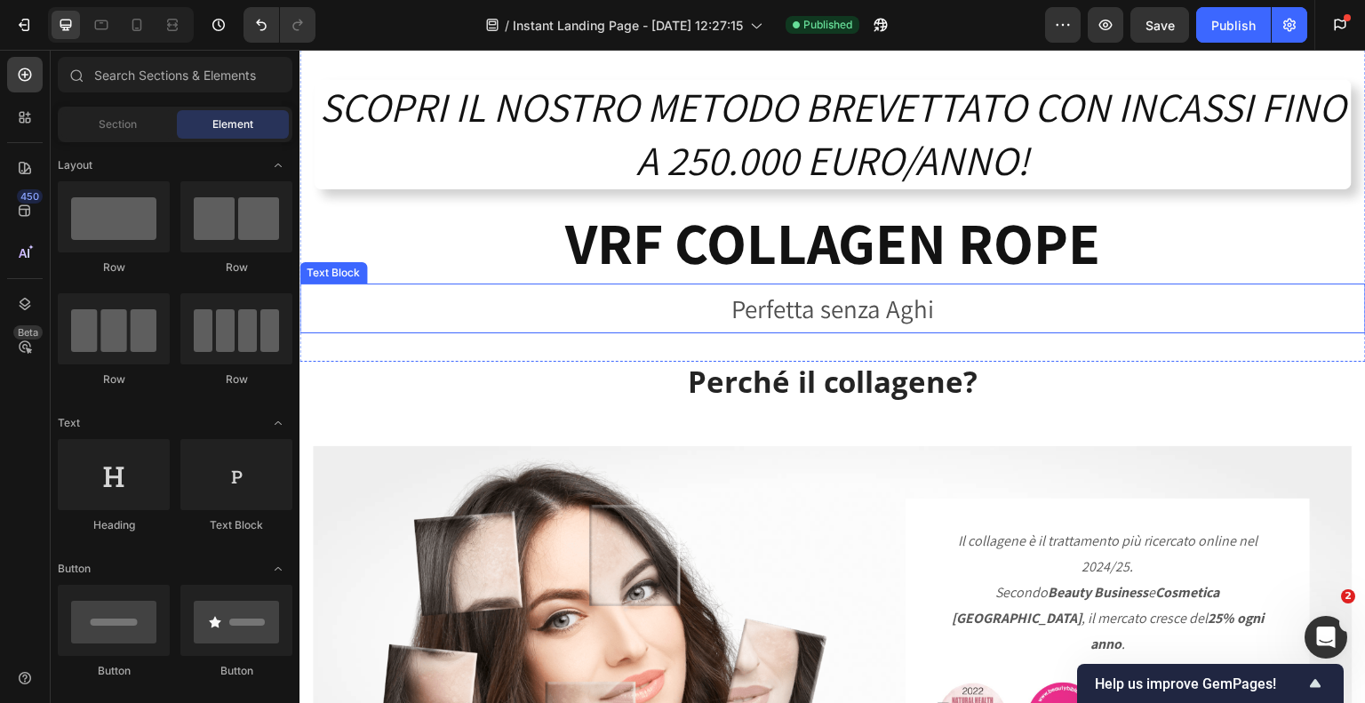
click at [933, 312] on p "Perfetta senza Aghi" at bounding box center [832, 308] width 1063 height 46
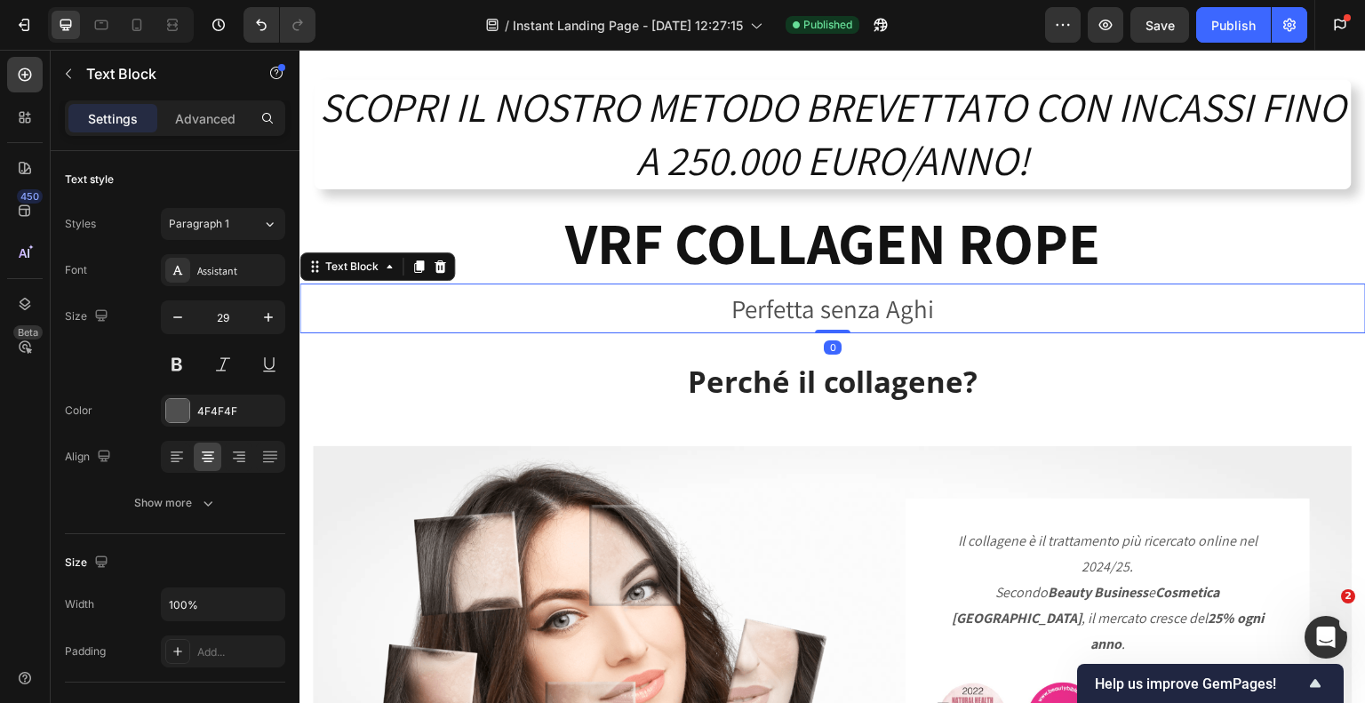
click at [933, 312] on p "Perfetta senza Aghi" at bounding box center [832, 308] width 1063 height 46
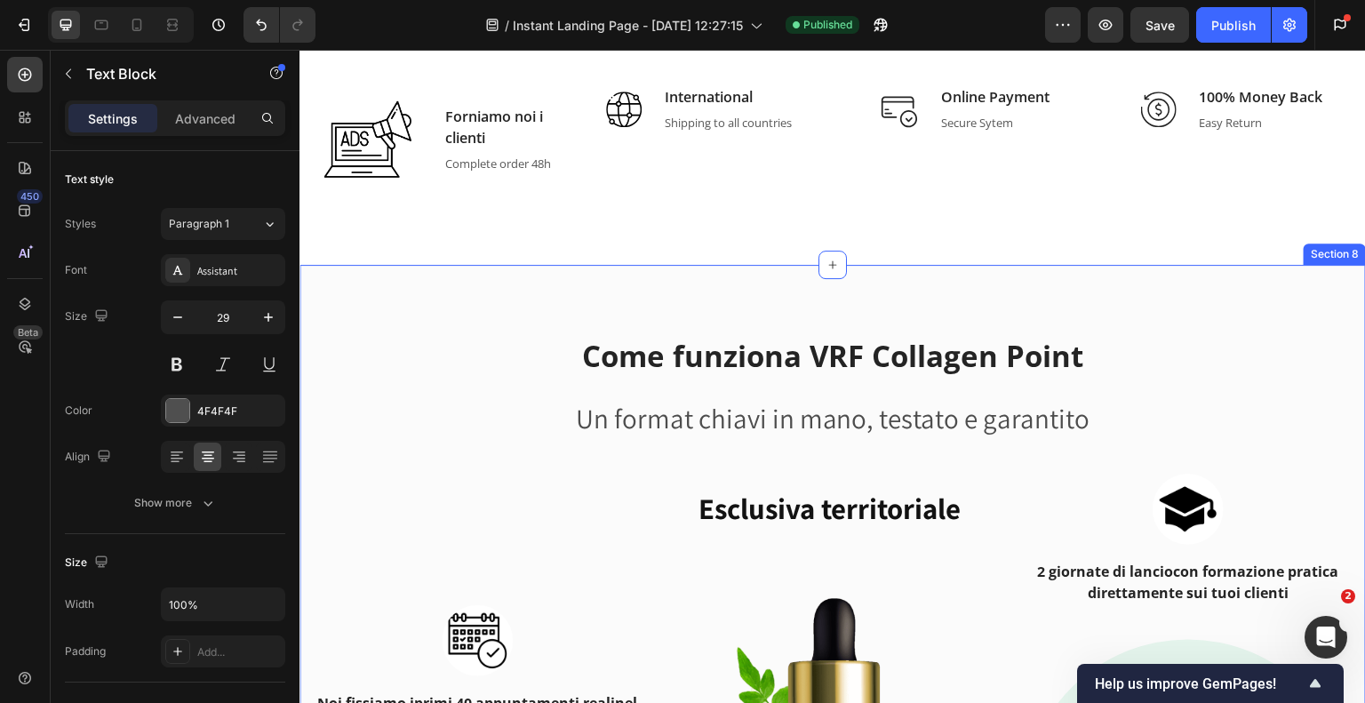
scroll to position [2399, 0]
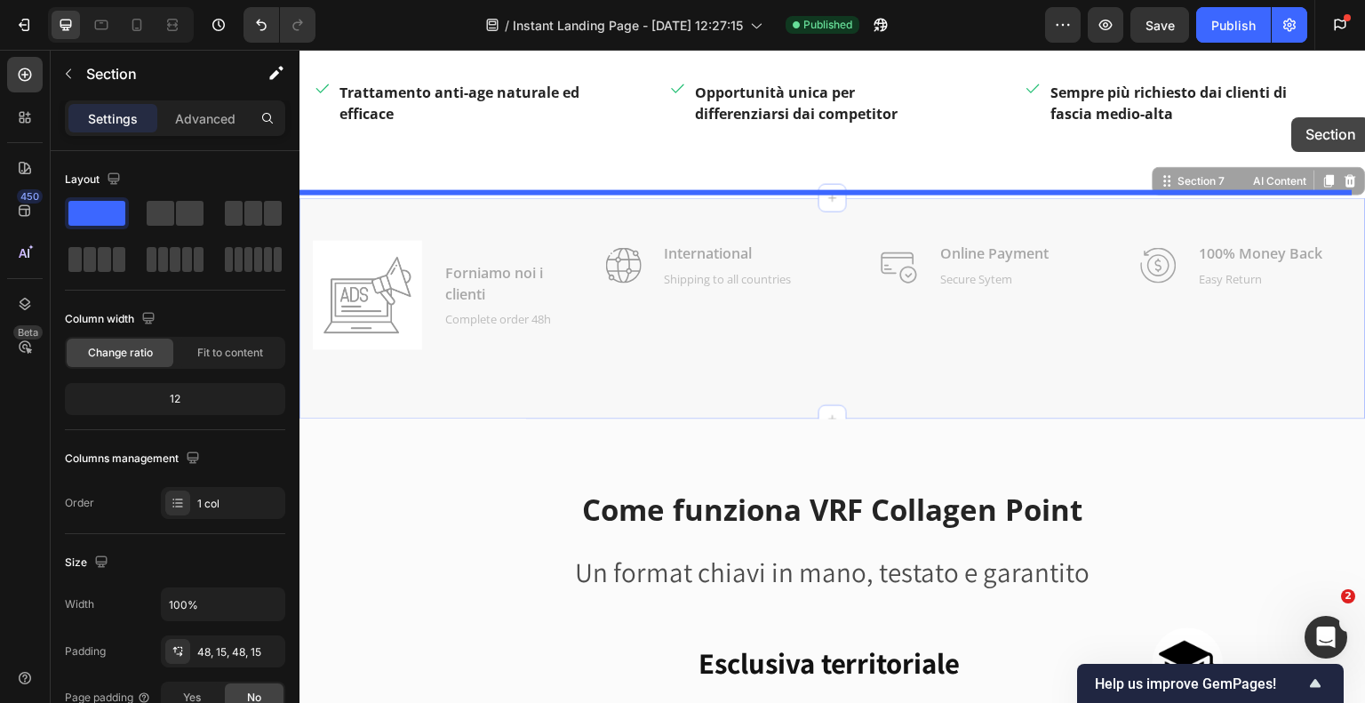
drag, startPoint x: 1323, startPoint y: 176, endPoint x: 1292, endPoint y: 117, distance: 66.4
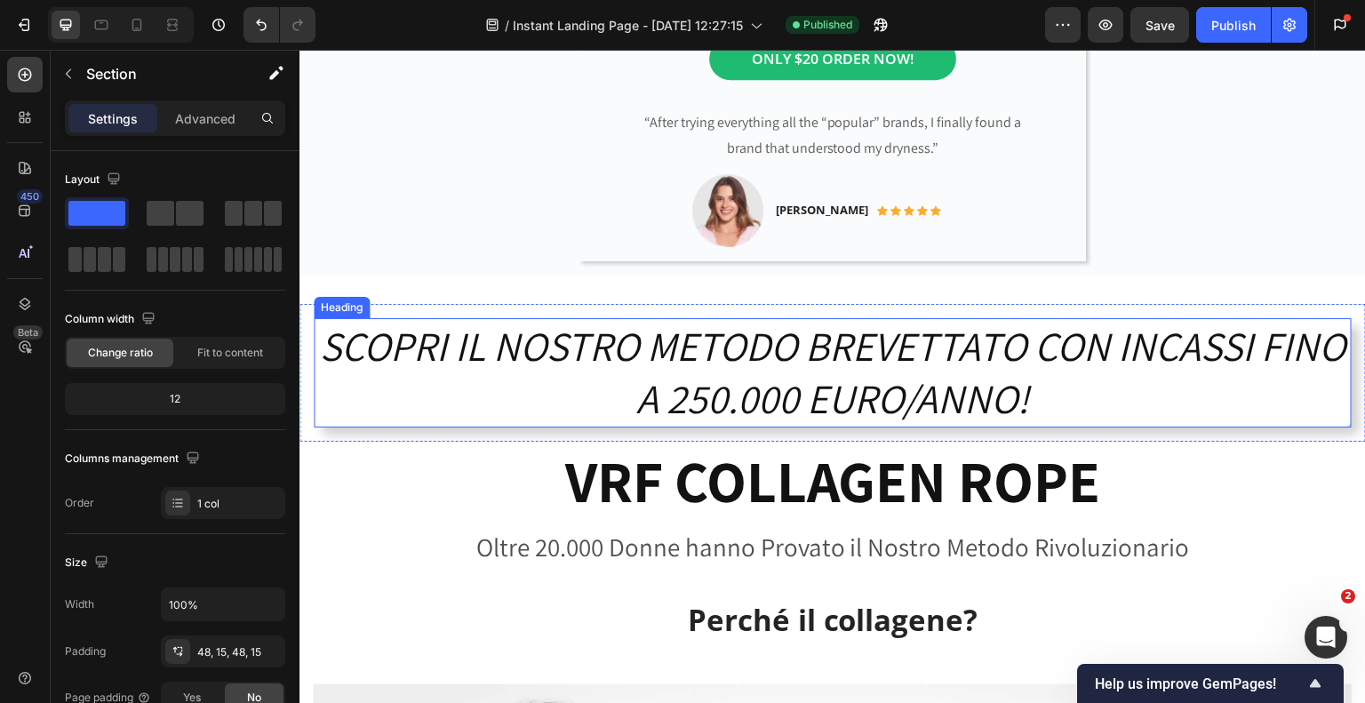
scroll to position [1452, 0]
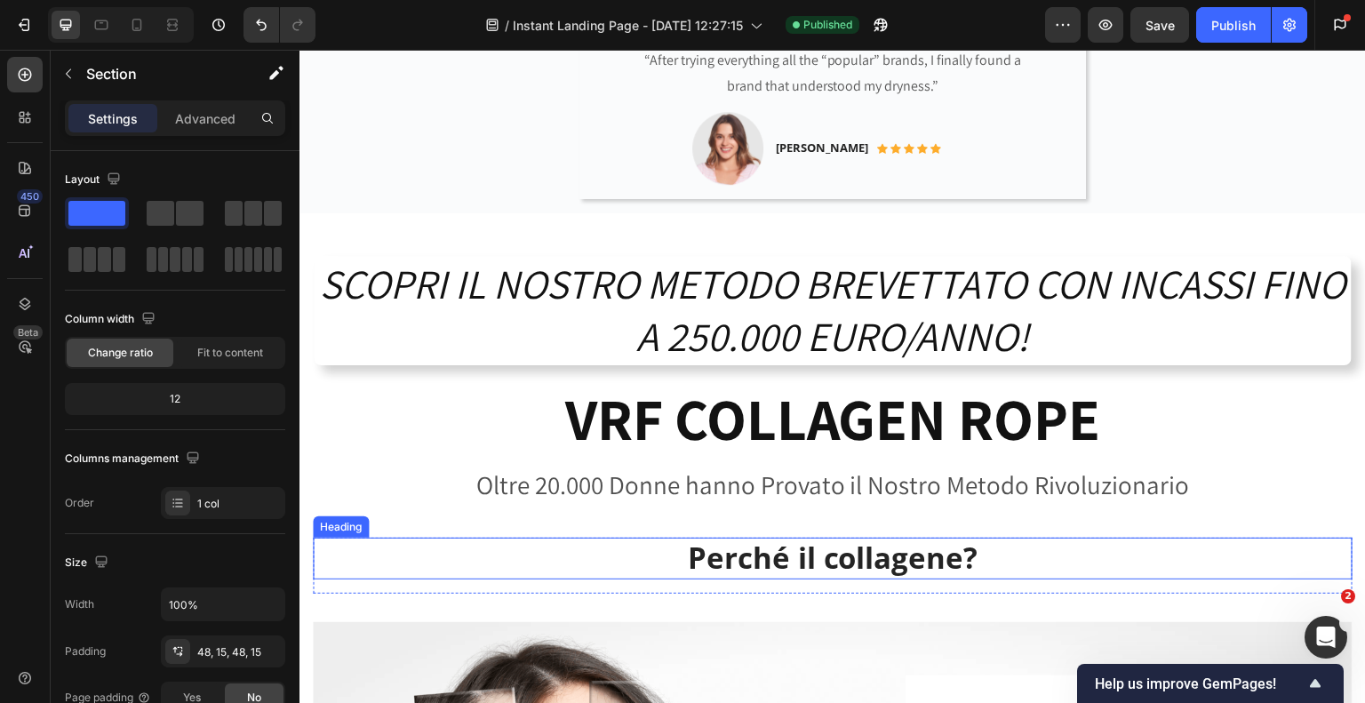
click at [814, 538] on h2 "Perché il collagene?" at bounding box center [833, 559] width 1040 height 42
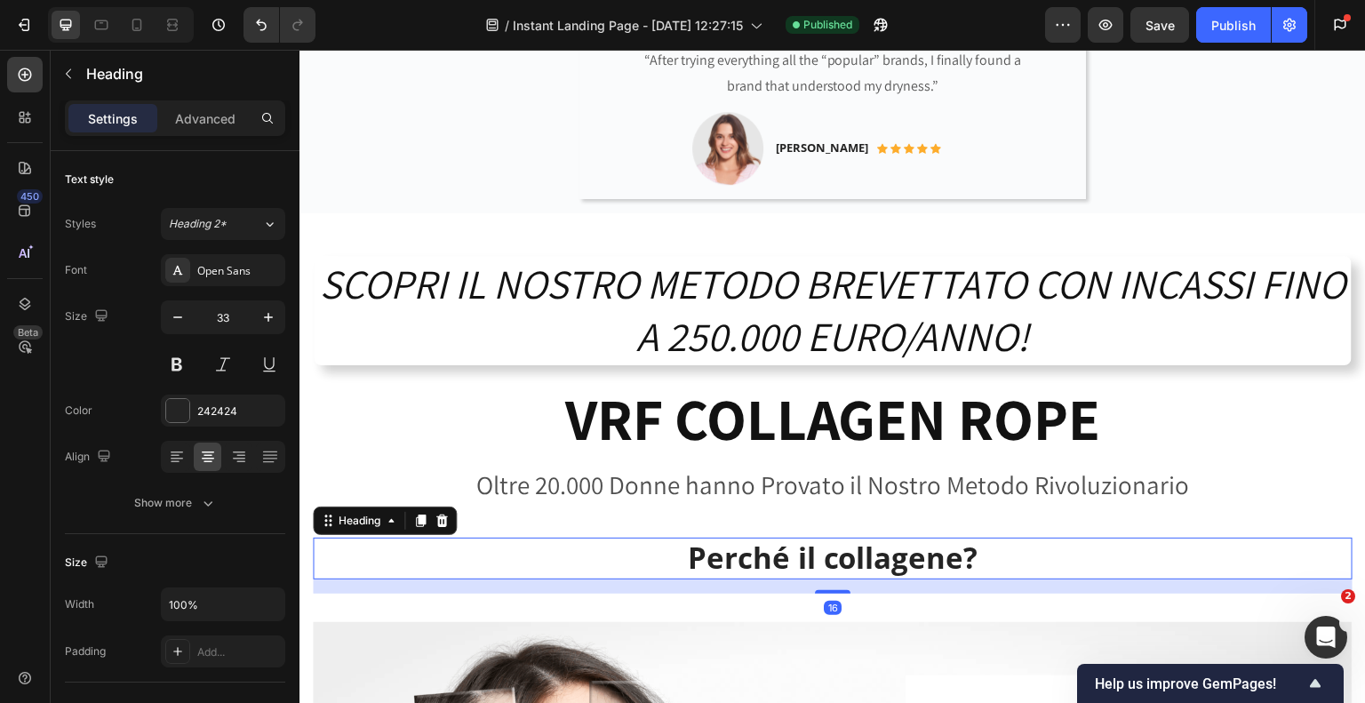
click at [815, 538] on h2 "Perché il collagene?" at bounding box center [833, 559] width 1040 height 42
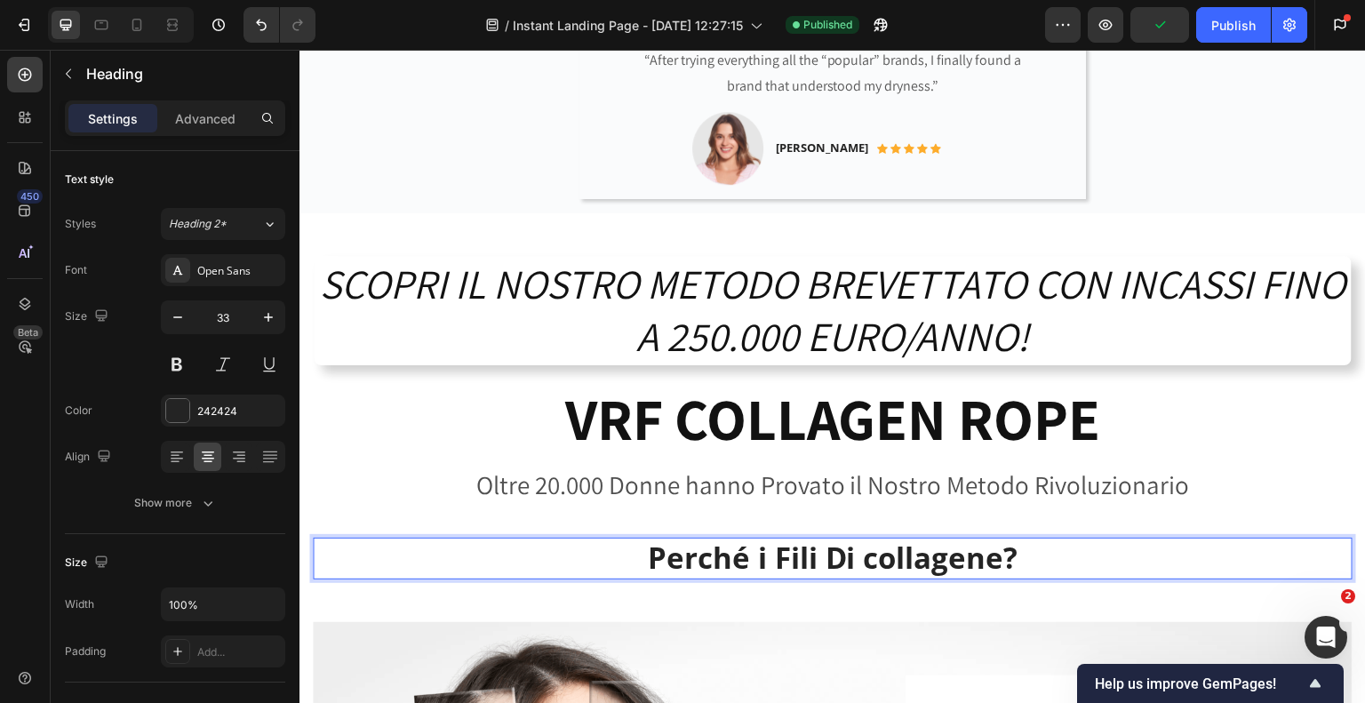
click at [874, 539] on p "Perché i Fili Di collagene?" at bounding box center [833, 558] width 1036 height 38
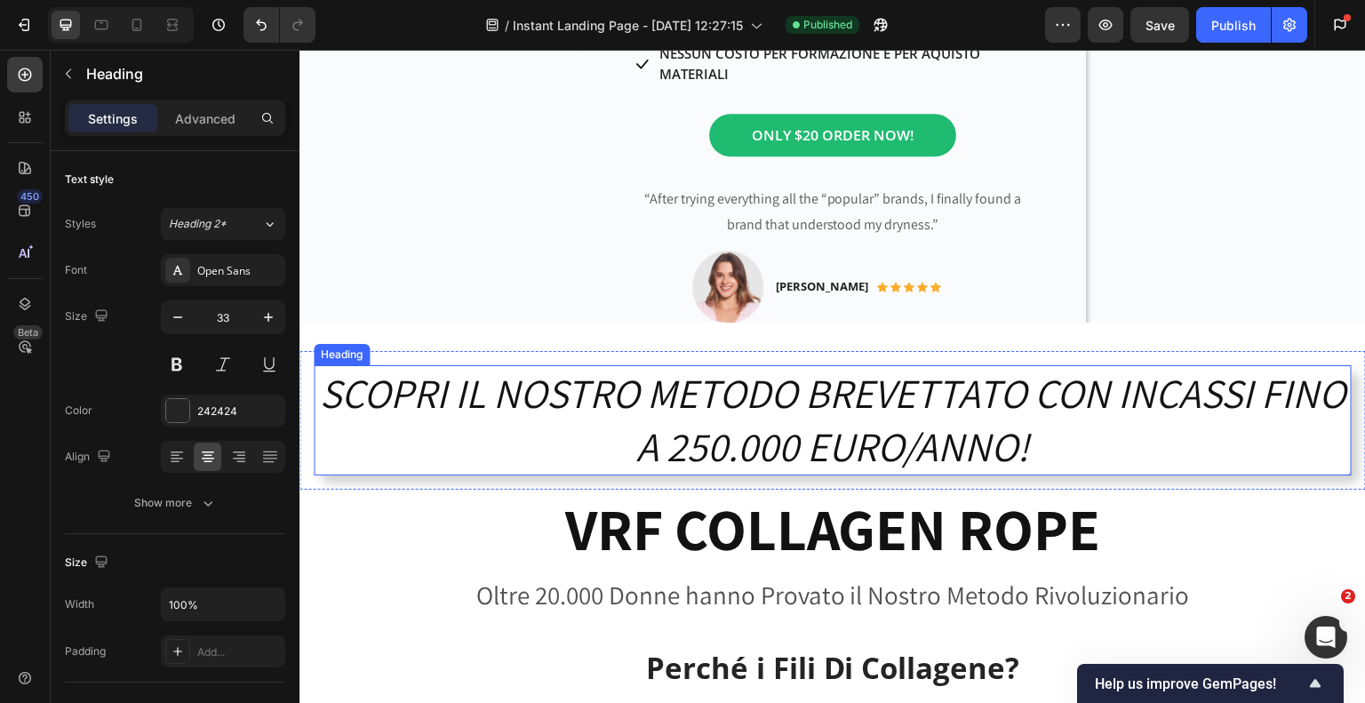
scroll to position [1363, 0]
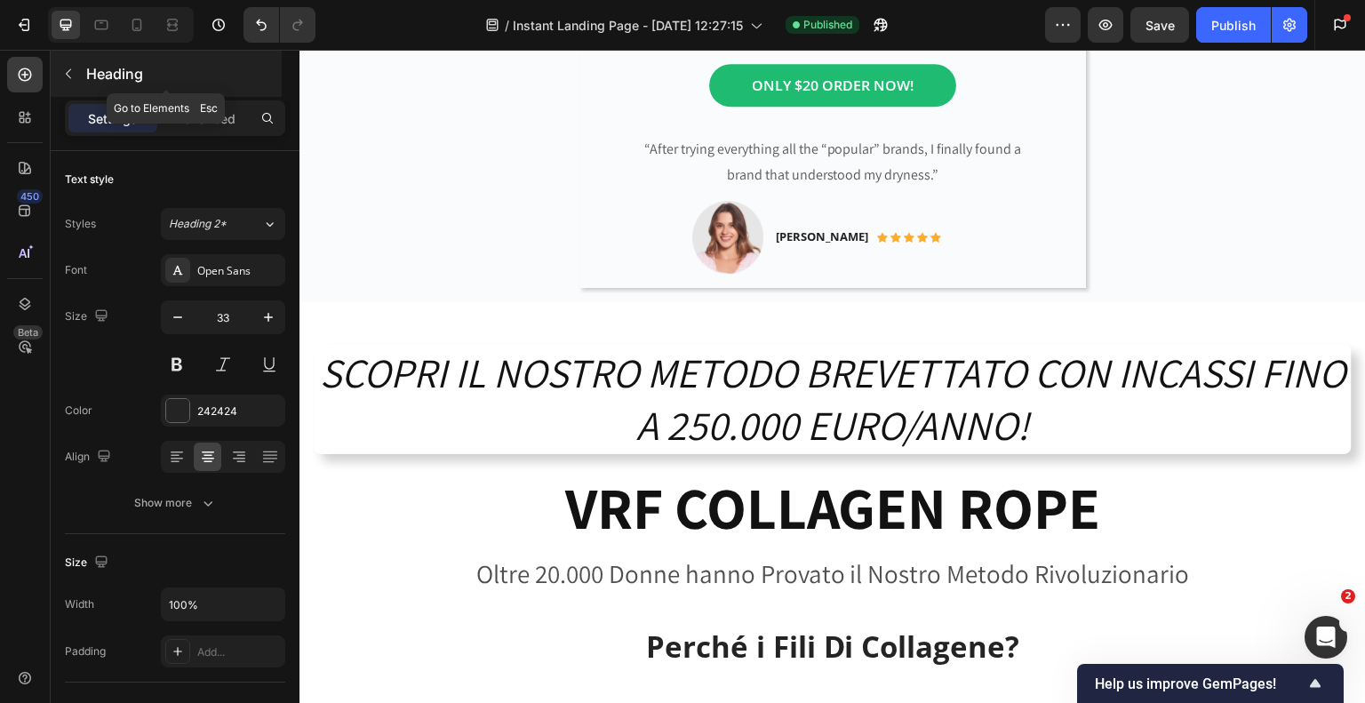
click at [75, 69] on icon "button" at bounding box center [68, 74] width 14 height 14
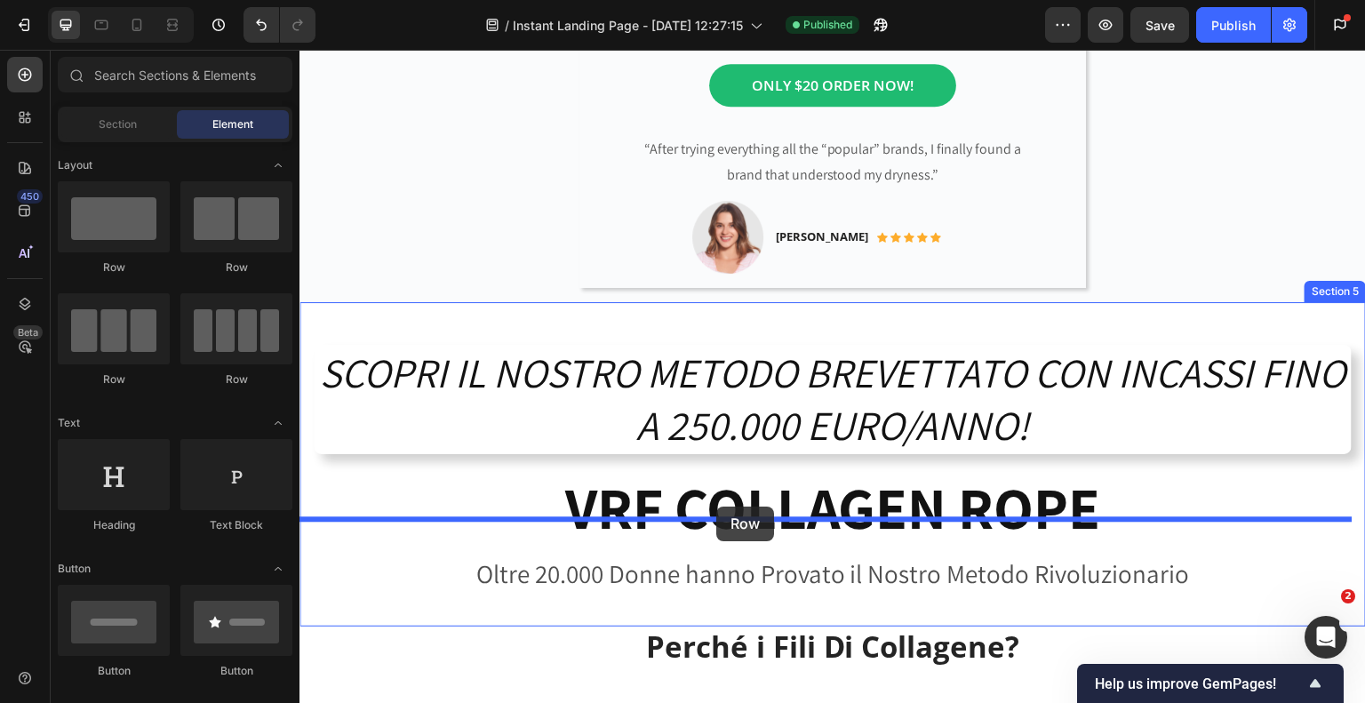
drag, startPoint x: 407, startPoint y: 269, endPoint x: 716, endPoint y: 507, distance: 389.8
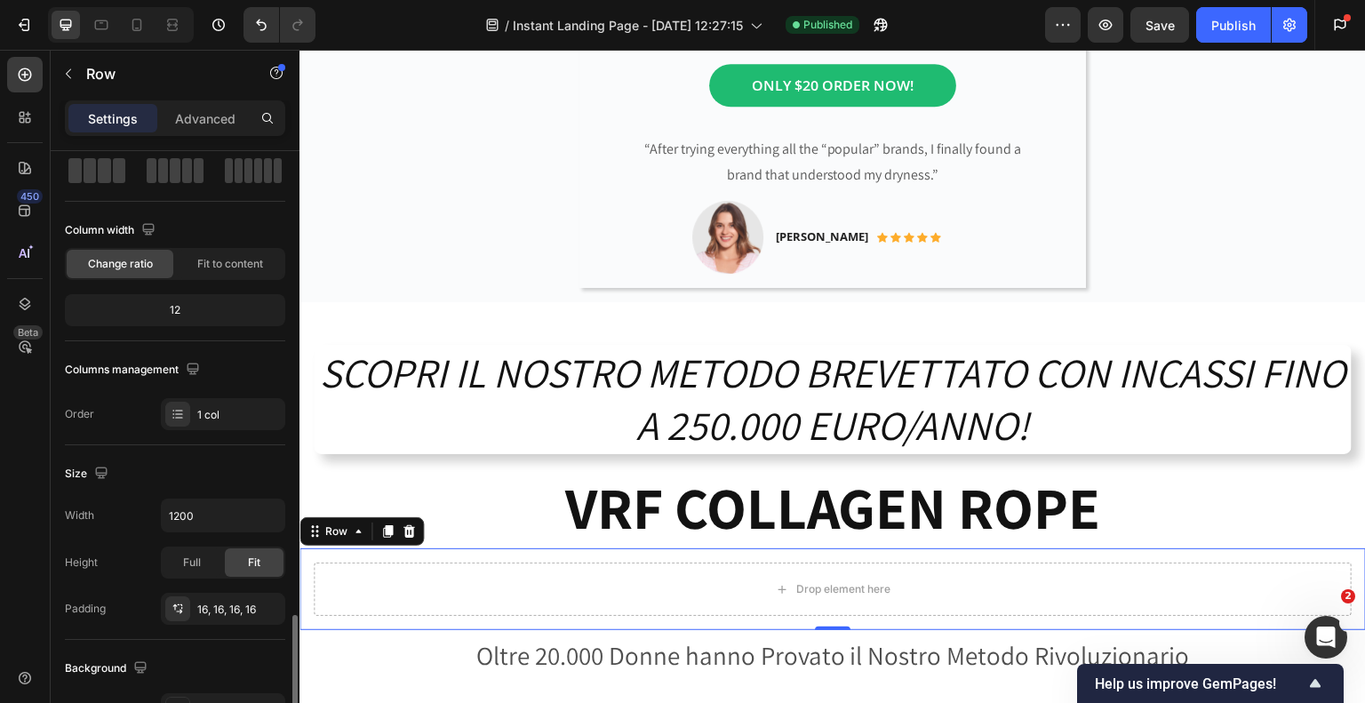
scroll to position [0, 0]
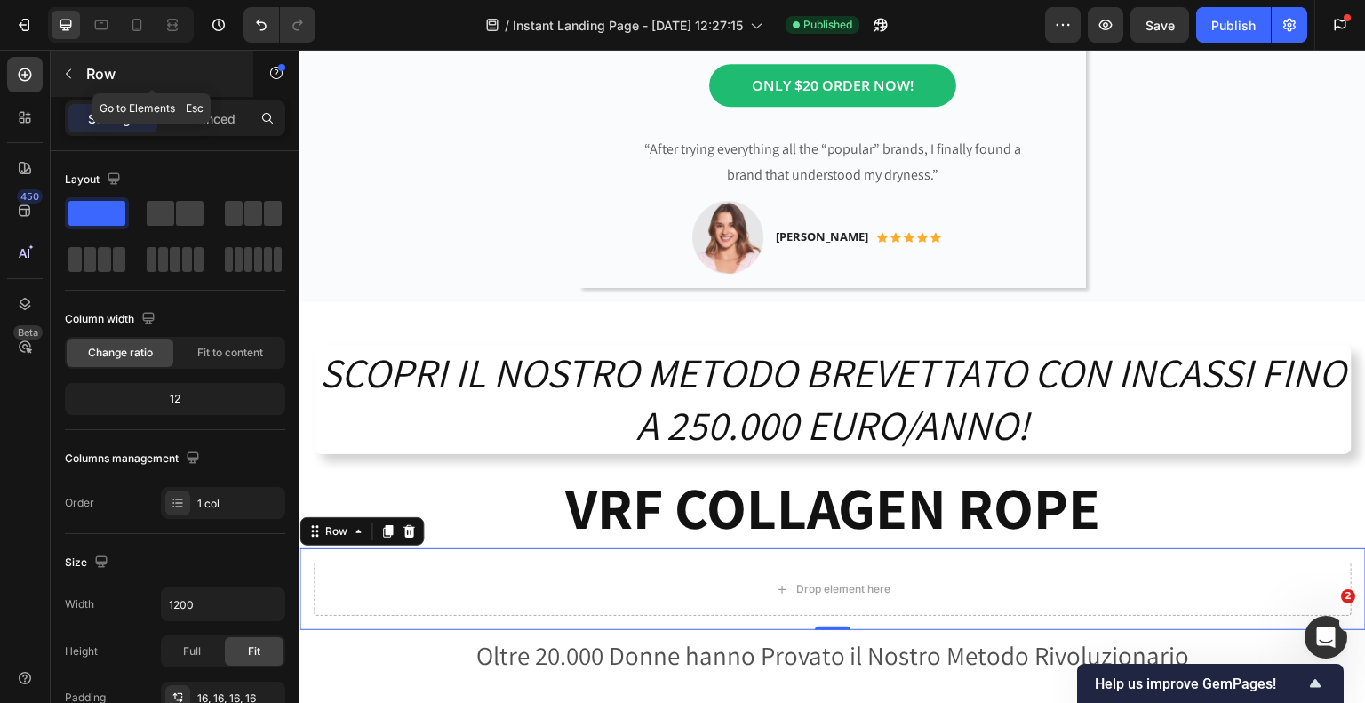
click at [73, 77] on icon "button" at bounding box center [68, 74] width 14 height 14
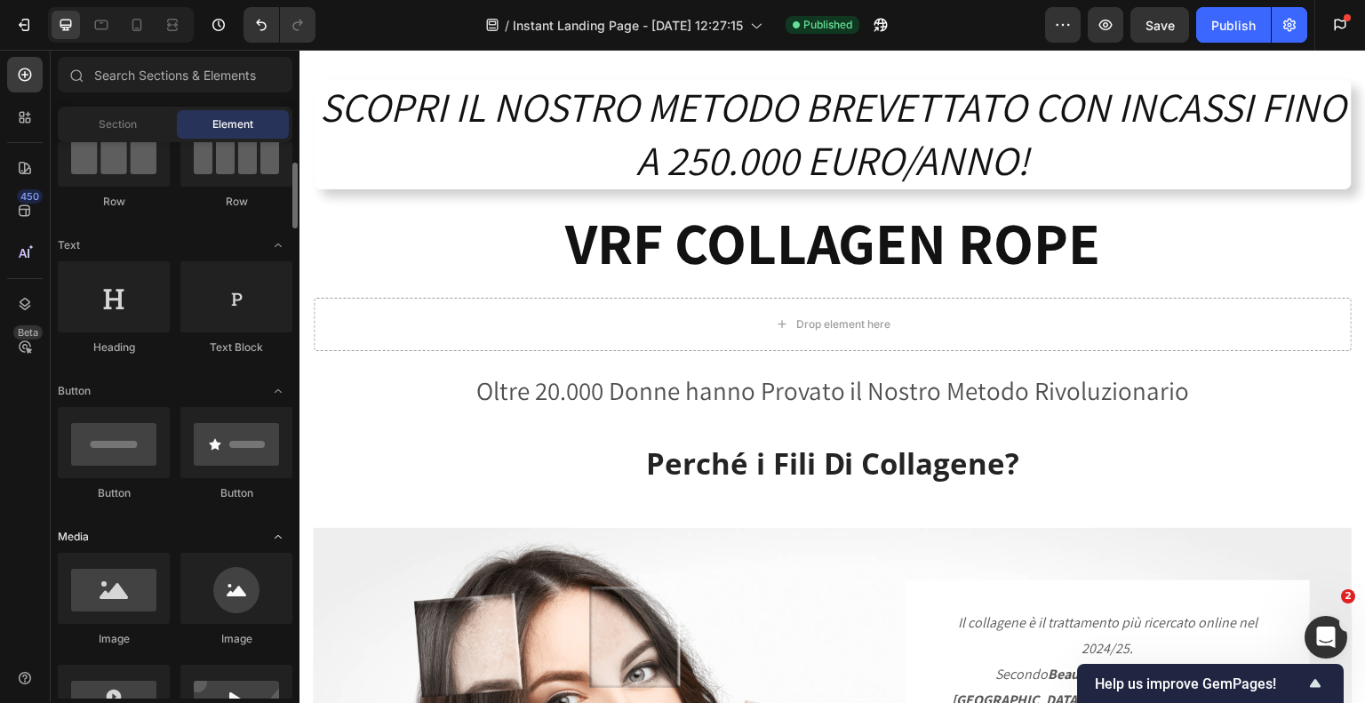
scroll to position [267, 0]
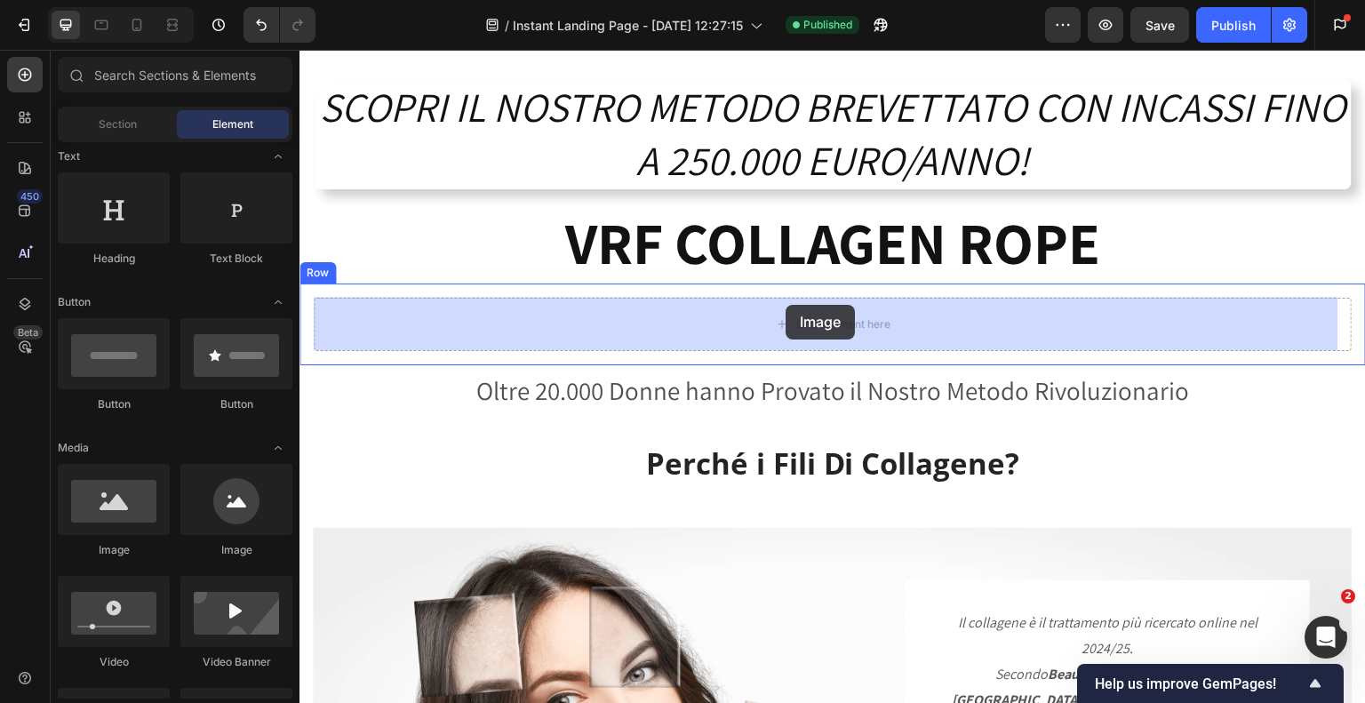
drag, startPoint x: 404, startPoint y: 572, endPoint x: 786, endPoint y: 305, distance: 465.7
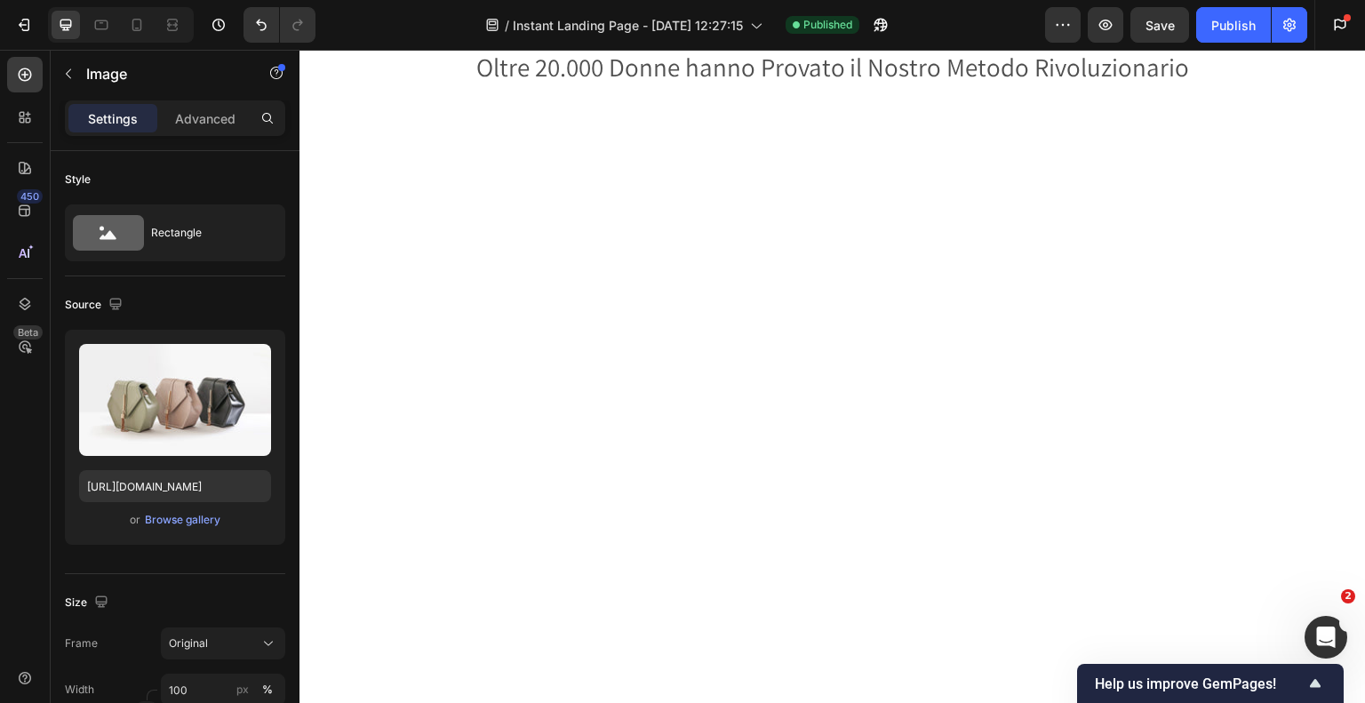
scroll to position [1866, 0]
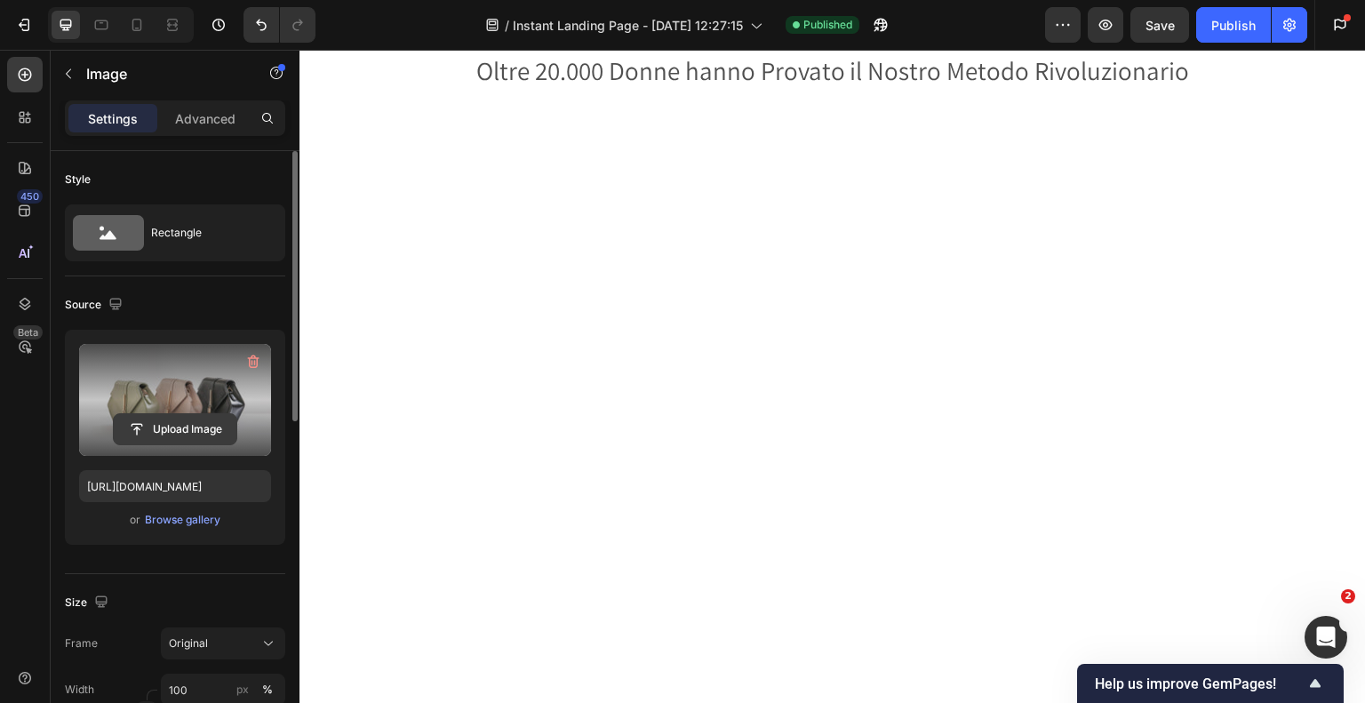
click at [150, 428] on input "file" at bounding box center [175, 429] width 123 height 30
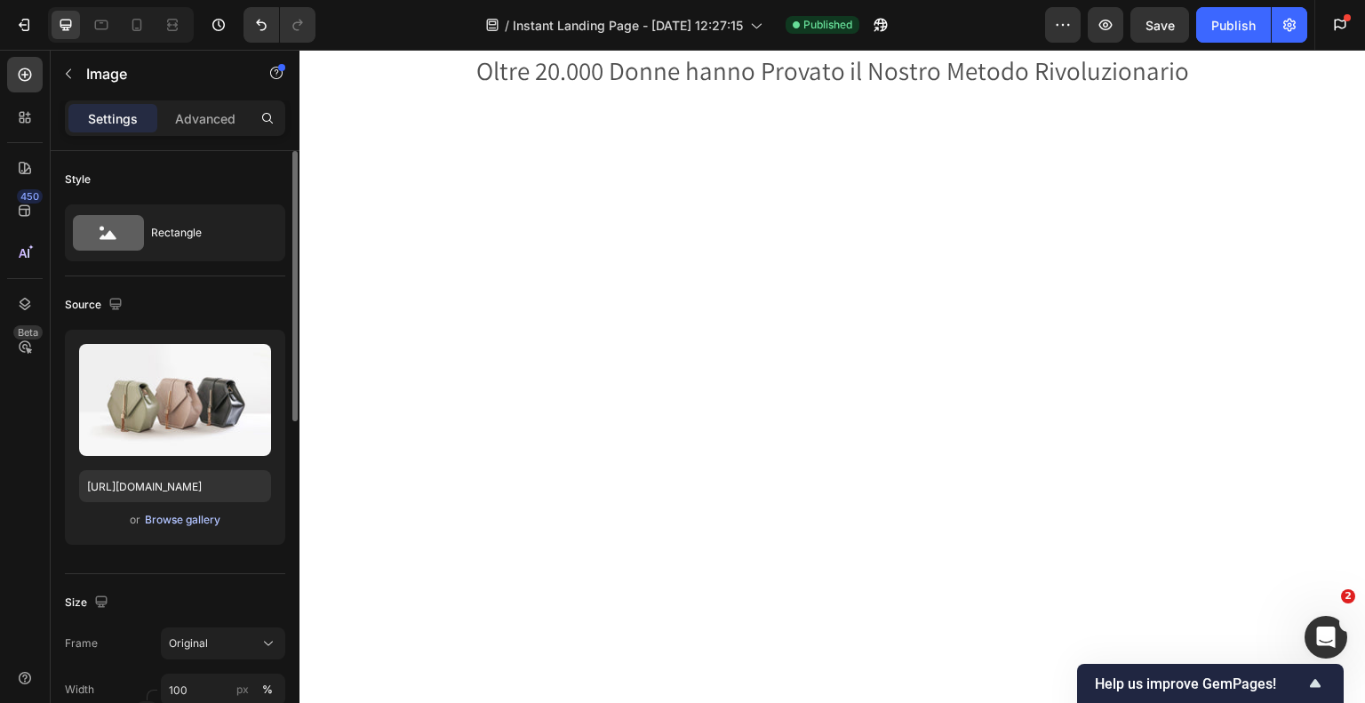
click at [189, 516] on div "Browse gallery" at bounding box center [183, 520] width 76 height 16
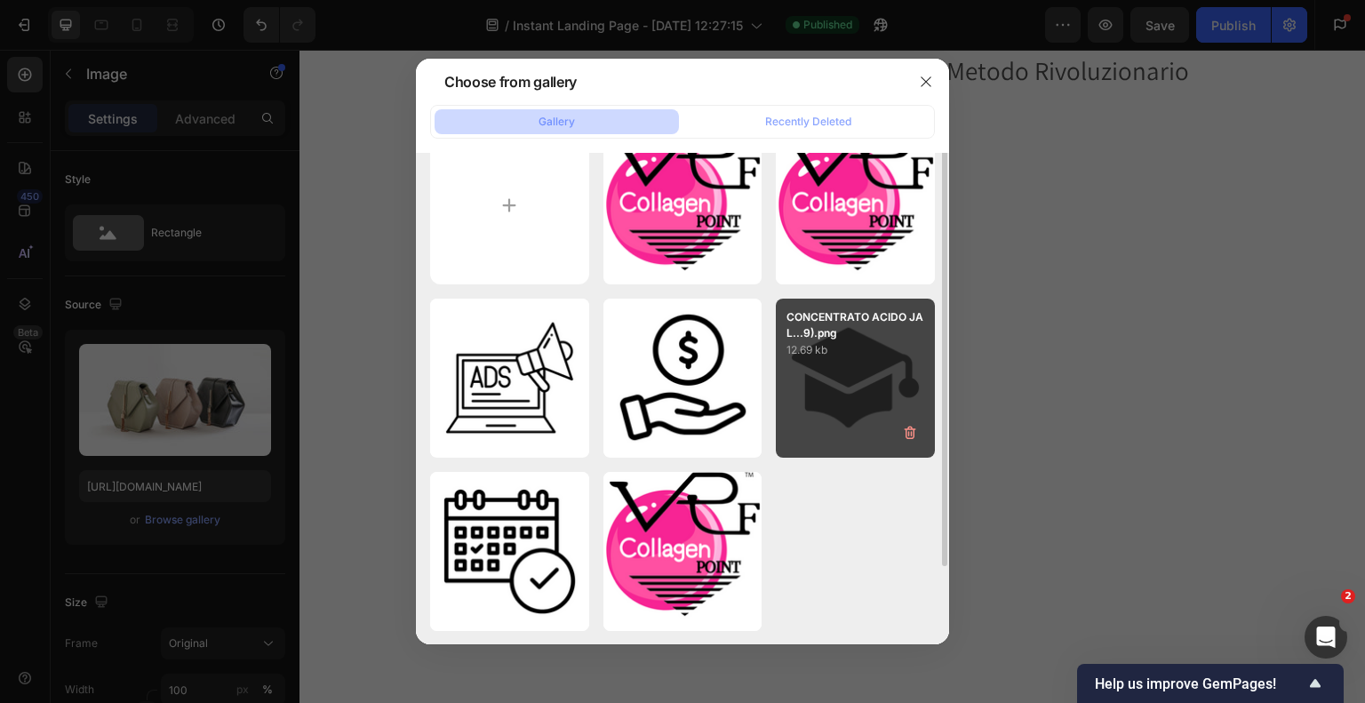
scroll to position [0, 0]
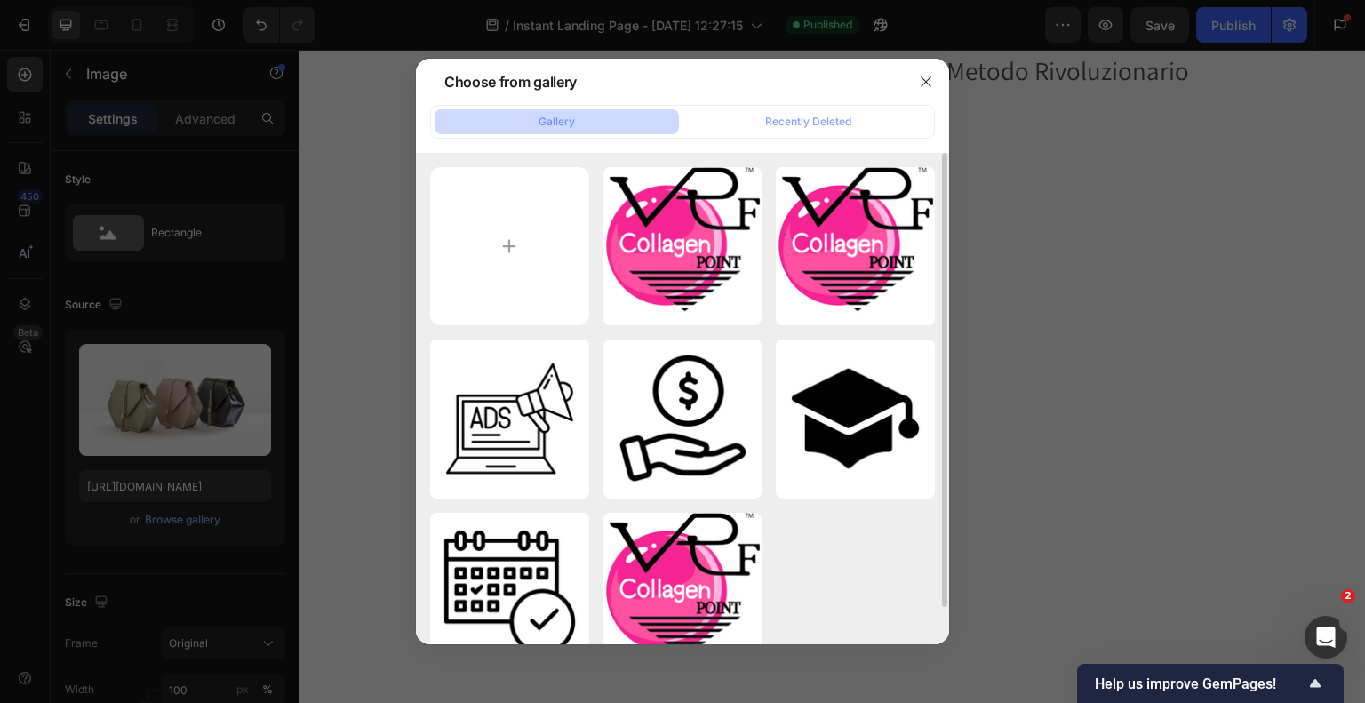
click at [1202, 147] on div at bounding box center [682, 351] width 1365 height 703
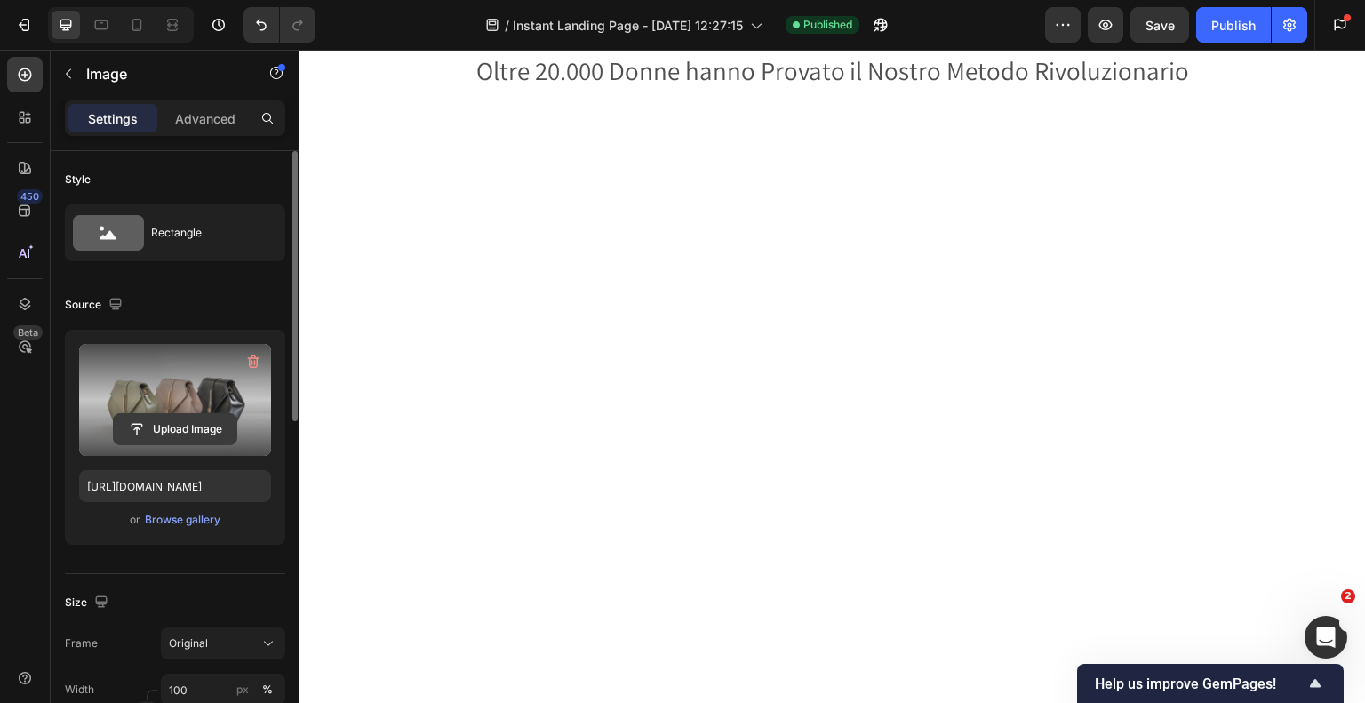
click at [178, 426] on input "file" at bounding box center [175, 429] width 123 height 30
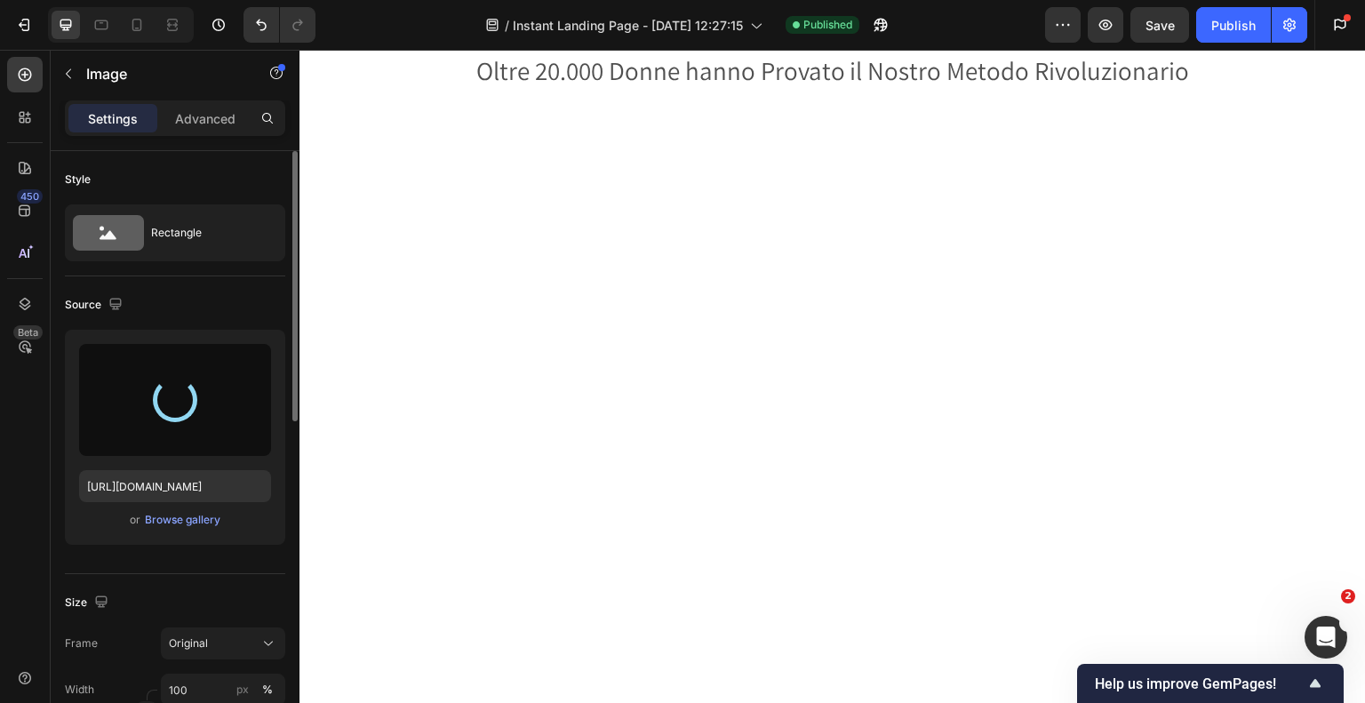
type input "https://cdn.shopify.com/s/files/1/0520/4059/7678/files/gempages_483548942630388…"
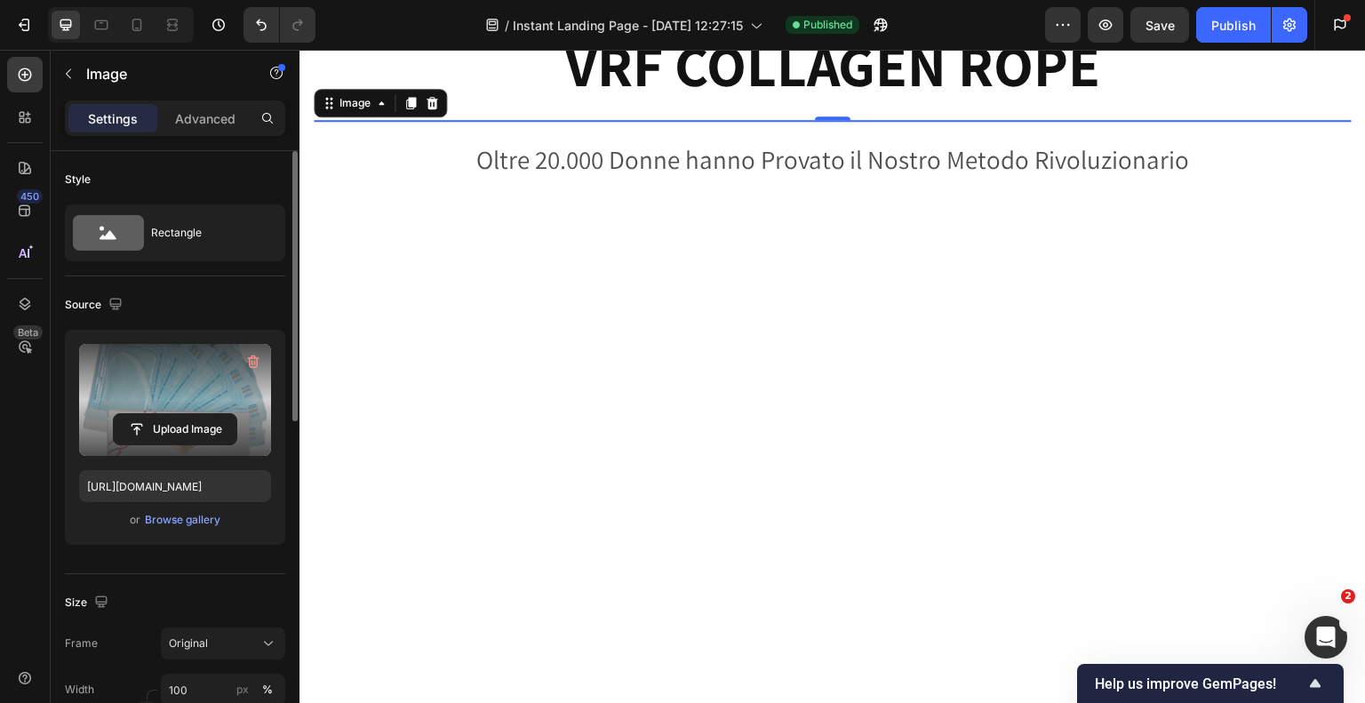
scroll to position [1777, 0]
click at [430, 103] on icon at bounding box center [432, 103] width 14 height 14
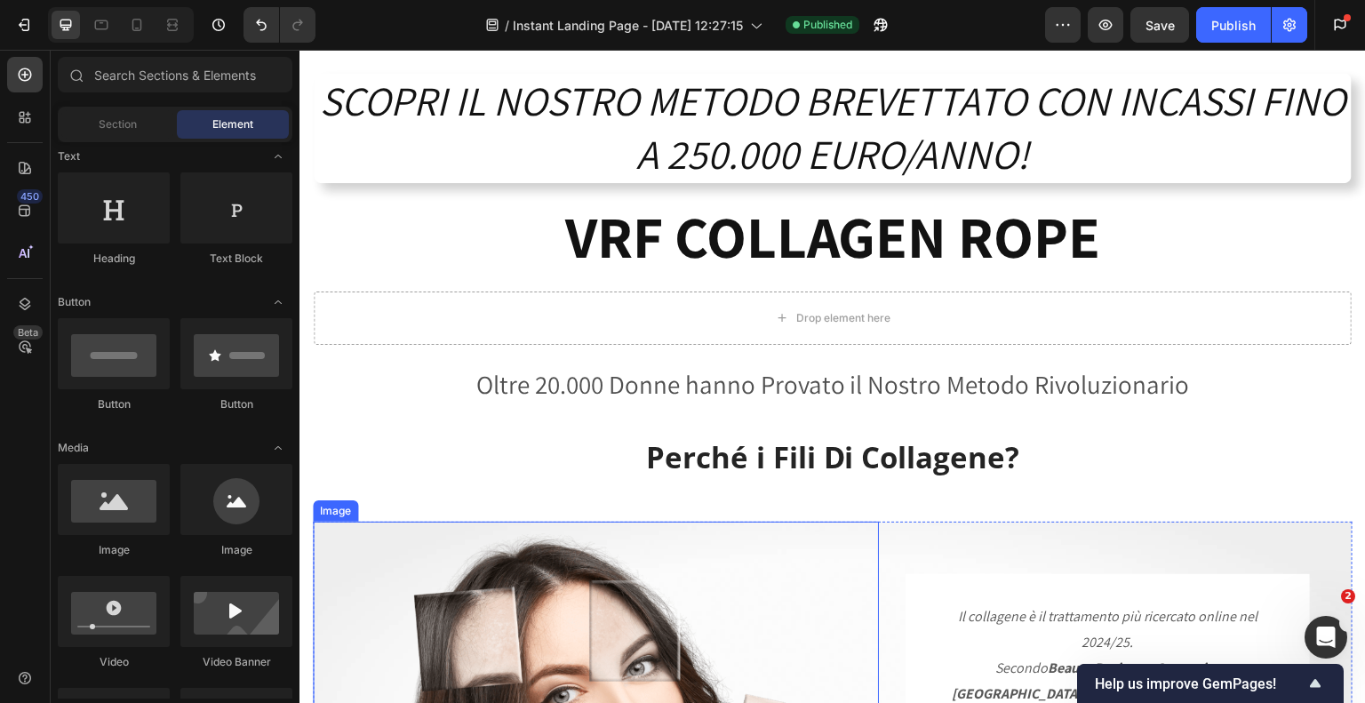
scroll to position [1600, 0]
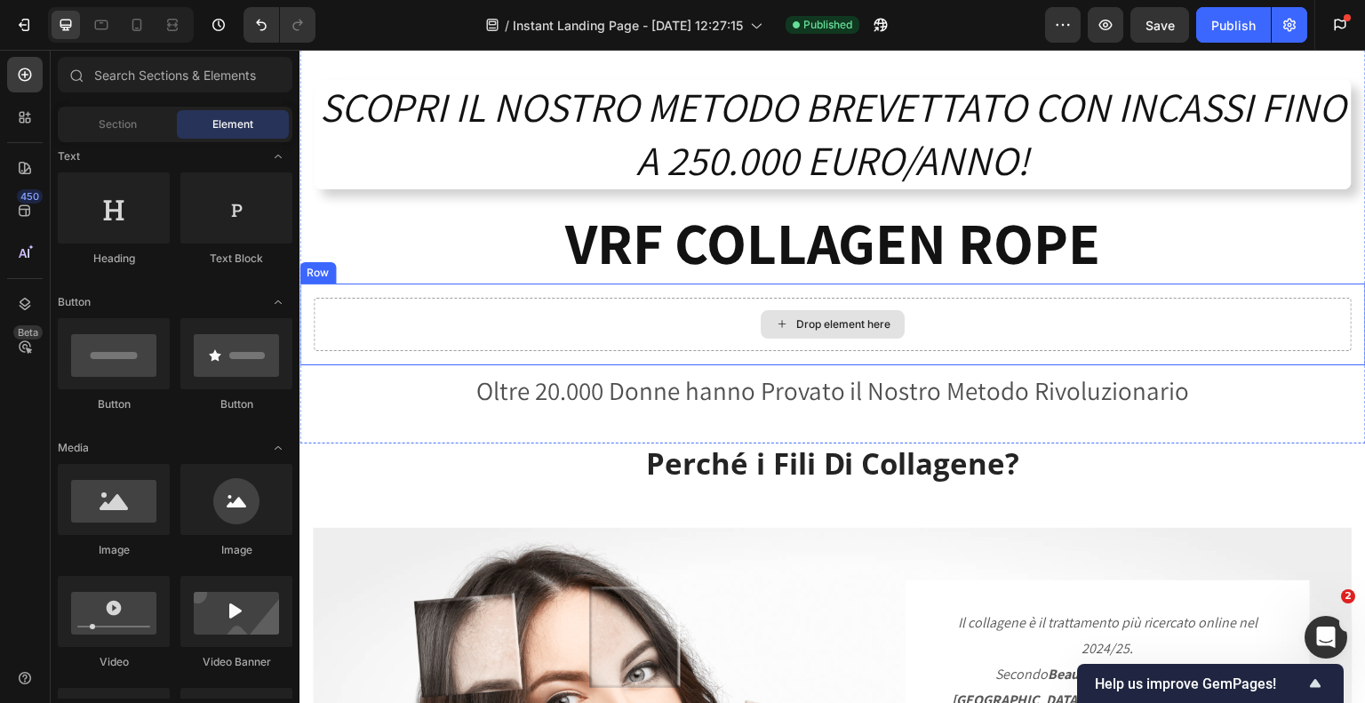
click at [491, 333] on div "Drop element here" at bounding box center [833, 324] width 1038 height 53
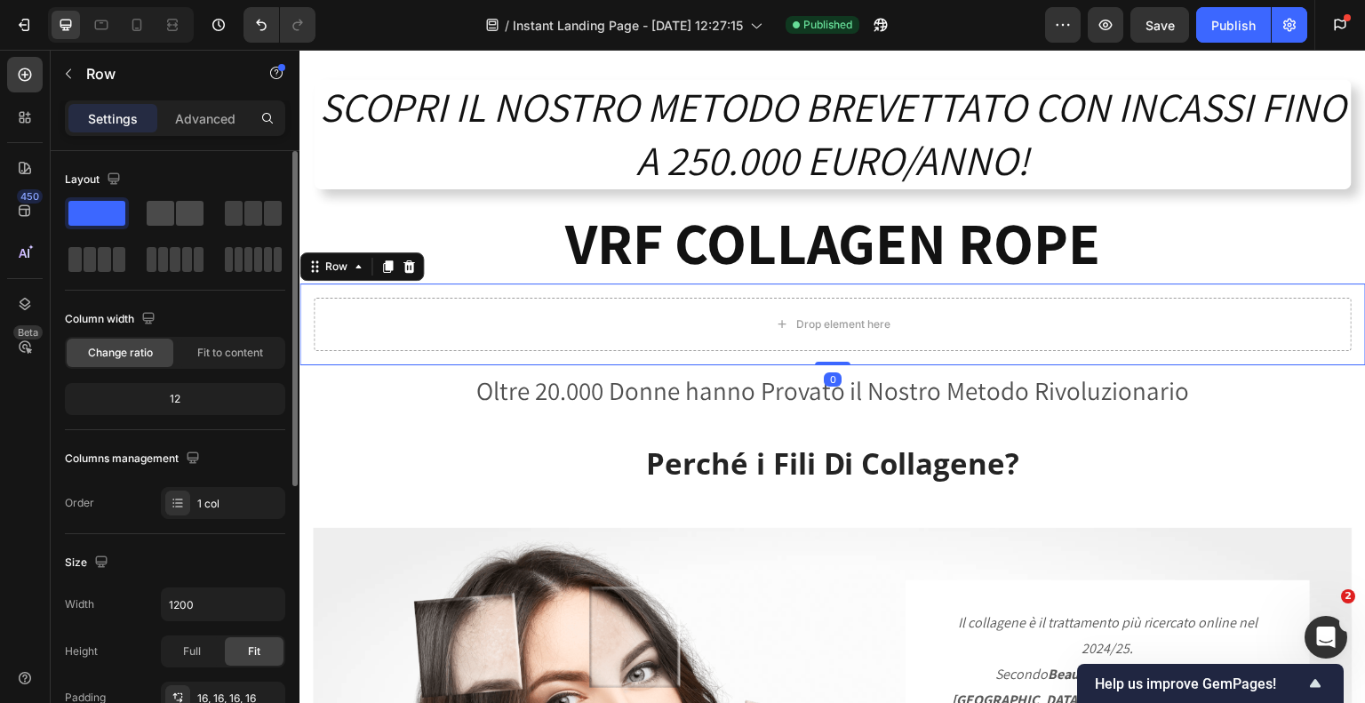
click at [177, 223] on span at bounding box center [190, 213] width 28 height 25
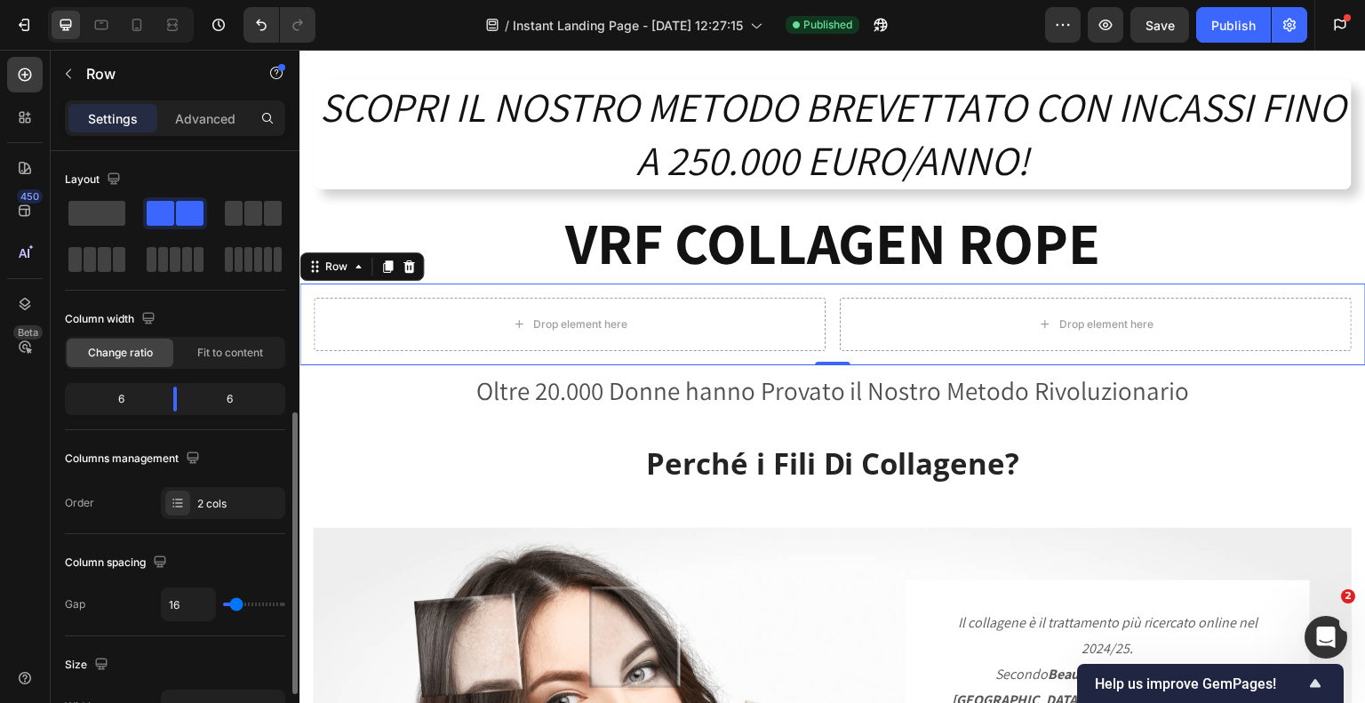
scroll to position [355, 0]
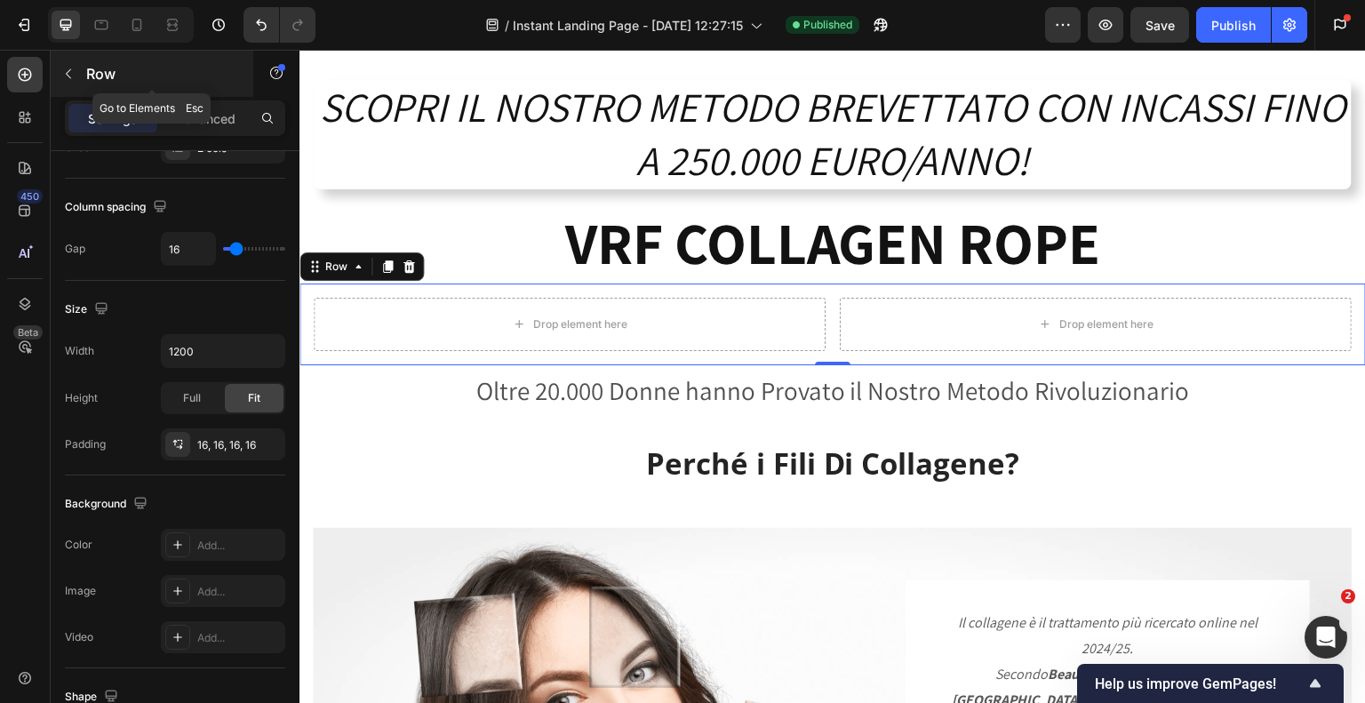
click at [66, 74] on icon "button" at bounding box center [68, 74] width 5 height 10
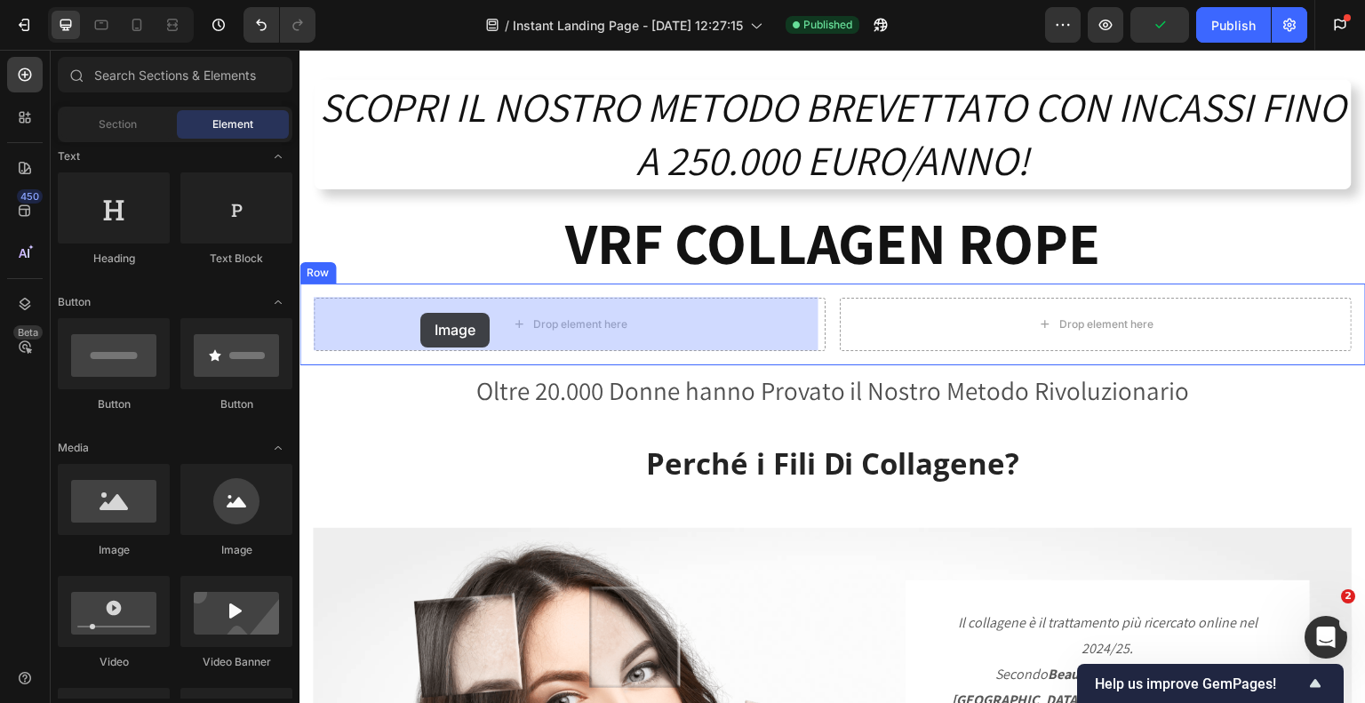
drag, startPoint x: 410, startPoint y: 550, endPoint x: 420, endPoint y: 313, distance: 237.5
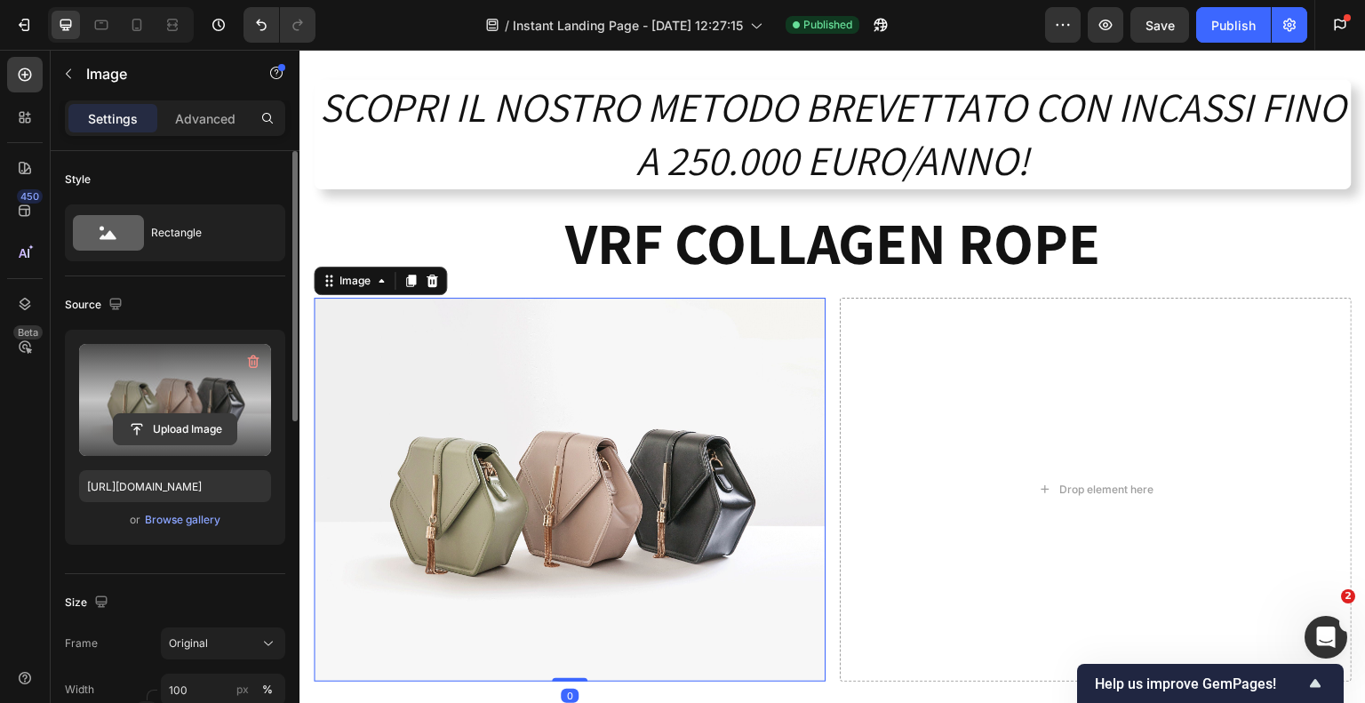
click at [178, 423] on input "file" at bounding box center [175, 429] width 123 height 30
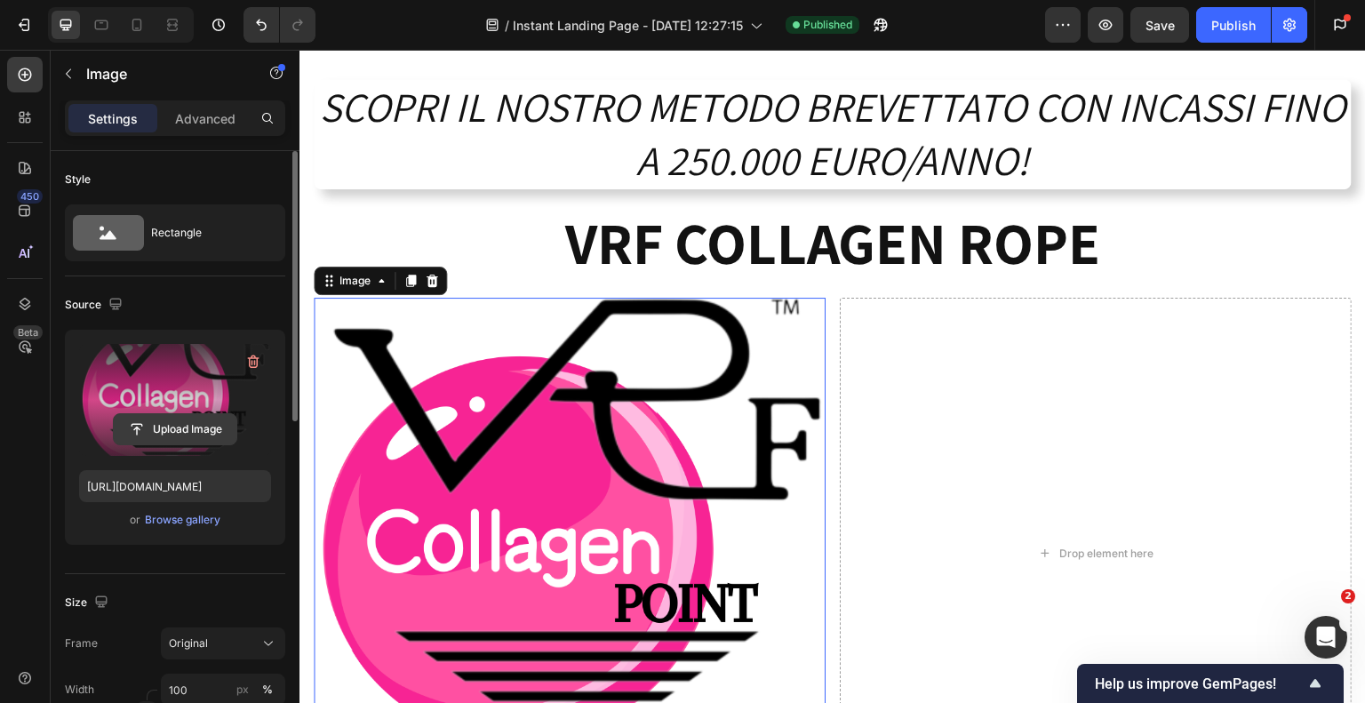
click at [156, 426] on input "file" at bounding box center [175, 429] width 123 height 30
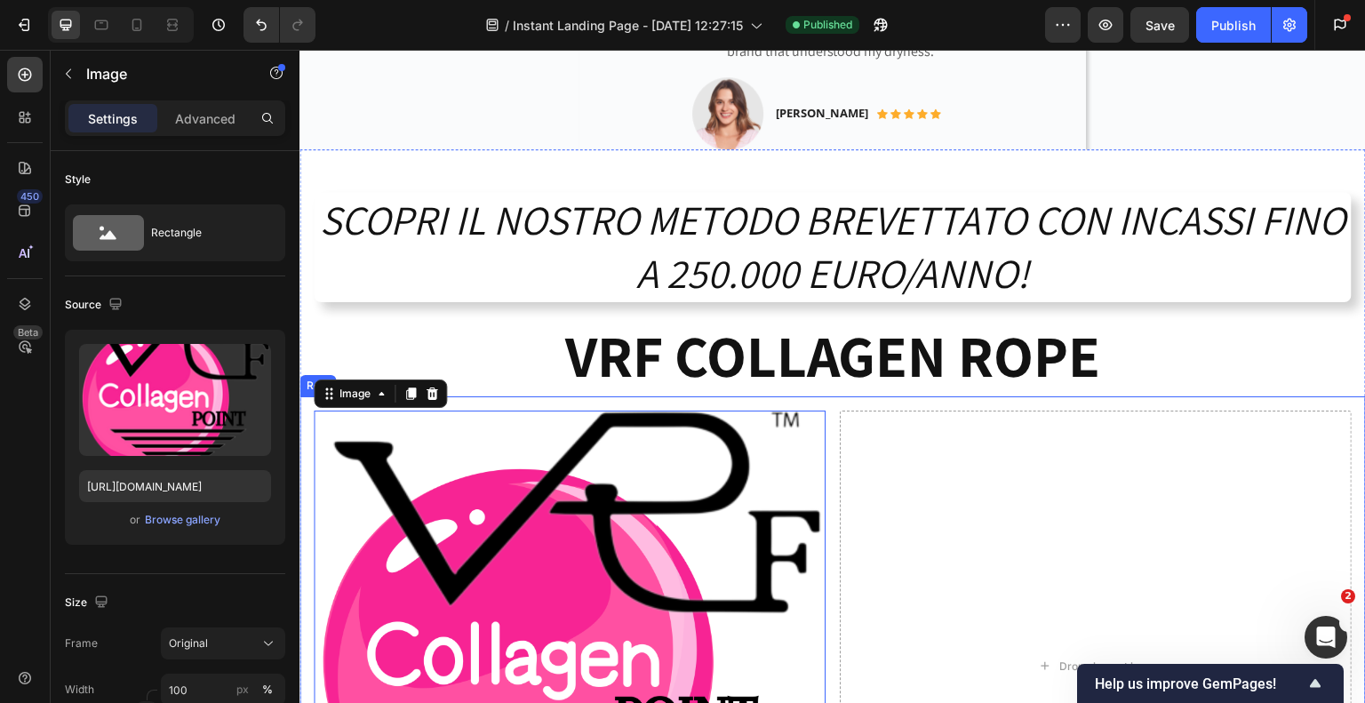
scroll to position [1511, 0]
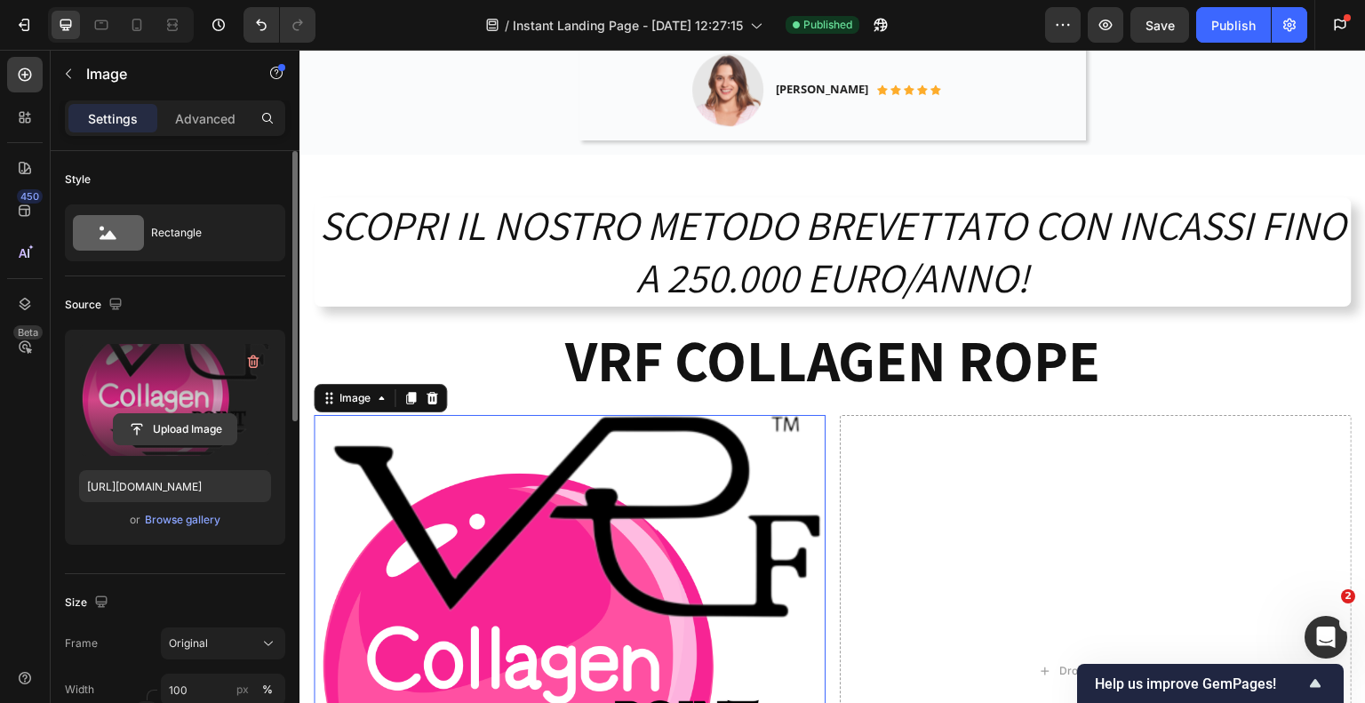
click at [178, 426] on input "file" at bounding box center [175, 429] width 123 height 30
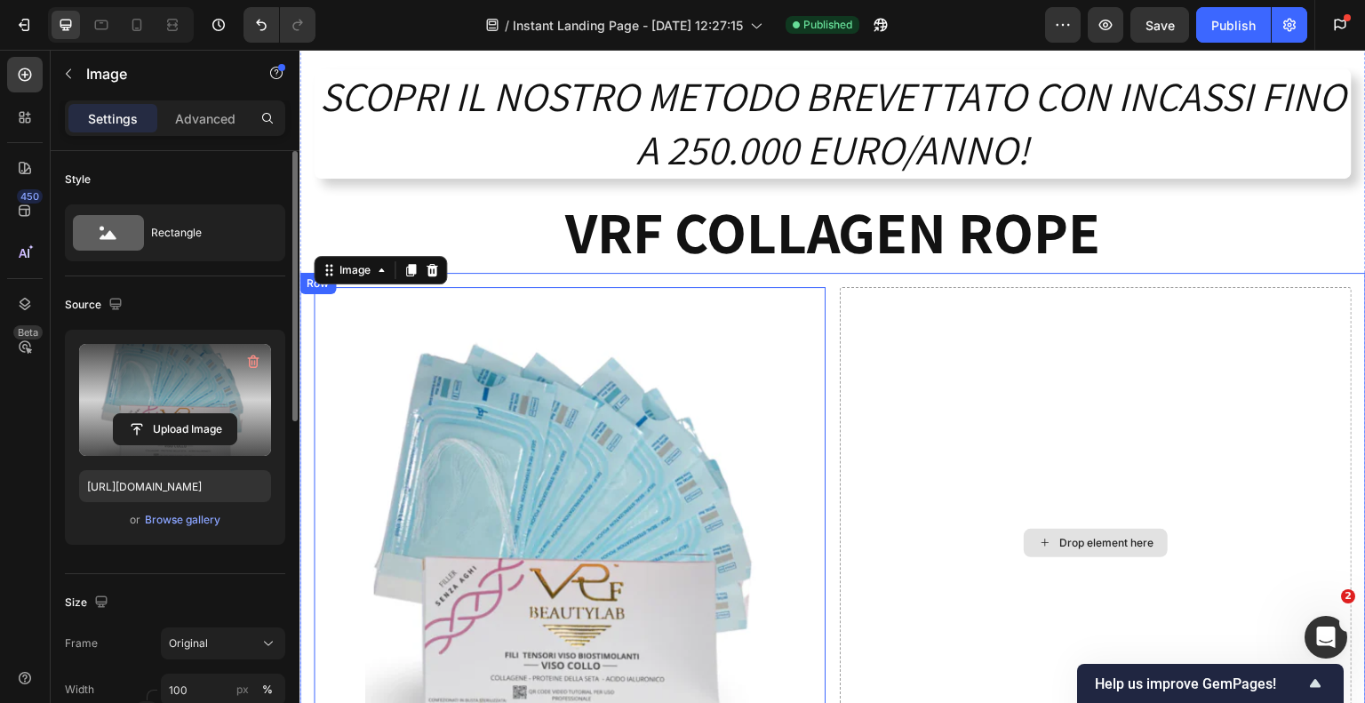
scroll to position [1600, 0]
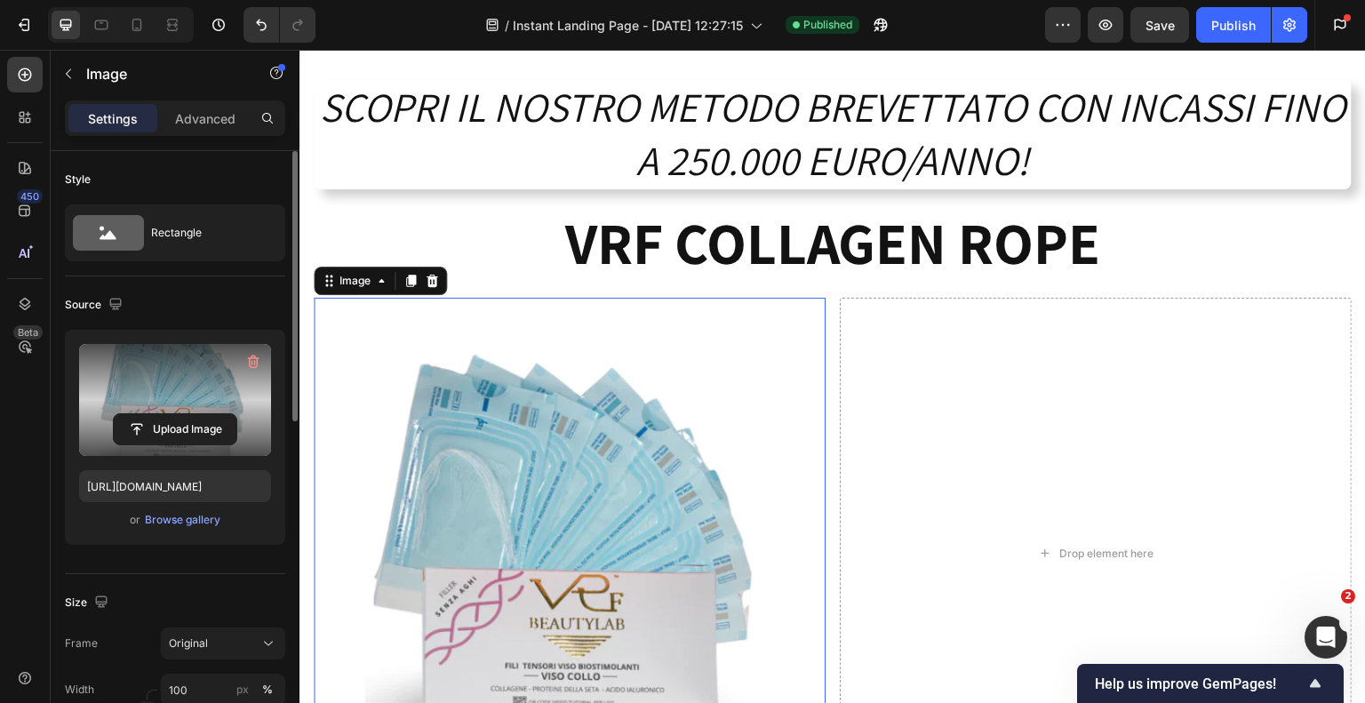
click at [755, 362] on img at bounding box center [570, 554] width 512 height 512
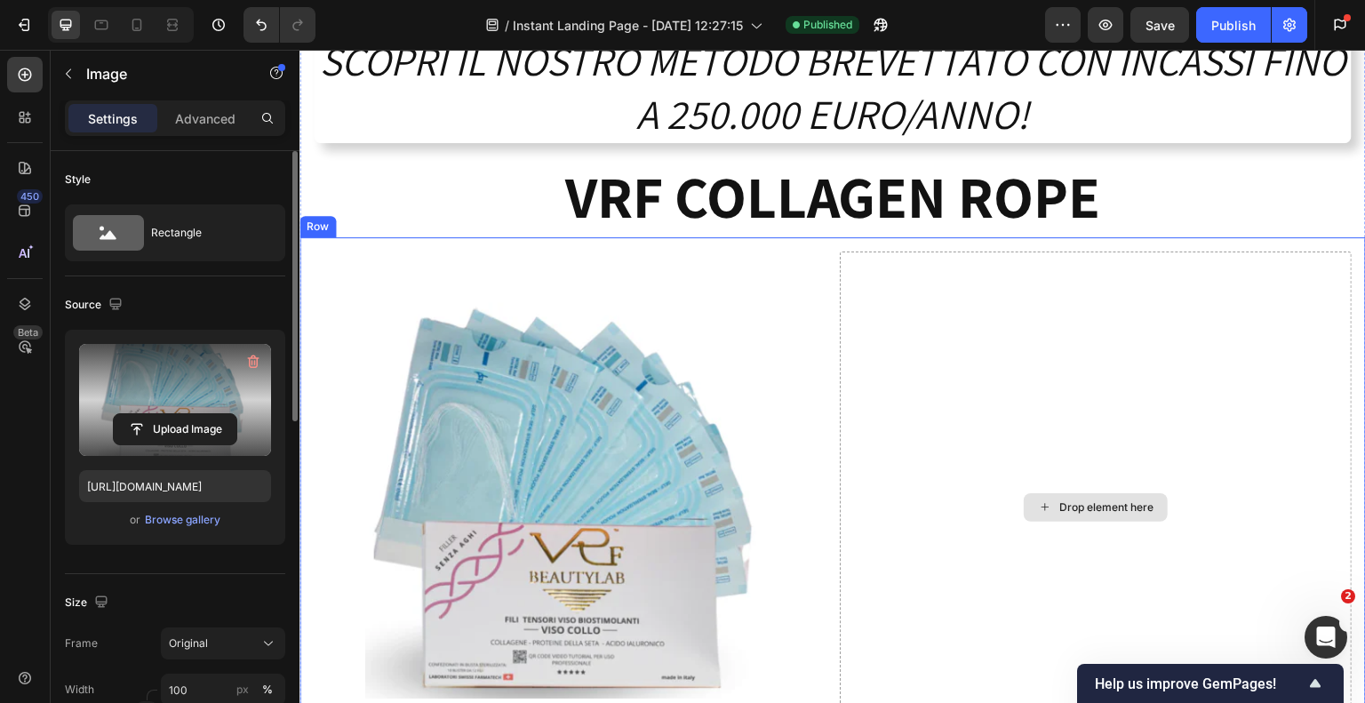
scroll to position [1689, 0]
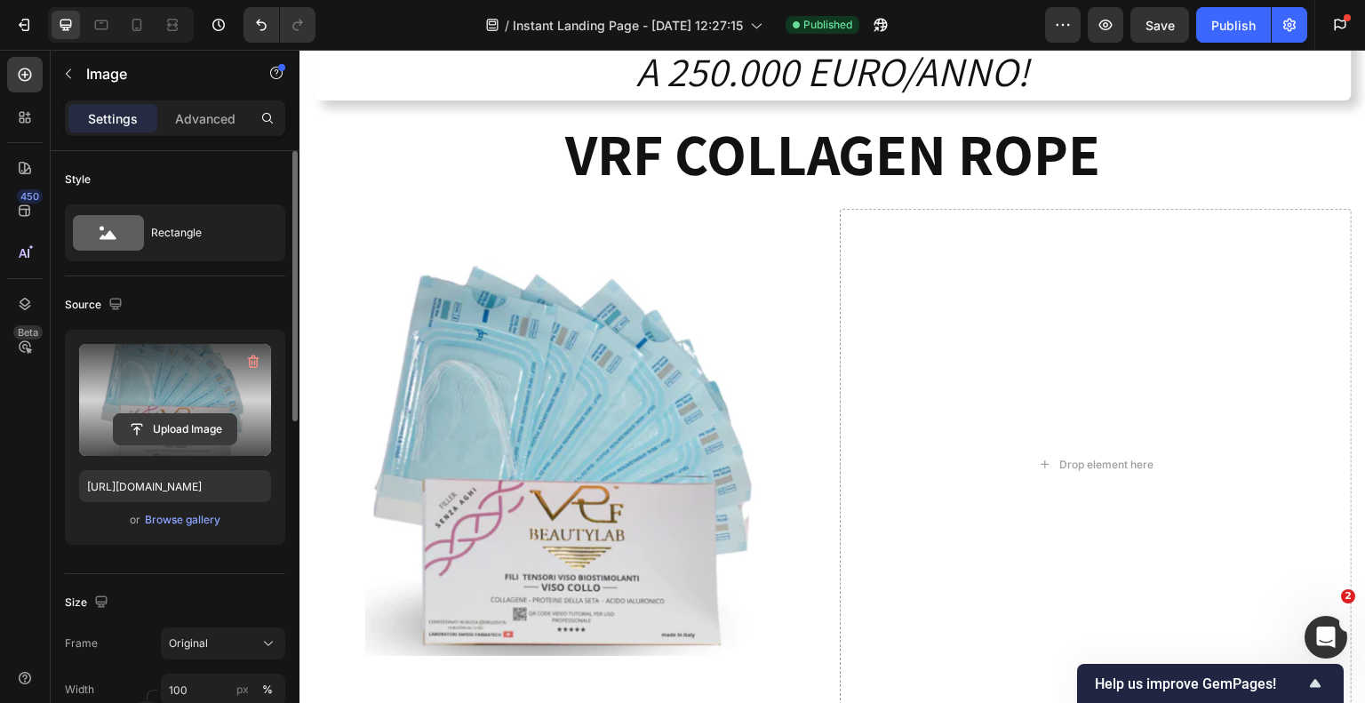
click at [162, 436] on input "file" at bounding box center [175, 429] width 123 height 30
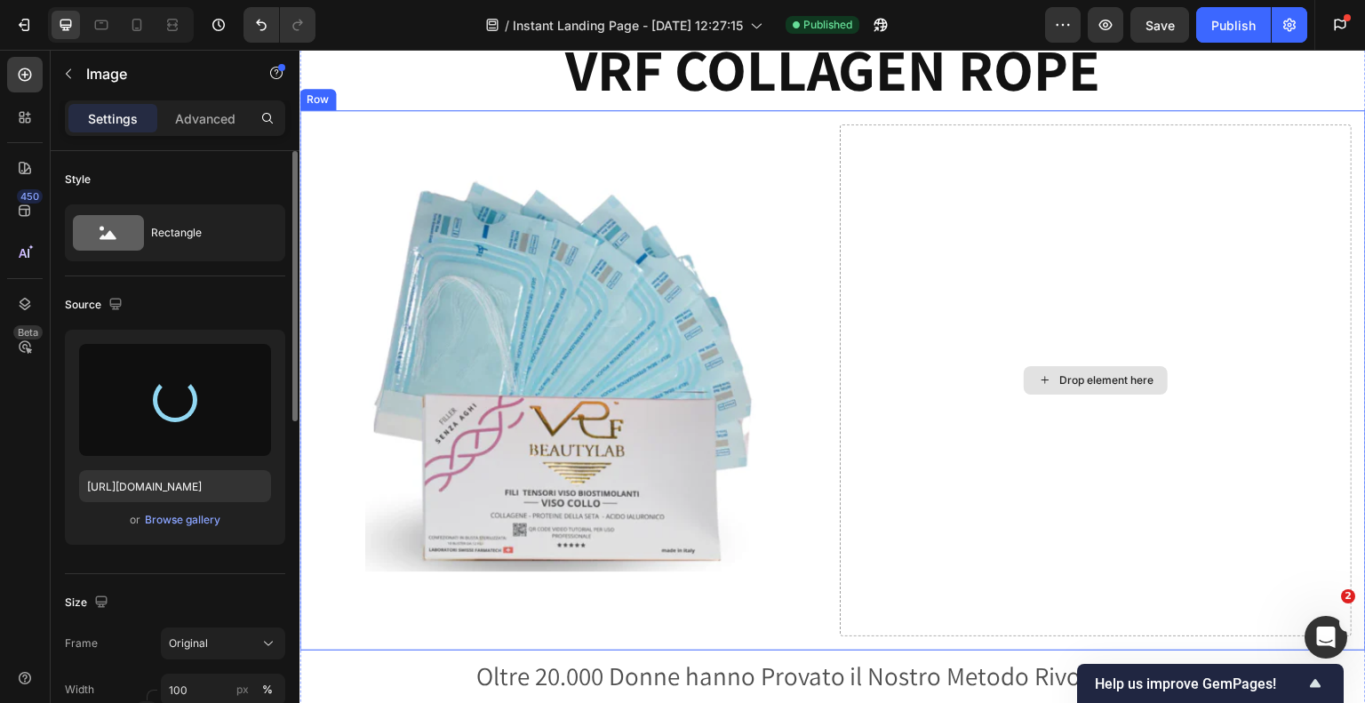
scroll to position [1777, 0]
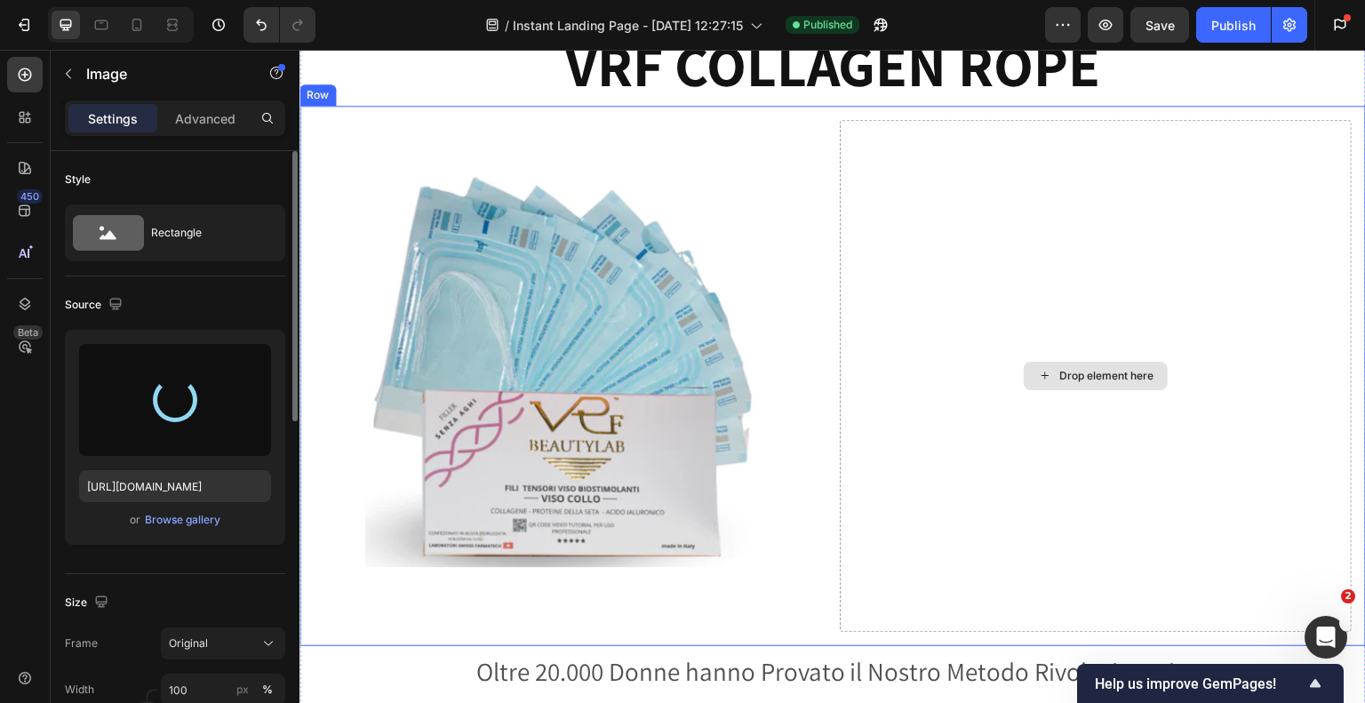
type input "https://cdn.shopify.com/s/files/1/0520/4059/7678/files/gempages_483548942630388…"
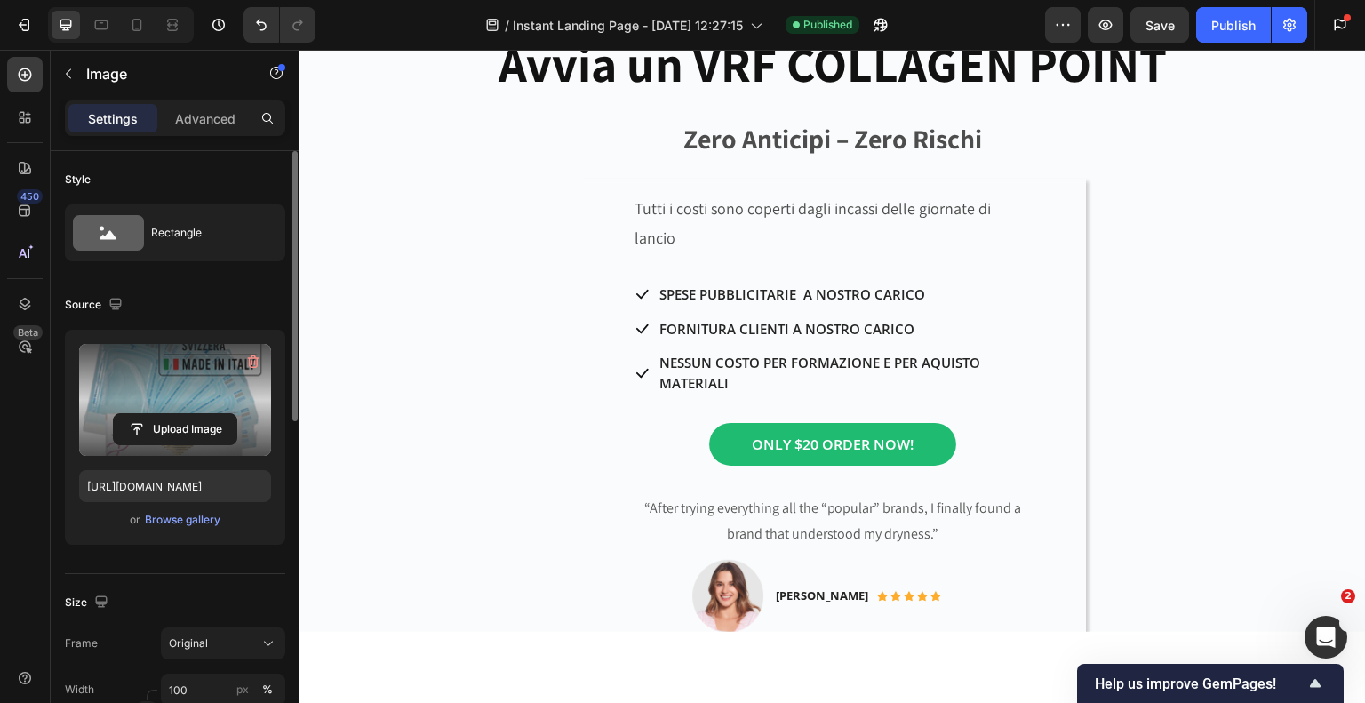
scroll to position [889, 0]
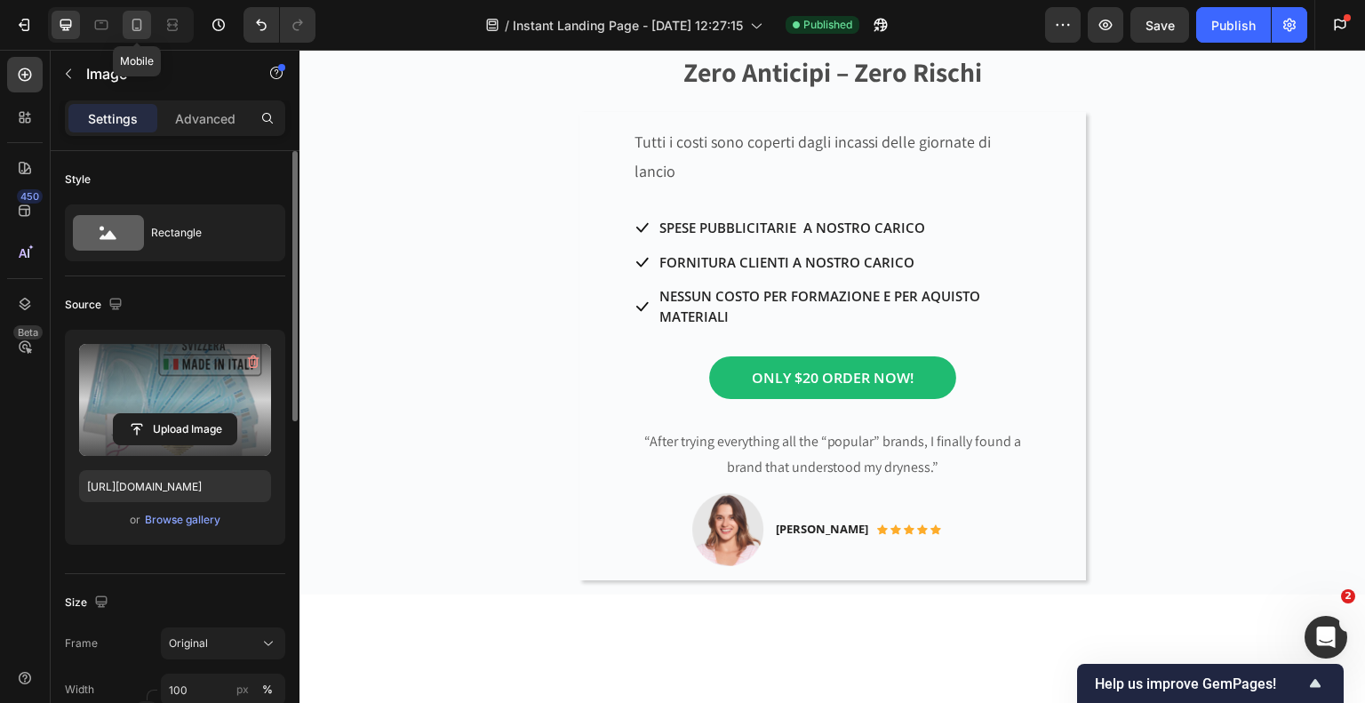
click at [139, 20] on icon at bounding box center [137, 25] width 18 height 18
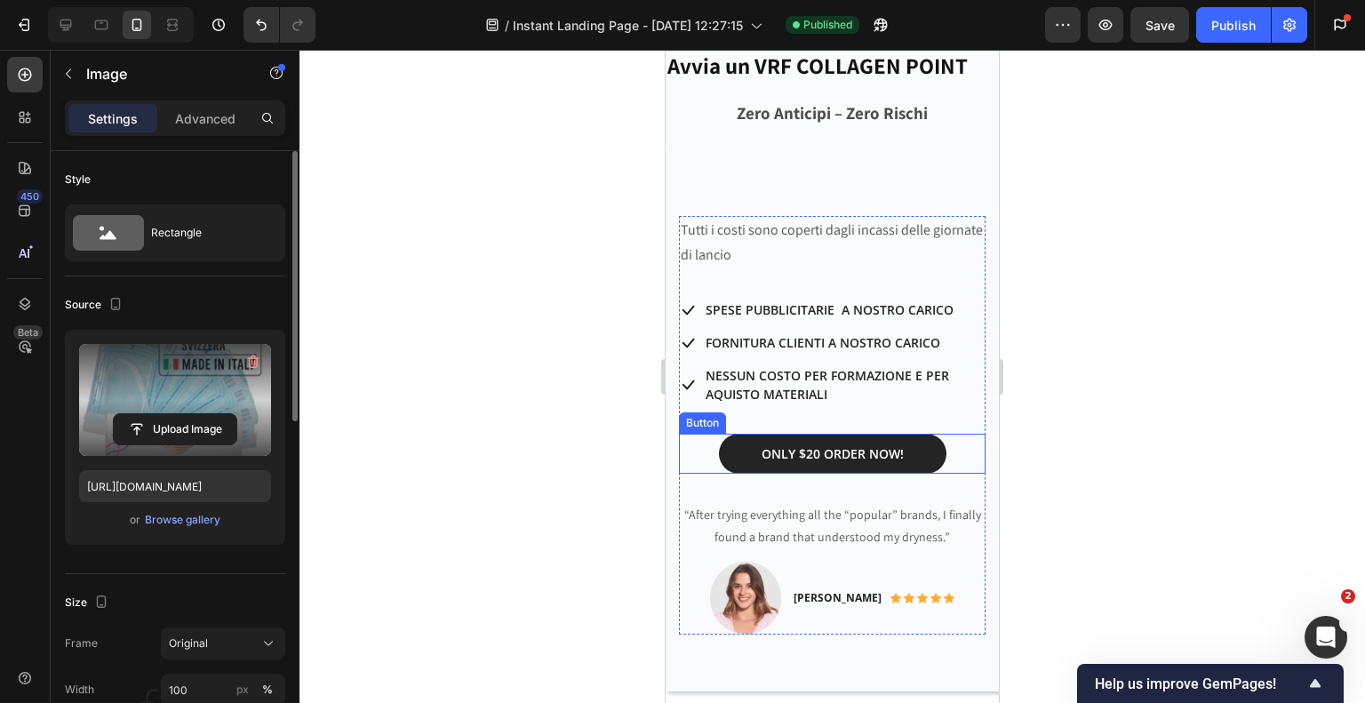
scroll to position [711, 0]
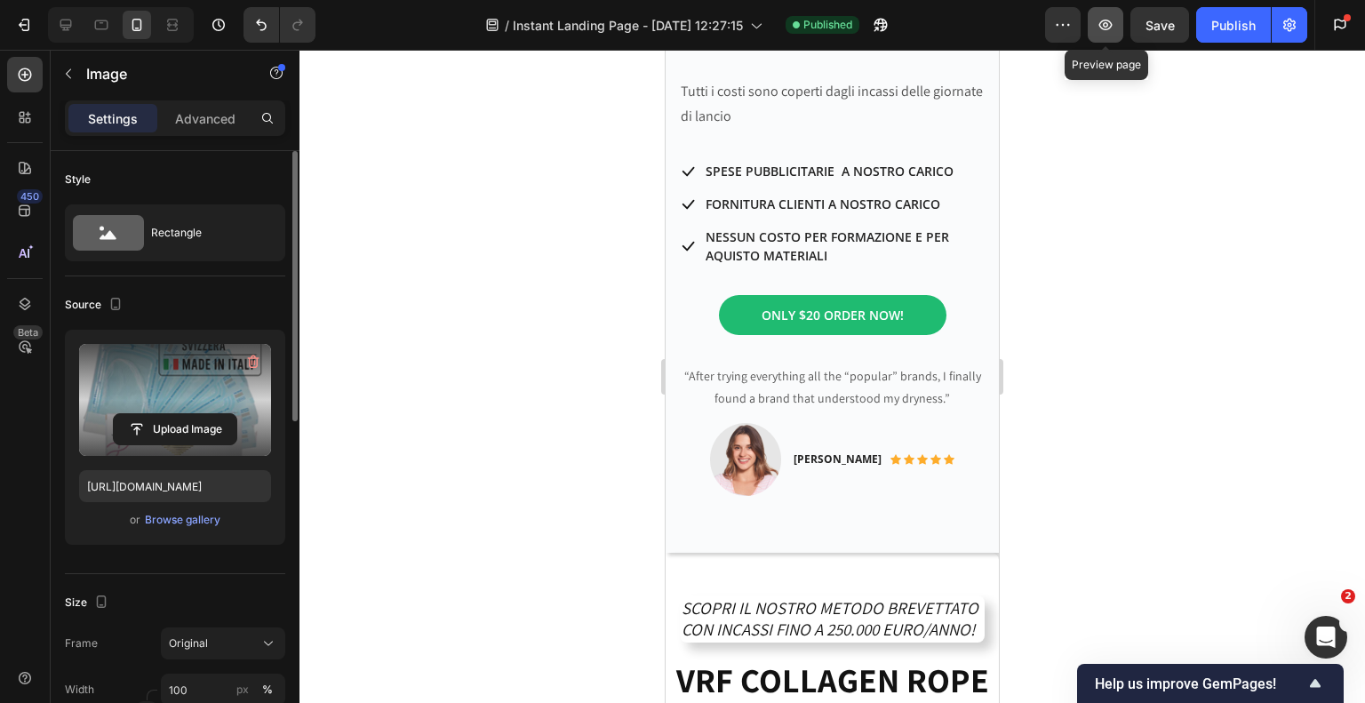
click at [1100, 28] on icon "button" at bounding box center [1106, 25] width 18 height 18
